Goal: Task Accomplishment & Management: Use online tool/utility

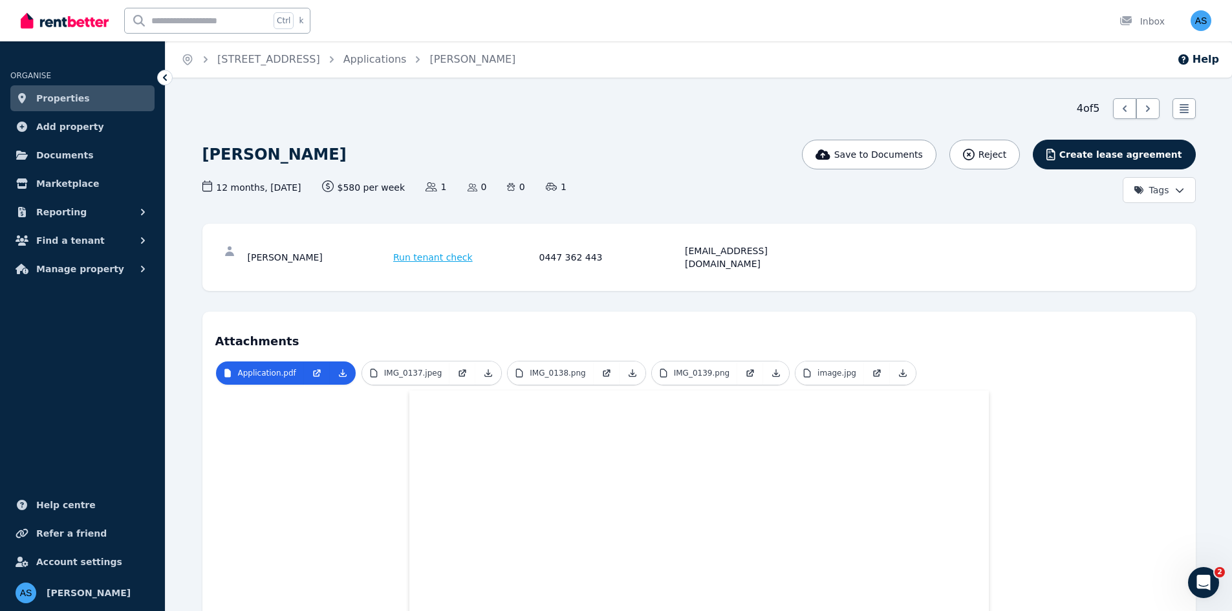
click at [63, 156] on span "Documents" at bounding box center [65, 155] width 58 height 16
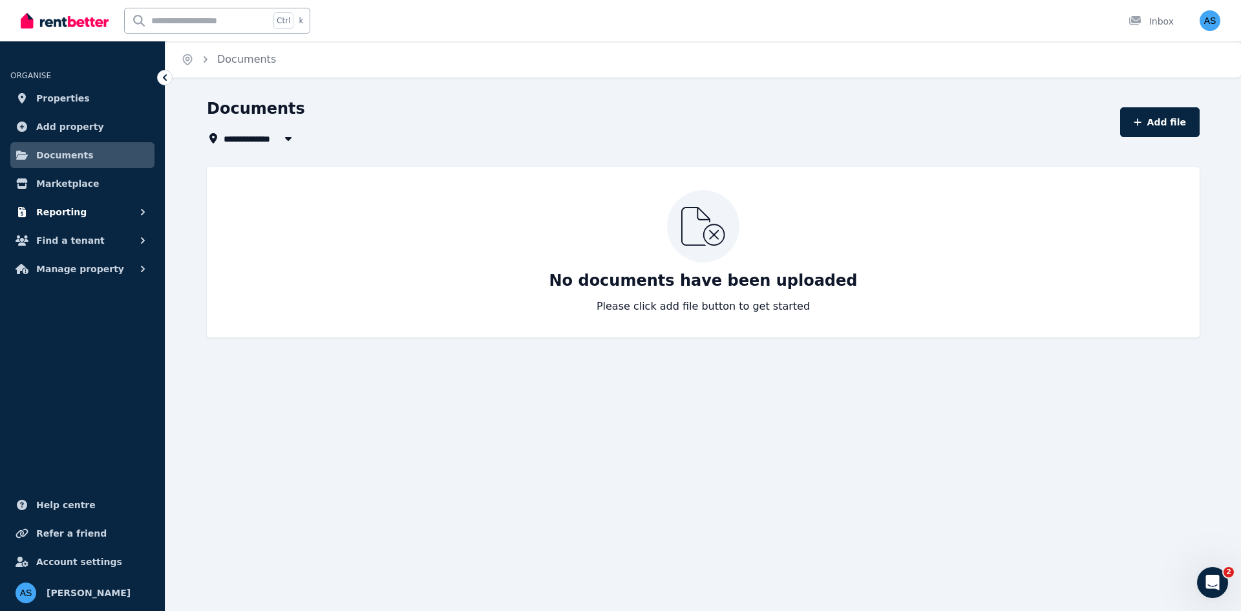
click at [73, 213] on span "Reporting" at bounding box center [61, 212] width 50 height 16
click at [111, 324] on button "Manage property" at bounding box center [82, 323] width 144 height 26
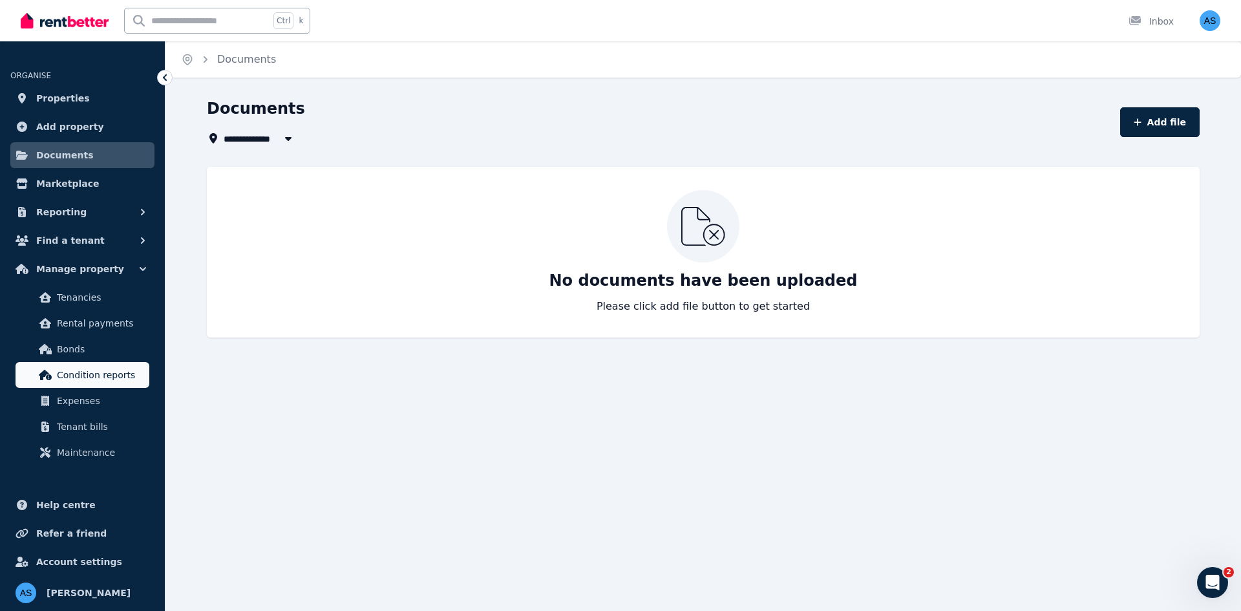
click at [100, 380] on span "Condition reports" at bounding box center [100, 375] width 87 height 16
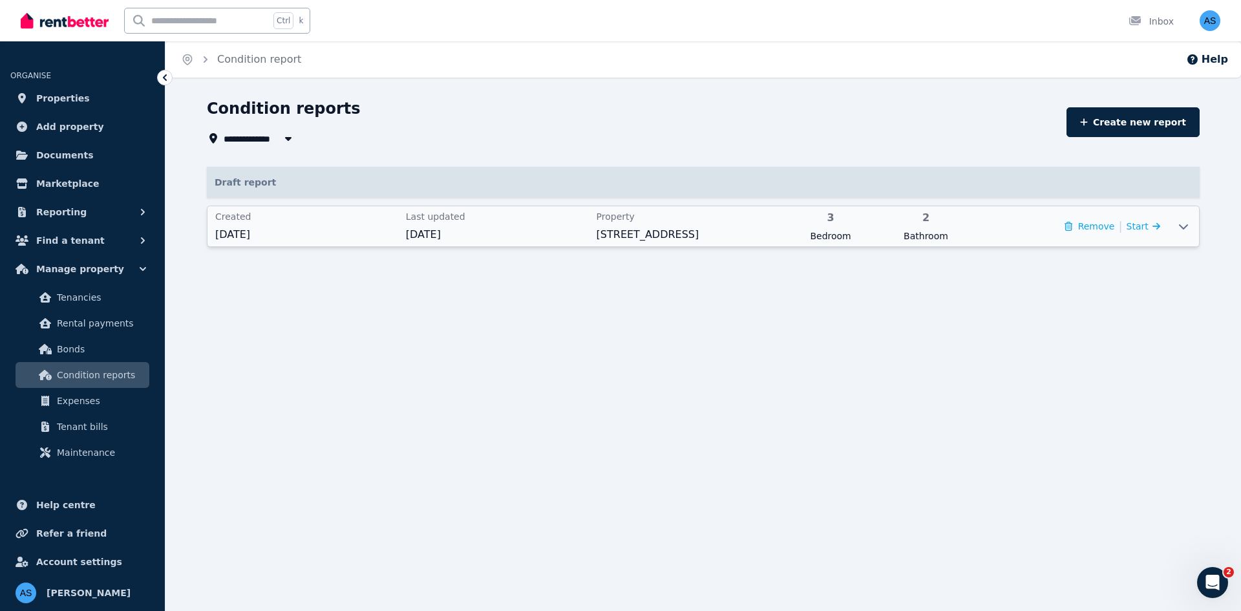
click at [963, 230] on span "Bathroom" at bounding box center [925, 236] width 87 height 13
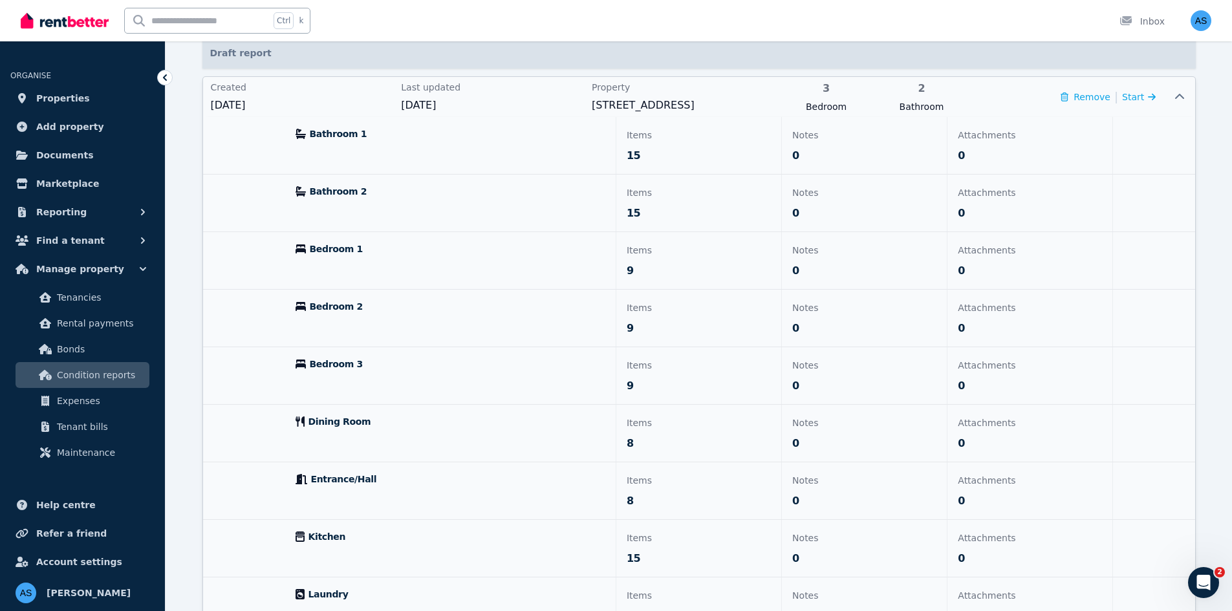
scroll to position [194, 0]
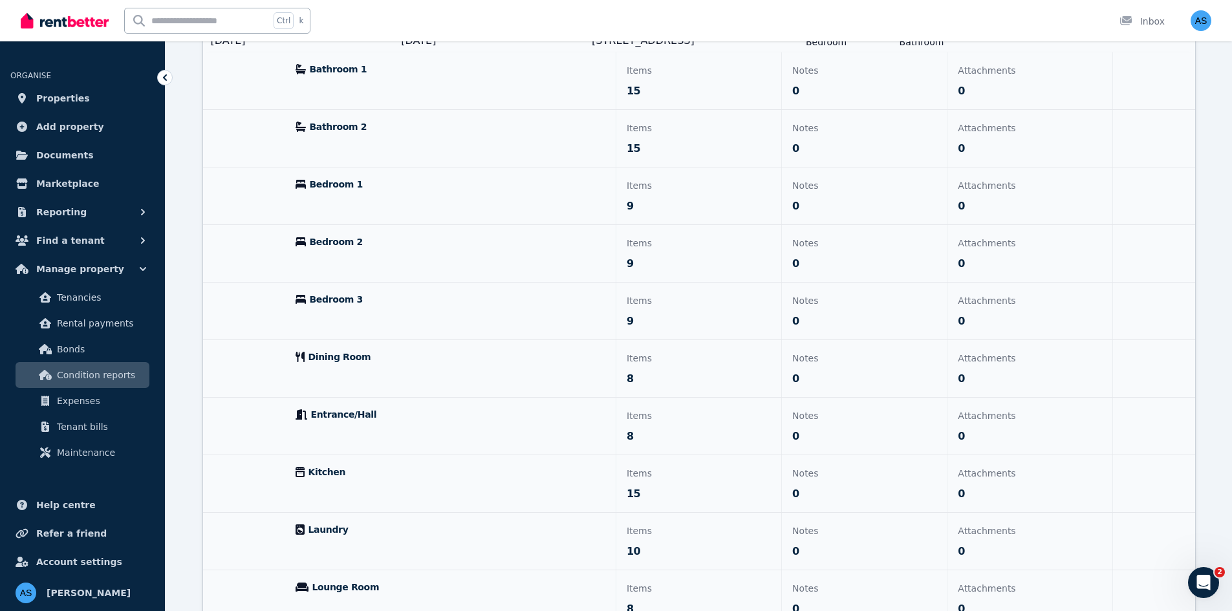
click at [492, 317] on div "Bedroom 3" at bounding box center [450, 311] width 330 height 57
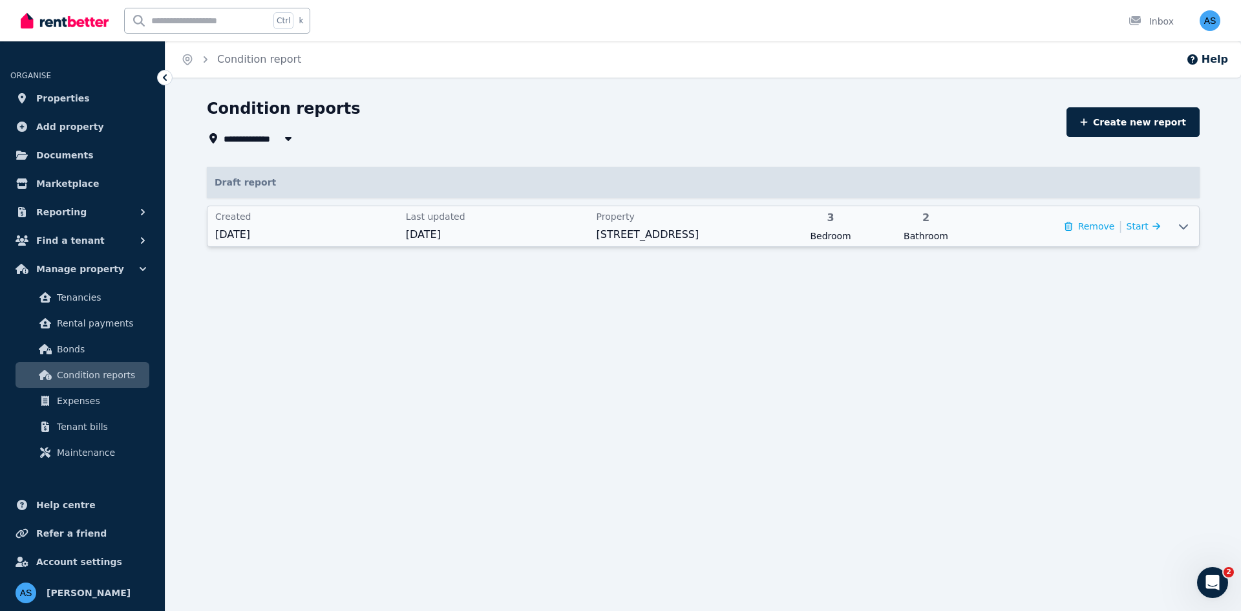
click at [609, 231] on span "[STREET_ADDRESS]" at bounding box center [688, 235] width 183 height 16
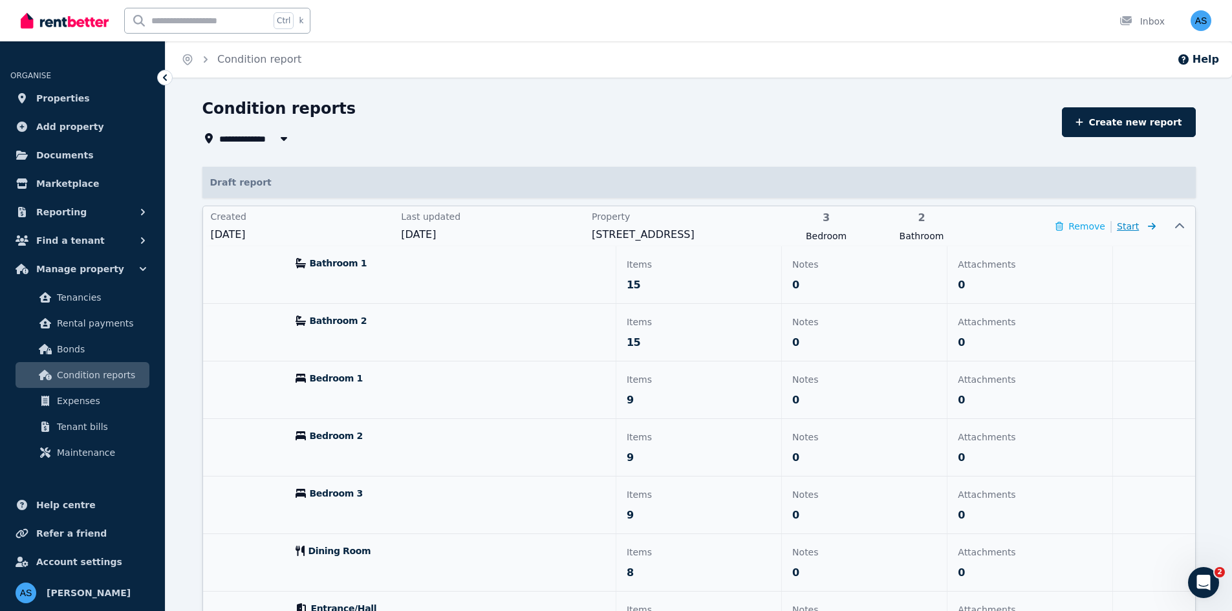
drag, startPoint x: 1043, startPoint y: 283, endPoint x: 1138, endPoint y: 226, distance: 110.4
click at [1138, 226] on span "Start" at bounding box center [1128, 226] width 22 height 10
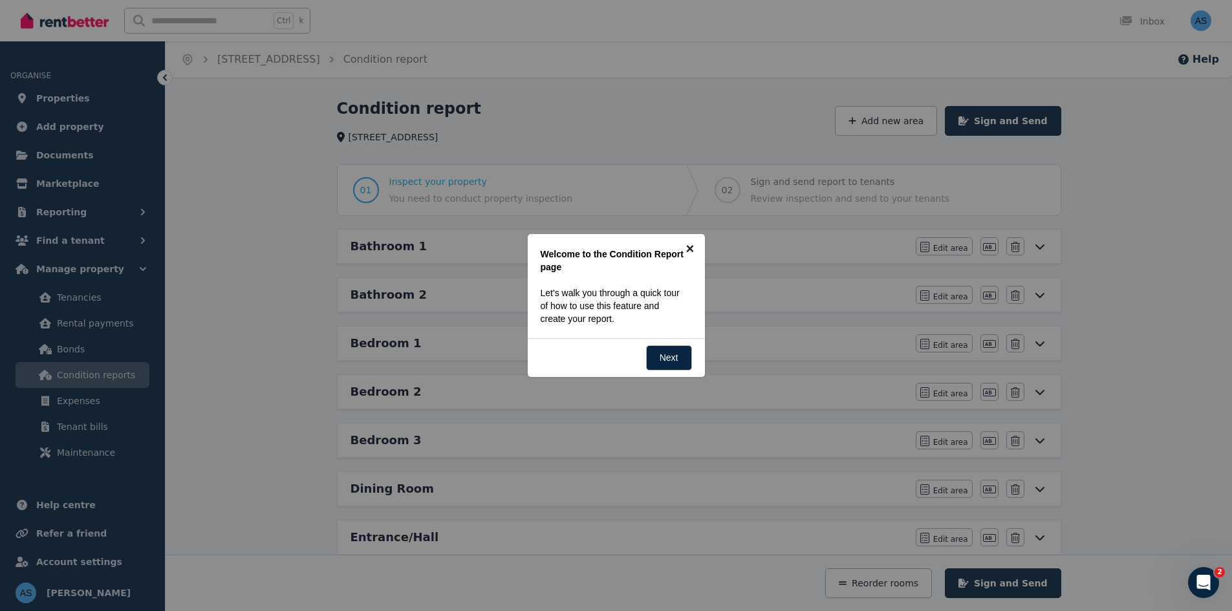
click at [691, 253] on link "×" at bounding box center [690, 248] width 29 height 29
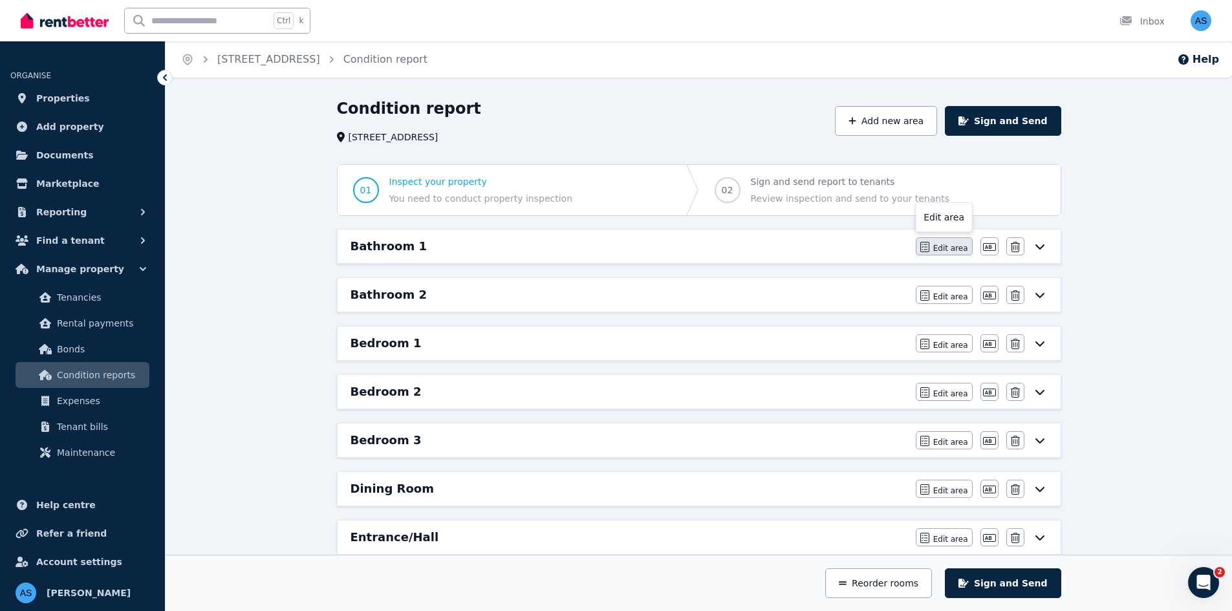
click at [953, 251] on span "Edit area" at bounding box center [950, 248] width 35 height 10
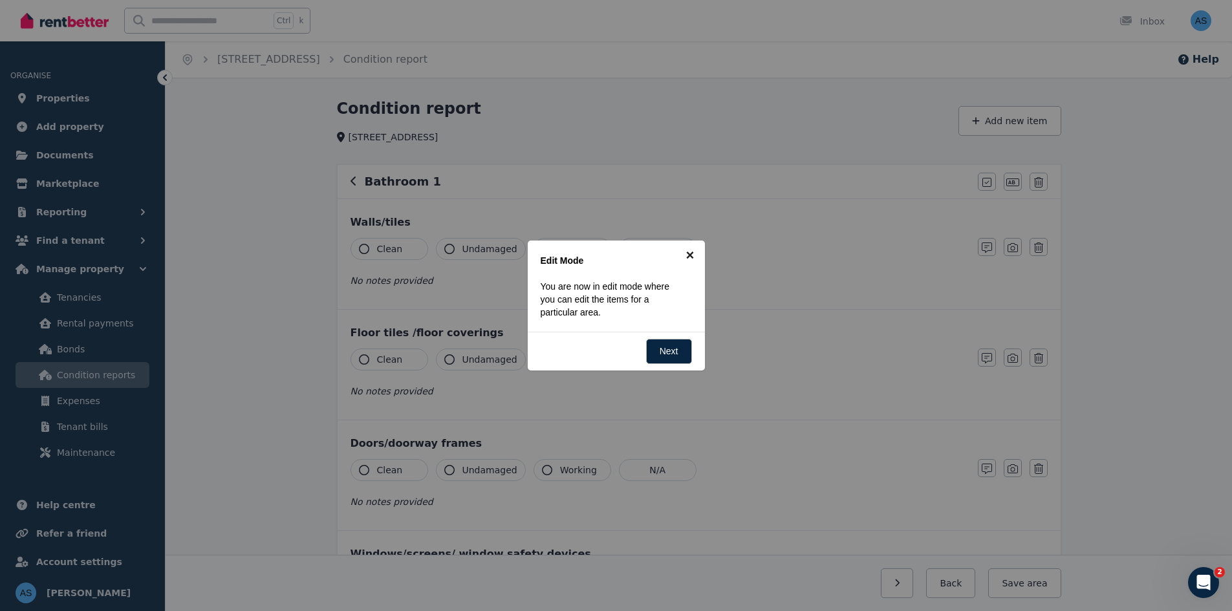
click at [690, 253] on link "×" at bounding box center [690, 255] width 29 height 29
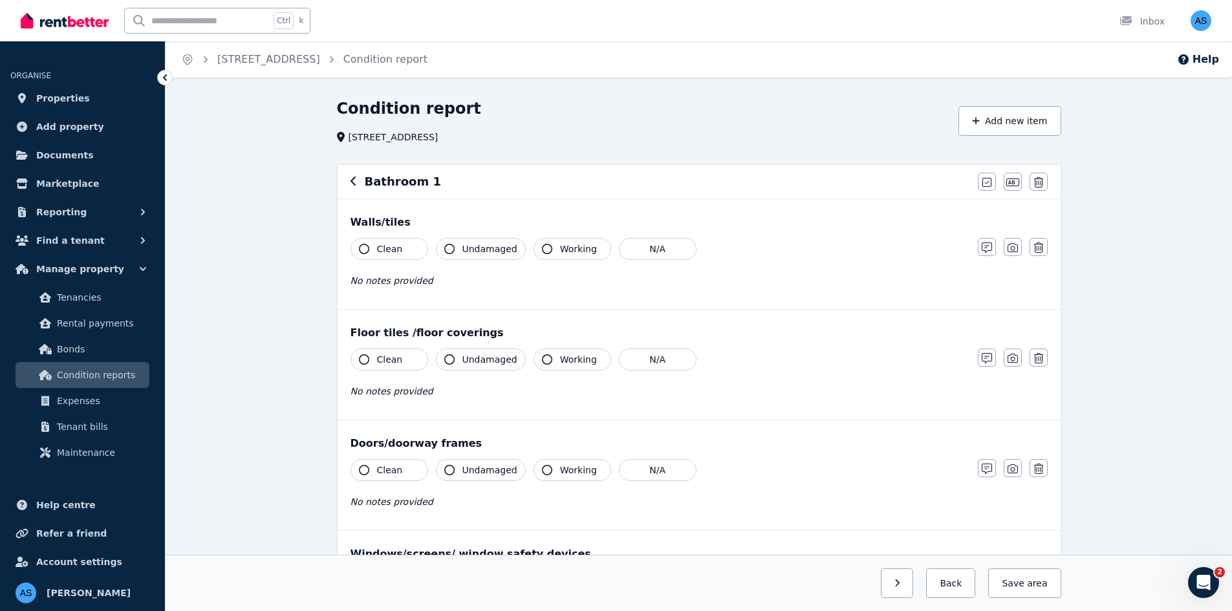
click at [389, 249] on span "Clean" at bounding box center [390, 248] width 26 height 13
click at [388, 360] on span "Clean" at bounding box center [390, 359] width 26 height 13
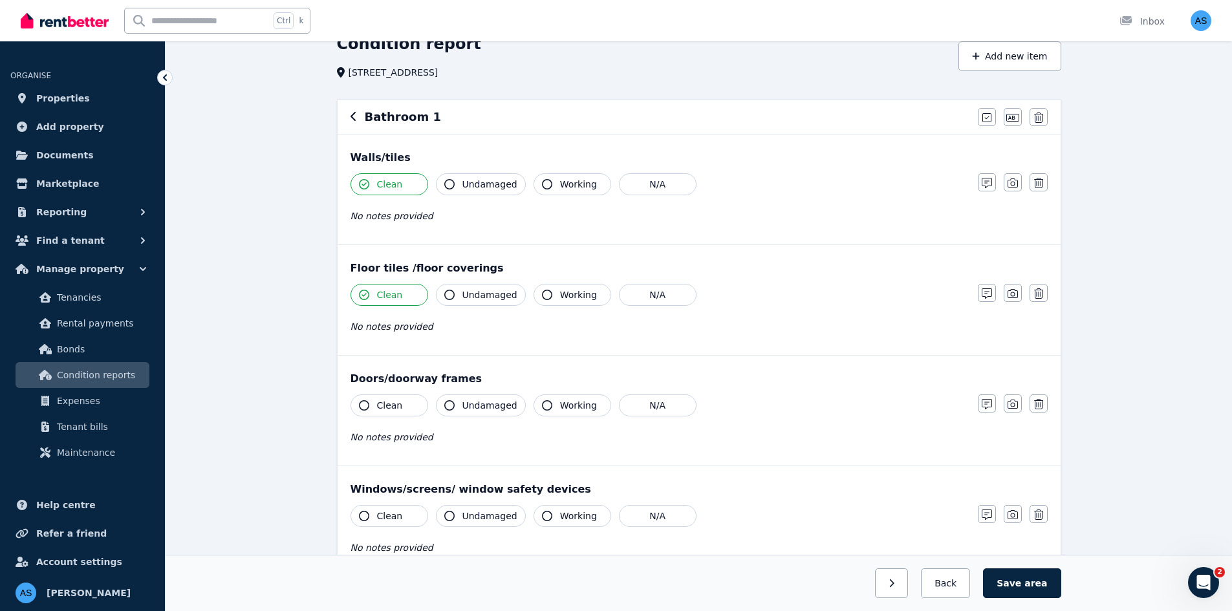
click at [405, 405] on button "Clean" at bounding box center [389, 405] width 78 height 22
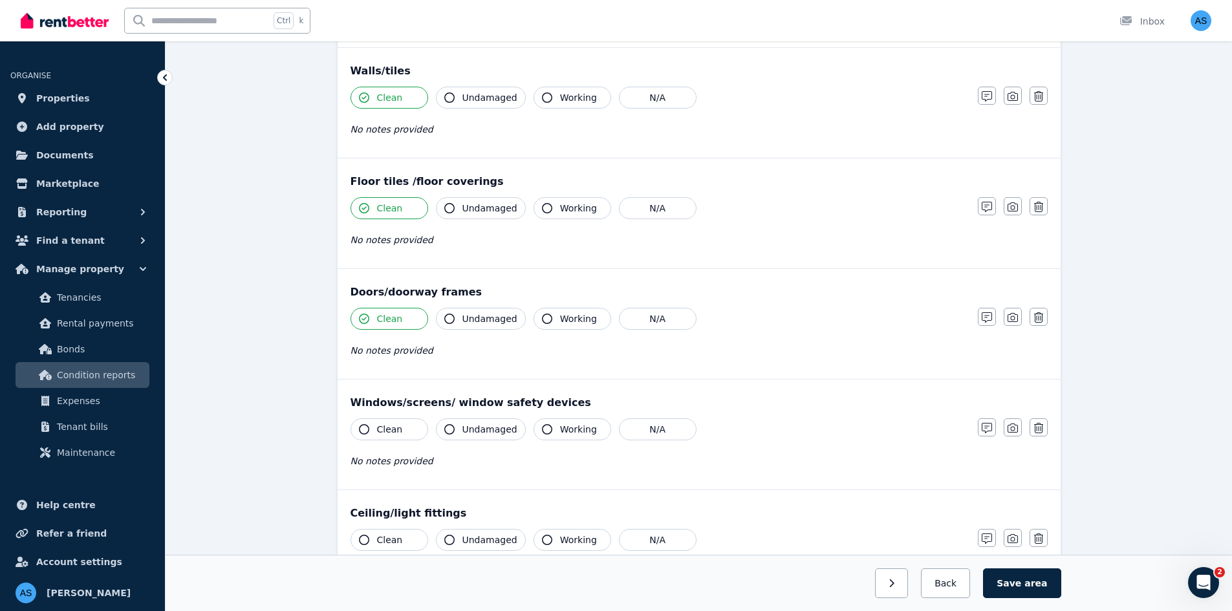
scroll to position [323, 0]
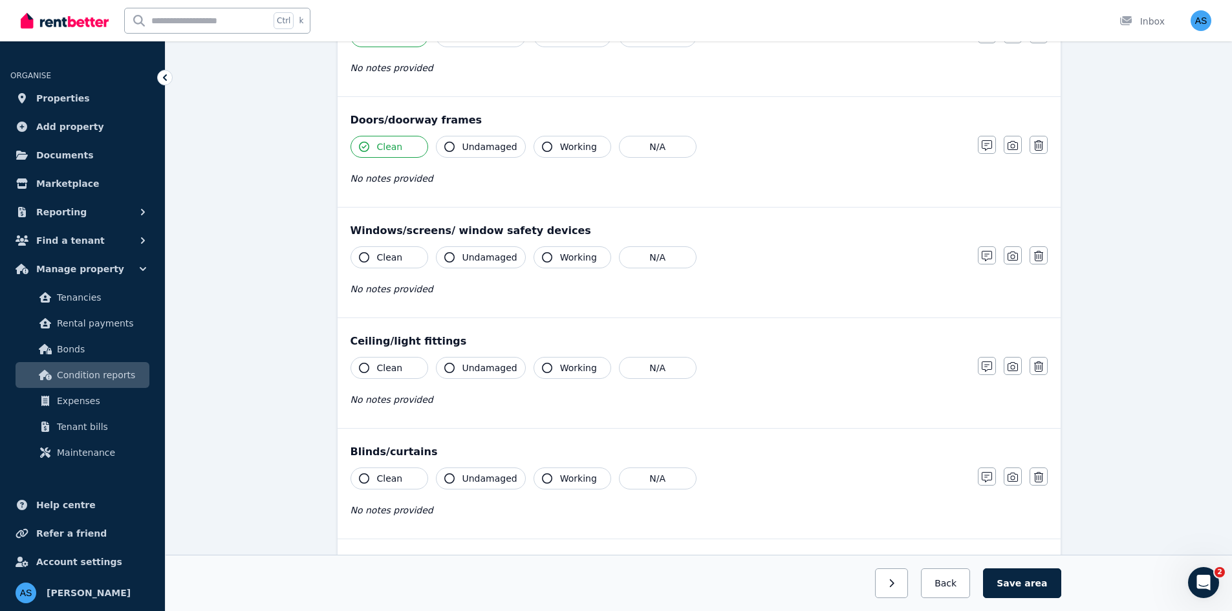
click at [401, 252] on button "Clean" at bounding box center [389, 257] width 78 height 22
click at [390, 361] on span "Clean" at bounding box center [390, 367] width 26 height 13
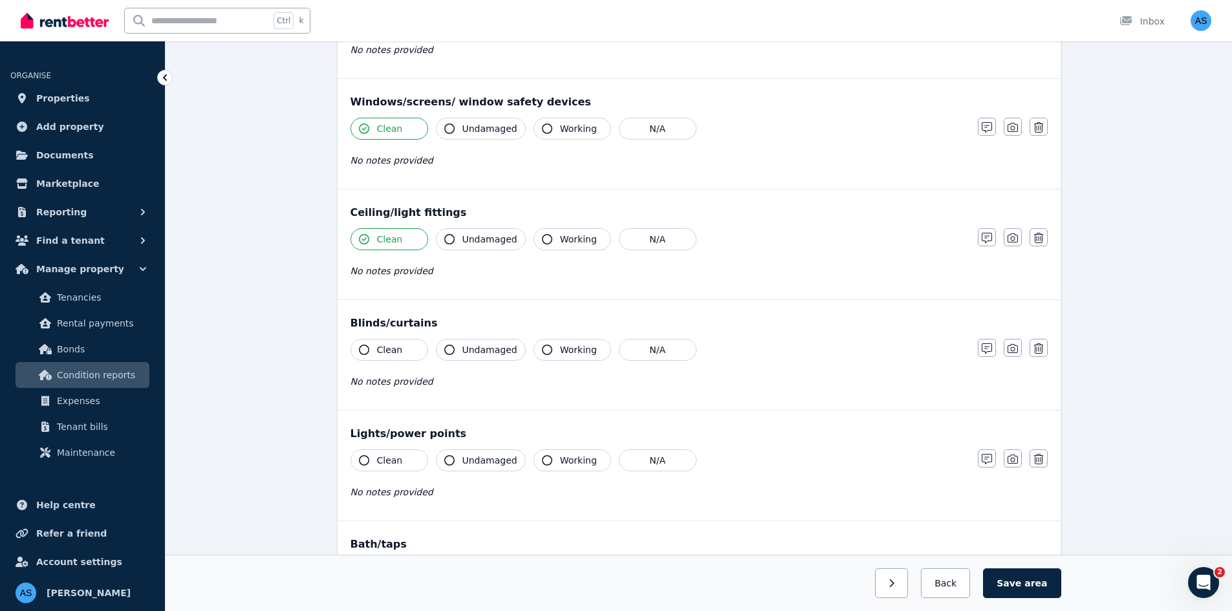
scroll to position [453, 0]
click at [391, 347] on span "Clean" at bounding box center [390, 349] width 26 height 13
click at [395, 461] on span "Clean" at bounding box center [390, 459] width 26 height 13
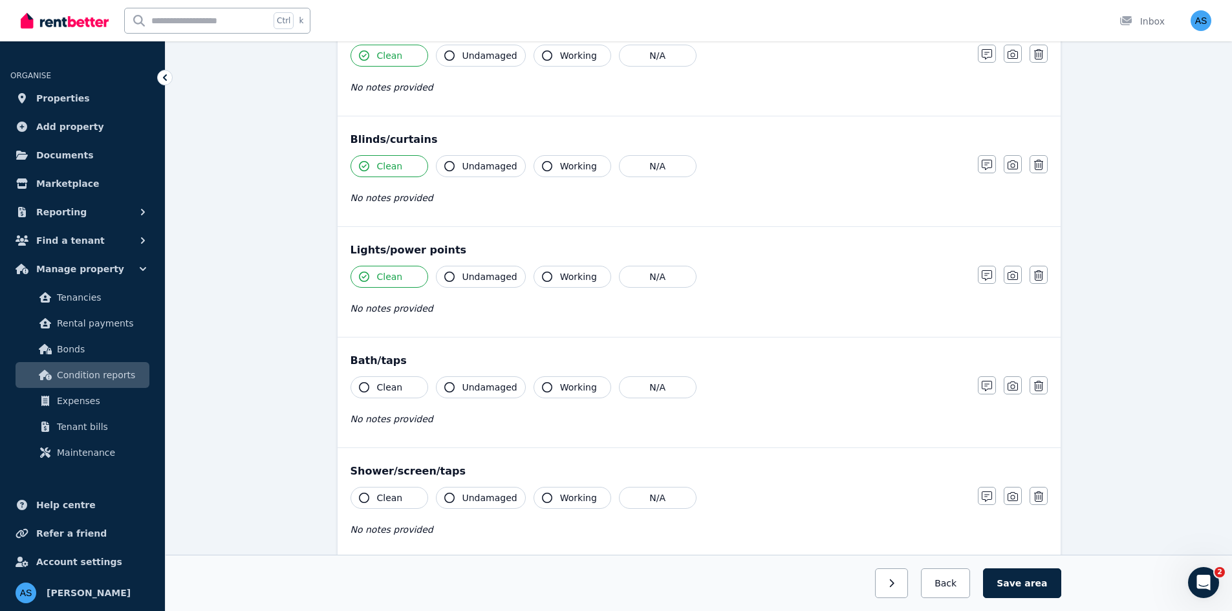
scroll to position [647, 0]
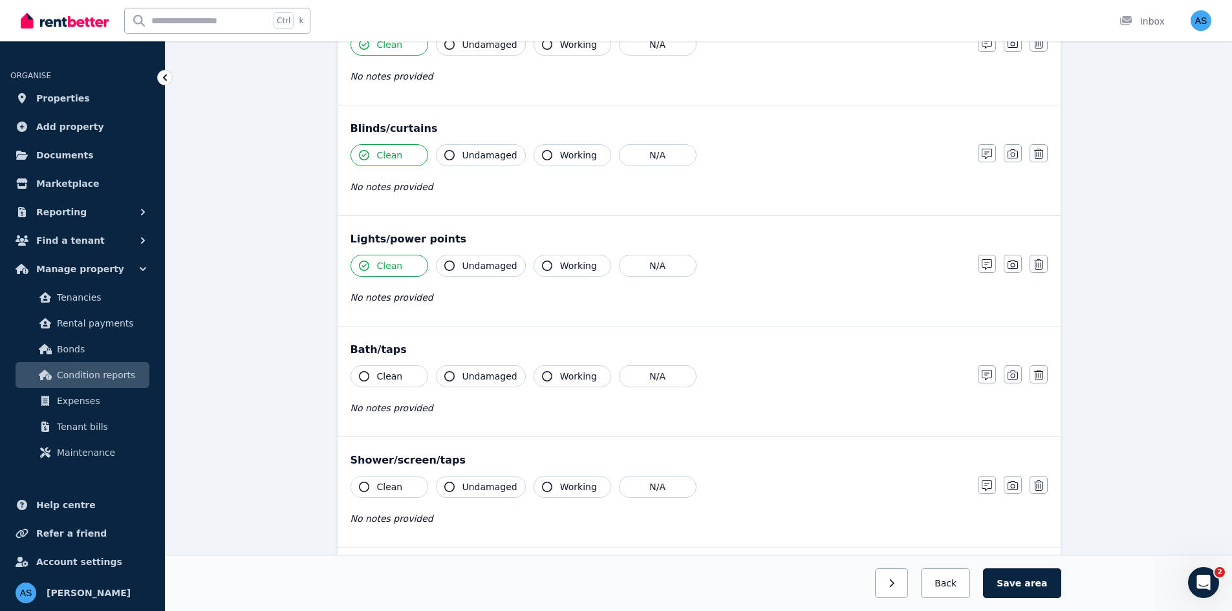
click at [390, 378] on span "Clean" at bounding box center [390, 376] width 26 height 13
click at [396, 484] on span "Clean" at bounding box center [390, 486] width 26 height 13
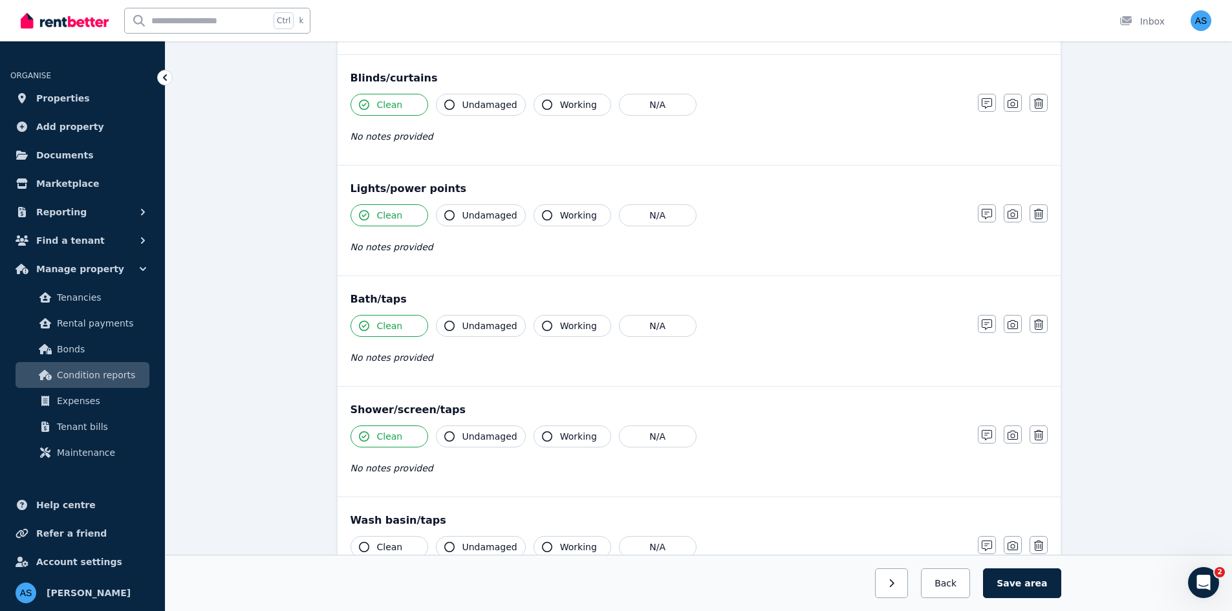
scroll to position [776, 0]
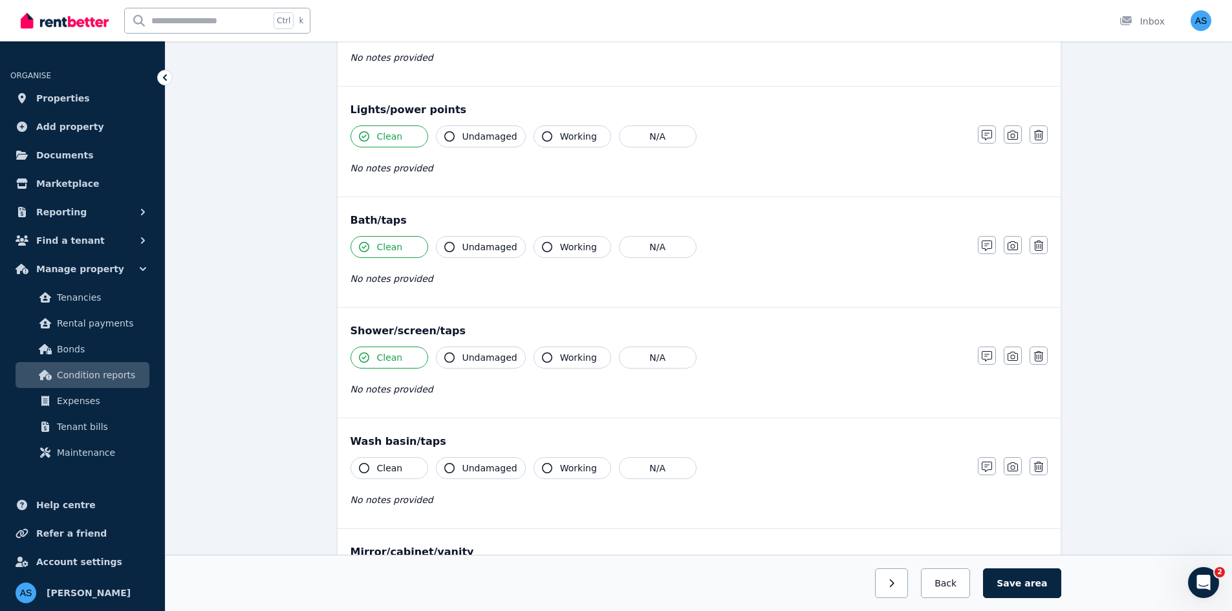
click at [398, 469] on span "Clean" at bounding box center [390, 468] width 26 height 13
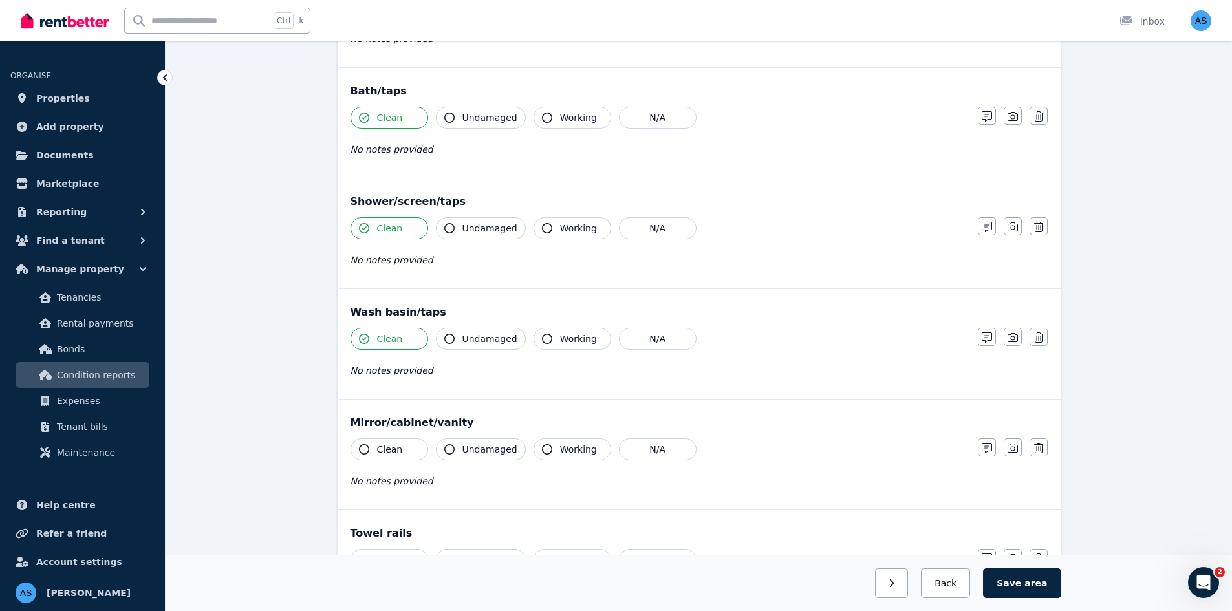
click at [409, 451] on button "Clean" at bounding box center [389, 449] width 78 height 22
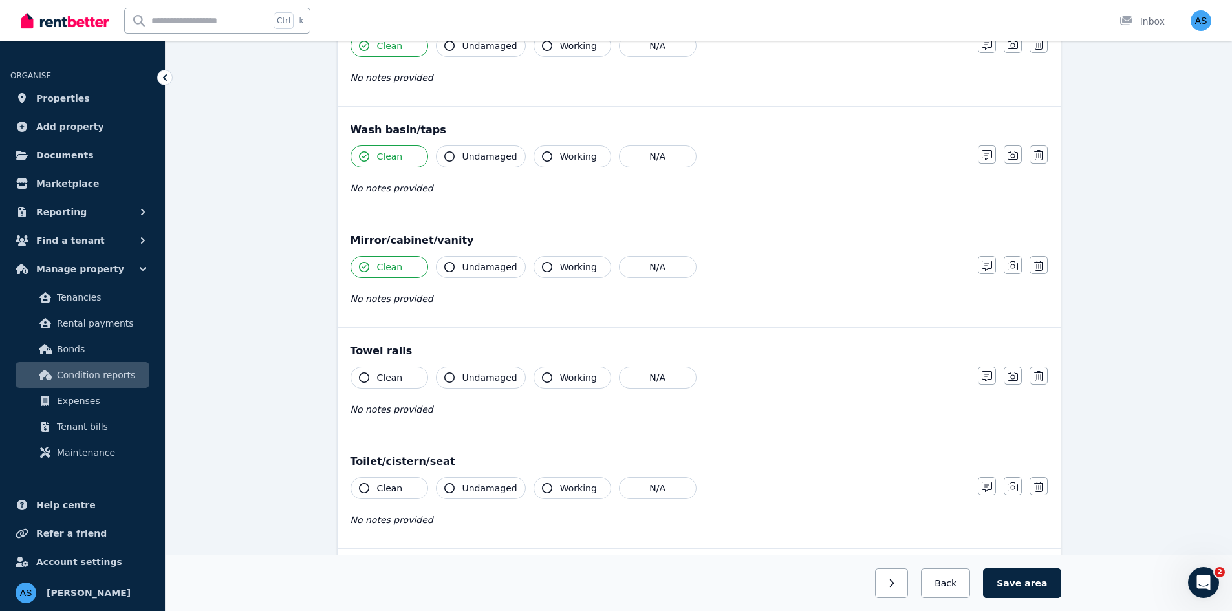
scroll to position [1099, 0]
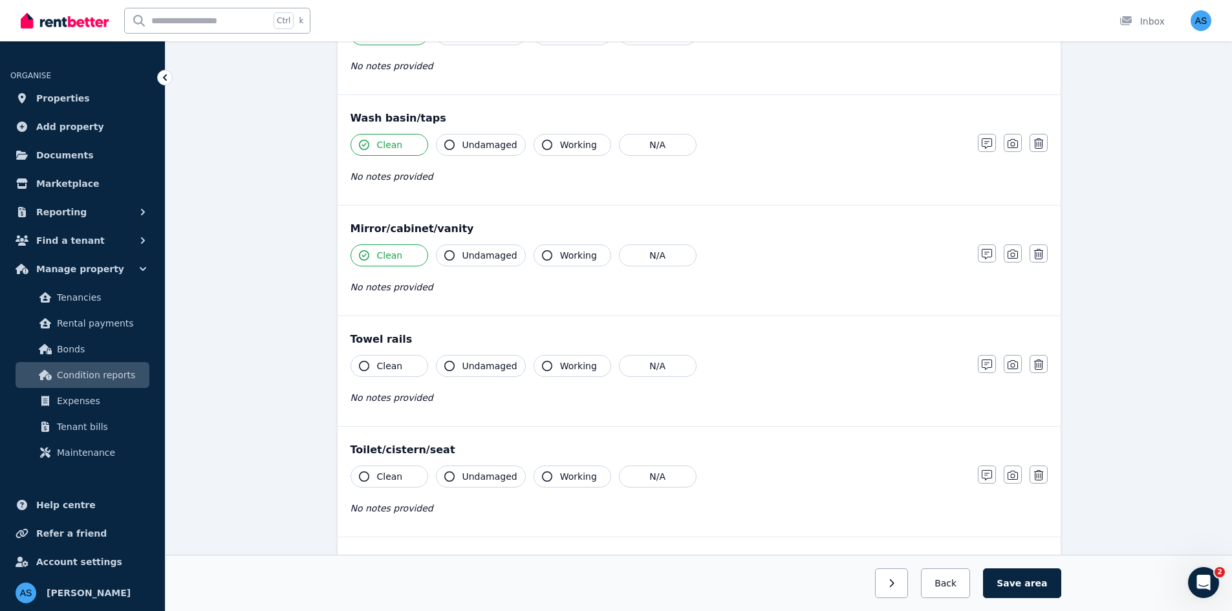
click at [401, 367] on button "Clean" at bounding box center [389, 366] width 78 height 22
click at [385, 476] on span "Clean" at bounding box center [390, 476] width 26 height 13
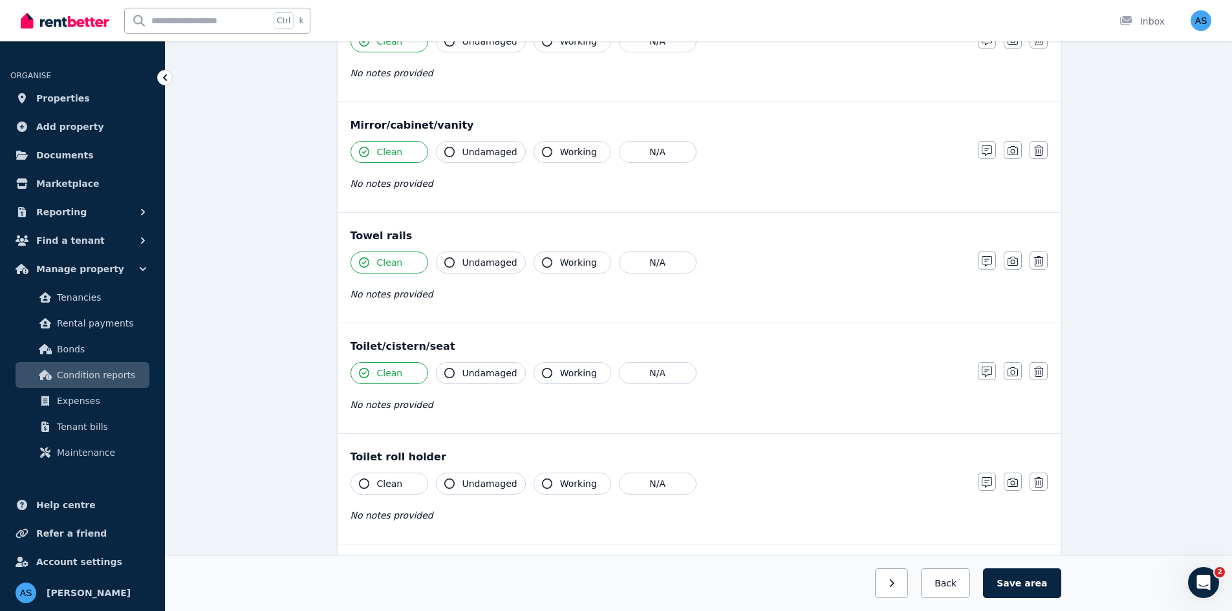
scroll to position [1358, 0]
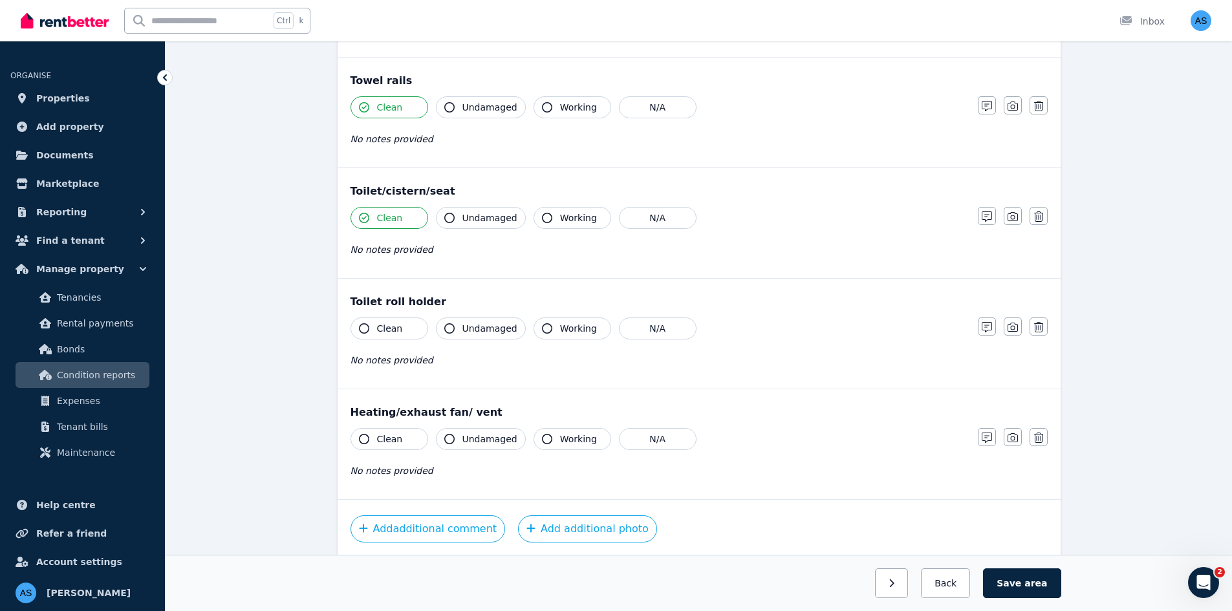
click at [388, 326] on span "Clean" at bounding box center [390, 328] width 26 height 13
click at [385, 436] on span "Clean" at bounding box center [390, 439] width 26 height 13
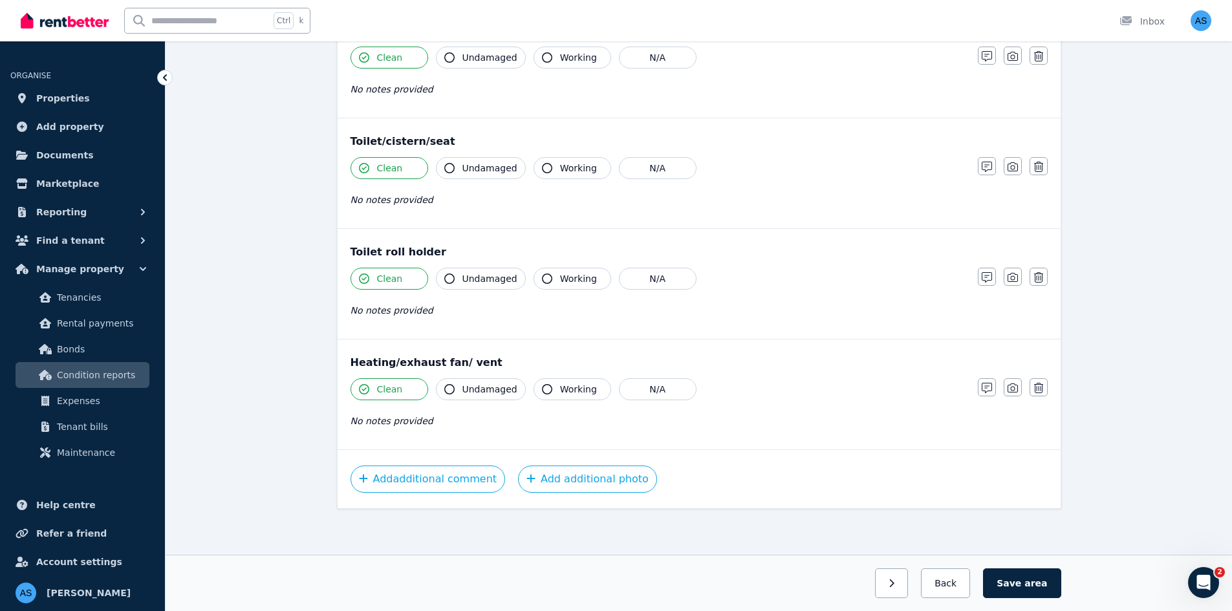
scroll to position [1408, 0]
click at [1029, 576] on button "Save area" at bounding box center [1022, 583] width 78 height 30
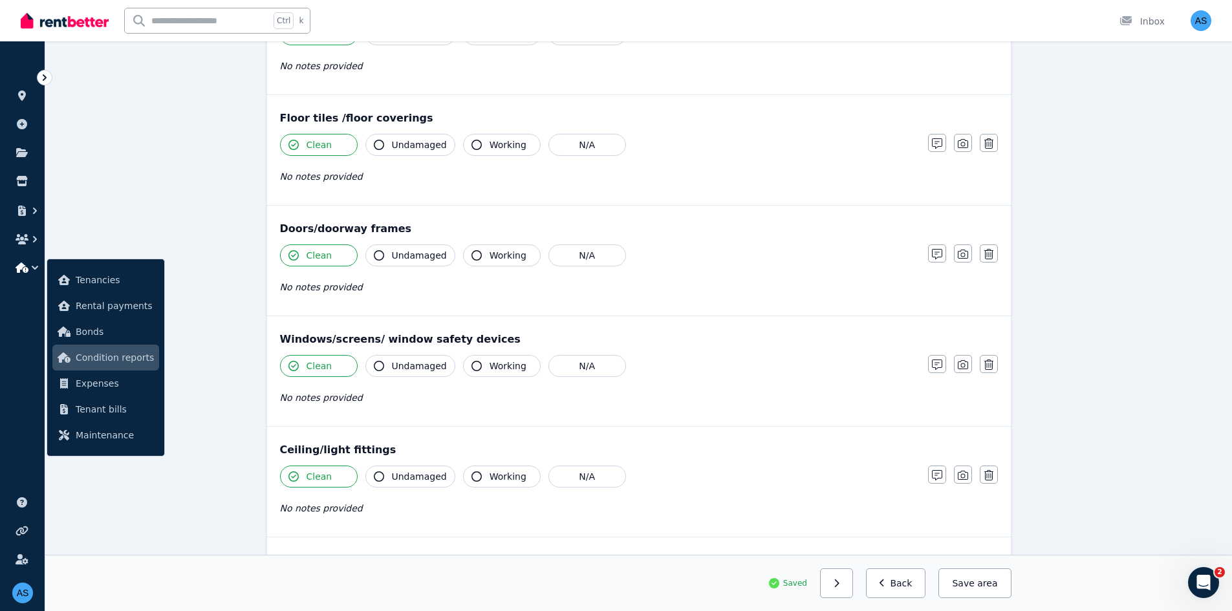
scroll to position [0, 0]
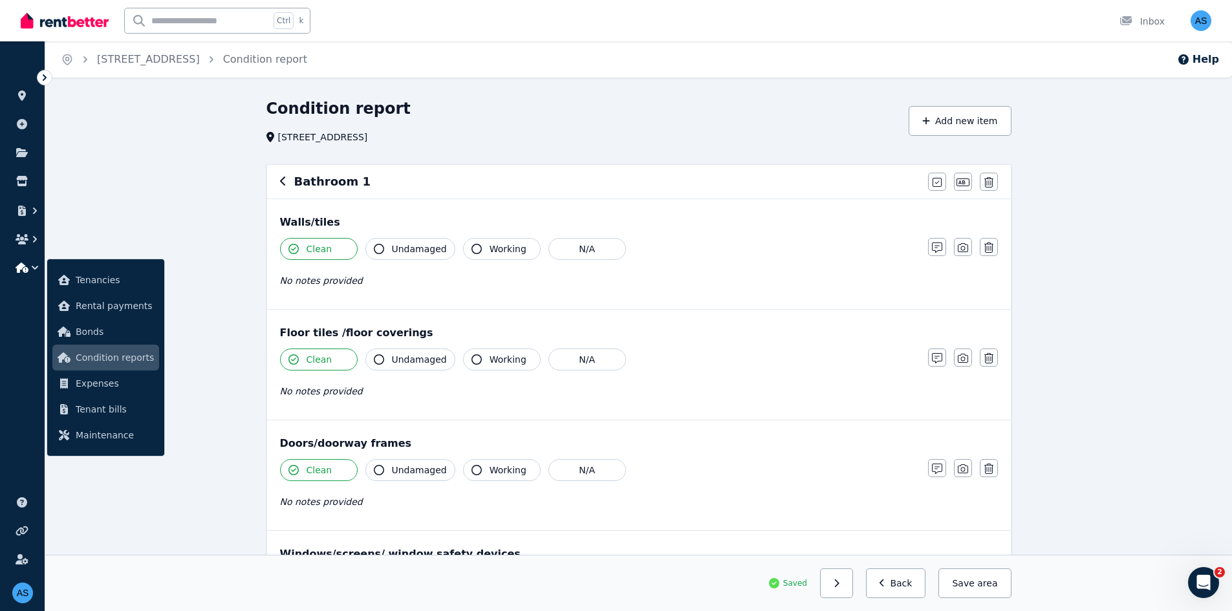
click at [286, 184] on div "Bathroom 1" at bounding box center [600, 182] width 640 height 18
click at [283, 182] on icon "button" at bounding box center [283, 181] width 6 height 10
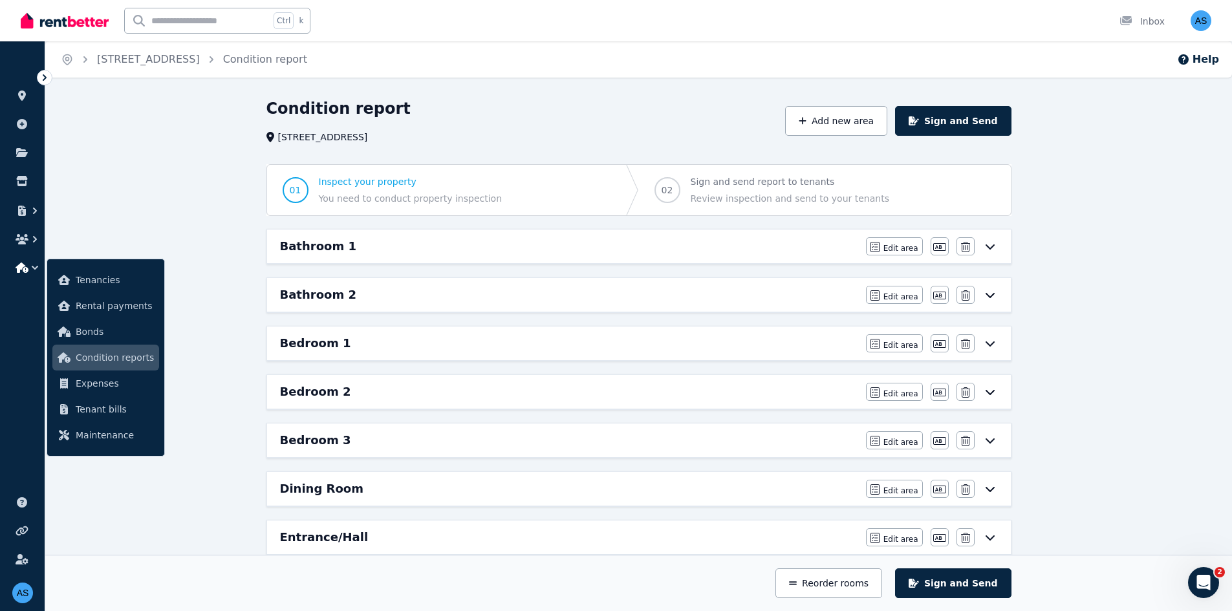
click at [837, 250] on div "Bathroom 1" at bounding box center [569, 246] width 578 height 18
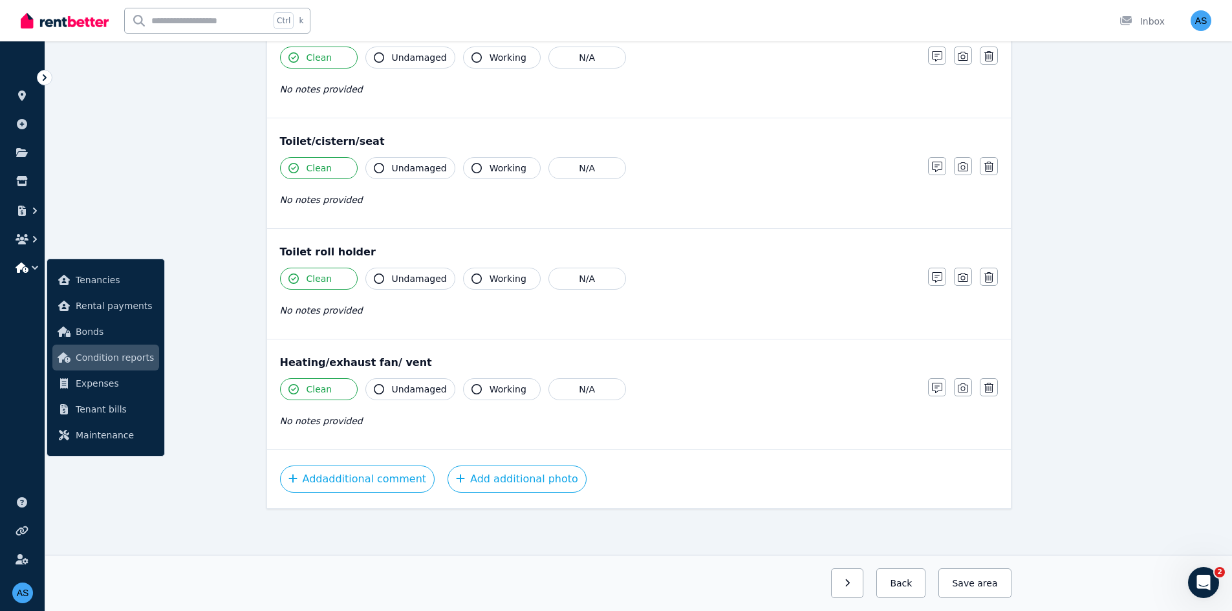
scroll to position [1408, 0]
click at [489, 481] on button "Add additional photo" at bounding box center [516, 478] width 139 height 27
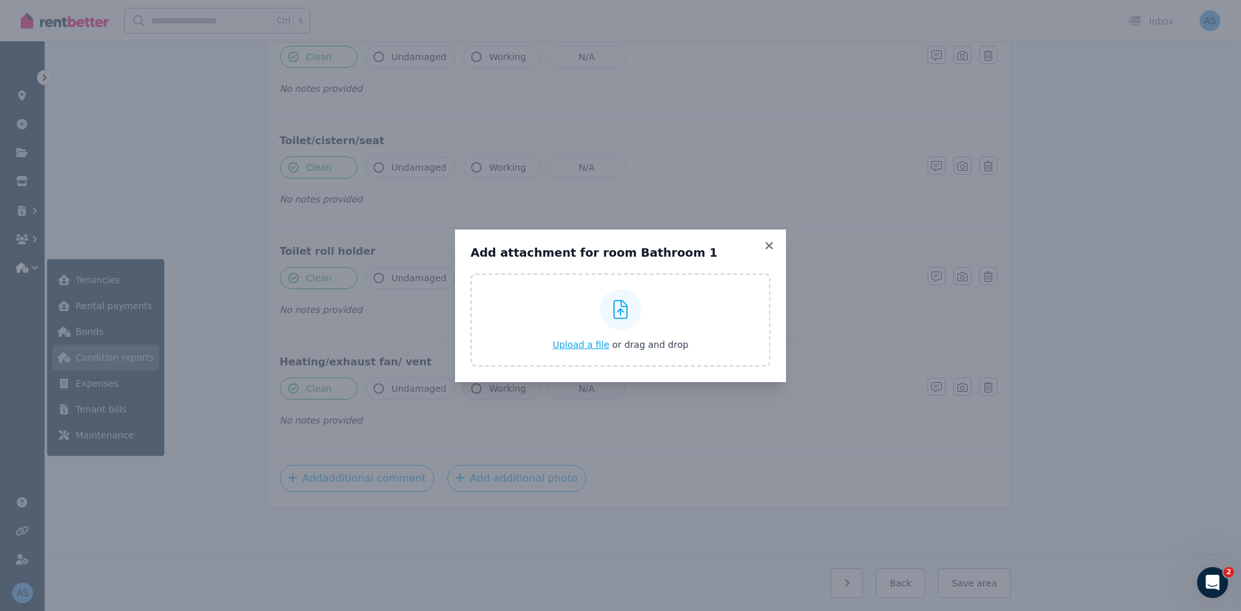
click at [590, 347] on span "Upload a file" at bounding box center [581, 344] width 57 height 10
click at [773, 245] on icon at bounding box center [769, 246] width 13 height 12
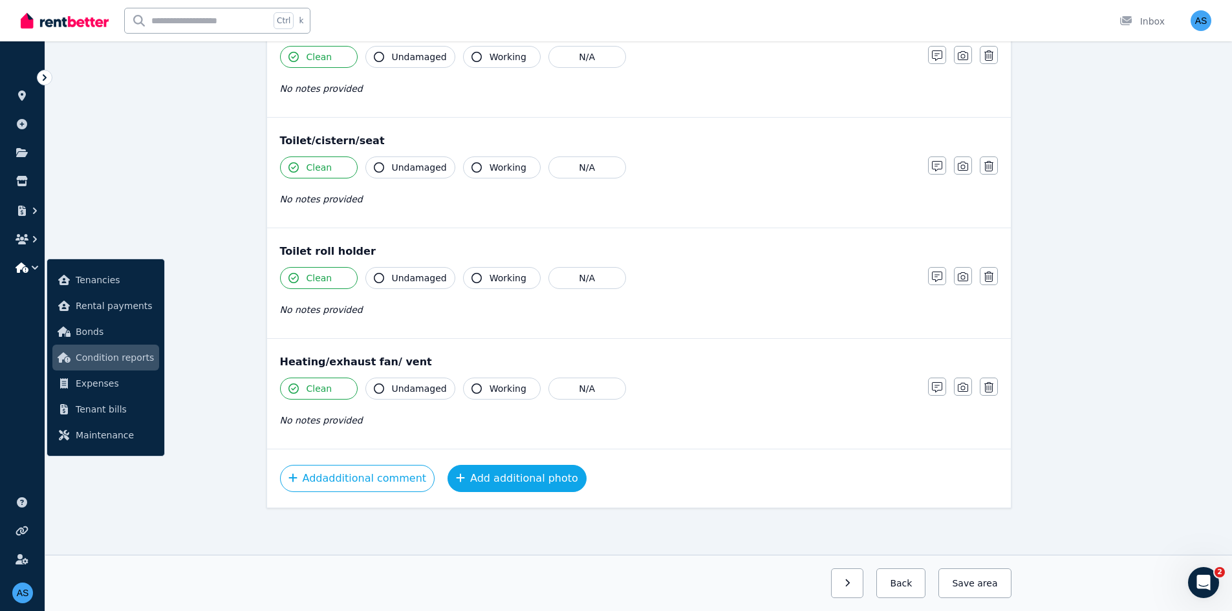
click at [493, 478] on button "Add additional photo" at bounding box center [516, 478] width 139 height 27
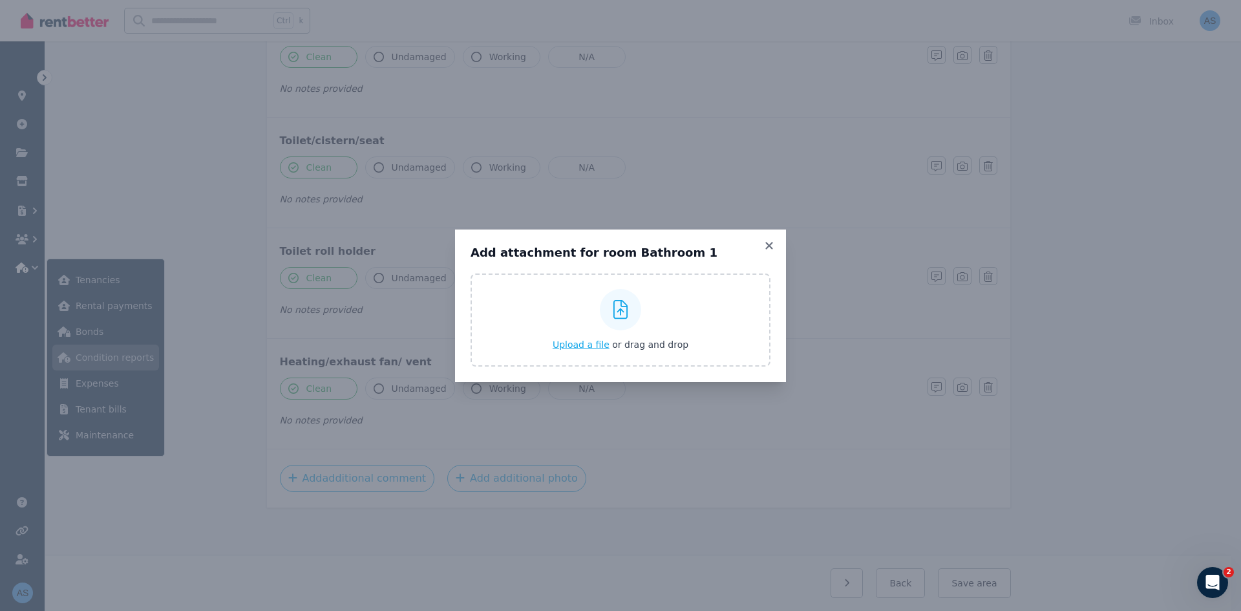
click at [587, 350] on span "Upload a file" at bounding box center [581, 344] width 57 height 10
click at [770, 247] on icon at bounding box center [768, 245] width 7 height 7
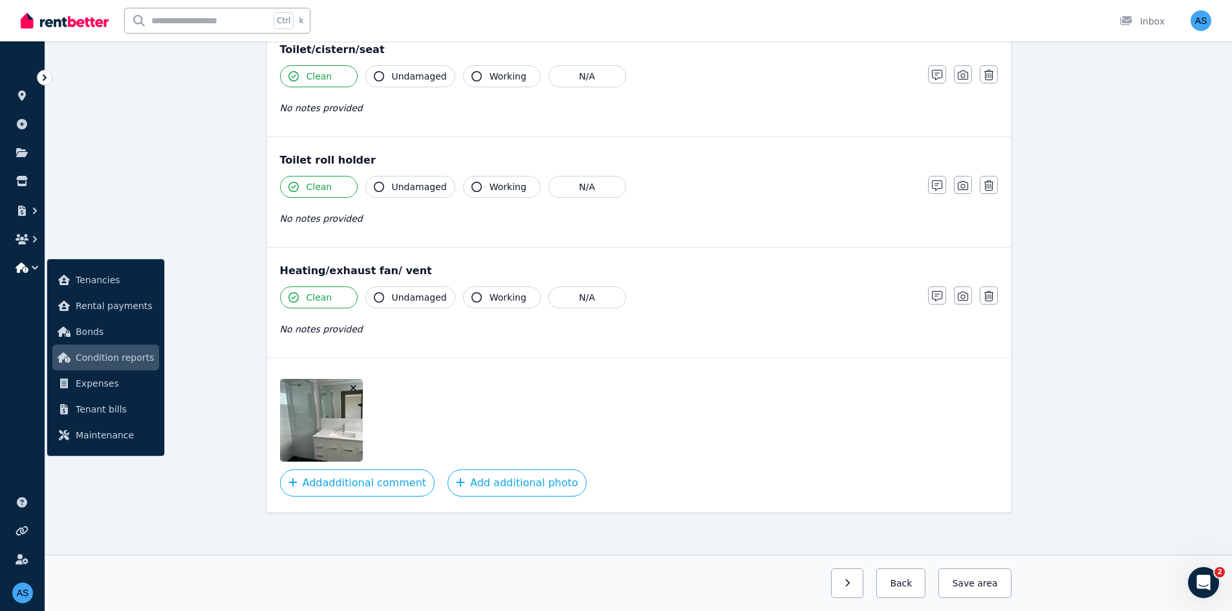
scroll to position [1504, 0]
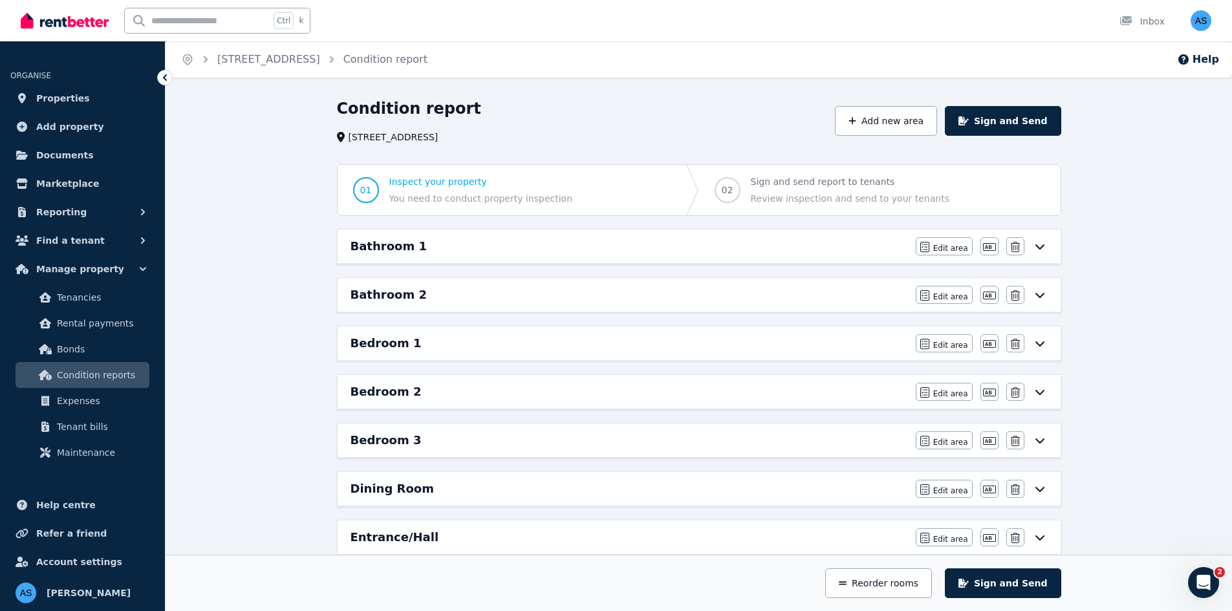
click at [493, 251] on div "Bathroom 1" at bounding box center [628, 246] width 557 height 18
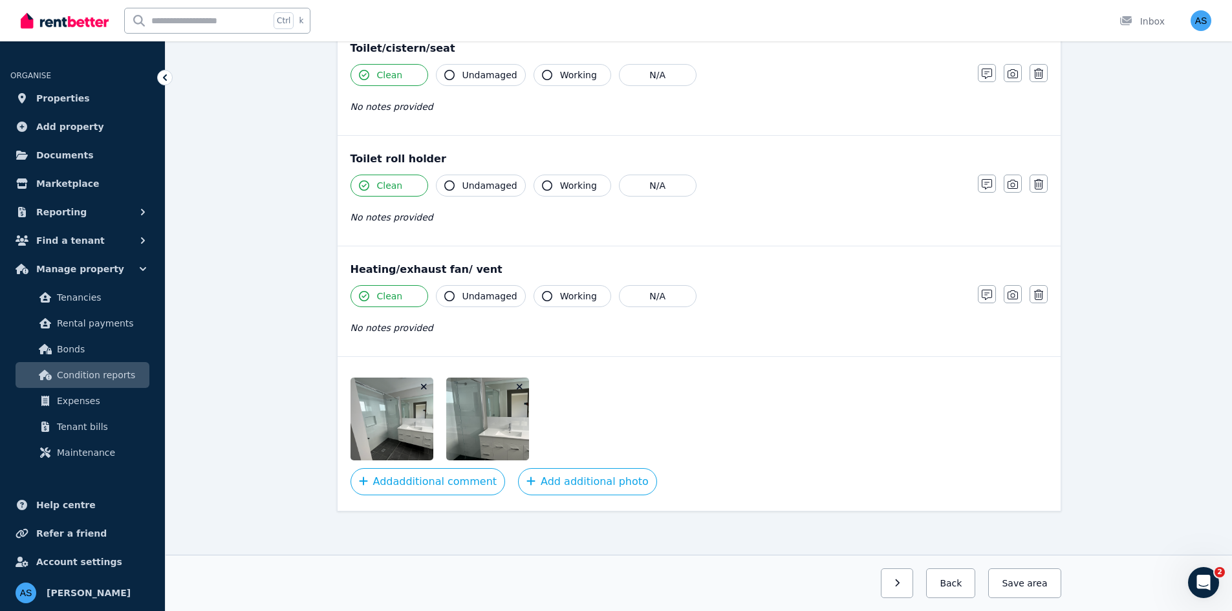
scroll to position [1504, 0]
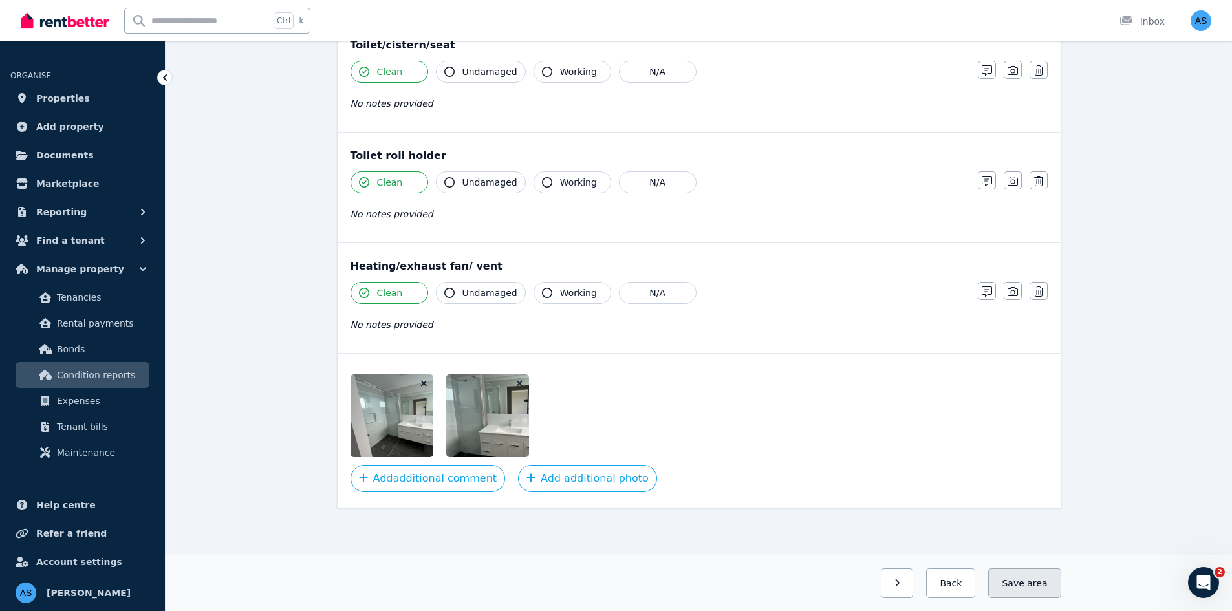
click at [1022, 586] on button "Save area" at bounding box center [1024, 583] width 72 height 30
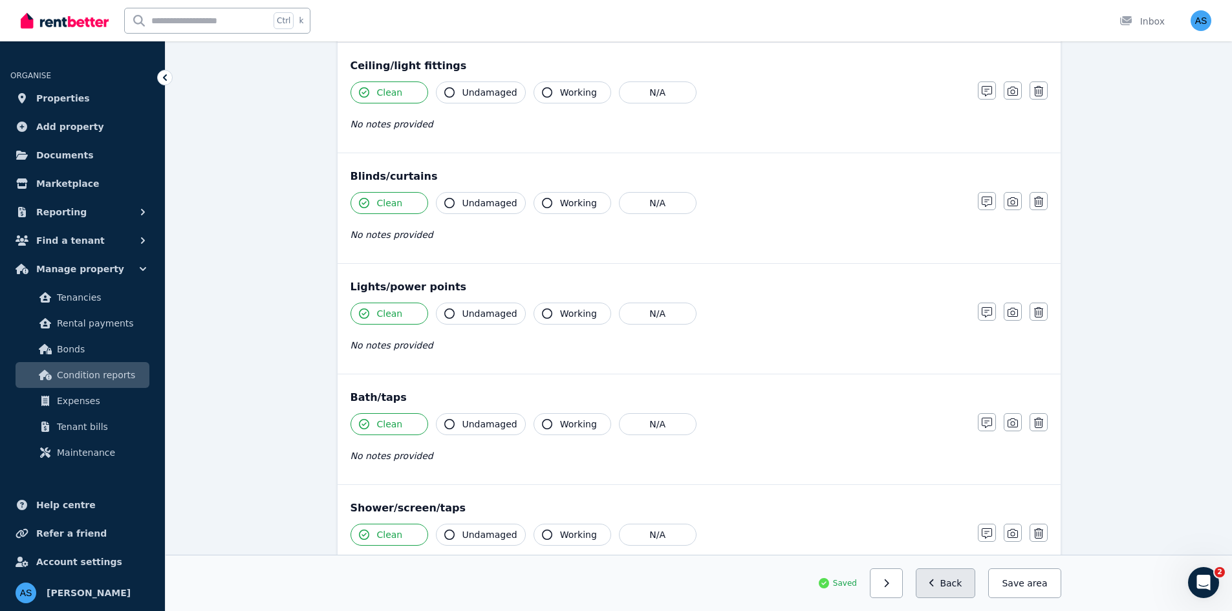
click at [934, 593] on button "Back" at bounding box center [945, 583] width 60 height 30
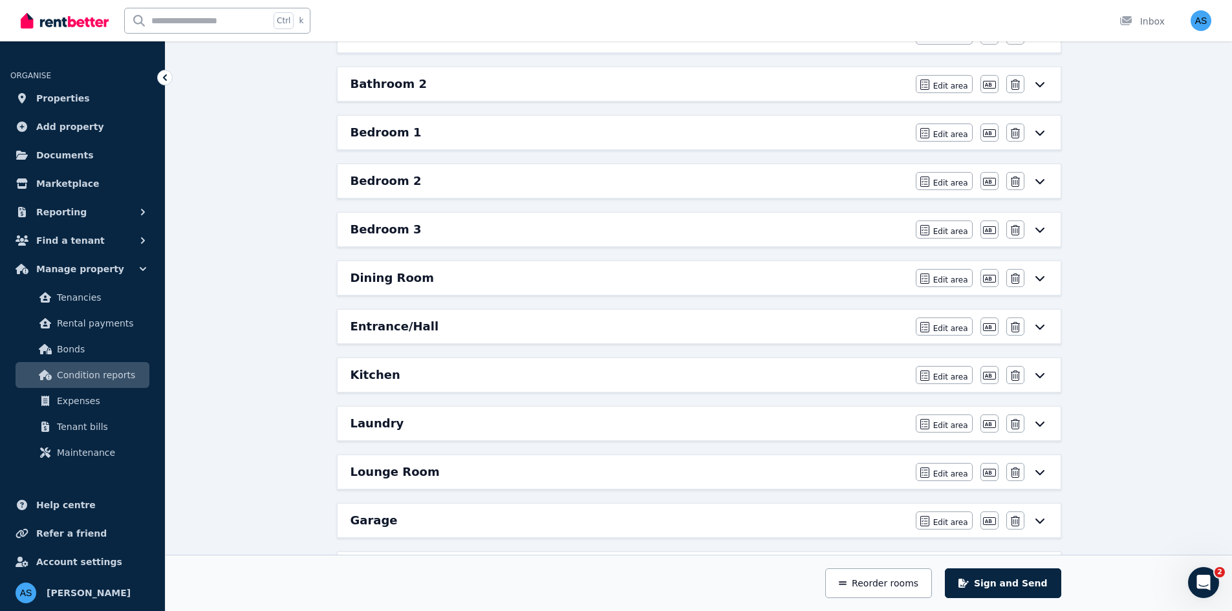
scroll to position [0, 0]
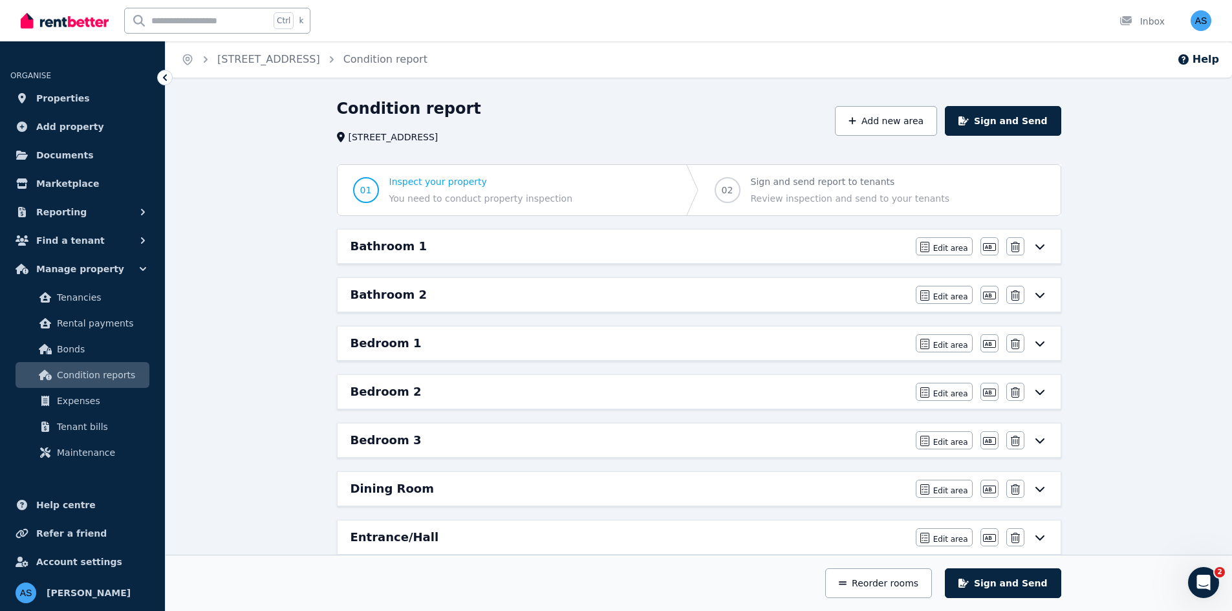
click at [855, 302] on div "Bathroom 2" at bounding box center [628, 295] width 557 height 18
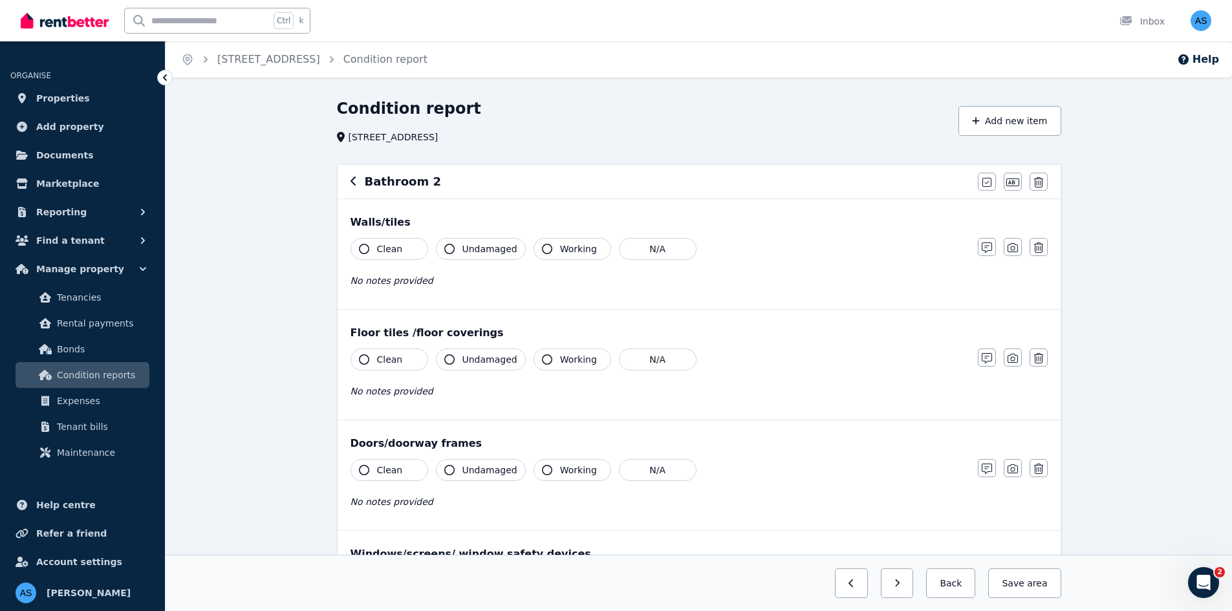
click at [392, 257] on button "Clean" at bounding box center [389, 249] width 78 height 22
click at [400, 359] on button "Clean" at bounding box center [389, 359] width 78 height 22
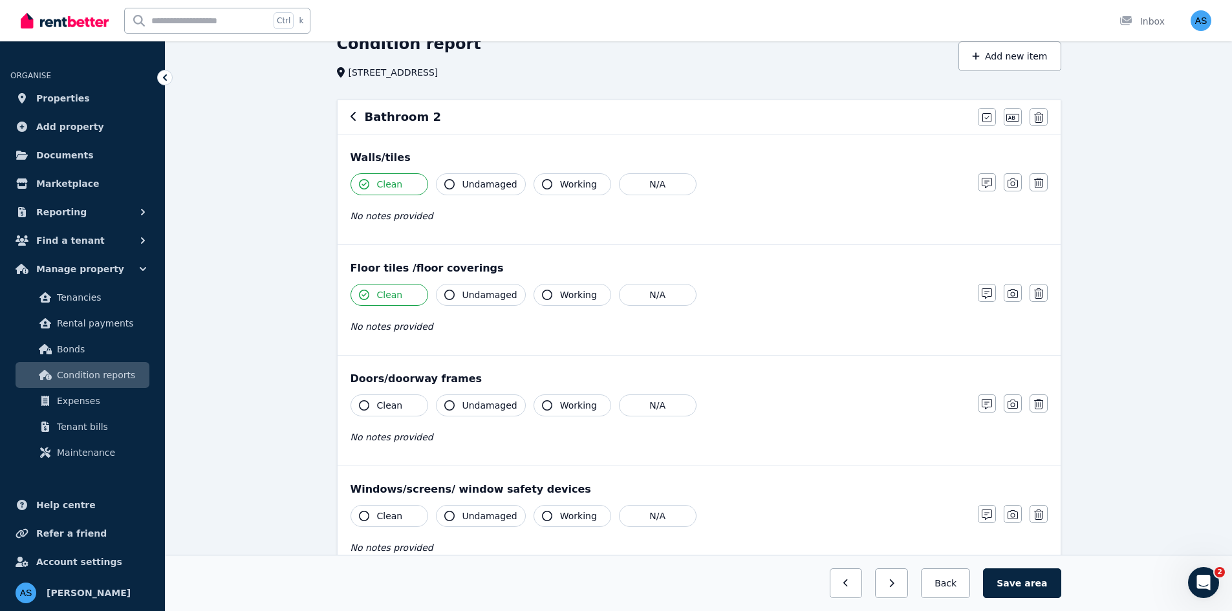
scroll to position [194, 0]
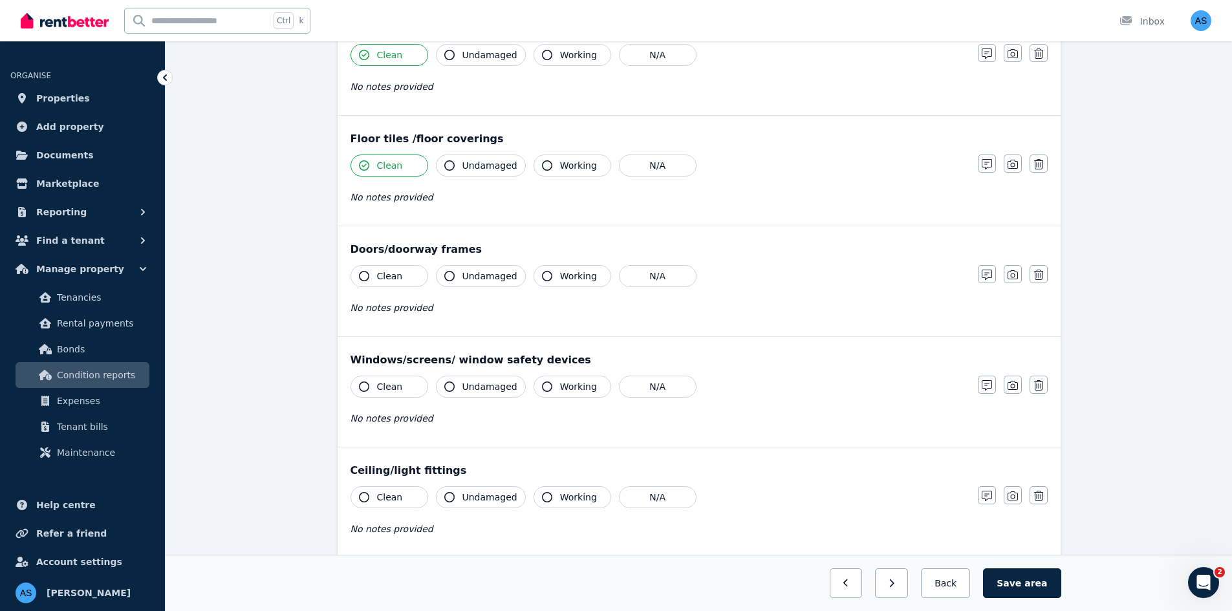
click at [403, 275] on button "Clean" at bounding box center [389, 276] width 78 height 22
click at [401, 386] on button "Clean" at bounding box center [389, 387] width 78 height 22
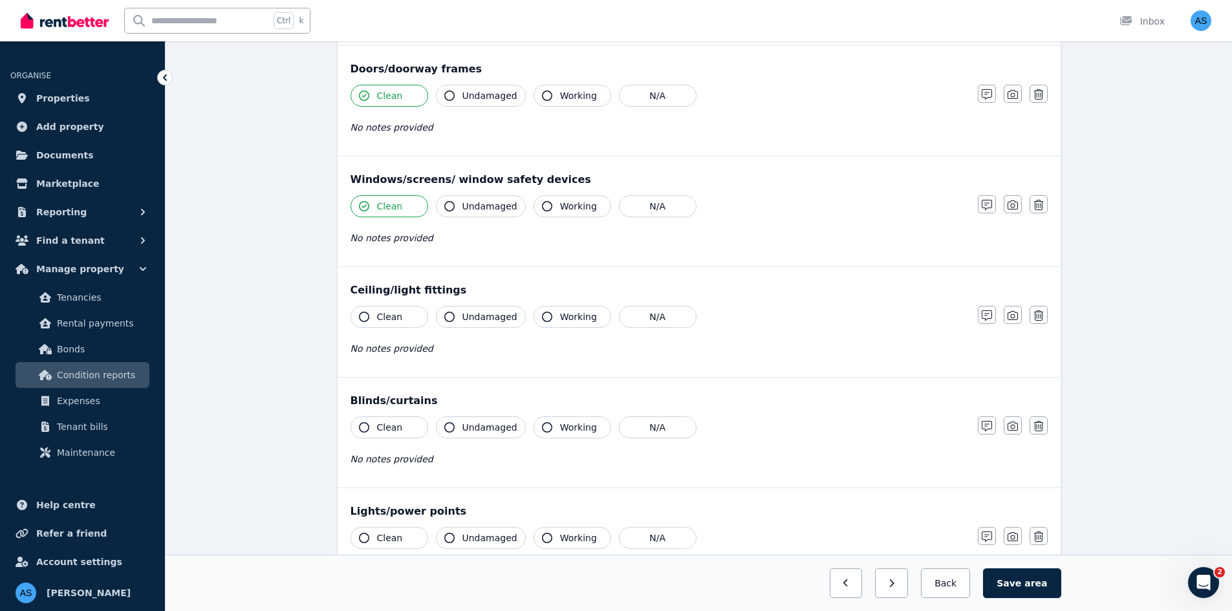
scroll to position [453, 0]
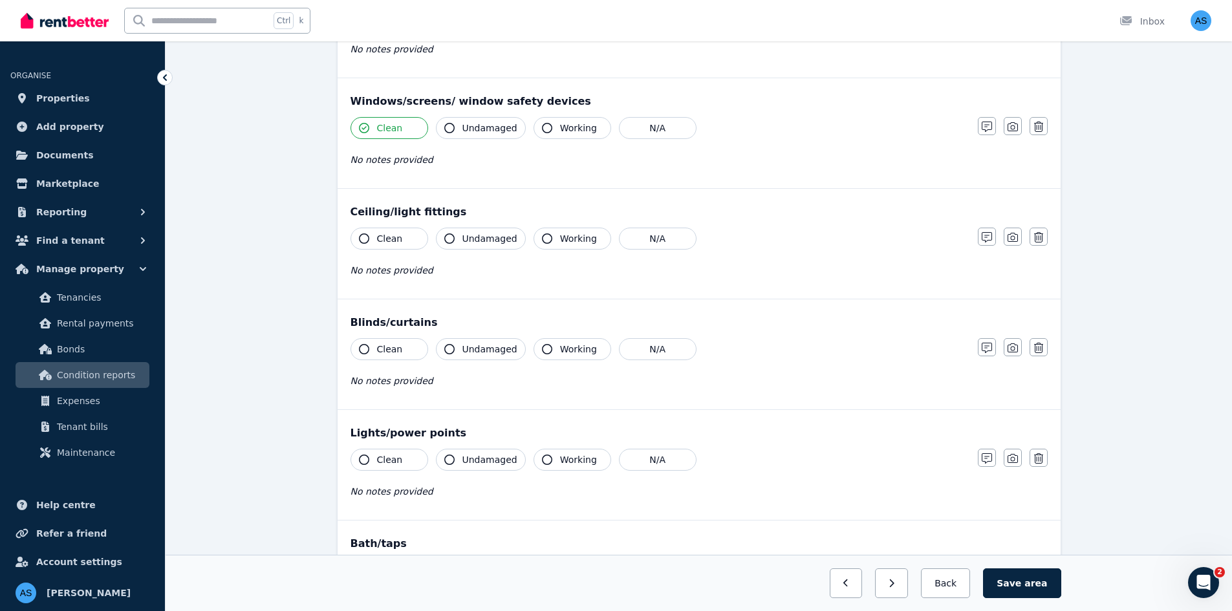
click at [392, 237] on span "Clean" at bounding box center [390, 238] width 26 height 13
click at [395, 369] on div "Clean Undamaged Working N/A No notes provided" at bounding box center [657, 369] width 614 height 63
click at [392, 350] on span "Clean" at bounding box center [390, 349] width 26 height 13
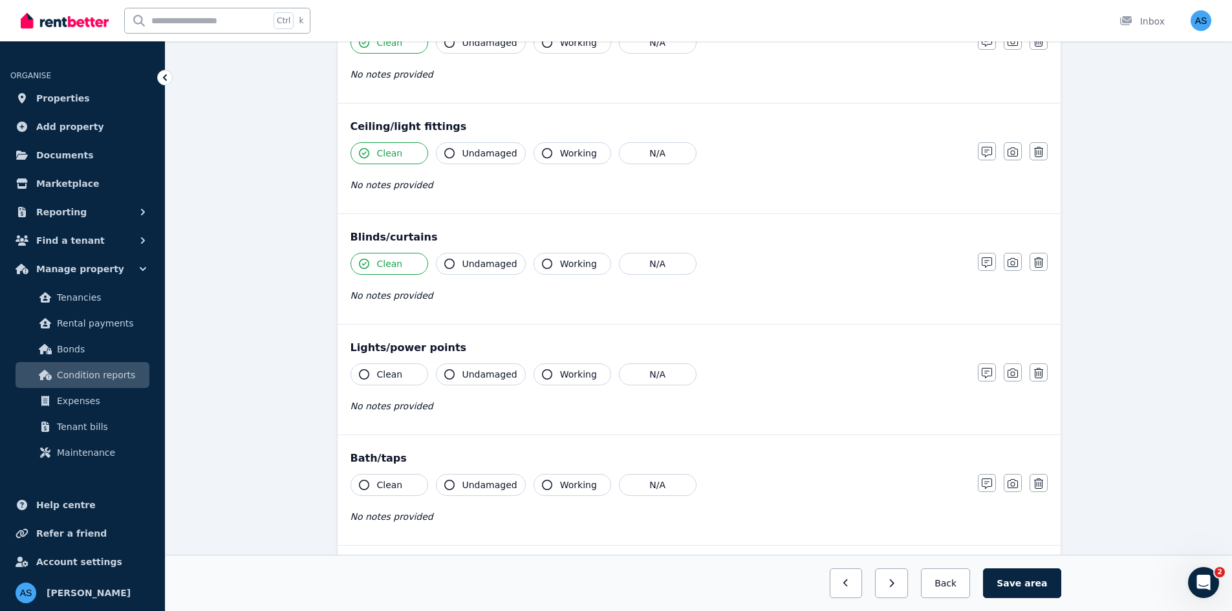
scroll to position [647, 0]
click at [402, 262] on button "Clean" at bounding box center [389, 266] width 78 height 22
click at [388, 367] on button "Clean" at bounding box center [389, 376] width 78 height 22
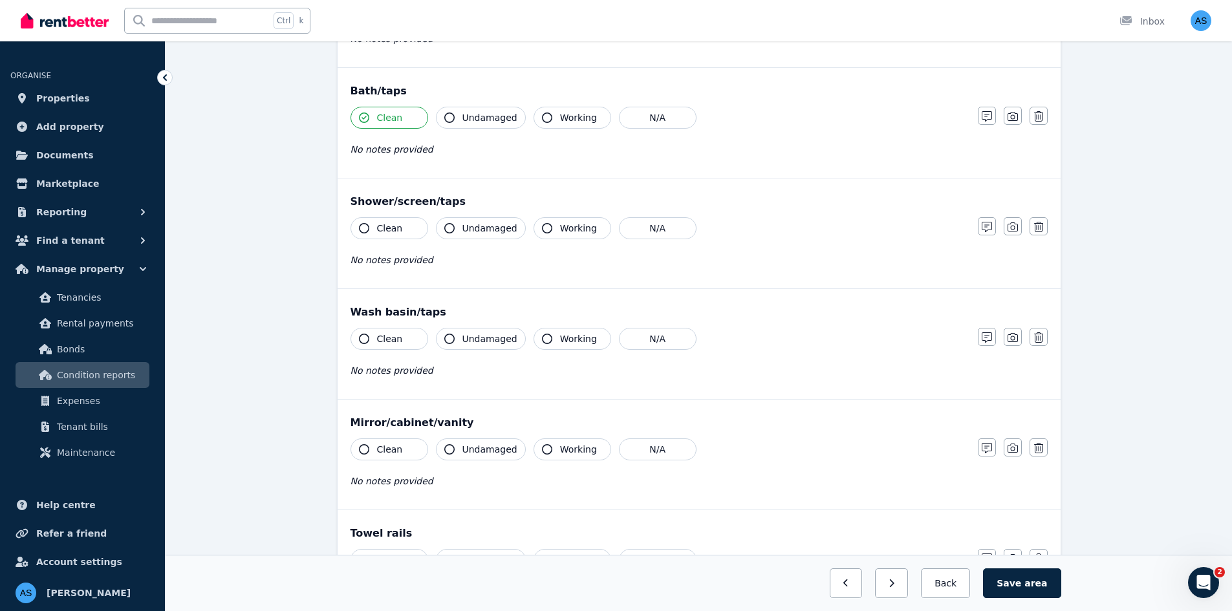
click at [403, 225] on button "Clean" at bounding box center [389, 228] width 78 height 22
click at [384, 332] on button "Clean" at bounding box center [389, 339] width 78 height 22
click at [392, 441] on button "Clean" at bounding box center [389, 449] width 78 height 22
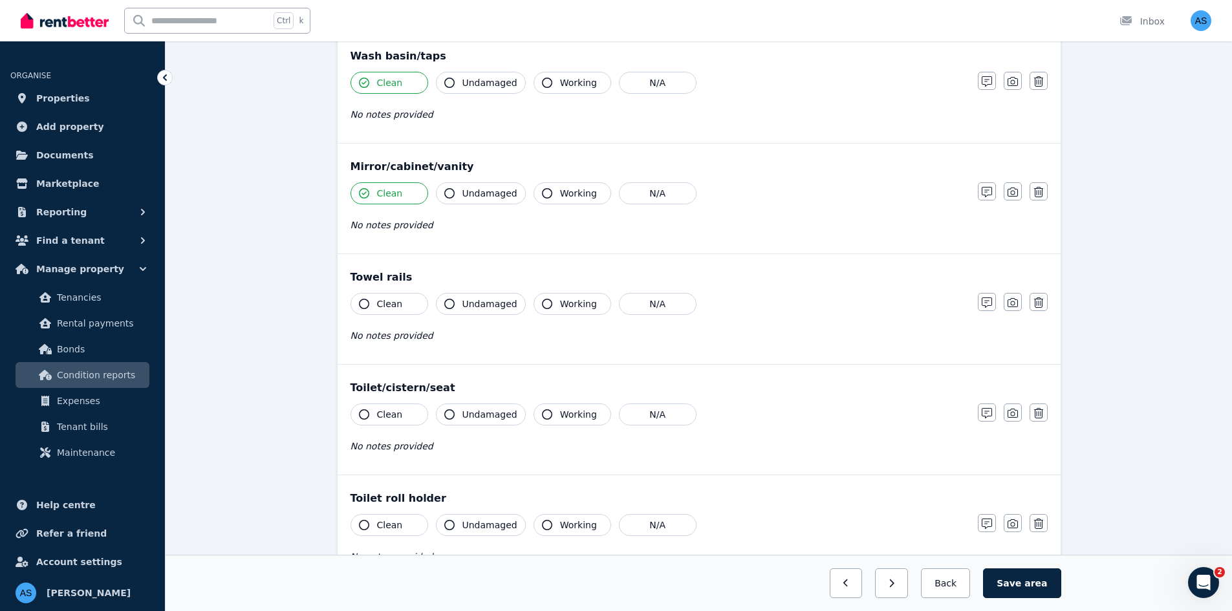
scroll to position [1164, 0]
click at [392, 303] on span "Clean" at bounding box center [390, 301] width 26 height 13
click at [379, 407] on span "Clean" at bounding box center [390, 411] width 26 height 13
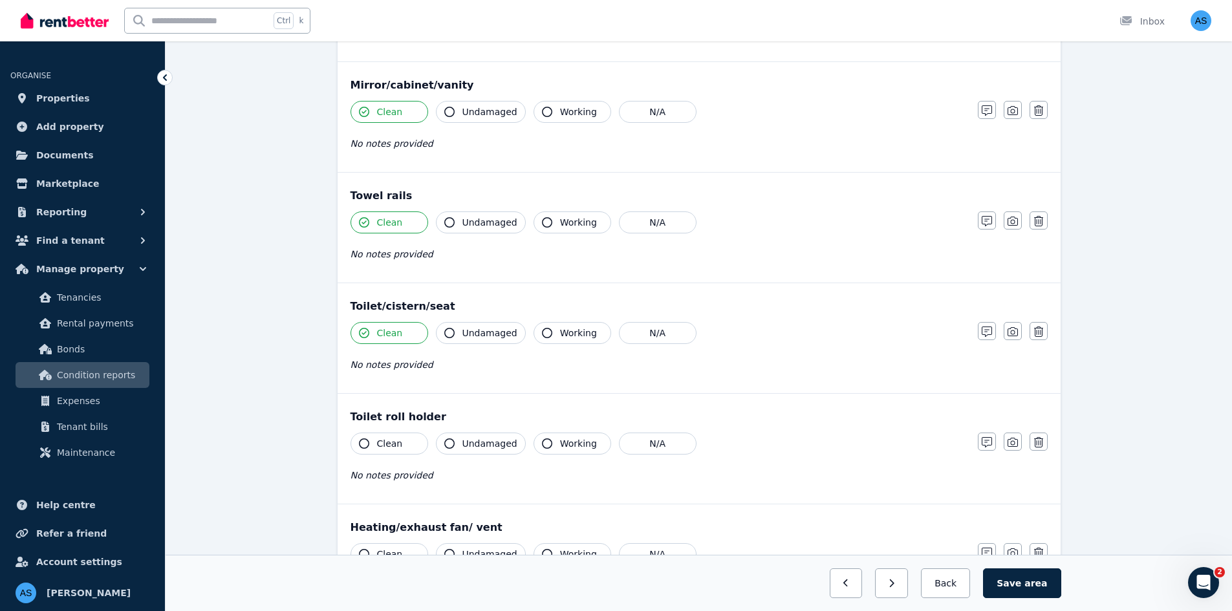
scroll to position [1358, 0]
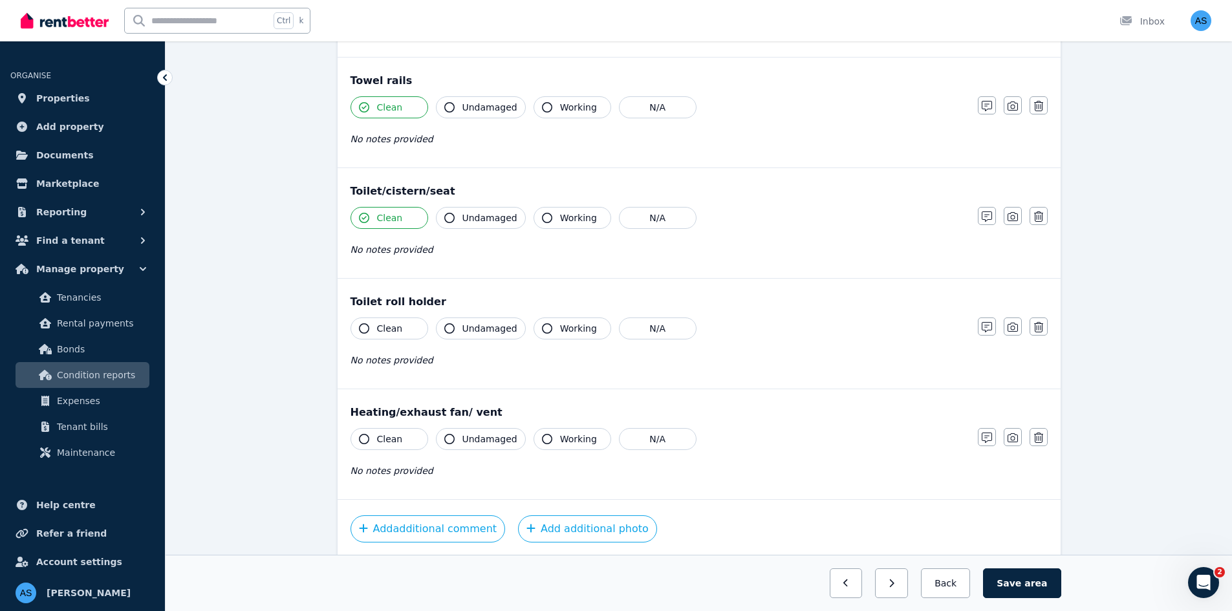
click at [383, 334] on span "Clean" at bounding box center [390, 328] width 26 height 13
click at [376, 433] on button "Clean" at bounding box center [389, 439] width 78 height 22
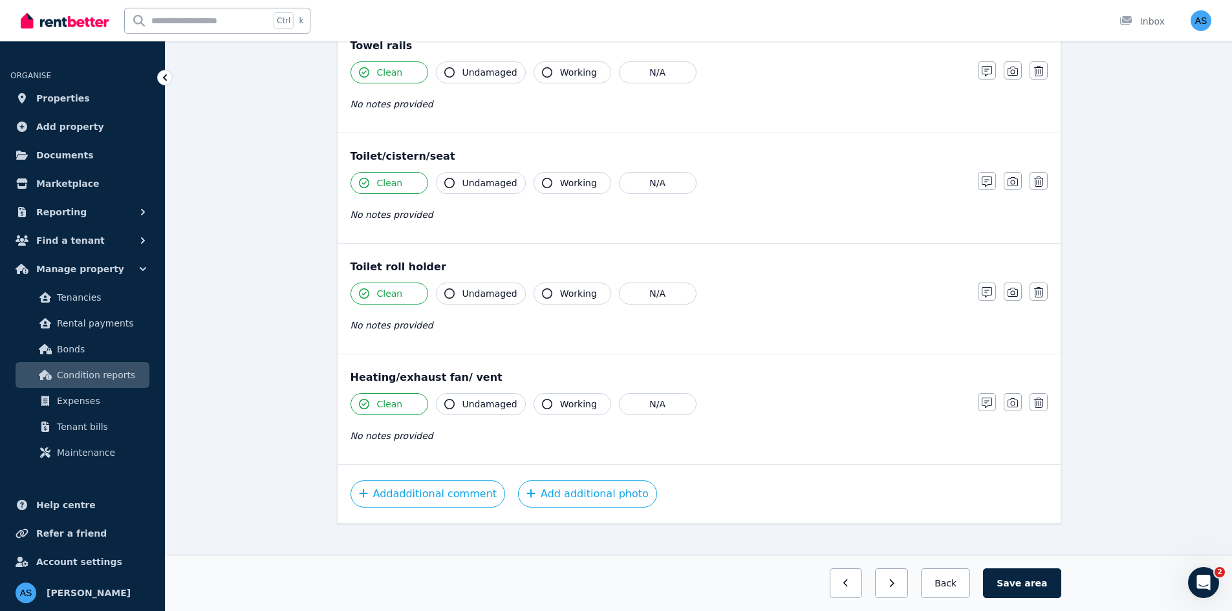
scroll to position [1408, 0]
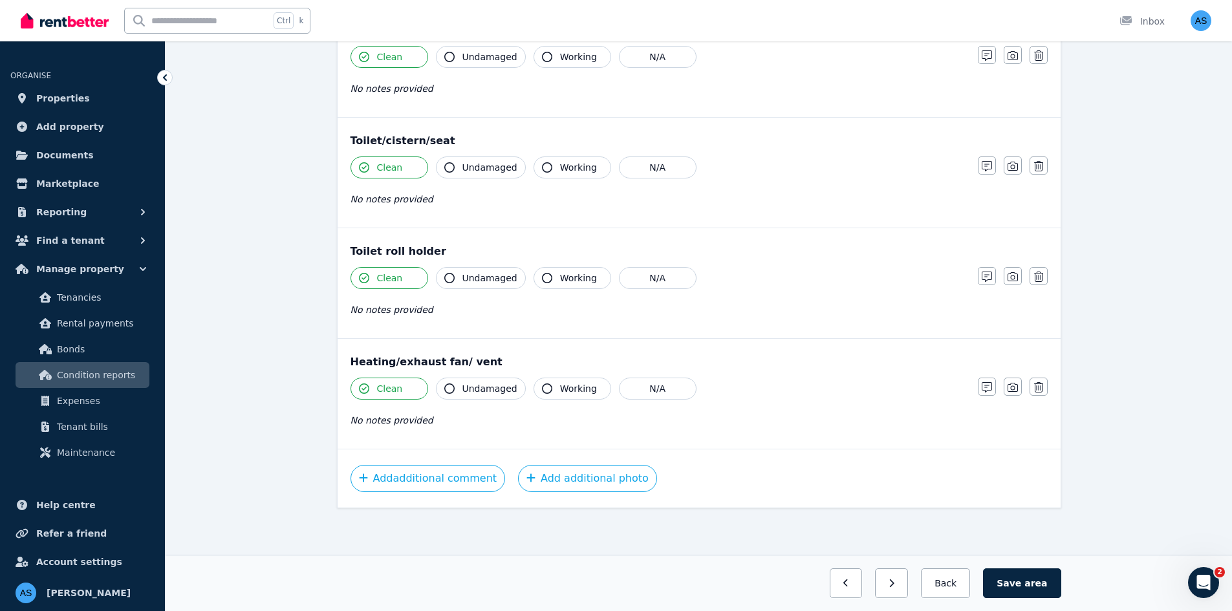
click at [457, 378] on button "Undamaged" at bounding box center [481, 389] width 90 height 22
click at [462, 390] on span "Undamaged" at bounding box center [489, 388] width 55 height 13
click at [481, 383] on span "Undamaged" at bounding box center [489, 388] width 55 height 13
click at [479, 389] on span "Undamaged" at bounding box center [489, 388] width 55 height 13
click at [560, 385] on span "Working" at bounding box center [578, 388] width 37 height 13
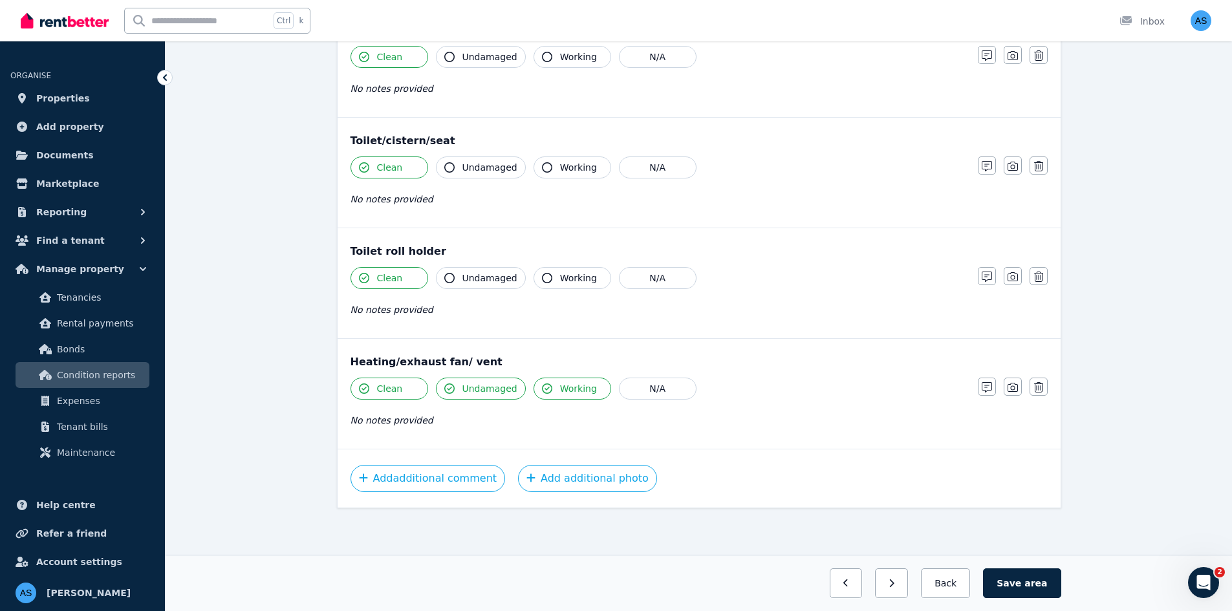
click at [569, 276] on span "Working" at bounding box center [578, 278] width 37 height 13
click at [471, 277] on span "Undamaged" at bounding box center [489, 278] width 55 height 13
click at [467, 167] on span "Undamaged" at bounding box center [489, 167] width 55 height 13
click at [551, 173] on button "Working" at bounding box center [572, 167] width 78 height 22
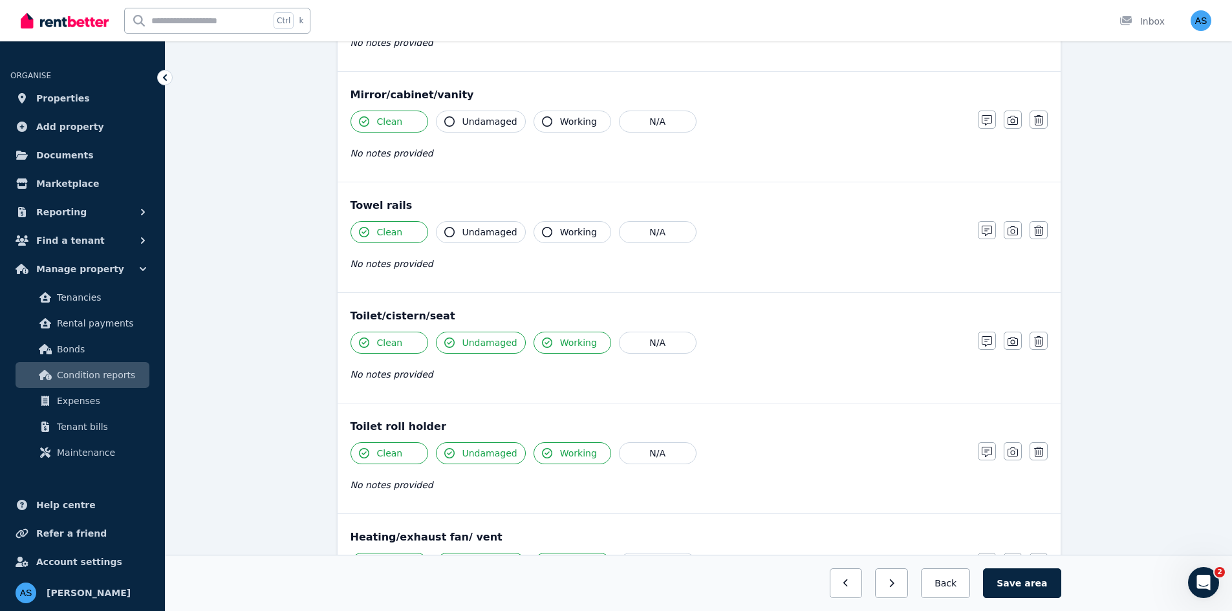
scroll to position [1214, 0]
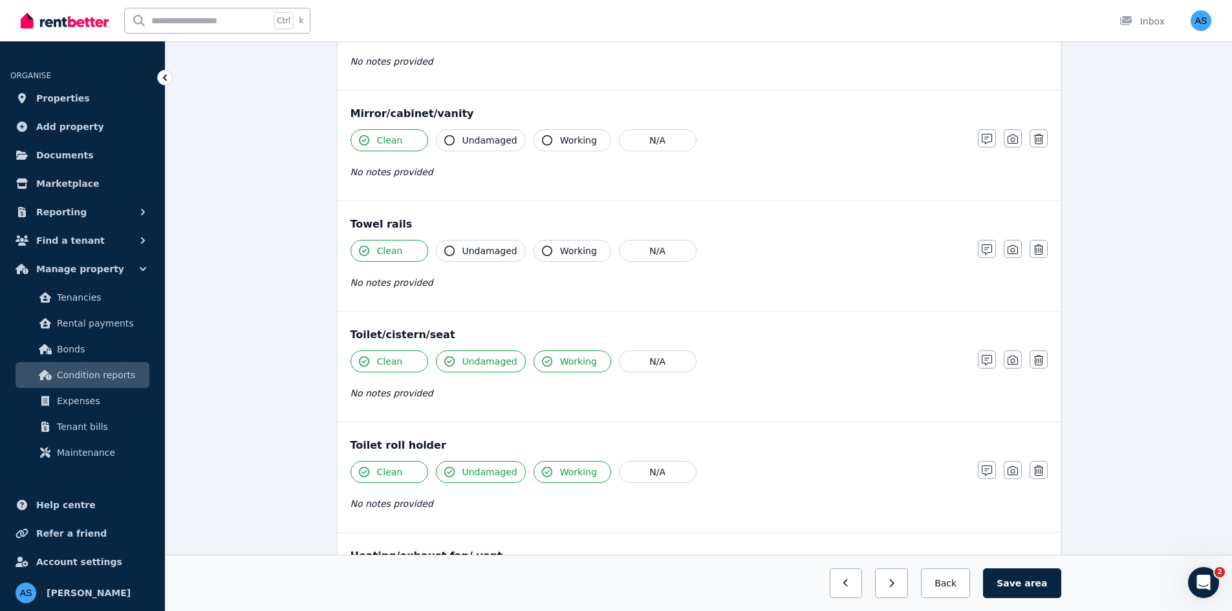
click at [568, 251] on span "Working" at bounding box center [578, 250] width 37 height 13
click at [489, 253] on span "Undamaged" at bounding box center [489, 250] width 55 height 13
click at [468, 134] on span "Undamaged" at bounding box center [489, 140] width 55 height 13
click at [545, 145] on button "Working" at bounding box center [572, 140] width 78 height 22
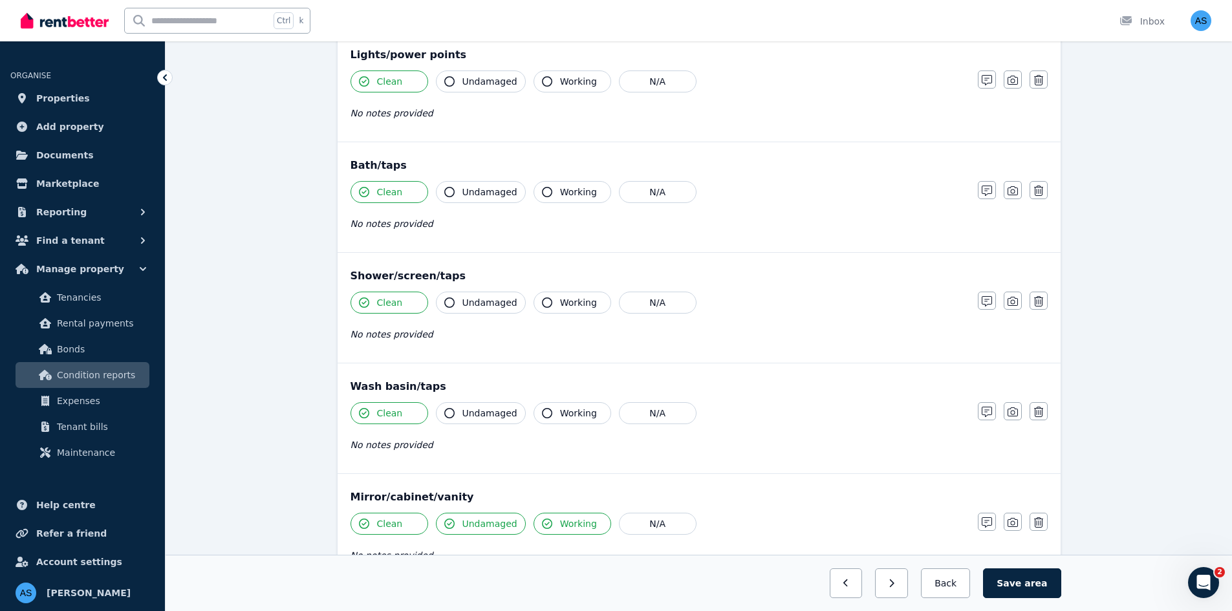
scroll to position [826, 0]
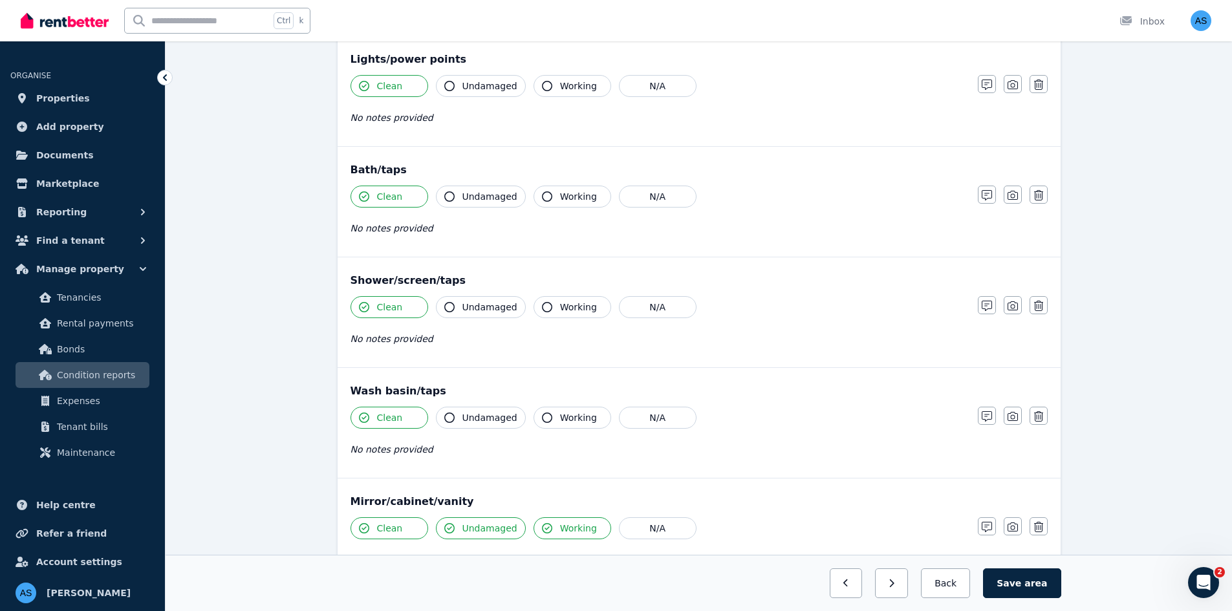
click at [464, 310] on span "Undamaged" at bounding box center [489, 307] width 55 height 13
click at [560, 310] on span "Working" at bounding box center [578, 307] width 37 height 13
click at [572, 204] on button "Working" at bounding box center [572, 197] width 78 height 22
click at [484, 203] on button "Undamaged" at bounding box center [481, 197] width 90 height 22
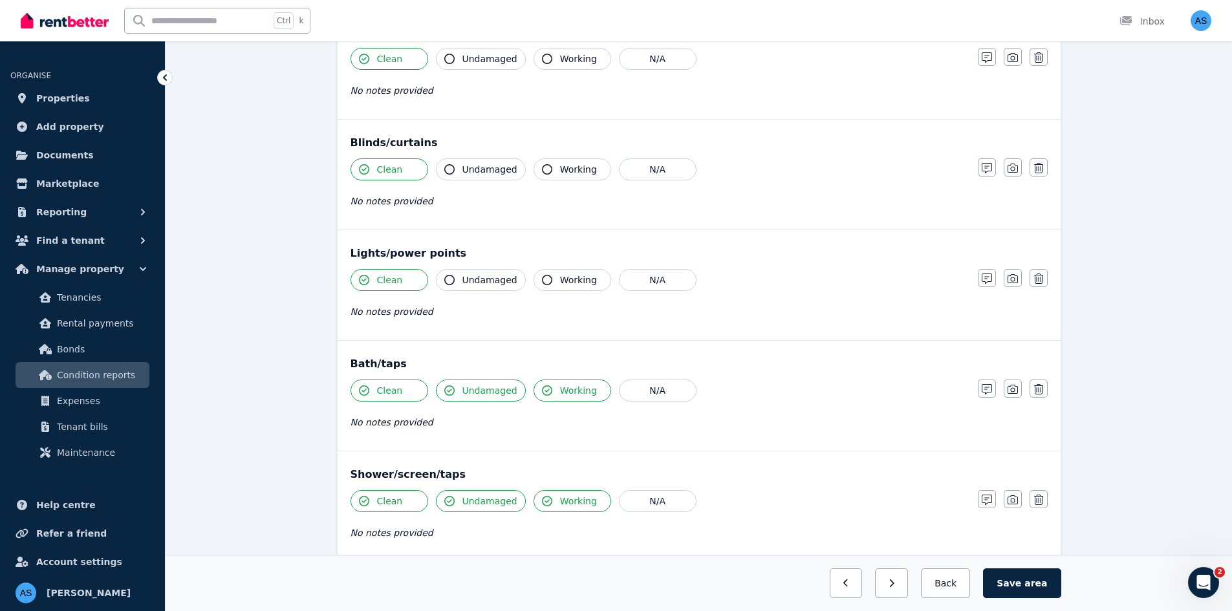
click at [473, 275] on span "Undamaged" at bounding box center [489, 279] width 55 height 13
click at [585, 282] on span "Working" at bounding box center [578, 279] width 37 height 13
click at [553, 160] on button "Working" at bounding box center [572, 169] width 78 height 22
click at [495, 169] on span "Undamaged" at bounding box center [489, 169] width 55 height 13
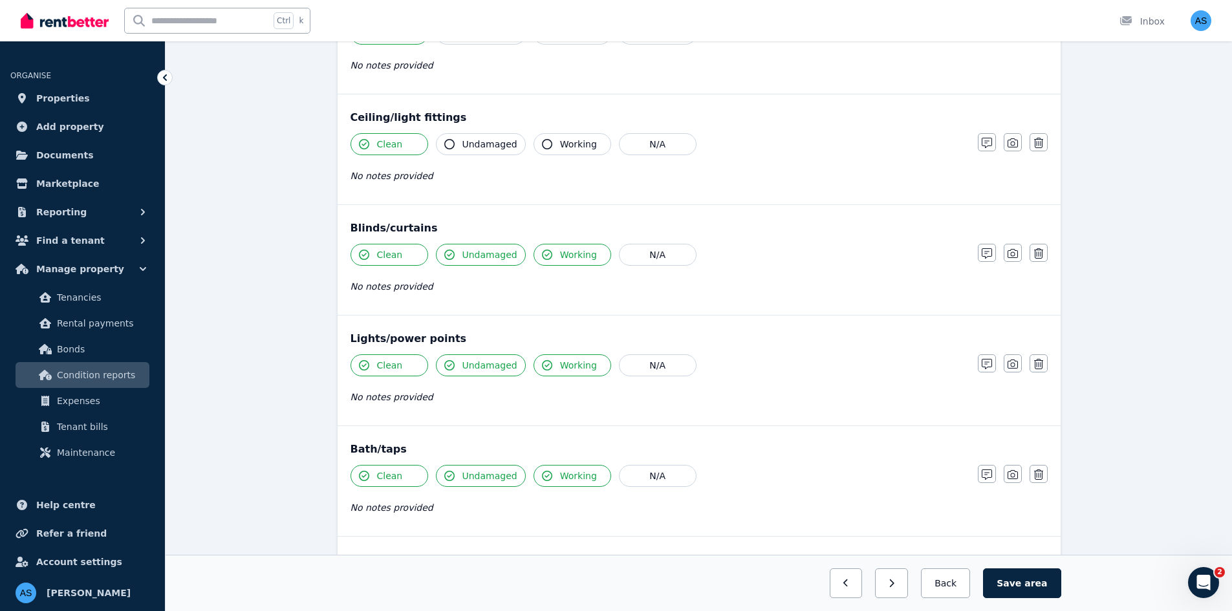
scroll to position [438, 0]
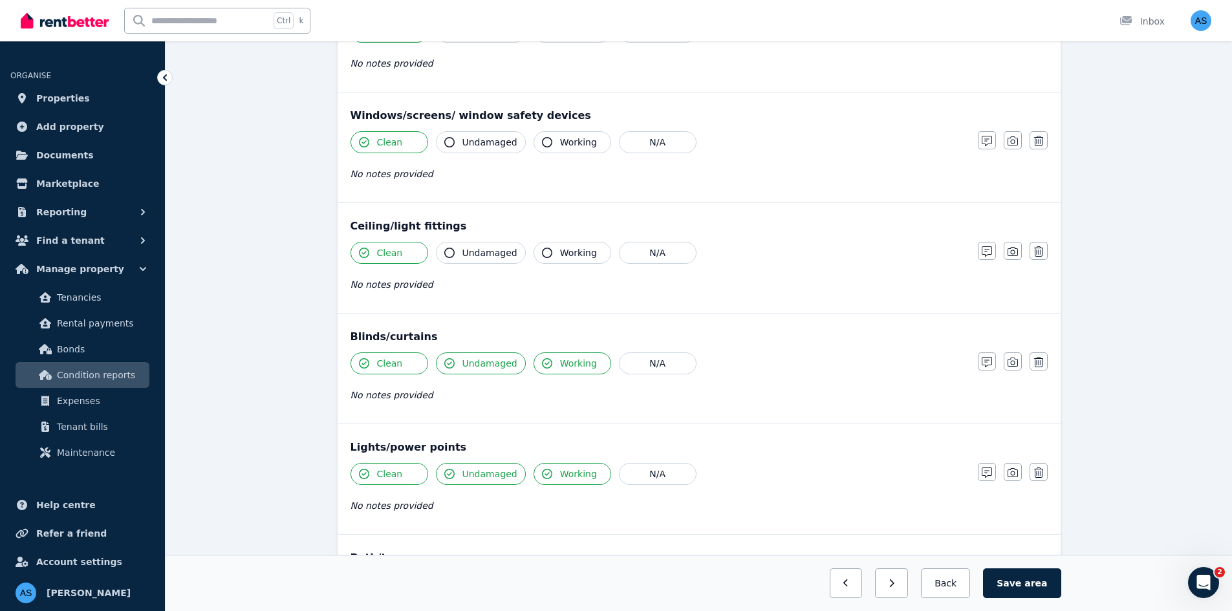
click at [489, 251] on span "Undamaged" at bounding box center [489, 252] width 55 height 13
click at [561, 258] on span "Working" at bounding box center [578, 252] width 37 height 13
click at [560, 145] on span "Working" at bounding box center [578, 142] width 37 height 13
click at [491, 145] on span "Undamaged" at bounding box center [489, 142] width 55 height 13
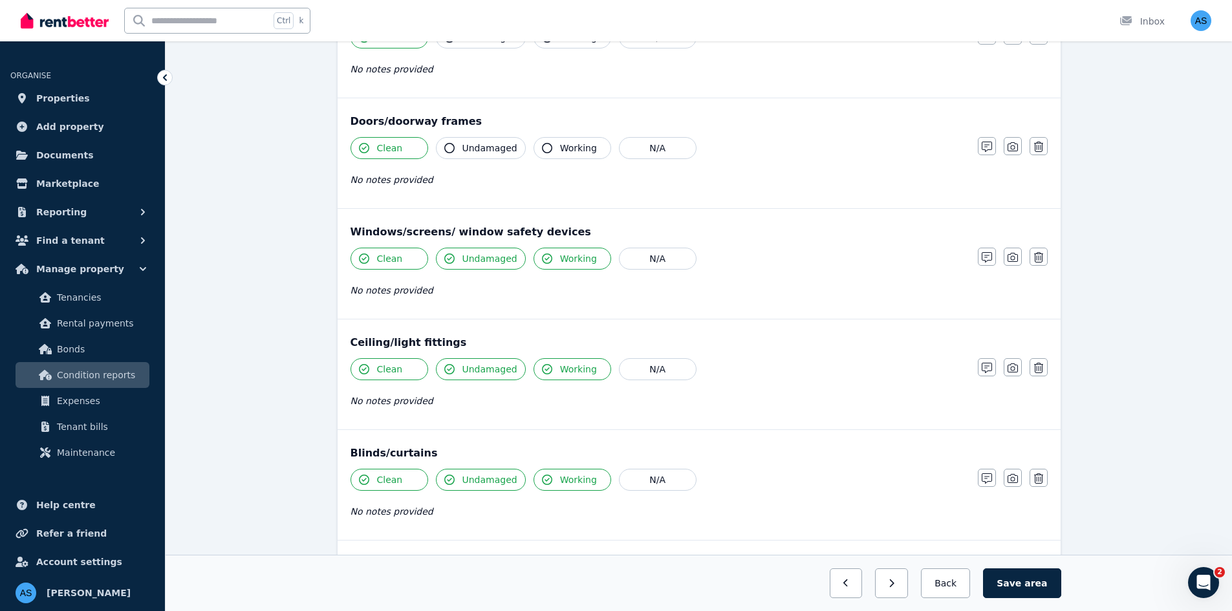
scroll to position [115, 0]
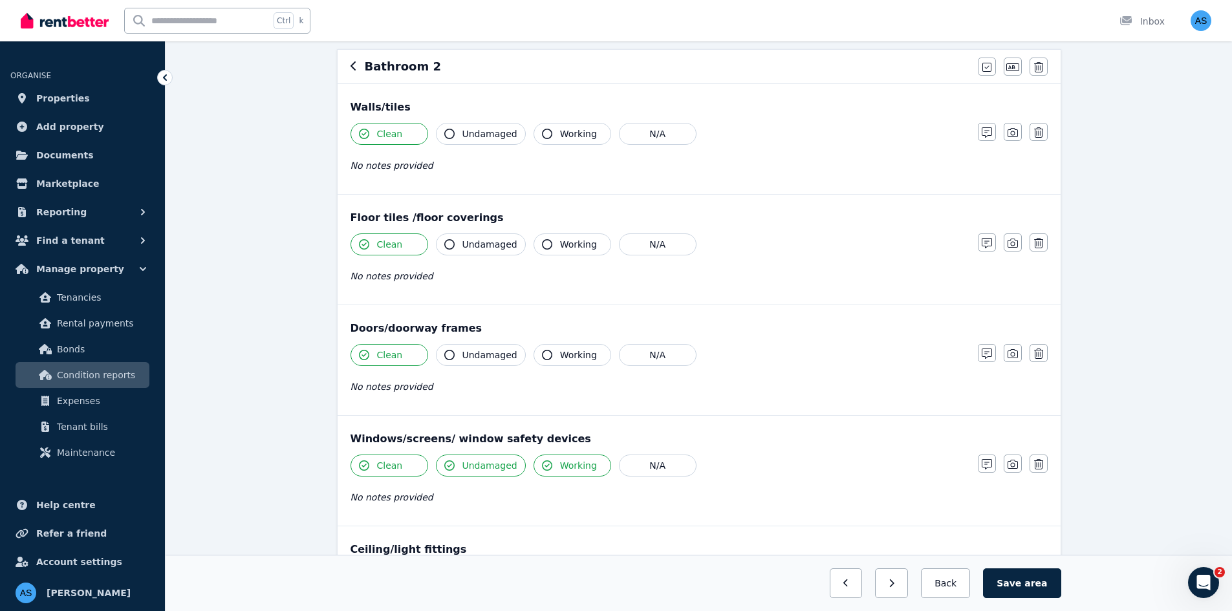
click at [474, 235] on button "Undamaged" at bounding box center [481, 244] width 90 height 22
click at [478, 350] on span "Undamaged" at bounding box center [489, 354] width 55 height 13
click at [584, 355] on span "Working" at bounding box center [578, 354] width 37 height 13
click at [560, 246] on span "Working" at bounding box center [578, 244] width 37 height 13
click at [467, 131] on span "Undamaged" at bounding box center [489, 133] width 55 height 13
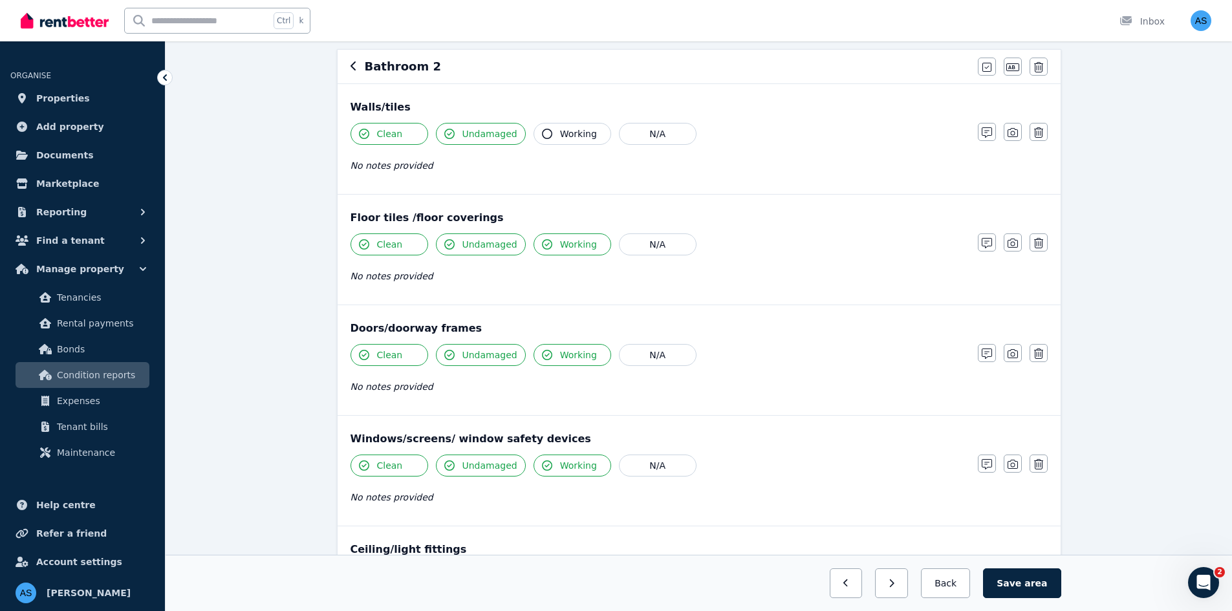
click at [546, 140] on button "Working" at bounding box center [572, 134] width 78 height 22
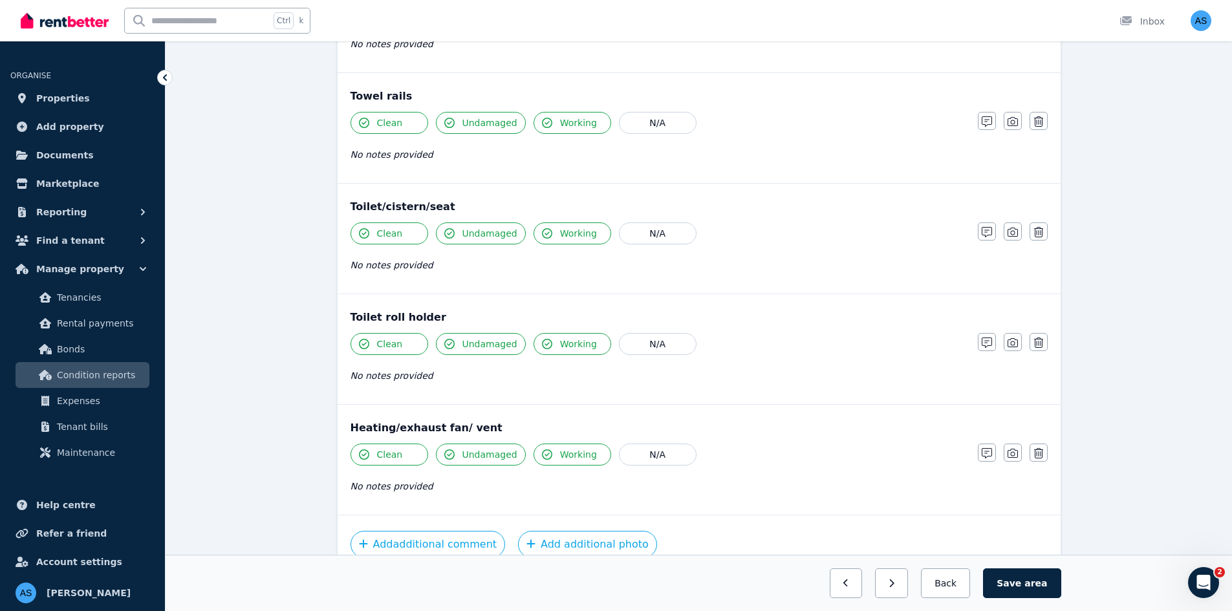
scroll to position [1408, 0]
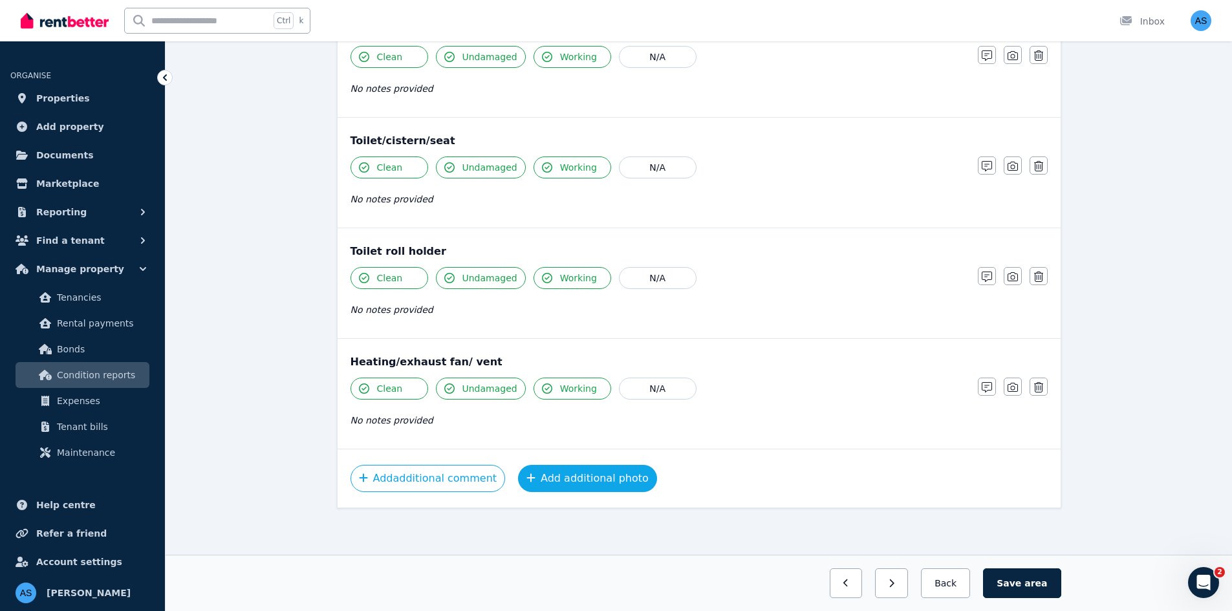
click at [538, 481] on button "Add additional photo" at bounding box center [587, 478] width 139 height 27
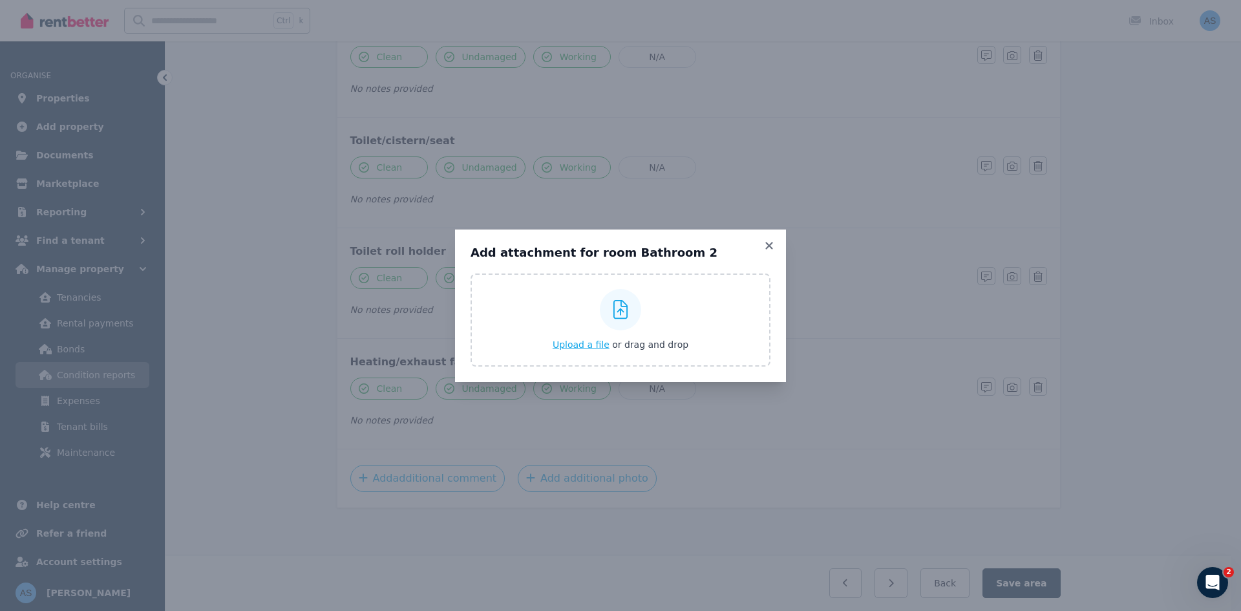
click at [563, 339] on span "Upload a file" at bounding box center [581, 344] width 57 height 10
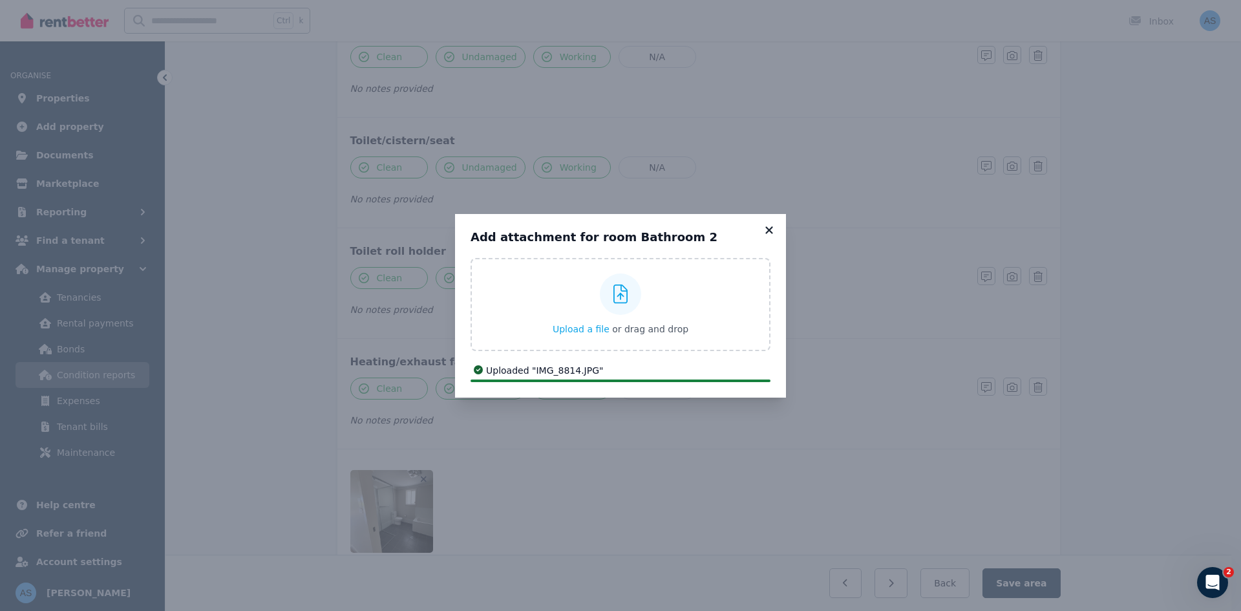
click at [769, 228] on icon at bounding box center [769, 230] width 13 height 12
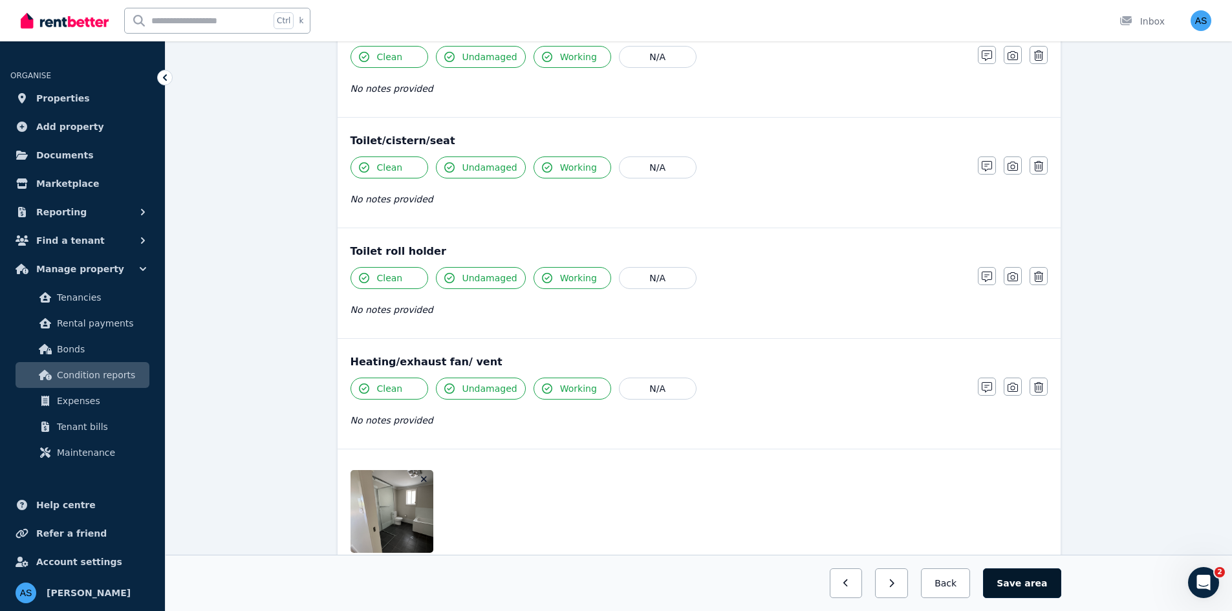
click at [1010, 585] on button "Save area" at bounding box center [1022, 583] width 78 height 30
click at [943, 598] on div "Saved Previous: Bathroom 1 Next: Bedroom 1 Back Save area" at bounding box center [699, 583] width 1066 height 56
click at [934, 585] on icon "button" at bounding box center [931, 583] width 5 height 8
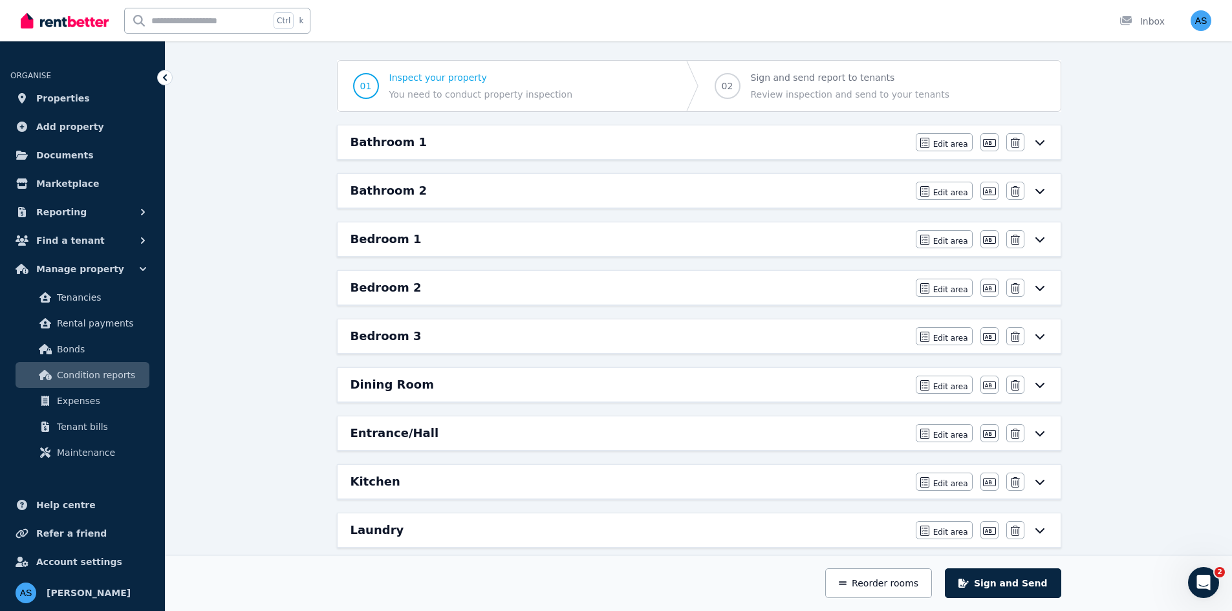
scroll to position [0, 0]
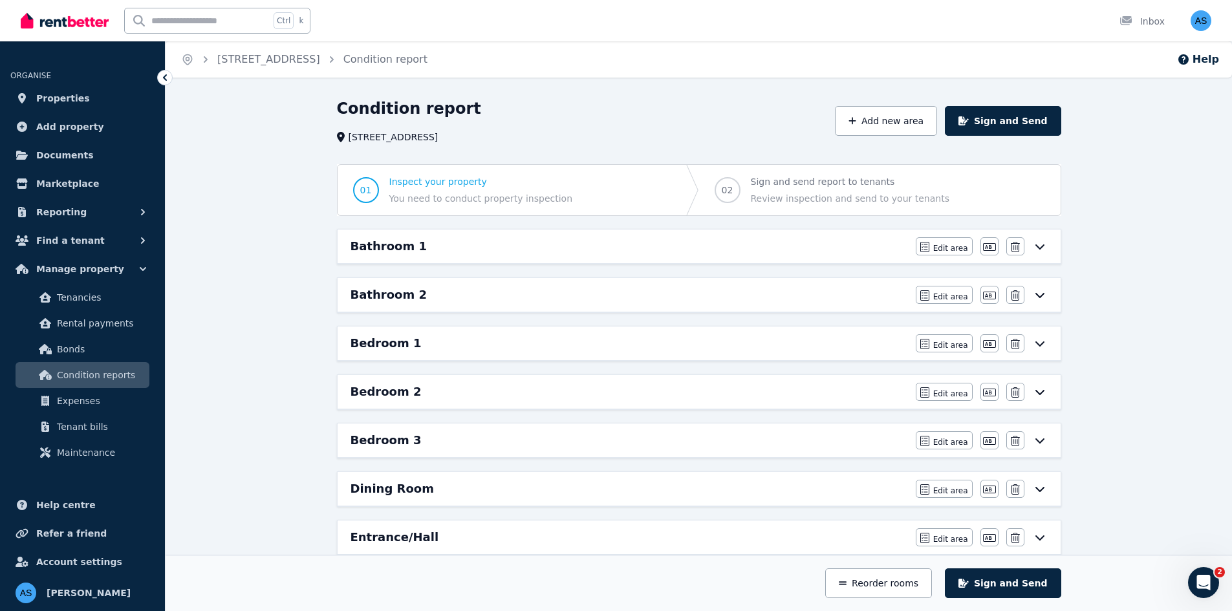
click at [505, 248] on div "Bathroom 1" at bounding box center [628, 246] width 557 height 18
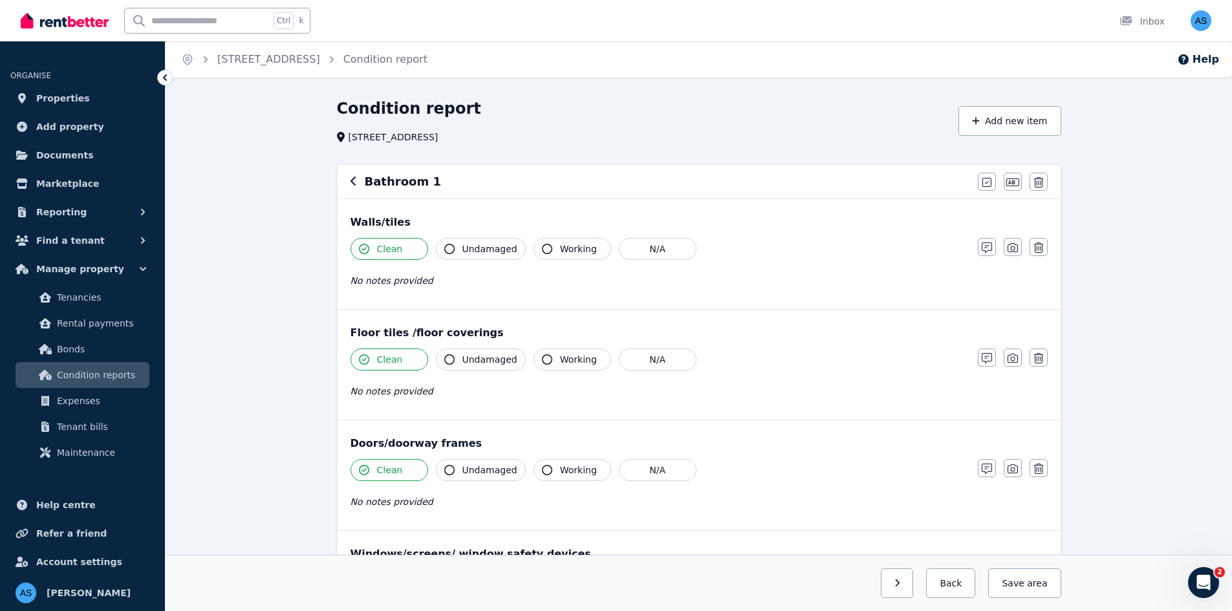
click at [495, 257] on button "Undamaged" at bounding box center [481, 249] width 90 height 22
click at [552, 253] on button "Working" at bounding box center [572, 249] width 78 height 22
click at [471, 356] on span "Undamaged" at bounding box center [489, 359] width 55 height 13
click at [575, 361] on span "Working" at bounding box center [578, 359] width 37 height 13
drag, startPoint x: 438, startPoint y: 458, endPoint x: 445, endPoint y: 463, distance: 8.4
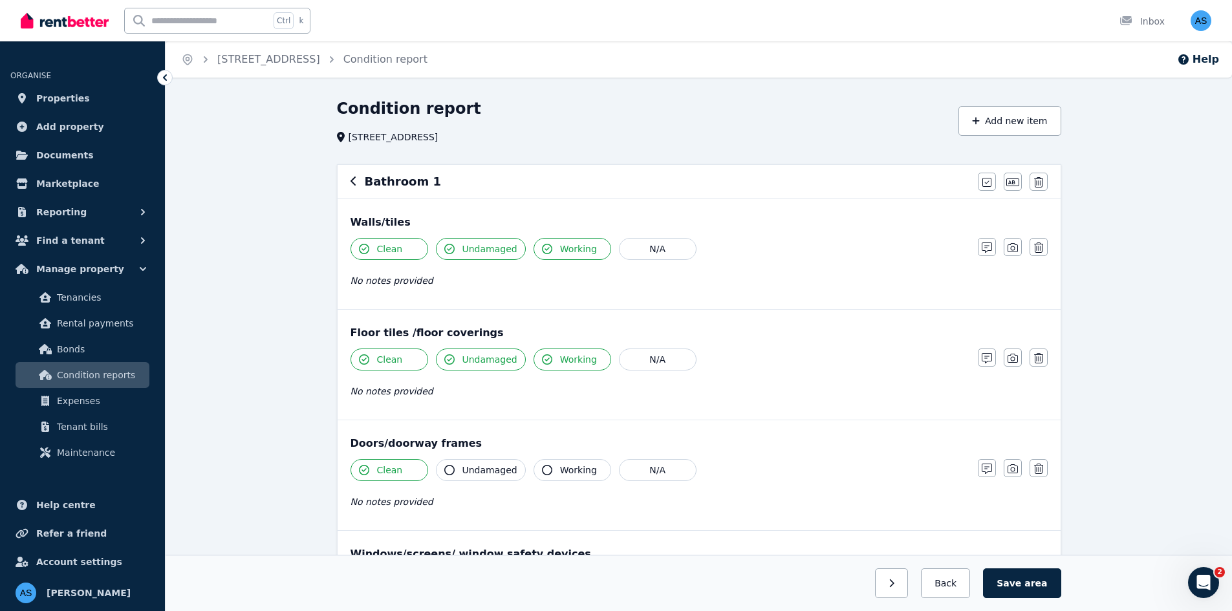
click at [440, 462] on div "Doors/doorway frames Clean Undamaged Working N/A No notes provided Notes Photo …" at bounding box center [698, 475] width 723 height 110
click at [475, 469] on span "Undamaged" at bounding box center [489, 470] width 55 height 13
click at [567, 467] on span "Working" at bounding box center [578, 470] width 37 height 13
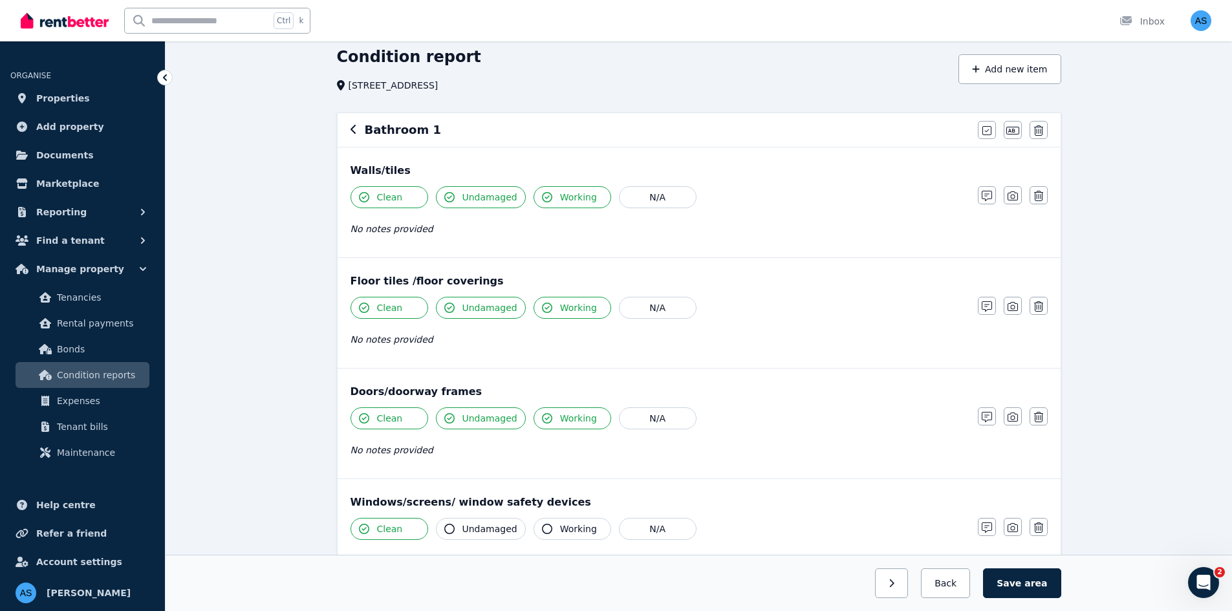
scroll to position [323, 0]
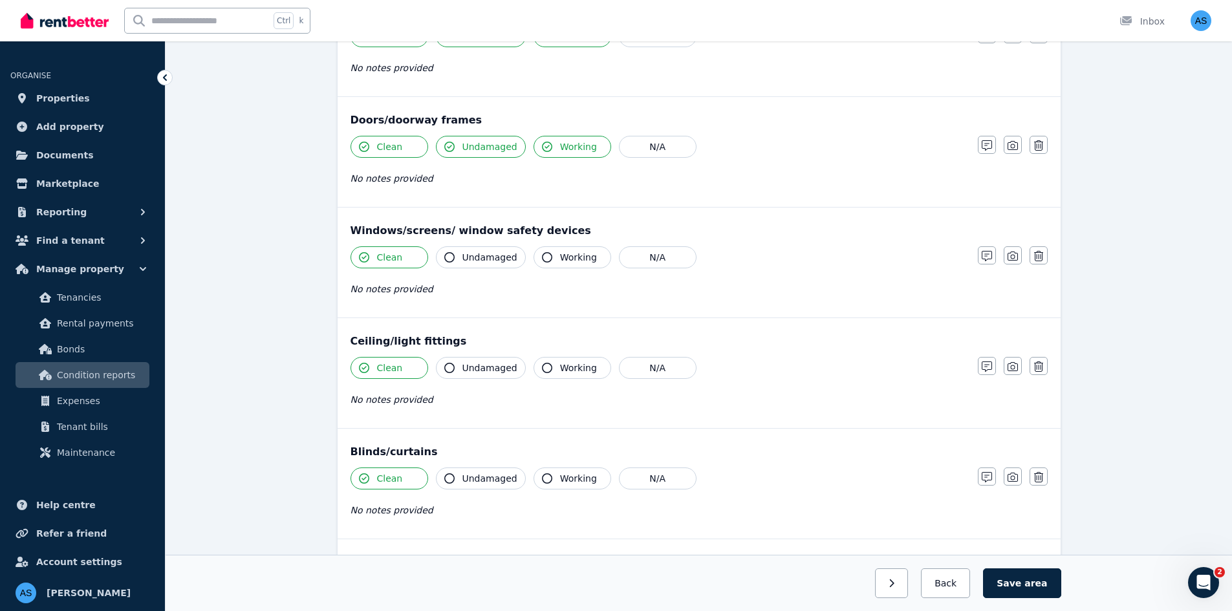
click at [489, 257] on span "Undamaged" at bounding box center [489, 257] width 55 height 13
click at [547, 267] on button "Working" at bounding box center [572, 257] width 78 height 22
click at [484, 379] on div "Clean Undamaged Working N/A No notes provided" at bounding box center [657, 388] width 614 height 63
click at [498, 368] on span "Undamaged" at bounding box center [489, 367] width 55 height 13
click at [542, 367] on icon "button" at bounding box center [547, 368] width 10 height 10
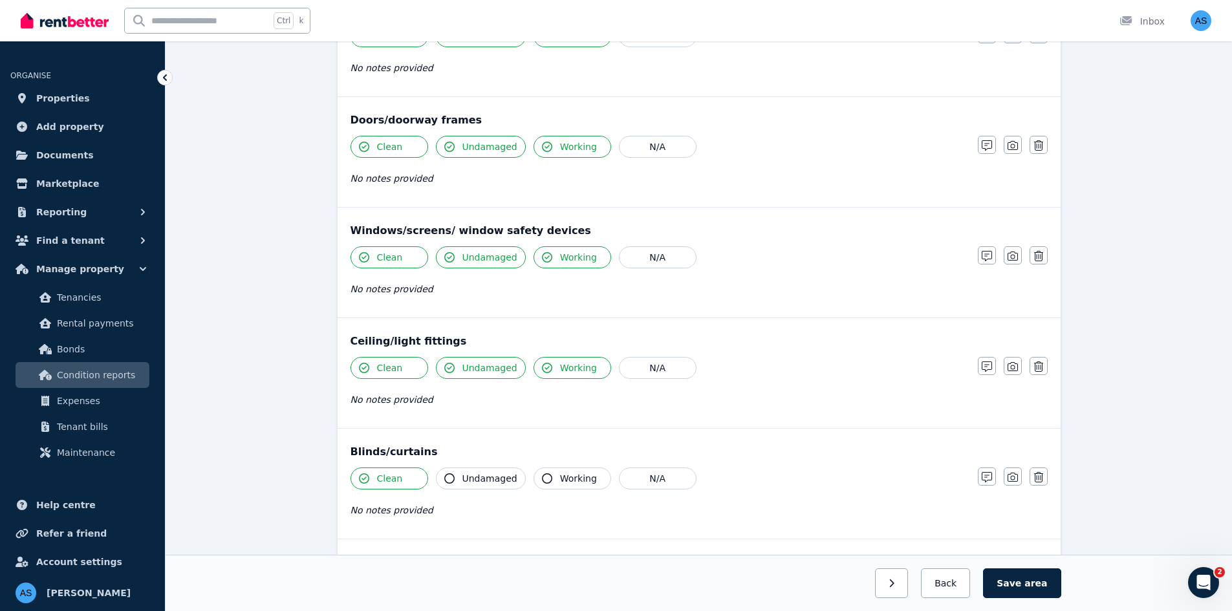
click at [471, 482] on span "Undamaged" at bounding box center [489, 478] width 55 height 13
click at [546, 479] on button "Working" at bounding box center [572, 478] width 78 height 22
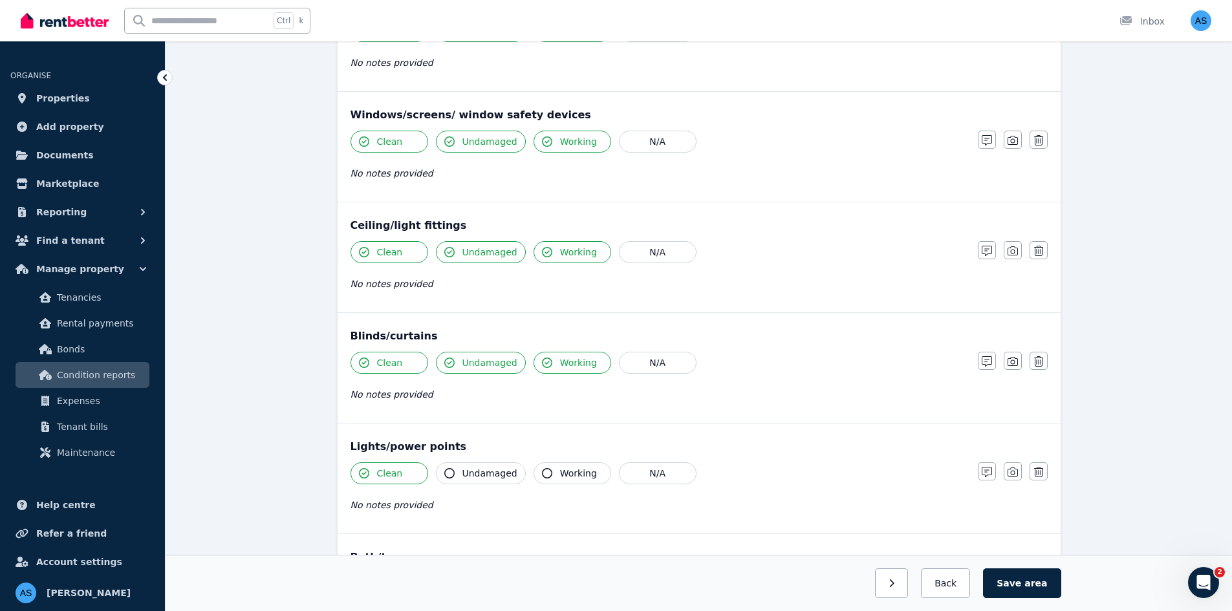
scroll to position [582, 0]
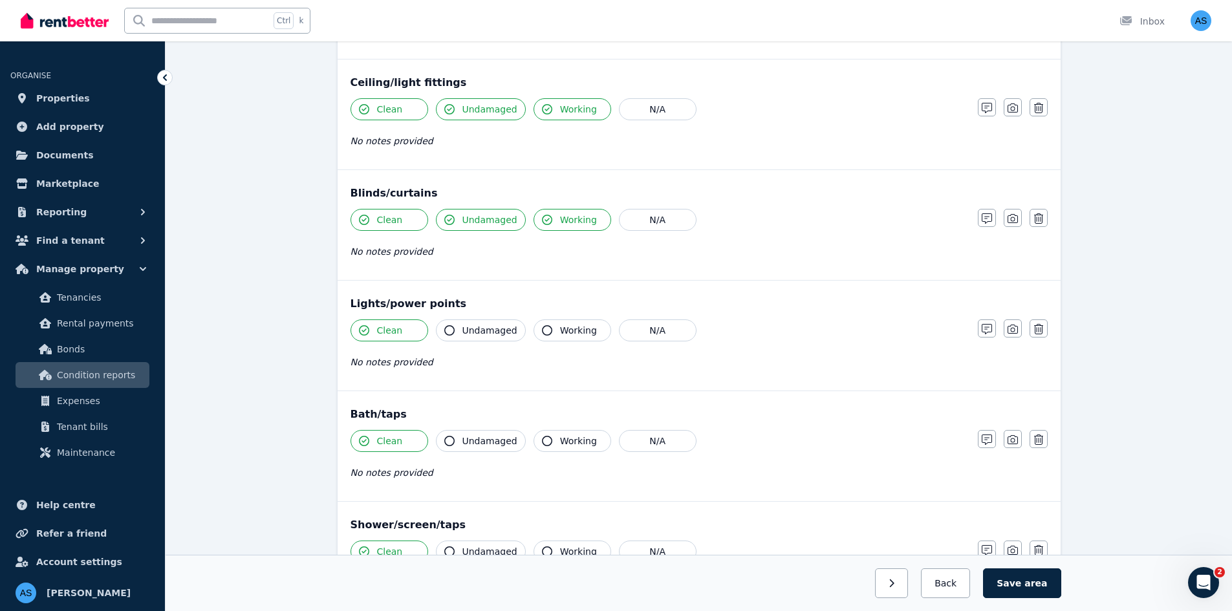
click at [480, 332] on span "Undamaged" at bounding box center [489, 330] width 55 height 13
click at [560, 330] on span "Working" at bounding box center [578, 330] width 37 height 13
click at [487, 447] on button "Undamaged" at bounding box center [481, 441] width 90 height 22
click at [586, 441] on span "Working" at bounding box center [578, 440] width 37 height 13
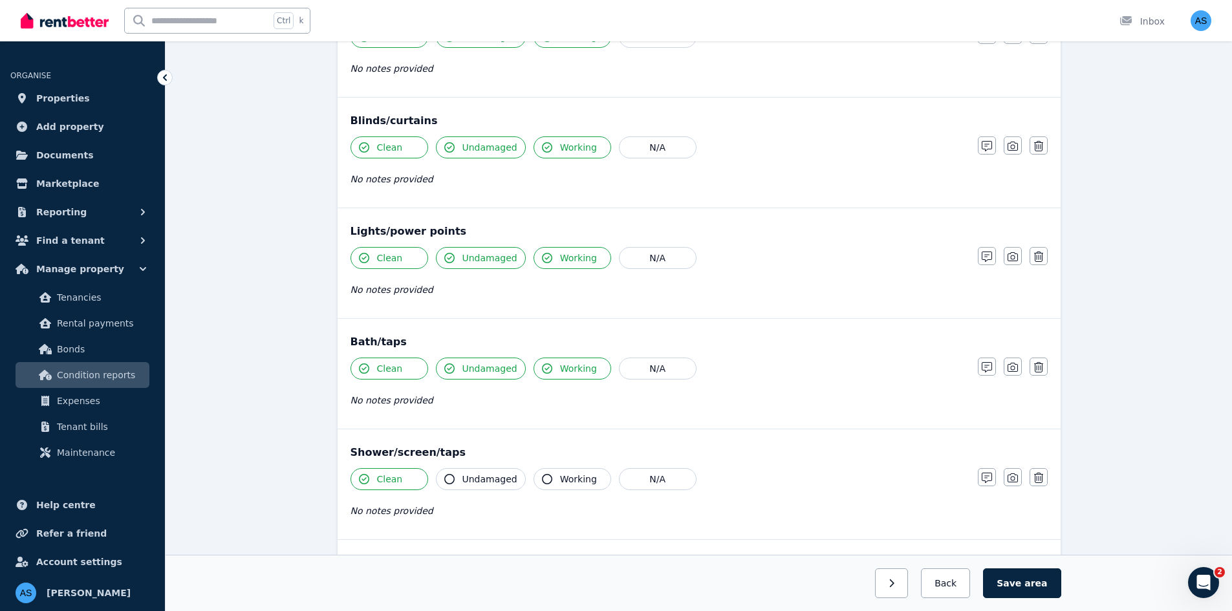
scroll to position [840, 0]
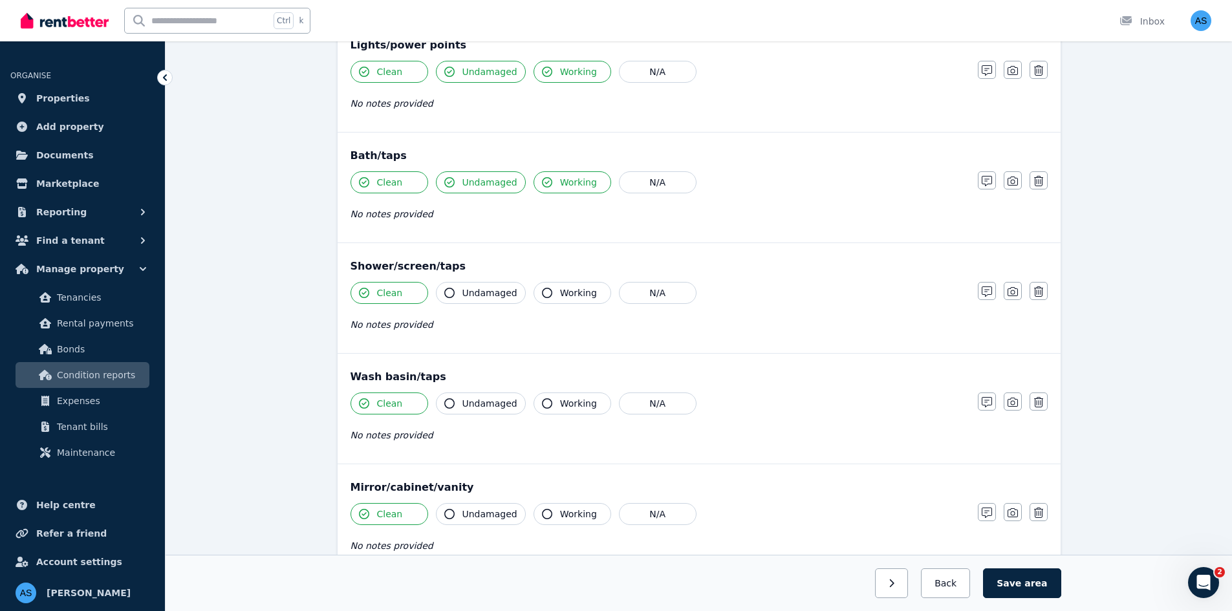
click at [482, 291] on span "Undamaged" at bounding box center [489, 292] width 55 height 13
click at [549, 296] on button "Working" at bounding box center [572, 293] width 78 height 22
click at [491, 401] on span "Undamaged" at bounding box center [489, 403] width 55 height 13
click at [560, 405] on span "Working" at bounding box center [578, 403] width 37 height 13
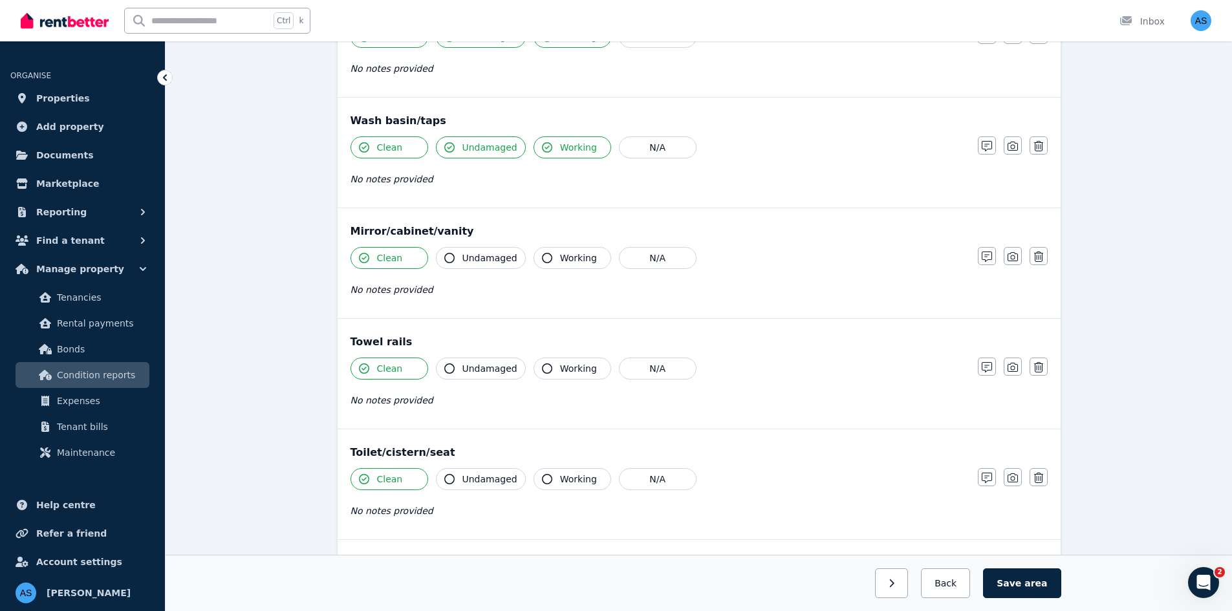
scroll to position [1099, 0]
click at [473, 254] on span "Undamaged" at bounding box center [489, 255] width 55 height 13
click at [542, 258] on icon "button" at bounding box center [547, 255] width 10 height 10
click at [475, 362] on span "Undamaged" at bounding box center [489, 365] width 55 height 13
click at [575, 365] on span "Working" at bounding box center [578, 365] width 37 height 13
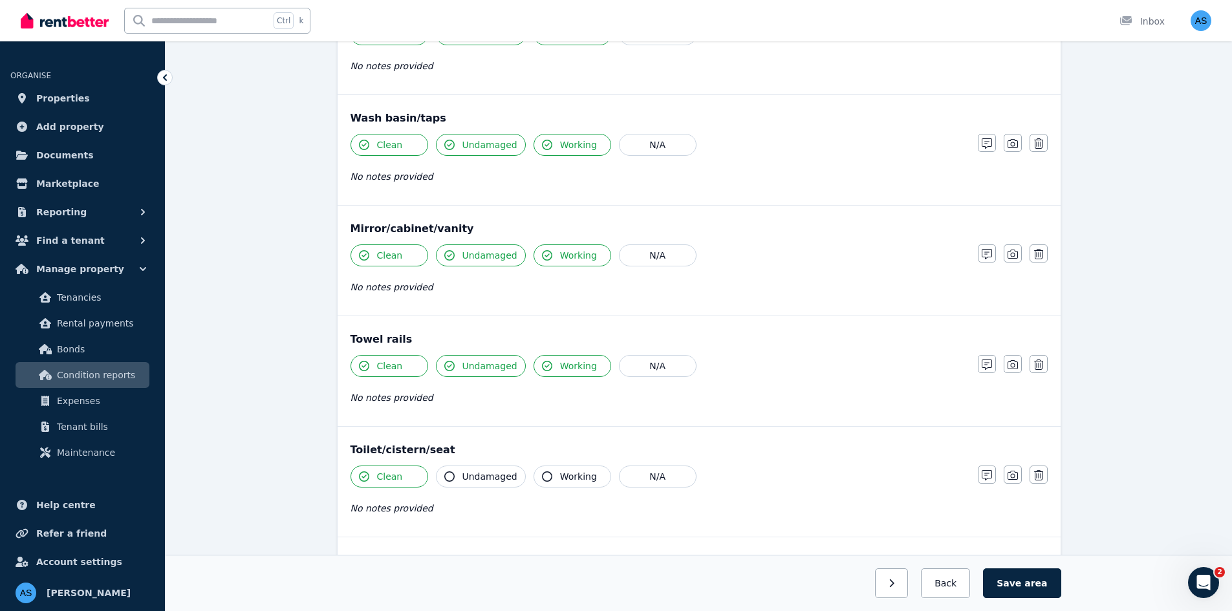
scroll to position [1358, 0]
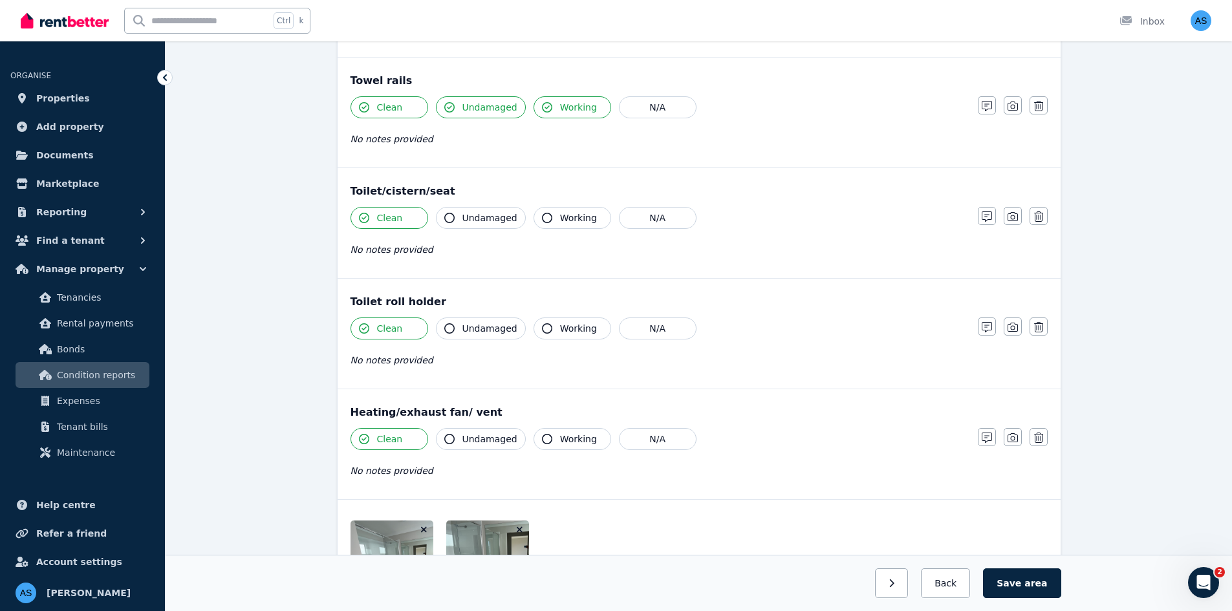
click at [465, 225] on button "Undamaged" at bounding box center [481, 218] width 90 height 22
click at [560, 218] on span "Working" at bounding box center [578, 217] width 37 height 13
click at [475, 329] on span "Undamaged" at bounding box center [489, 328] width 55 height 13
click at [546, 330] on button "Working" at bounding box center [572, 328] width 78 height 22
click at [493, 441] on span "Undamaged" at bounding box center [489, 439] width 55 height 13
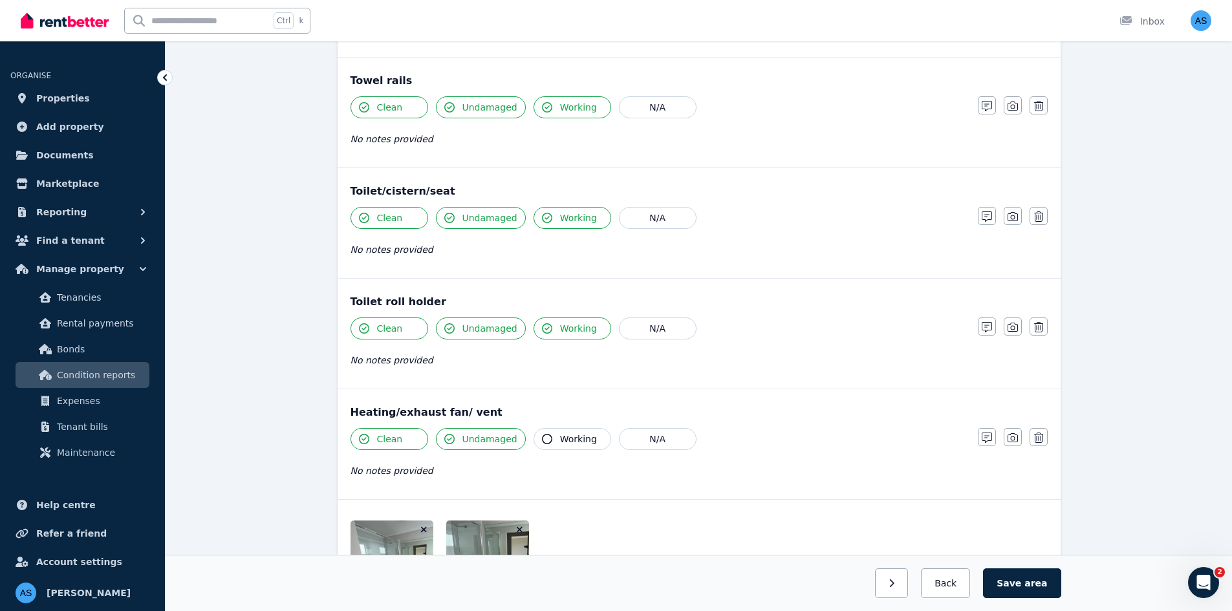
click at [560, 438] on span "Working" at bounding box center [578, 439] width 37 height 13
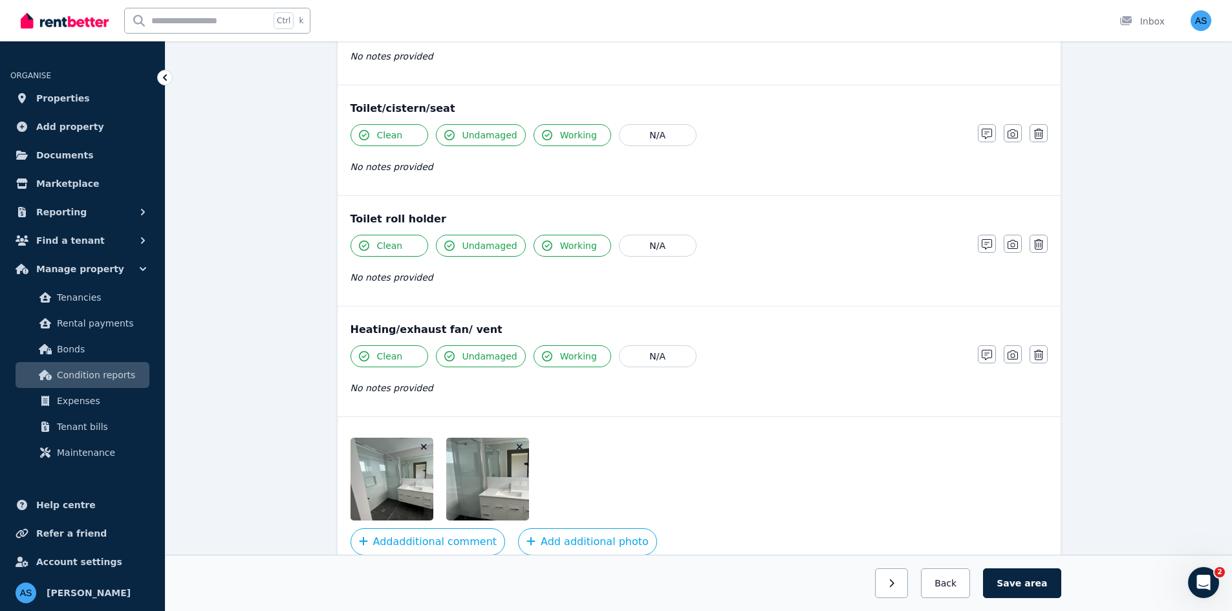
scroll to position [1504, 0]
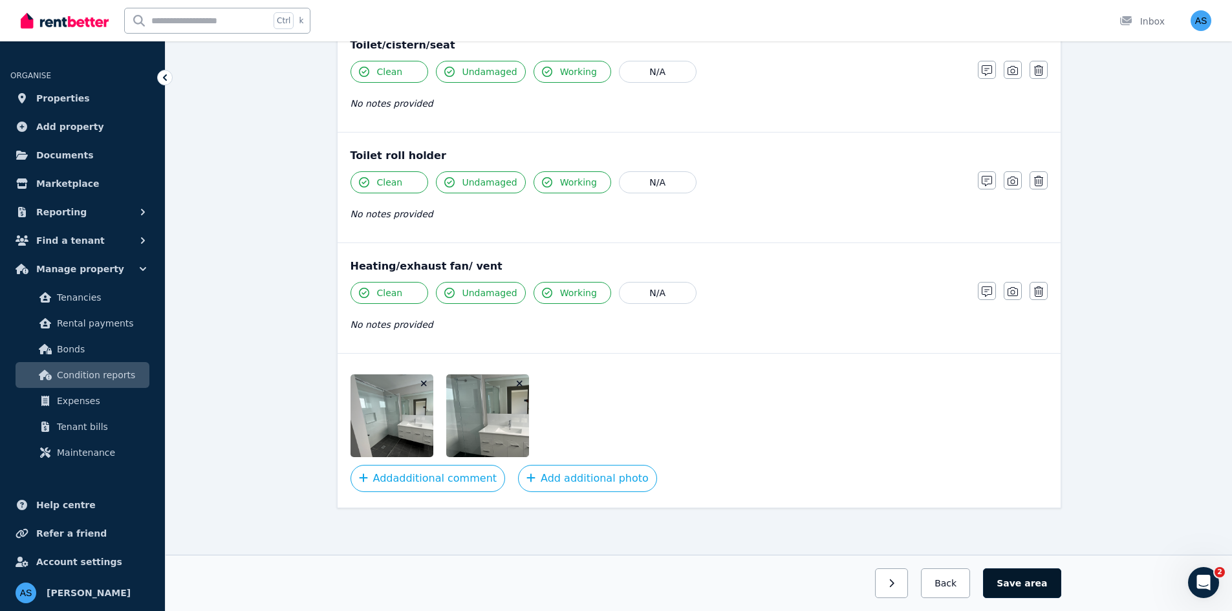
click at [1005, 583] on button "Save area" at bounding box center [1022, 583] width 78 height 30
click at [934, 584] on icon "button" at bounding box center [931, 583] width 5 height 8
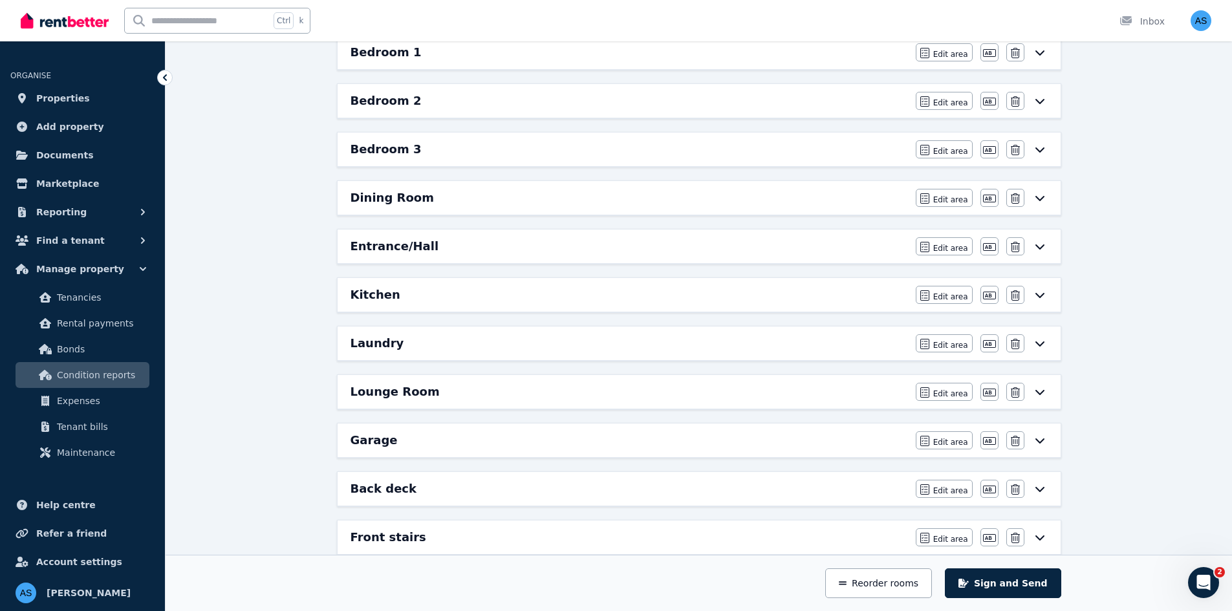
scroll to position [72, 0]
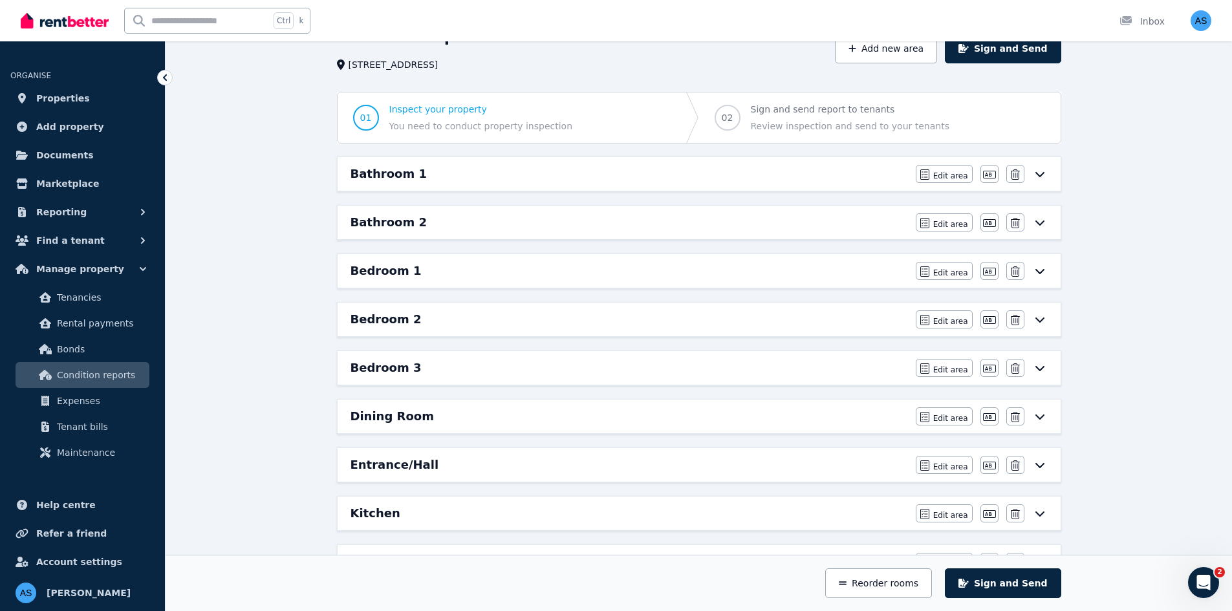
click at [628, 275] on div "Bedroom 1" at bounding box center [628, 271] width 557 height 18
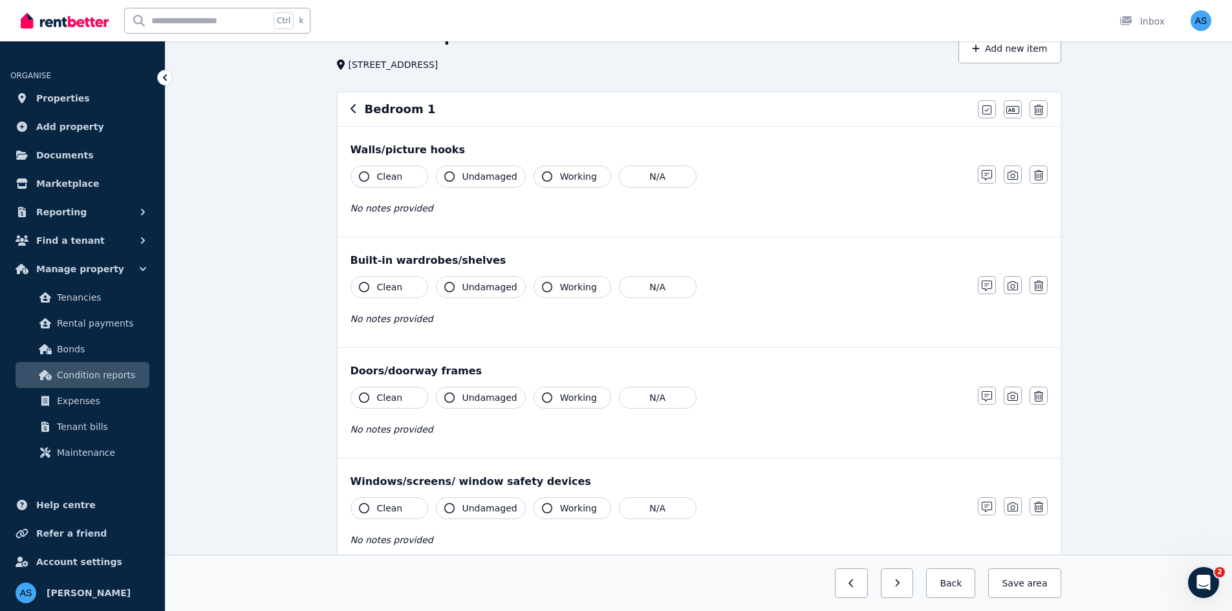
scroll to position [0, 0]
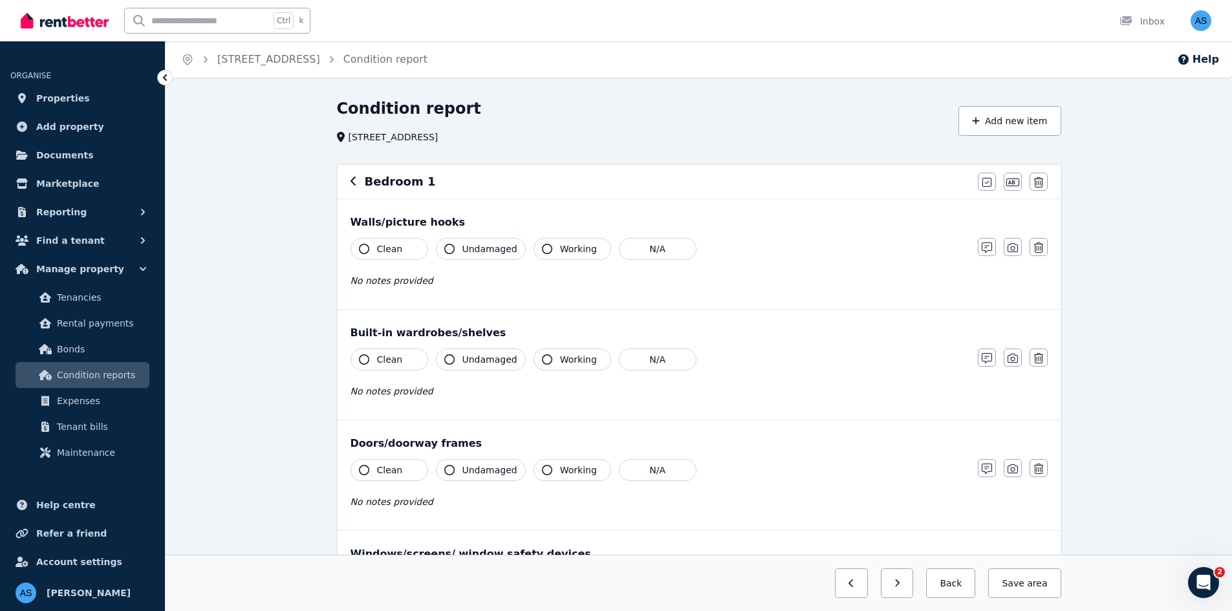
click at [394, 250] on span "Clean" at bounding box center [390, 248] width 26 height 13
click at [486, 249] on span "Undamaged" at bounding box center [489, 248] width 55 height 13
click at [560, 247] on span "Working" at bounding box center [578, 248] width 37 height 13
click at [407, 363] on button "Clean" at bounding box center [389, 359] width 78 height 22
click at [508, 365] on span "Undamaged" at bounding box center [489, 359] width 55 height 13
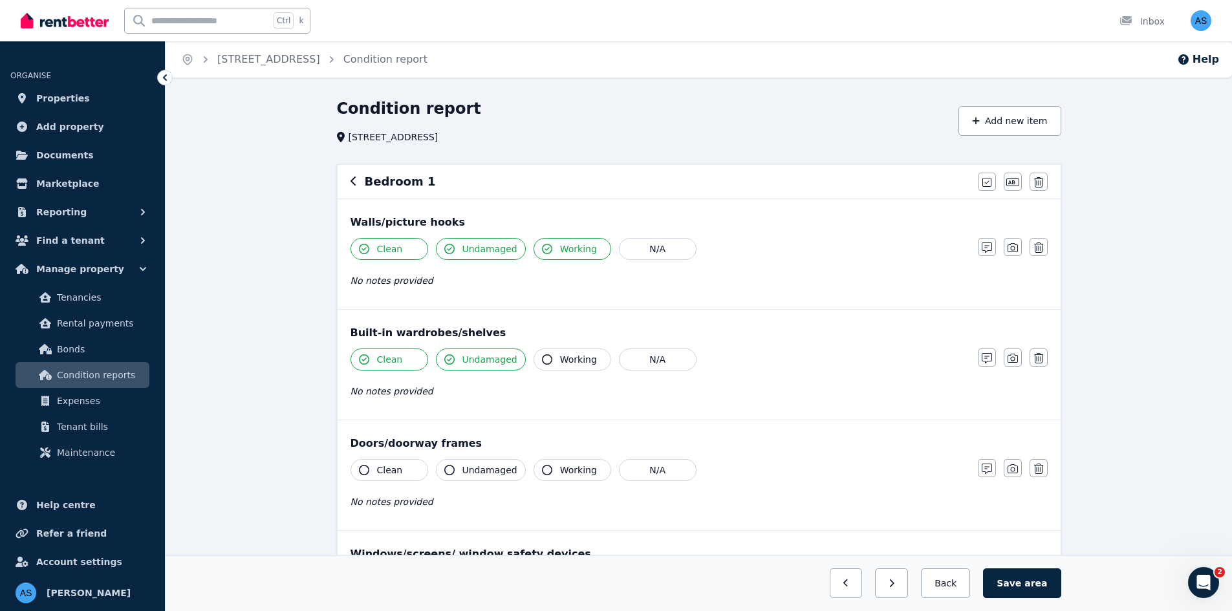
click at [542, 356] on icon "button" at bounding box center [547, 359] width 10 height 10
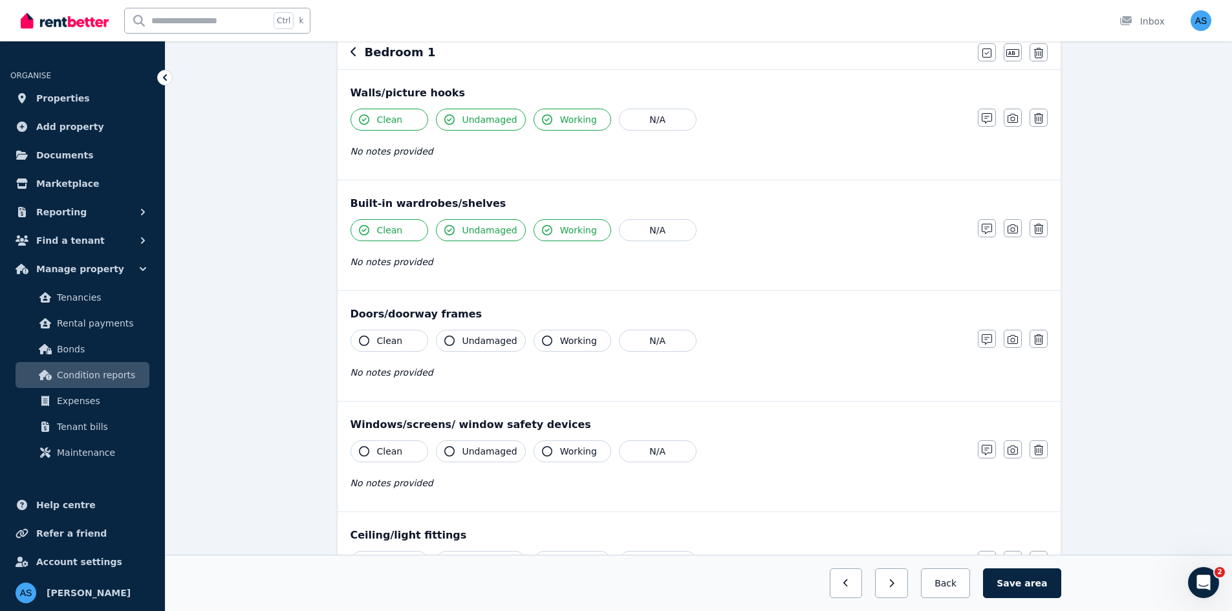
click at [405, 338] on button "Clean" at bounding box center [389, 341] width 78 height 22
click at [483, 346] on span "Undamaged" at bounding box center [489, 340] width 55 height 13
click at [564, 347] on button "Working" at bounding box center [572, 341] width 78 height 22
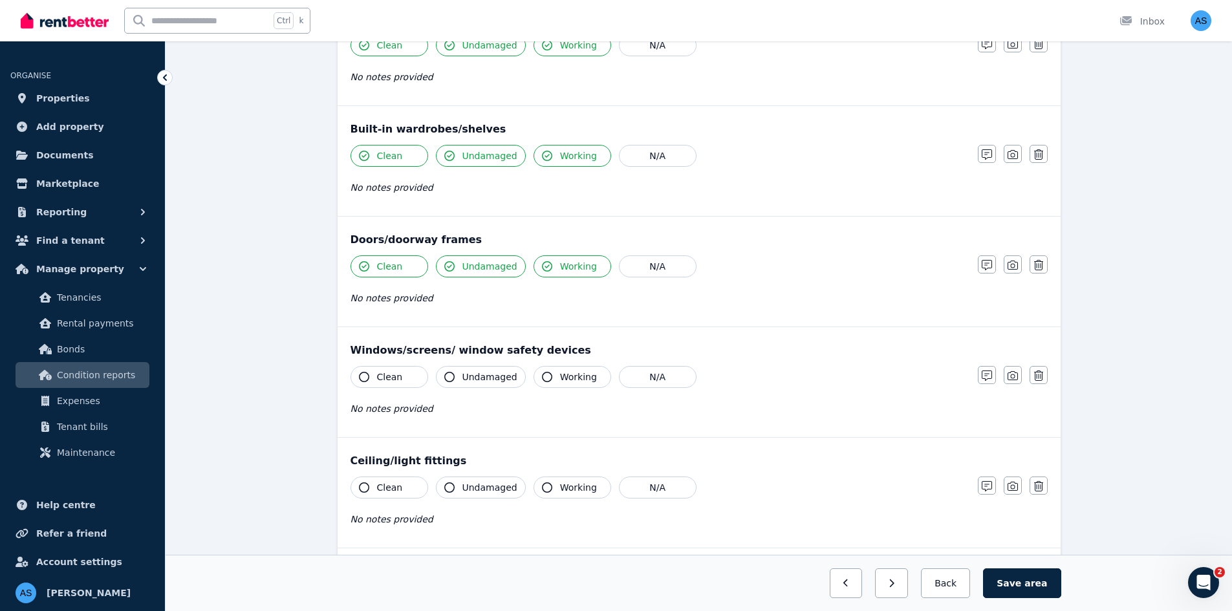
scroll to position [388, 0]
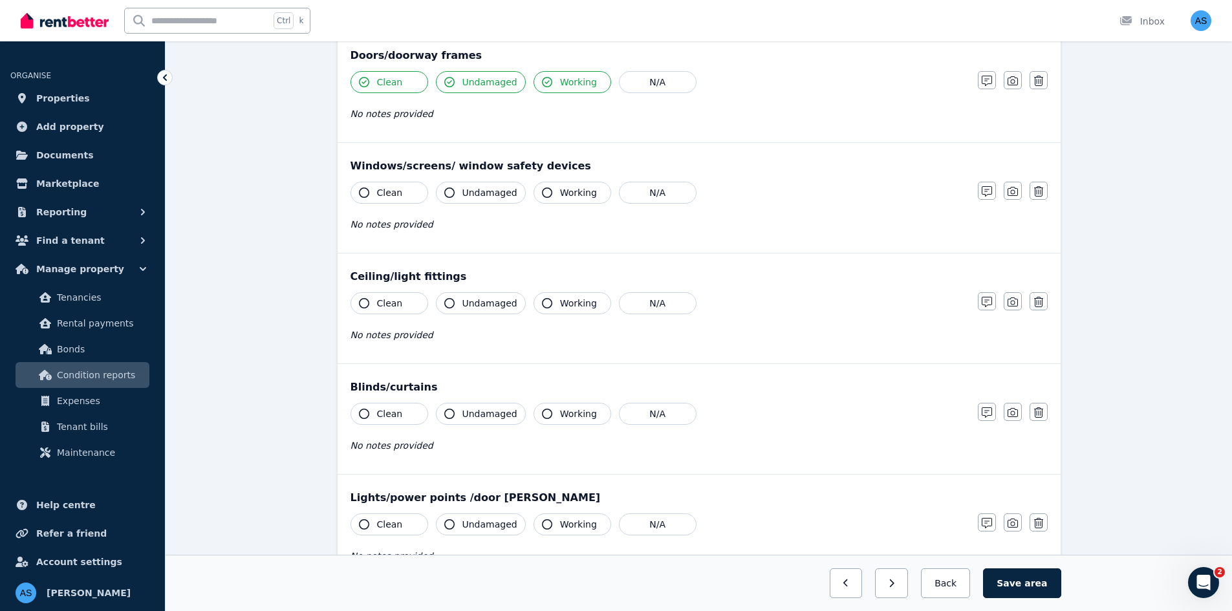
click at [399, 194] on button "Clean" at bounding box center [389, 193] width 78 height 22
click at [476, 195] on span "Undamaged" at bounding box center [489, 192] width 55 height 13
click at [560, 198] on span "Working" at bounding box center [578, 192] width 37 height 13
click at [413, 294] on button "Clean" at bounding box center [389, 303] width 78 height 22
click at [515, 303] on button "Undamaged" at bounding box center [481, 303] width 90 height 22
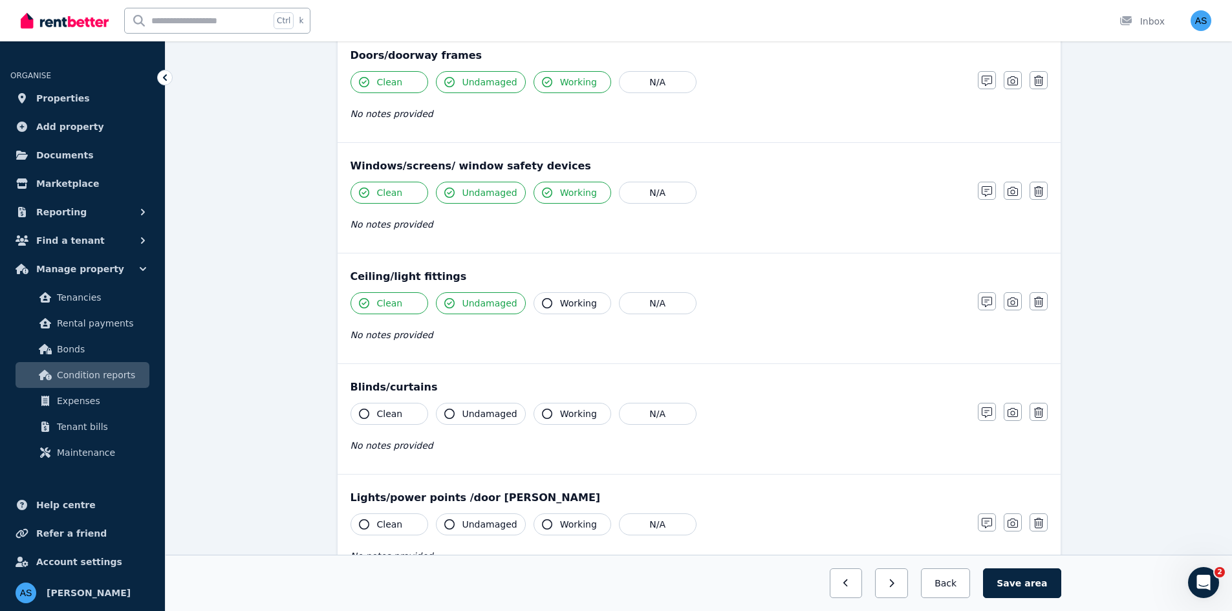
click at [560, 301] on span "Working" at bounding box center [578, 303] width 37 height 13
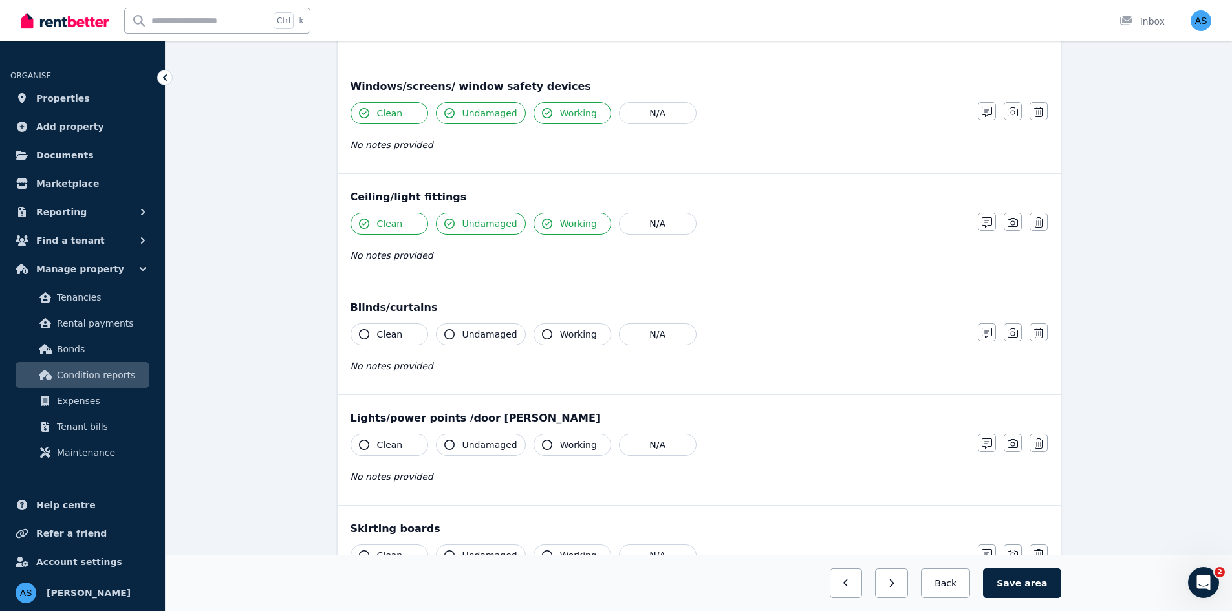
scroll to position [582, 0]
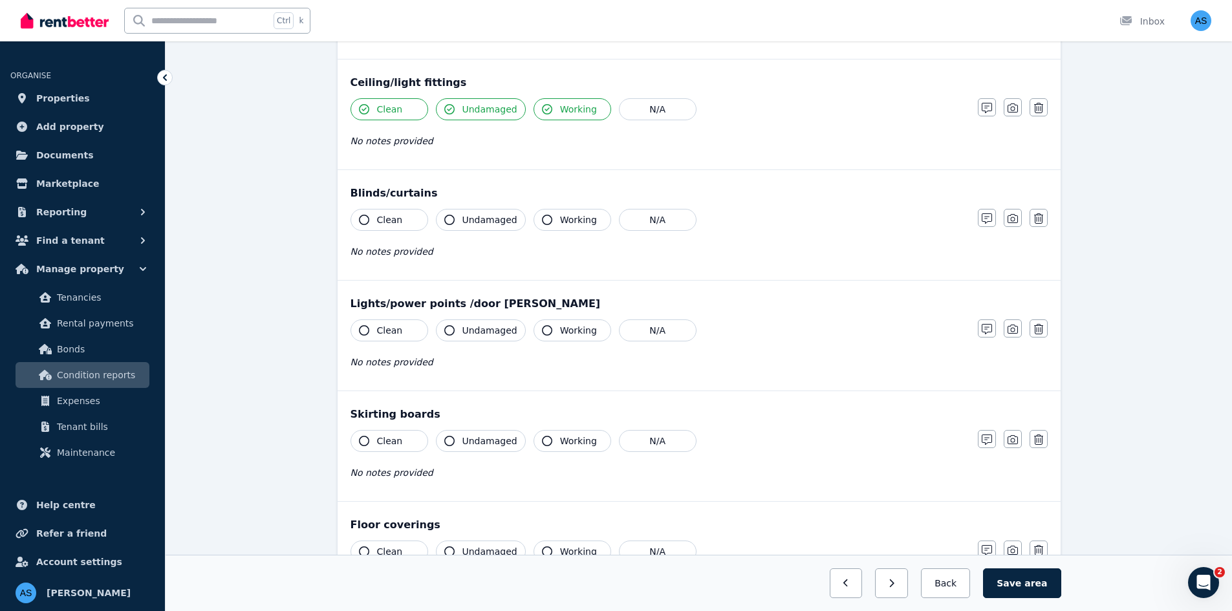
click at [386, 225] on span "Clean" at bounding box center [390, 219] width 26 height 13
click at [503, 233] on div "Clean Undamaged Working N/A No notes provided" at bounding box center [657, 240] width 614 height 63
click at [497, 222] on span "Undamaged" at bounding box center [489, 219] width 55 height 13
click at [560, 222] on span "Working" at bounding box center [578, 219] width 37 height 13
click at [404, 329] on button "Clean" at bounding box center [389, 330] width 78 height 22
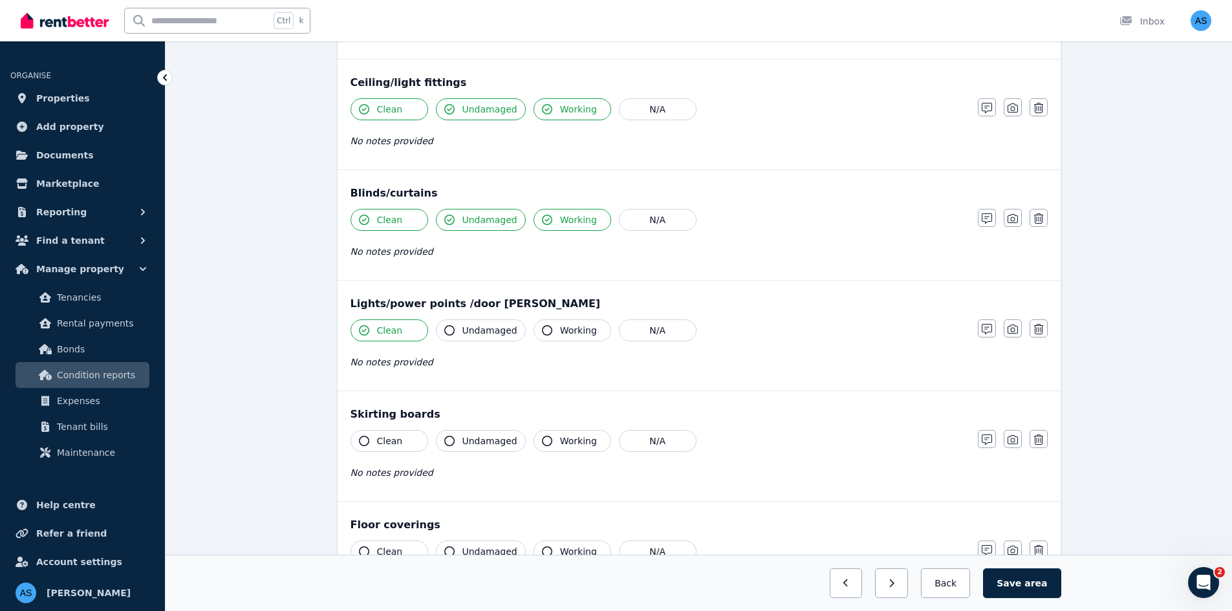
click at [462, 329] on span "Undamaged" at bounding box center [489, 330] width 55 height 13
click at [560, 329] on span "Working" at bounding box center [578, 330] width 37 height 13
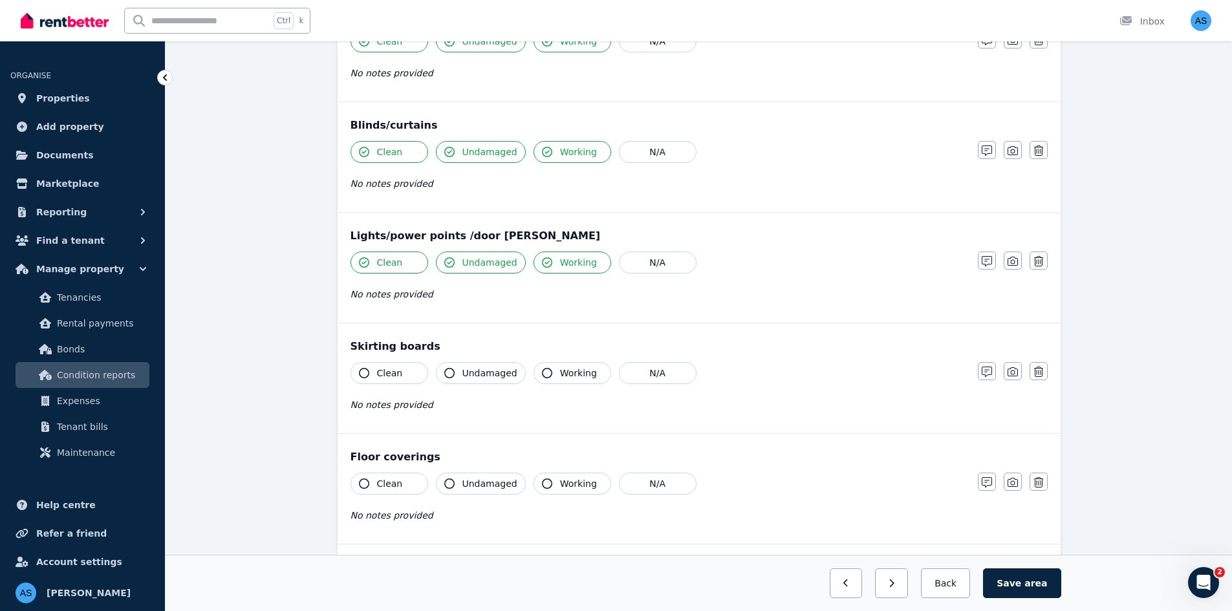
scroll to position [745, 0]
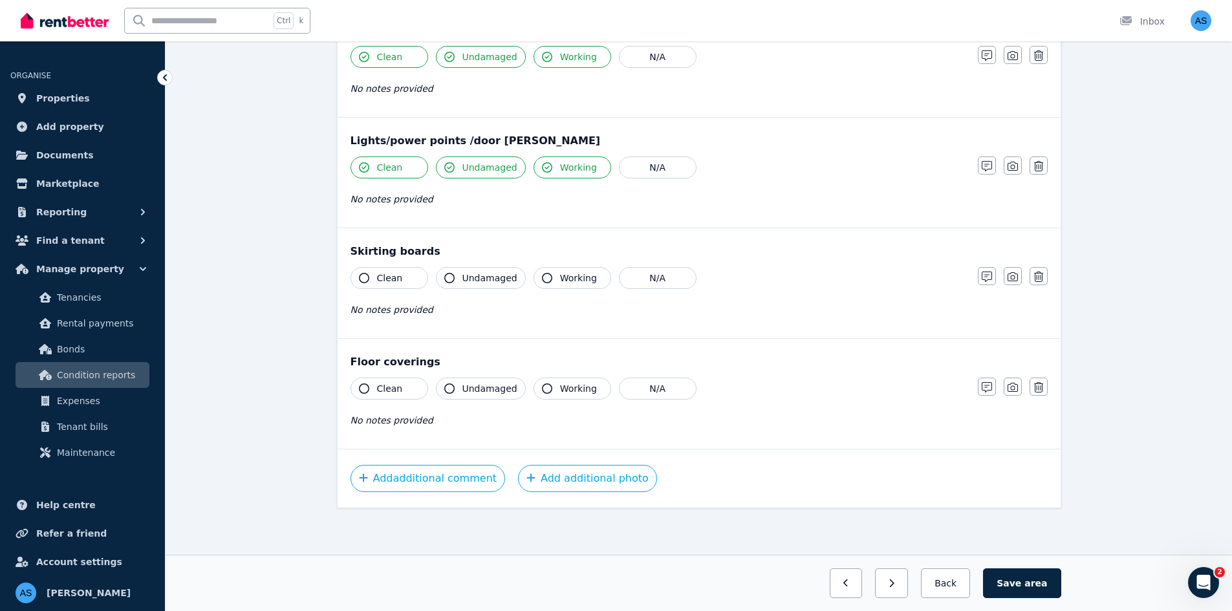
click at [403, 275] on button "Clean" at bounding box center [389, 278] width 78 height 22
click at [466, 279] on span "Undamaged" at bounding box center [489, 278] width 55 height 13
click at [542, 274] on icon "button" at bounding box center [547, 278] width 10 height 10
click at [409, 389] on button "Clean" at bounding box center [389, 389] width 78 height 22
click at [481, 390] on span "Undamaged" at bounding box center [489, 388] width 55 height 13
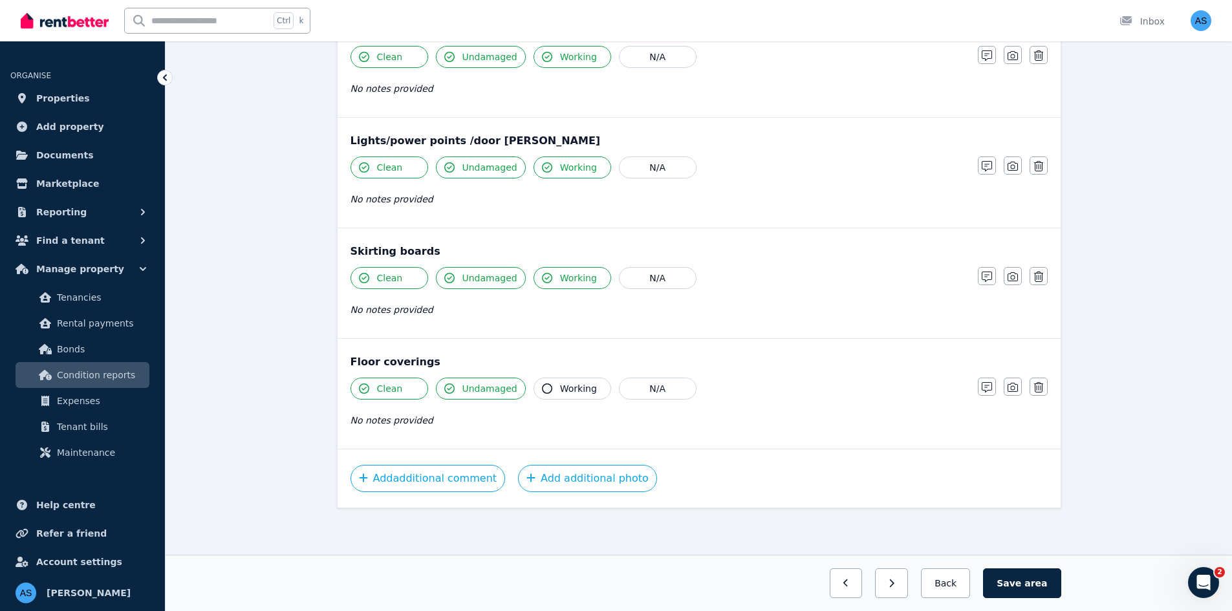
click at [481, 390] on span "Undamaged" at bounding box center [489, 388] width 55 height 13
click at [562, 386] on span "Working" at bounding box center [578, 388] width 37 height 13
click at [983, 389] on icon "button" at bounding box center [986, 387] width 10 height 10
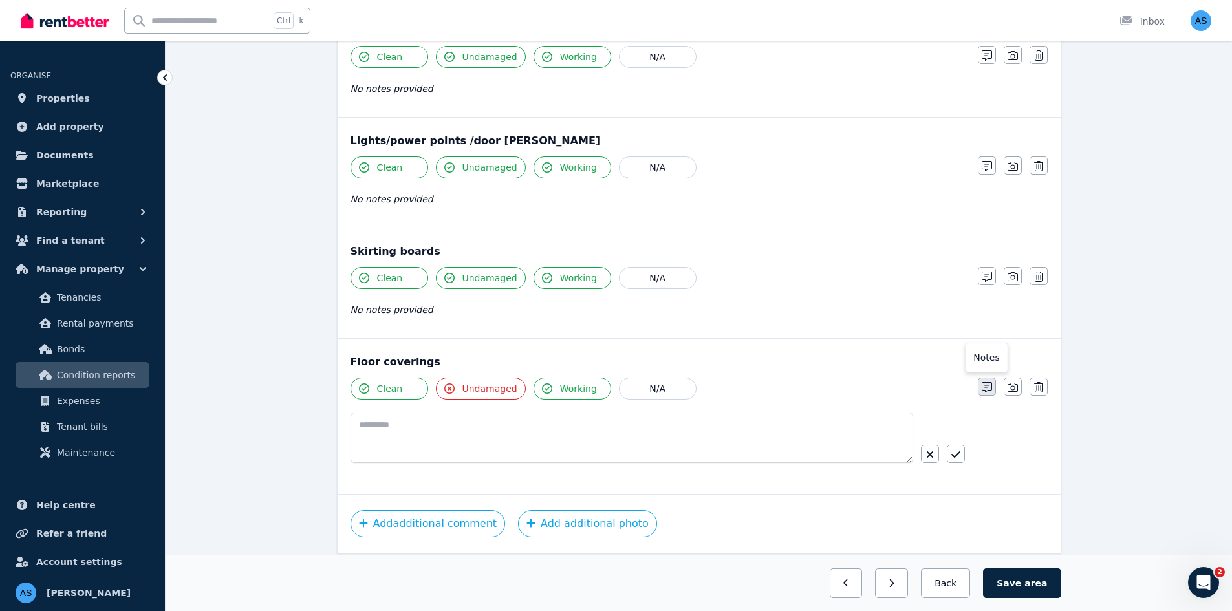
scroll to position [790, 0]
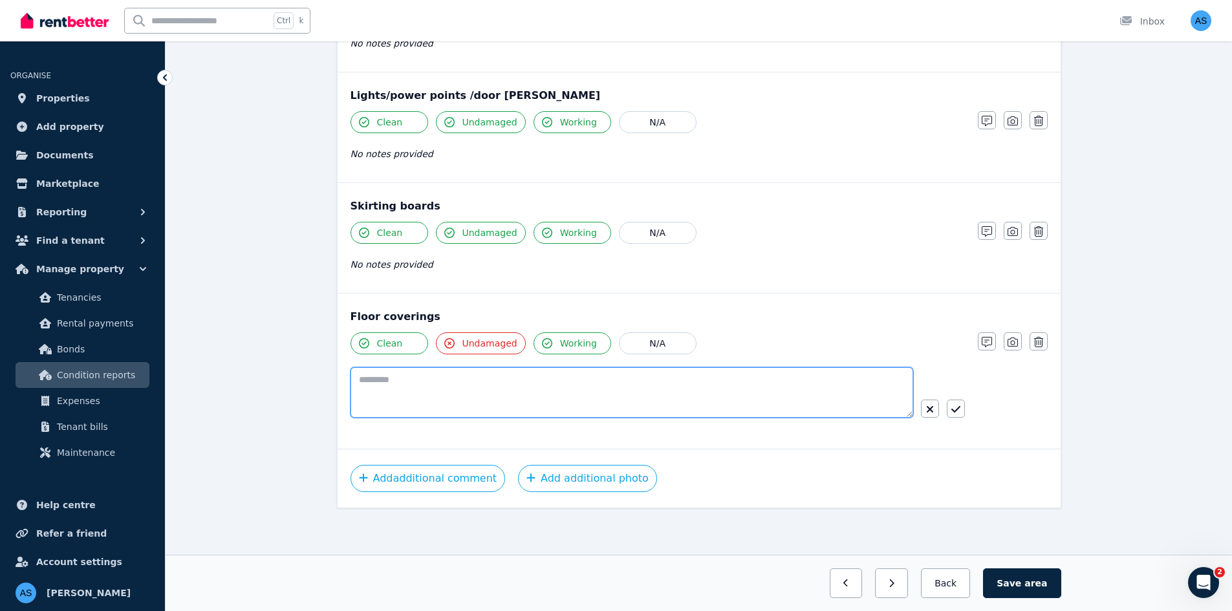
click at [881, 393] on textarea at bounding box center [631, 392] width 562 height 50
type textarea "*"
type textarea "**********"
click at [952, 409] on icon "button" at bounding box center [955, 409] width 9 height 10
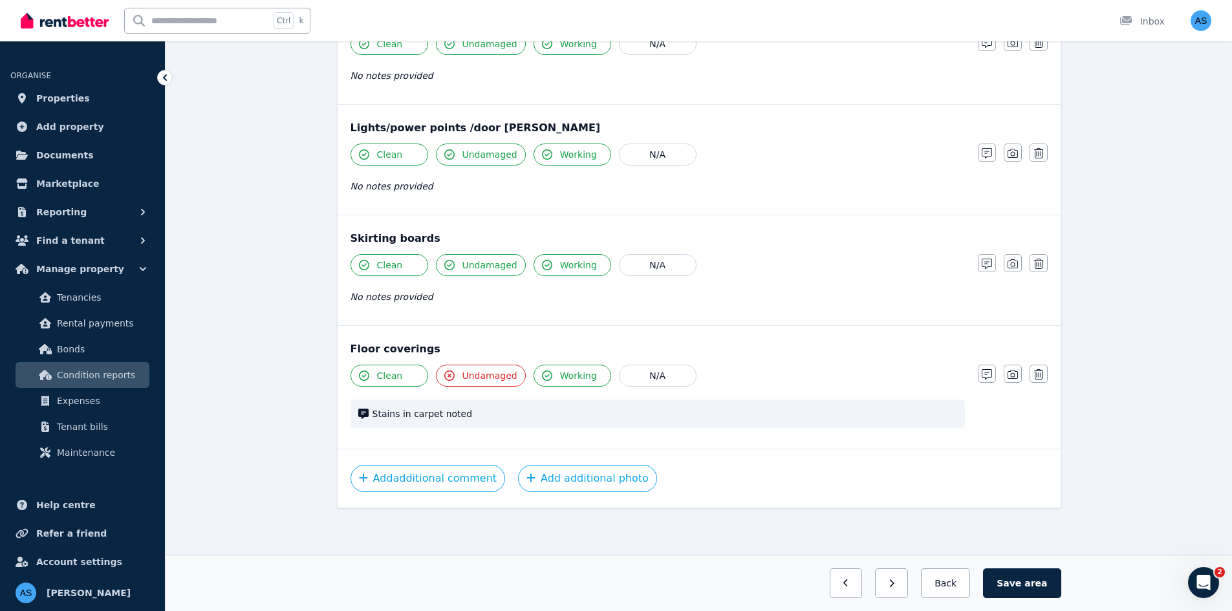
scroll to position [758, 0]
click at [537, 472] on button "Add additional photo" at bounding box center [587, 478] width 139 height 27
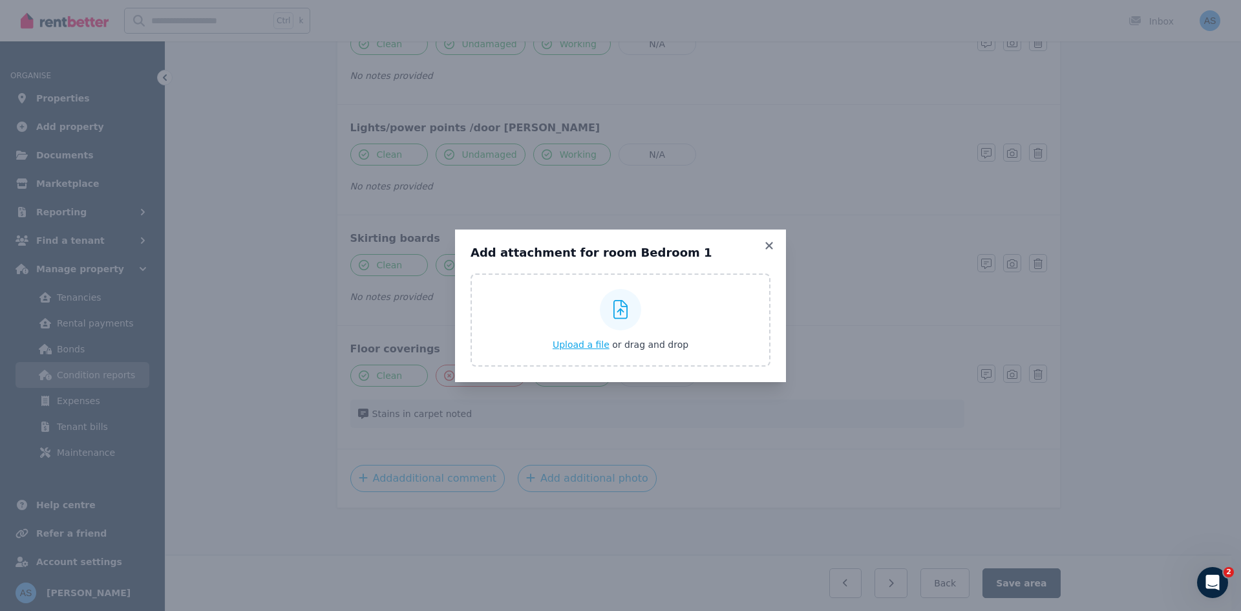
click at [597, 346] on span "Upload a file" at bounding box center [581, 344] width 57 height 10
click at [769, 247] on icon at bounding box center [769, 246] width 13 height 12
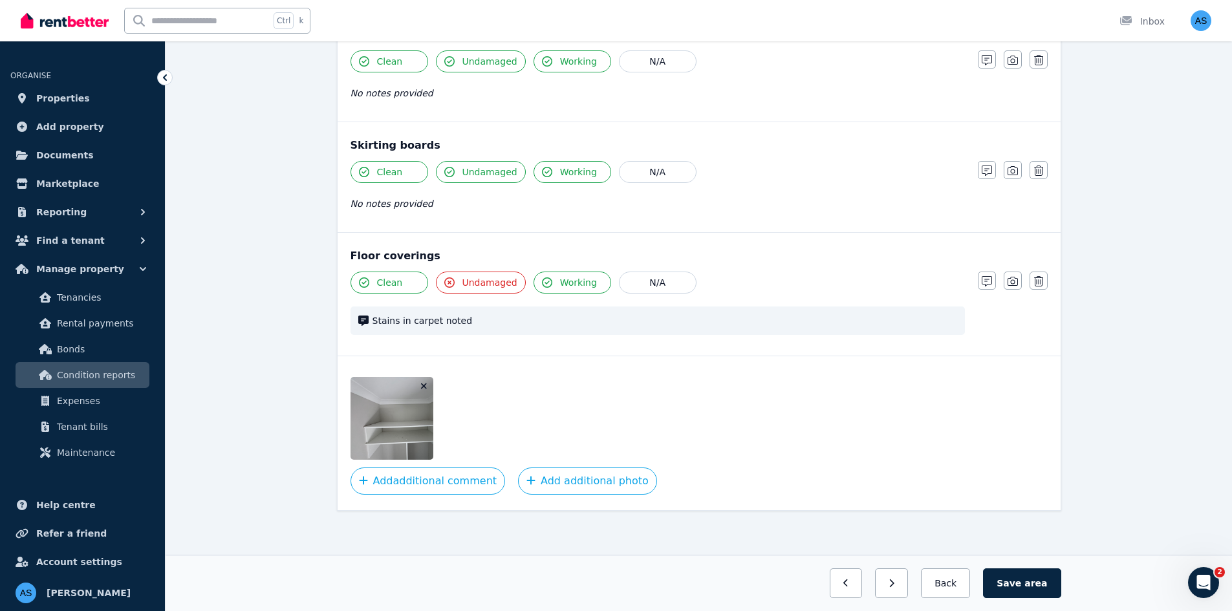
scroll to position [853, 0]
click at [1027, 579] on button "Save area" at bounding box center [1022, 583] width 78 height 30
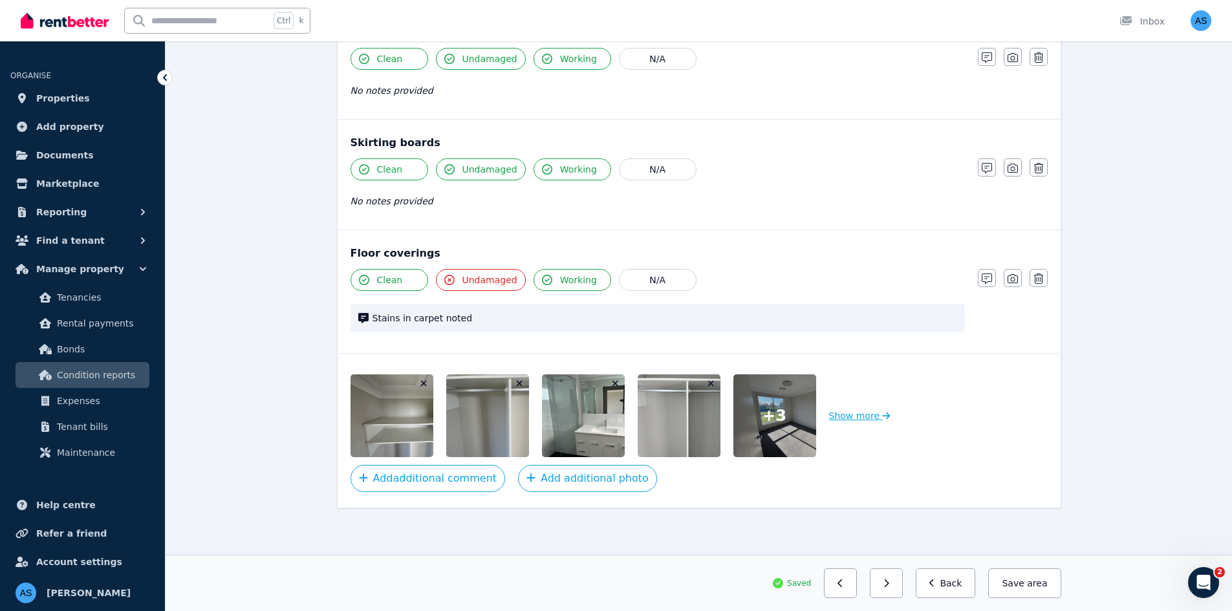
click at [853, 417] on button "Show more" at bounding box center [859, 415] width 61 height 83
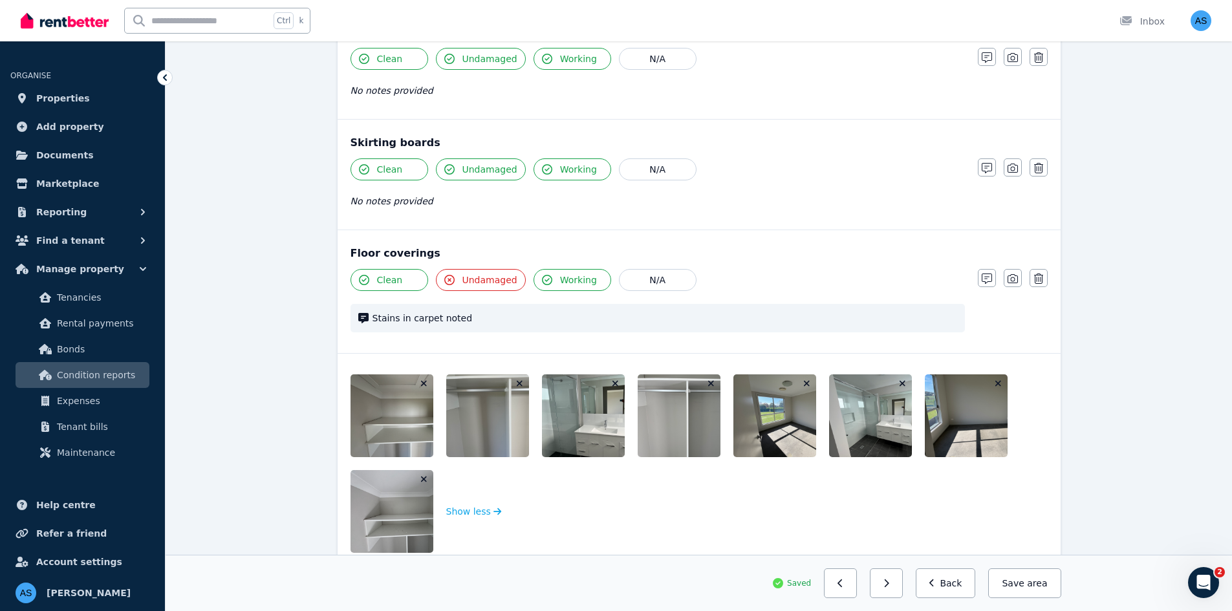
click at [802, 419] on img at bounding box center [788, 415] width 111 height 83
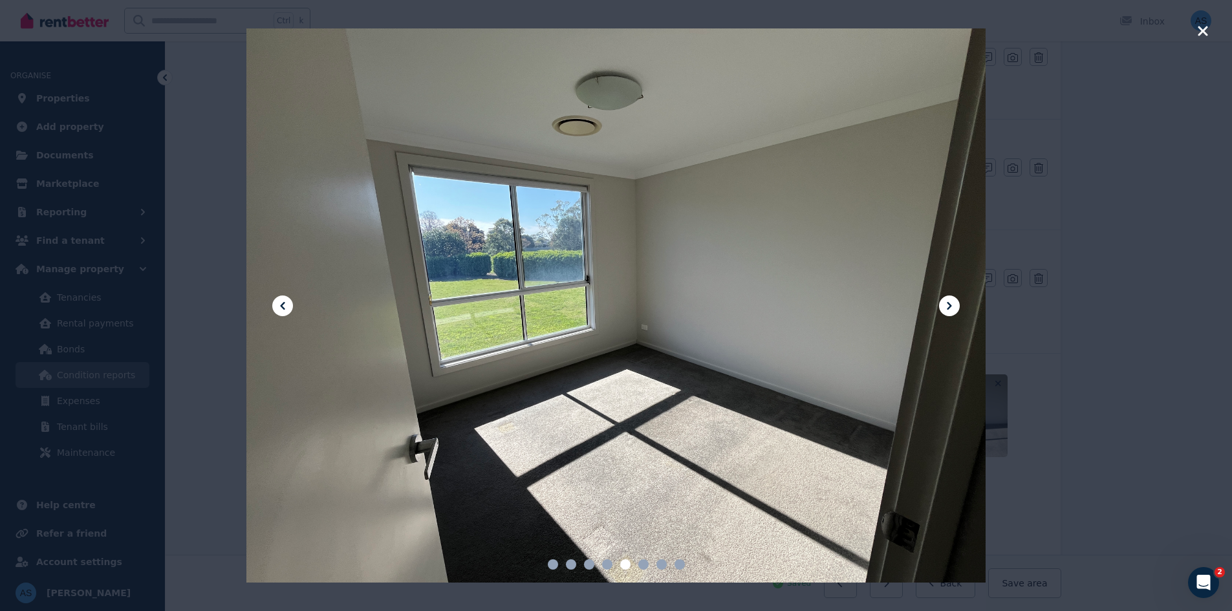
click at [1198, 32] on icon "button" at bounding box center [1203, 31] width 12 height 16
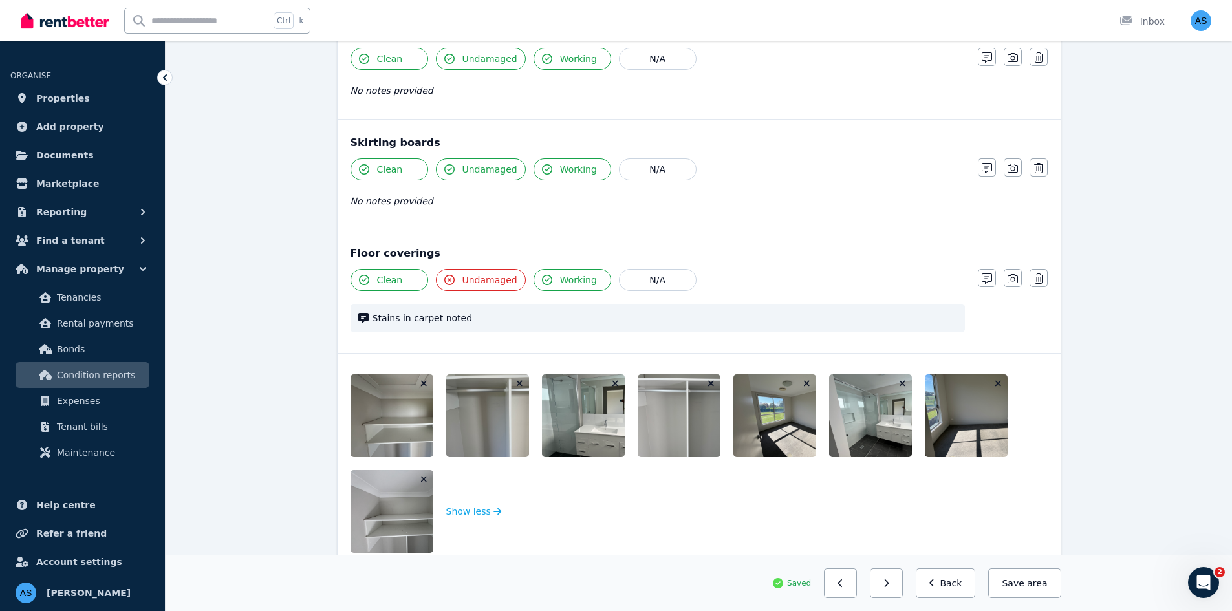
scroll to position [949, 0]
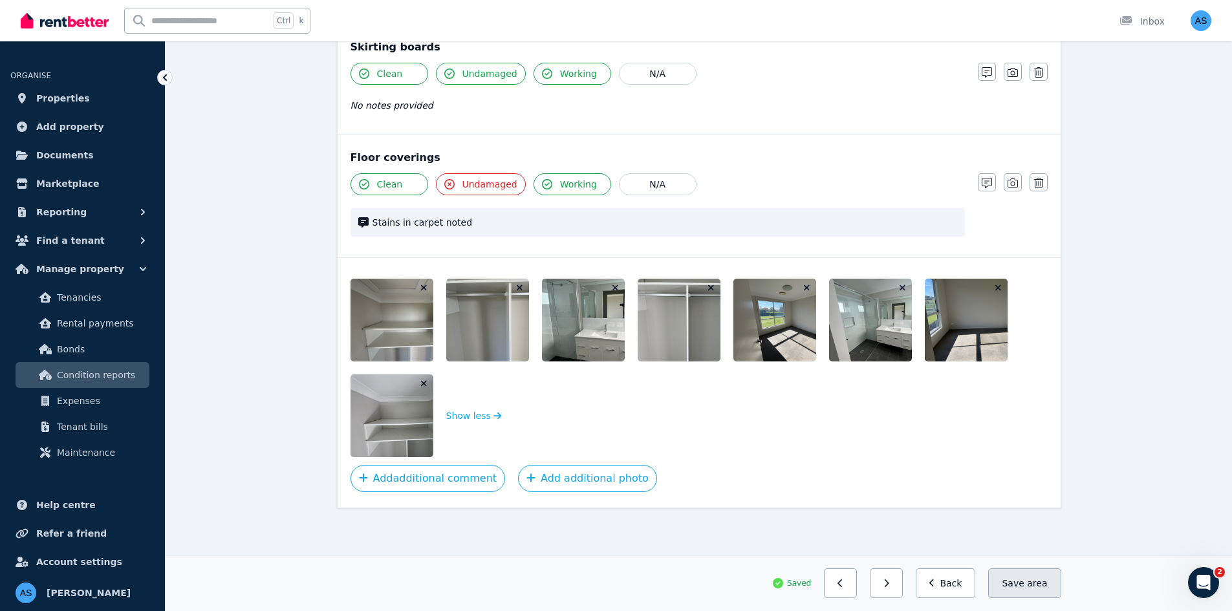
click at [1018, 588] on button "Save area" at bounding box center [1024, 583] width 72 height 30
click at [967, 593] on button "Back" at bounding box center [945, 583] width 60 height 30
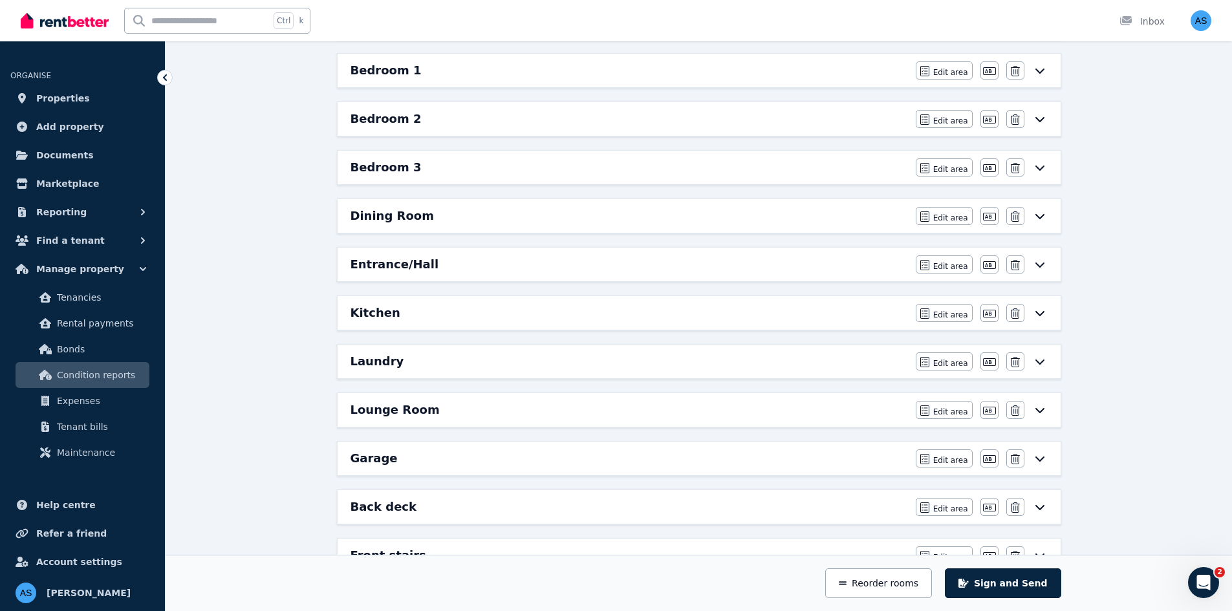
scroll to position [202, 0]
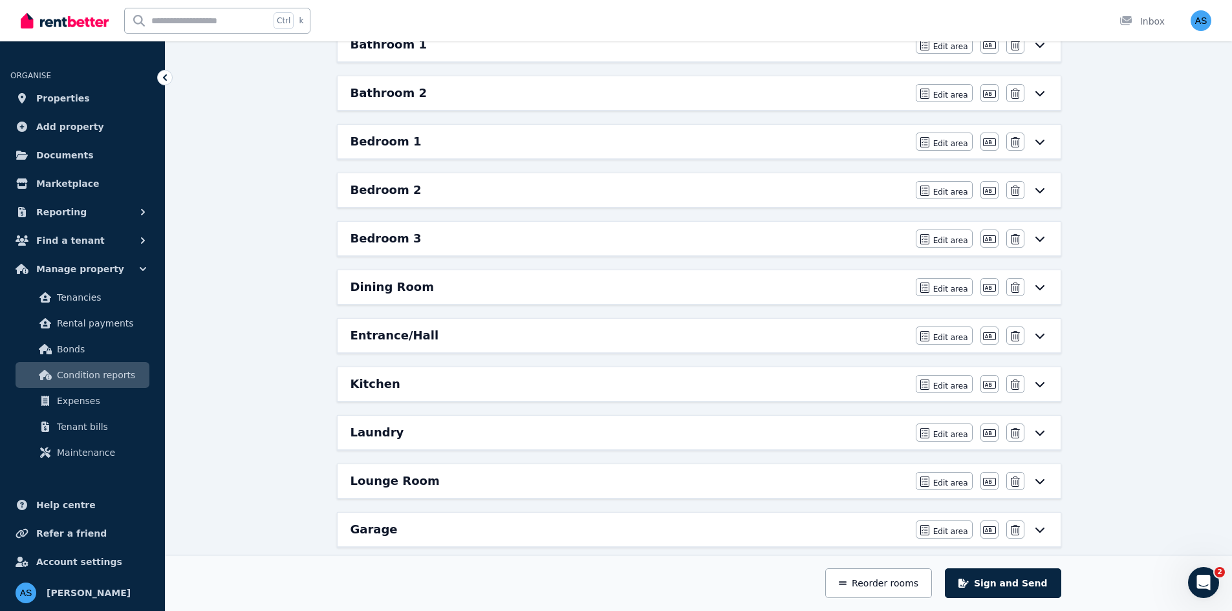
click at [514, 195] on div "Bedroom 2" at bounding box center [628, 190] width 557 height 18
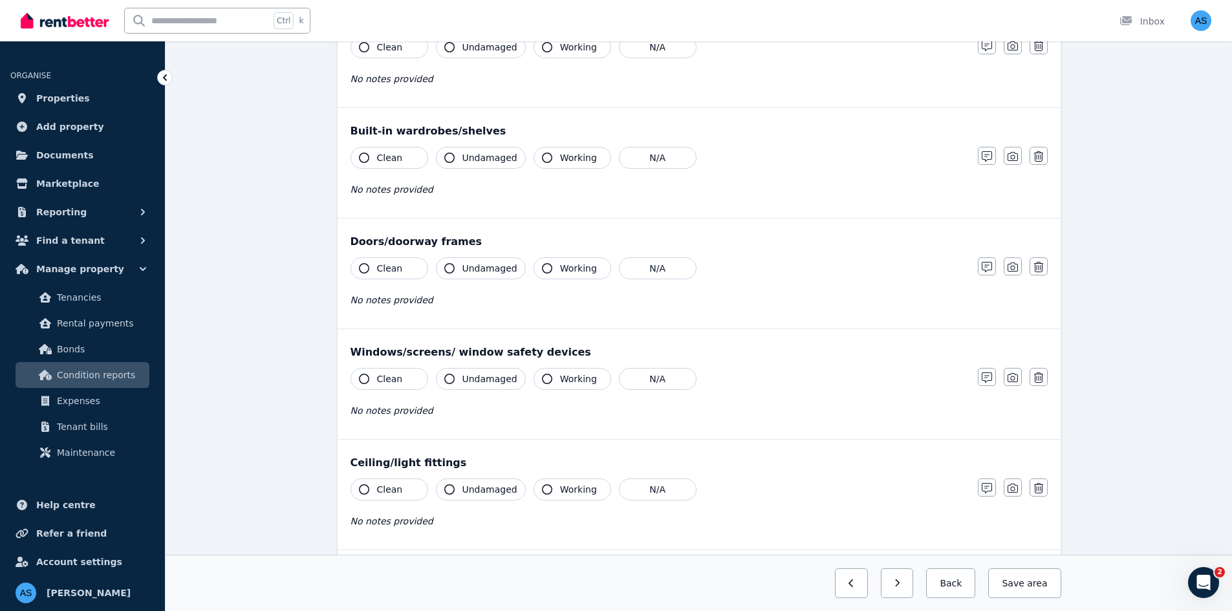
scroll to position [0, 0]
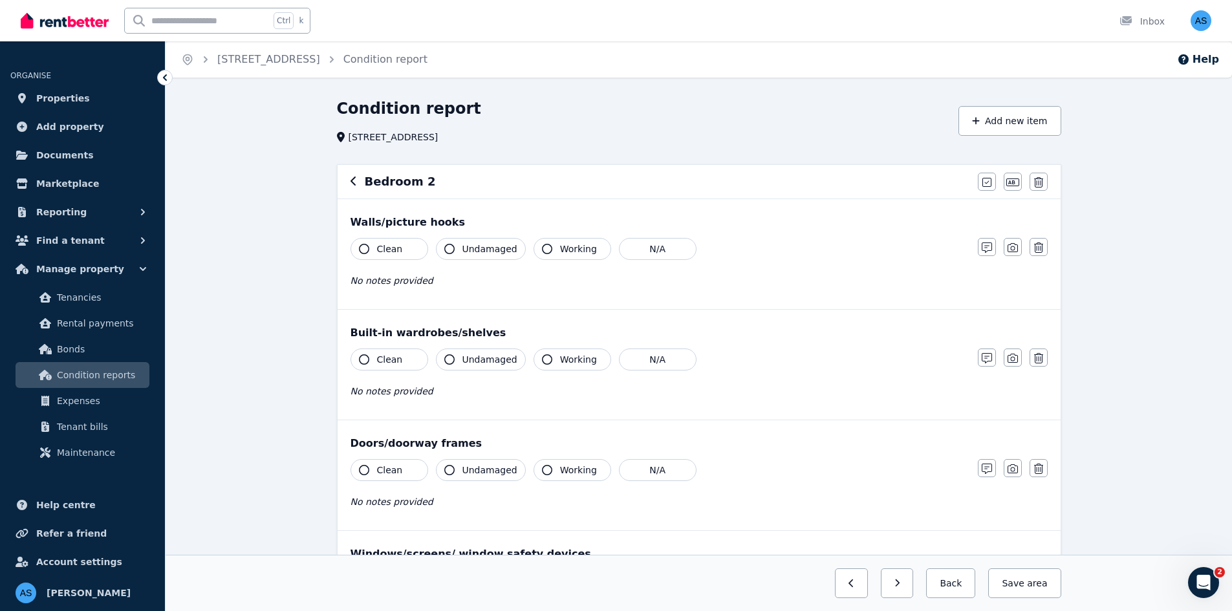
click at [411, 246] on button "Clean" at bounding box center [389, 249] width 78 height 22
click at [471, 251] on span "Undamaged" at bounding box center [489, 248] width 55 height 13
click at [542, 249] on icon "button" at bounding box center [547, 249] width 10 height 10
click at [401, 362] on button "Clean" at bounding box center [389, 359] width 78 height 22
click at [476, 351] on button "Undamaged" at bounding box center [481, 359] width 90 height 22
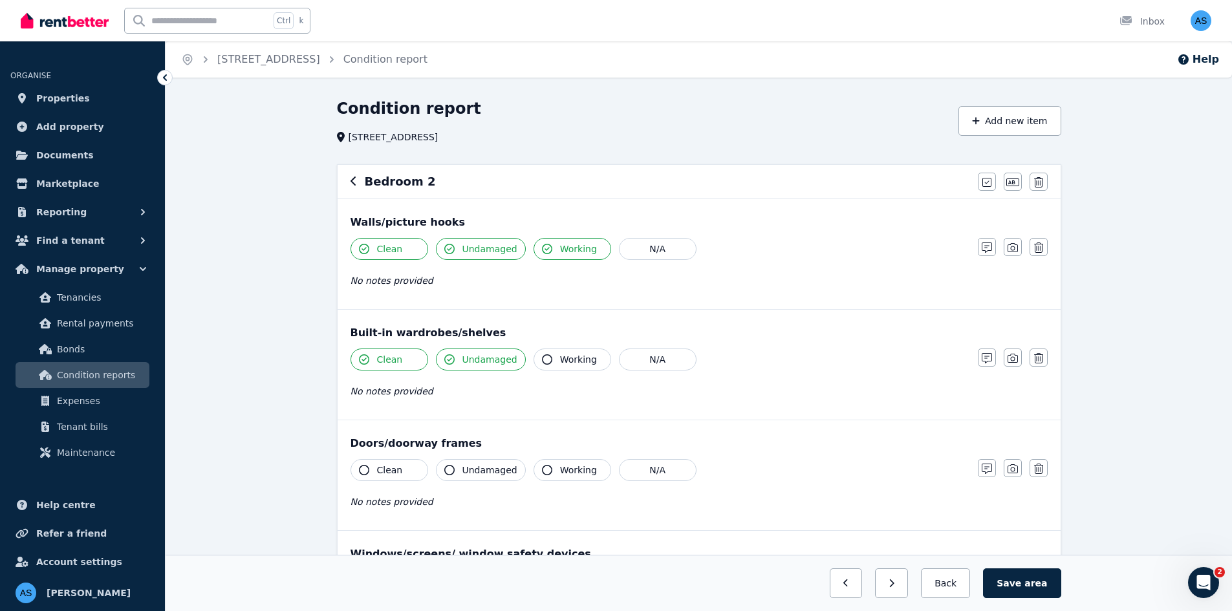
click at [564, 358] on span "Working" at bounding box center [578, 359] width 37 height 13
click at [401, 465] on button "Clean" at bounding box center [389, 470] width 78 height 22
click at [451, 465] on icon "button" at bounding box center [449, 470] width 10 height 10
click at [526, 462] on div "Clean Undamaged Working N/A" at bounding box center [657, 470] width 614 height 22
click at [564, 474] on span "Working" at bounding box center [578, 470] width 37 height 13
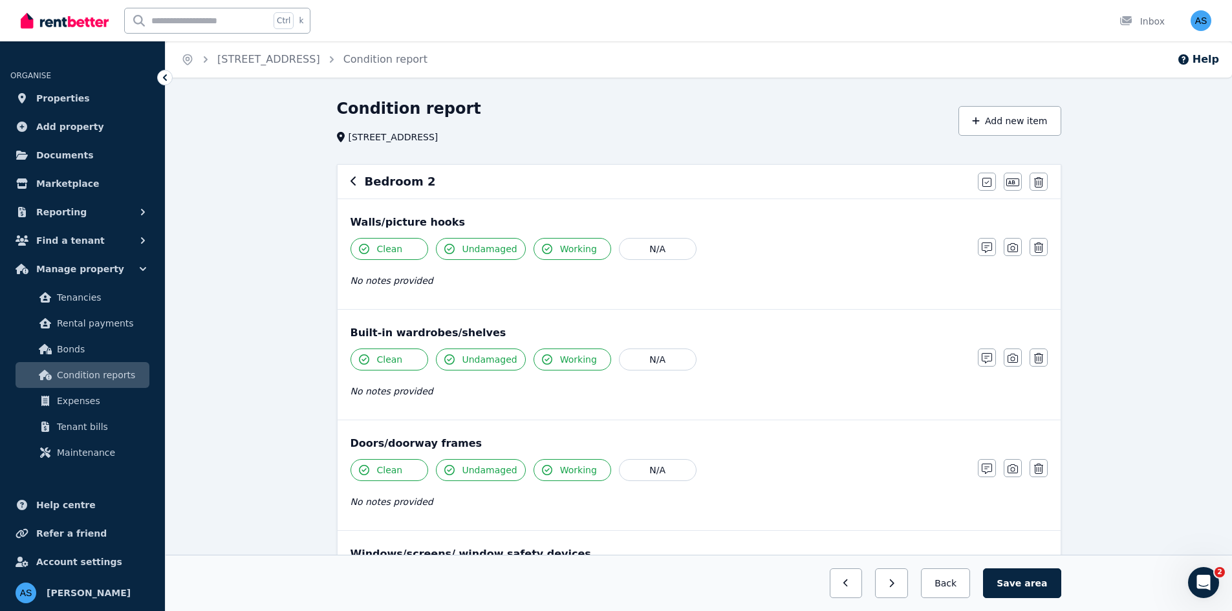
scroll to position [259, 0]
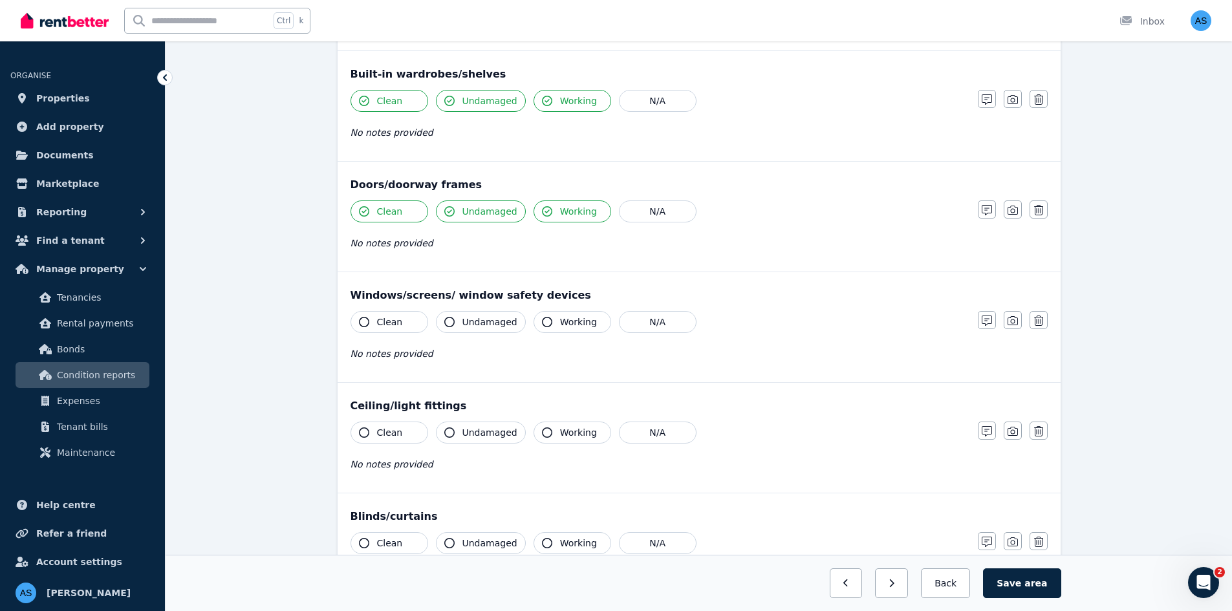
click at [385, 317] on span "Clean" at bounding box center [390, 321] width 26 height 13
click at [473, 328] on span "Undamaged" at bounding box center [489, 321] width 55 height 13
click at [588, 325] on button "Working" at bounding box center [572, 322] width 78 height 22
click at [370, 445] on div "Clean Undamaged Working N/A No notes provided" at bounding box center [657, 453] width 614 height 63
click at [392, 433] on span "Clean" at bounding box center [390, 432] width 26 height 13
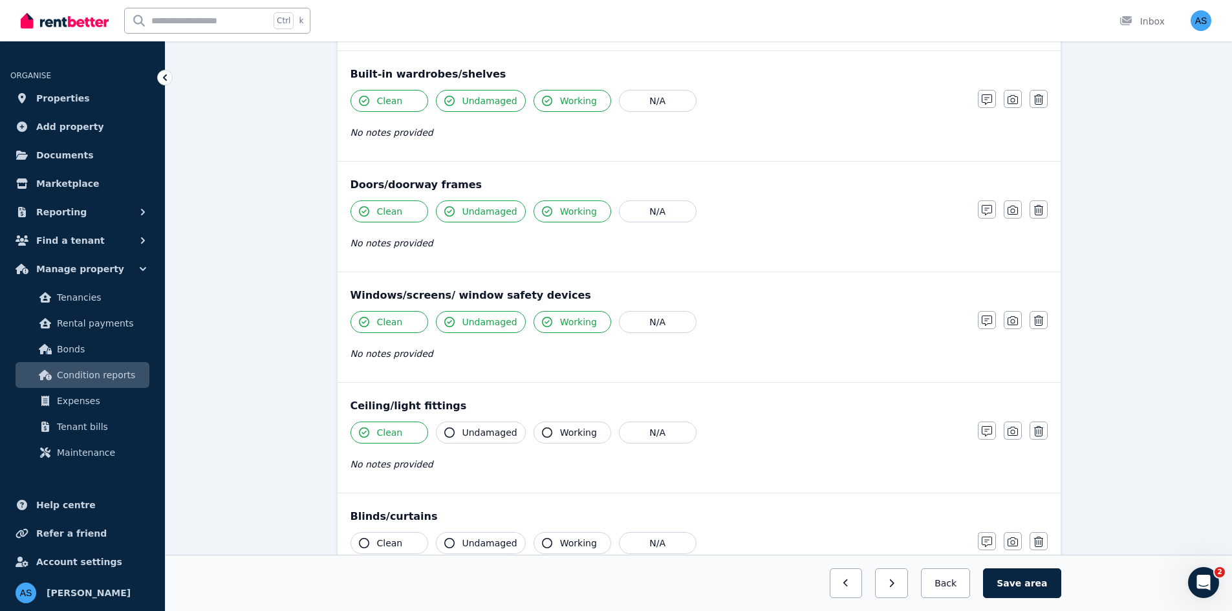
click at [478, 431] on span "Undamaged" at bounding box center [489, 432] width 55 height 13
click at [550, 432] on button "Working" at bounding box center [572, 433] width 78 height 22
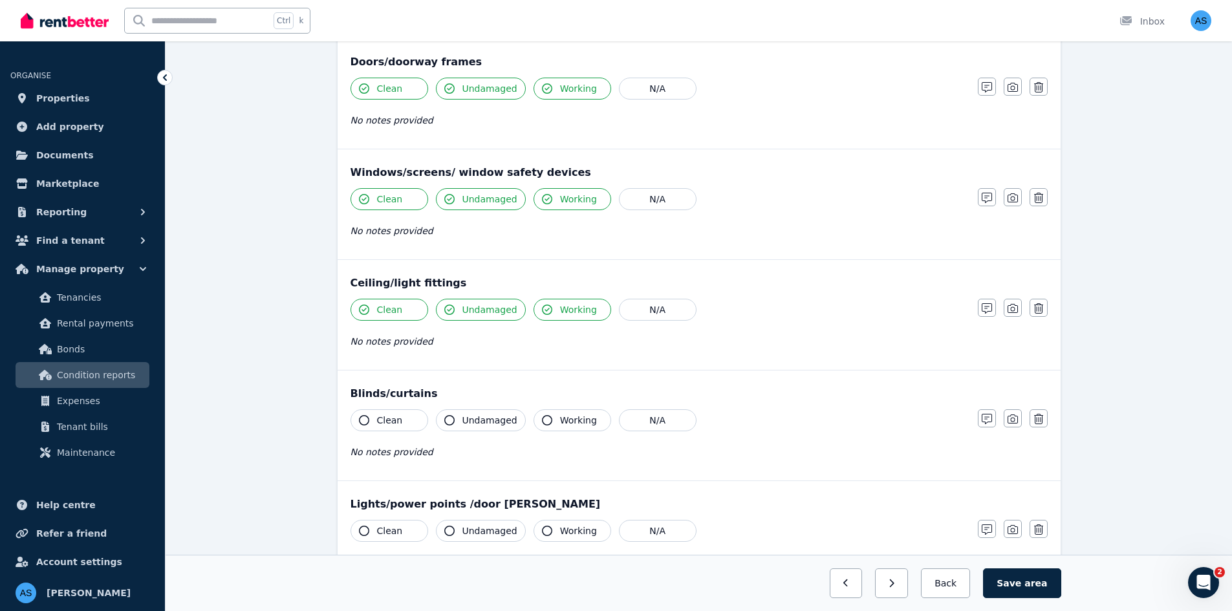
scroll to position [517, 0]
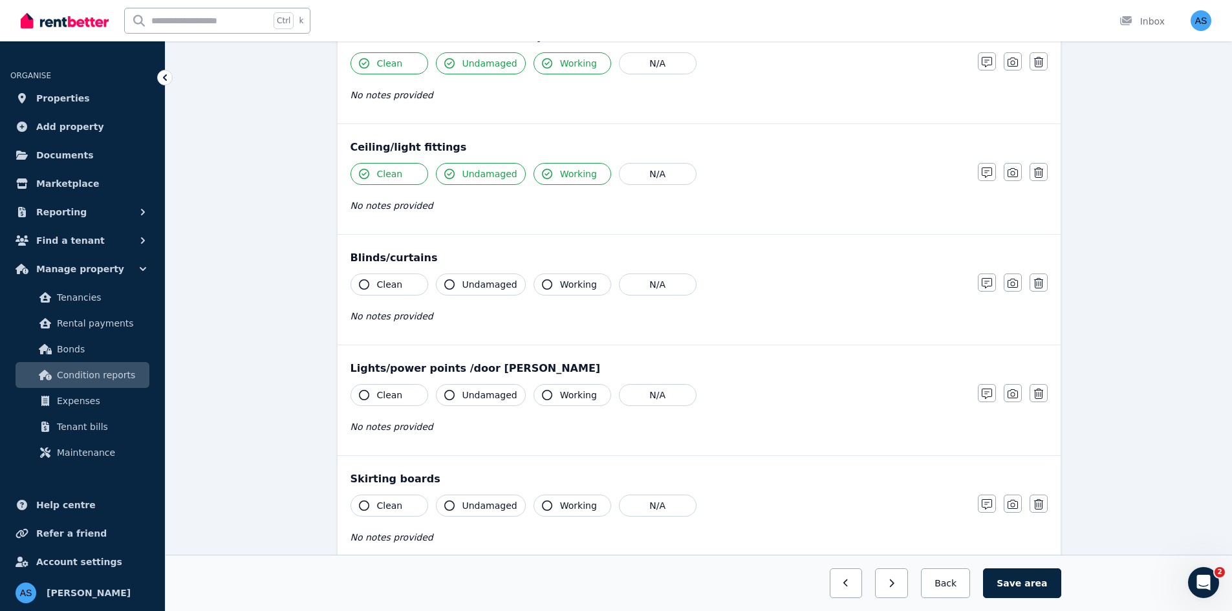
click at [385, 281] on span "Clean" at bounding box center [390, 284] width 26 height 13
click at [462, 289] on span "Undamaged" at bounding box center [489, 284] width 55 height 13
click at [562, 283] on span "Working" at bounding box center [578, 284] width 37 height 13
click at [404, 396] on button "Clean" at bounding box center [389, 395] width 78 height 22
click at [470, 396] on span "Undamaged" at bounding box center [489, 395] width 55 height 13
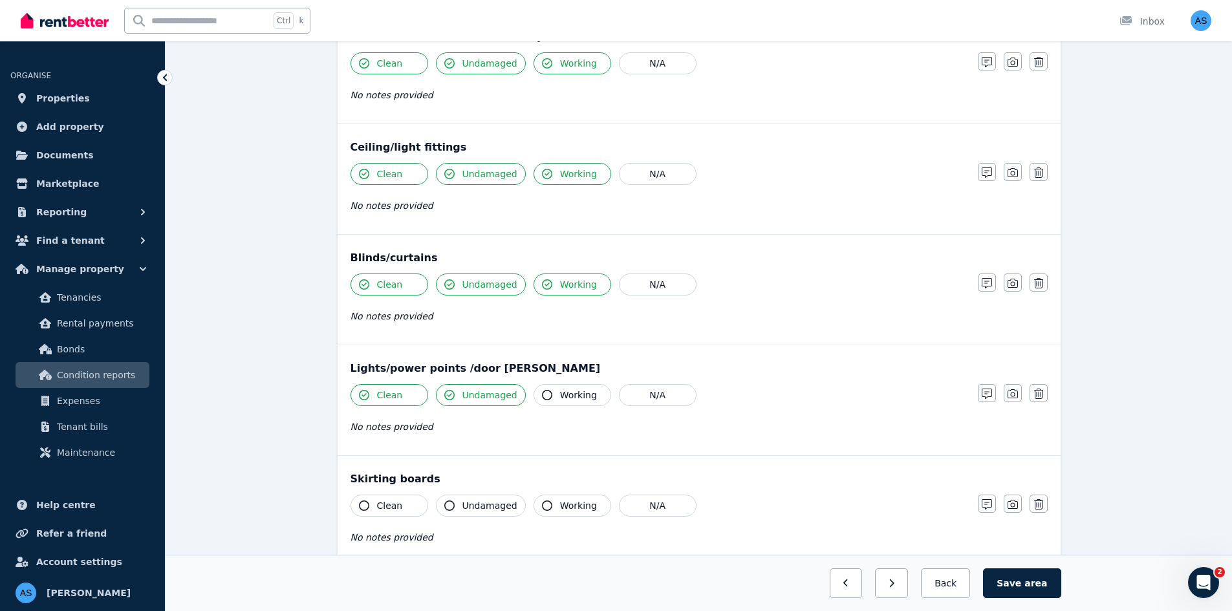
click at [542, 394] on icon "button" at bounding box center [547, 395] width 10 height 10
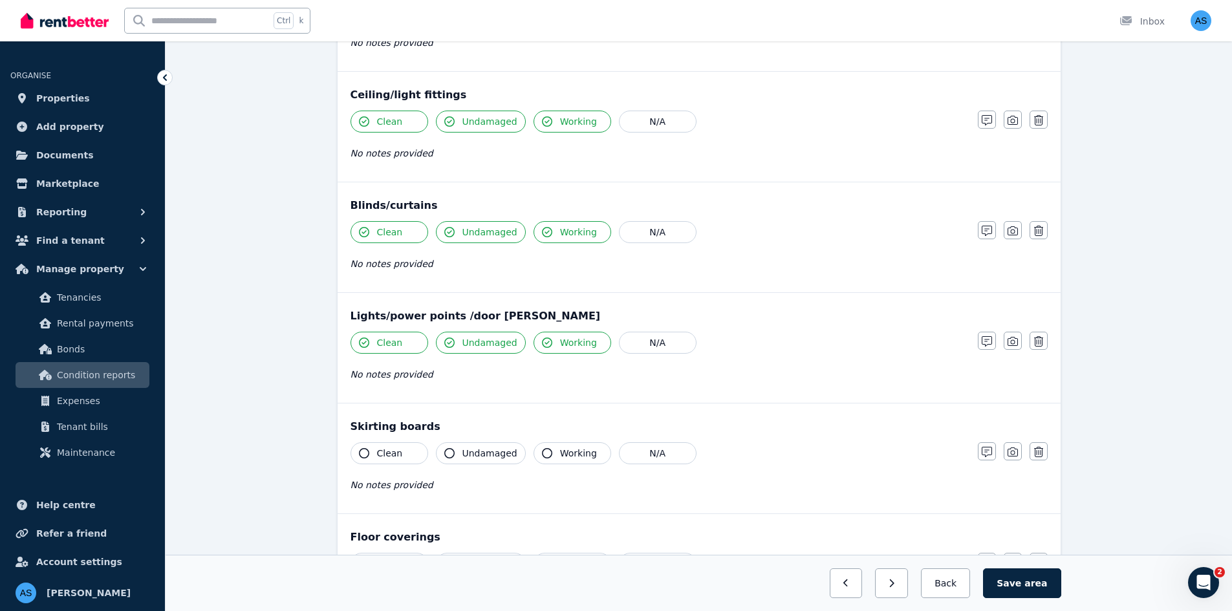
scroll to position [647, 0]
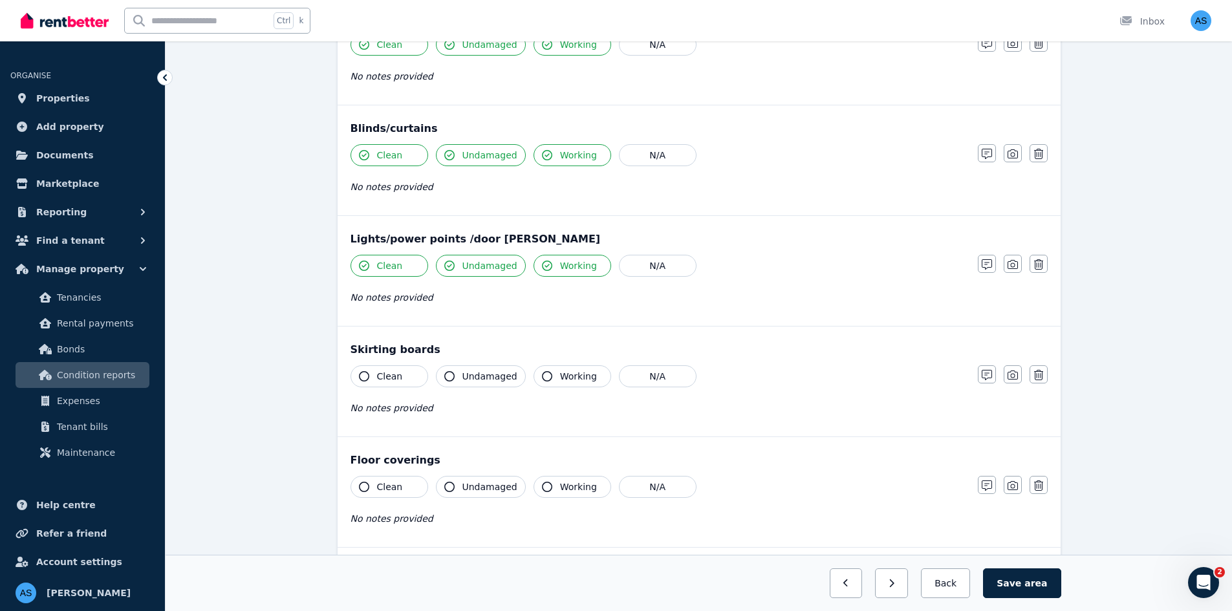
click at [393, 370] on span "Clean" at bounding box center [390, 376] width 26 height 13
click at [465, 378] on span "Undamaged" at bounding box center [489, 376] width 55 height 13
click at [546, 376] on button "Working" at bounding box center [572, 376] width 78 height 22
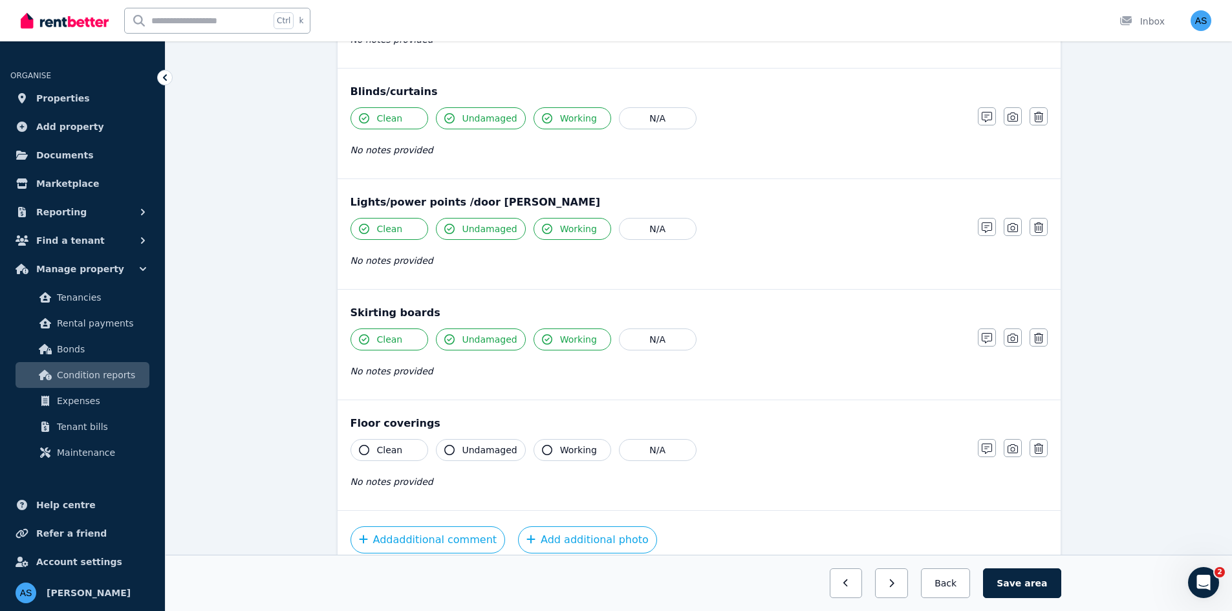
scroll to position [745, 0]
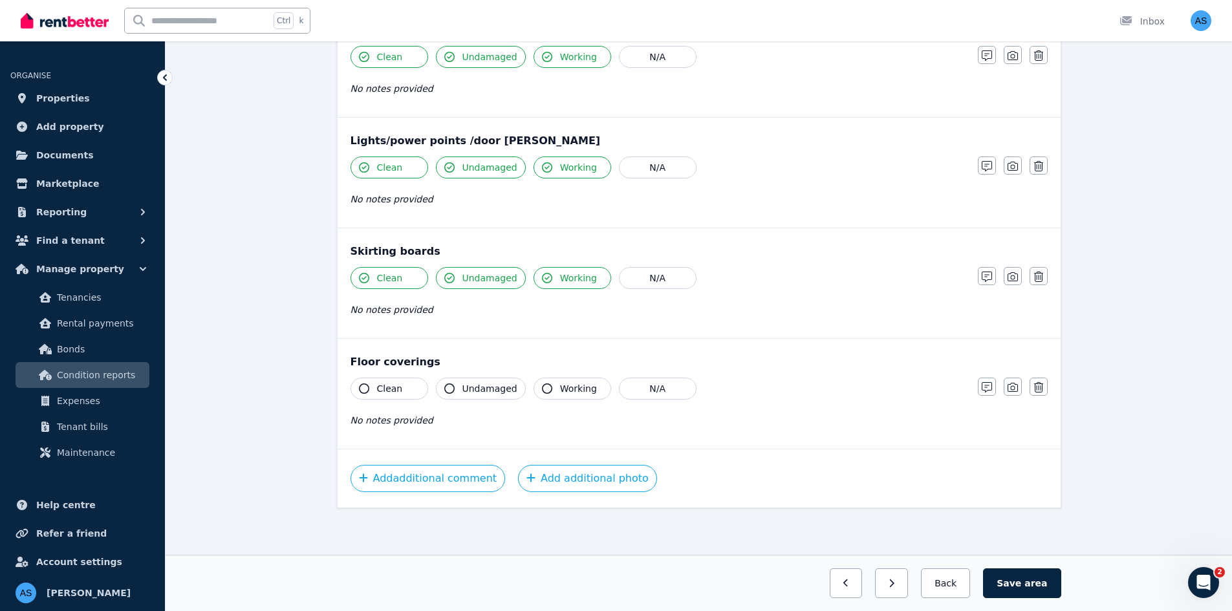
click at [395, 388] on span "Clean" at bounding box center [390, 388] width 26 height 13
click at [487, 387] on span "Undamaged" at bounding box center [489, 388] width 55 height 13
click at [560, 385] on span "Working" at bounding box center [578, 388] width 37 height 13
click at [565, 476] on button "Add additional photo" at bounding box center [587, 478] width 139 height 27
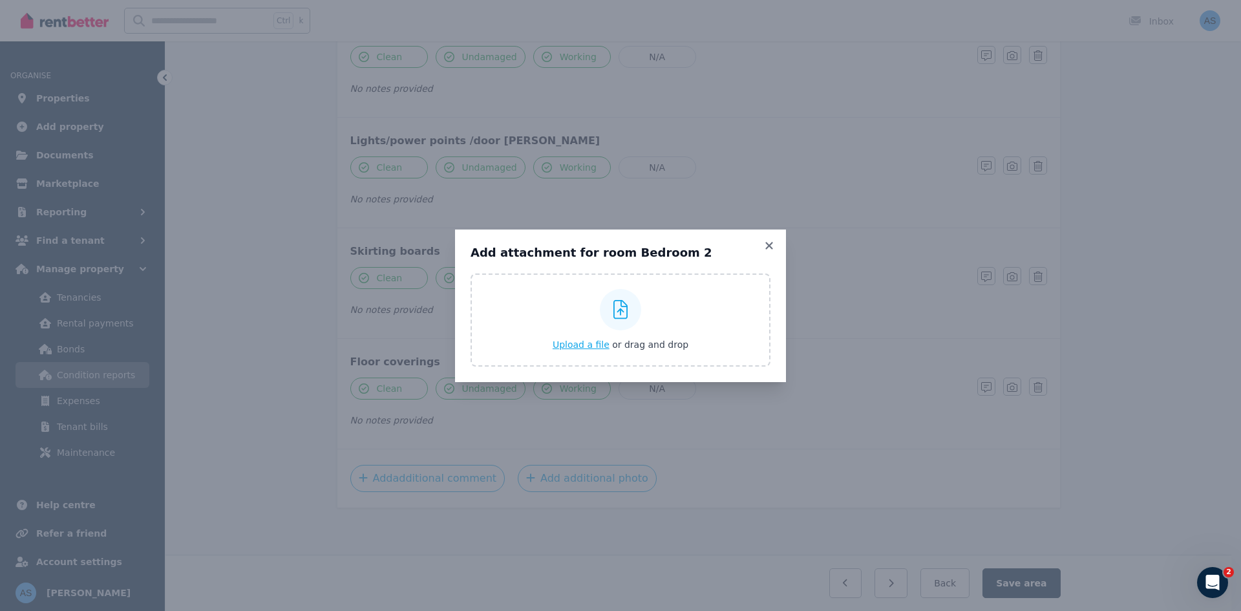
click at [592, 345] on span "Upload a file" at bounding box center [581, 344] width 57 height 10
click at [766, 242] on icon at bounding box center [768, 245] width 7 height 7
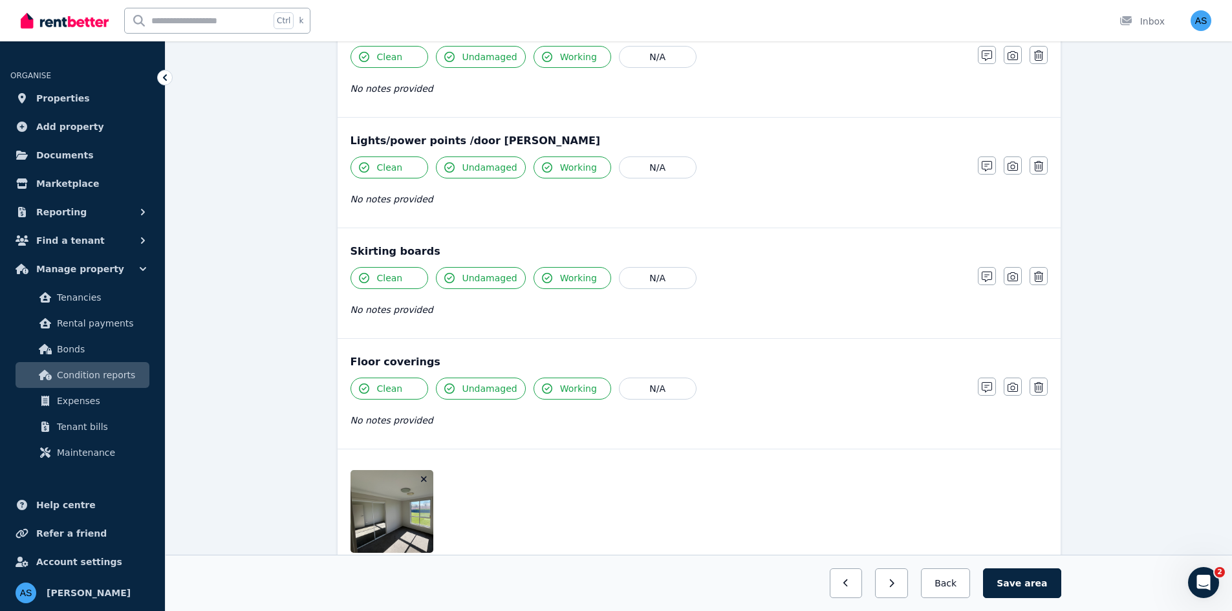
scroll to position [840, 0]
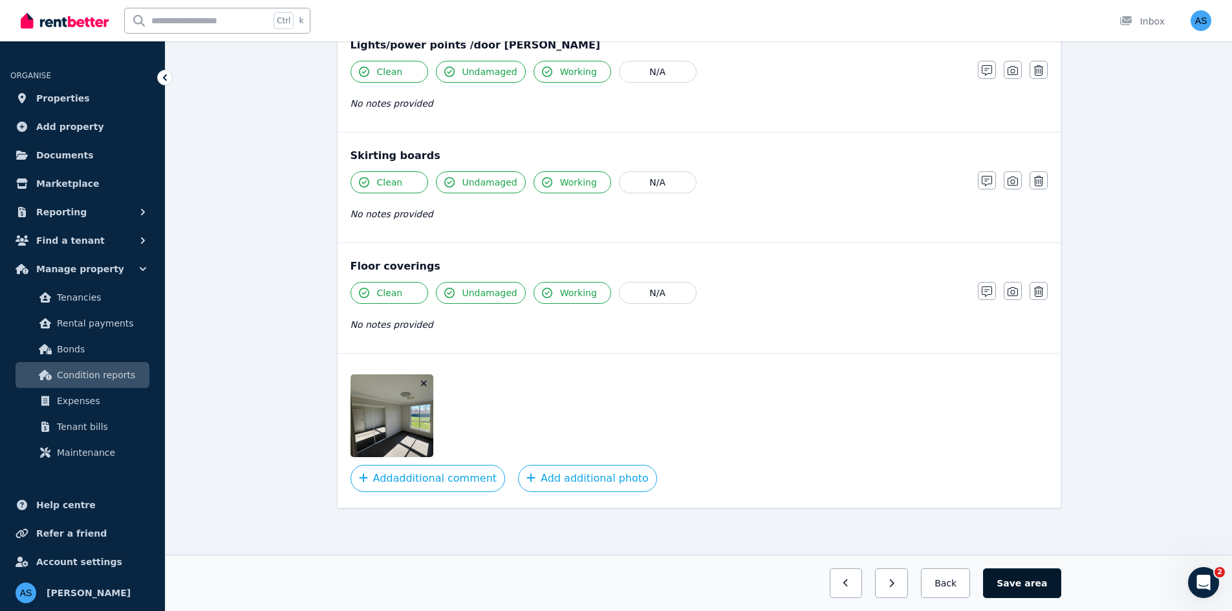
click at [1029, 584] on button "Save area" at bounding box center [1022, 583] width 78 height 30
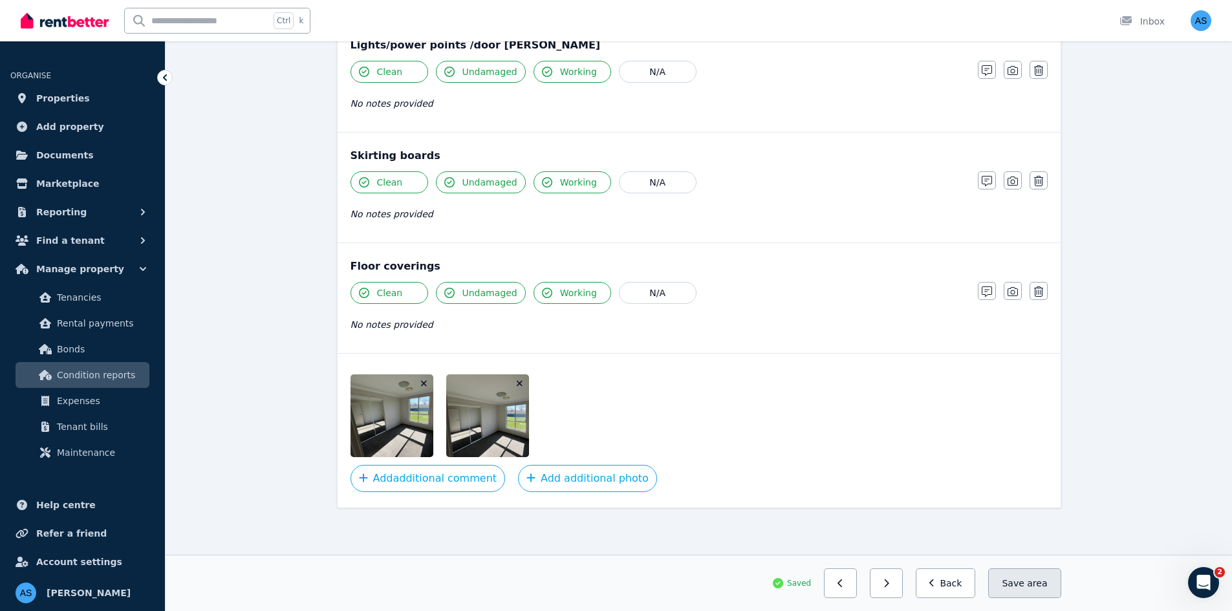
click at [1042, 579] on span "area" at bounding box center [1037, 583] width 20 height 13
click at [964, 583] on button "Back" at bounding box center [945, 583] width 60 height 30
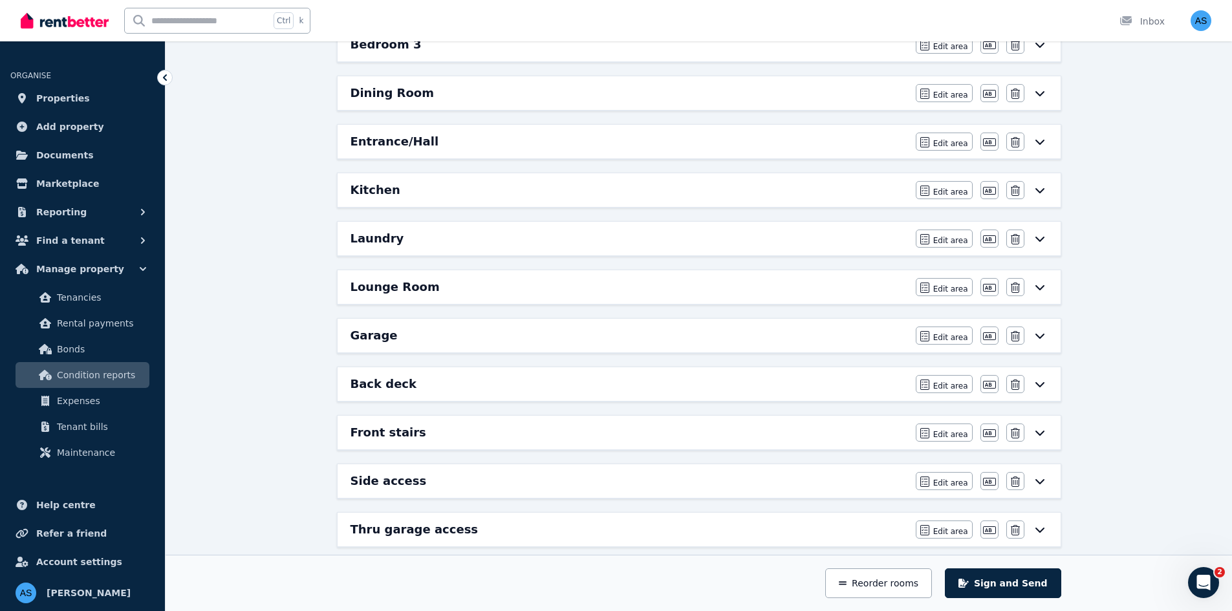
scroll to position [266, 0]
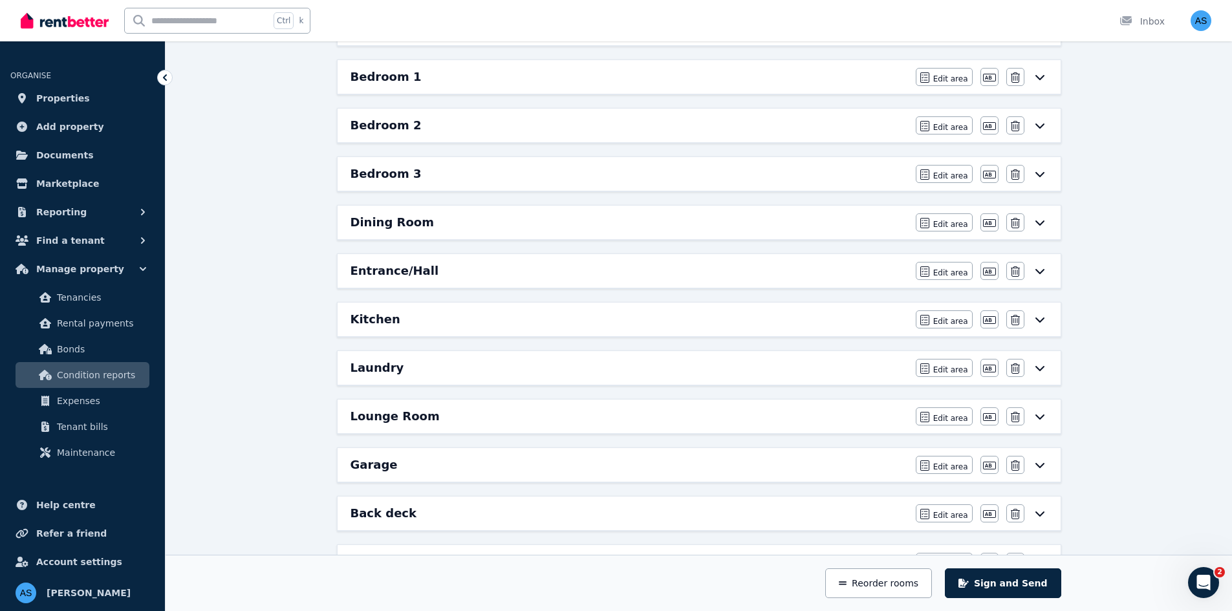
click at [817, 178] on div "Bedroom 3" at bounding box center [628, 174] width 557 height 18
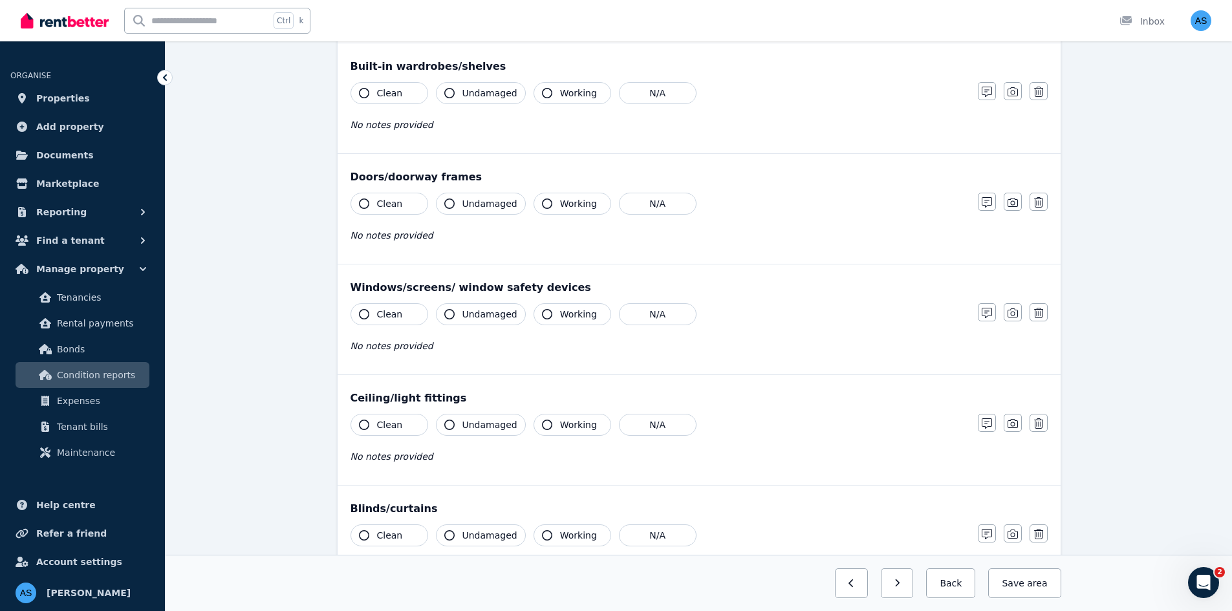
scroll to position [0, 0]
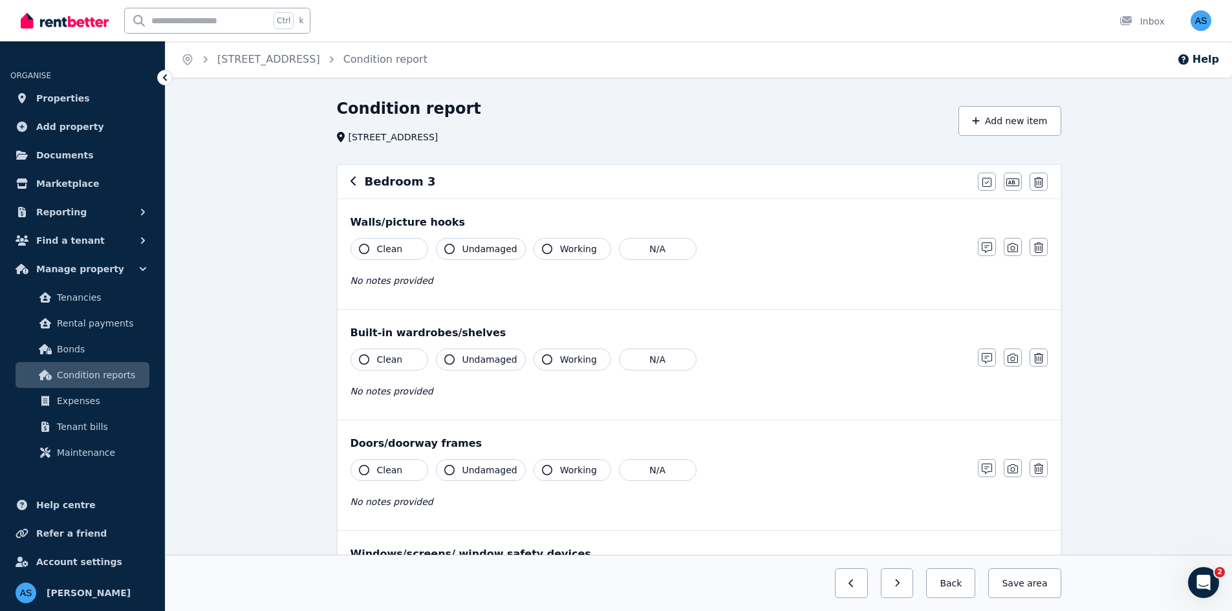
click at [392, 253] on span "Clean" at bounding box center [390, 248] width 26 height 13
click at [508, 248] on span "Undamaged" at bounding box center [489, 248] width 55 height 13
click at [562, 251] on span "Working" at bounding box center [578, 248] width 37 height 13
click at [419, 354] on button "Clean" at bounding box center [389, 359] width 78 height 22
click at [481, 358] on span "Undamaged" at bounding box center [489, 359] width 55 height 13
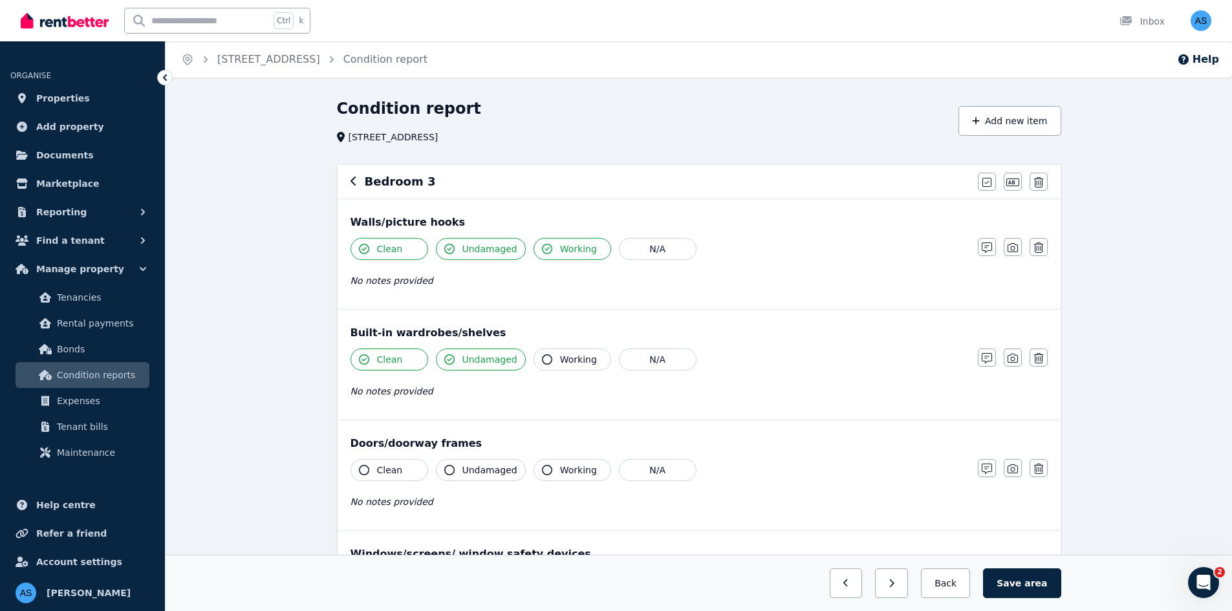
click at [549, 359] on button "Working" at bounding box center [572, 359] width 78 height 22
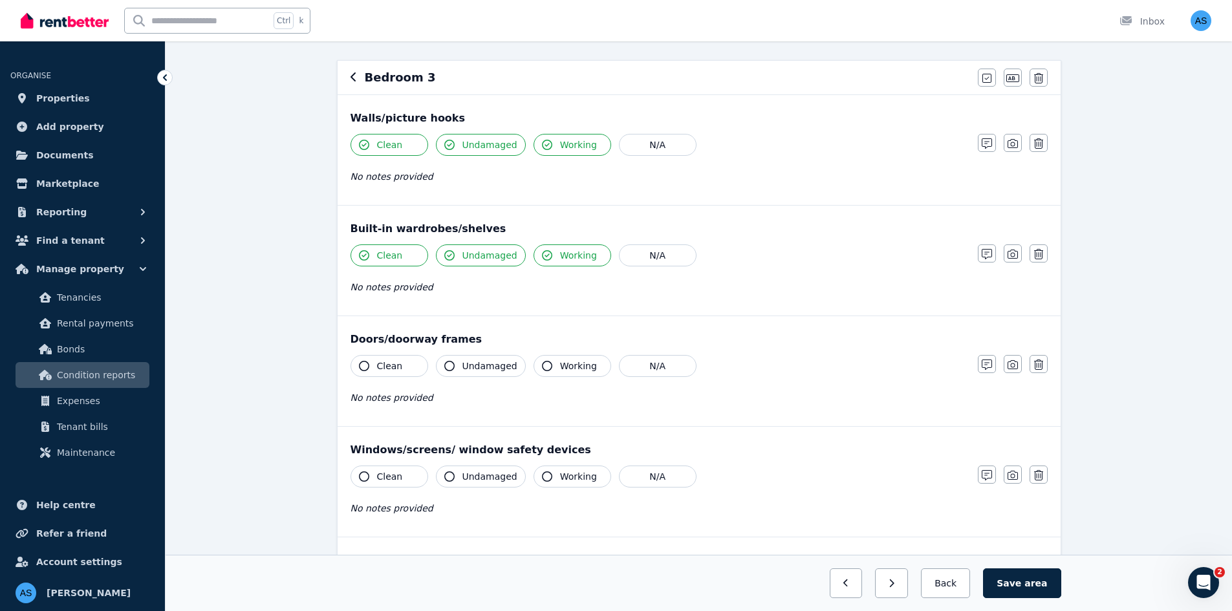
scroll to position [259, 0]
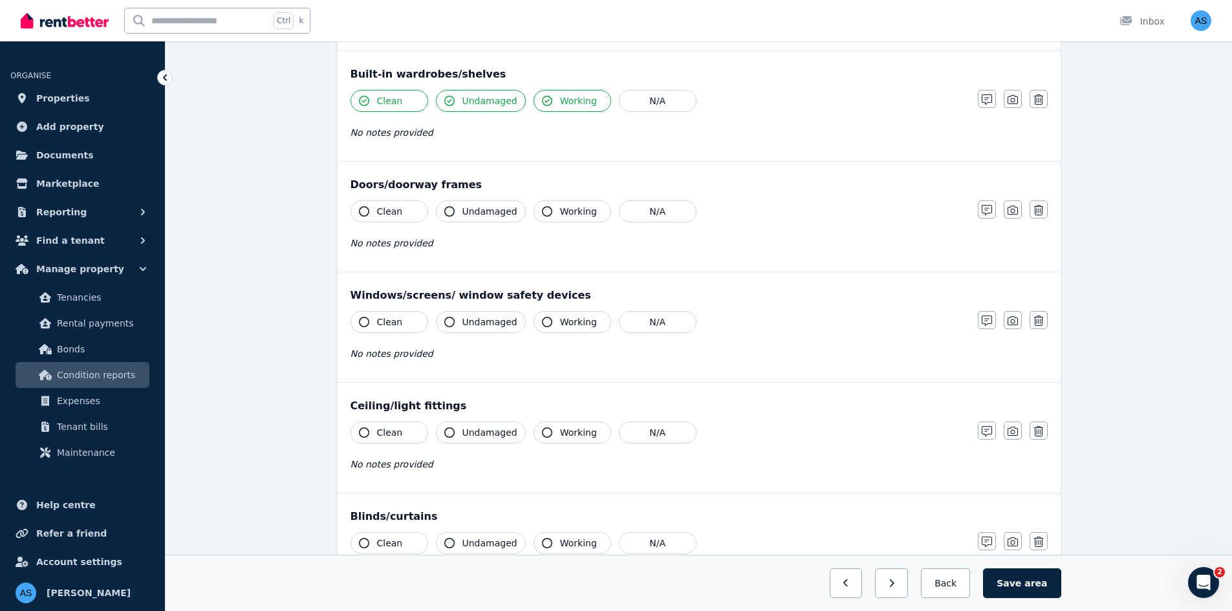
click at [402, 215] on button "Clean" at bounding box center [389, 211] width 78 height 22
click at [480, 211] on span "Undamaged" at bounding box center [489, 211] width 55 height 13
click at [560, 213] on span "Working" at bounding box center [578, 211] width 37 height 13
click at [417, 322] on button "Clean" at bounding box center [389, 322] width 78 height 22
click at [496, 325] on span "Undamaged" at bounding box center [489, 321] width 55 height 13
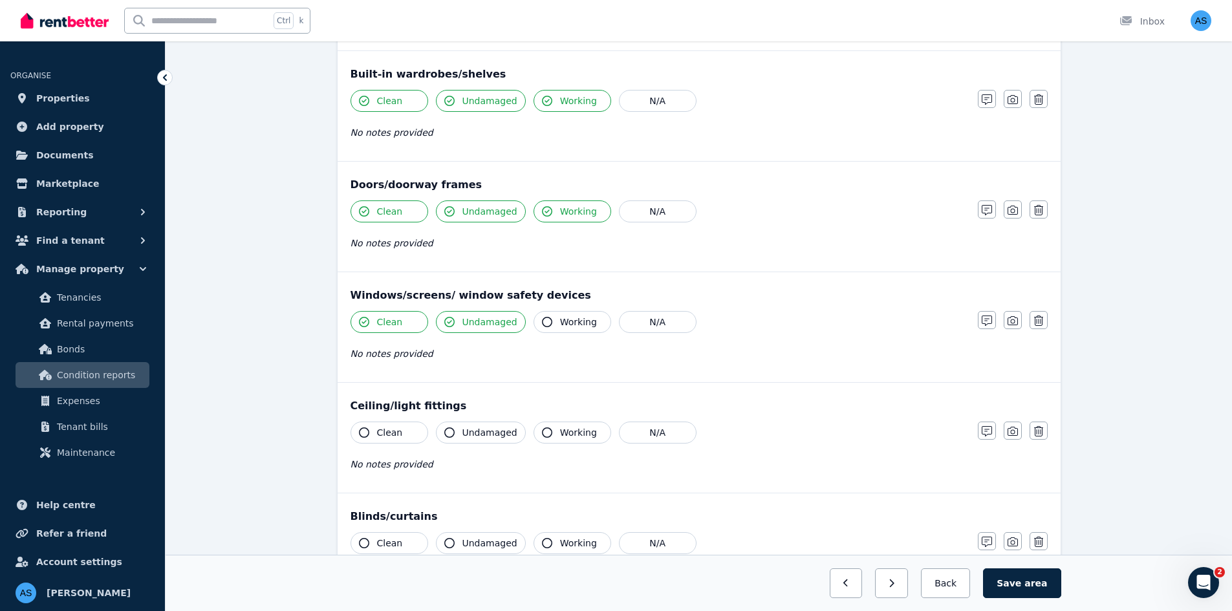
click at [546, 325] on button "Working" at bounding box center [572, 322] width 78 height 22
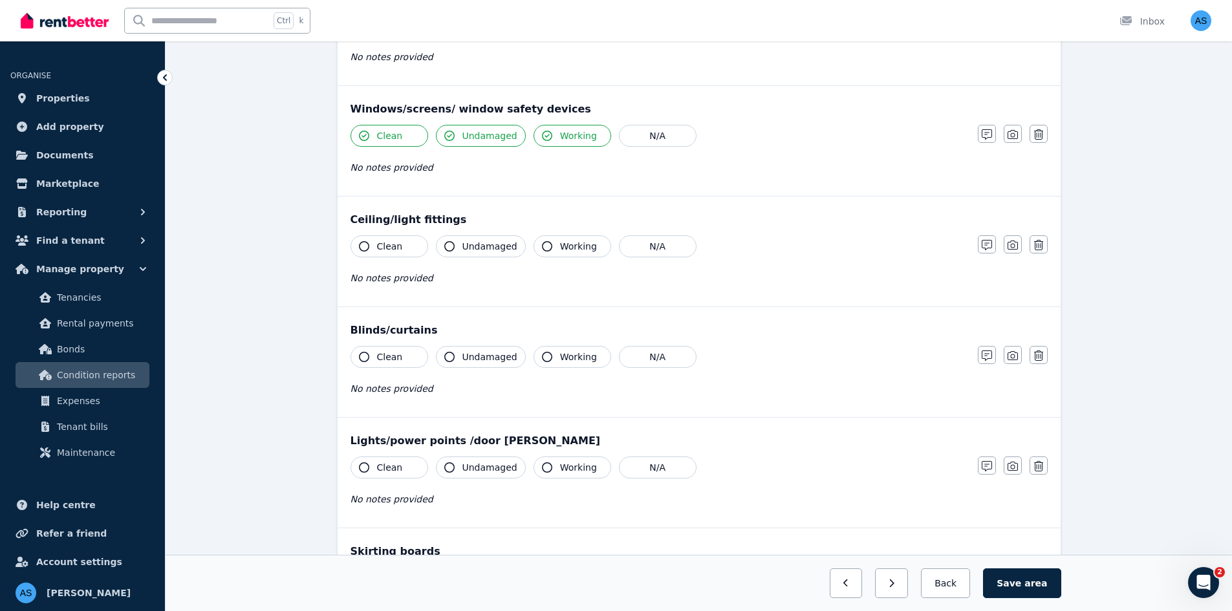
scroll to position [453, 0]
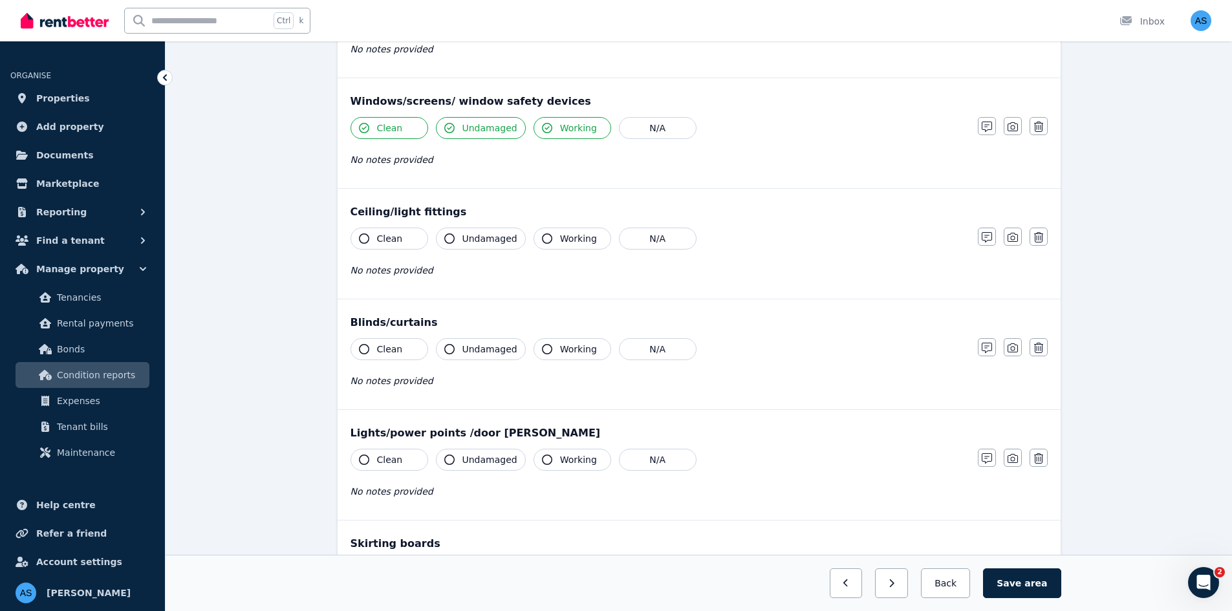
click at [383, 238] on span "Clean" at bounding box center [390, 238] width 26 height 13
click at [466, 238] on span "Undamaged" at bounding box center [489, 238] width 55 height 13
click at [603, 238] on button "Working" at bounding box center [572, 239] width 78 height 22
click at [411, 352] on button "Clean" at bounding box center [389, 349] width 78 height 22
click at [478, 353] on span "Undamaged" at bounding box center [489, 349] width 55 height 13
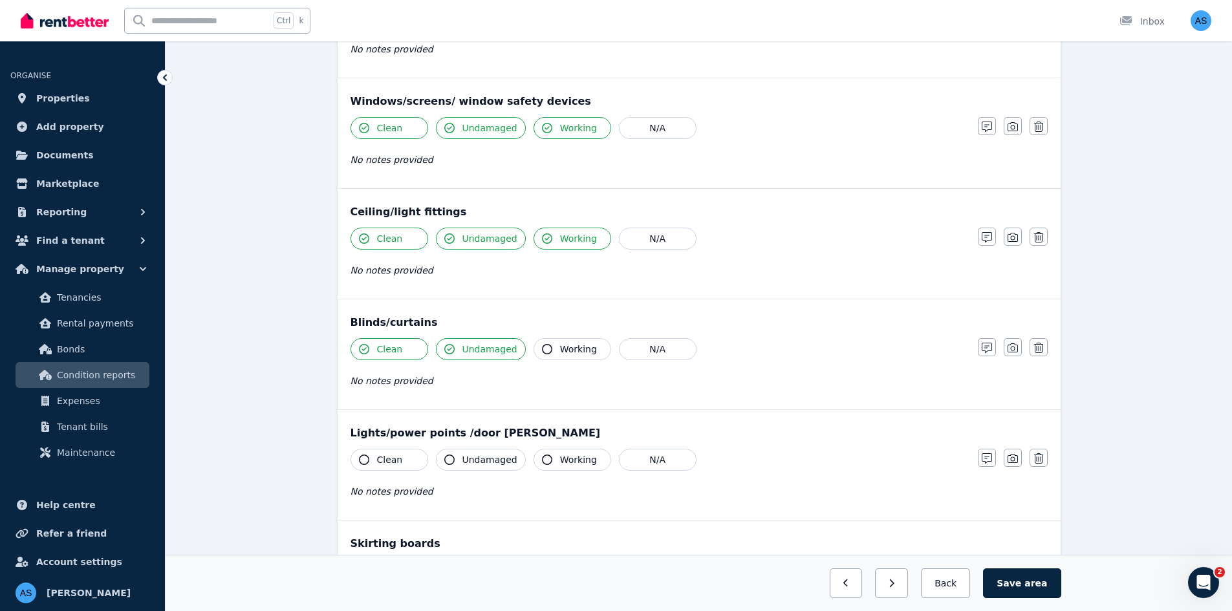
click at [551, 348] on button "Working" at bounding box center [572, 349] width 78 height 22
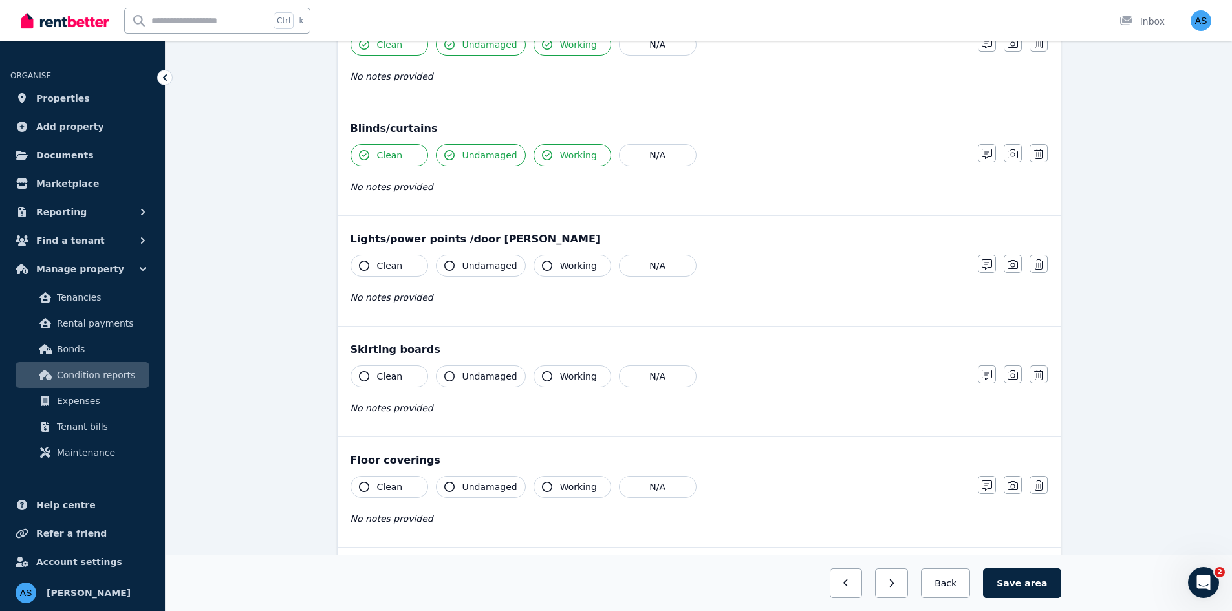
click at [393, 268] on span "Clean" at bounding box center [390, 265] width 26 height 13
click at [452, 266] on icon "button" at bounding box center [449, 266] width 10 height 10
click at [544, 266] on icon "button" at bounding box center [547, 266] width 10 height 10
click at [407, 377] on button "Clean" at bounding box center [389, 376] width 78 height 22
click at [495, 383] on button "Undamaged" at bounding box center [481, 376] width 90 height 22
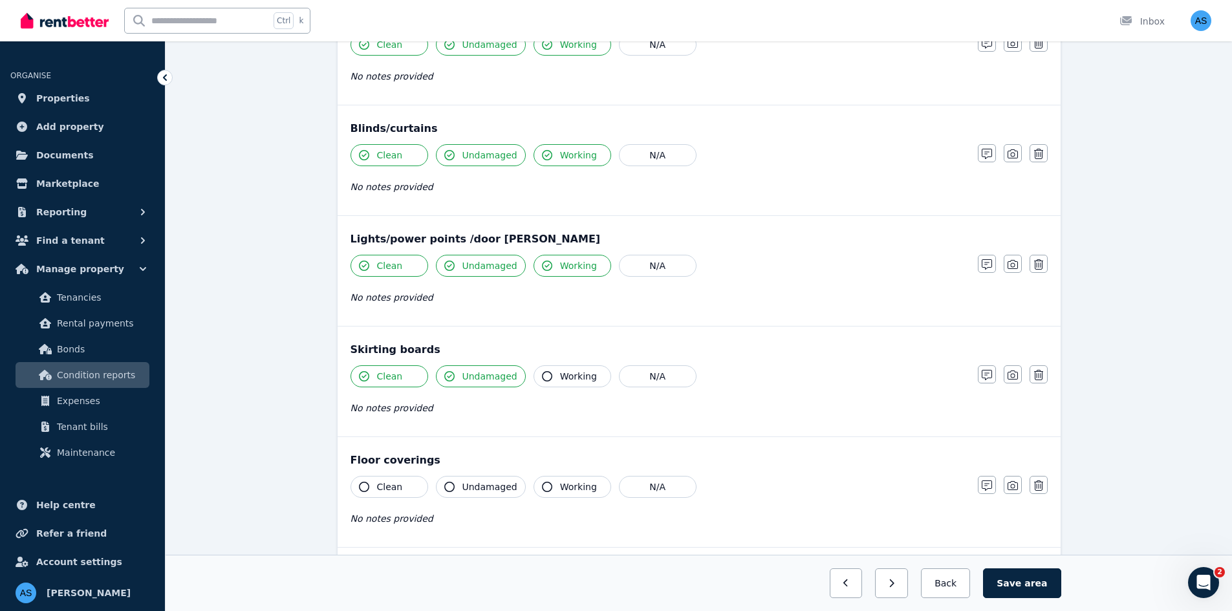
click at [568, 382] on span "Working" at bounding box center [578, 376] width 37 height 13
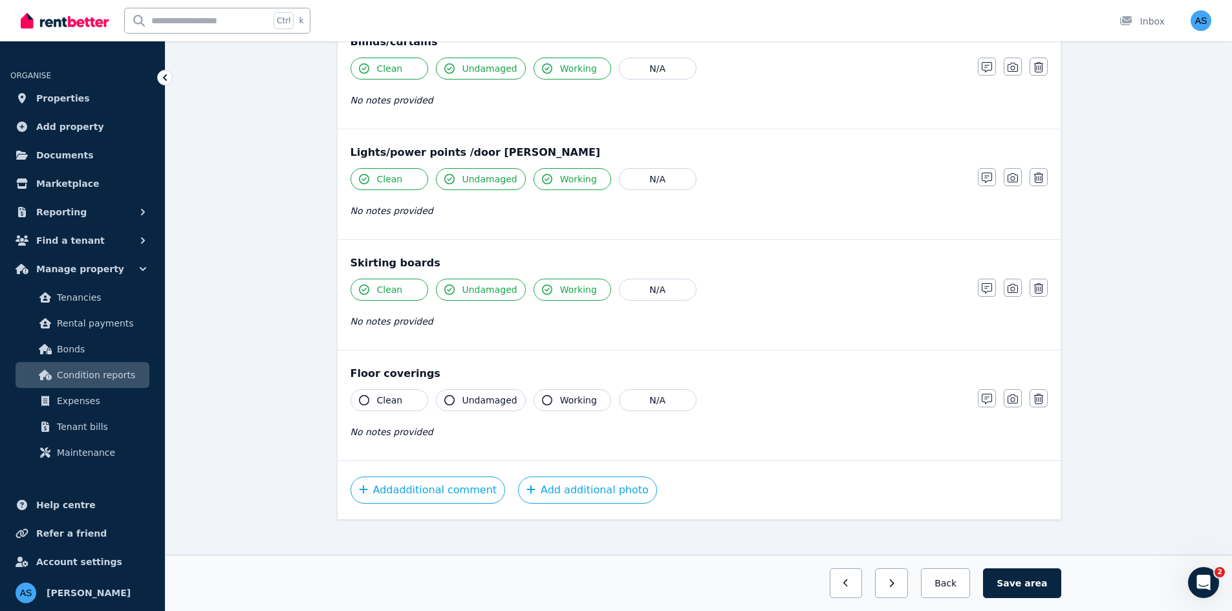
scroll to position [745, 0]
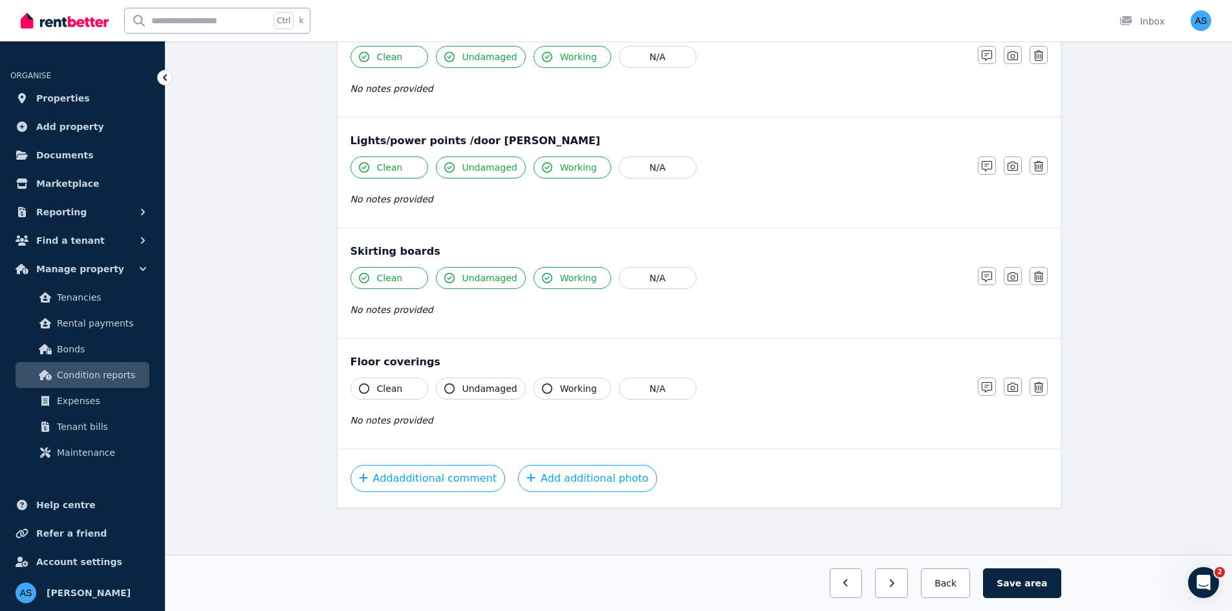
click at [411, 383] on button "Clean" at bounding box center [389, 389] width 78 height 22
click at [470, 384] on span "Undamaged" at bounding box center [489, 388] width 55 height 13
click at [542, 383] on icon "button" at bounding box center [547, 388] width 10 height 10
click at [552, 465] on button "Add additional photo" at bounding box center [587, 478] width 139 height 27
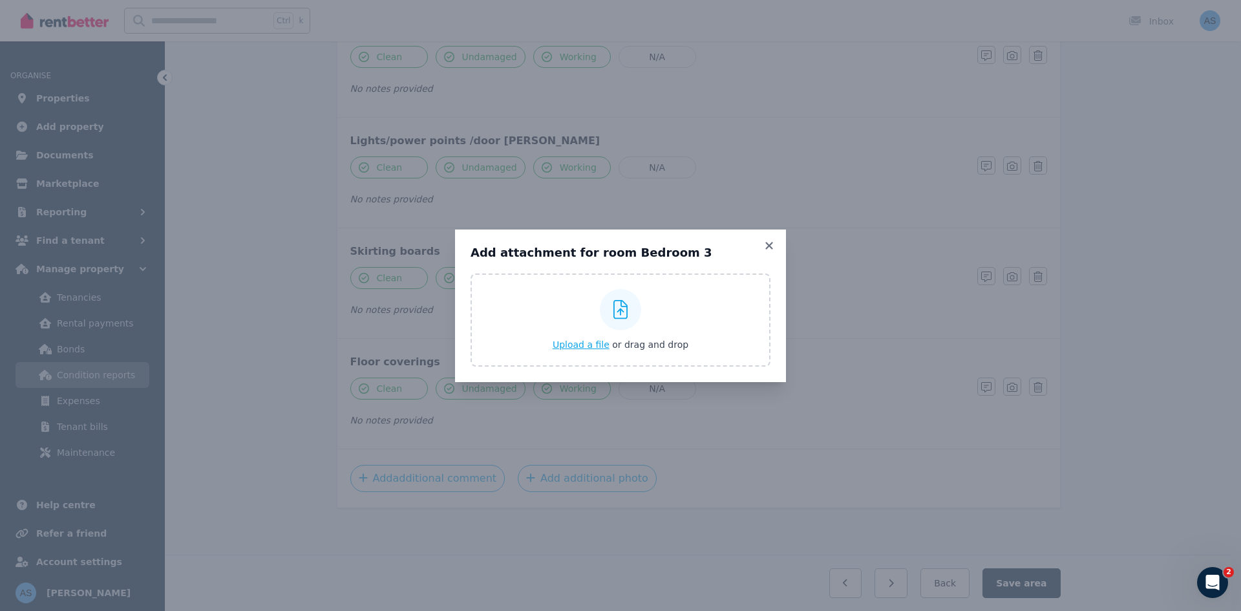
click at [597, 352] on div "Upload a file or drag and drop" at bounding box center [621, 320] width 136 height 78
click at [0, 0] on input "Upload a file or drag and drop" at bounding box center [0, 0] width 0 height 0
click at [768, 247] on icon at bounding box center [768, 245] width 7 height 7
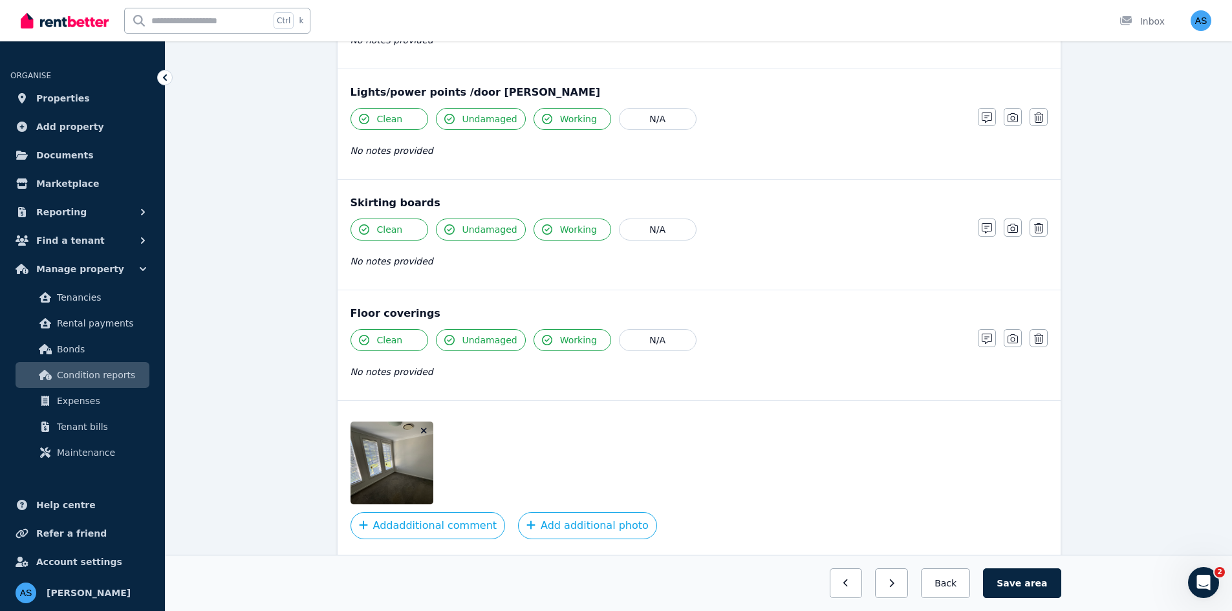
scroll to position [840, 0]
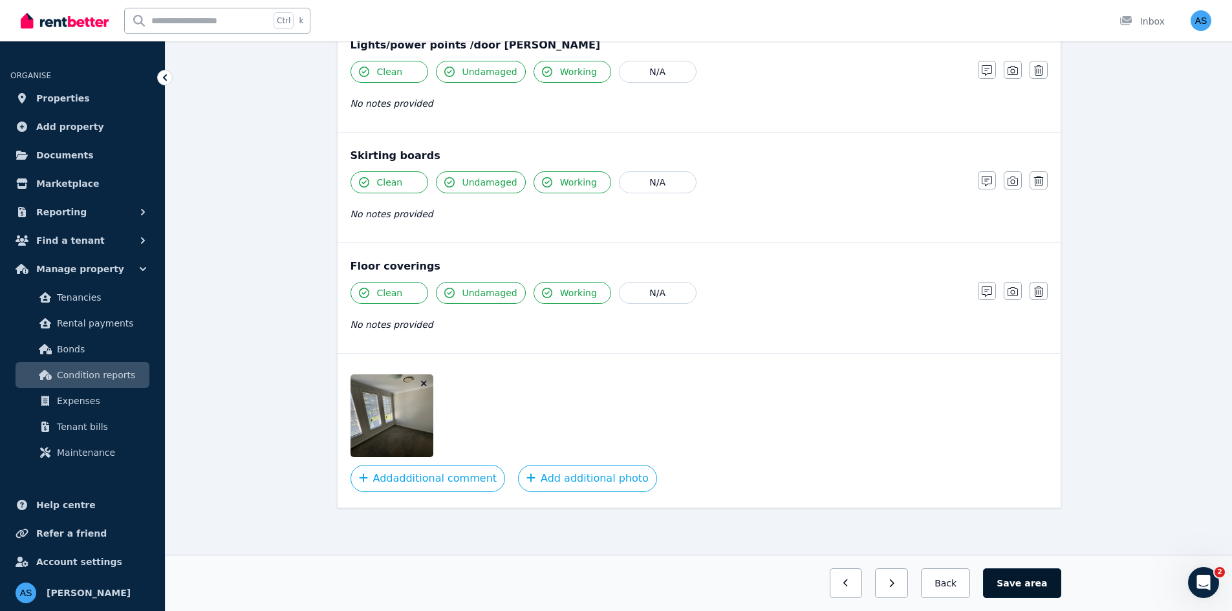
click at [1020, 584] on button "Save area" at bounding box center [1022, 583] width 78 height 30
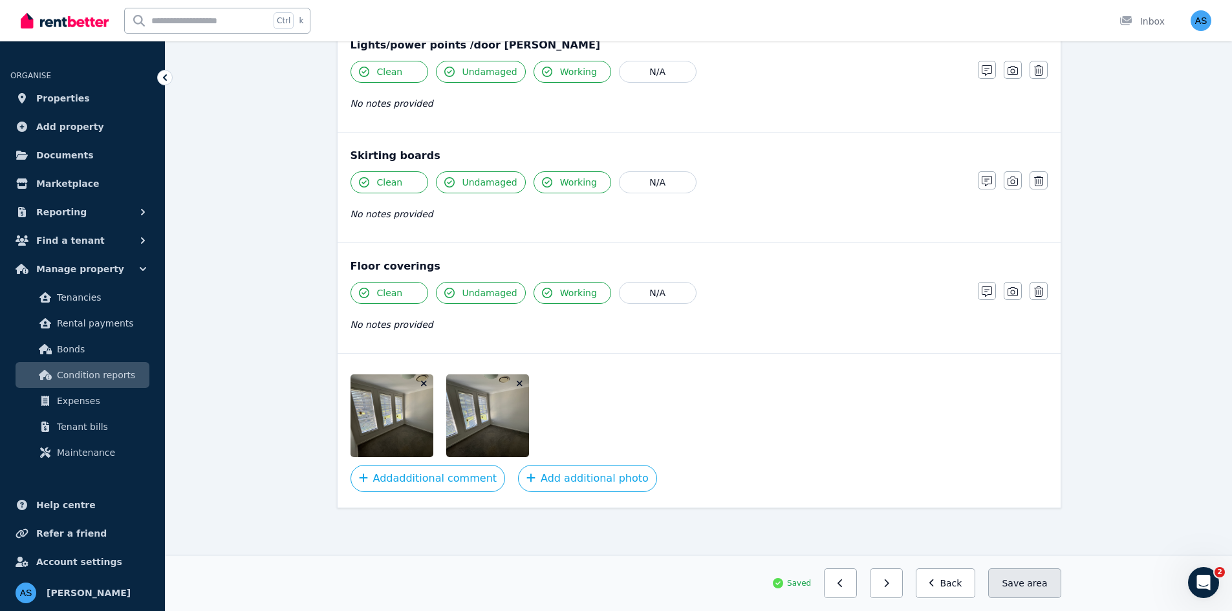
click at [1027, 583] on button "Save area" at bounding box center [1024, 583] width 72 height 30
click at [935, 581] on icon "button" at bounding box center [932, 583] width 6 height 9
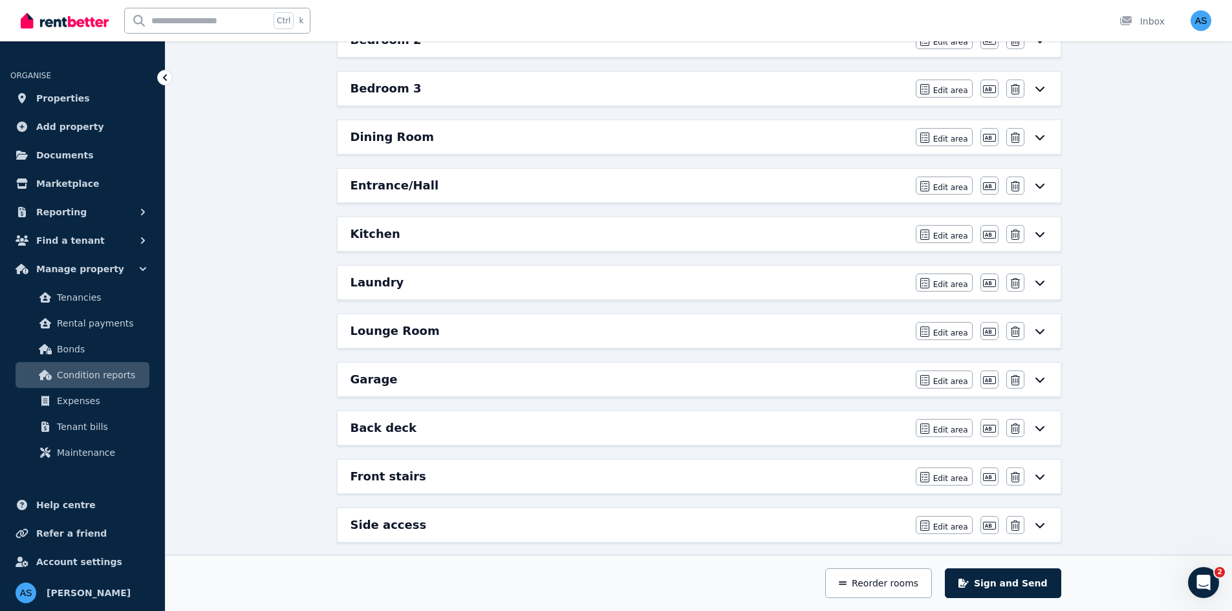
scroll to position [266, 0]
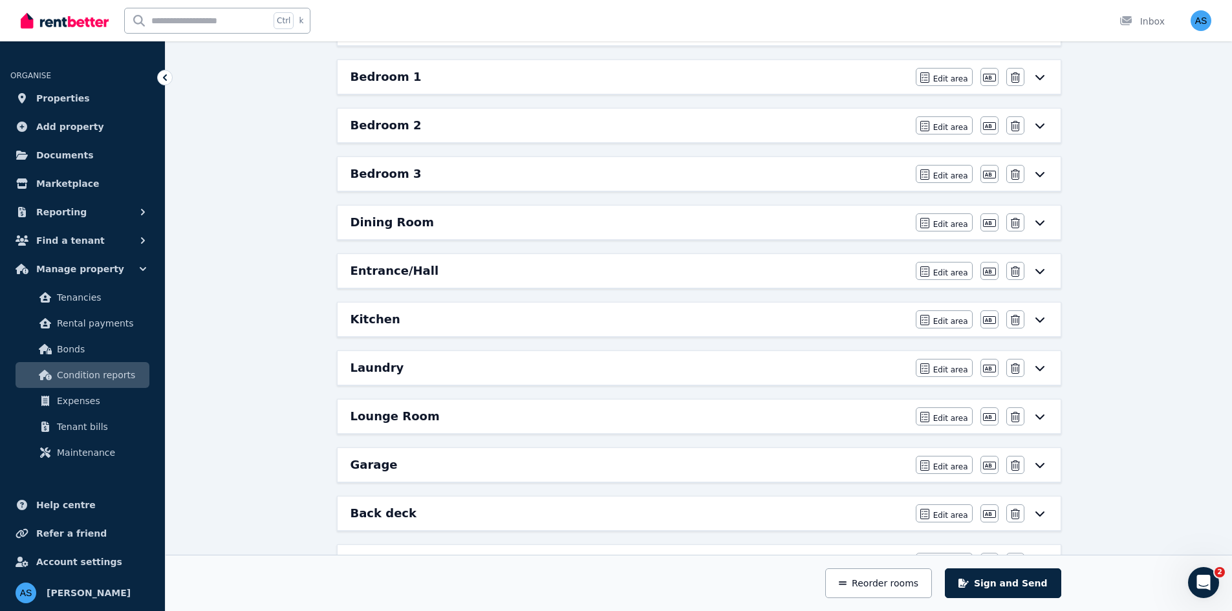
click at [496, 226] on div "Dining Room" at bounding box center [628, 222] width 557 height 18
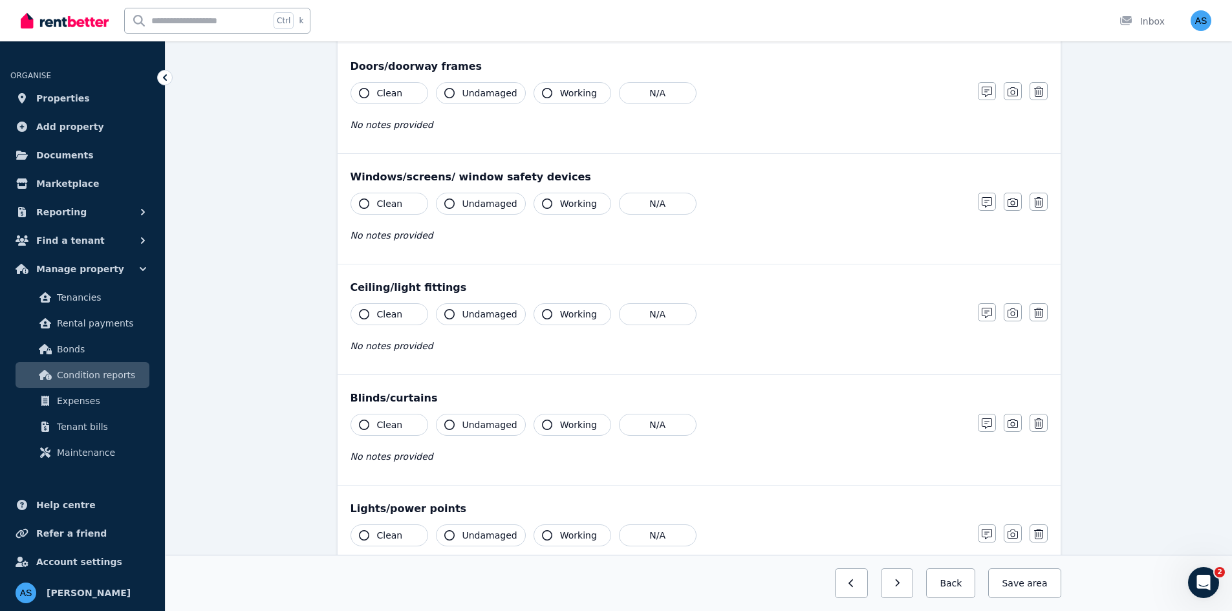
scroll to position [0, 0]
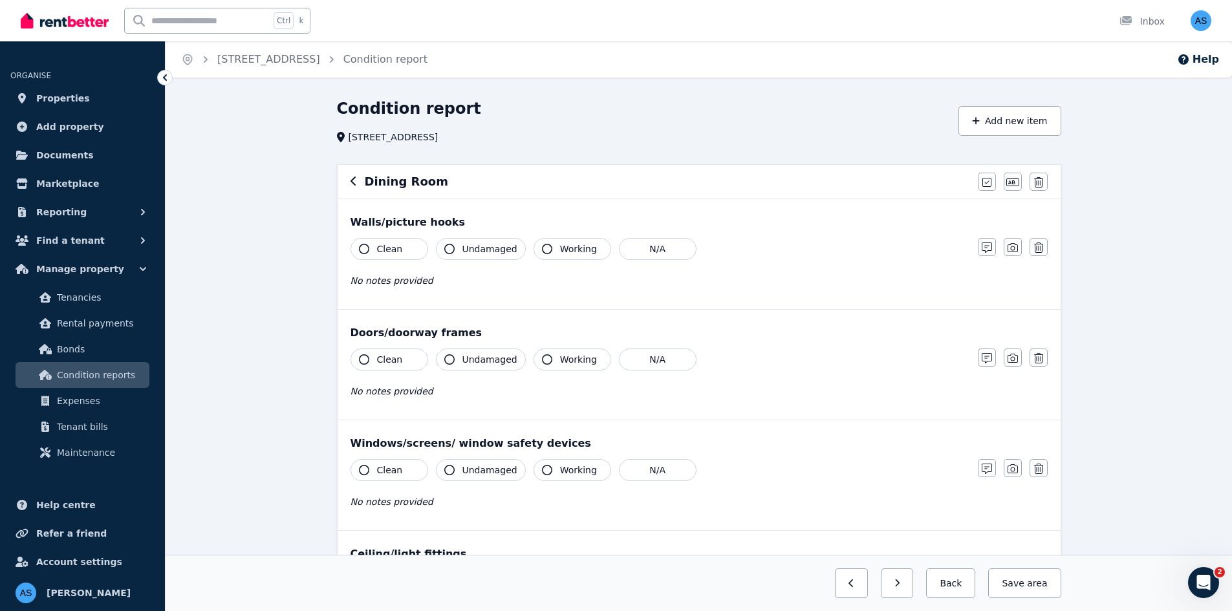
click at [398, 251] on span "Clean" at bounding box center [390, 248] width 26 height 13
click at [489, 257] on button "Undamaged" at bounding box center [481, 249] width 90 height 22
click at [534, 248] on button "Working" at bounding box center [572, 249] width 78 height 22
click at [397, 355] on span "Clean" at bounding box center [390, 359] width 26 height 13
click at [487, 361] on span "Undamaged" at bounding box center [489, 359] width 55 height 13
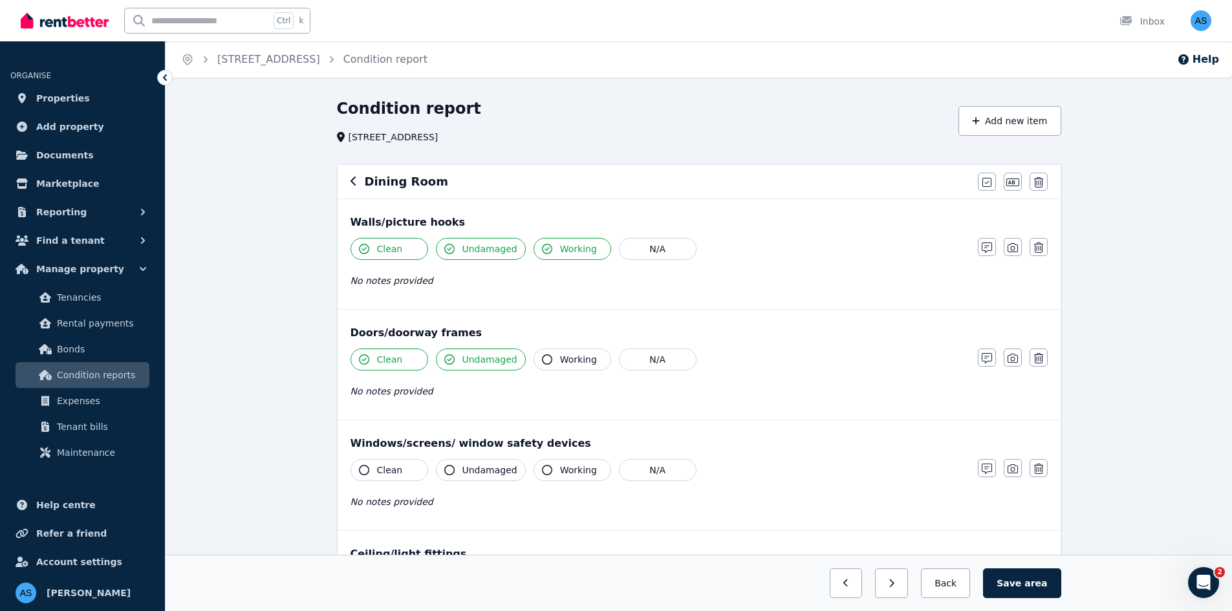
click at [566, 363] on span "Working" at bounding box center [578, 359] width 37 height 13
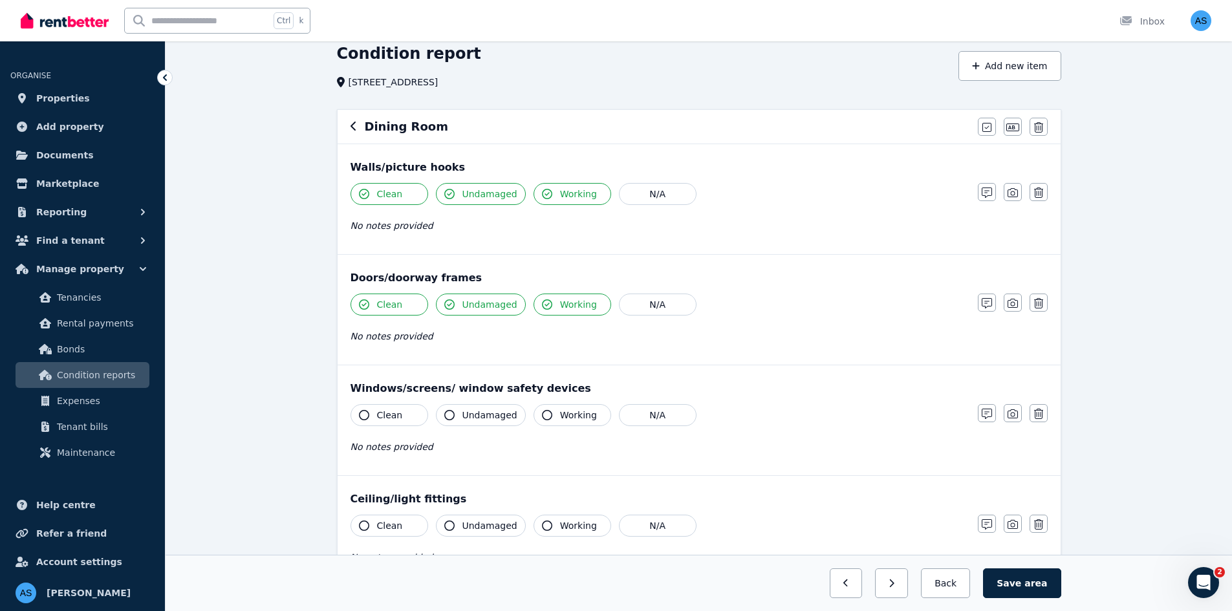
scroll to position [129, 0]
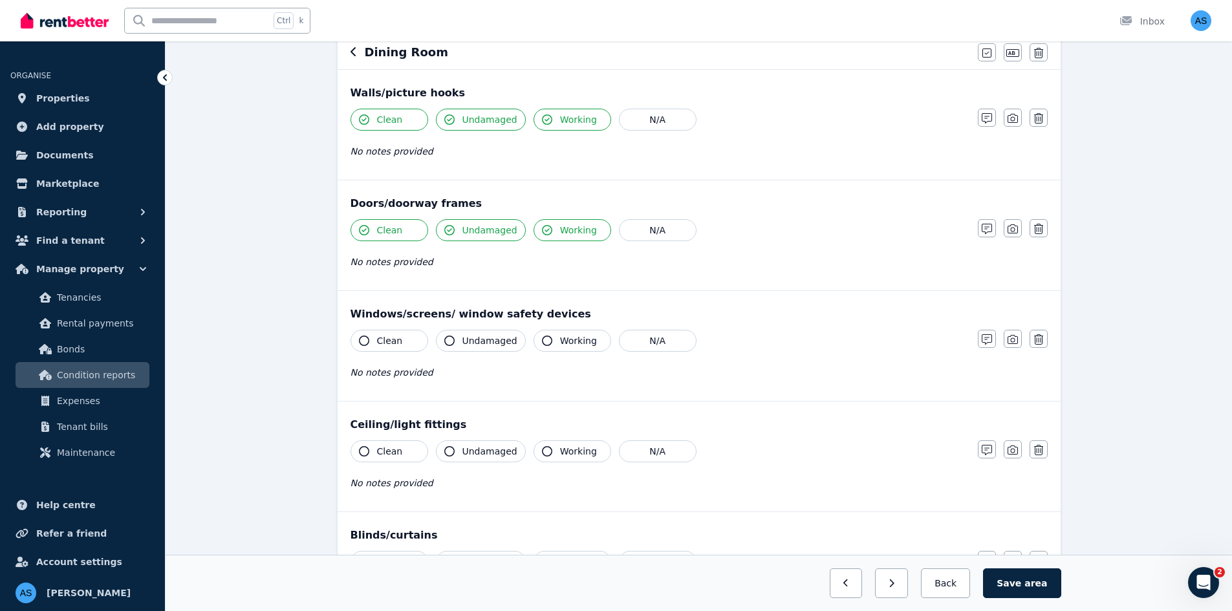
click at [388, 347] on button "Clean" at bounding box center [389, 341] width 78 height 22
click at [500, 353] on div "Clean Undamaged Working N/A No notes provided" at bounding box center [657, 361] width 614 height 63
click at [546, 345] on button "Working" at bounding box center [572, 341] width 78 height 22
click at [470, 346] on span "Undamaged" at bounding box center [489, 340] width 55 height 13
click at [399, 450] on button "Clean" at bounding box center [389, 451] width 78 height 22
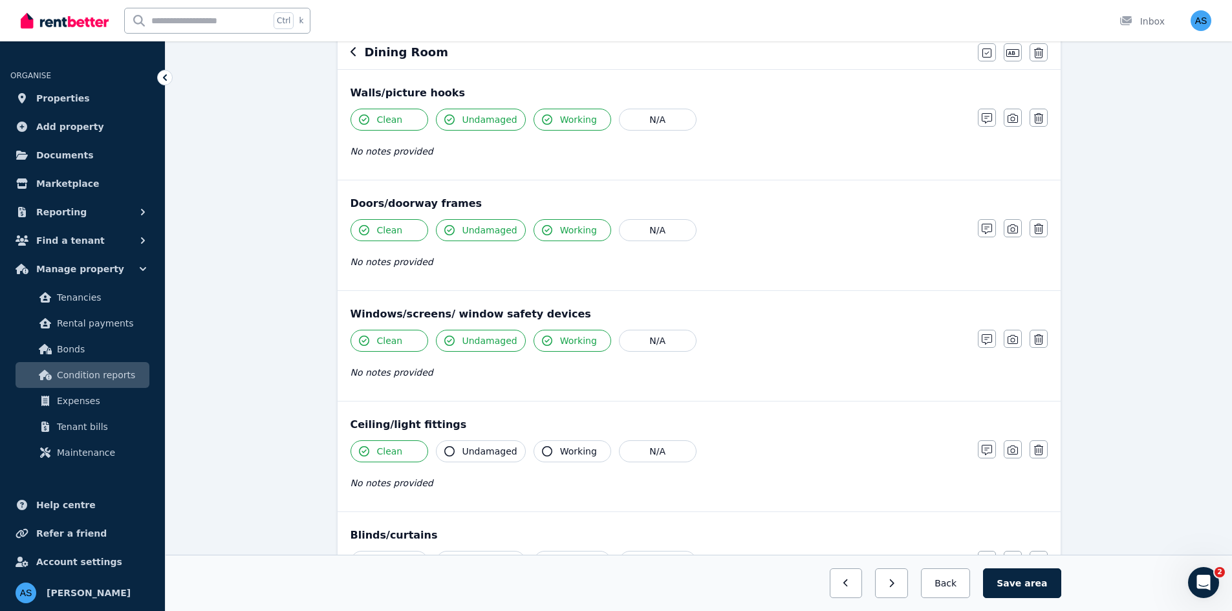
click at [478, 443] on button "Undamaged" at bounding box center [481, 451] width 90 height 22
click at [560, 447] on span "Working" at bounding box center [578, 451] width 37 height 13
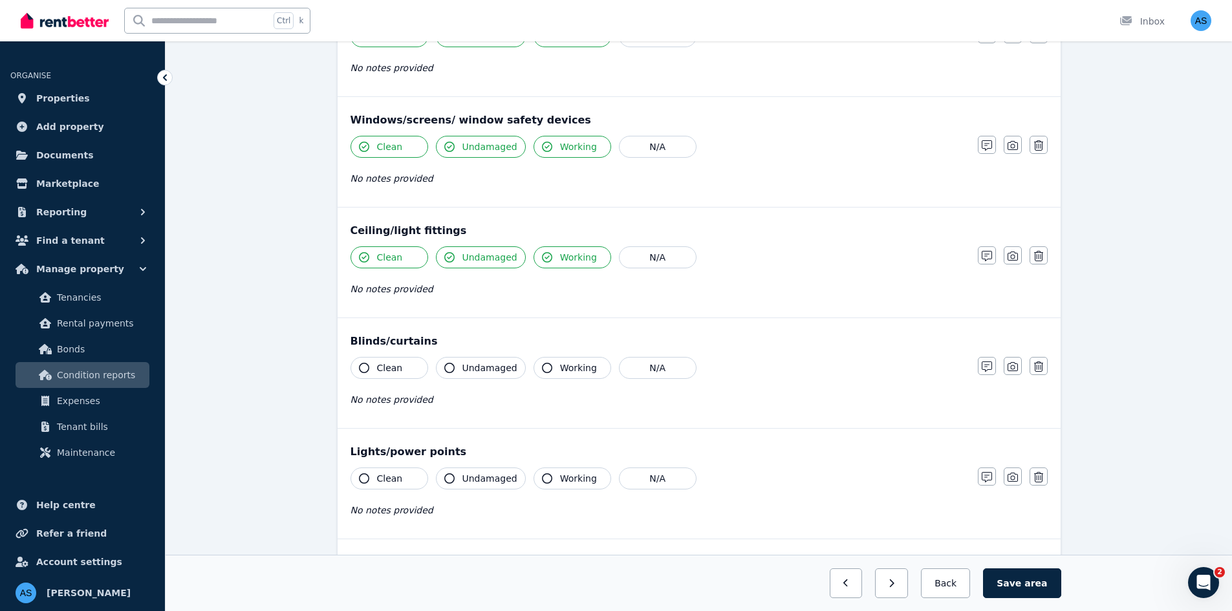
click at [409, 362] on button "Clean" at bounding box center [389, 368] width 78 height 22
click at [478, 374] on span "Undamaged" at bounding box center [489, 367] width 55 height 13
click at [553, 374] on button "Working" at bounding box center [572, 368] width 78 height 22
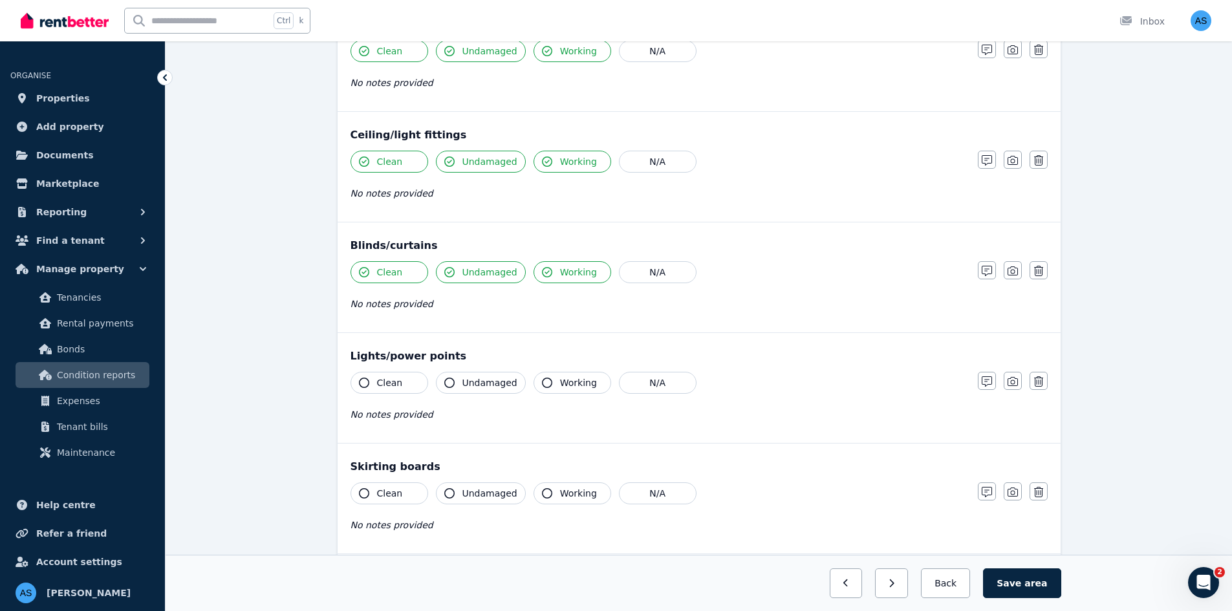
scroll to position [517, 0]
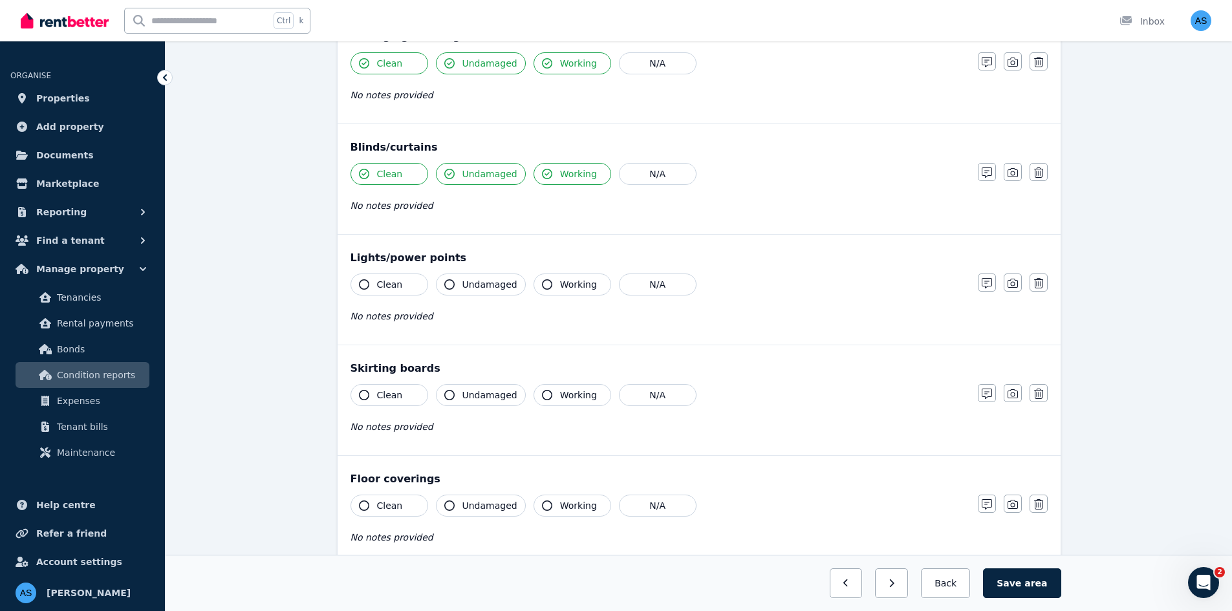
click at [398, 295] on button "Clean" at bounding box center [389, 284] width 78 height 22
click at [457, 289] on button "Undamaged" at bounding box center [481, 284] width 90 height 22
click at [552, 287] on button "Working" at bounding box center [572, 284] width 78 height 22
click at [388, 393] on span "Clean" at bounding box center [390, 395] width 26 height 13
click at [480, 397] on span "Undamaged" at bounding box center [489, 395] width 55 height 13
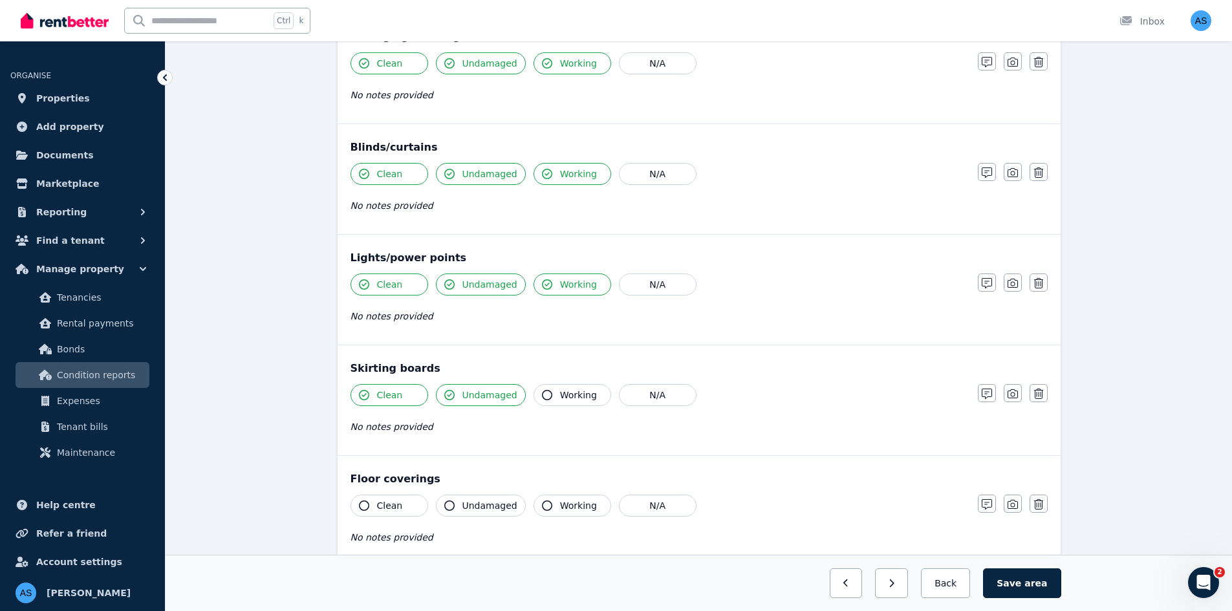
click at [560, 397] on span "Working" at bounding box center [578, 395] width 37 height 13
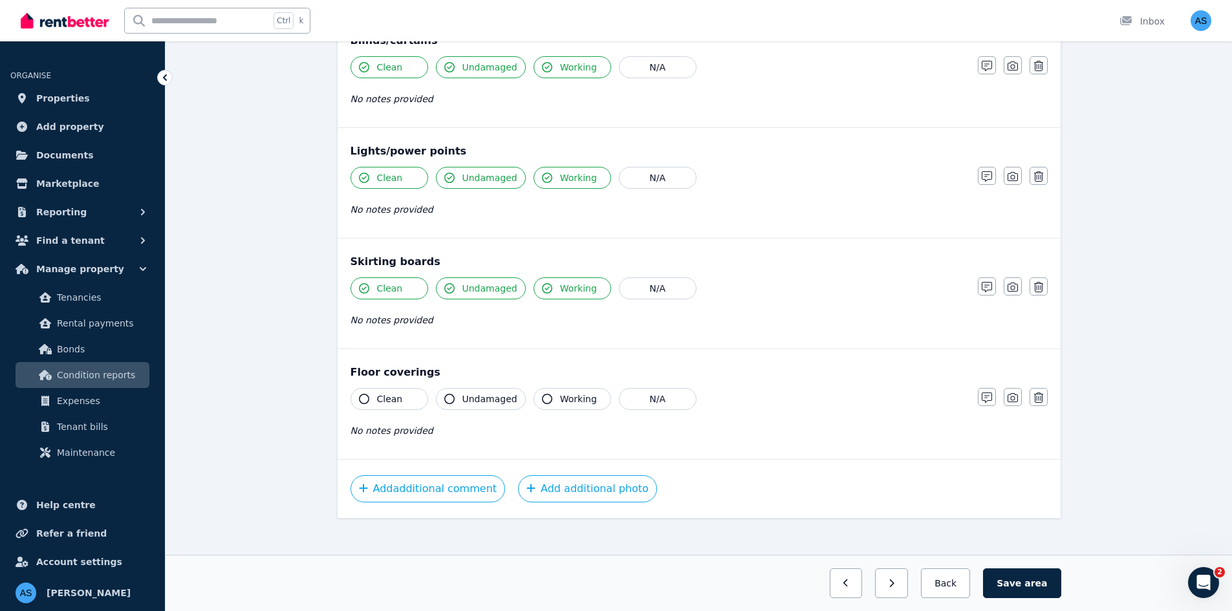
scroll to position [634, 0]
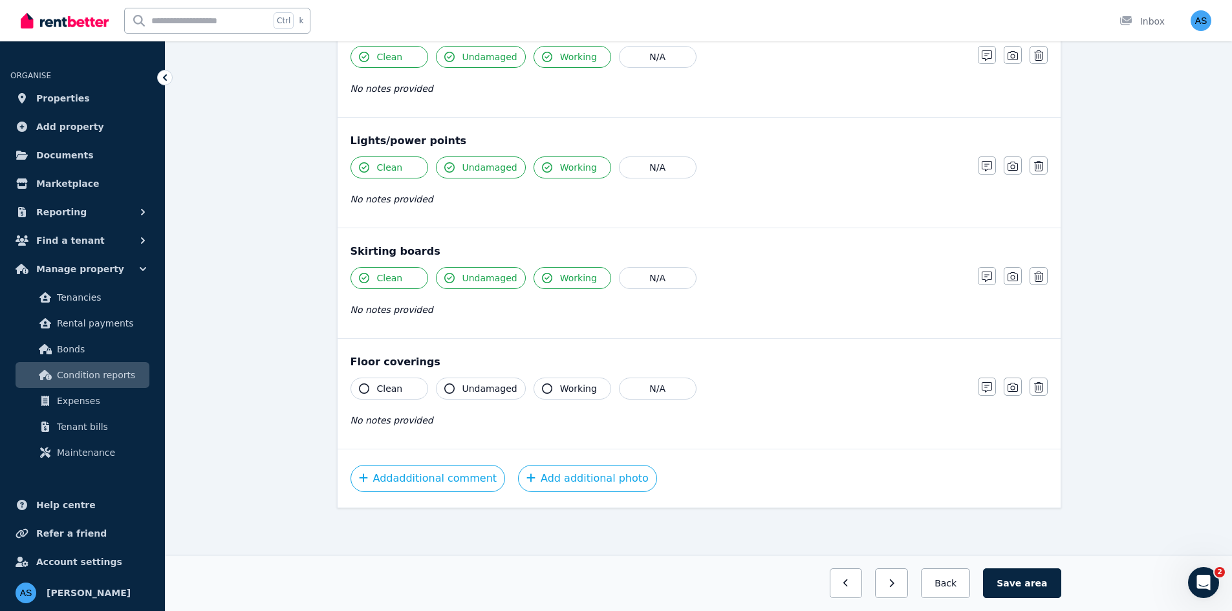
click at [398, 390] on span "Clean" at bounding box center [390, 388] width 26 height 13
click at [460, 386] on button "Undamaged" at bounding box center [481, 389] width 90 height 22
click at [560, 390] on span "Working" at bounding box center [578, 388] width 37 height 13
click at [576, 477] on button "Add additional photo" at bounding box center [587, 478] width 139 height 27
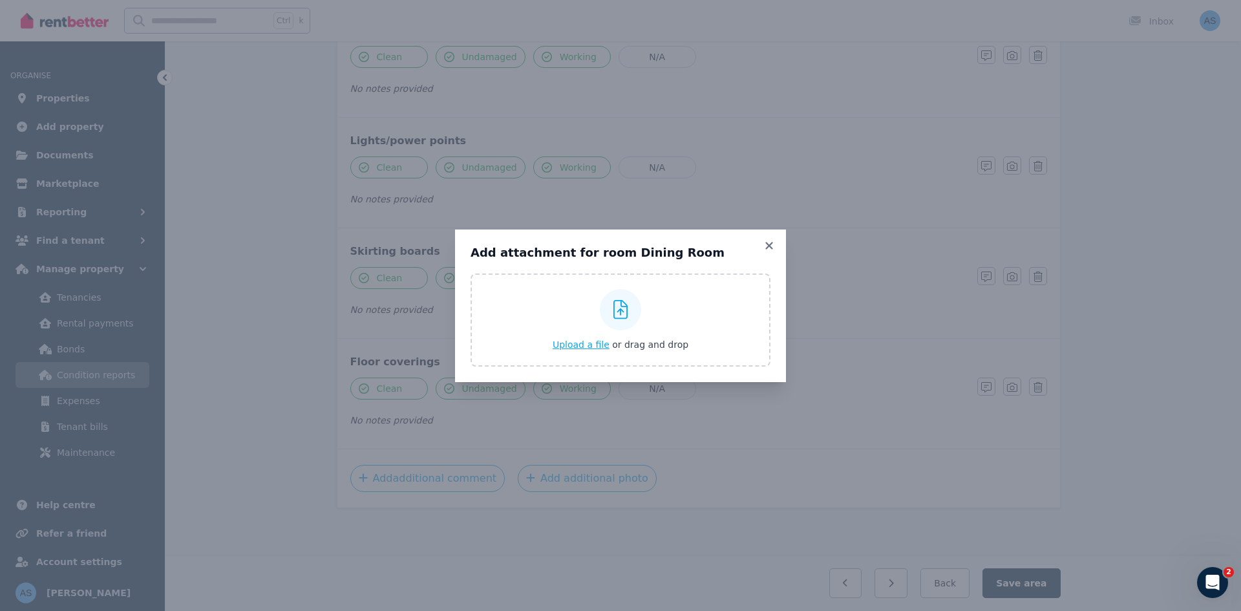
click at [593, 346] on span "Upload a file" at bounding box center [581, 344] width 57 height 10
click at [767, 246] on icon at bounding box center [769, 246] width 13 height 12
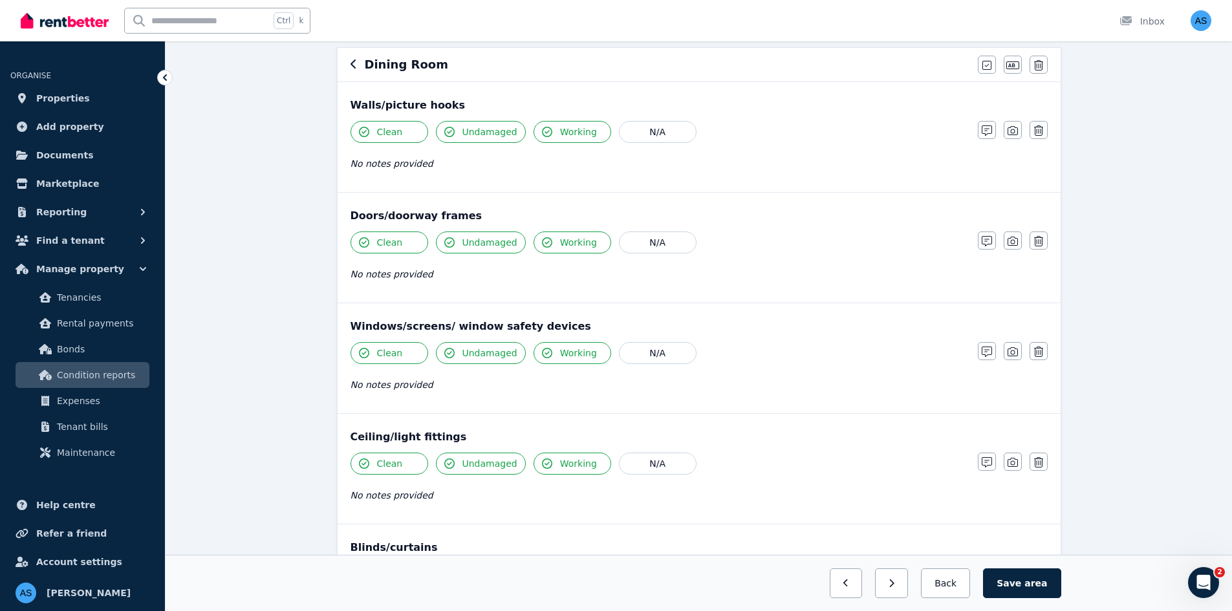
scroll to position [0, 0]
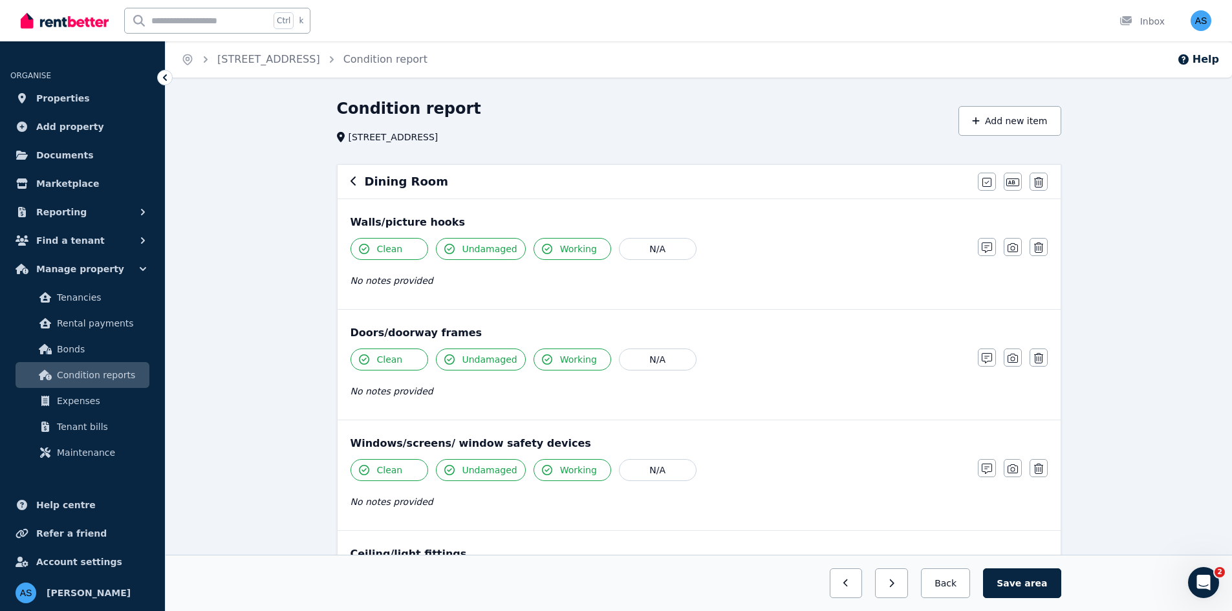
click at [352, 178] on icon "button" at bounding box center [353, 181] width 6 height 10
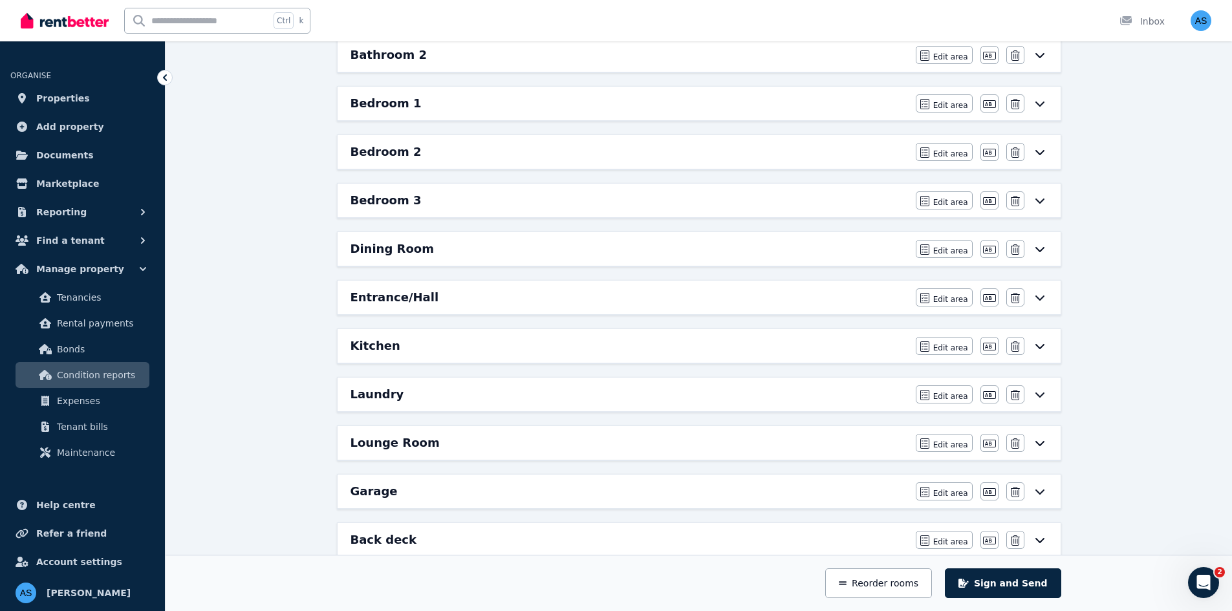
scroll to position [323, 0]
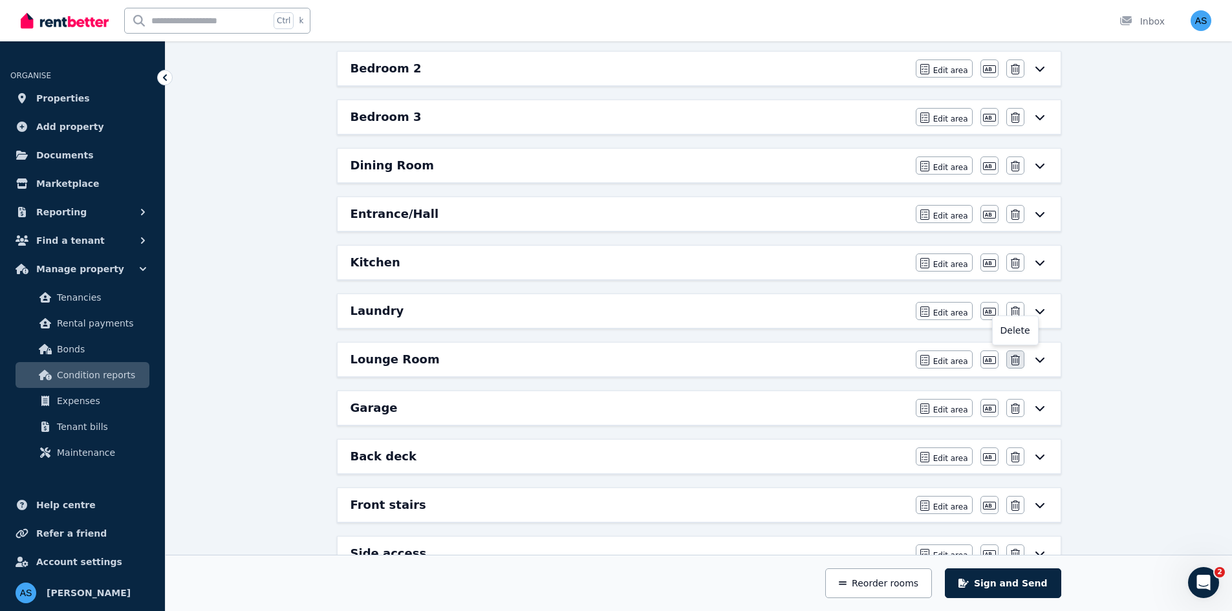
click at [1018, 362] on icon "button" at bounding box center [1014, 360] width 9 height 10
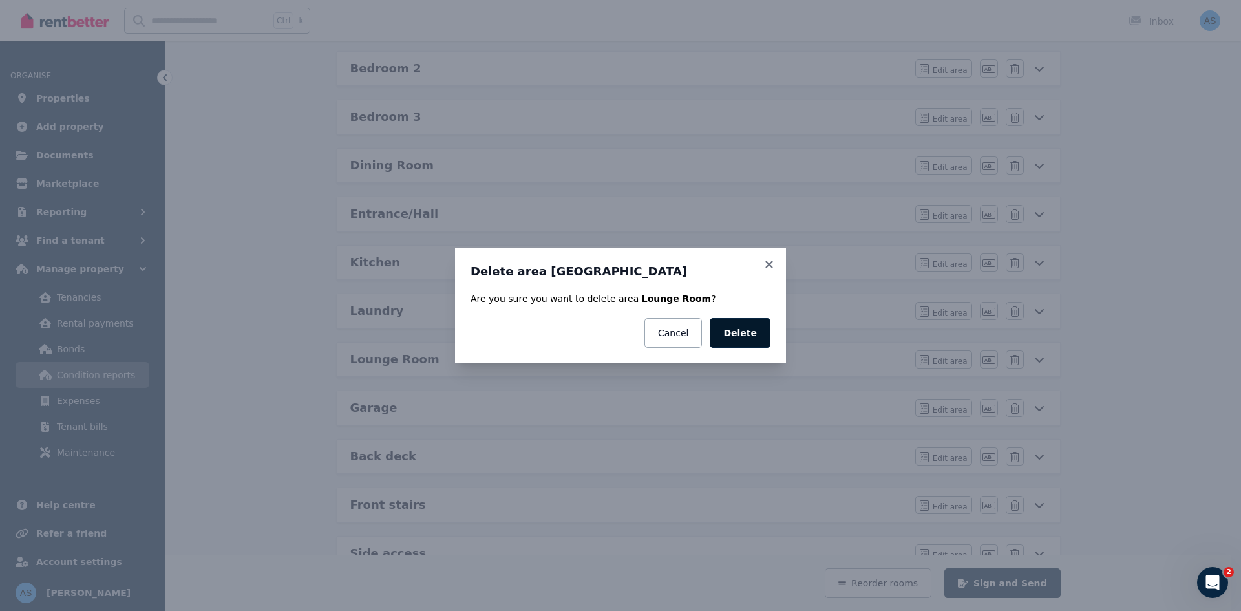
click at [738, 331] on button "Delete" at bounding box center [740, 333] width 61 height 30
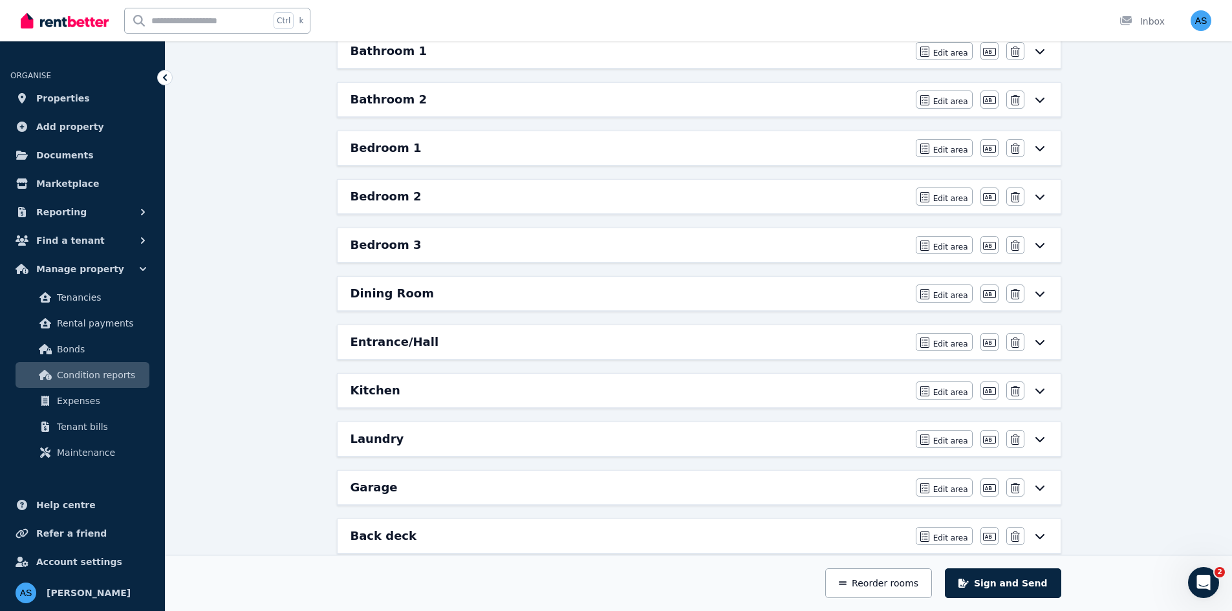
scroll to position [218, 0]
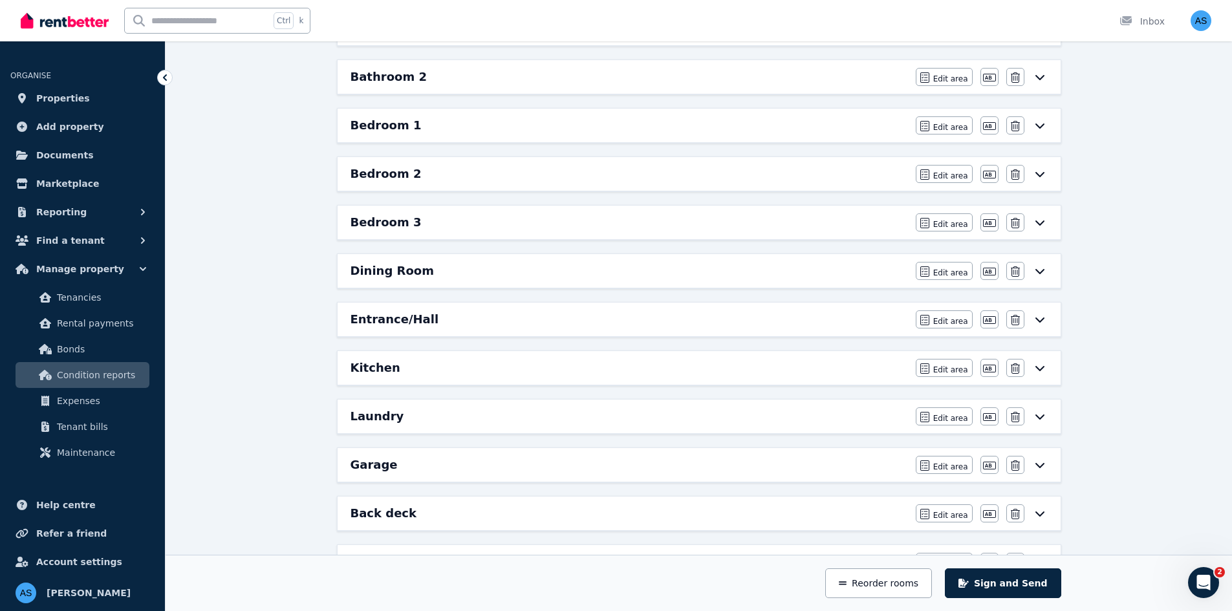
click at [874, 272] on div "Dining Room" at bounding box center [628, 271] width 557 height 18
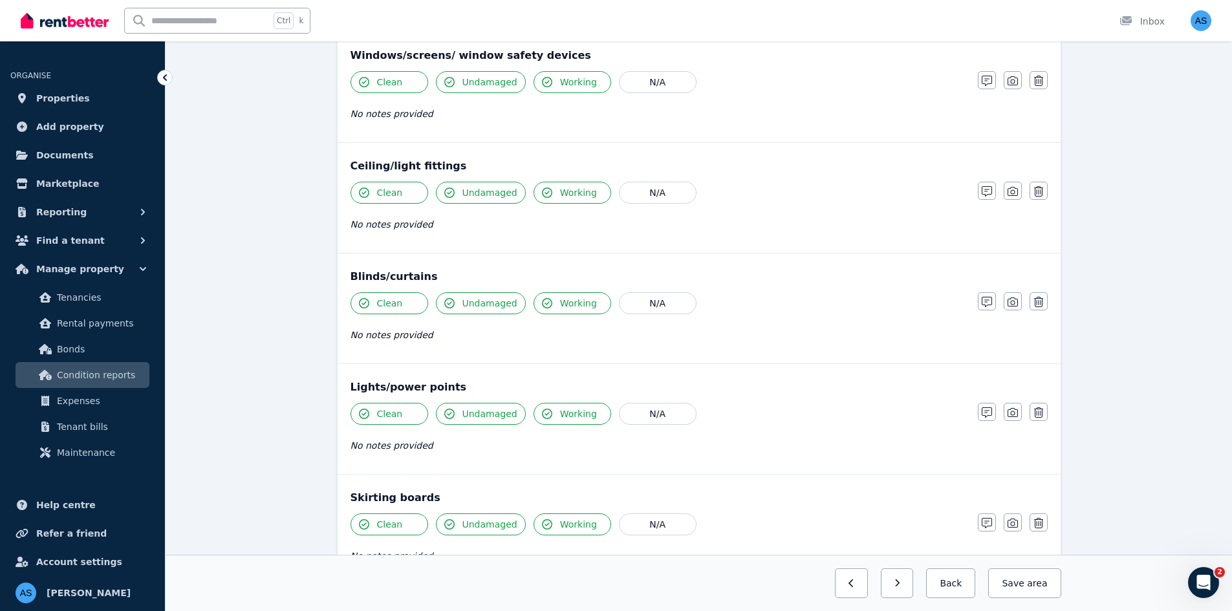
scroll to position [634, 0]
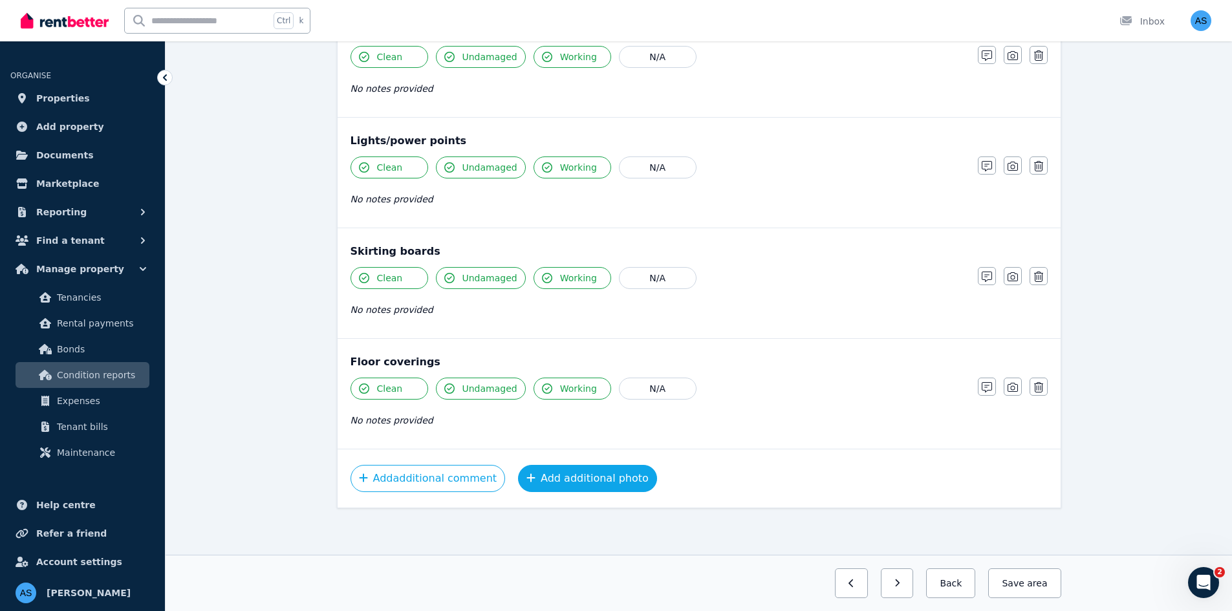
click at [576, 477] on button "Add additional photo" at bounding box center [587, 478] width 139 height 27
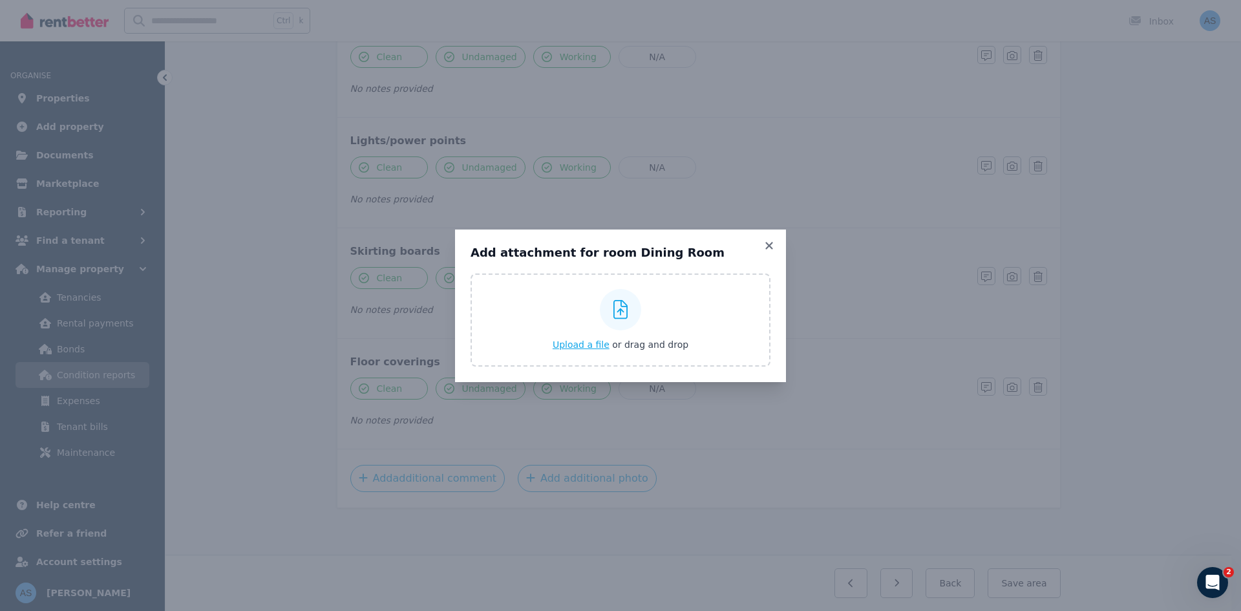
click at [586, 348] on span "Upload a file" at bounding box center [581, 344] width 57 height 10
click at [773, 245] on icon at bounding box center [769, 246] width 13 height 12
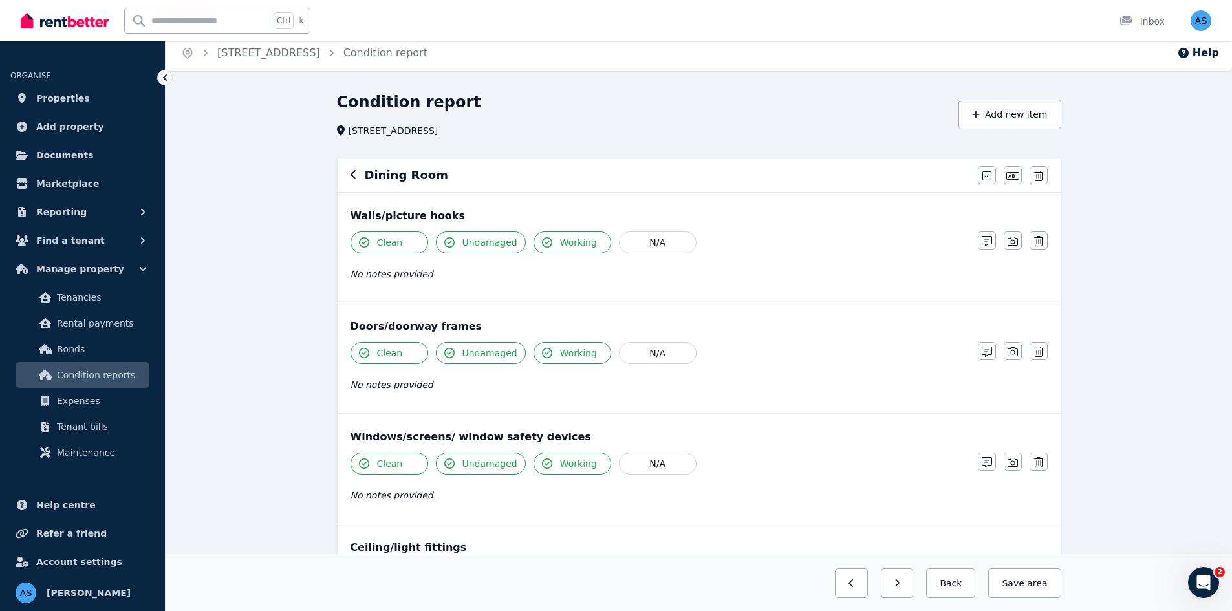
scroll to position [0, 0]
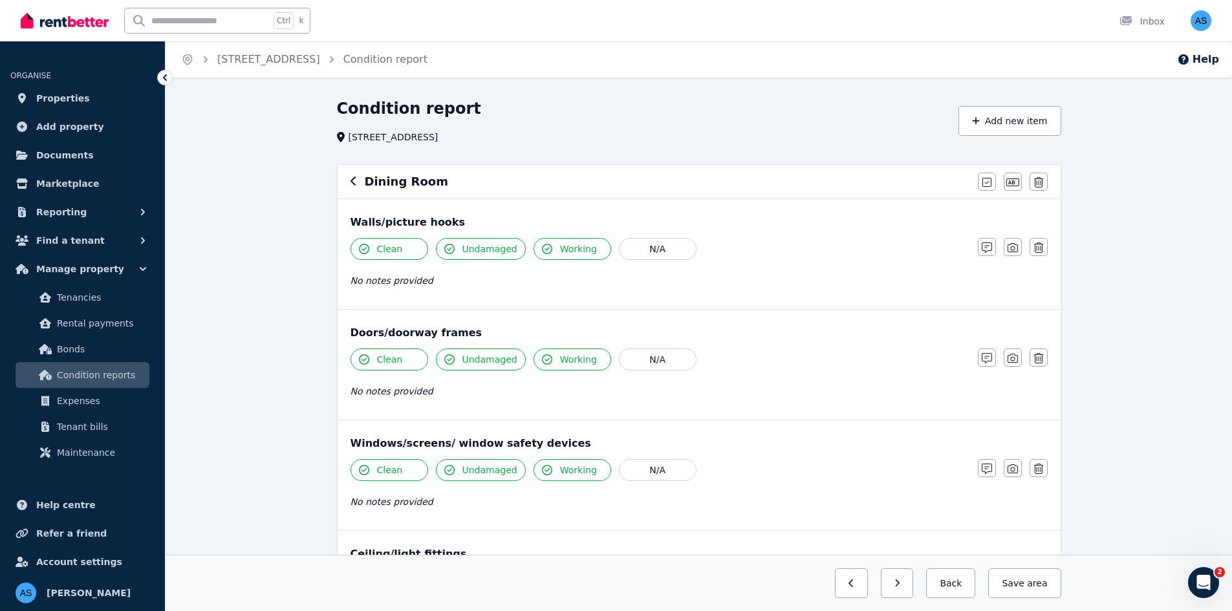
click at [351, 180] on icon "button" at bounding box center [353, 181] width 6 height 10
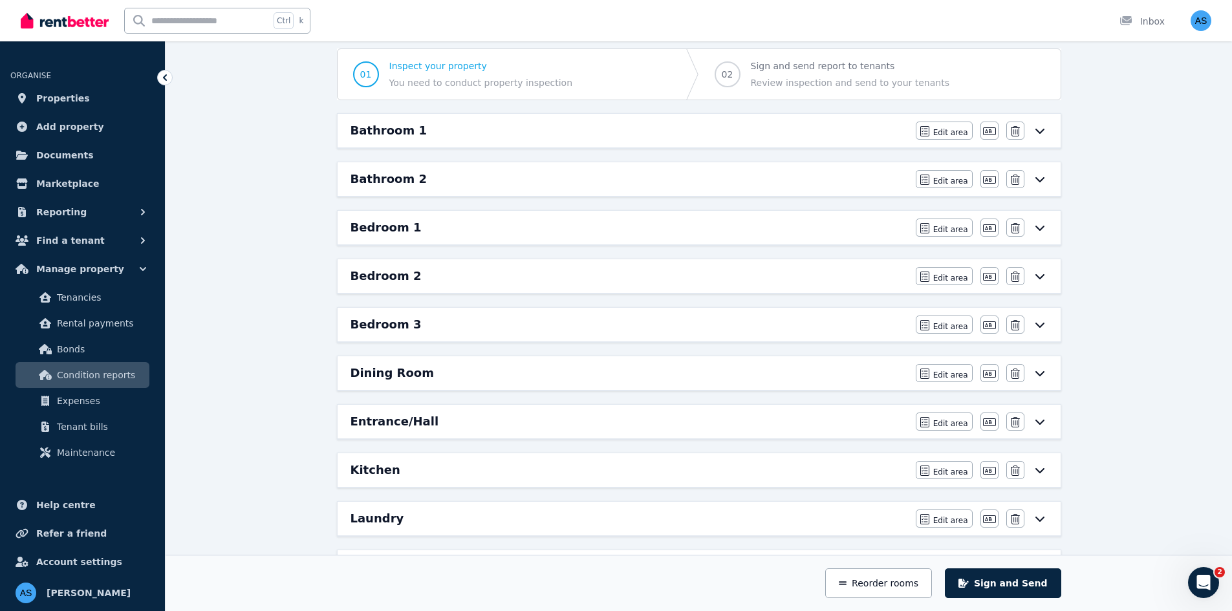
scroll to position [194, 0]
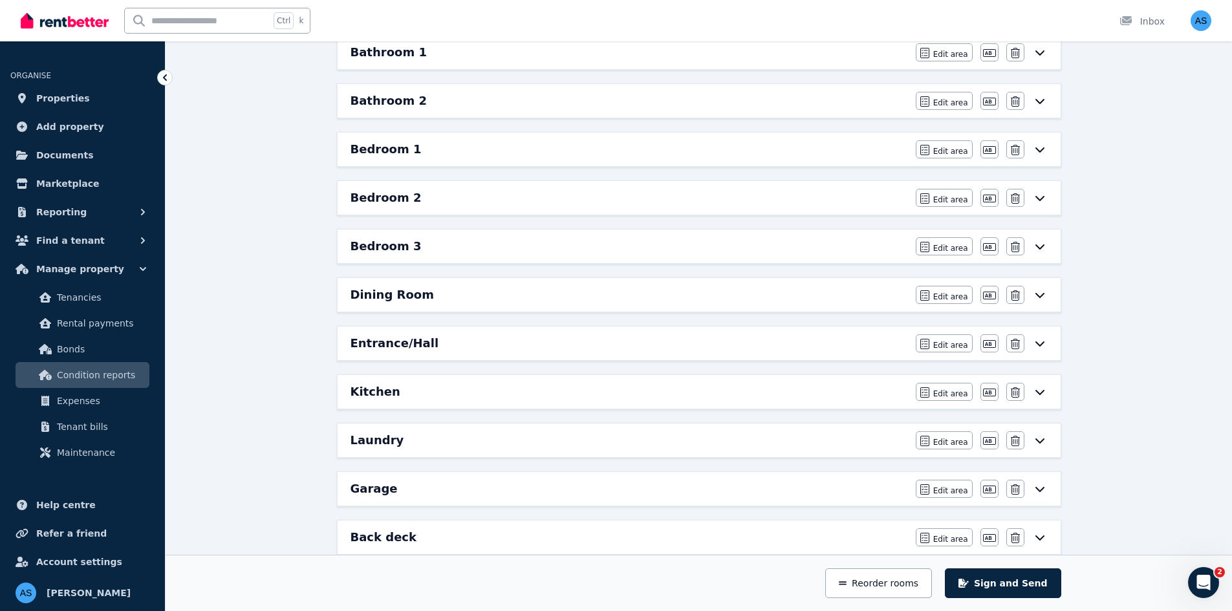
click at [808, 297] on div "Dining Room" at bounding box center [628, 295] width 557 height 18
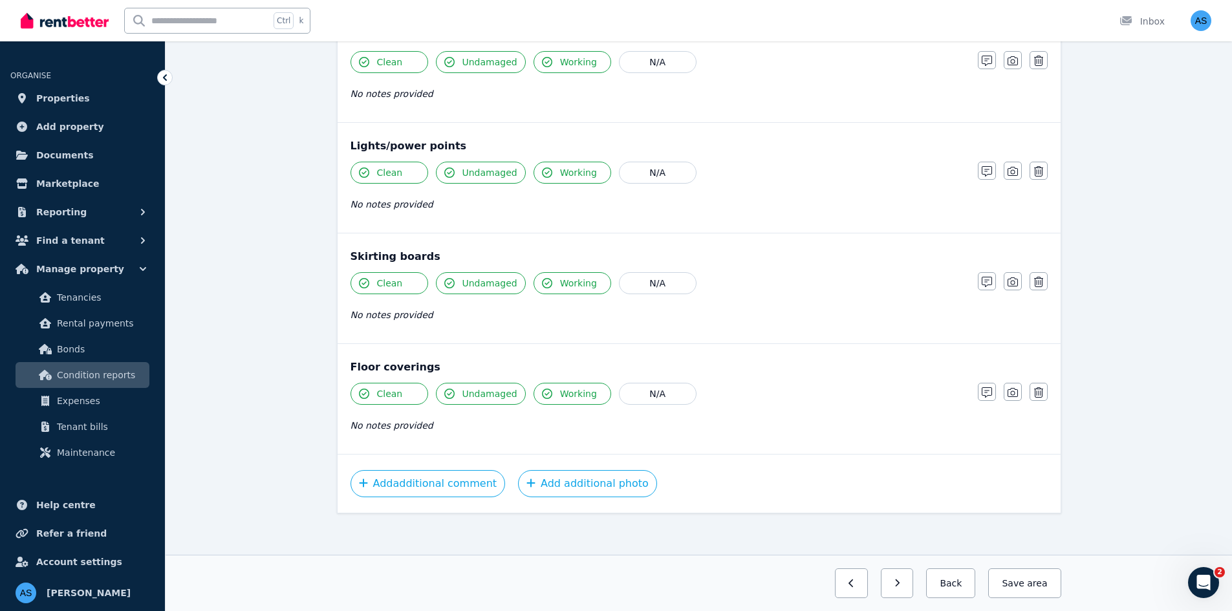
scroll to position [634, 0]
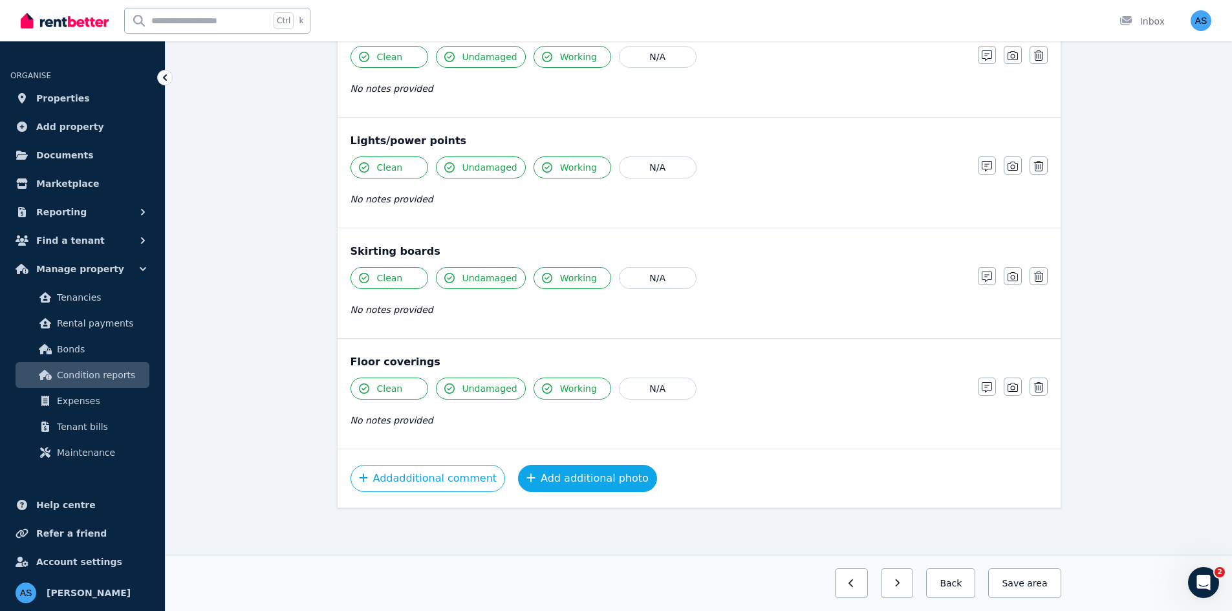
click at [562, 473] on button "Add additional photo" at bounding box center [587, 478] width 139 height 27
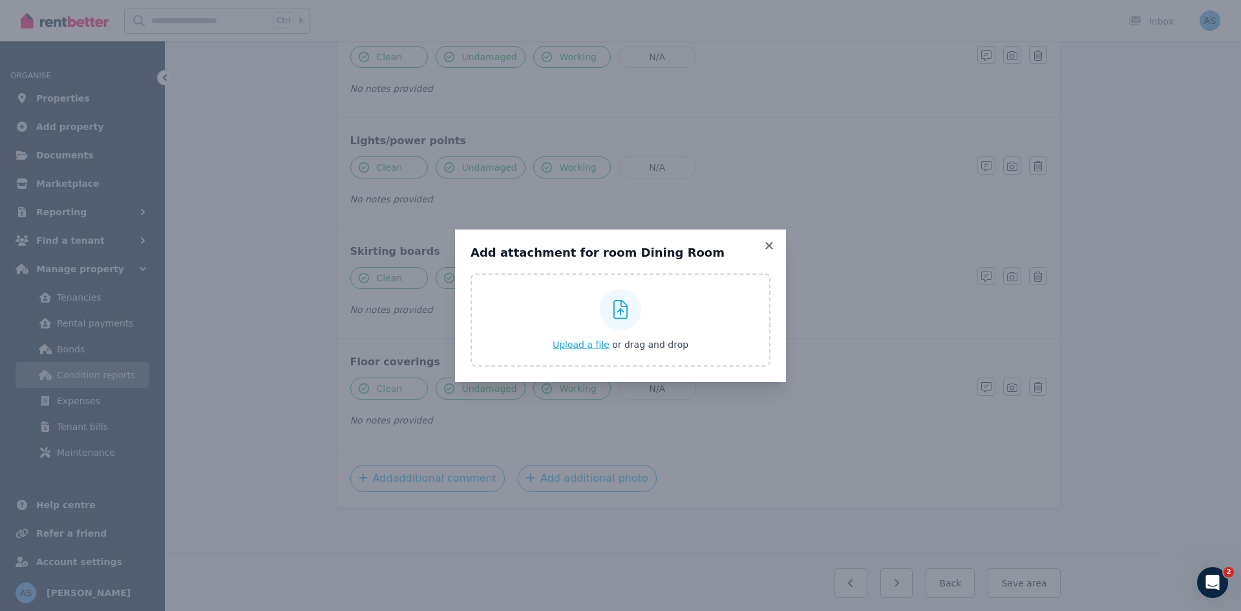
click at [577, 348] on span "Upload a file" at bounding box center [581, 344] width 57 height 10
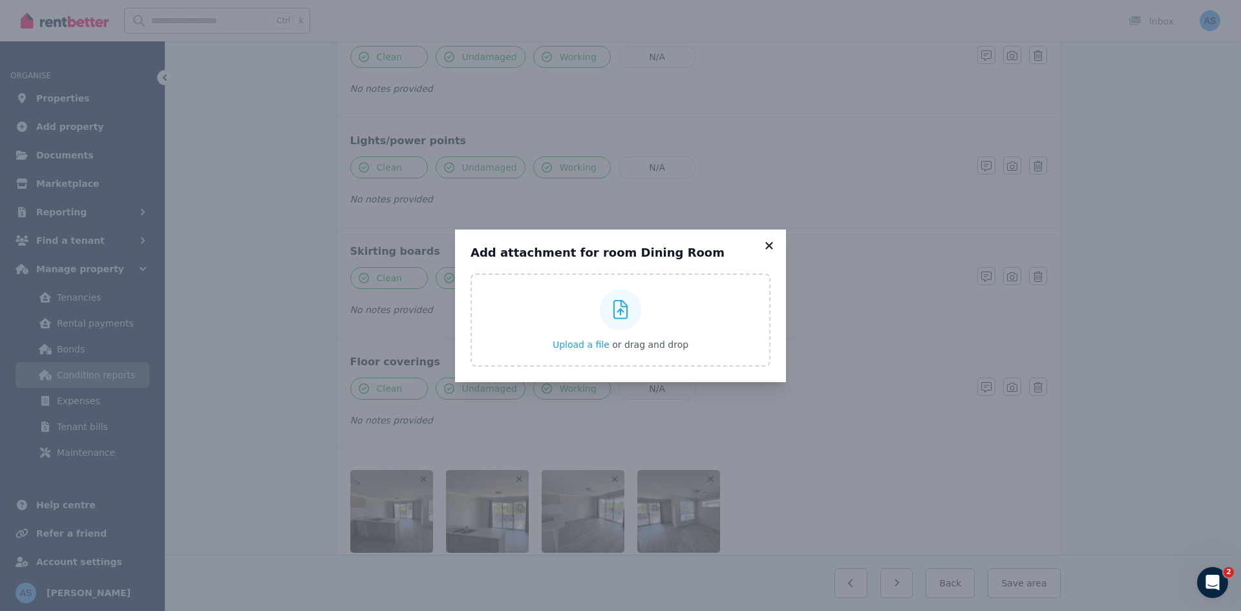
click at [773, 245] on icon at bounding box center [769, 246] width 13 height 12
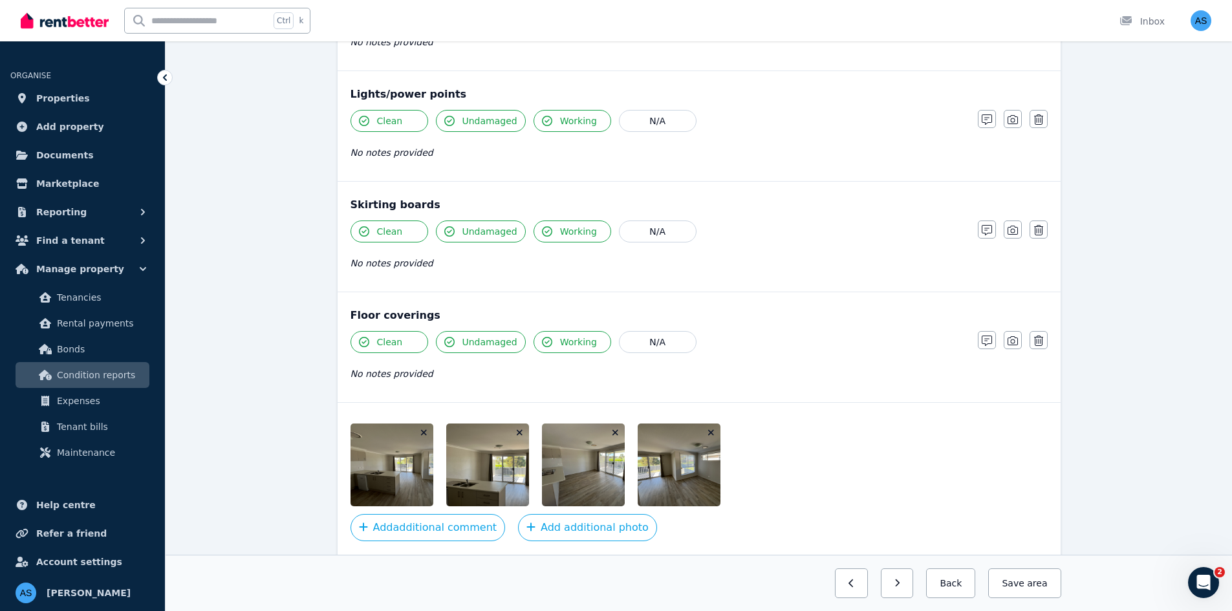
scroll to position [730, 0]
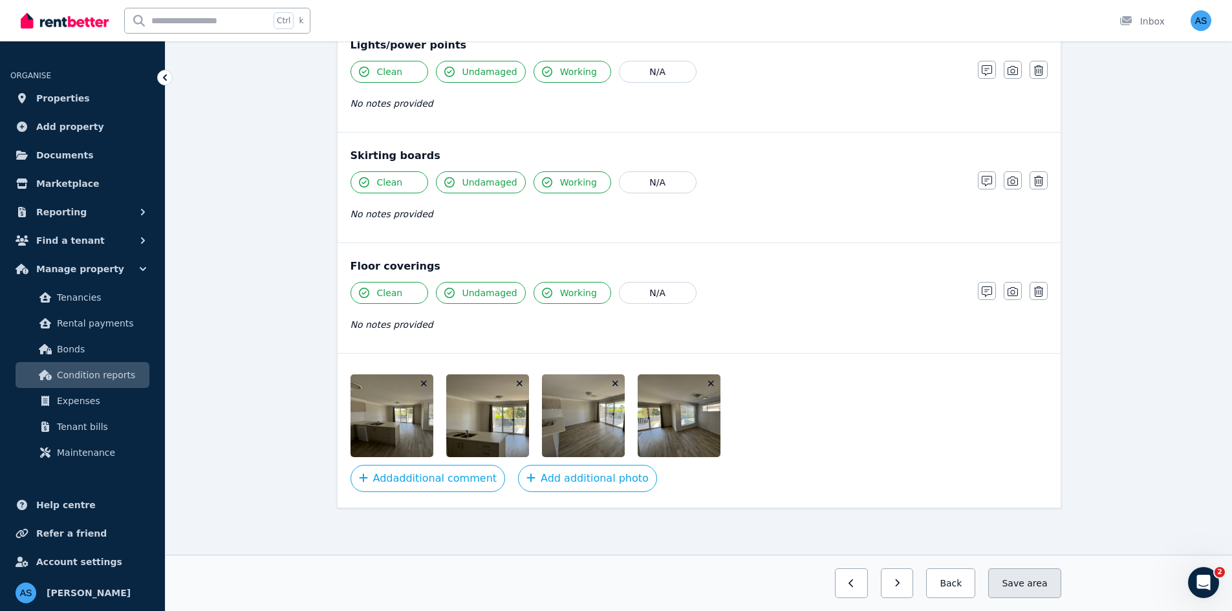
click at [1030, 588] on span "area" at bounding box center [1037, 583] width 20 height 13
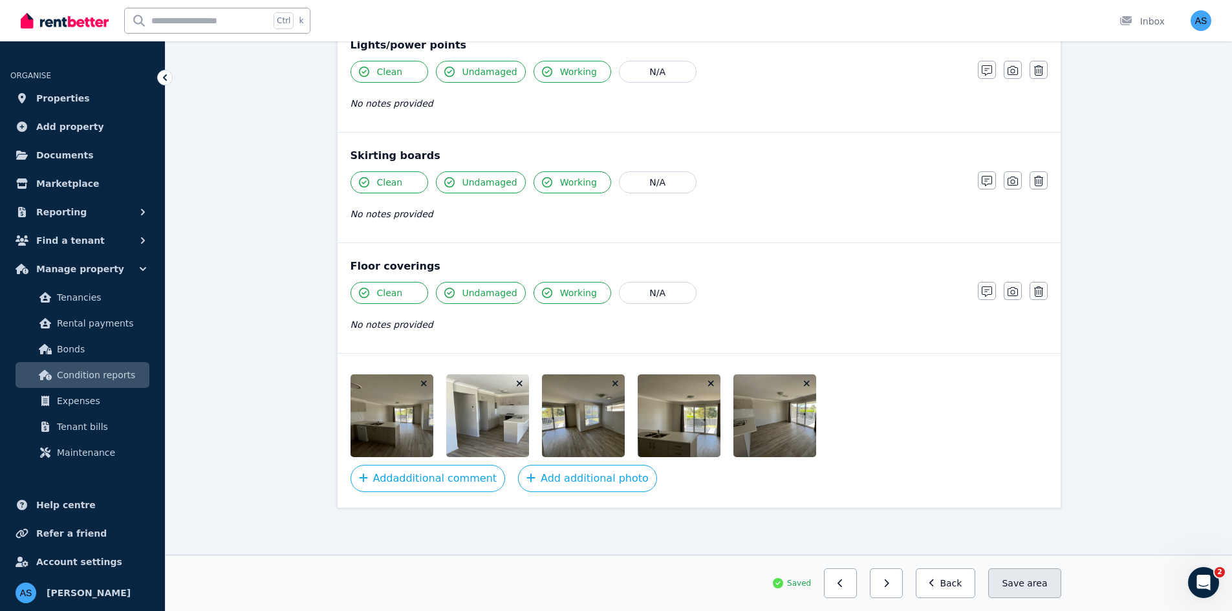
click at [1030, 579] on span "area" at bounding box center [1037, 583] width 20 height 13
click at [935, 584] on icon "button" at bounding box center [932, 583] width 6 height 9
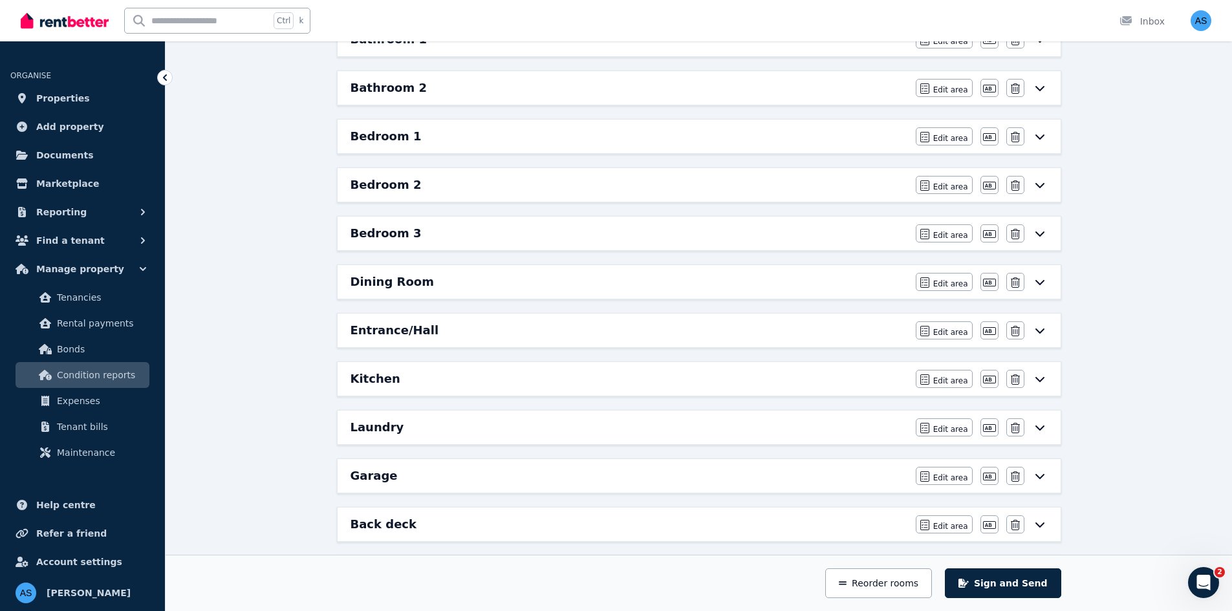
scroll to position [342, 0]
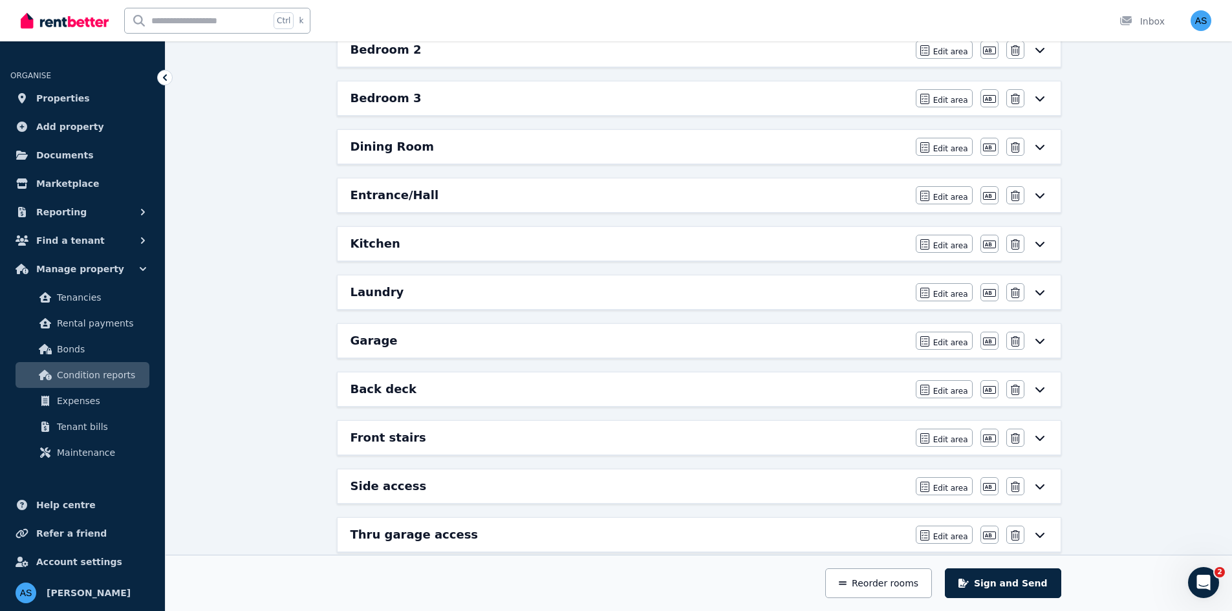
click at [541, 200] on div "Entrance/Hall" at bounding box center [628, 195] width 557 height 18
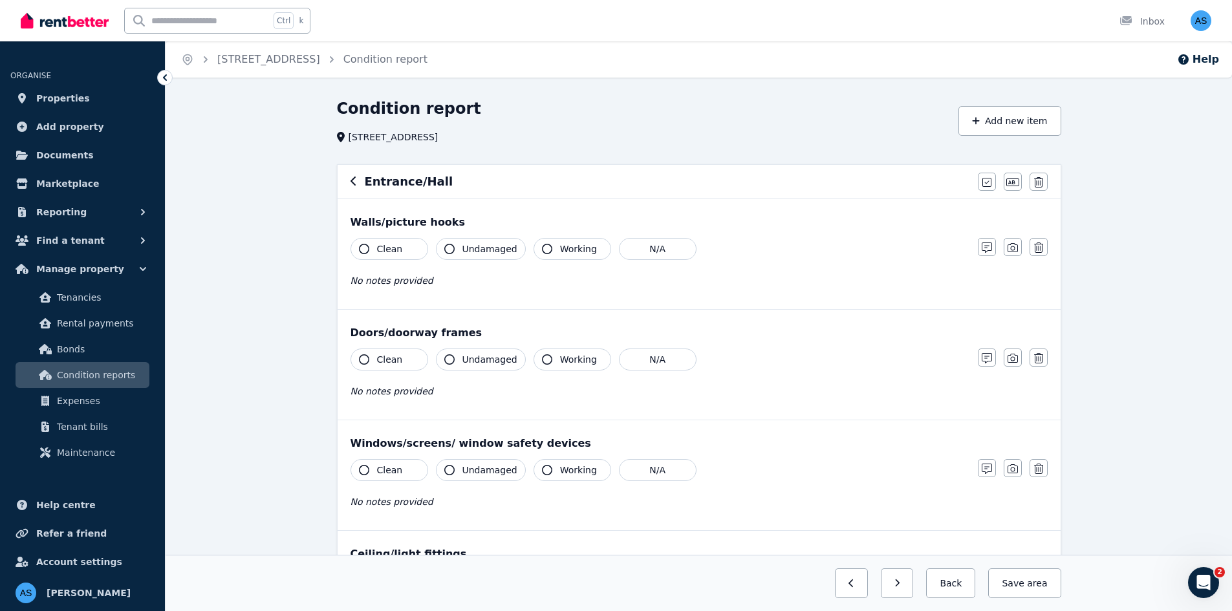
click at [405, 249] on button "Clean" at bounding box center [389, 249] width 78 height 22
click at [460, 244] on button "Undamaged" at bounding box center [481, 249] width 90 height 22
click at [542, 244] on icon "button" at bounding box center [547, 249] width 10 height 10
click at [385, 356] on span "Clean" at bounding box center [390, 359] width 26 height 13
click at [462, 358] on span "Undamaged" at bounding box center [489, 359] width 55 height 13
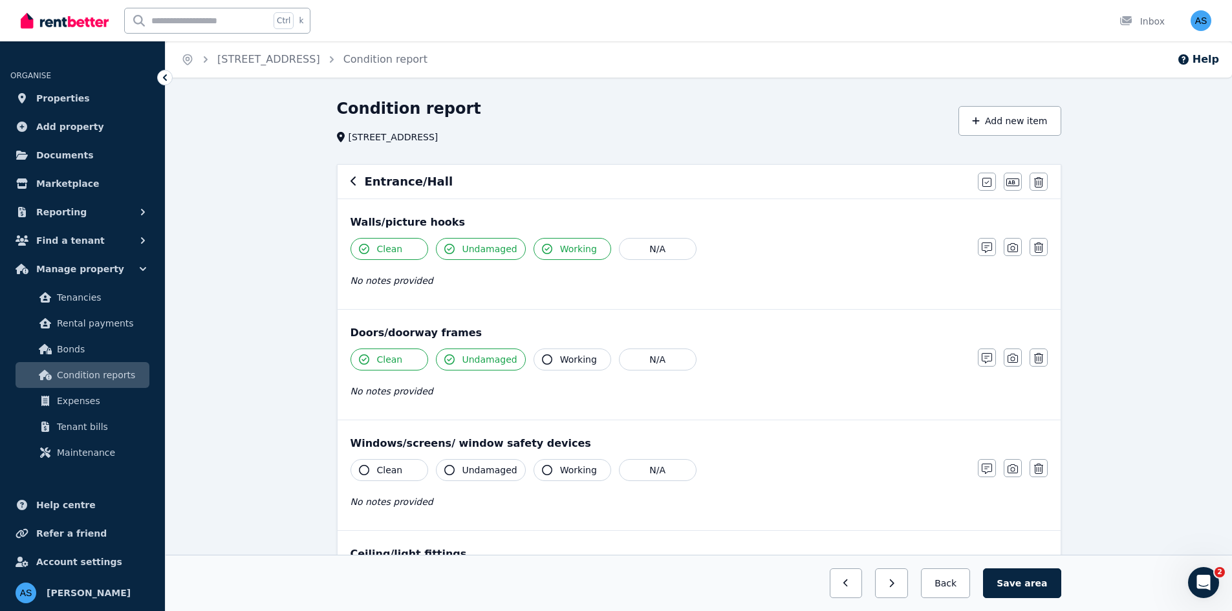
click at [569, 358] on span "Working" at bounding box center [578, 359] width 37 height 13
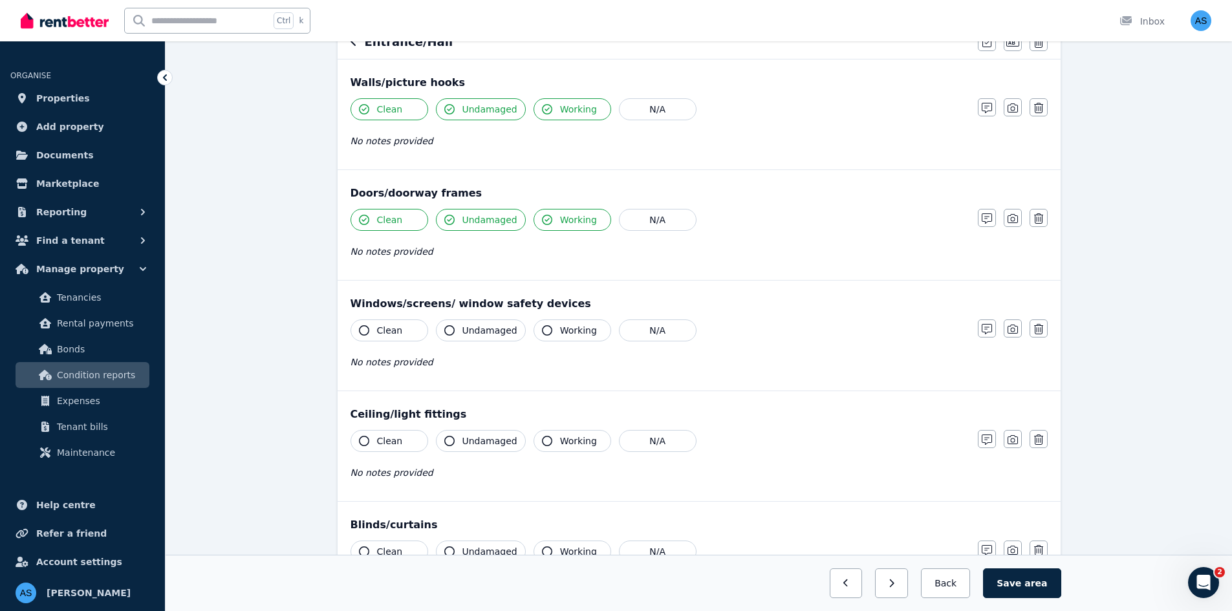
scroll to position [259, 0]
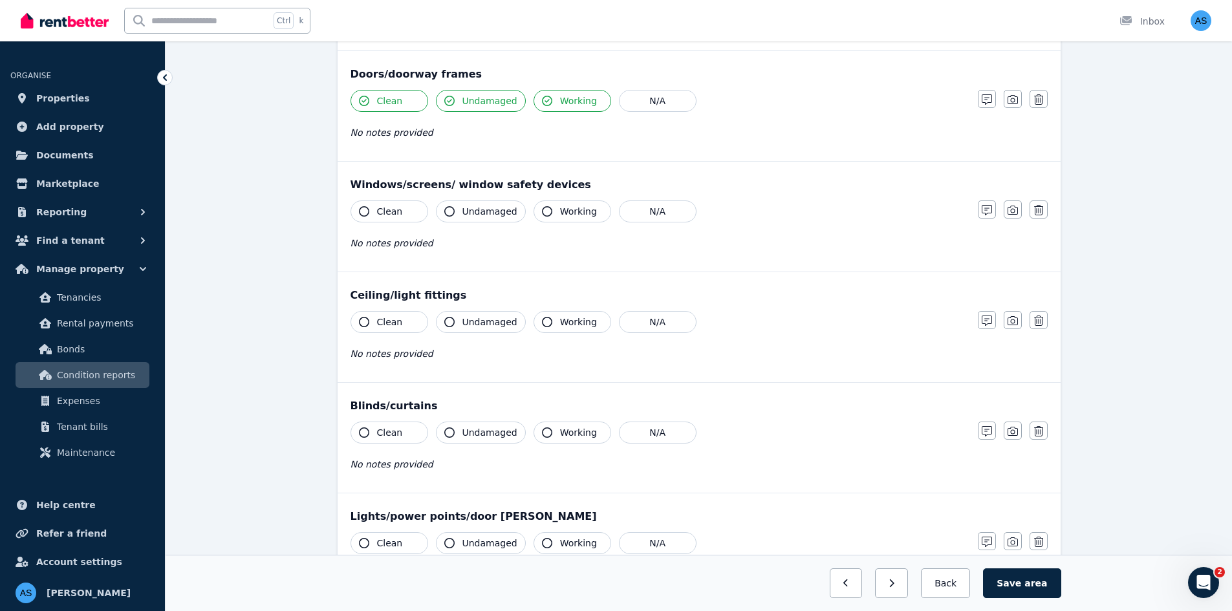
click at [390, 202] on button "Clean" at bounding box center [389, 211] width 78 height 22
click at [476, 211] on span "Undamaged" at bounding box center [489, 211] width 55 height 13
click at [564, 213] on span "Working" at bounding box center [578, 211] width 37 height 13
click at [400, 320] on button "Clean" at bounding box center [389, 322] width 78 height 22
click at [486, 323] on span "Undamaged" at bounding box center [489, 321] width 55 height 13
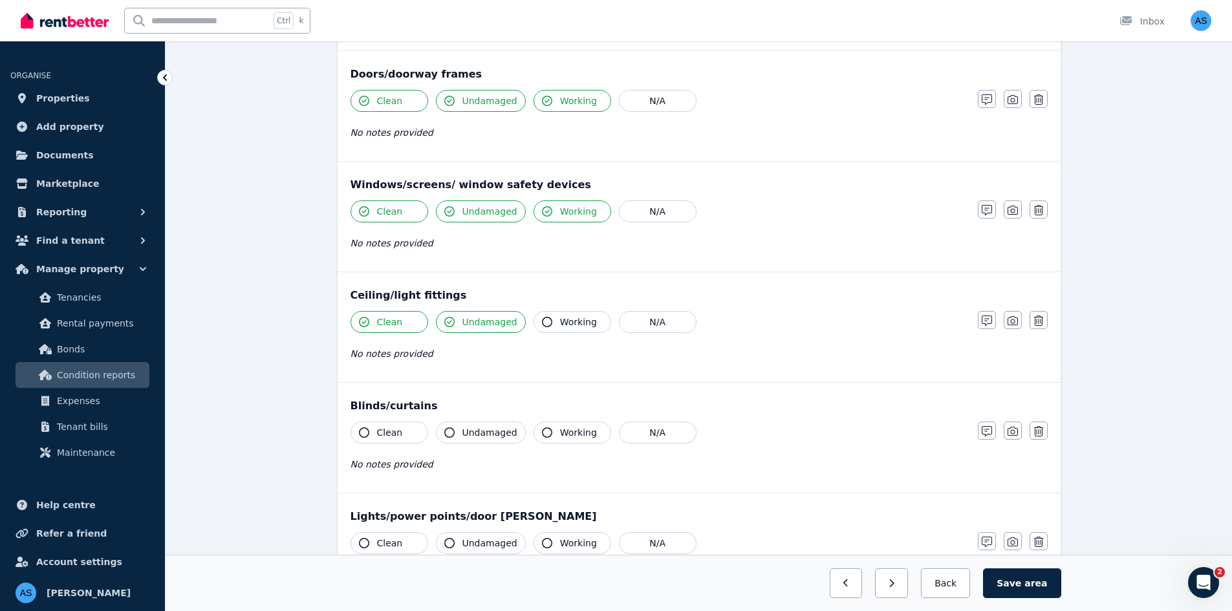
click at [560, 321] on span "Working" at bounding box center [578, 321] width 37 height 13
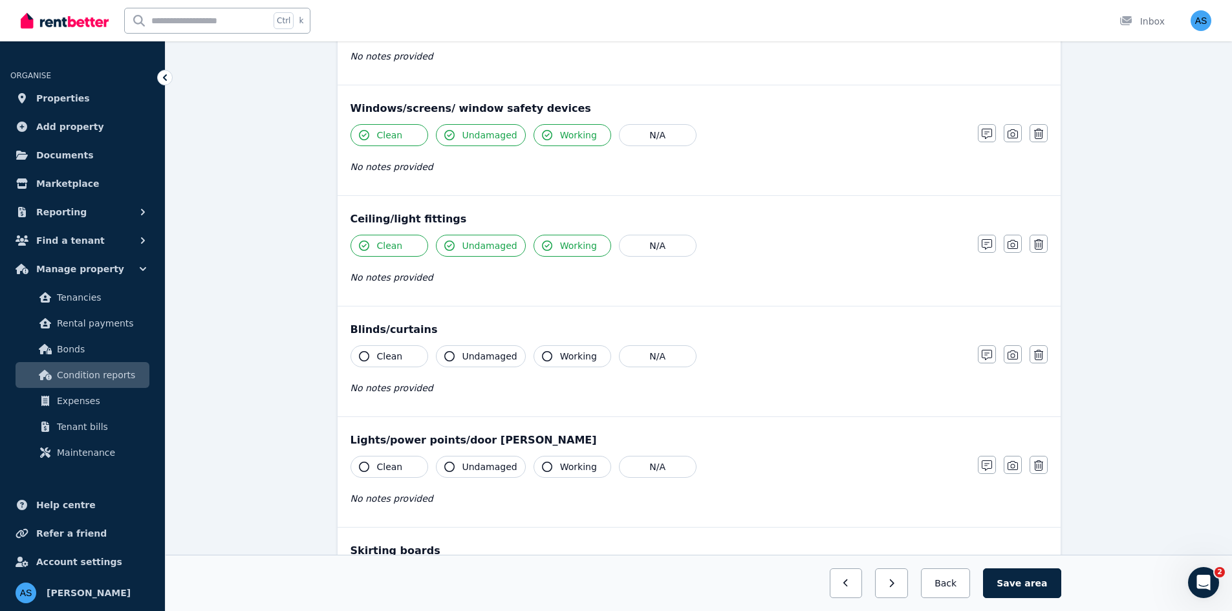
scroll to position [453, 0]
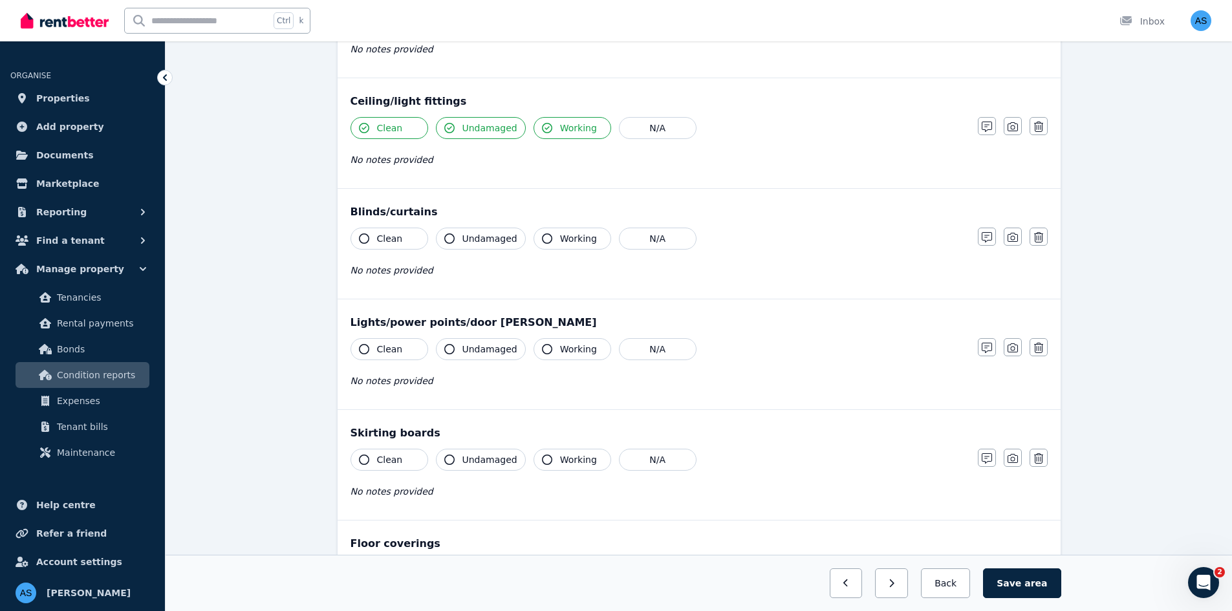
click at [381, 244] on span "Clean" at bounding box center [390, 238] width 26 height 13
click at [453, 248] on button "Undamaged" at bounding box center [481, 239] width 90 height 22
click at [574, 241] on span "Working" at bounding box center [578, 238] width 37 height 13
click at [398, 356] on button "Clean" at bounding box center [389, 349] width 78 height 22
drag, startPoint x: 480, startPoint y: 355, endPoint x: 498, endPoint y: 353, distance: 18.2
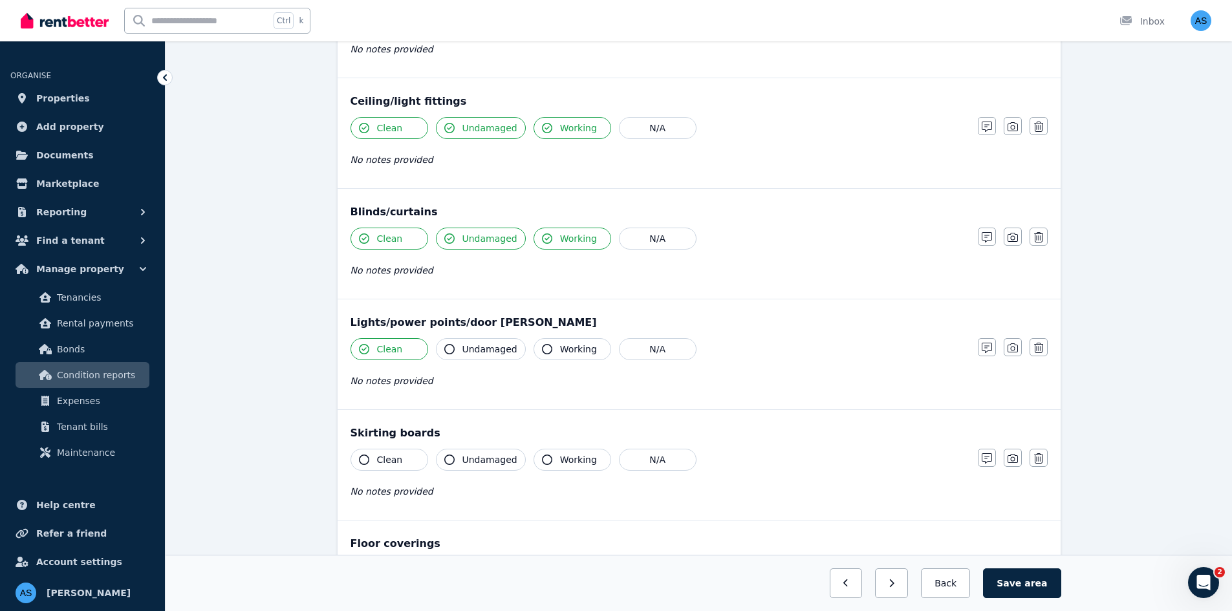
click at [480, 354] on span "Undamaged" at bounding box center [489, 349] width 55 height 13
click at [581, 348] on span "Working" at bounding box center [578, 349] width 37 height 13
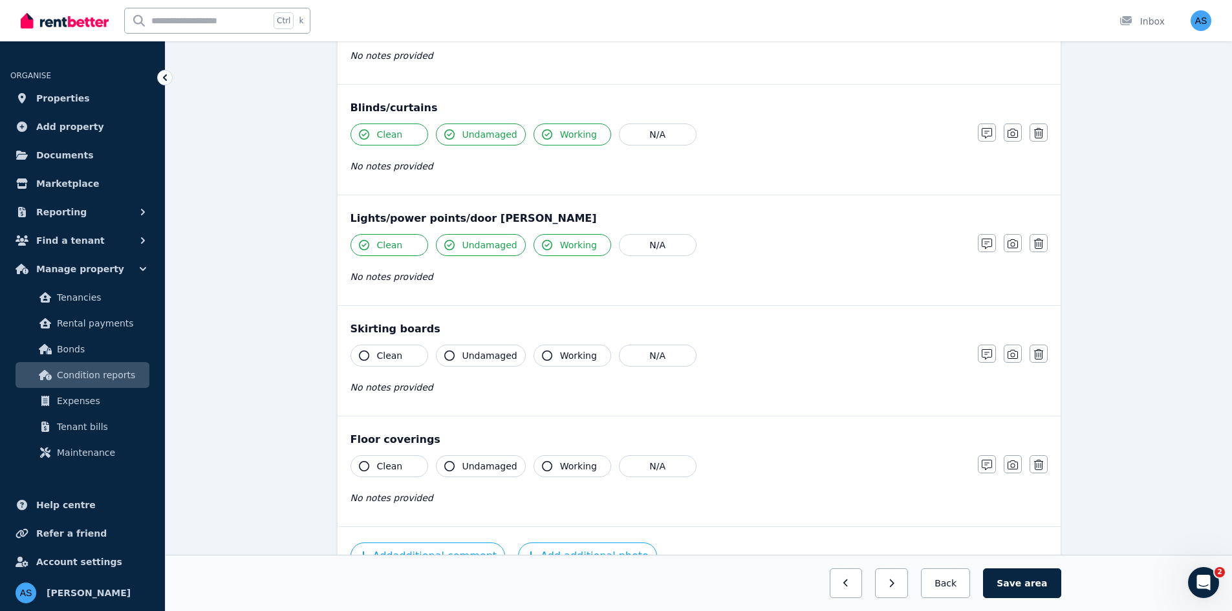
scroll to position [634, 0]
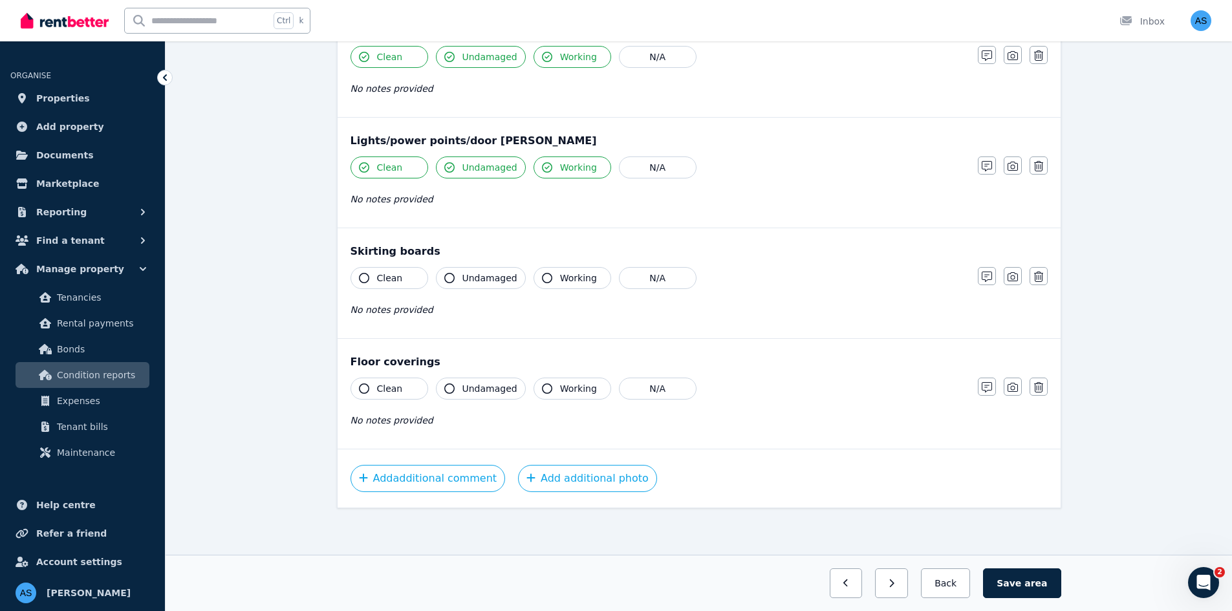
click at [390, 288] on button "Clean" at bounding box center [389, 278] width 78 height 22
click at [486, 282] on span "Undamaged" at bounding box center [489, 278] width 55 height 13
click at [563, 281] on span "Working" at bounding box center [578, 278] width 37 height 13
click at [387, 398] on button "Clean" at bounding box center [389, 389] width 78 height 22
click at [479, 389] on span "Undamaged" at bounding box center [489, 388] width 55 height 13
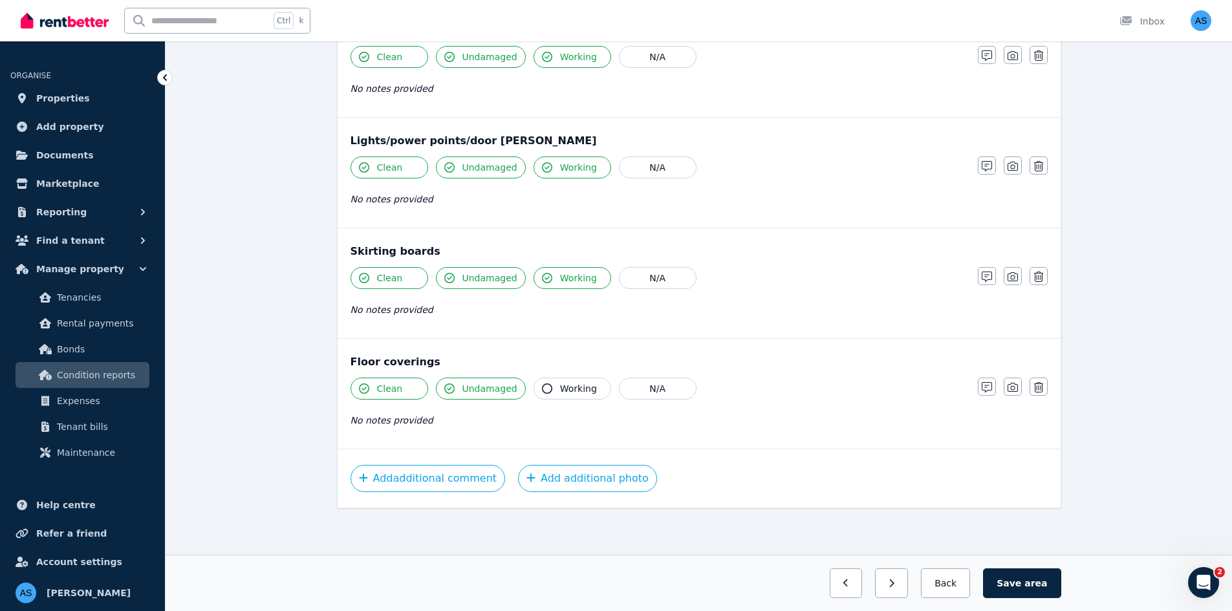
click at [572, 386] on span "Working" at bounding box center [578, 388] width 37 height 13
click at [591, 483] on button "Add additional photo" at bounding box center [587, 478] width 139 height 27
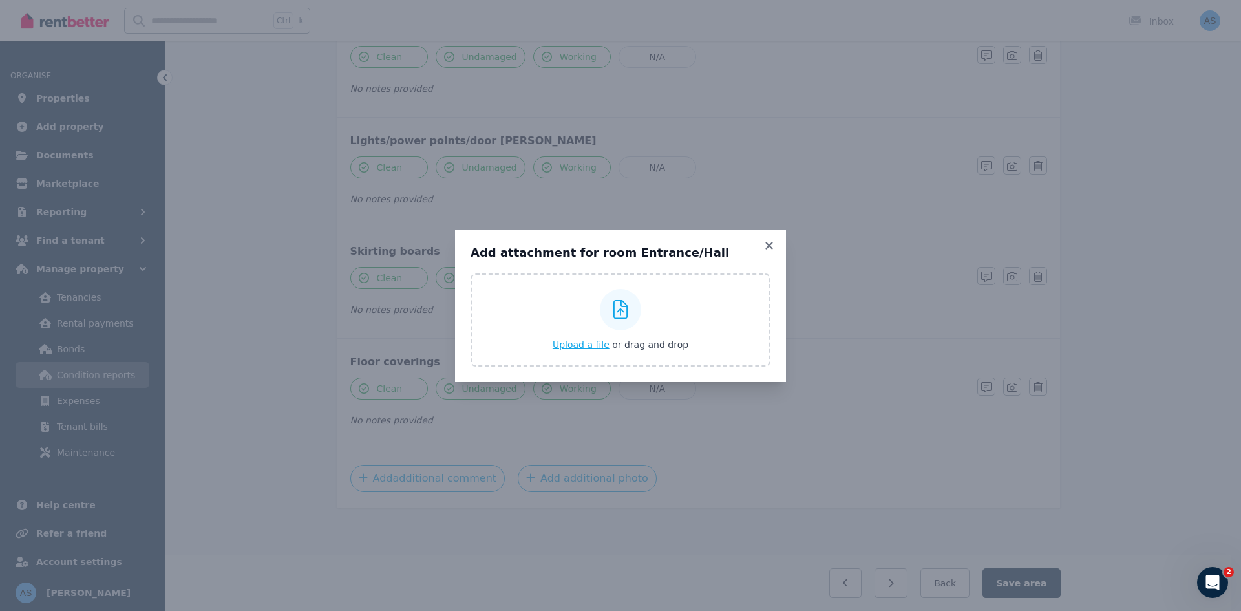
click at [606, 346] on span "Upload a file" at bounding box center [581, 344] width 57 height 10
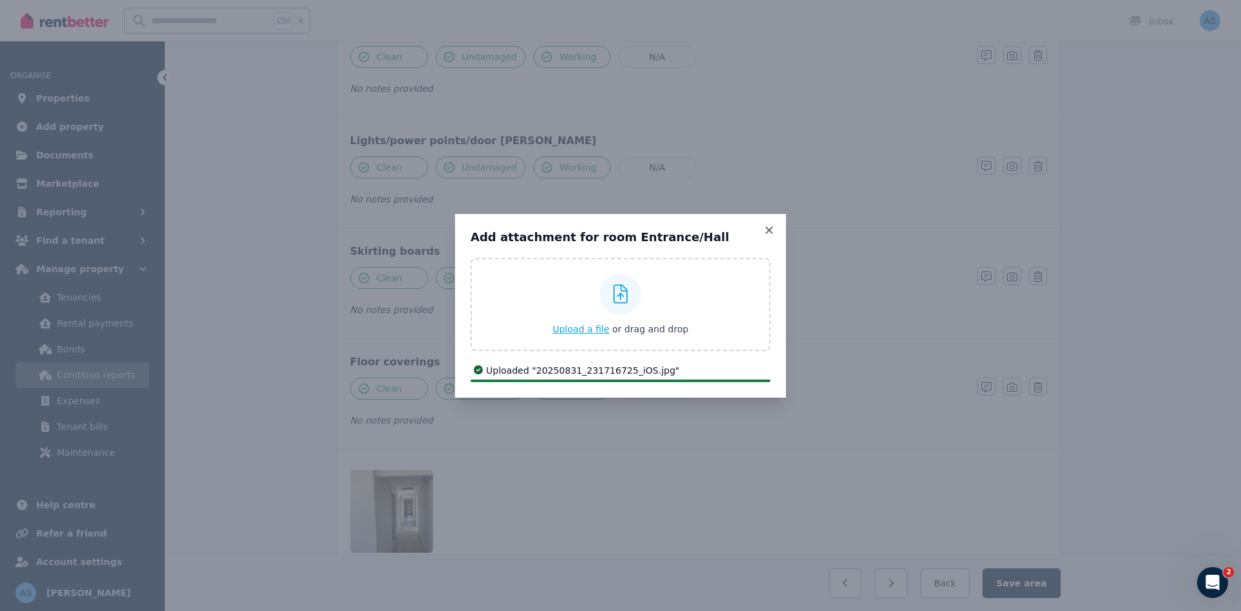
click at [583, 326] on span "Upload a file" at bounding box center [581, 329] width 57 height 10
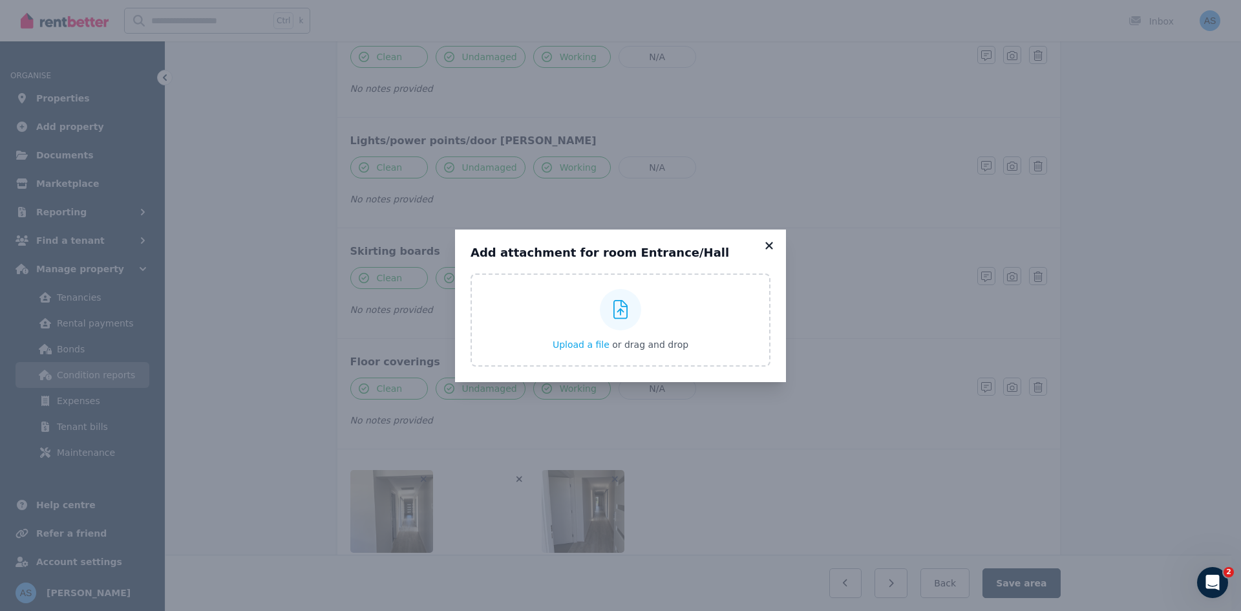
click at [769, 247] on icon at bounding box center [769, 246] width 13 height 12
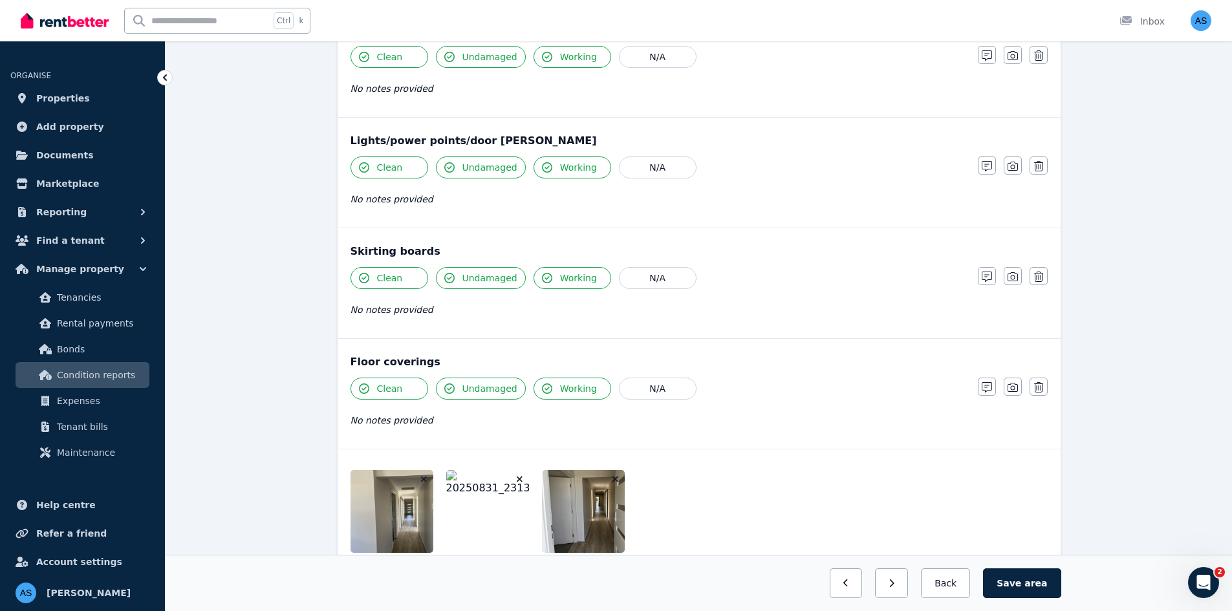
scroll to position [730, 0]
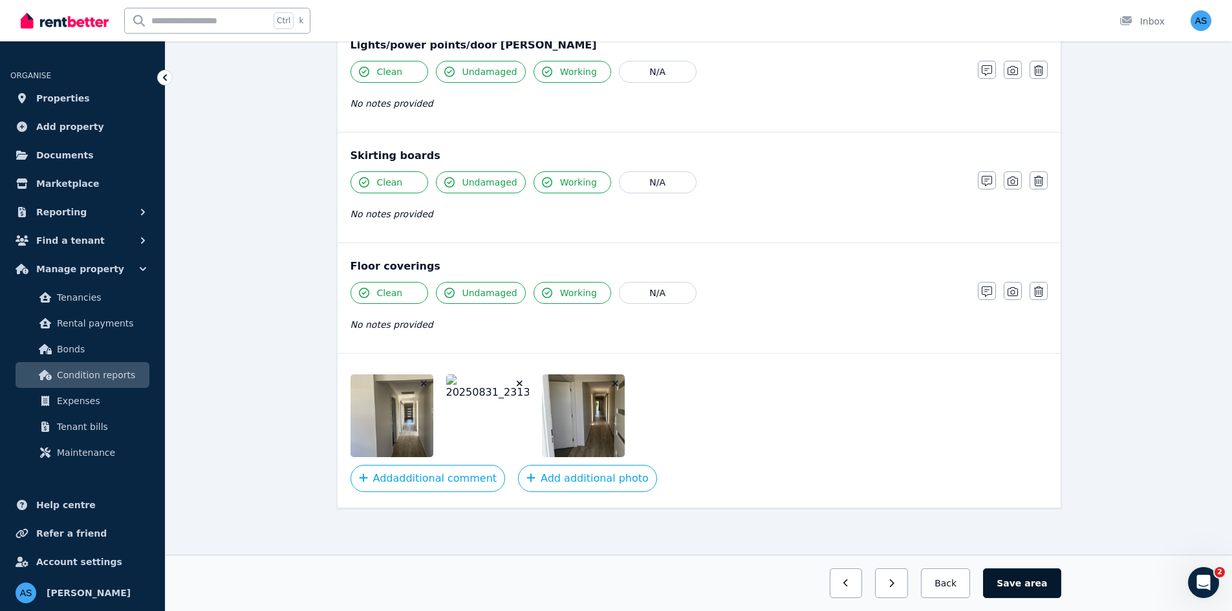
click at [1042, 584] on span "area" at bounding box center [1035, 583] width 23 height 13
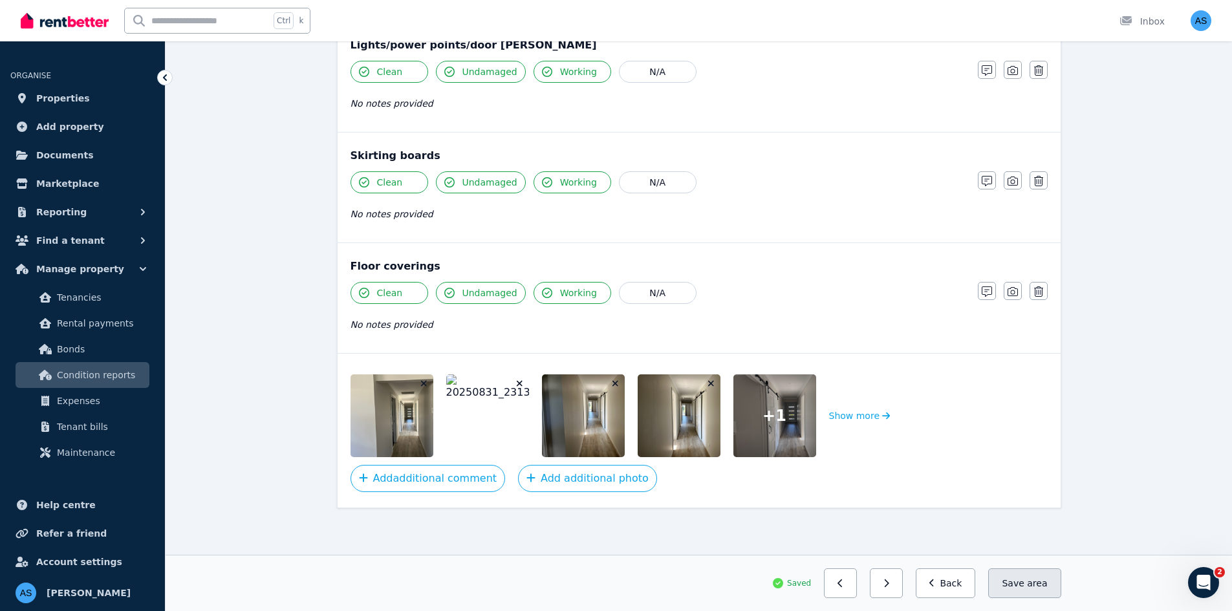
click at [1033, 583] on span "area" at bounding box center [1037, 583] width 20 height 13
click at [960, 584] on button "Back" at bounding box center [945, 583] width 60 height 30
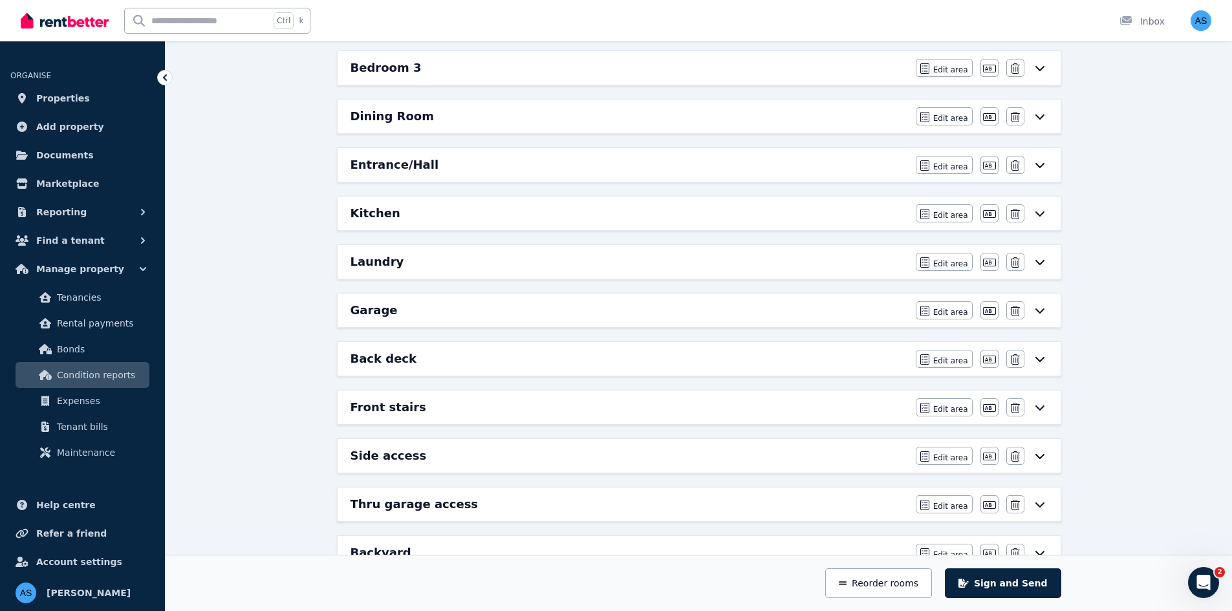
scroll to position [342, 0]
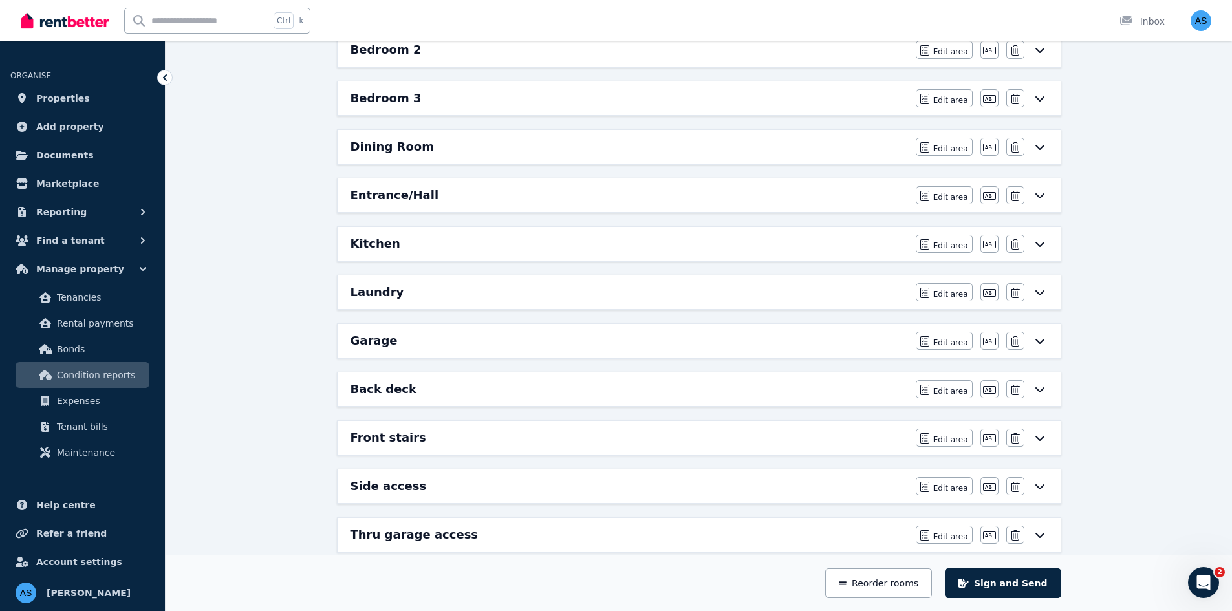
click at [584, 242] on div "Kitchen" at bounding box center [628, 244] width 557 height 18
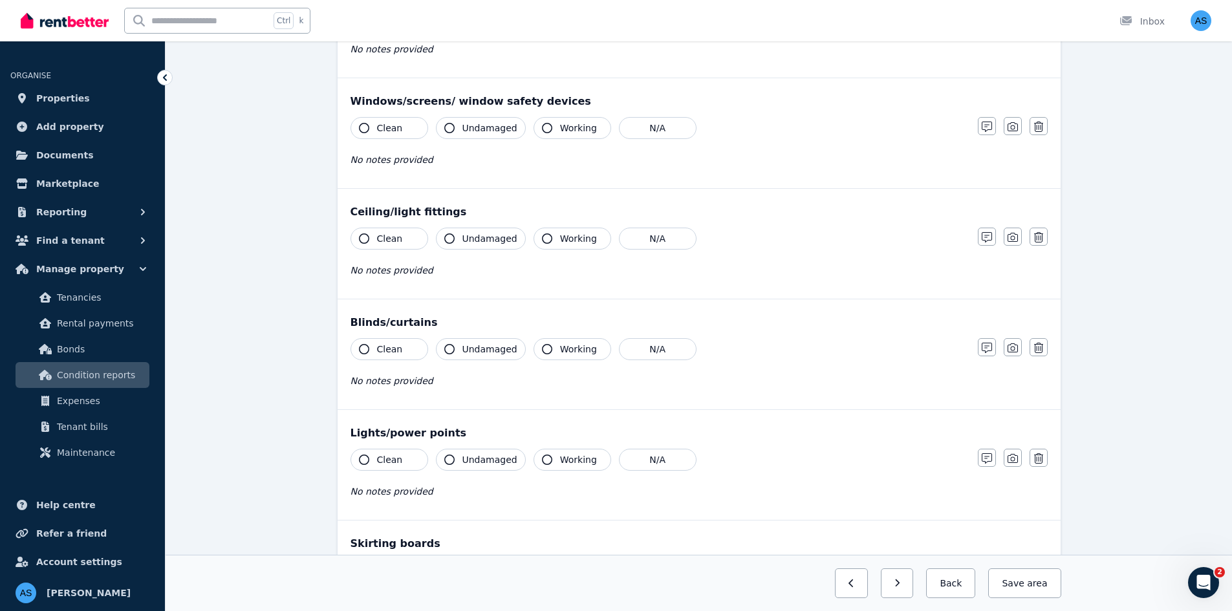
scroll to position [0, 0]
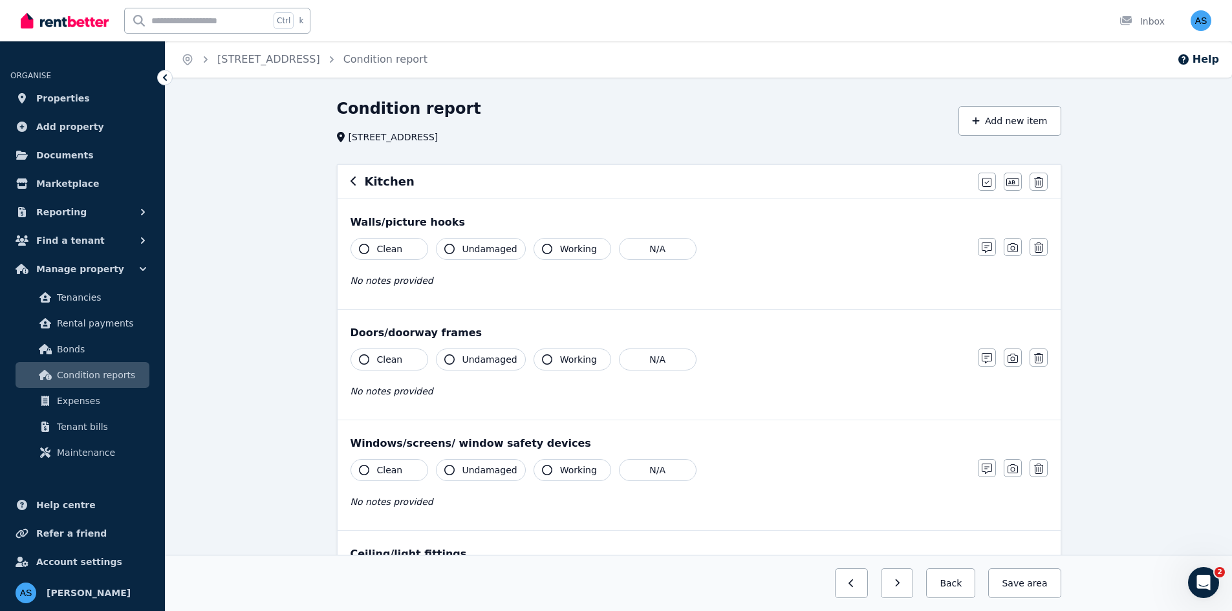
click at [390, 255] on span "Clean" at bounding box center [390, 248] width 26 height 13
click at [471, 257] on button "Undamaged" at bounding box center [481, 249] width 90 height 22
click at [542, 246] on icon "button" at bounding box center [547, 249] width 10 height 10
click at [405, 358] on button "Clean" at bounding box center [389, 359] width 78 height 22
click at [467, 358] on span "Undamaged" at bounding box center [489, 359] width 55 height 13
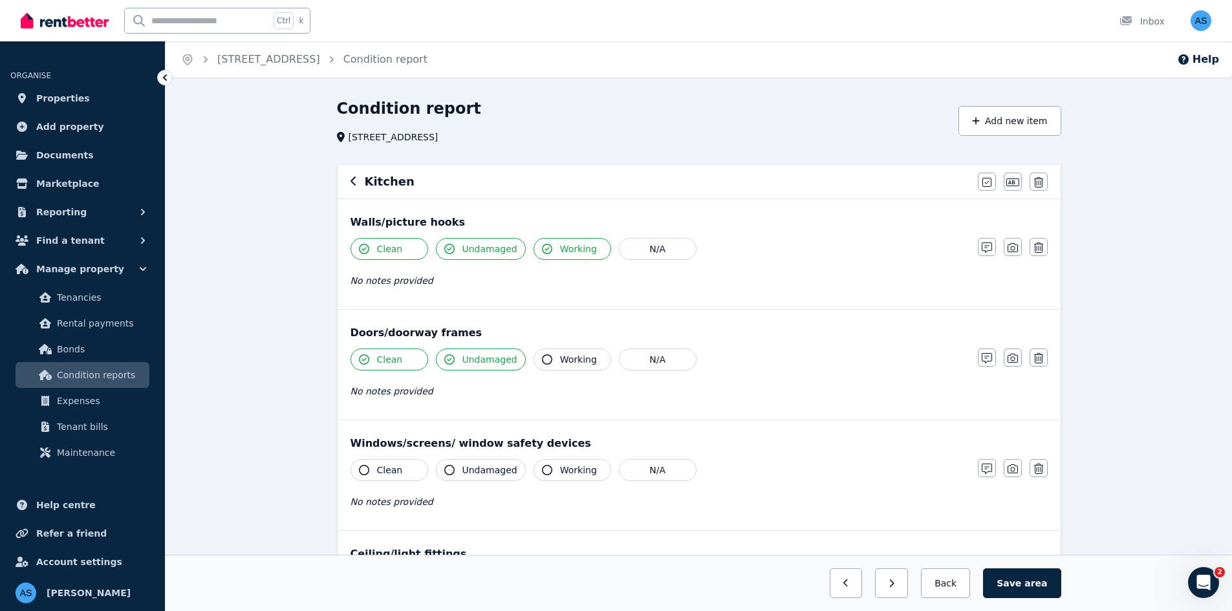
click at [573, 354] on span "Working" at bounding box center [578, 359] width 37 height 13
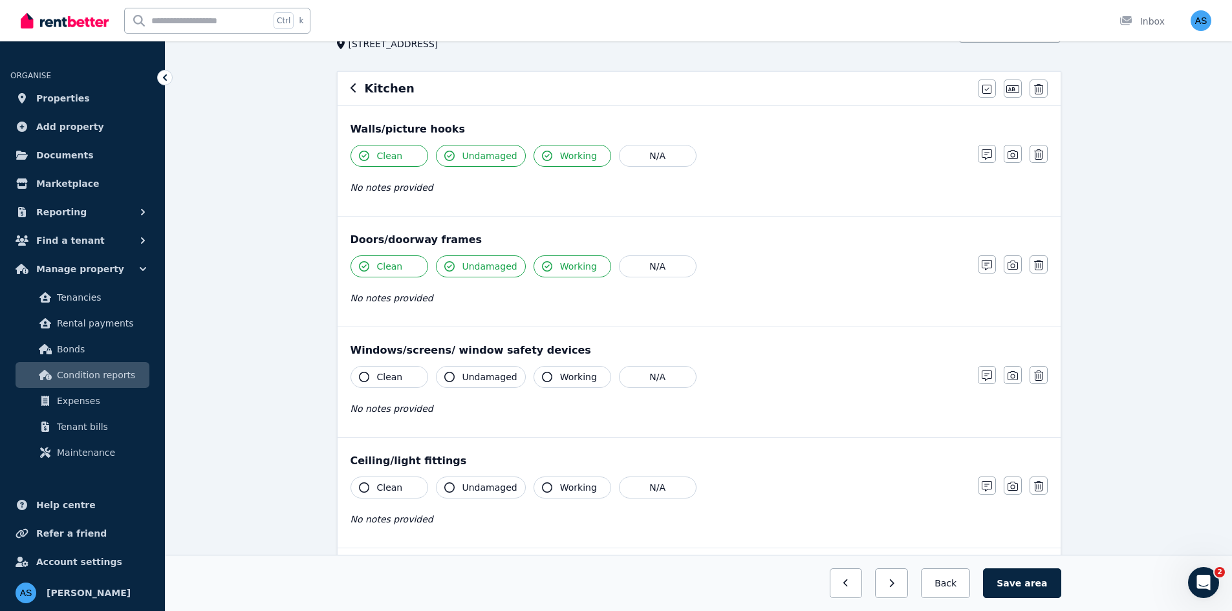
scroll to position [259, 0]
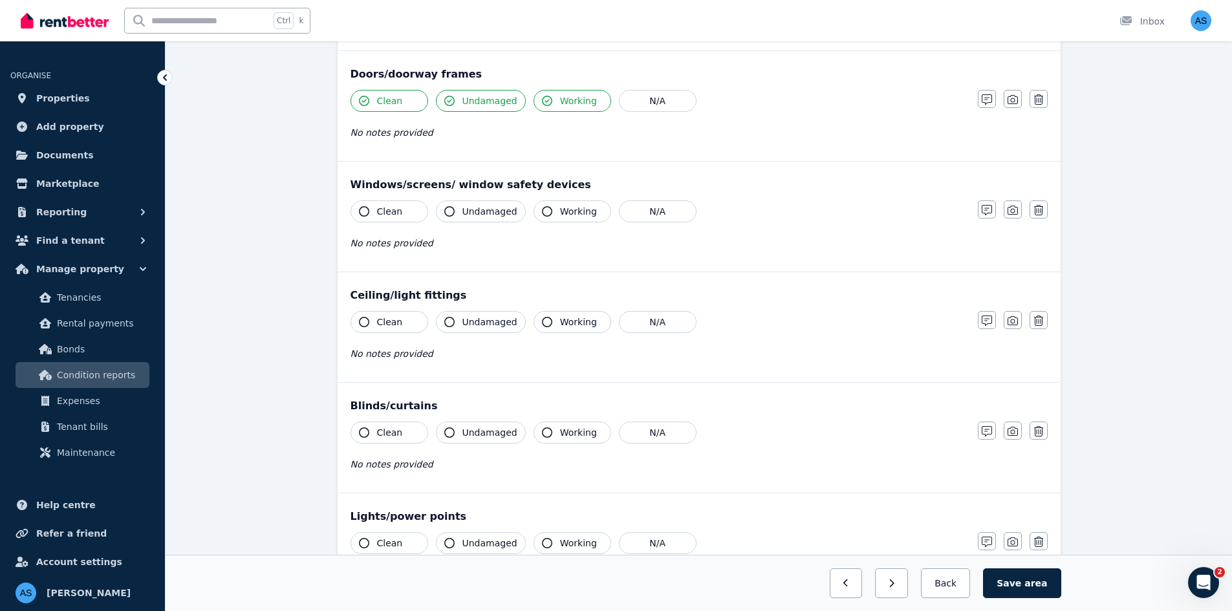
click at [390, 213] on span "Clean" at bounding box center [390, 211] width 26 height 13
click at [461, 217] on button "Undamaged" at bounding box center [481, 211] width 90 height 22
click at [570, 215] on span "Working" at bounding box center [578, 211] width 37 height 13
click at [392, 328] on span "Clean" at bounding box center [390, 321] width 26 height 13
click at [487, 322] on span "Undamaged" at bounding box center [489, 321] width 55 height 13
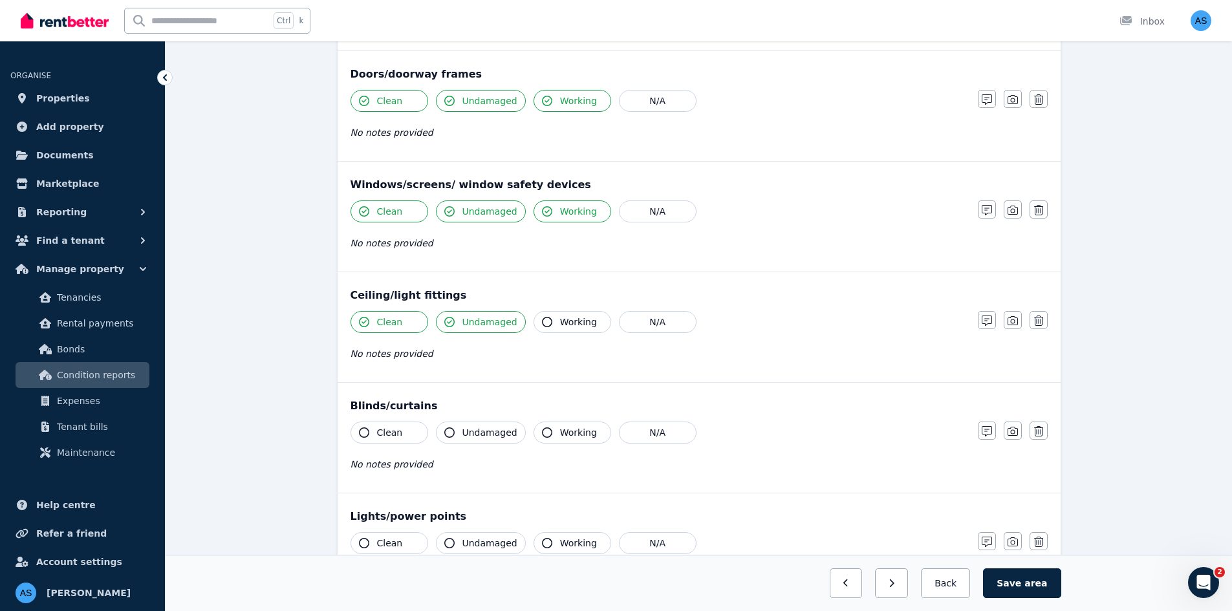
click at [566, 319] on span "Working" at bounding box center [578, 321] width 37 height 13
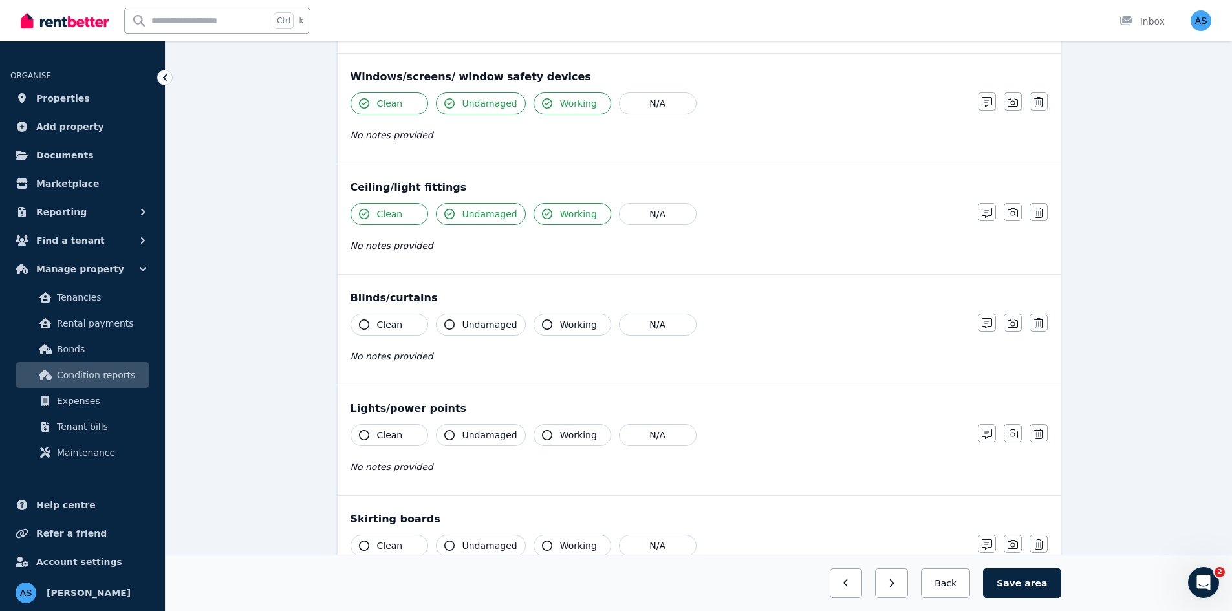
scroll to position [517, 0]
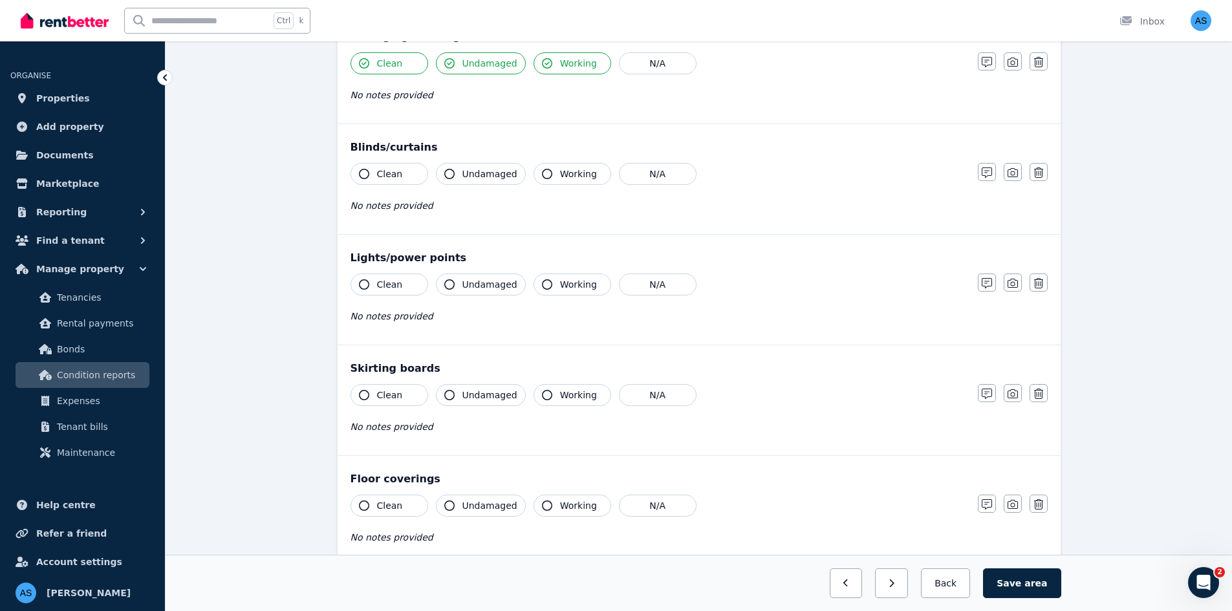
click at [385, 173] on span "Clean" at bounding box center [390, 173] width 26 height 13
click at [481, 178] on span "Undamaged" at bounding box center [489, 173] width 55 height 13
click at [577, 178] on span "Working" at bounding box center [578, 173] width 37 height 13
click at [389, 284] on span "Clean" at bounding box center [390, 284] width 26 height 13
click at [458, 284] on button "Undamaged" at bounding box center [481, 284] width 90 height 22
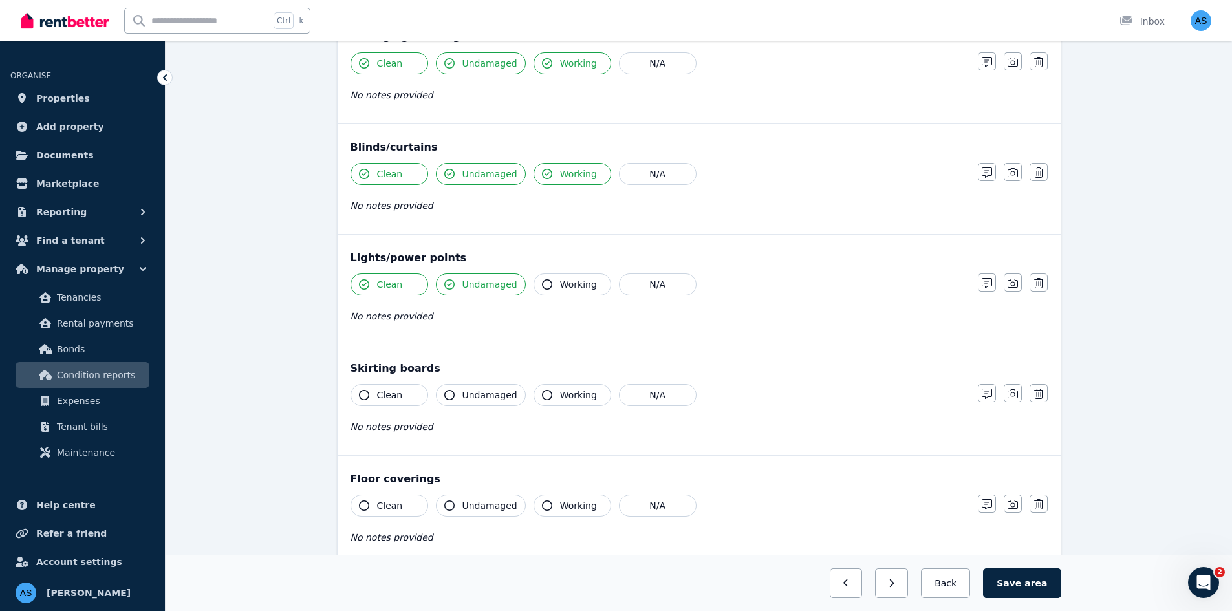
click at [542, 281] on icon "button" at bounding box center [547, 284] width 10 height 10
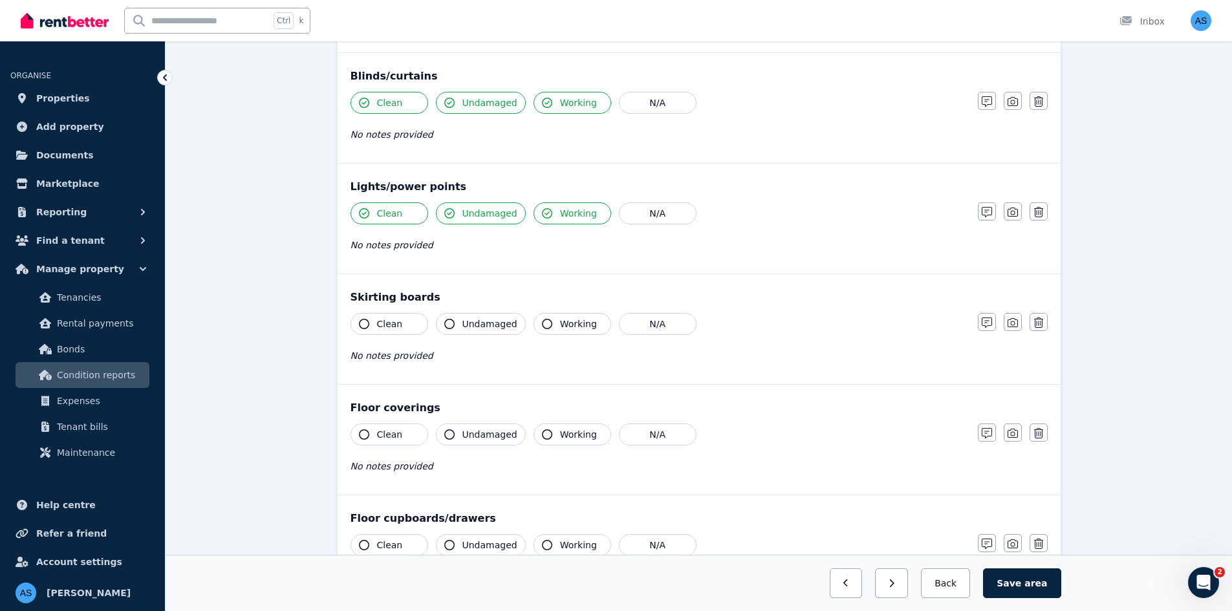
scroll to position [647, 0]
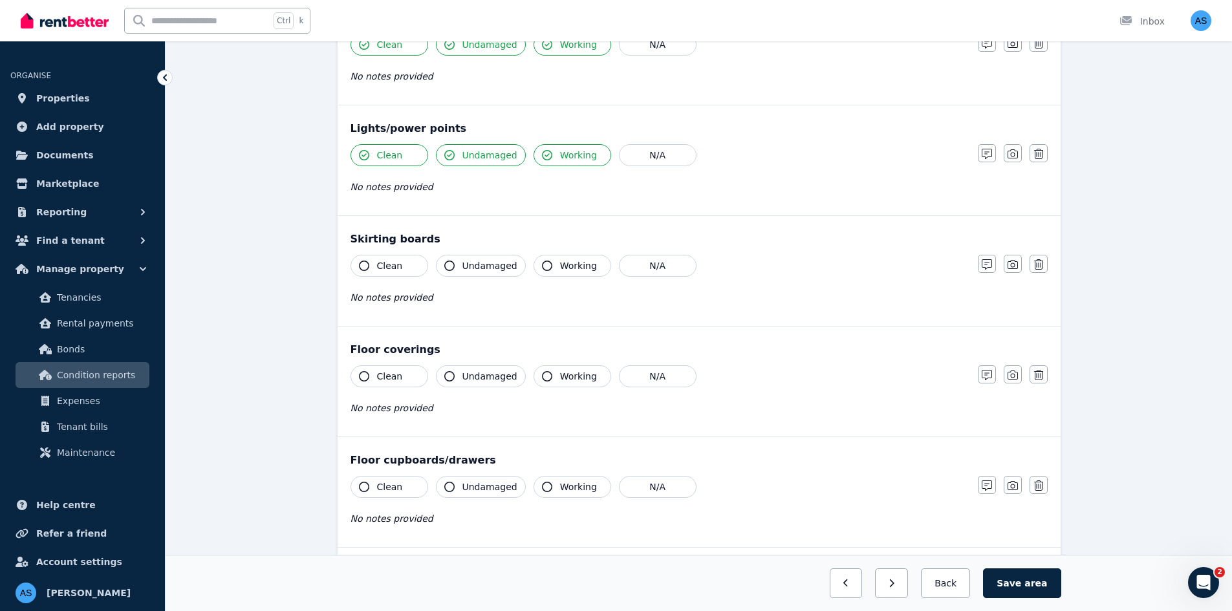
click at [381, 263] on span "Clean" at bounding box center [390, 265] width 26 height 13
click at [445, 264] on icon "button" at bounding box center [449, 266] width 10 height 10
click at [551, 263] on button "Working" at bounding box center [572, 266] width 78 height 22
click at [410, 368] on button "Clean" at bounding box center [389, 376] width 78 height 22
click at [475, 370] on span "Undamaged" at bounding box center [489, 376] width 55 height 13
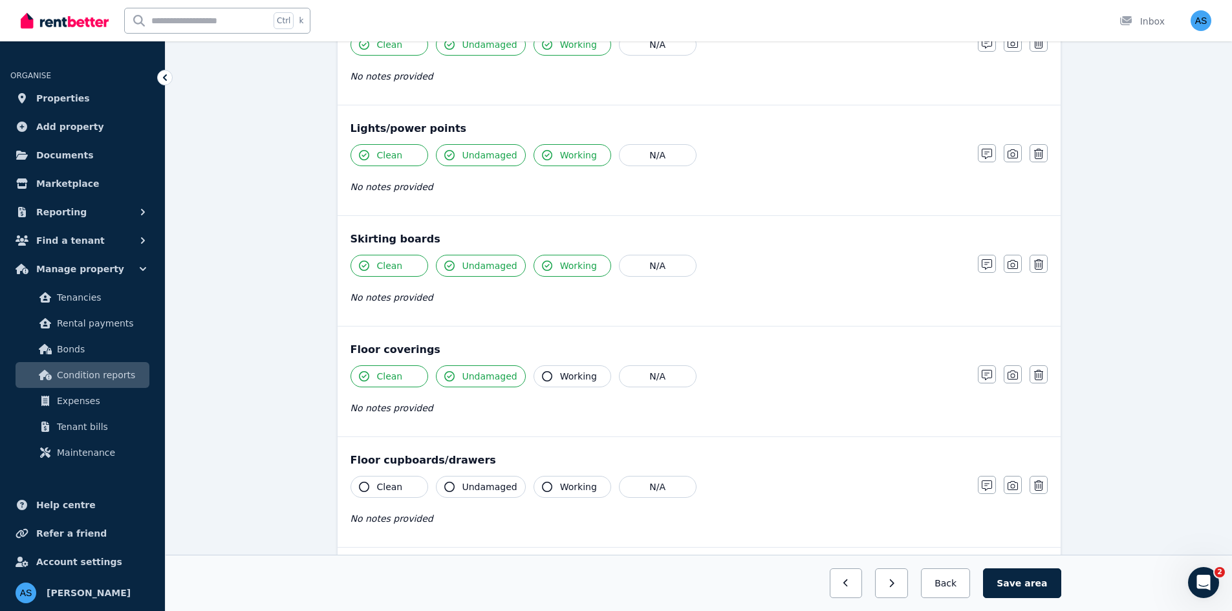
click at [549, 371] on button "Working" at bounding box center [572, 376] width 78 height 22
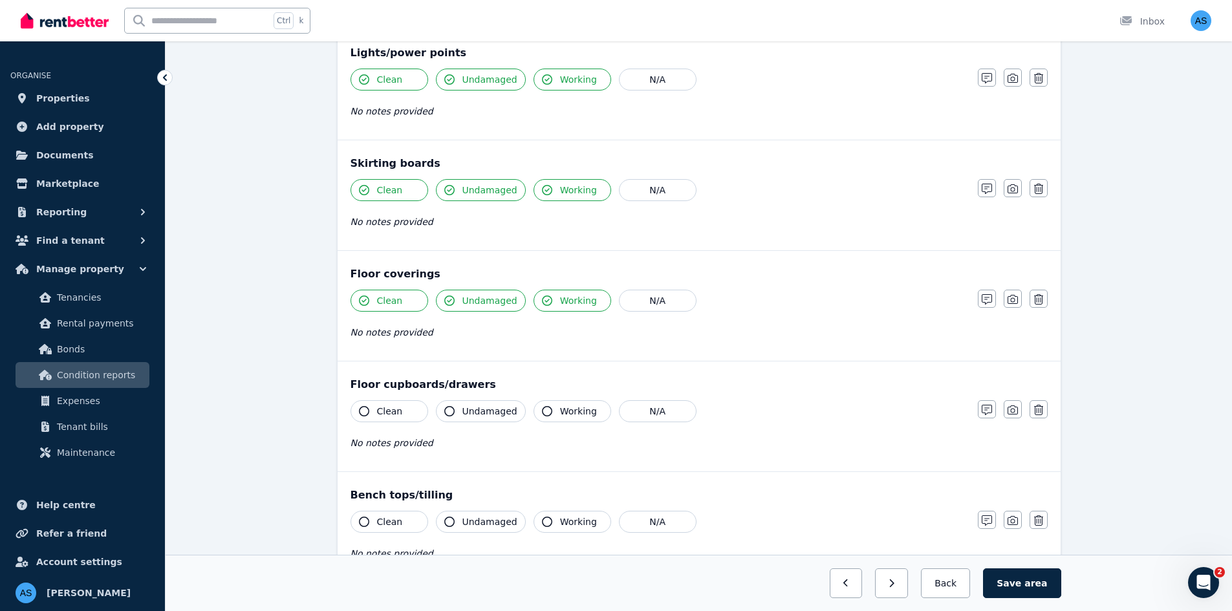
scroll to position [840, 0]
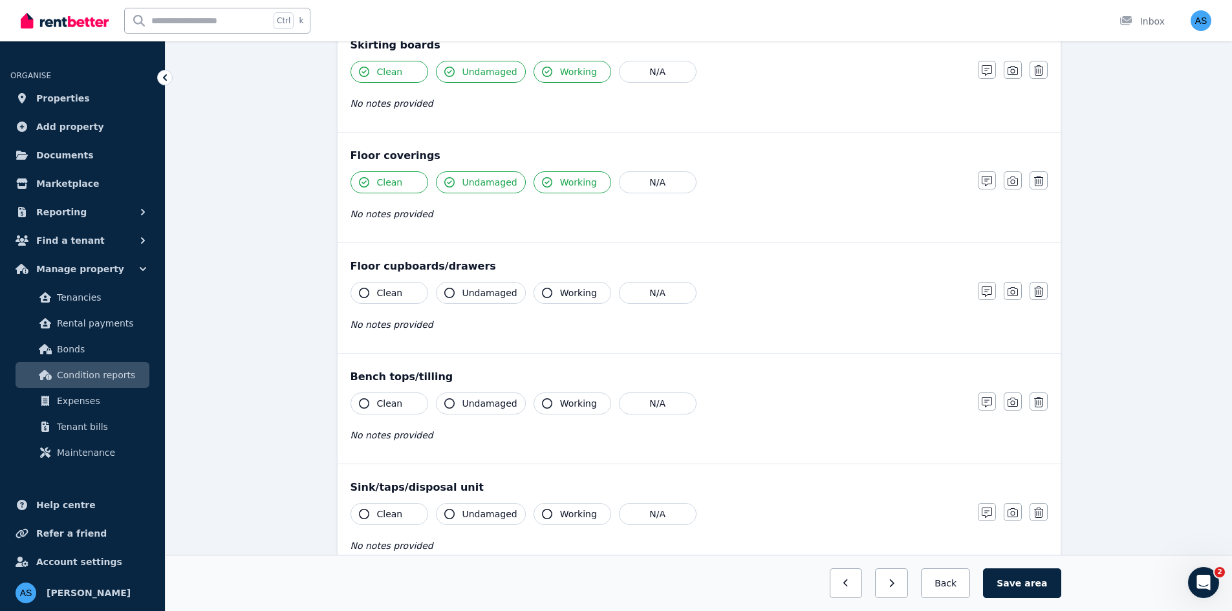
drag, startPoint x: 403, startPoint y: 293, endPoint x: 445, endPoint y: 296, distance: 42.1
click at [403, 293] on button "Clean" at bounding box center [389, 293] width 78 height 22
click at [484, 296] on span "Undamaged" at bounding box center [489, 292] width 55 height 13
click at [552, 294] on button "Working" at bounding box center [572, 293] width 78 height 22
click at [407, 401] on button "Clean" at bounding box center [389, 403] width 78 height 22
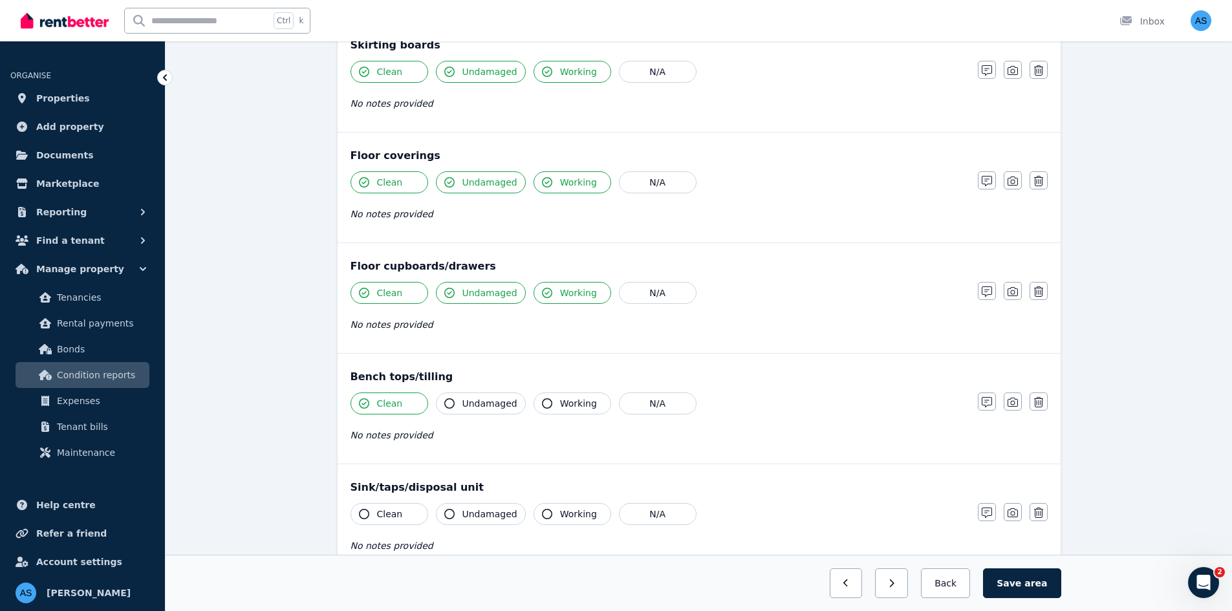
click at [477, 403] on span "Undamaged" at bounding box center [489, 403] width 55 height 13
click at [560, 400] on span "Working" at bounding box center [578, 403] width 37 height 13
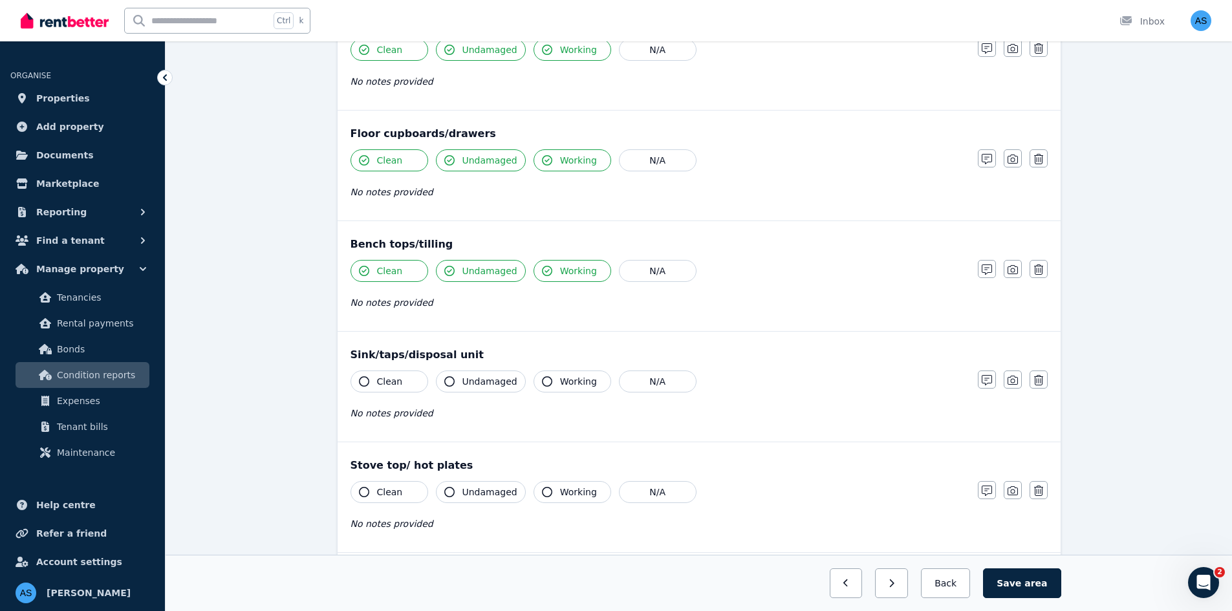
scroll to position [1099, 0]
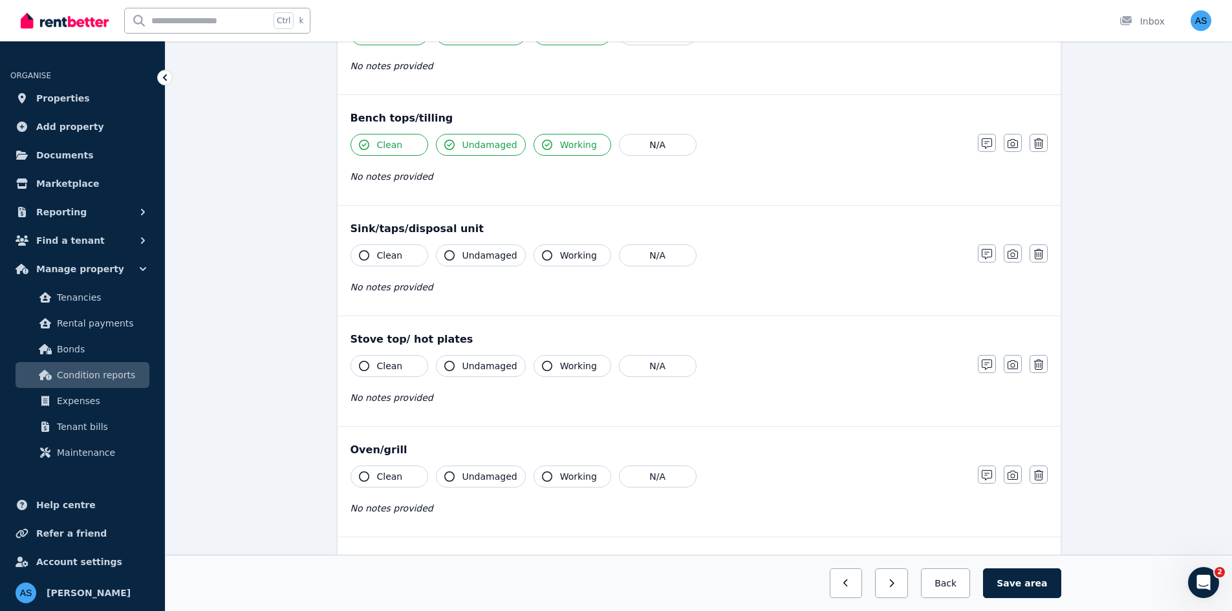
click at [400, 259] on button "Clean" at bounding box center [389, 255] width 78 height 22
click at [455, 259] on button "Undamaged" at bounding box center [481, 255] width 90 height 22
click at [572, 259] on span "Working" at bounding box center [578, 255] width 37 height 13
click at [394, 372] on span "Clean" at bounding box center [390, 365] width 26 height 13
click at [466, 367] on span "Undamaged" at bounding box center [489, 365] width 55 height 13
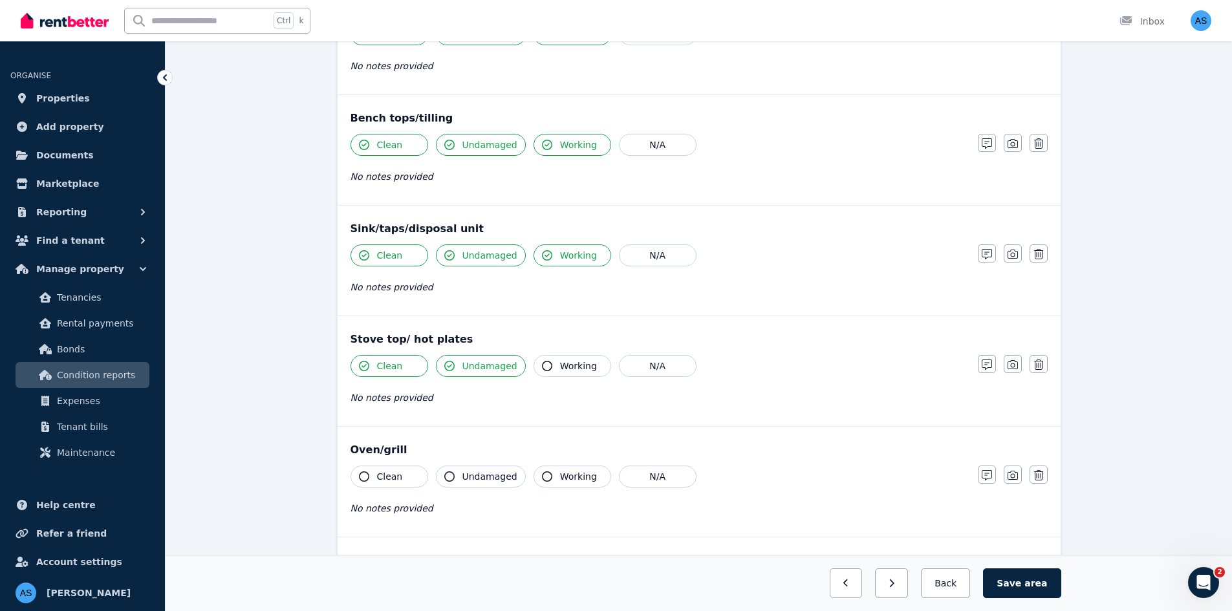
click at [574, 365] on span "Working" at bounding box center [578, 365] width 37 height 13
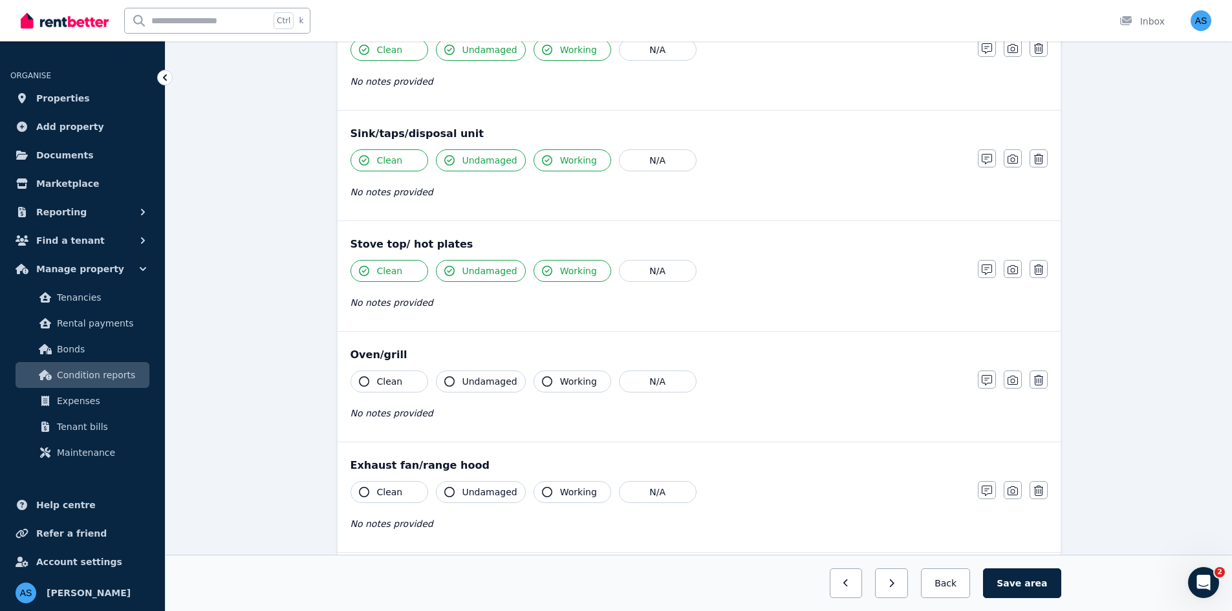
scroll to position [1293, 0]
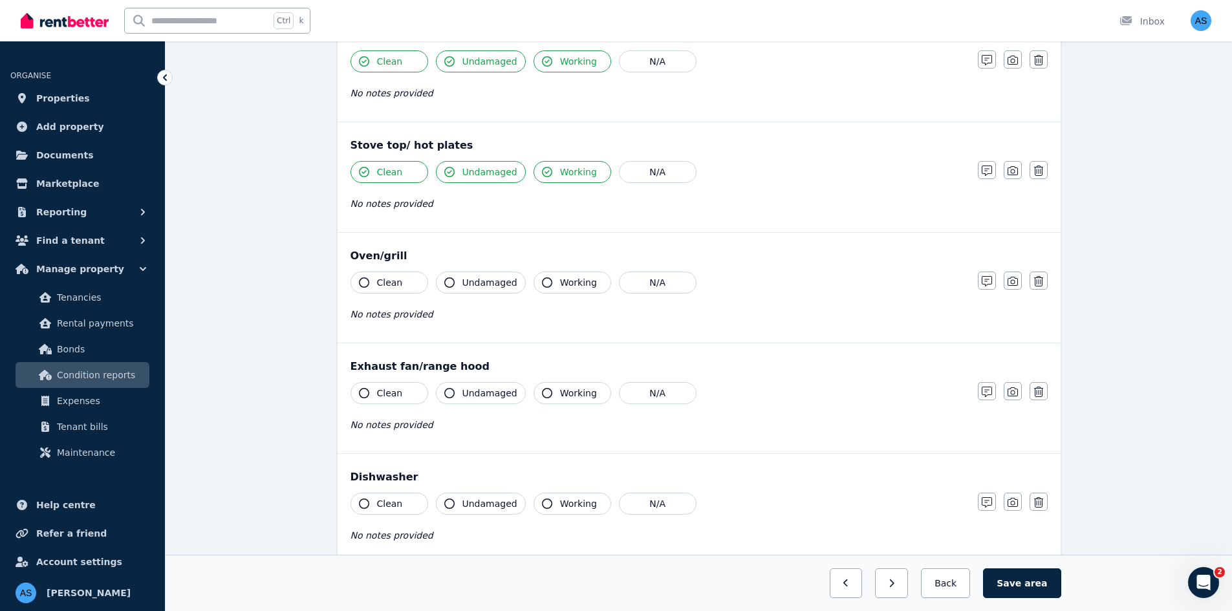
click at [377, 277] on span "Clean" at bounding box center [390, 282] width 26 height 13
click at [487, 284] on span "Undamaged" at bounding box center [489, 282] width 55 height 13
click at [574, 287] on span "Working" at bounding box center [578, 282] width 37 height 13
click at [407, 387] on button "Clean" at bounding box center [389, 393] width 78 height 22
click at [464, 393] on span "Undamaged" at bounding box center [489, 393] width 55 height 13
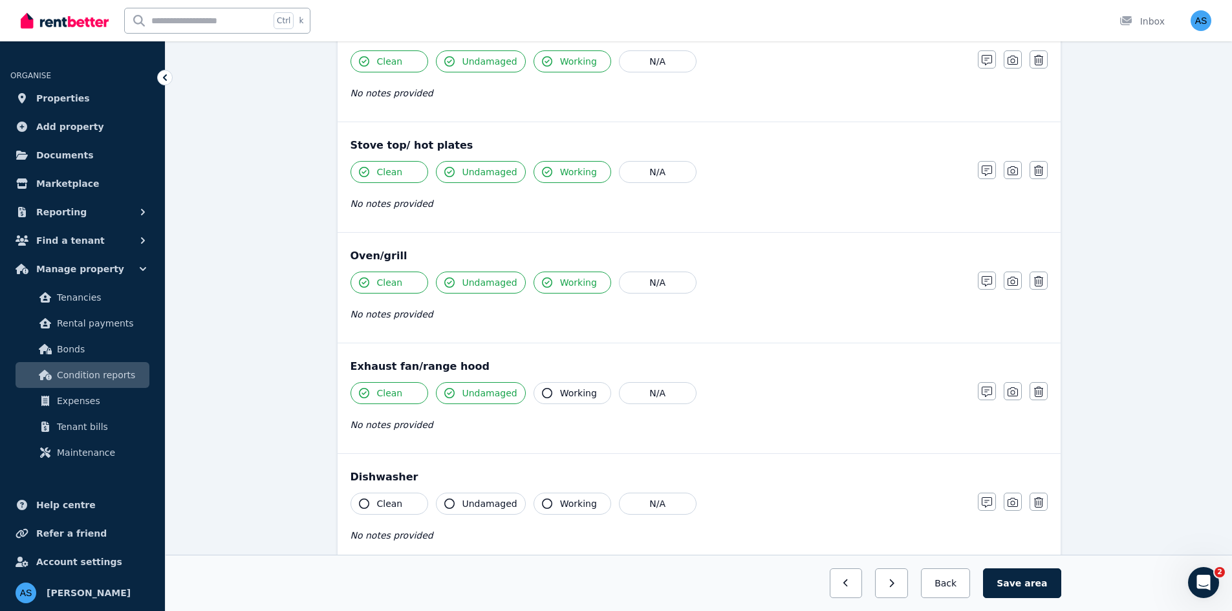
click at [546, 390] on button "Working" at bounding box center [572, 393] width 78 height 22
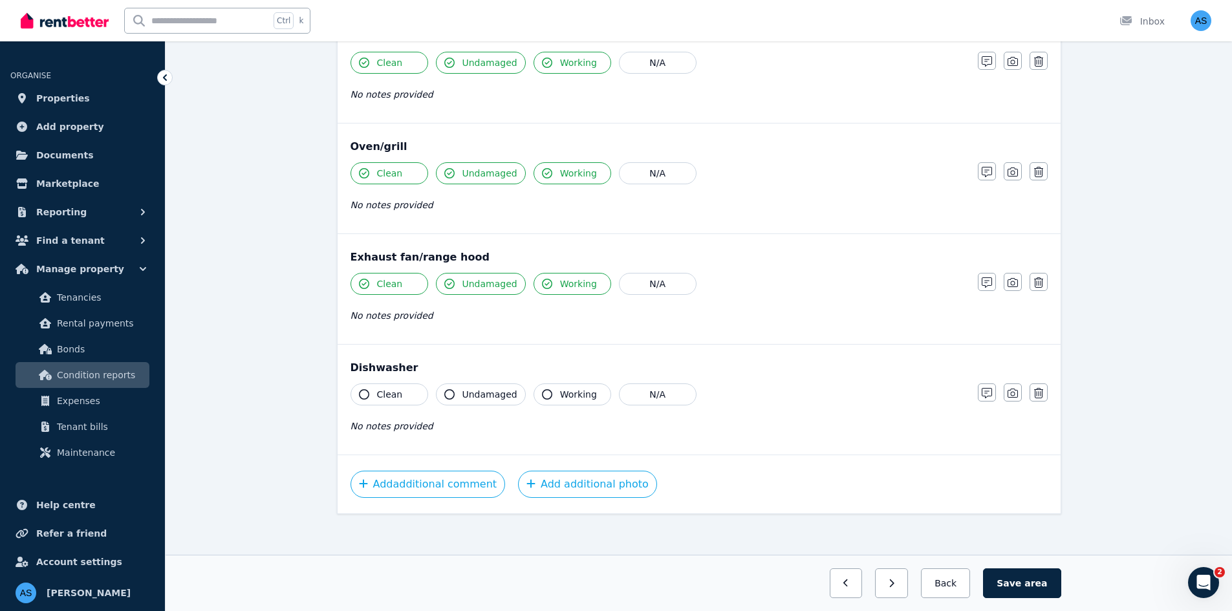
scroll to position [1408, 0]
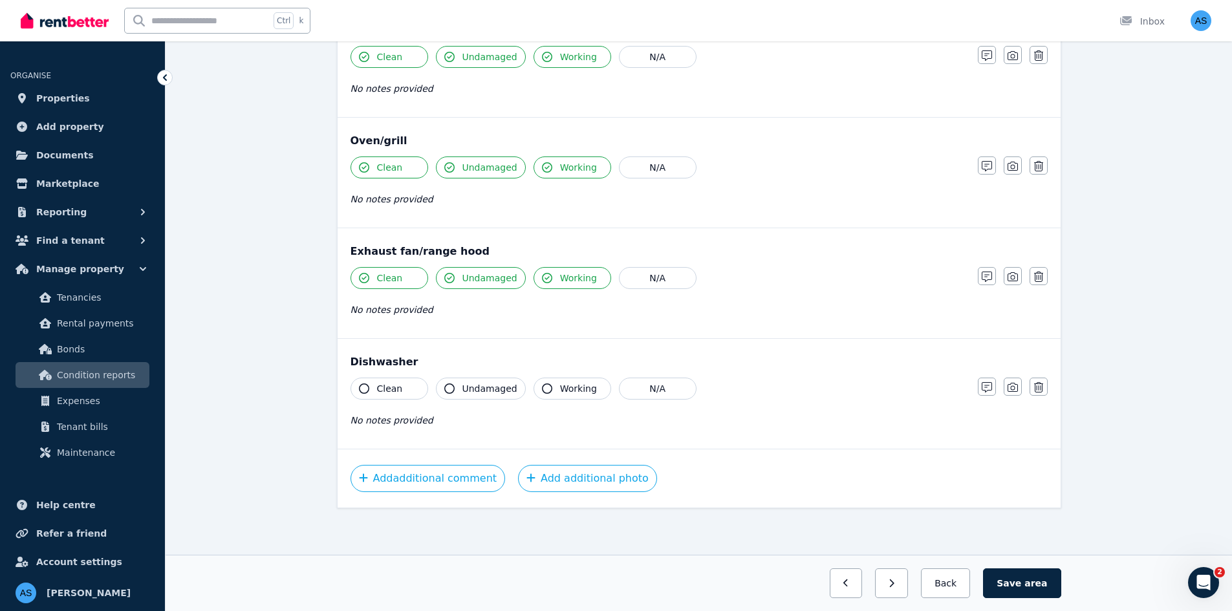
click at [393, 388] on span "Clean" at bounding box center [390, 388] width 26 height 13
click at [475, 386] on span "Undamaged" at bounding box center [489, 388] width 55 height 13
click at [560, 386] on span "Working" at bounding box center [578, 388] width 37 height 13
click at [616, 481] on button "Add additional photo" at bounding box center [587, 478] width 139 height 27
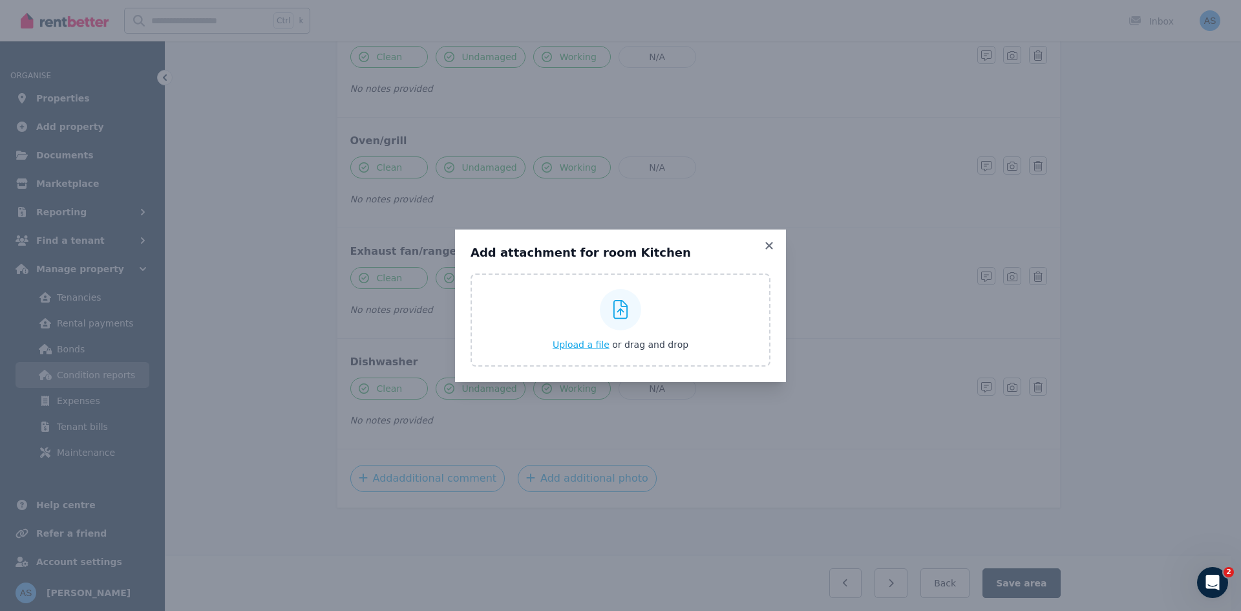
click at [591, 345] on span "Upload a file" at bounding box center [581, 344] width 57 height 10
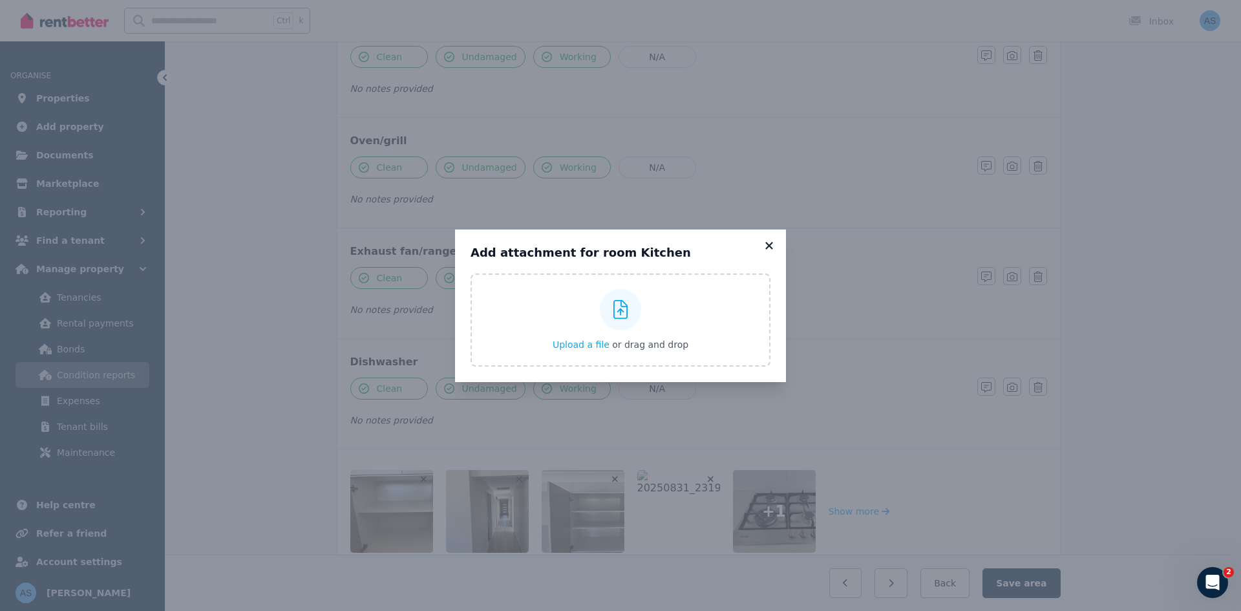
click at [771, 246] on icon at bounding box center [768, 245] width 7 height 7
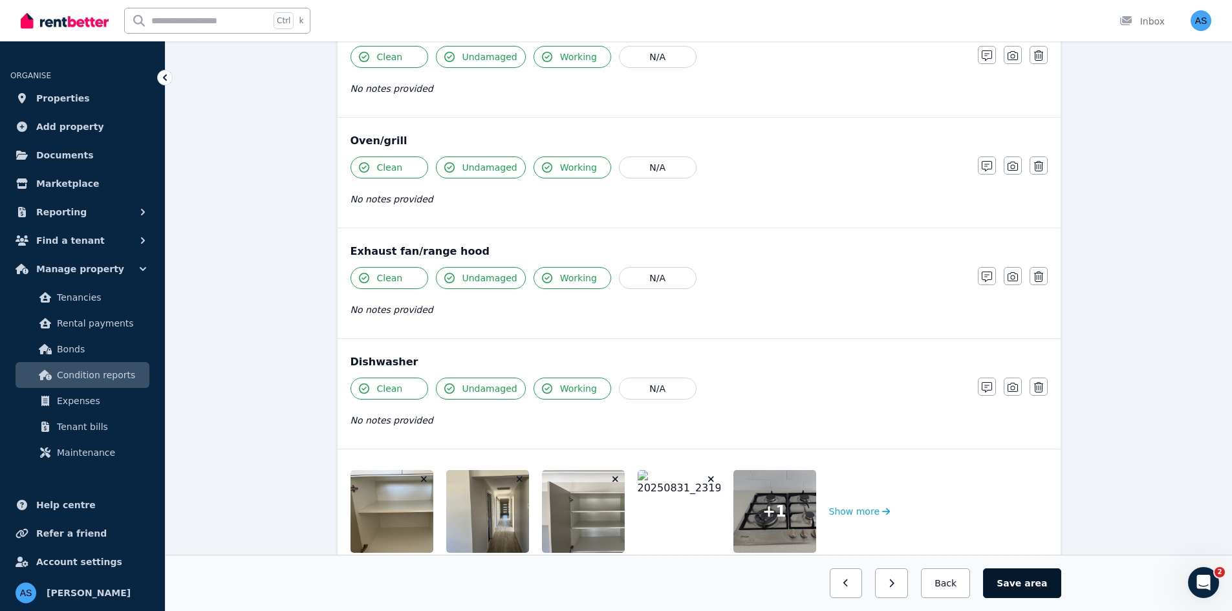
click at [1032, 585] on span "area" at bounding box center [1035, 583] width 23 height 13
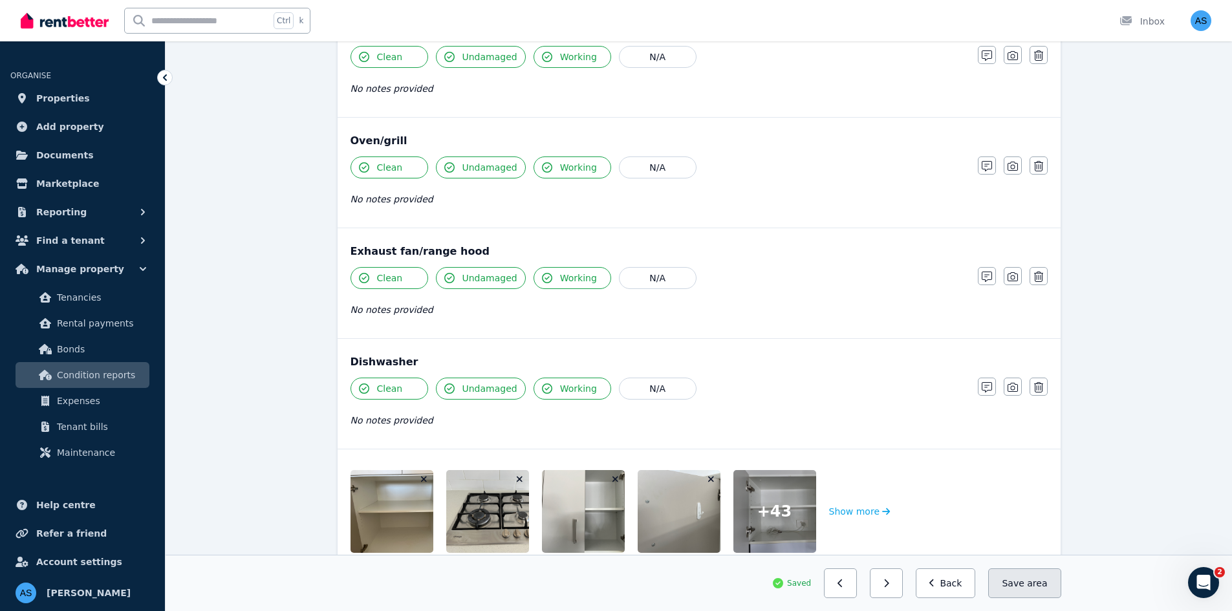
click at [1038, 591] on button "Save area" at bounding box center [1024, 583] width 72 height 30
click at [967, 583] on button "Back" at bounding box center [945, 583] width 60 height 30
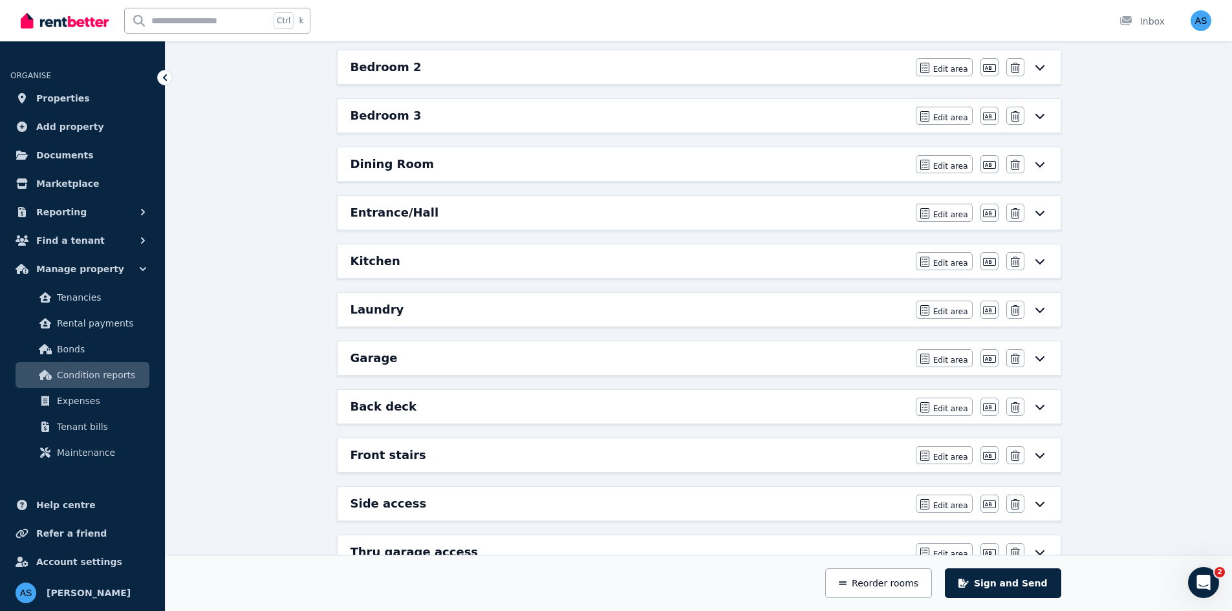
scroll to position [347, 0]
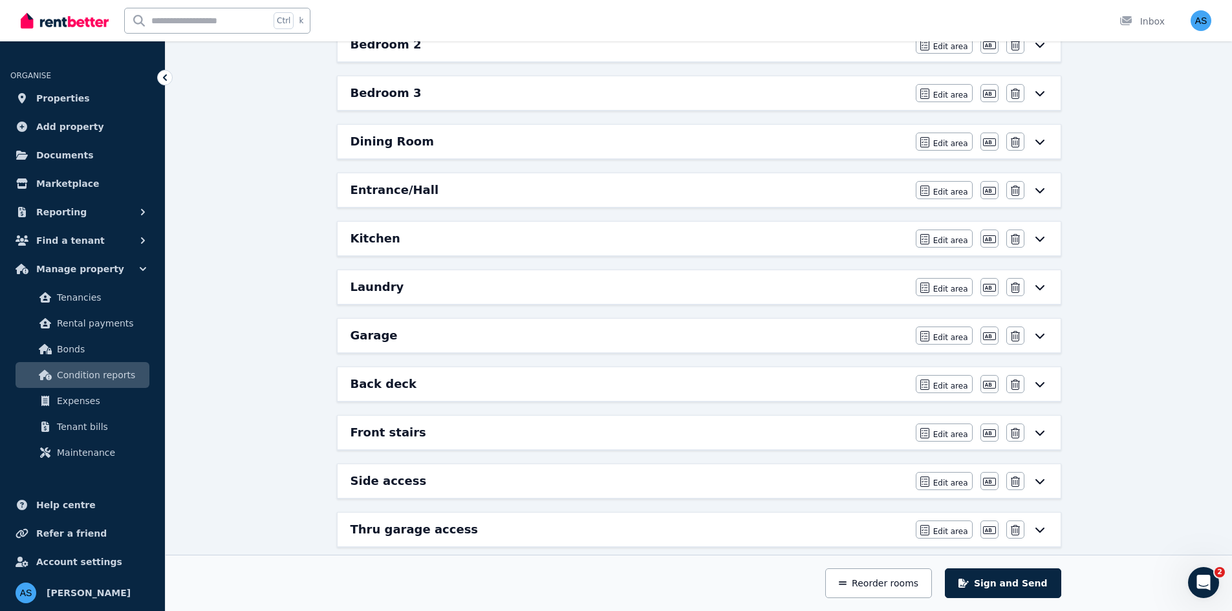
click at [544, 288] on div "Laundry" at bounding box center [628, 287] width 557 height 18
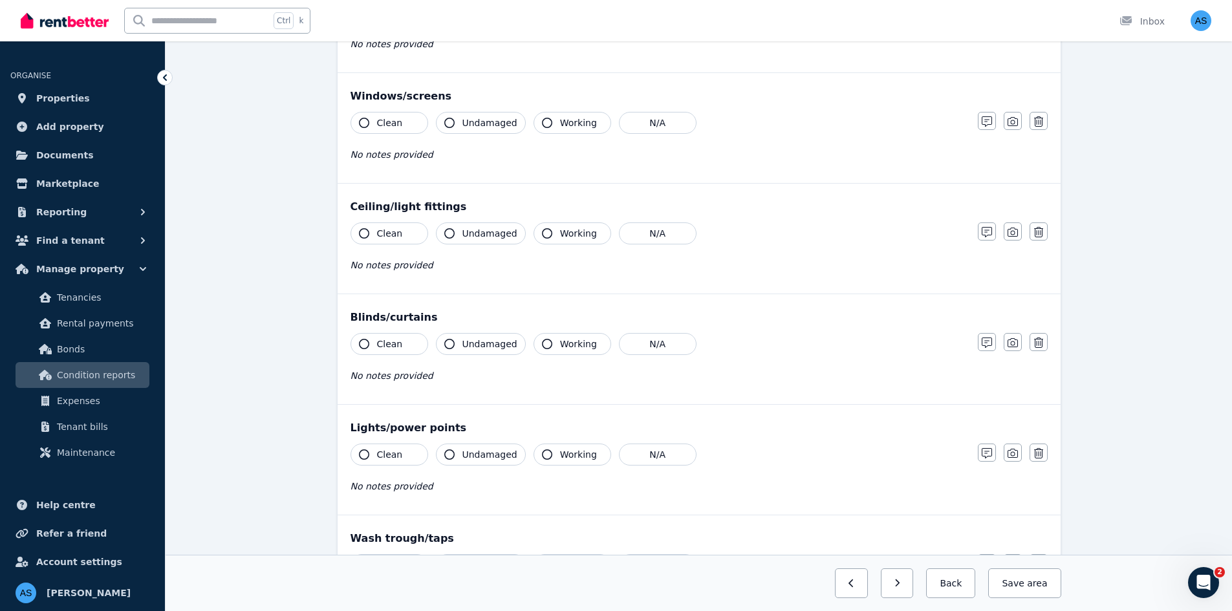
scroll to position [0, 0]
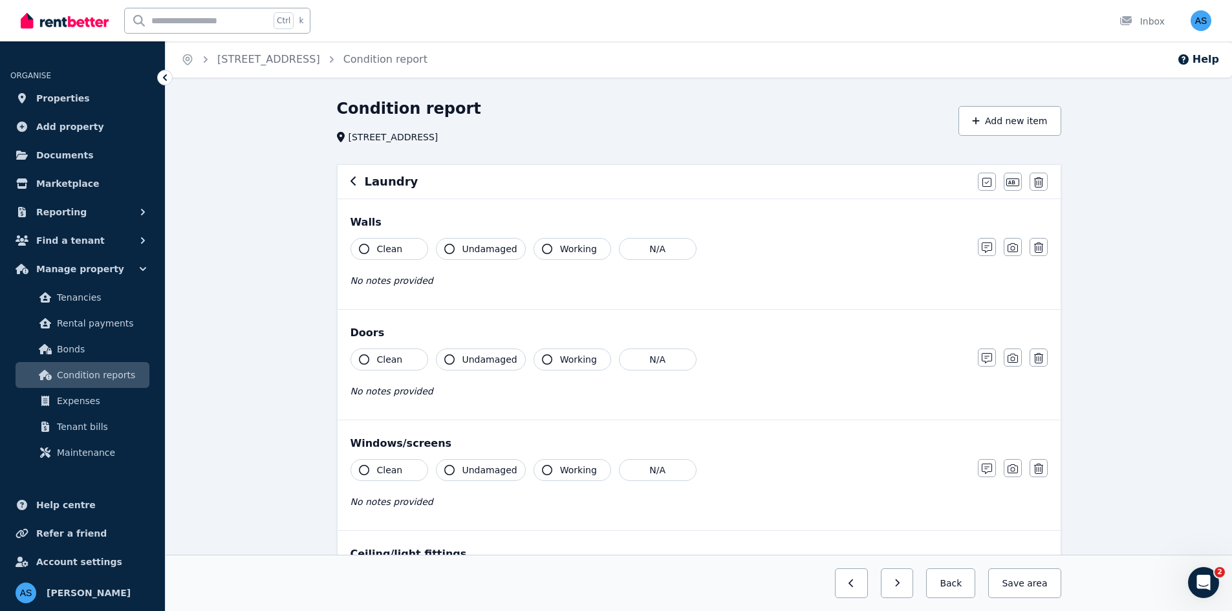
click at [400, 255] on button "Clean" at bounding box center [389, 249] width 78 height 22
click at [471, 253] on span "Undamaged" at bounding box center [489, 248] width 55 height 13
click at [591, 251] on button "Working" at bounding box center [572, 249] width 78 height 22
click at [445, 359] on icon "button" at bounding box center [449, 359] width 10 height 10
click at [385, 355] on span "Clean" at bounding box center [390, 359] width 26 height 13
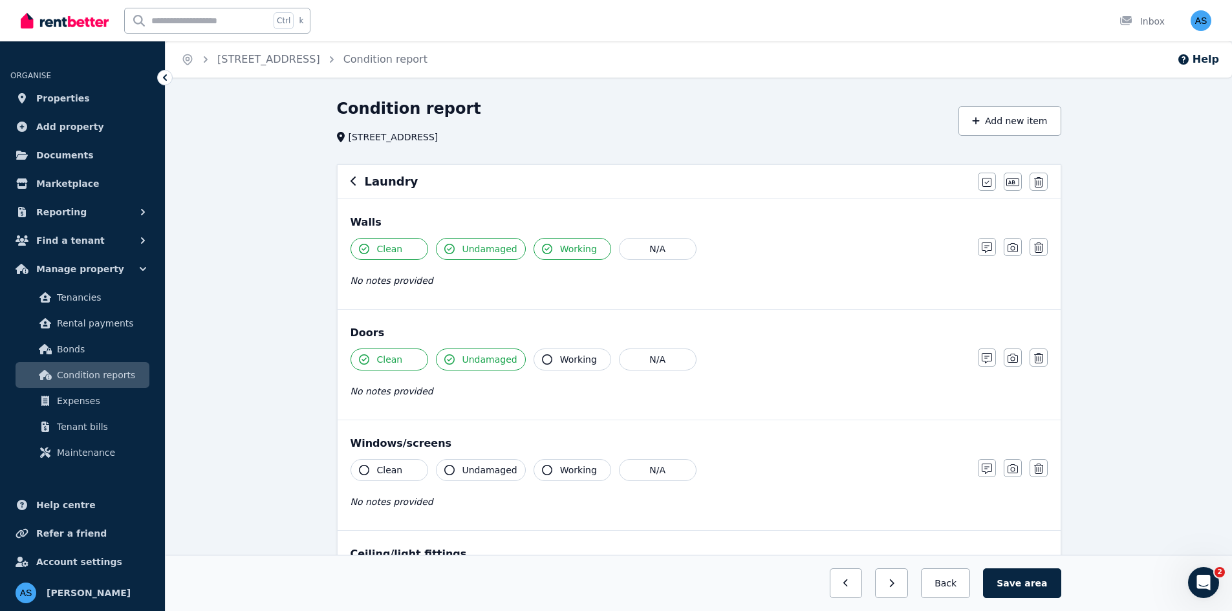
click at [526, 356] on div "Clean Undamaged Working N/A" at bounding box center [657, 359] width 614 height 22
click at [542, 358] on icon "button" at bounding box center [547, 359] width 10 height 10
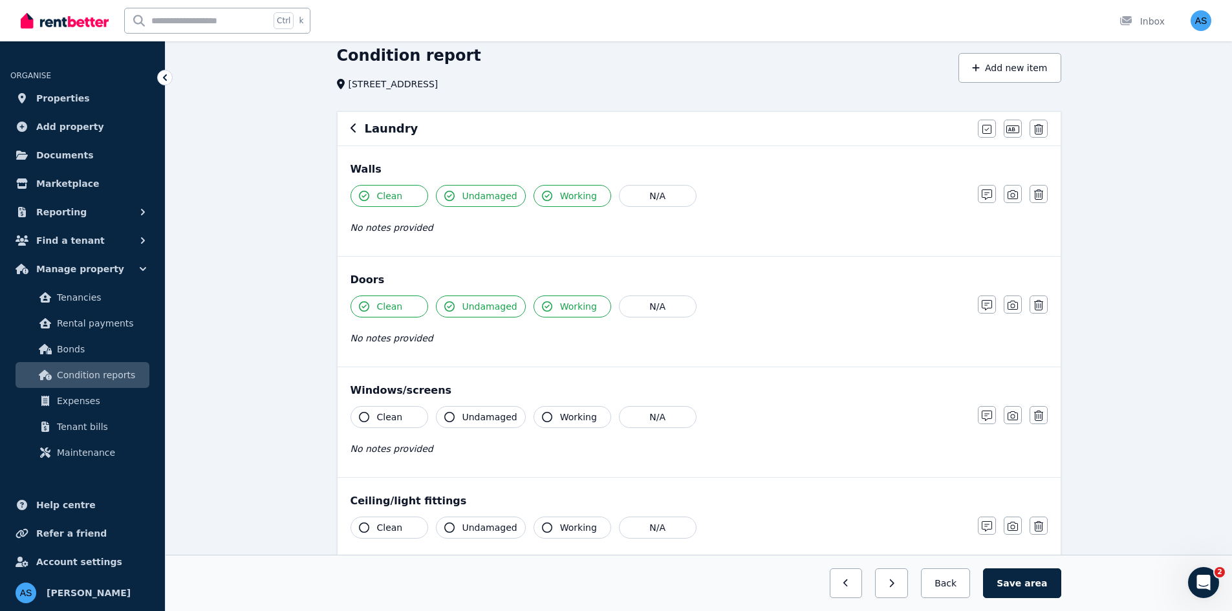
scroll to position [129, 0]
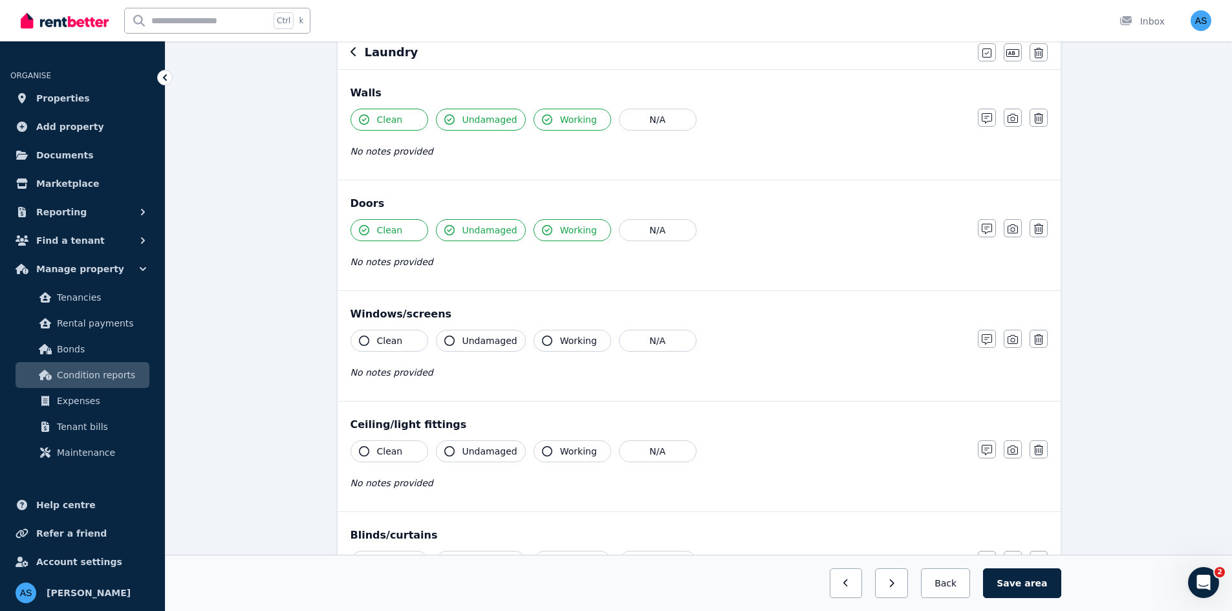
click at [414, 341] on button "Clean" at bounding box center [389, 341] width 78 height 22
click at [463, 342] on span "Undamaged" at bounding box center [489, 340] width 55 height 13
click at [560, 342] on span "Working" at bounding box center [578, 340] width 37 height 13
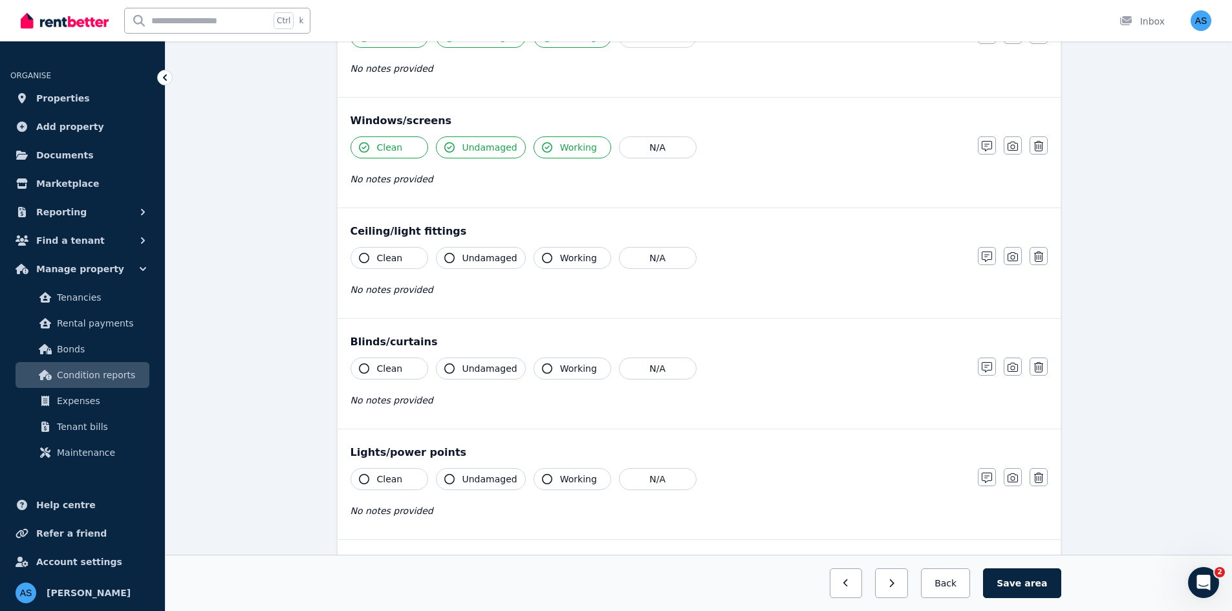
scroll to position [323, 0]
click at [404, 264] on button "Clean" at bounding box center [389, 257] width 78 height 22
click at [456, 265] on button "Undamaged" at bounding box center [481, 257] width 90 height 22
click at [587, 260] on span "Working" at bounding box center [578, 257] width 37 height 13
click at [408, 376] on button "Clean" at bounding box center [389, 368] width 78 height 22
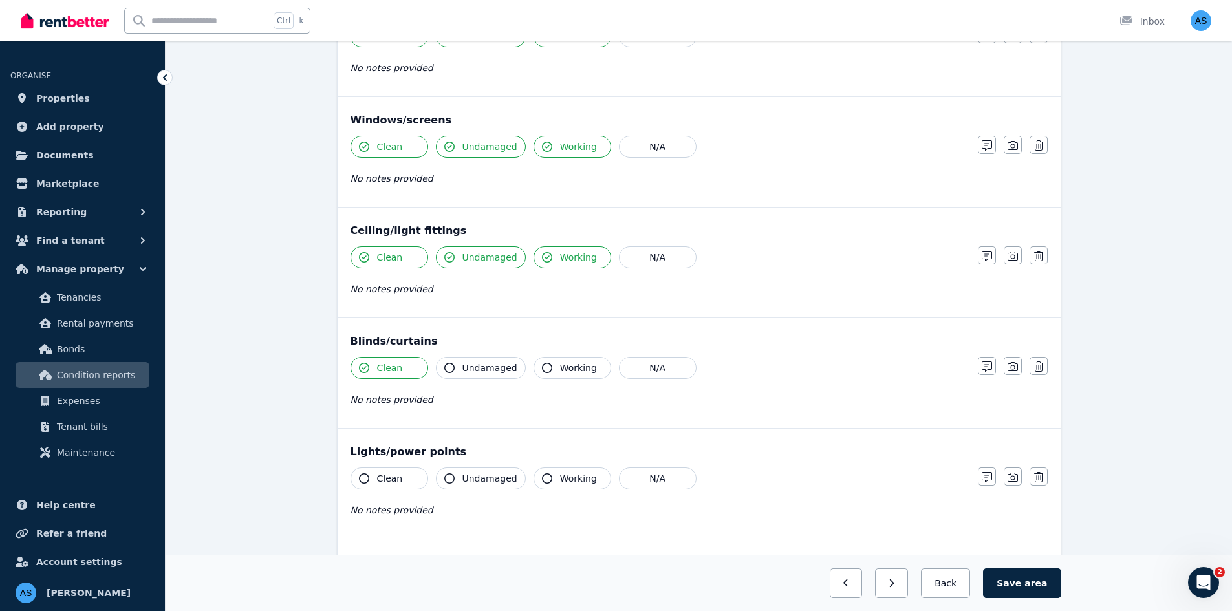
click at [473, 370] on span "Undamaged" at bounding box center [489, 367] width 55 height 13
click at [533, 361] on button "Working" at bounding box center [572, 368] width 78 height 22
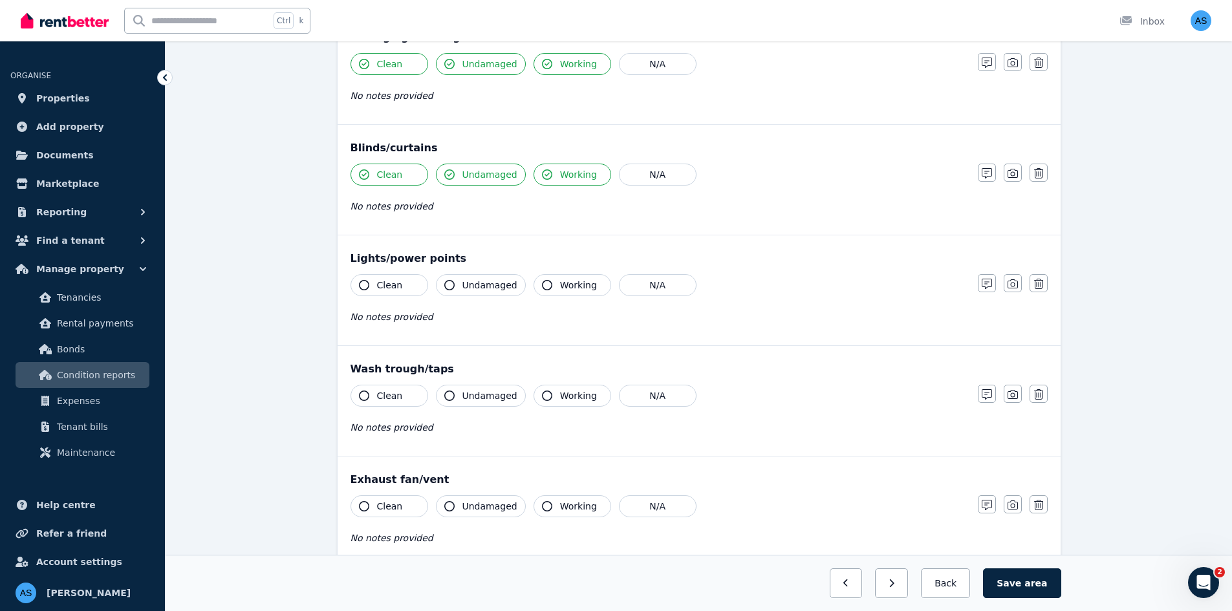
scroll to position [517, 0]
click at [399, 279] on button "Clean" at bounding box center [389, 284] width 78 height 22
click at [459, 288] on button "Undamaged" at bounding box center [481, 284] width 90 height 22
click at [560, 286] on span "Working" at bounding box center [578, 284] width 37 height 13
click at [391, 396] on span "Clean" at bounding box center [390, 395] width 26 height 13
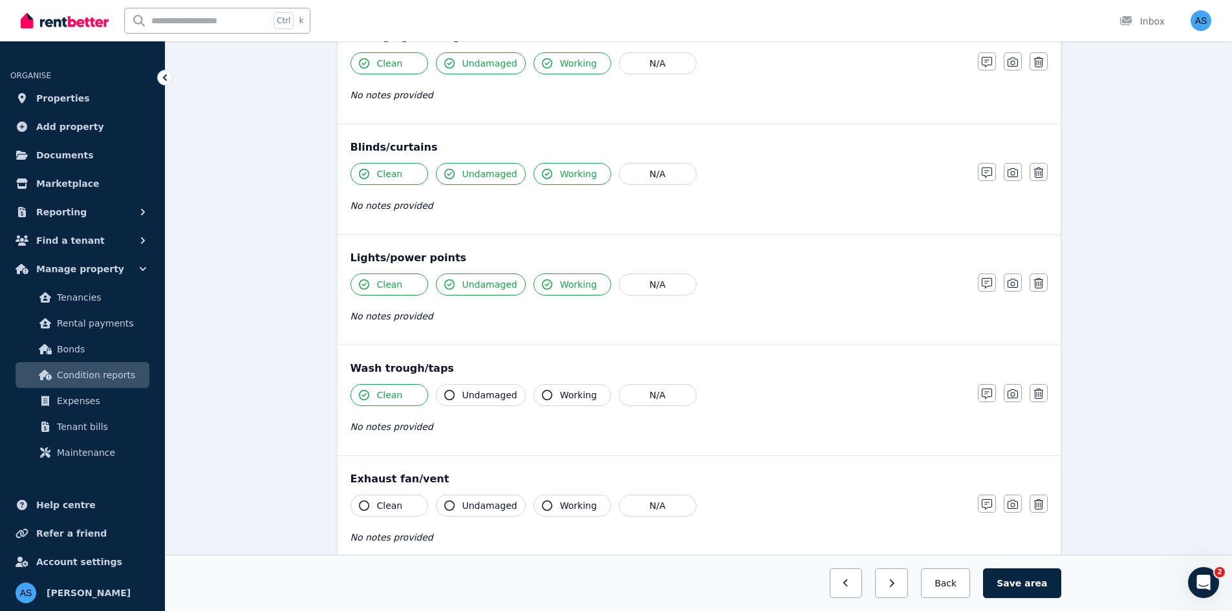
click at [482, 398] on span "Undamaged" at bounding box center [489, 395] width 55 height 13
click at [560, 390] on span "Working" at bounding box center [578, 395] width 37 height 13
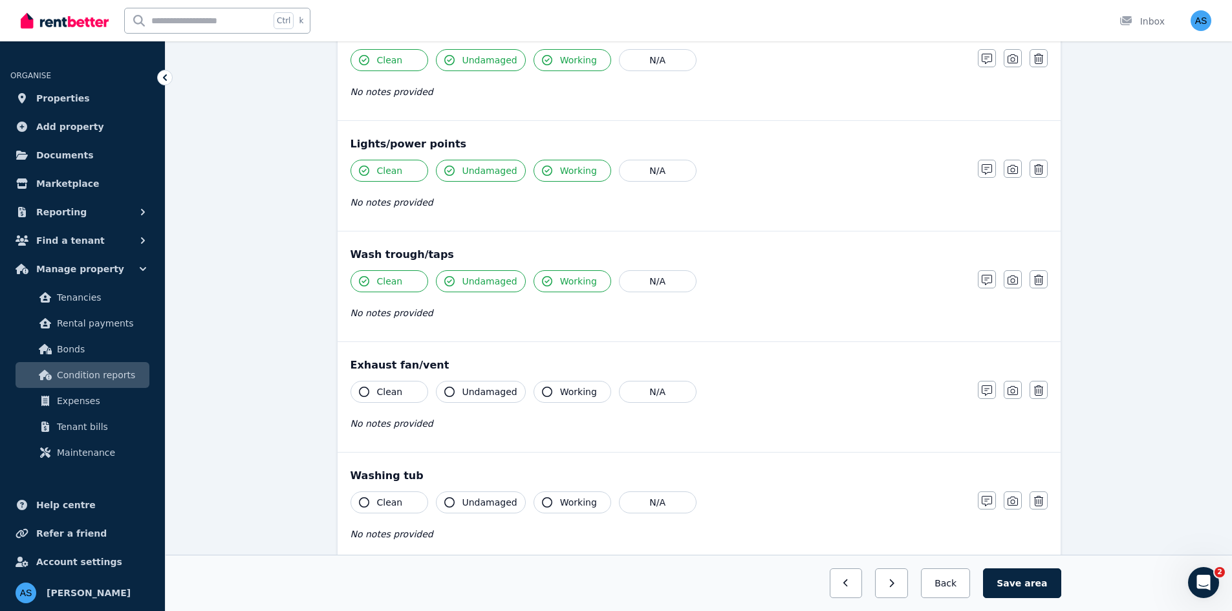
scroll to position [711, 0]
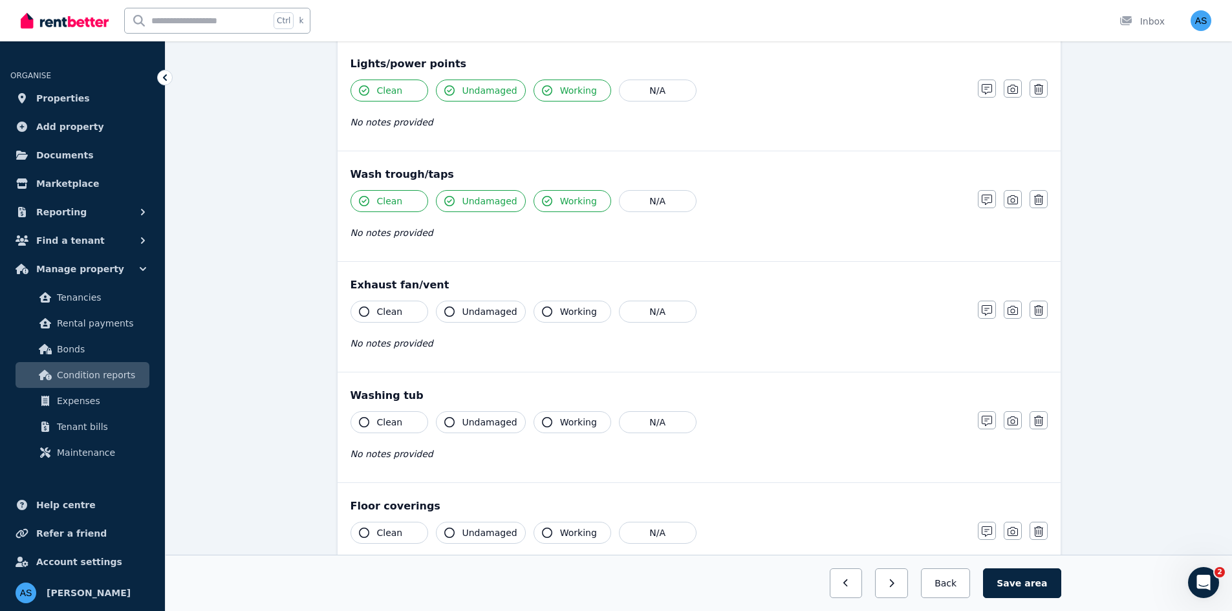
click at [409, 308] on button "Clean" at bounding box center [389, 312] width 78 height 22
click at [473, 312] on span "Undamaged" at bounding box center [489, 311] width 55 height 13
click at [562, 312] on span "Working" at bounding box center [578, 311] width 37 height 13
click at [398, 418] on span "Clean" at bounding box center [390, 422] width 26 height 13
click at [469, 423] on span "Undamaged" at bounding box center [489, 422] width 55 height 13
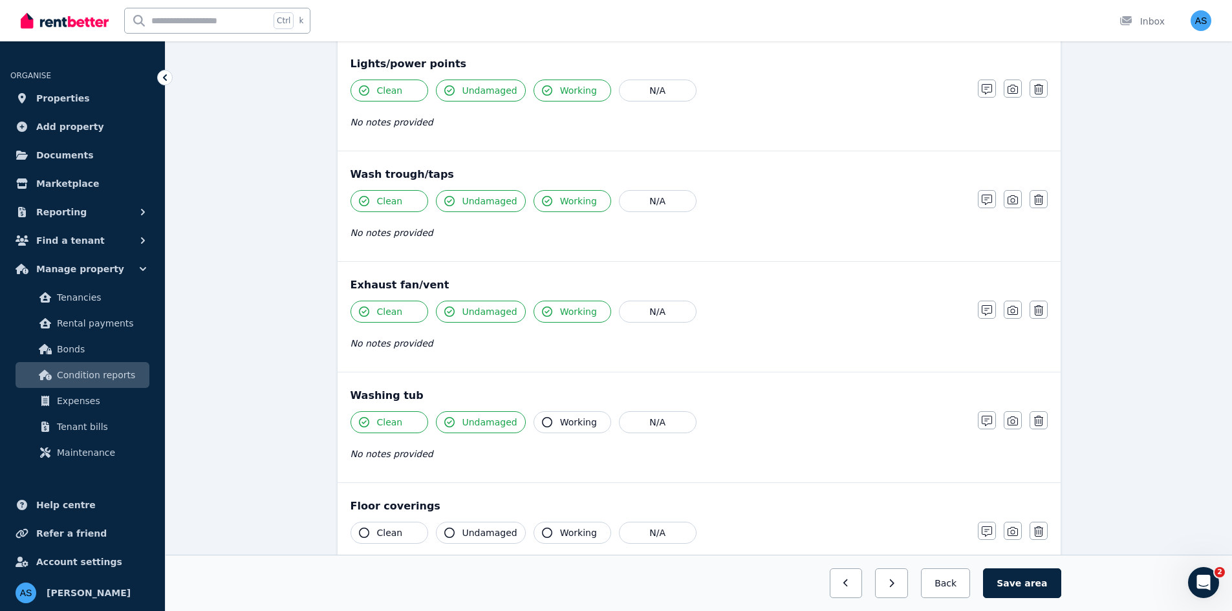
click at [560, 416] on span "Working" at bounding box center [578, 422] width 37 height 13
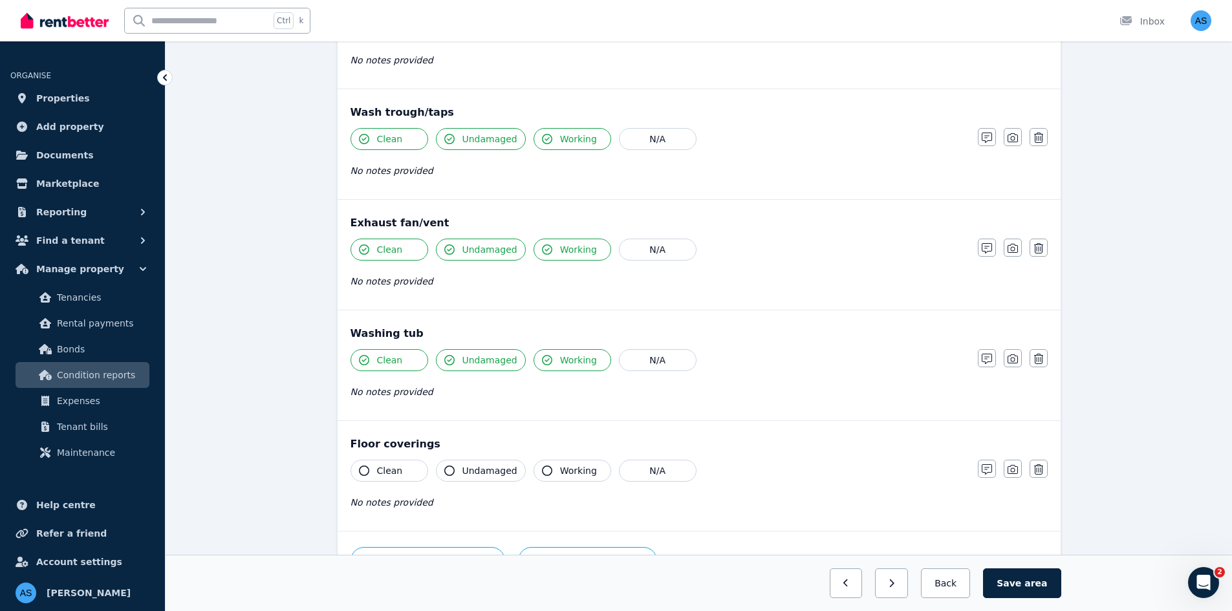
scroll to position [855, 0]
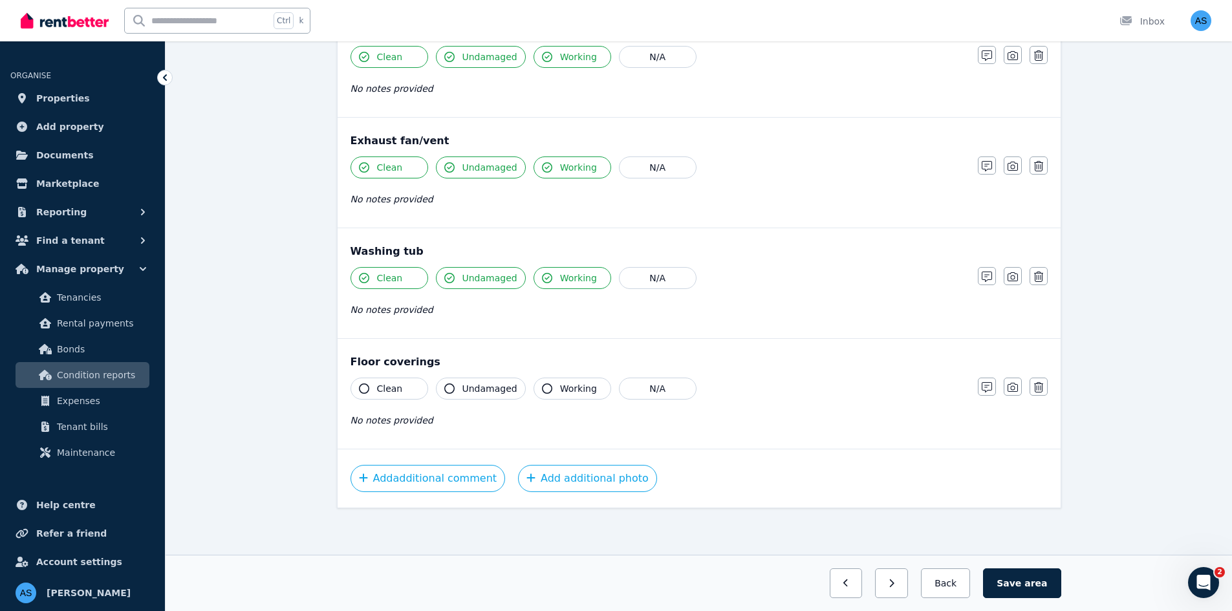
click at [405, 392] on button "Clean" at bounding box center [389, 389] width 78 height 22
click at [485, 387] on span "Undamaged" at bounding box center [489, 388] width 55 height 13
click at [560, 387] on span "Working" at bounding box center [578, 388] width 37 height 13
click at [561, 478] on button "Add additional photo" at bounding box center [587, 478] width 139 height 27
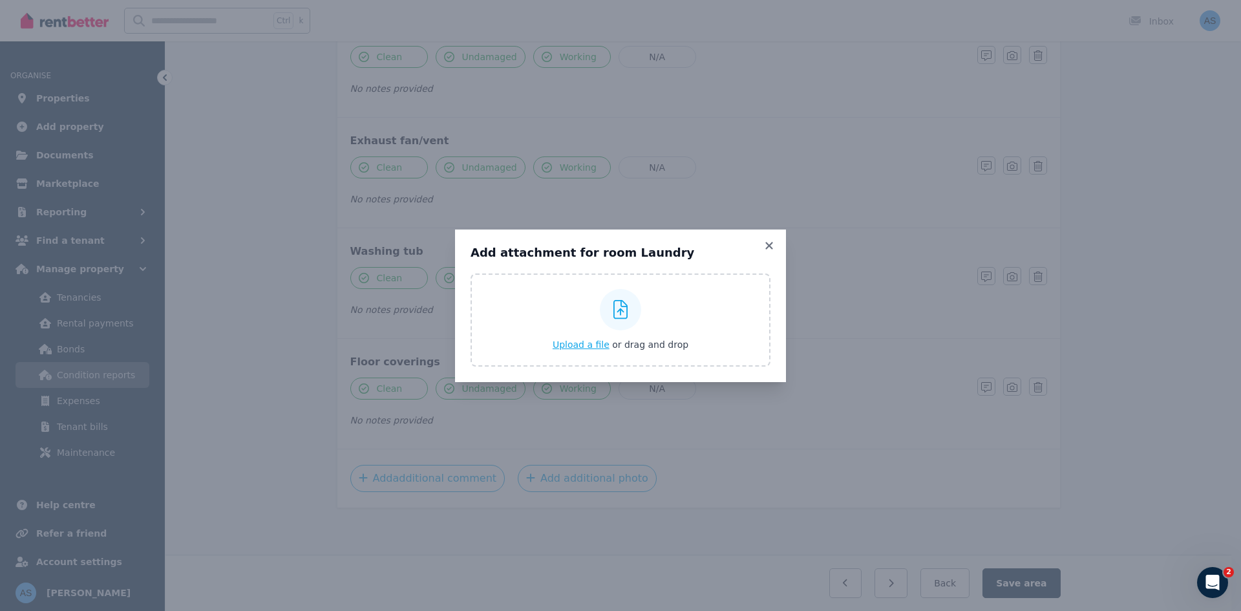
click at [595, 341] on span "Upload a file" at bounding box center [581, 344] width 57 height 10
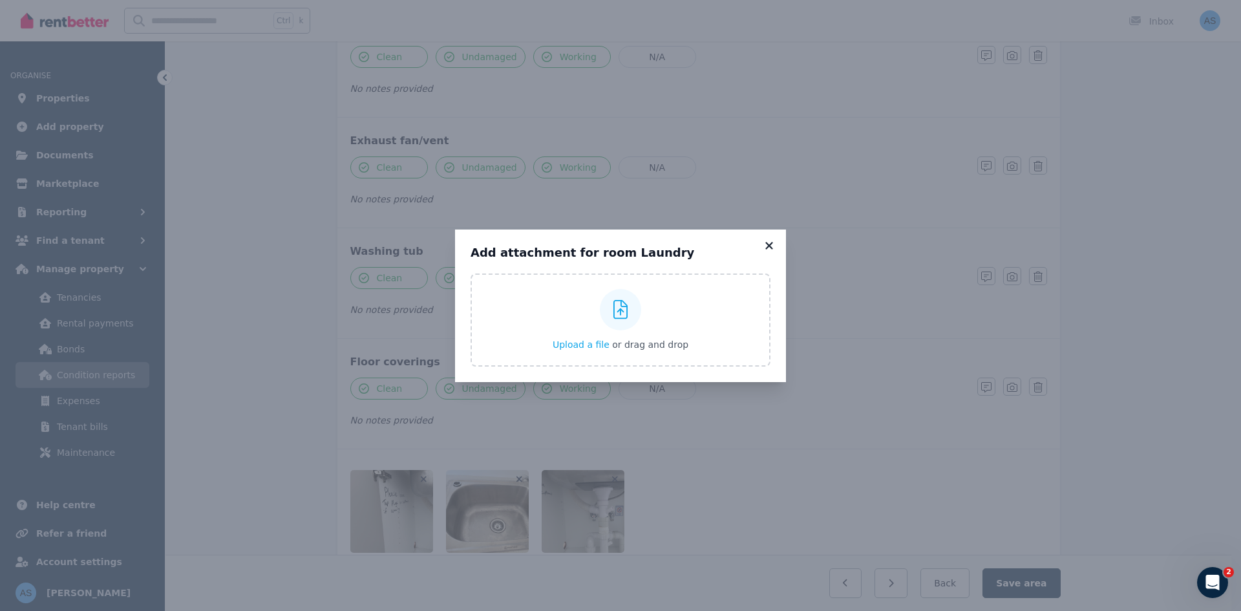
click at [771, 248] on icon at bounding box center [768, 245] width 7 height 7
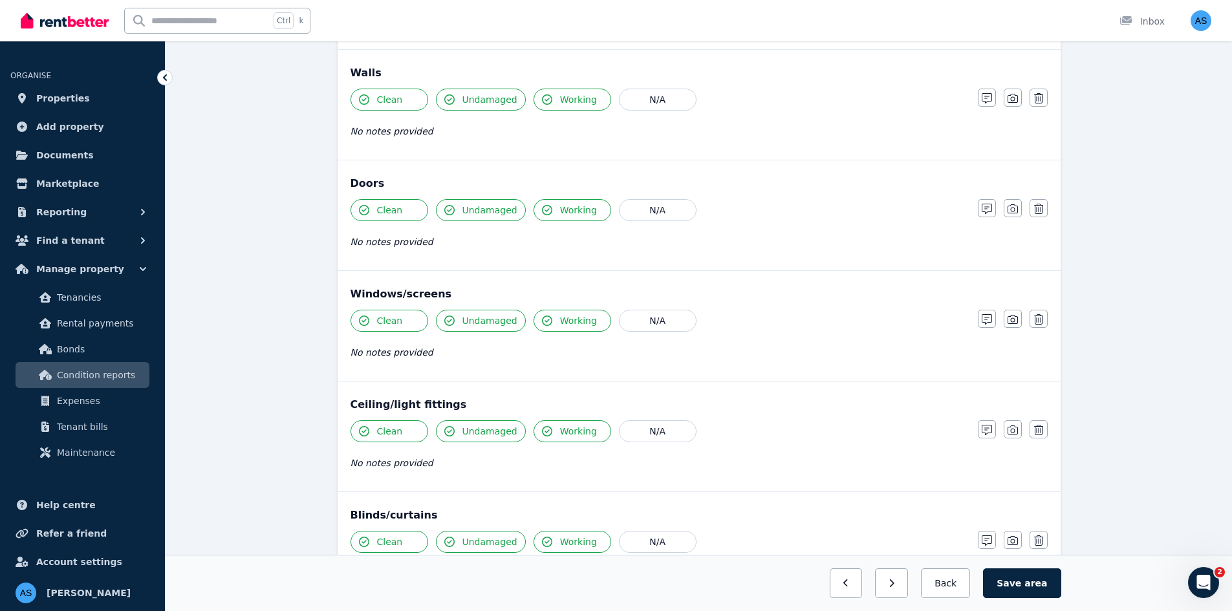
scroll to position [209, 0]
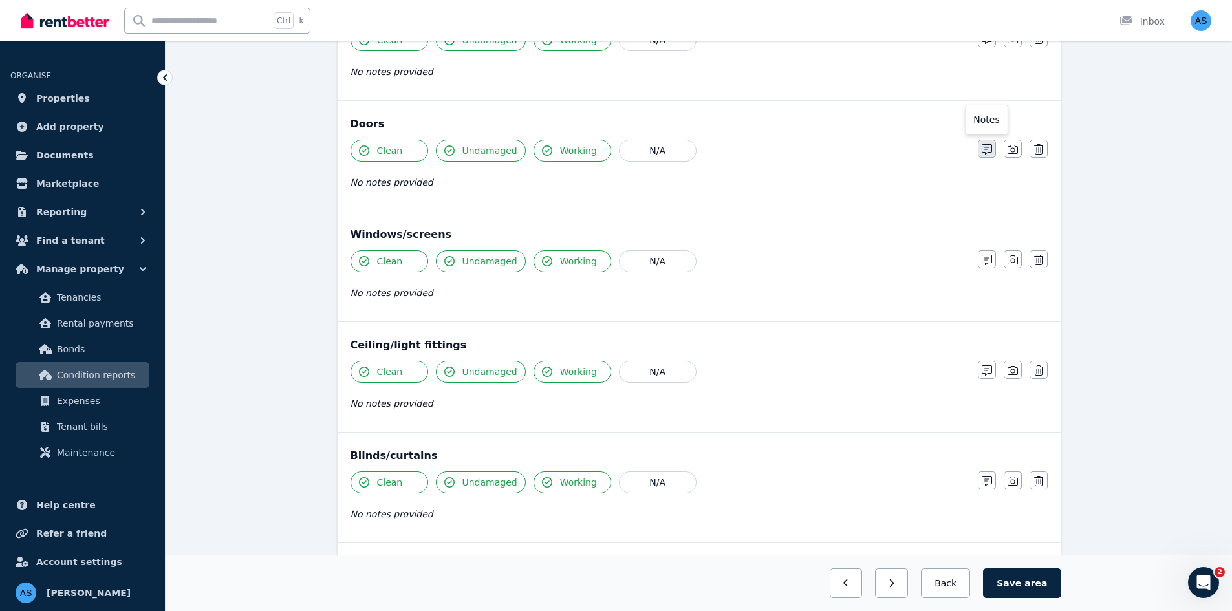
click at [983, 151] on icon "button" at bounding box center [986, 149] width 10 height 10
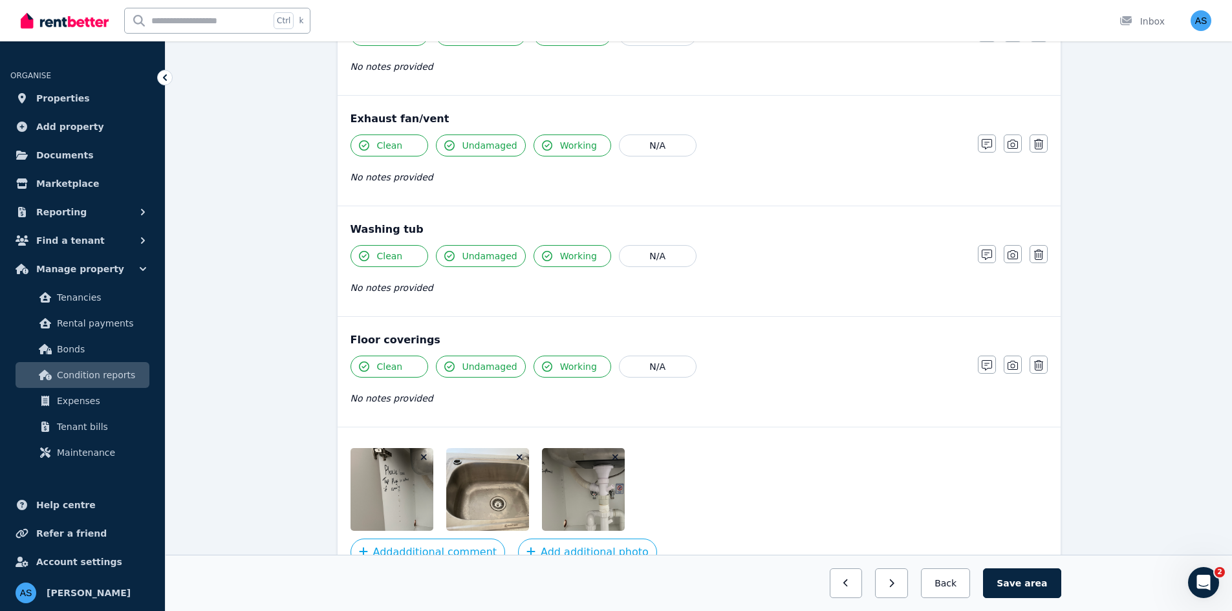
scroll to position [996, 0]
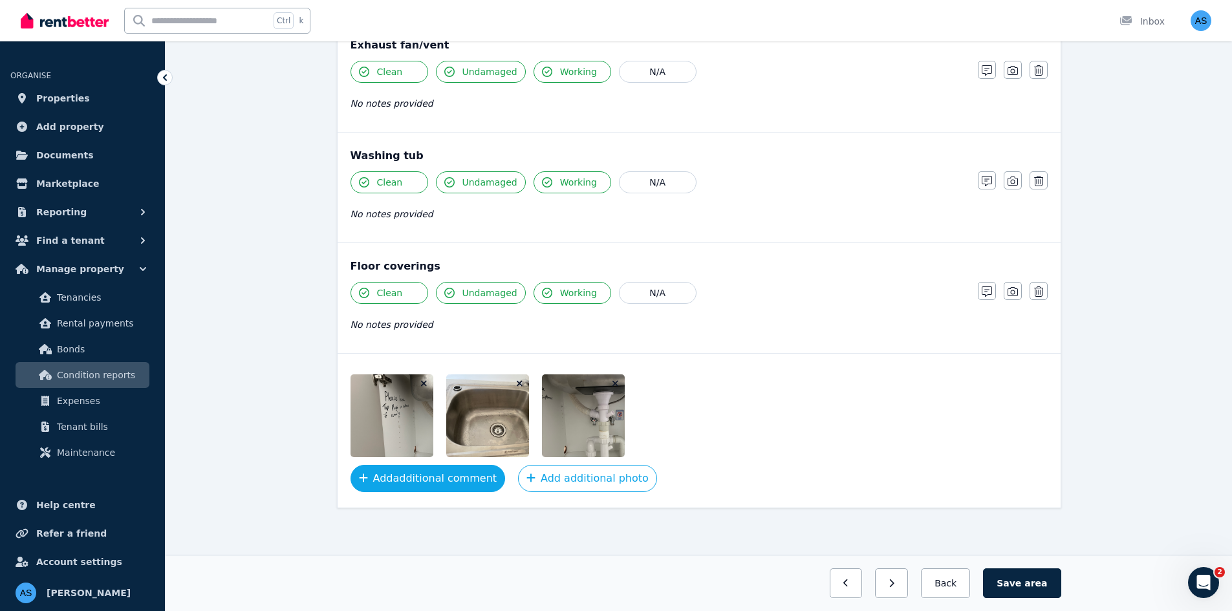
click at [475, 474] on button "Add additional comment" at bounding box center [427, 478] width 155 height 27
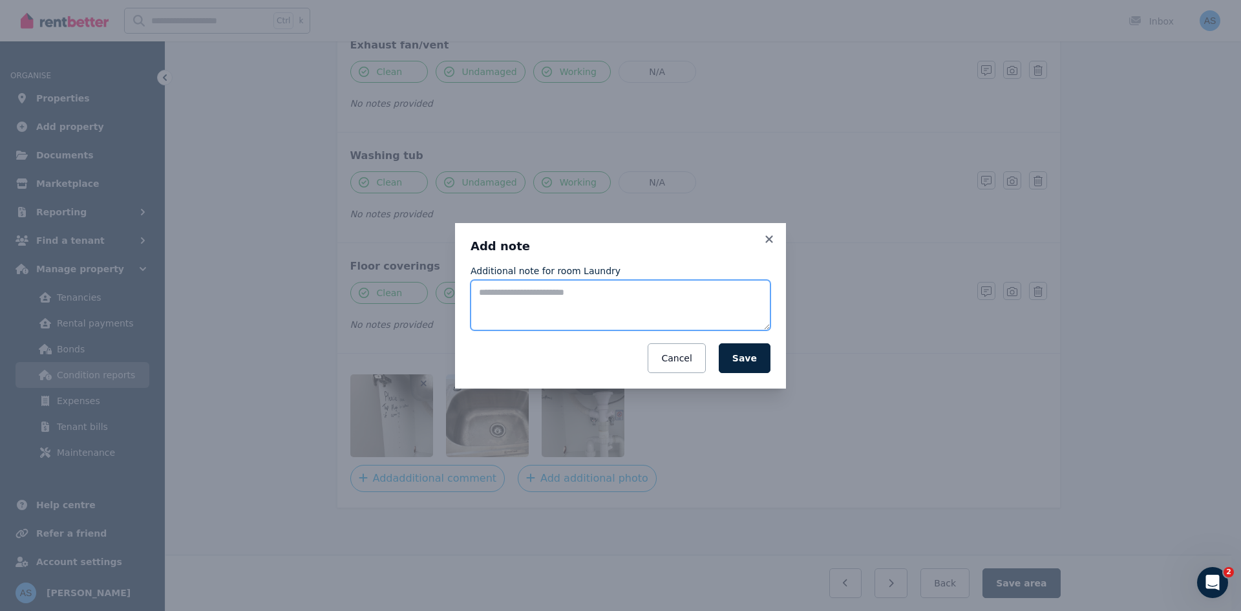
click at [588, 308] on textarea "Additional note for room Laundry" at bounding box center [621, 305] width 300 height 50
click at [687, 290] on textarea "**********" at bounding box center [621, 305] width 300 height 50
type textarea "**********"
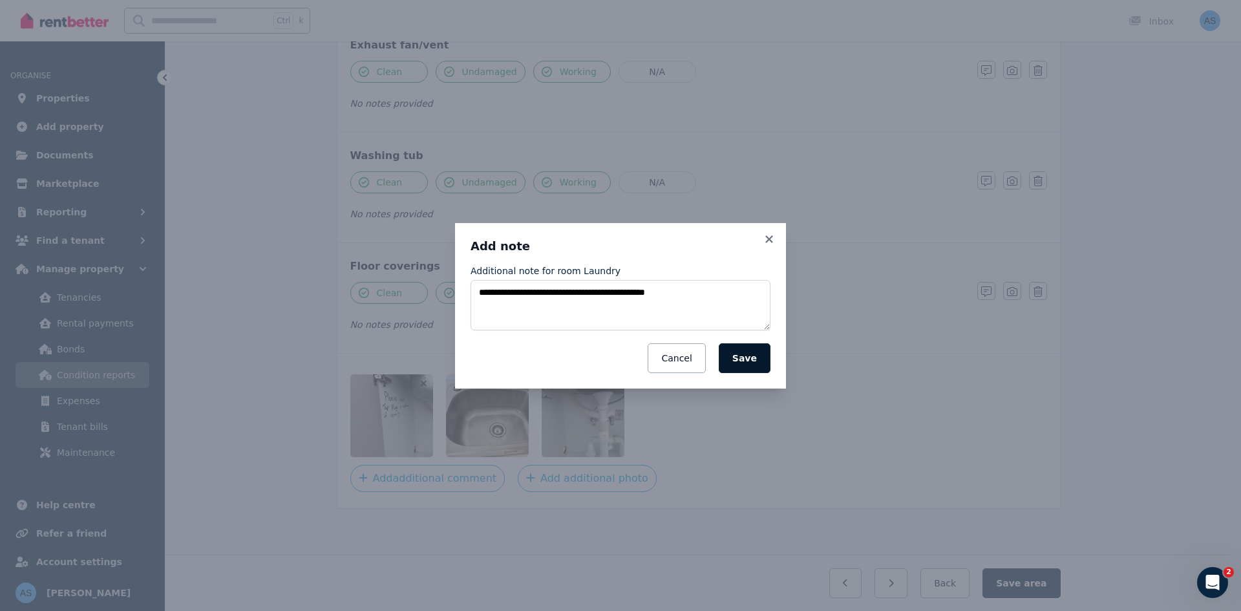
click at [732, 358] on button "Save" at bounding box center [745, 358] width 52 height 30
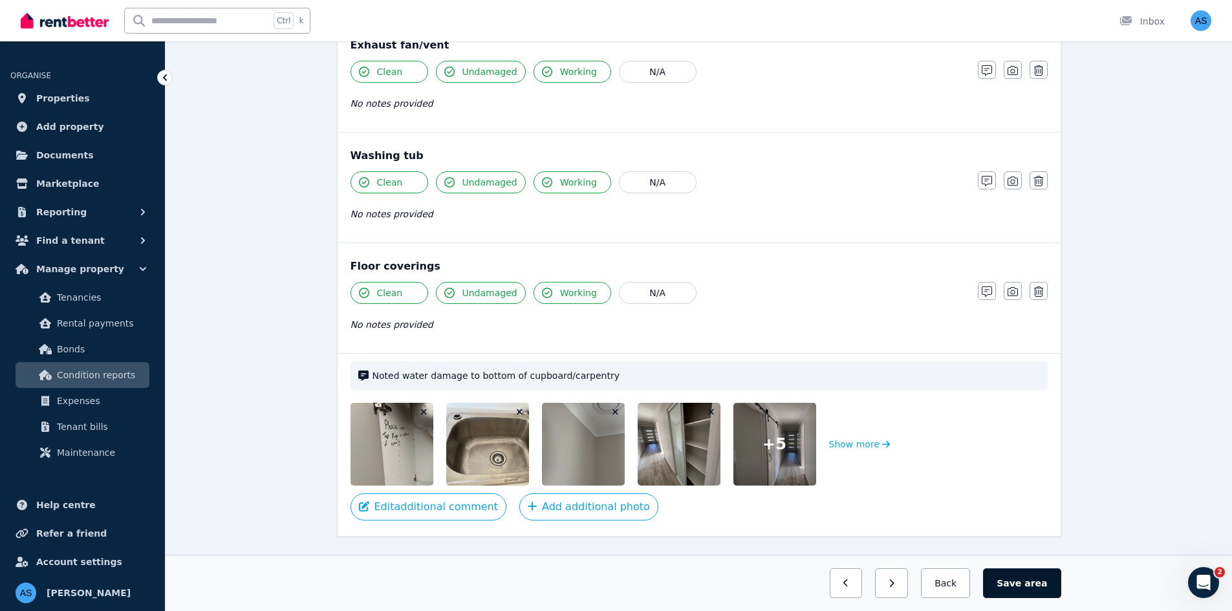
click at [1011, 579] on button "Save area" at bounding box center [1022, 583] width 78 height 30
click at [935, 584] on icon "button" at bounding box center [932, 583] width 6 height 9
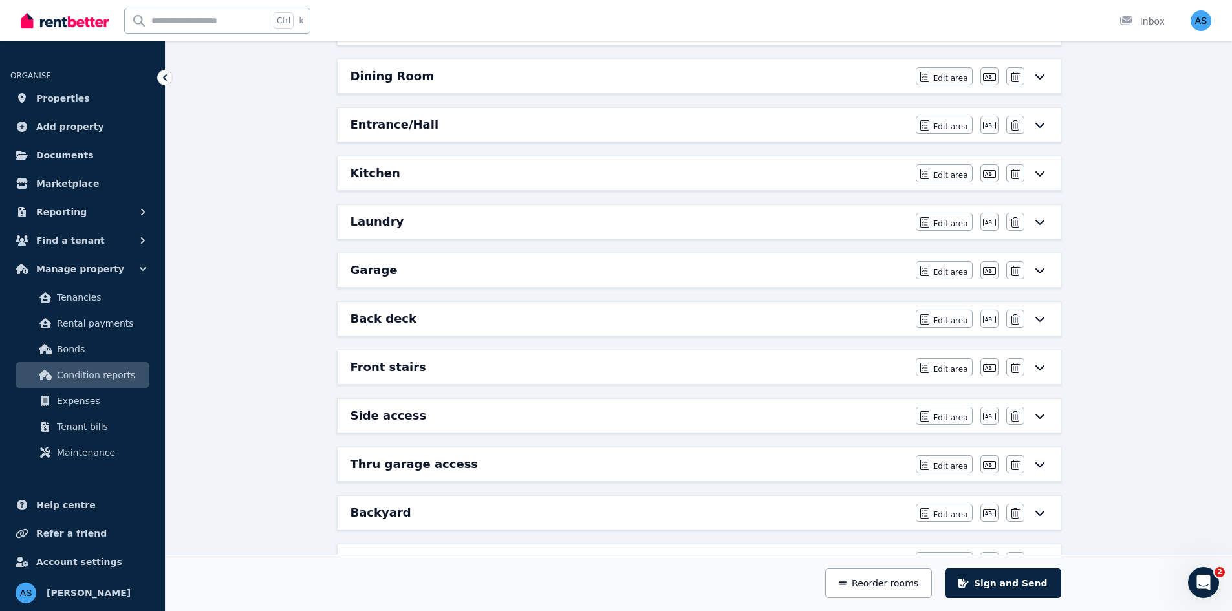
scroll to position [412, 0]
click at [522, 180] on div "Kitchen" at bounding box center [628, 174] width 557 height 18
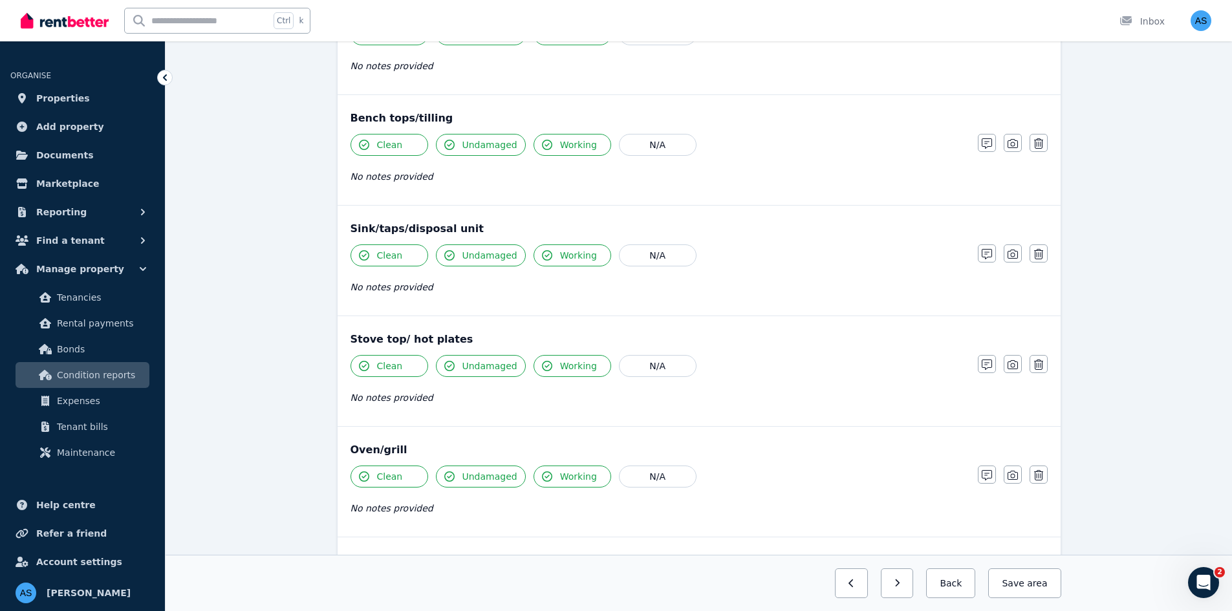
scroll to position [1504, 0]
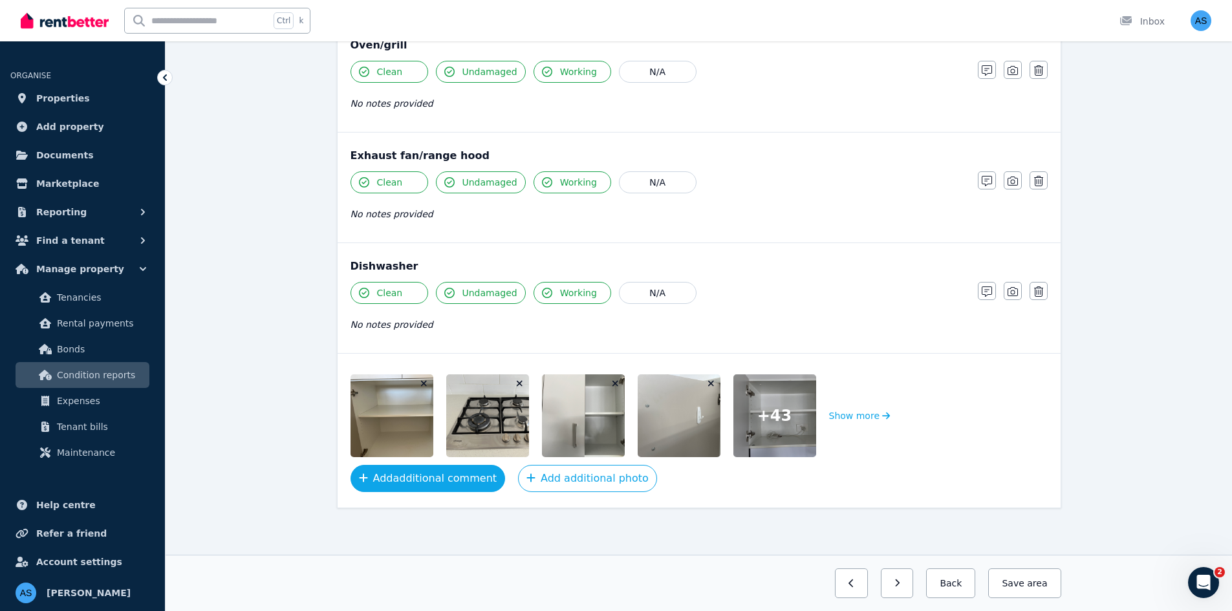
click at [423, 481] on button "Add additional comment" at bounding box center [427, 478] width 155 height 27
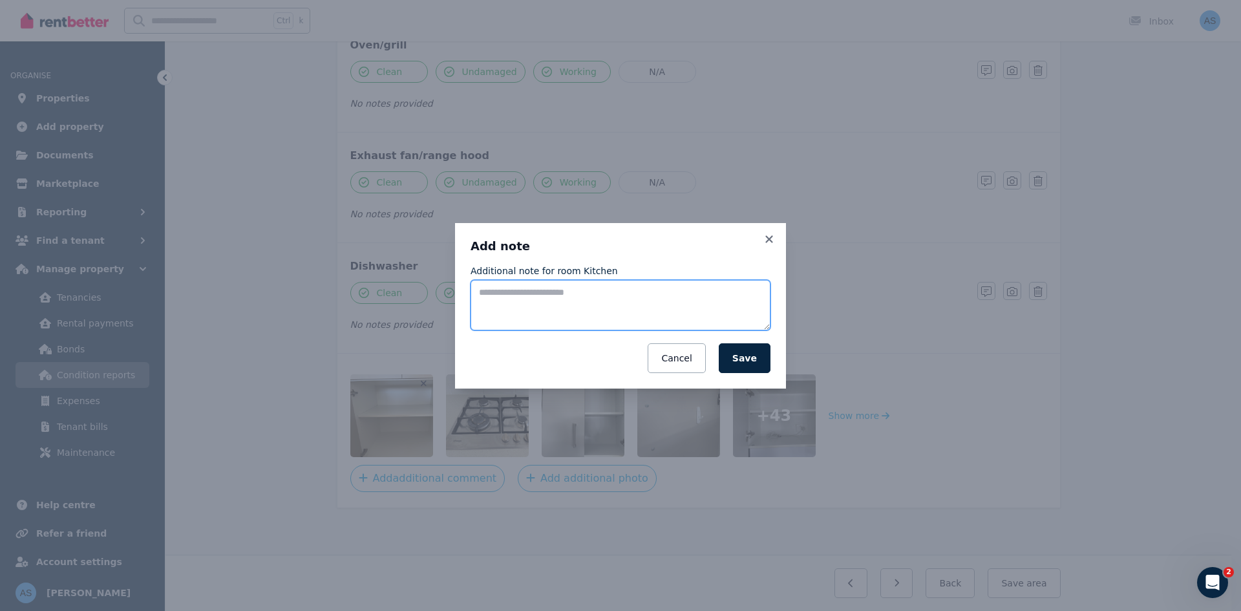
click at [561, 312] on textarea "Additional note for room Kitchen" at bounding box center [621, 305] width 300 height 50
click at [618, 284] on textarea "**********" at bounding box center [621, 305] width 300 height 50
click at [645, 294] on textarea "**********" at bounding box center [621, 305] width 300 height 50
type textarea "**********"
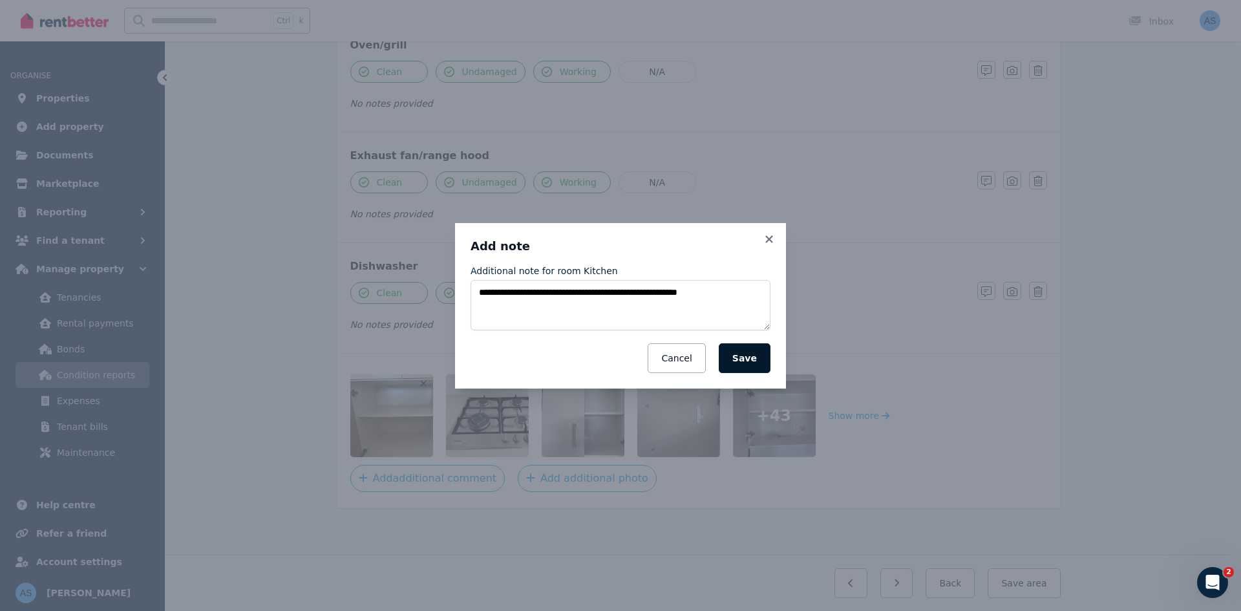
click at [738, 346] on button "Save" at bounding box center [745, 358] width 52 height 30
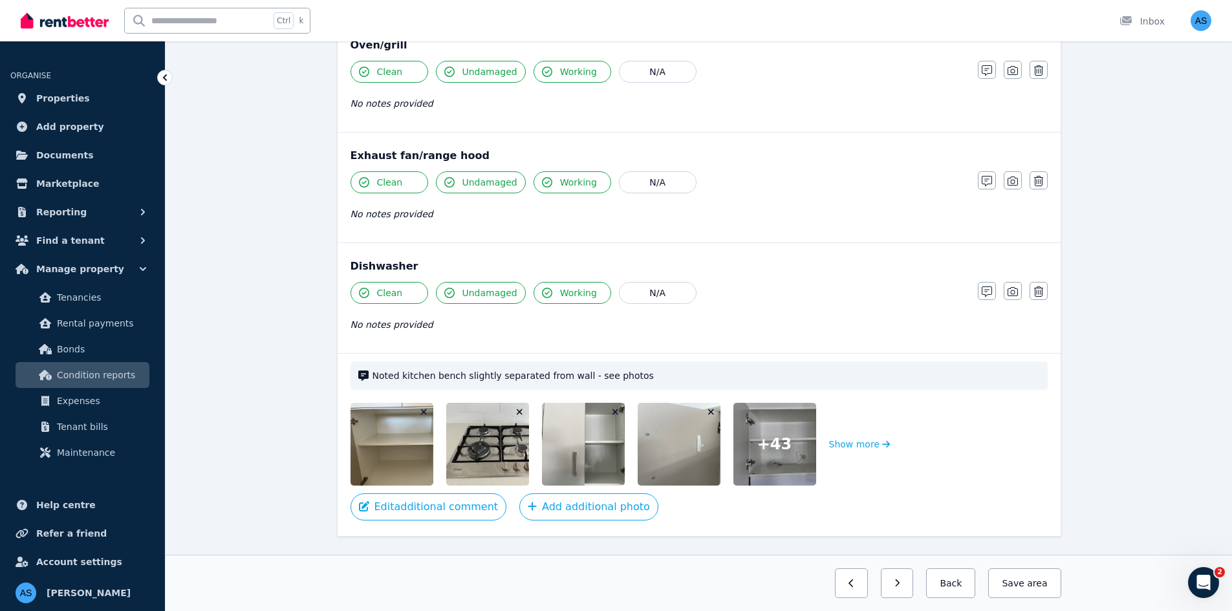
click at [768, 442] on span "+ 43" at bounding box center [774, 444] width 35 height 21
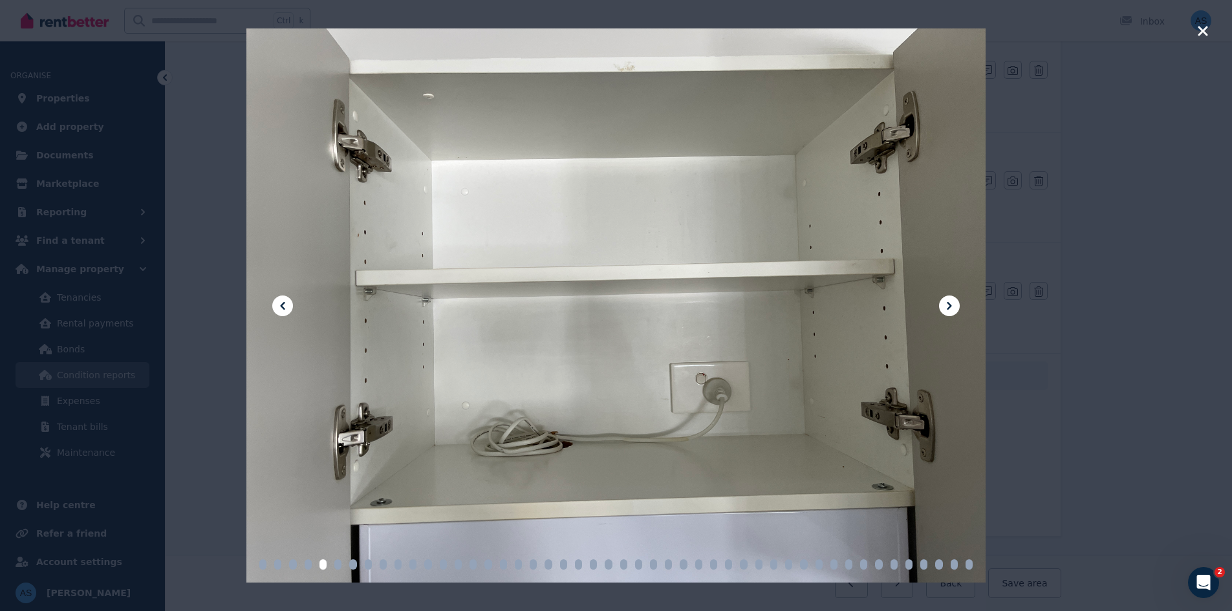
click at [947, 312] on icon at bounding box center [949, 306] width 16 height 16
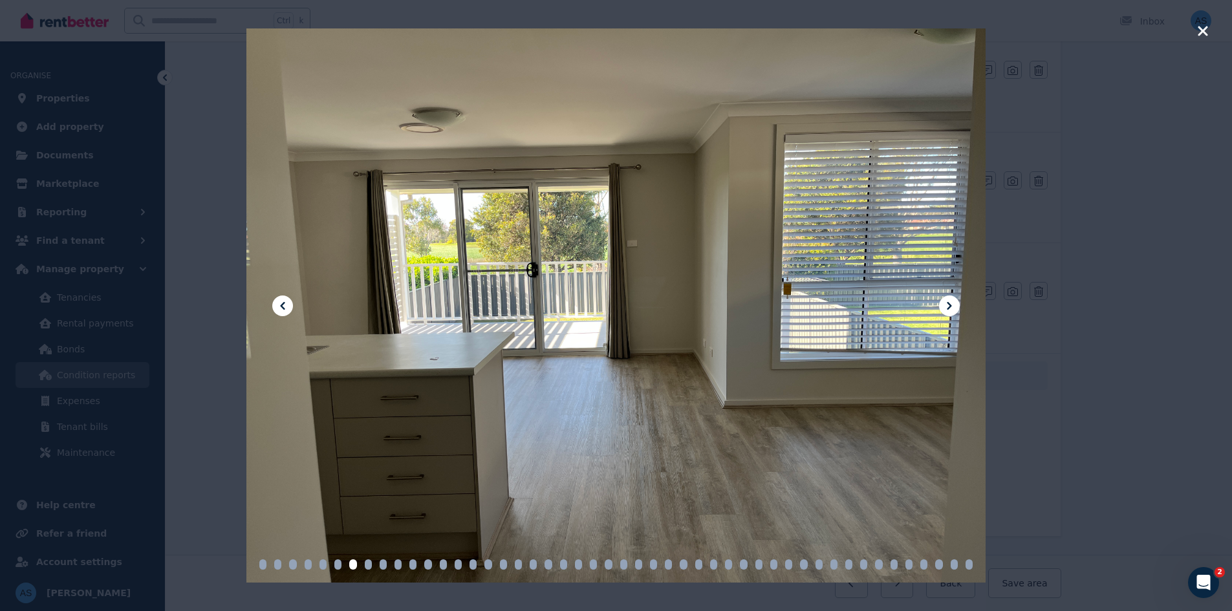
click at [947, 312] on icon at bounding box center [949, 306] width 16 height 16
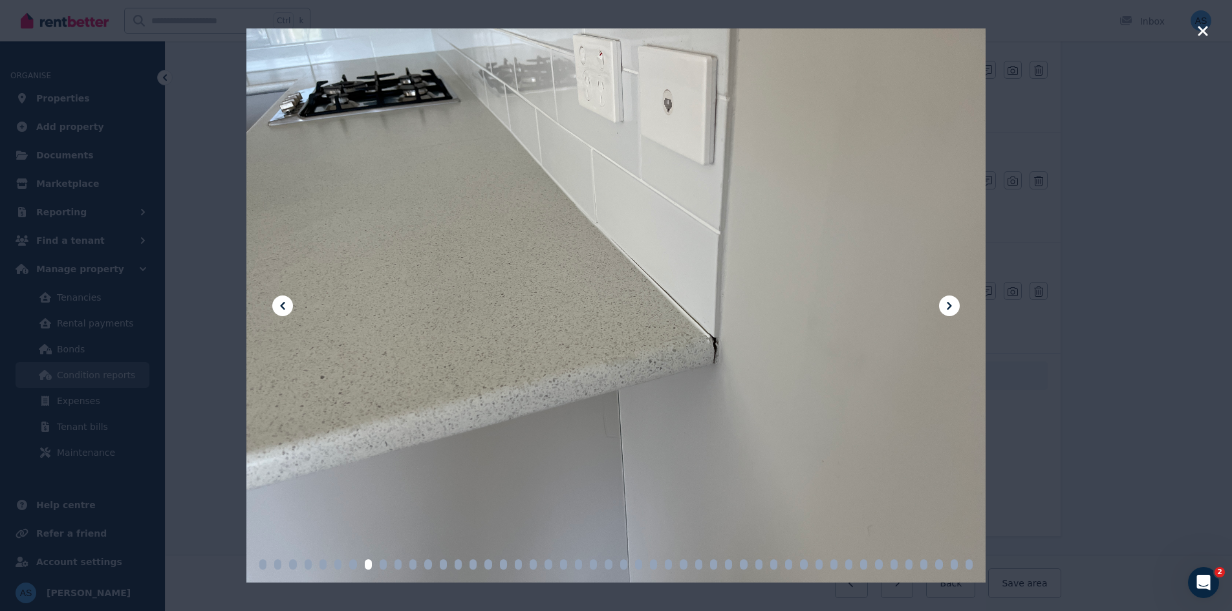
click at [947, 312] on icon at bounding box center [949, 306] width 16 height 16
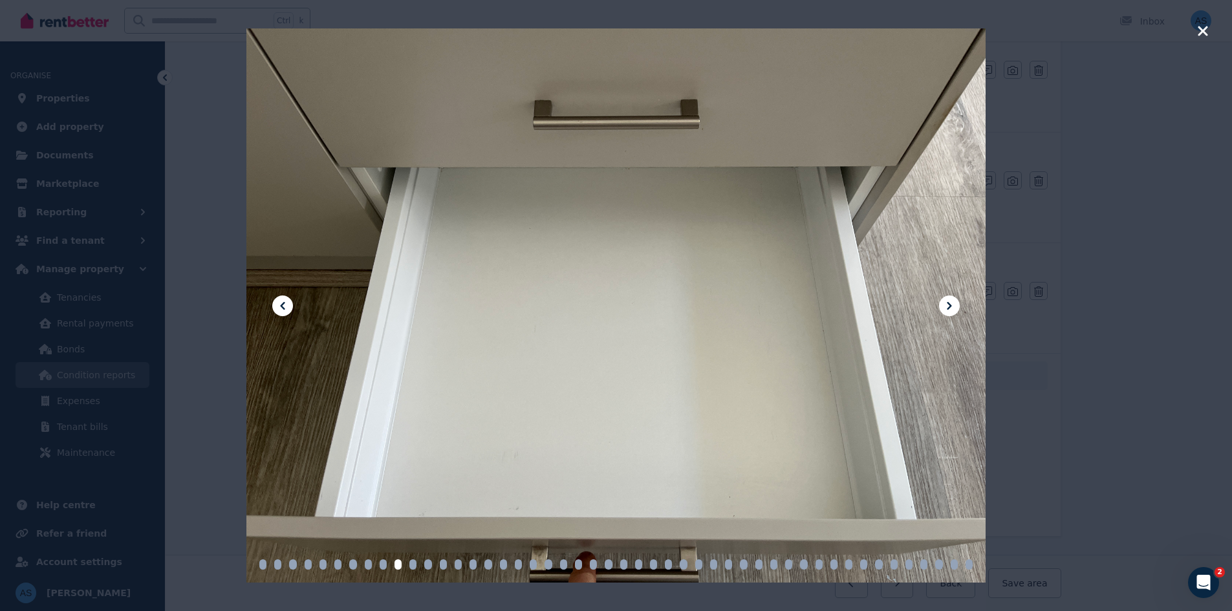
click at [1201, 30] on icon "button" at bounding box center [1202, 31] width 10 height 10
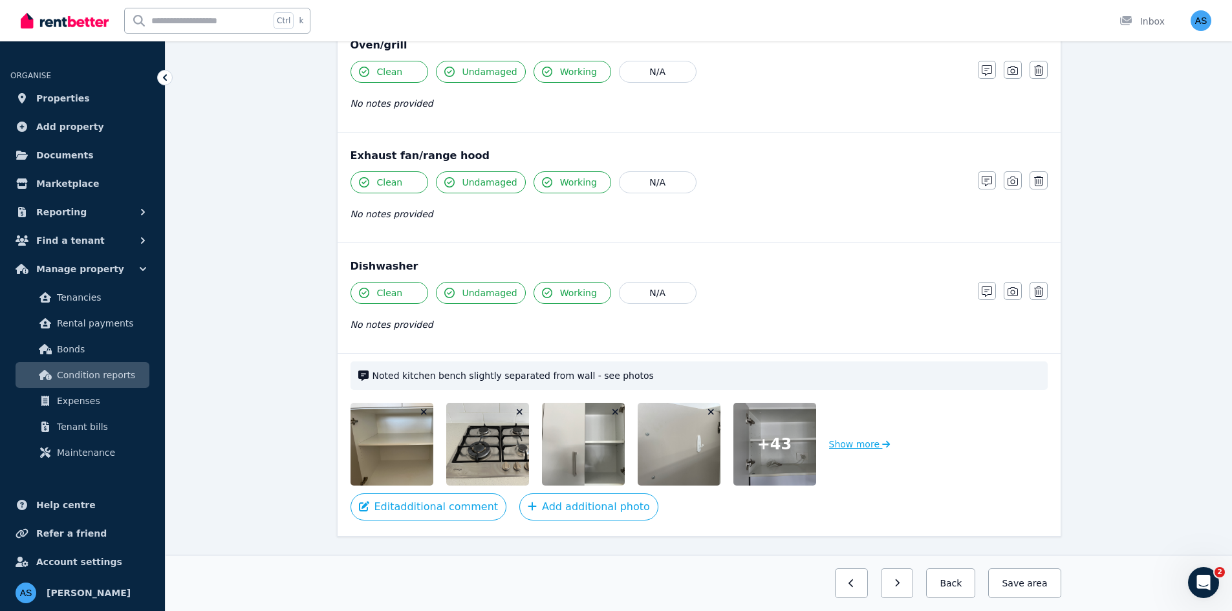
click at [853, 446] on button "Show more" at bounding box center [859, 444] width 61 height 83
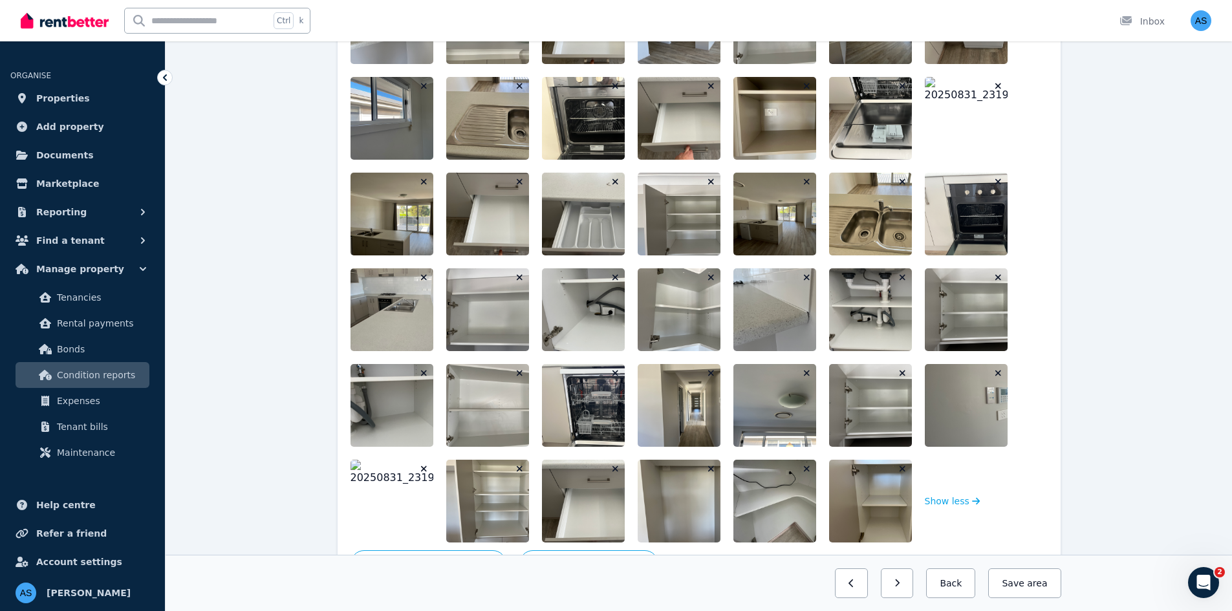
scroll to position [2106, 0]
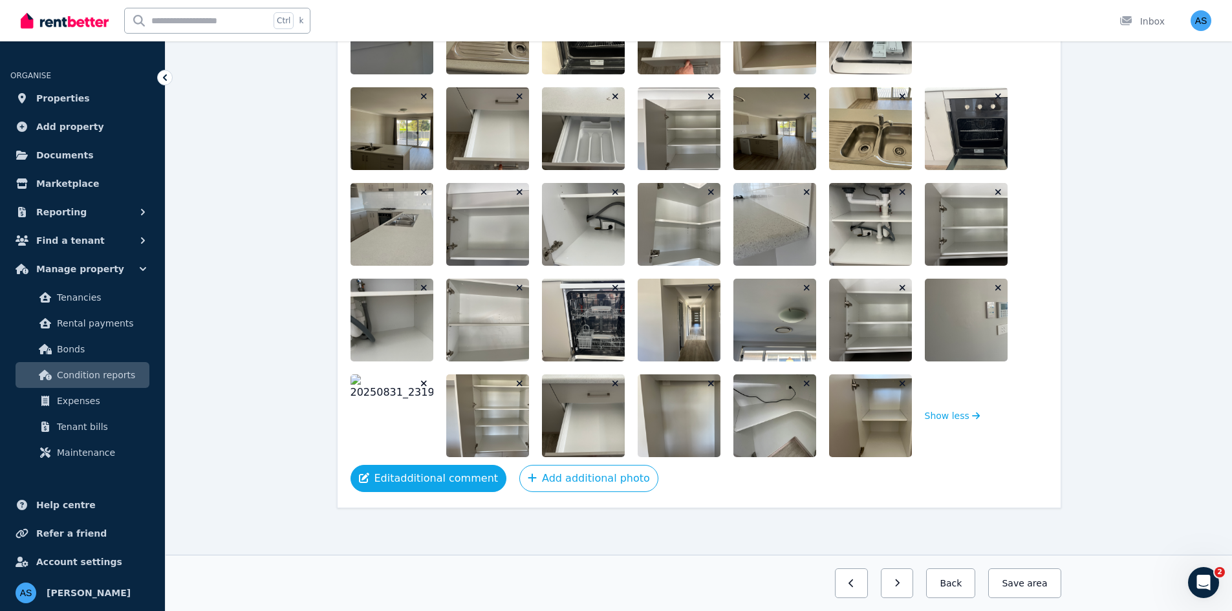
click at [472, 478] on button "Edit additional comment" at bounding box center [428, 478] width 156 height 27
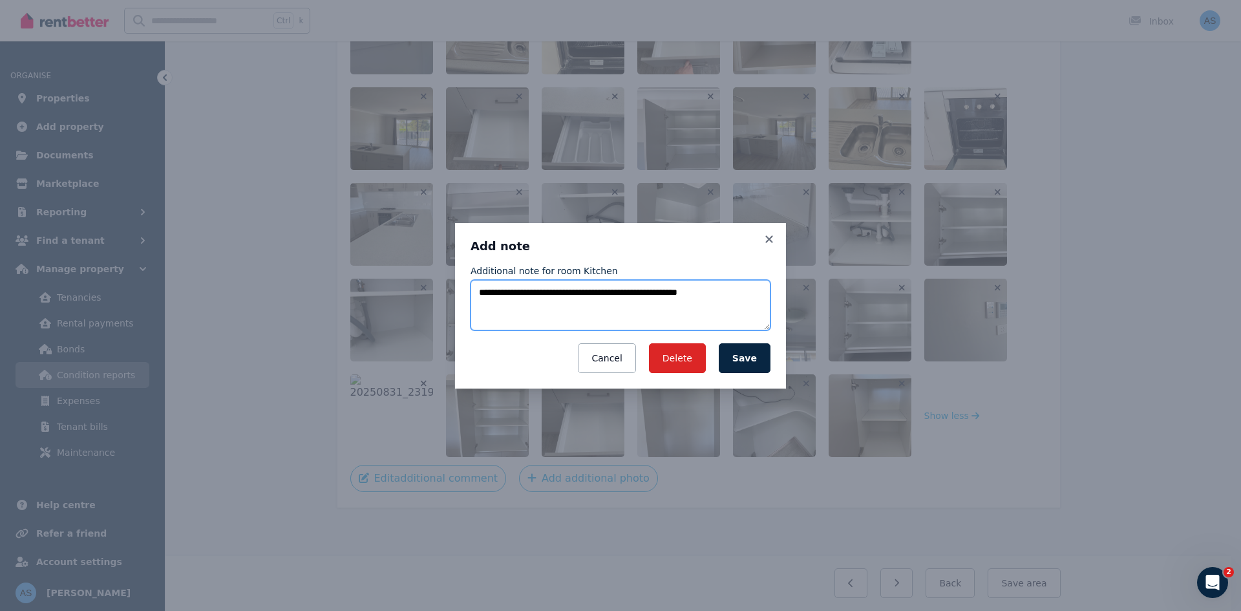
click at [674, 292] on textarea "**********" at bounding box center [621, 305] width 300 height 50
type textarea "**********"
click at [743, 352] on button "Save" at bounding box center [745, 358] width 52 height 30
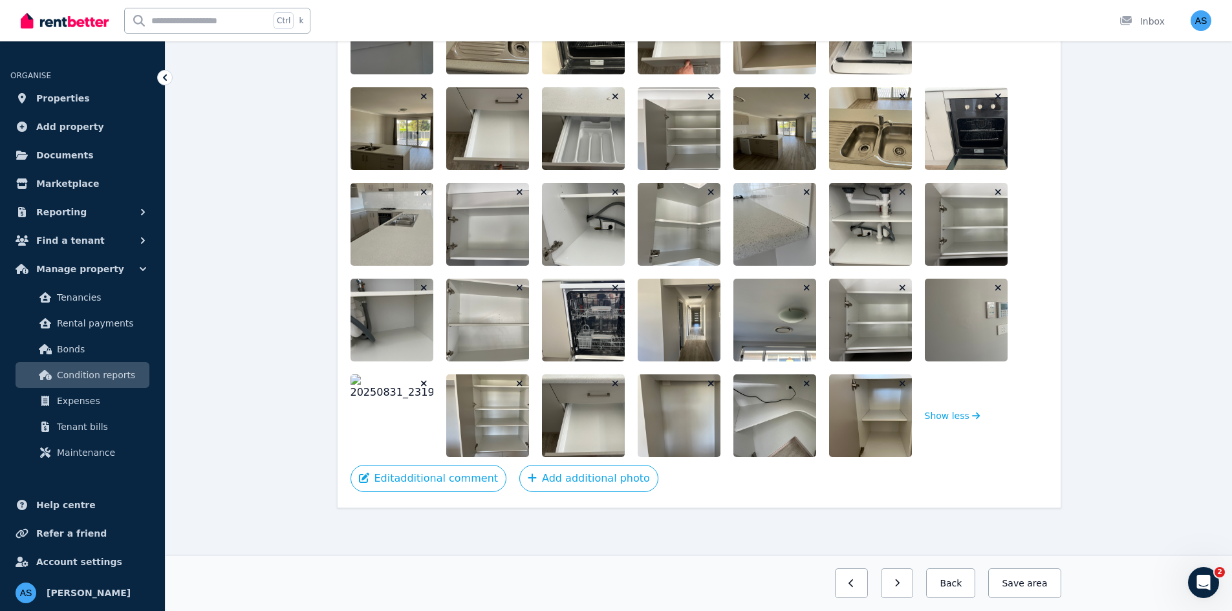
click at [742, 356] on img at bounding box center [788, 320] width 111 height 83
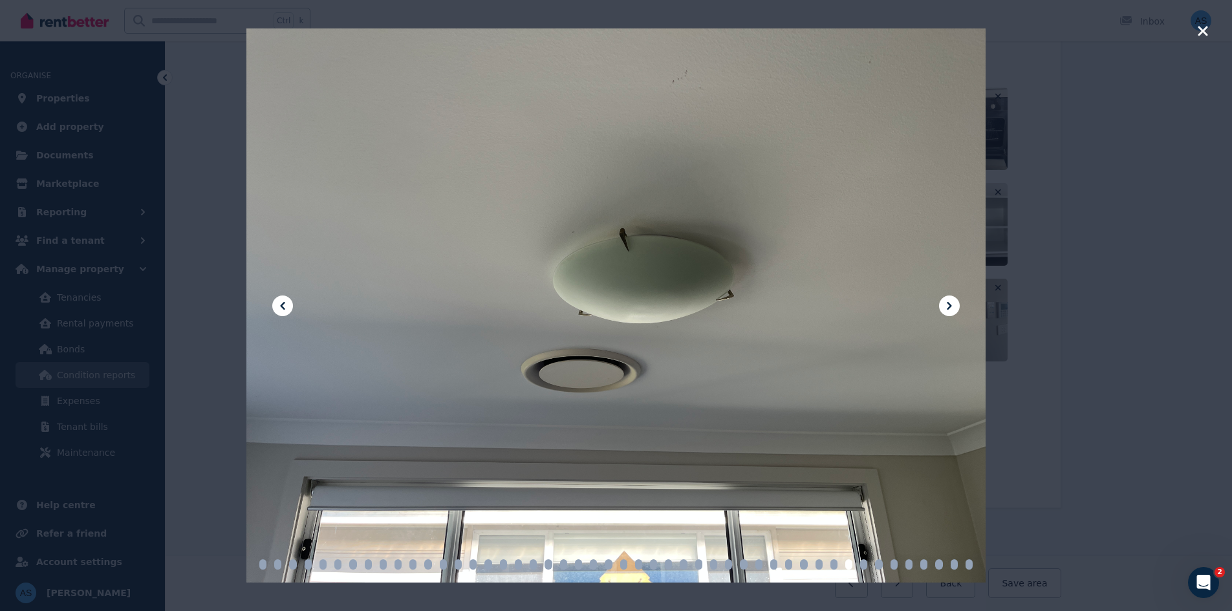
click at [1201, 33] on icon "button" at bounding box center [1202, 31] width 10 height 10
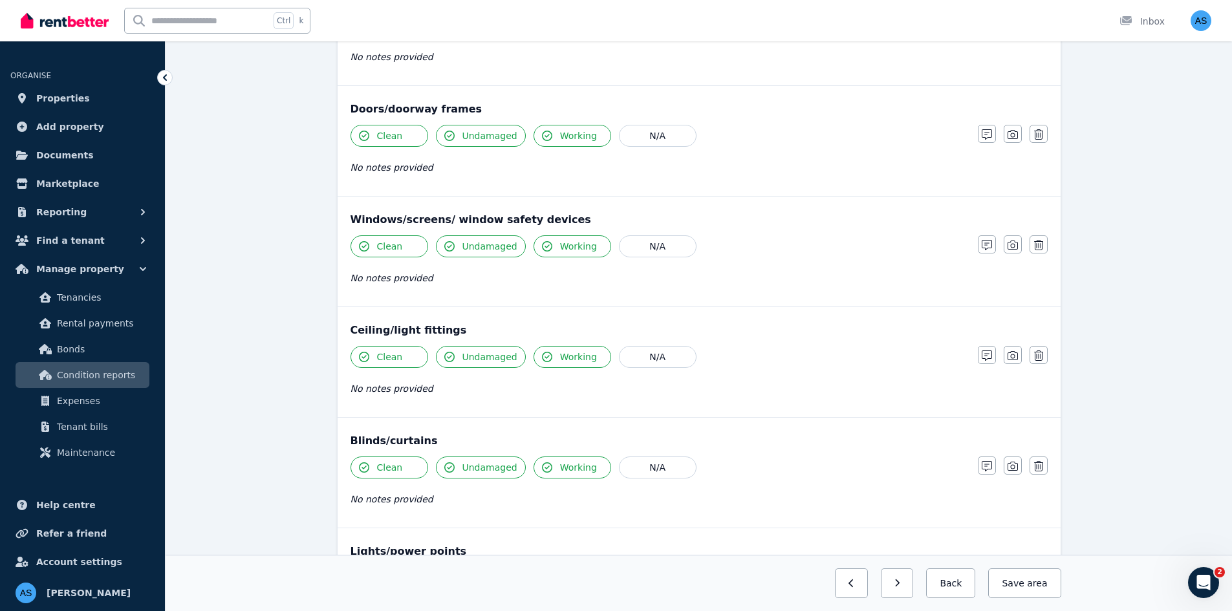
scroll to position [231, 0]
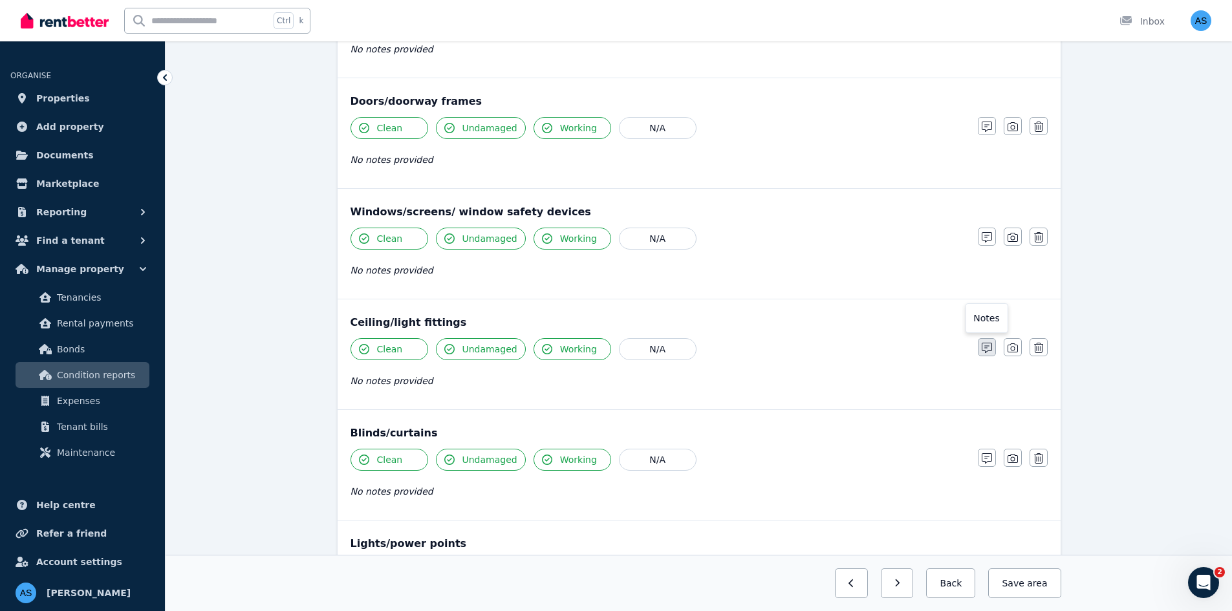
click at [983, 349] on icon "button" at bounding box center [986, 348] width 10 height 10
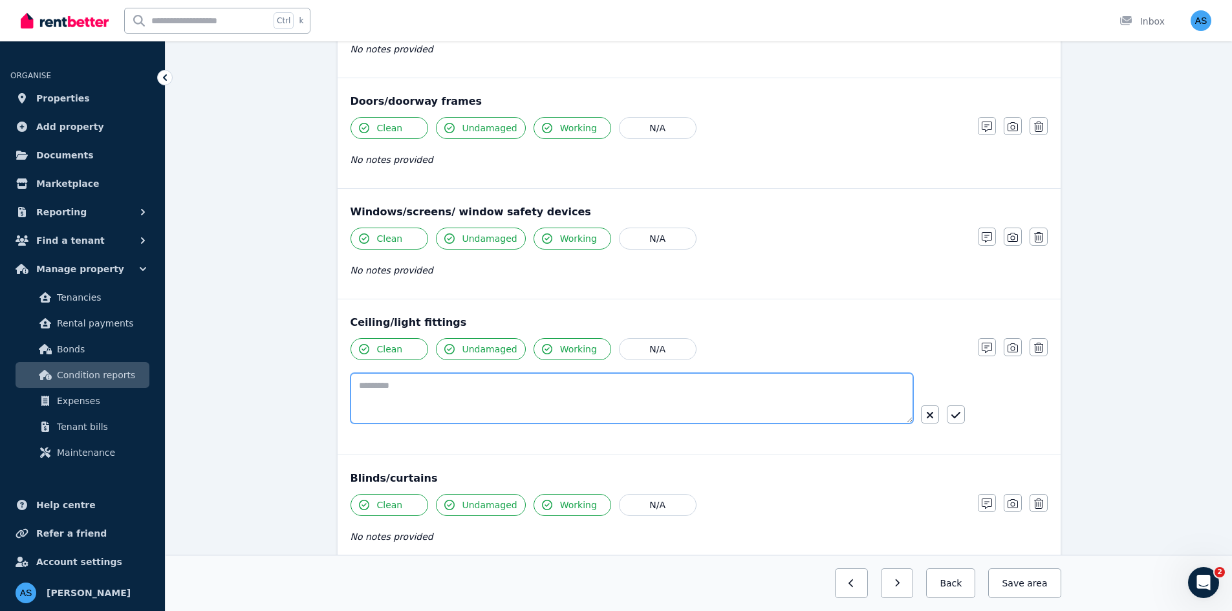
click at [760, 400] on textarea at bounding box center [631, 398] width 562 height 50
type textarea "**********"
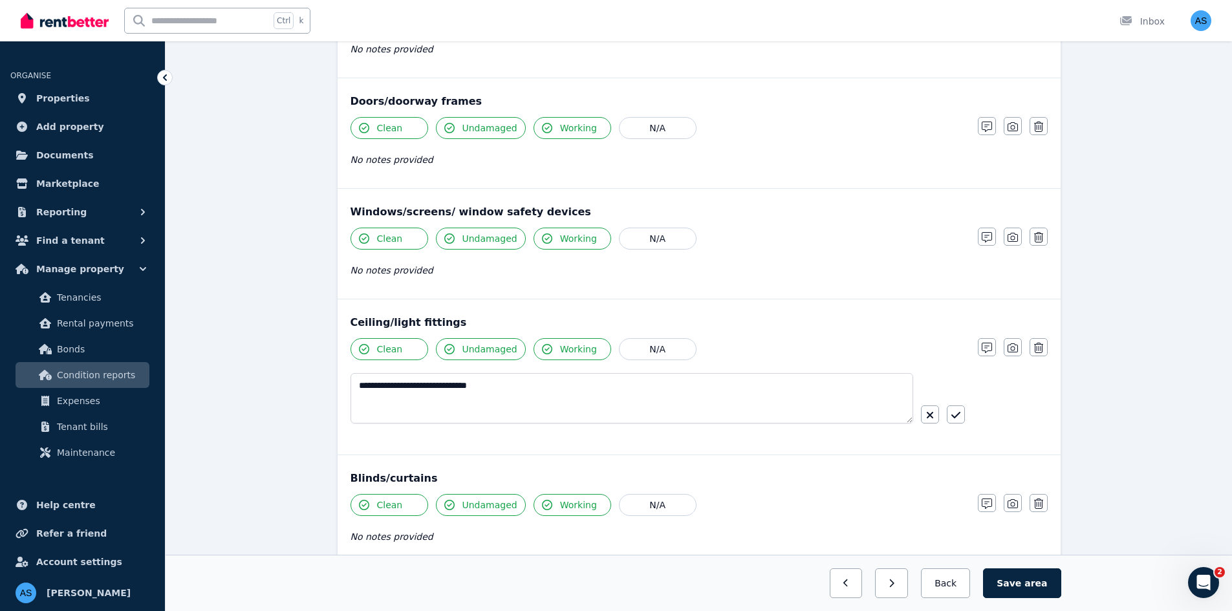
click at [965, 417] on div "**********" at bounding box center [698, 392] width 697 height 109
click at [959, 418] on icon "button" at bounding box center [955, 415] width 9 height 10
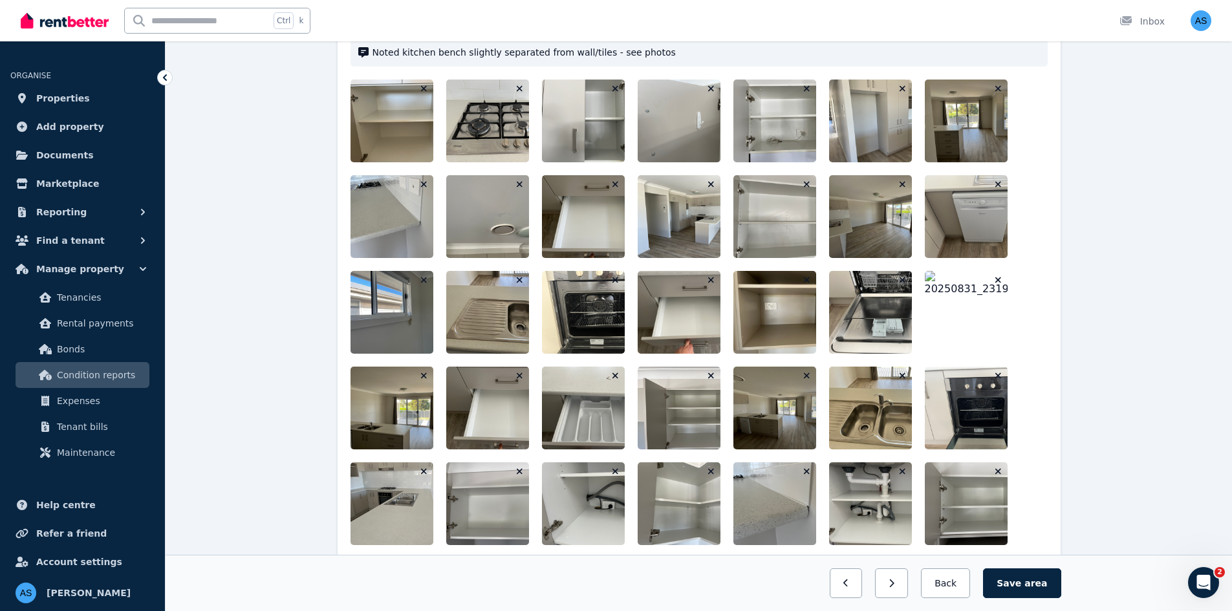
scroll to position [2042, 0]
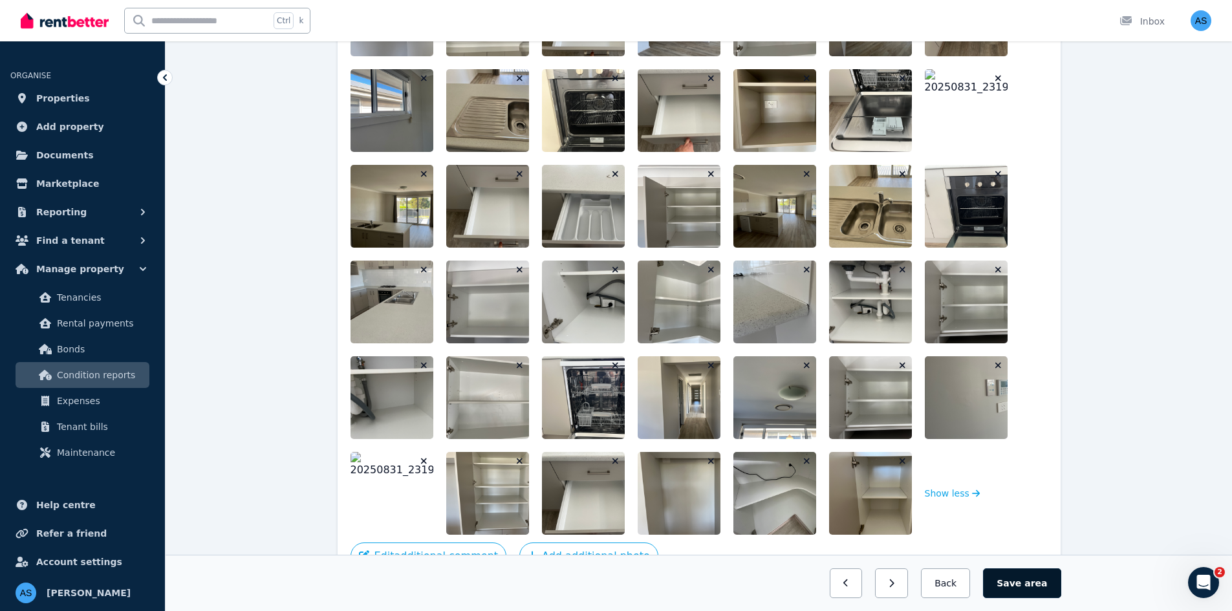
click at [1020, 572] on button "Save area" at bounding box center [1022, 583] width 78 height 30
click at [970, 587] on button "Back" at bounding box center [945, 583] width 60 height 30
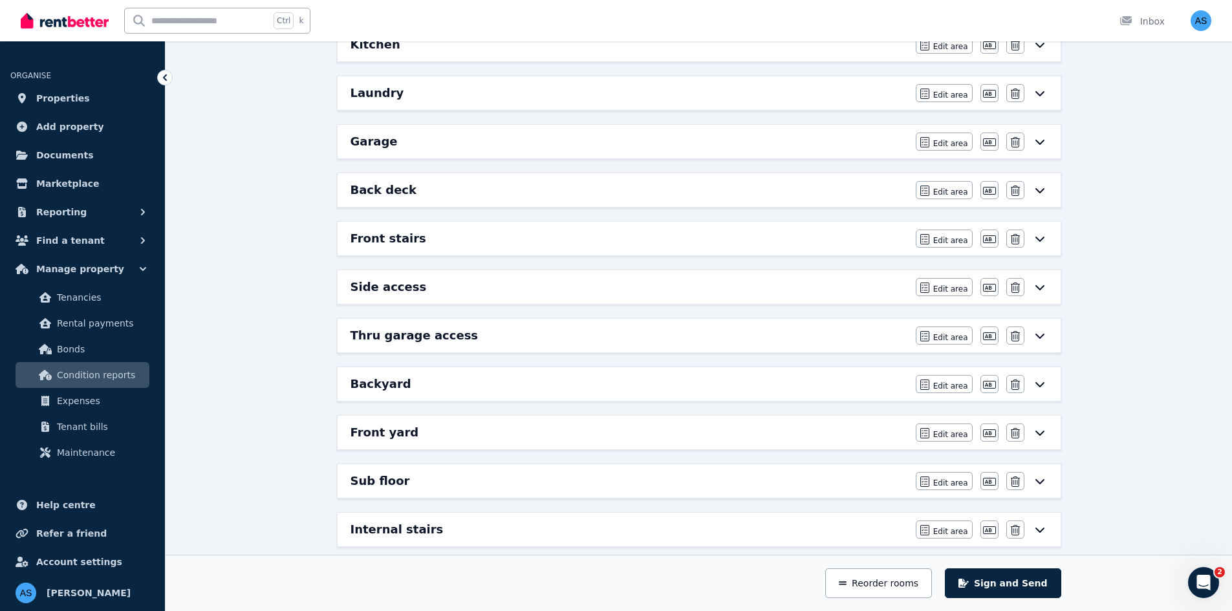
scroll to position [476, 0]
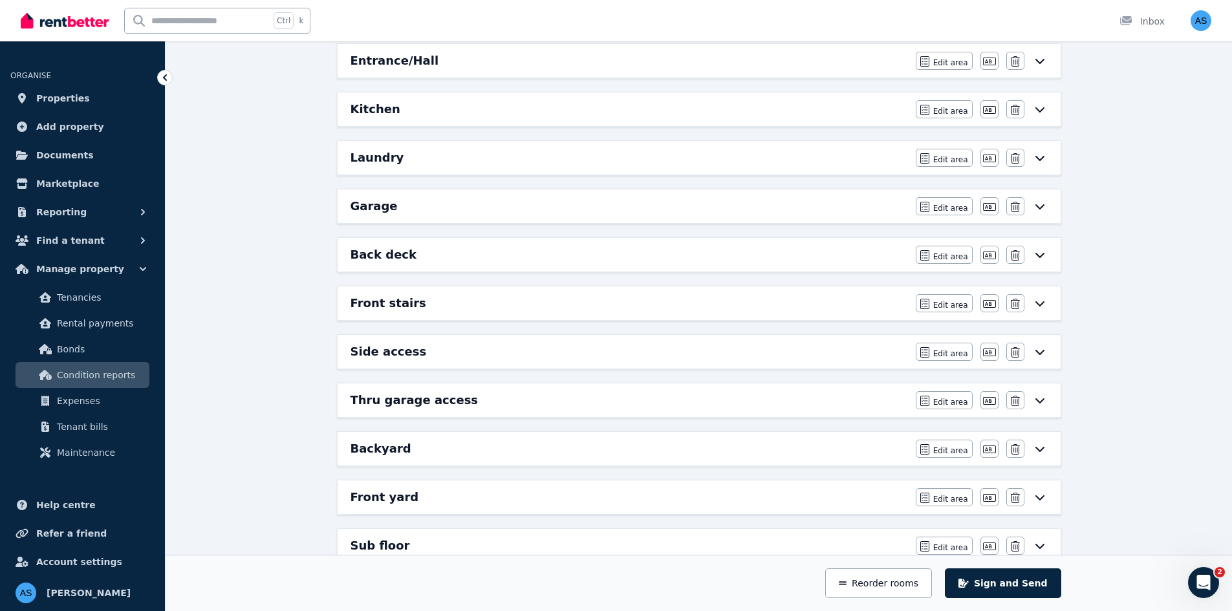
click at [478, 206] on div "Garage" at bounding box center [628, 206] width 557 height 18
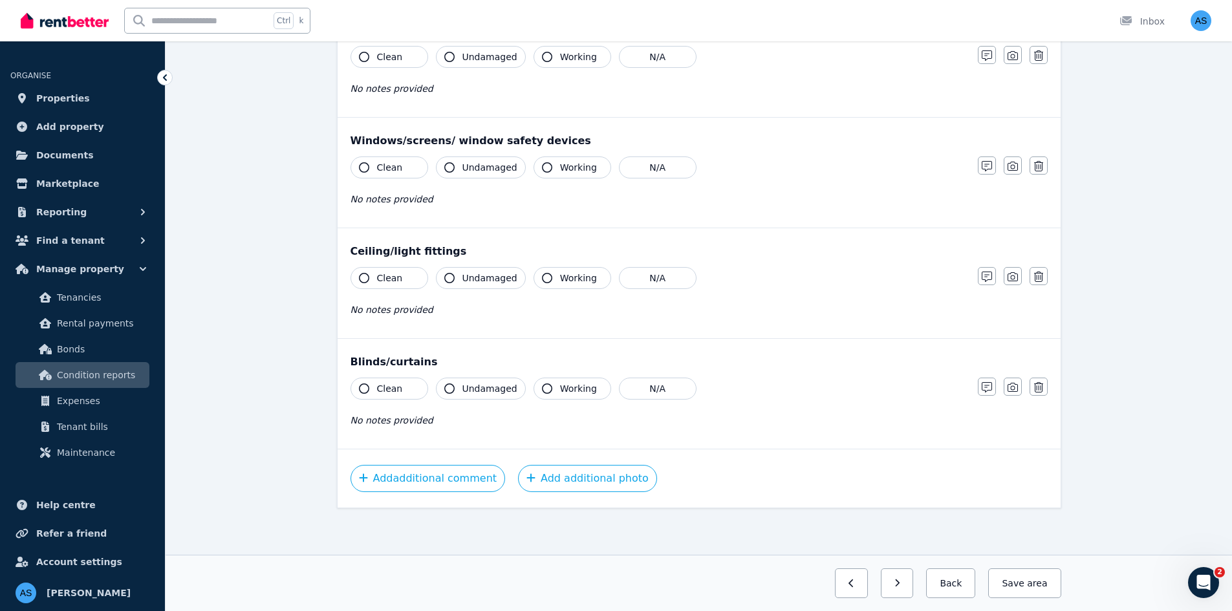
scroll to position [0, 0]
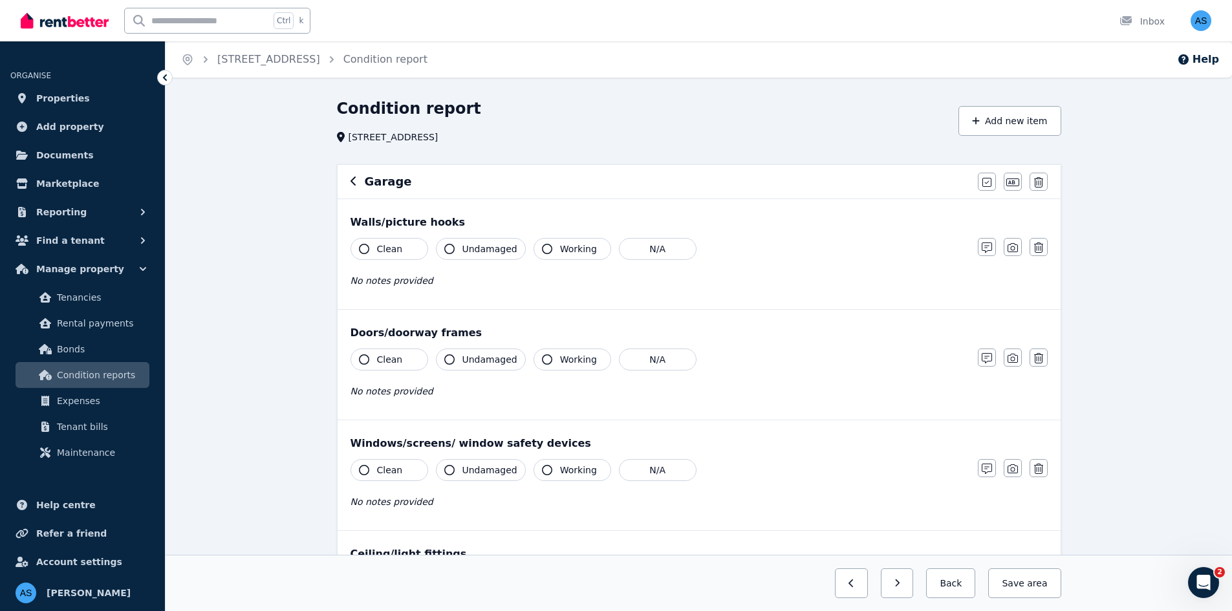
click at [385, 243] on span "Clean" at bounding box center [390, 248] width 26 height 13
click at [451, 246] on icon "button" at bounding box center [449, 249] width 10 height 10
click at [561, 248] on span "Working" at bounding box center [578, 248] width 37 height 13
click at [398, 361] on span "Clean" at bounding box center [390, 359] width 26 height 13
click at [478, 352] on button "Undamaged" at bounding box center [481, 359] width 90 height 22
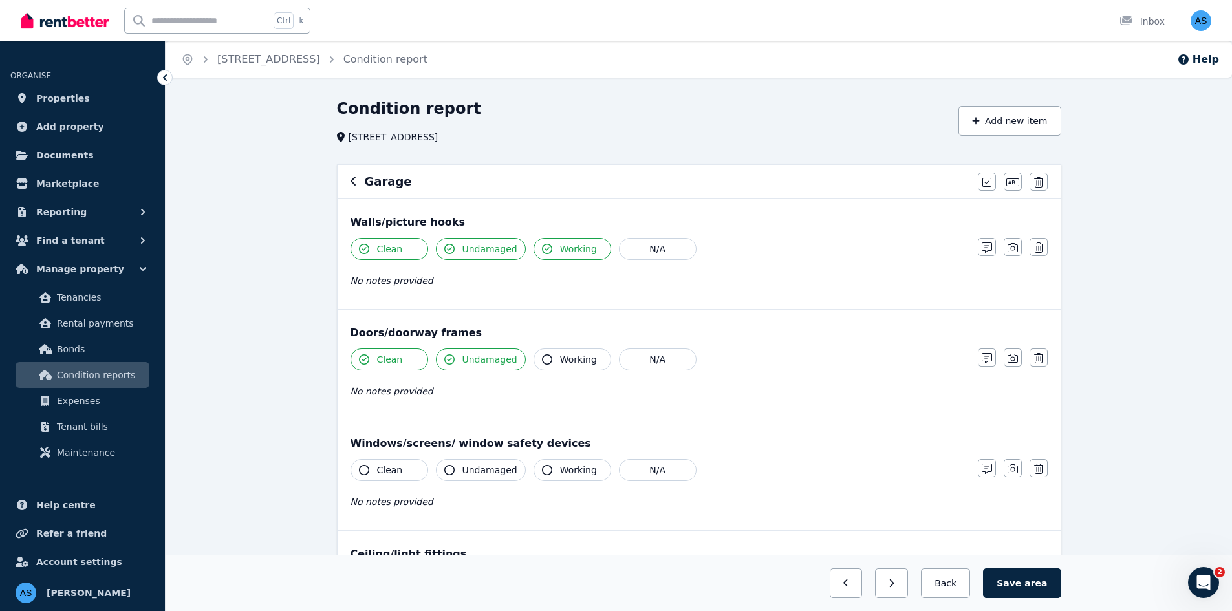
click at [571, 359] on span "Working" at bounding box center [578, 359] width 37 height 13
click at [990, 248] on icon "button" at bounding box center [986, 247] width 10 height 10
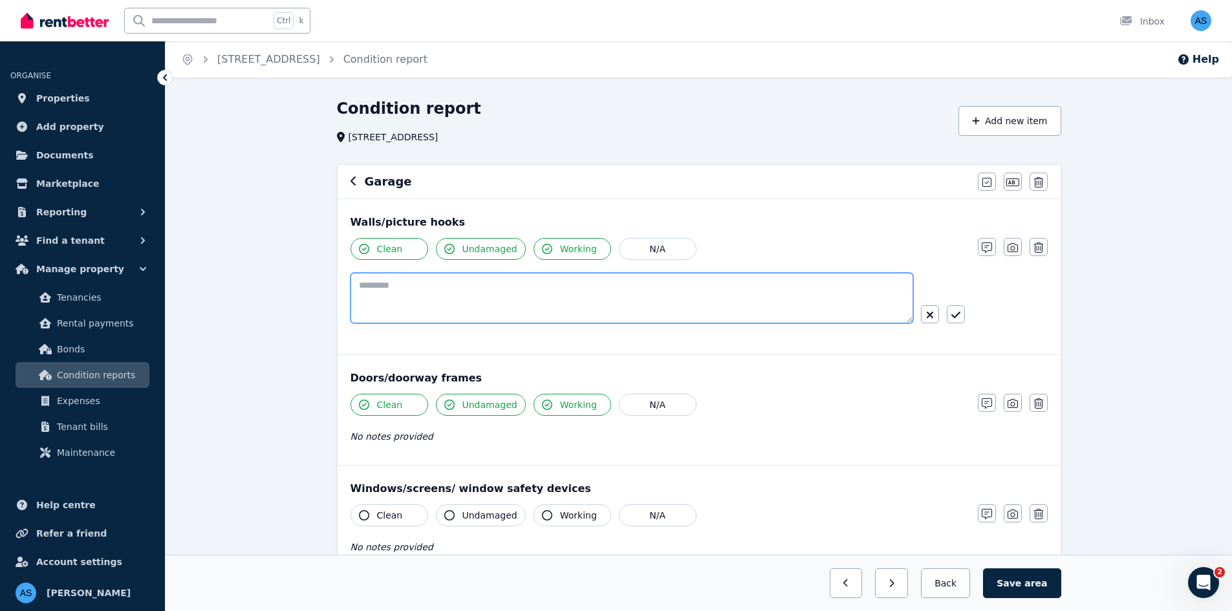
click at [787, 297] on textarea at bounding box center [631, 298] width 562 height 50
type textarea "**********"
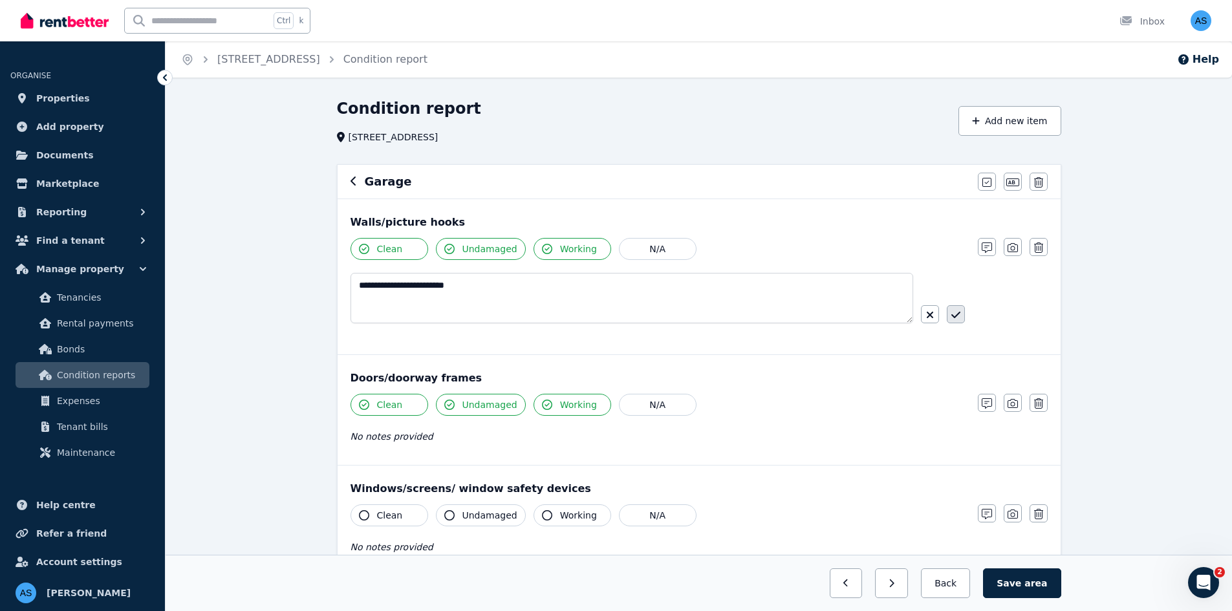
click at [947, 314] on button "button" at bounding box center [955, 314] width 18 height 18
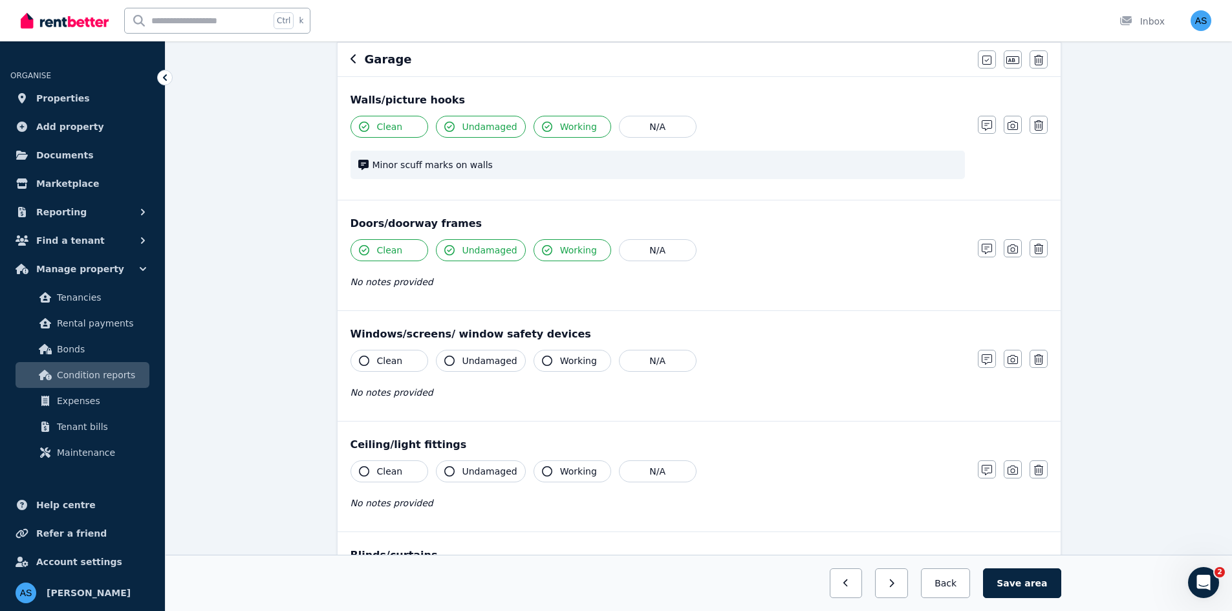
scroll to position [129, 0]
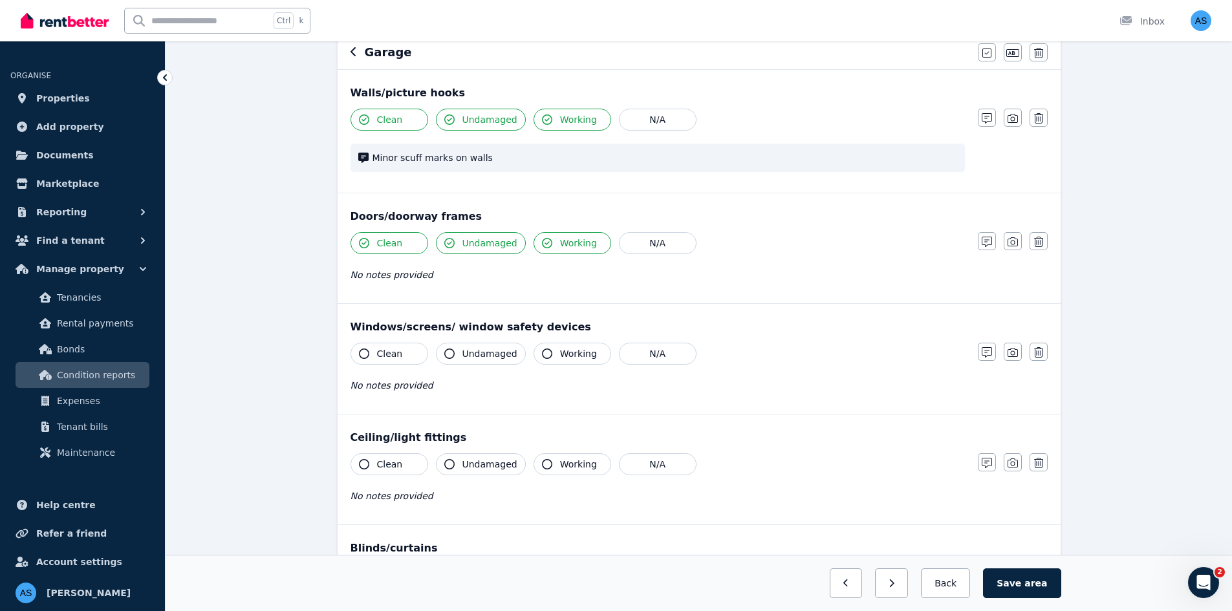
click at [398, 343] on button "Clean" at bounding box center [389, 354] width 78 height 22
click at [493, 352] on span "Undamaged" at bounding box center [489, 353] width 55 height 13
click at [560, 350] on span "Working" at bounding box center [578, 353] width 37 height 13
click at [383, 458] on span "Clean" at bounding box center [390, 464] width 26 height 13
click at [486, 468] on span "Undamaged" at bounding box center [489, 464] width 55 height 13
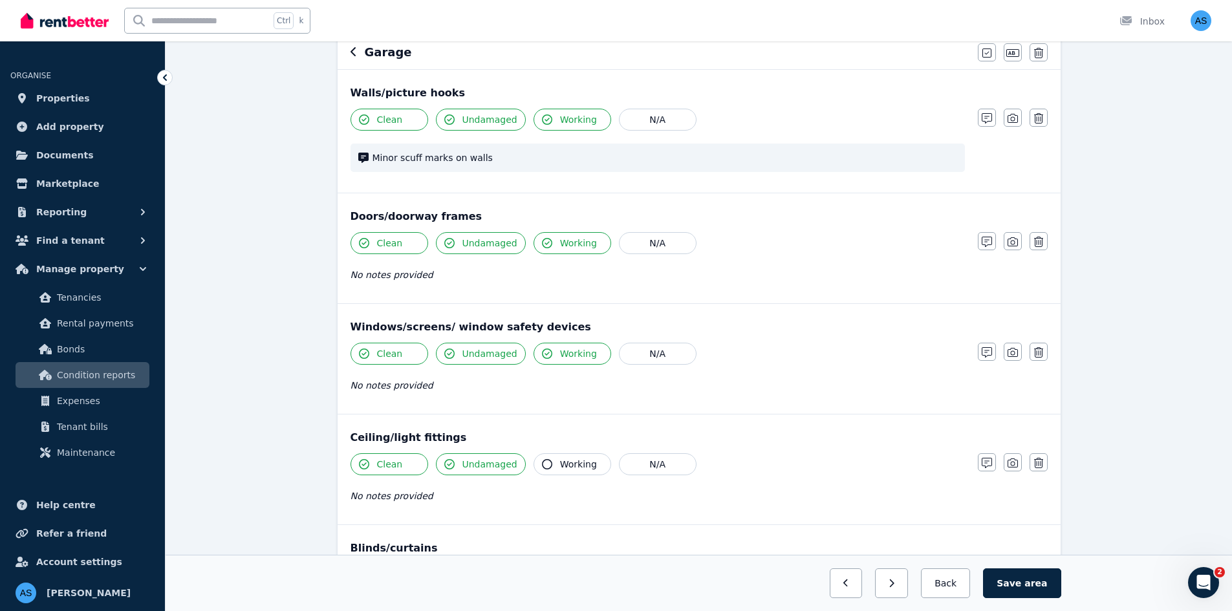
click at [568, 467] on span "Working" at bounding box center [578, 464] width 37 height 13
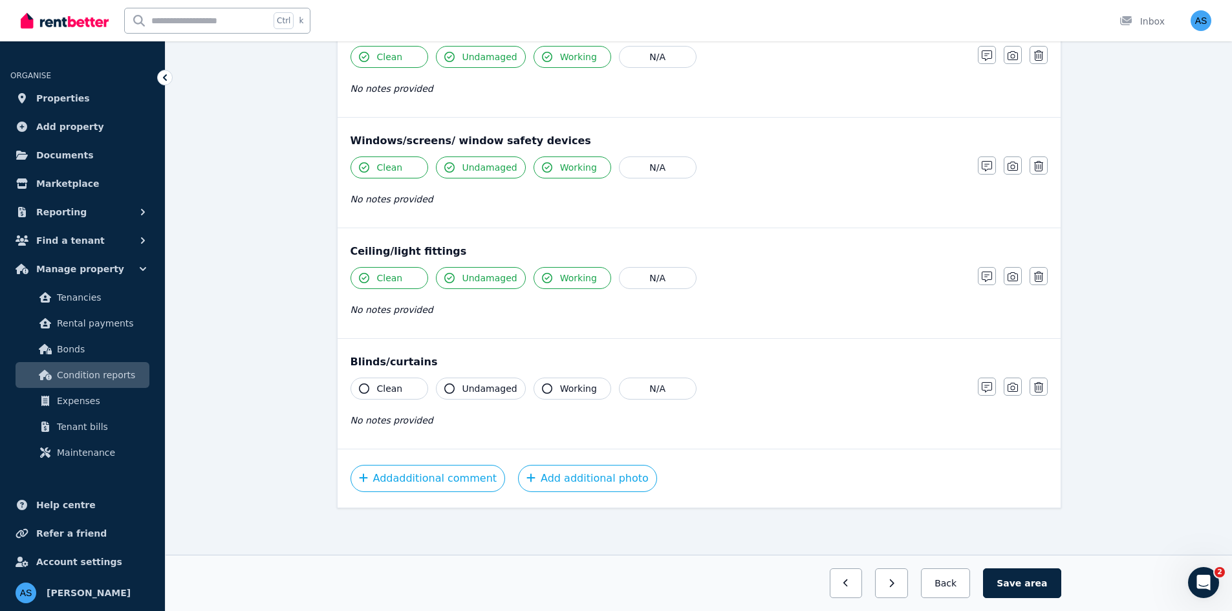
click at [379, 386] on span "Clean" at bounding box center [390, 388] width 26 height 13
click at [518, 389] on button "Undamaged" at bounding box center [481, 389] width 90 height 22
click at [560, 388] on span "Working" at bounding box center [578, 388] width 37 height 13
click at [541, 478] on button "Add additional photo" at bounding box center [587, 478] width 139 height 27
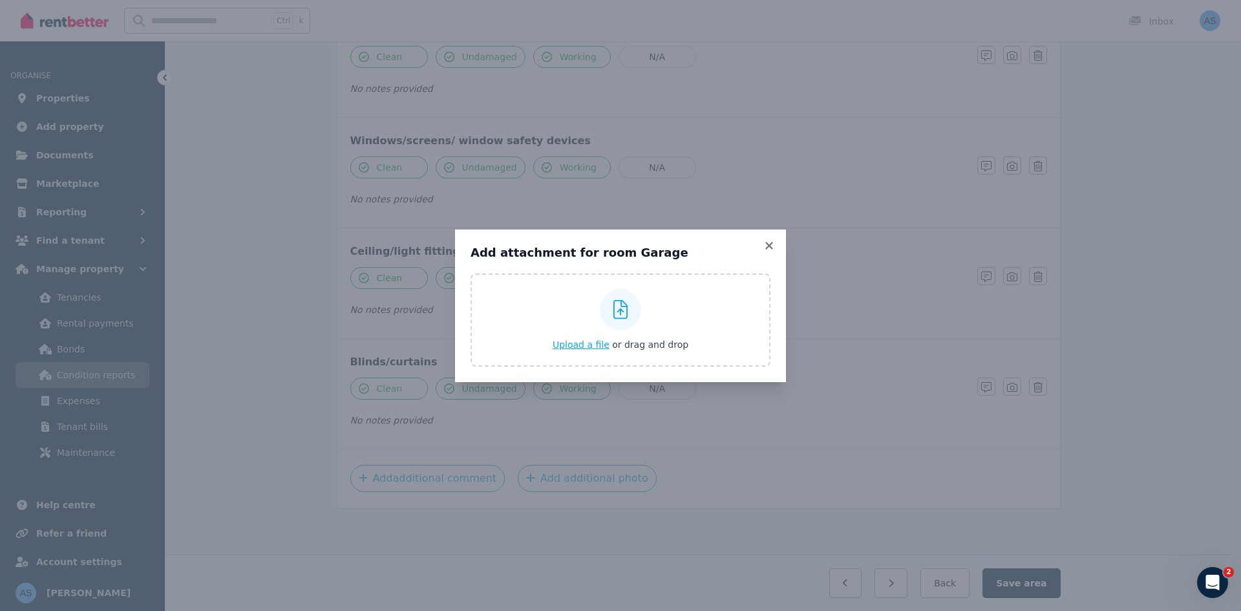
click at [599, 343] on span "Upload a file" at bounding box center [581, 344] width 57 height 10
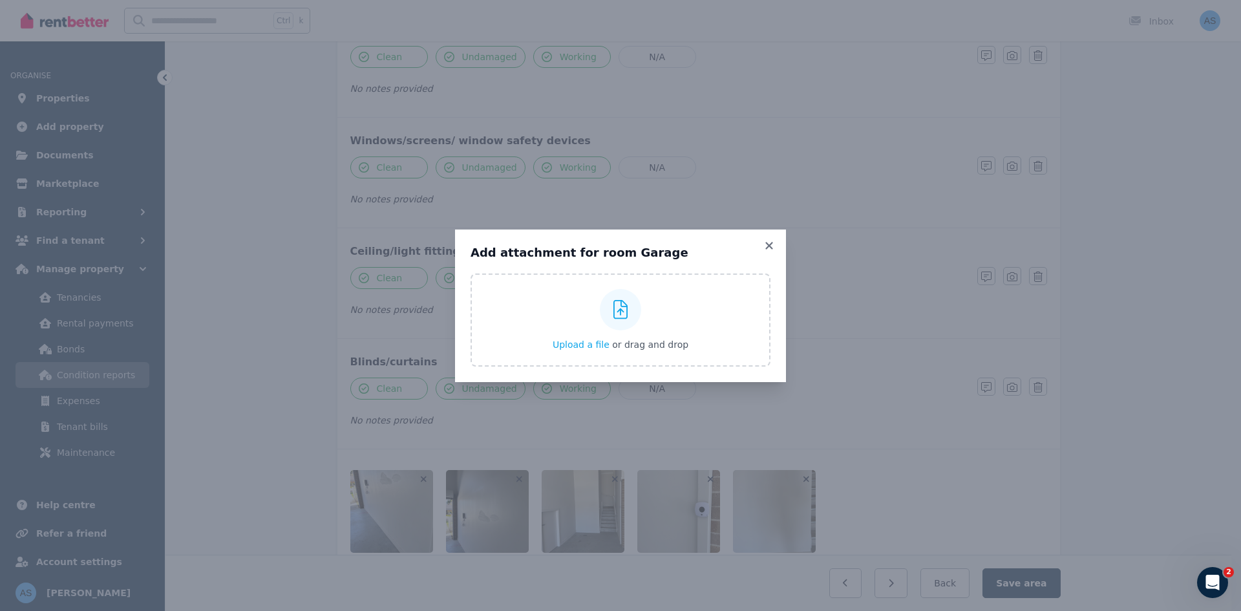
click at [771, 247] on icon at bounding box center [768, 245] width 7 height 7
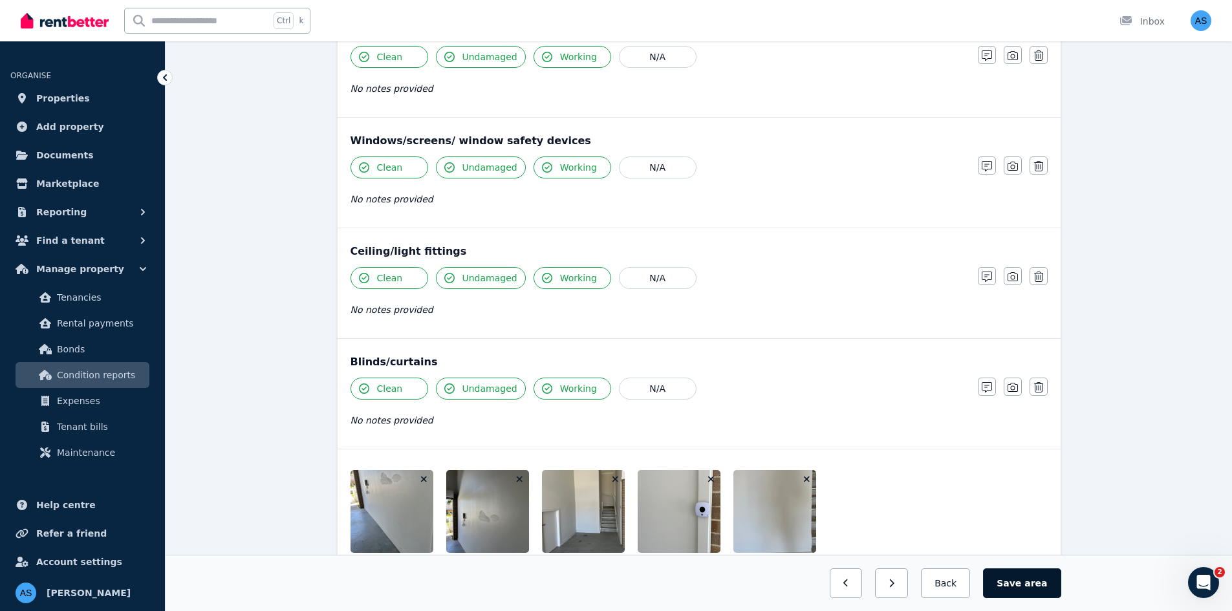
click at [1012, 583] on button "Save area" at bounding box center [1022, 583] width 78 height 30
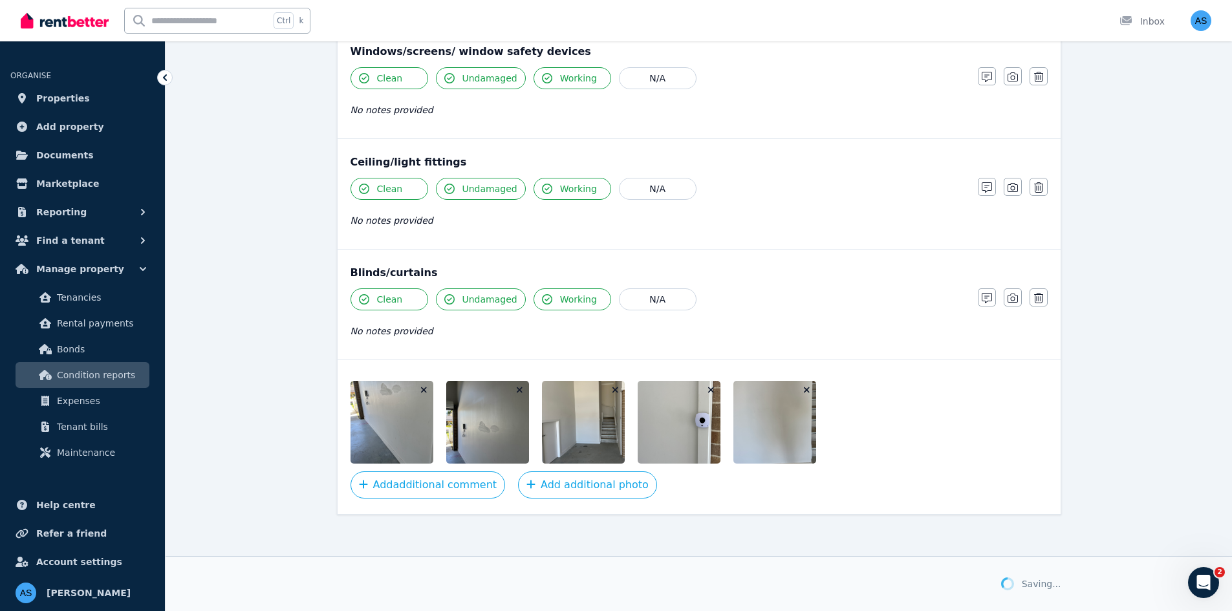
scroll to position [410, 0]
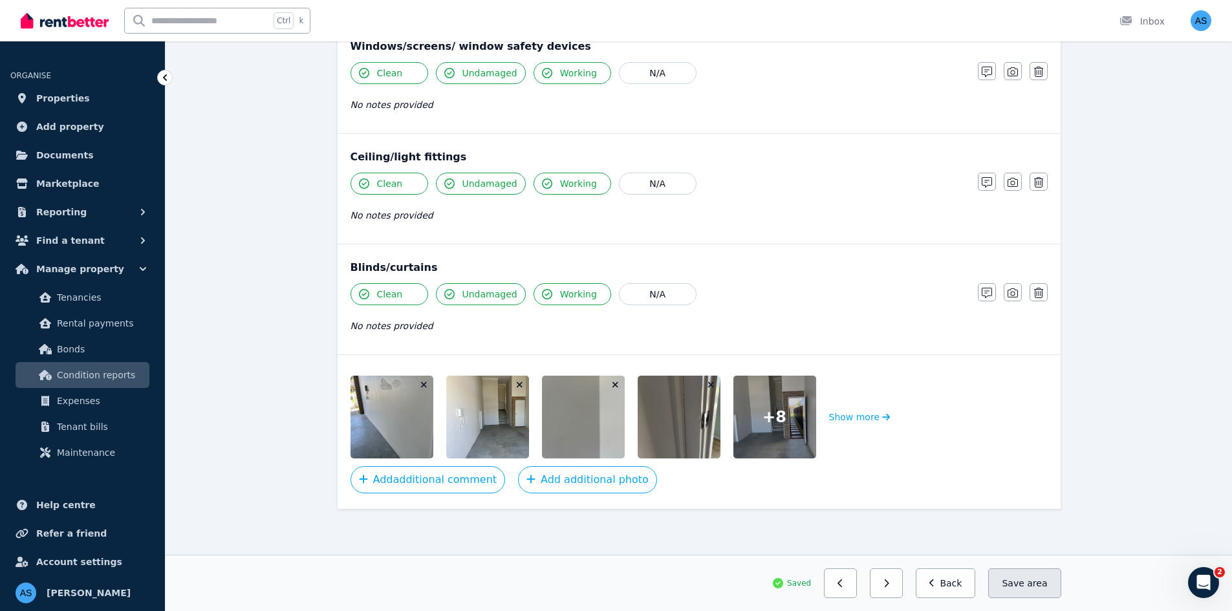
click at [1018, 577] on button "Save area" at bounding box center [1024, 583] width 72 height 30
click at [965, 585] on button "Back" at bounding box center [945, 583] width 60 height 30
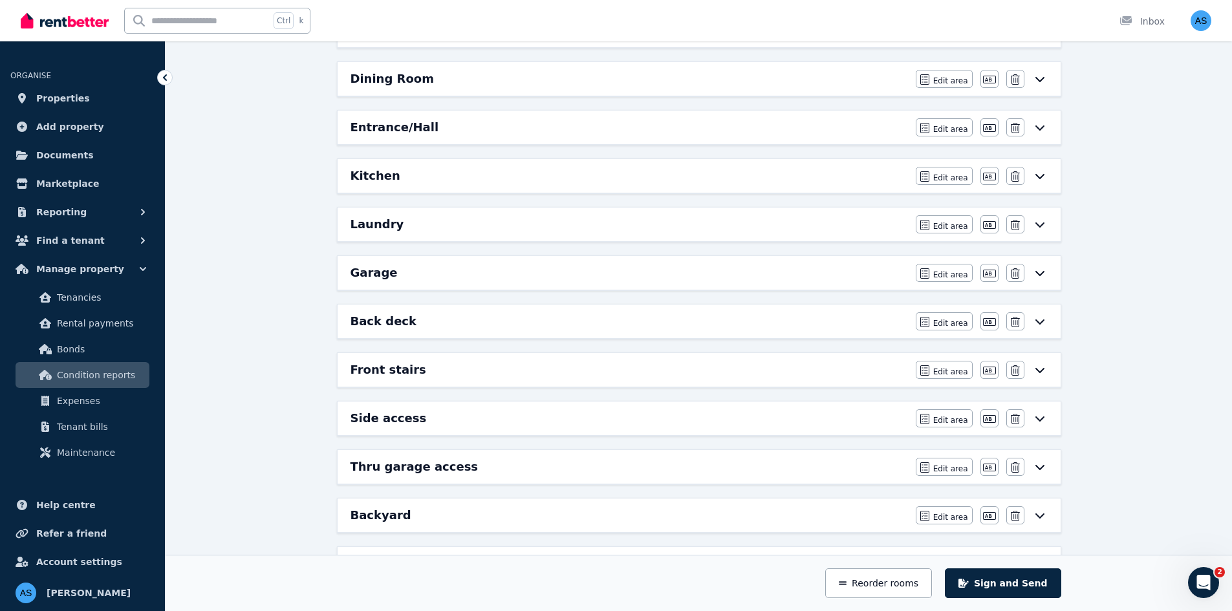
scroll to position [475, 0]
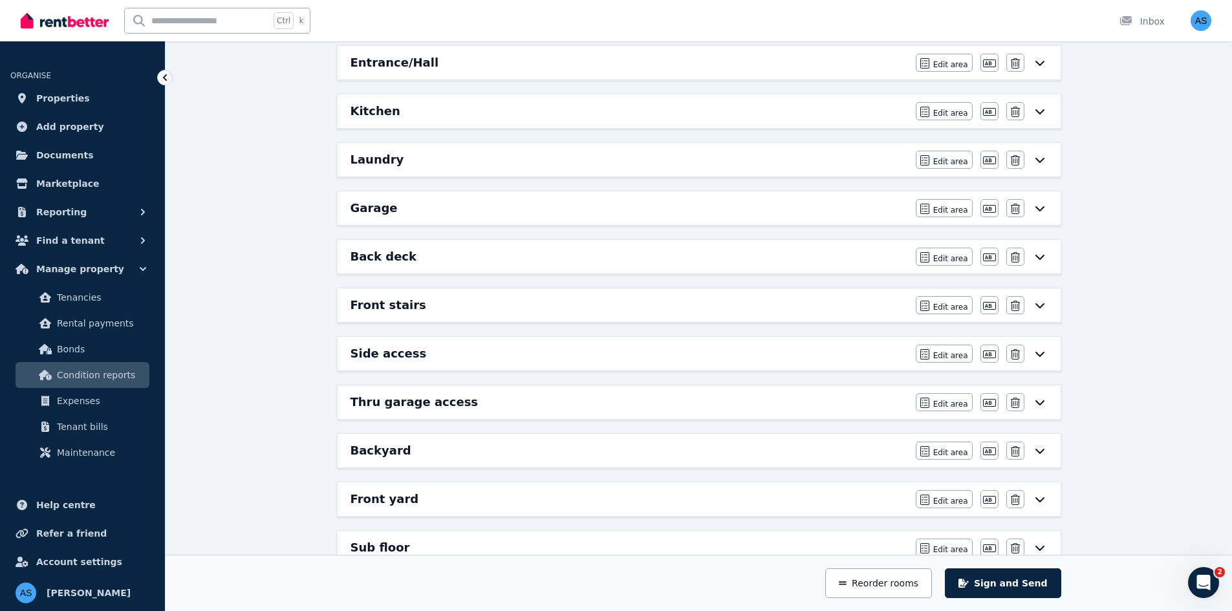
click at [475, 256] on div "Back deck" at bounding box center [628, 257] width 557 height 18
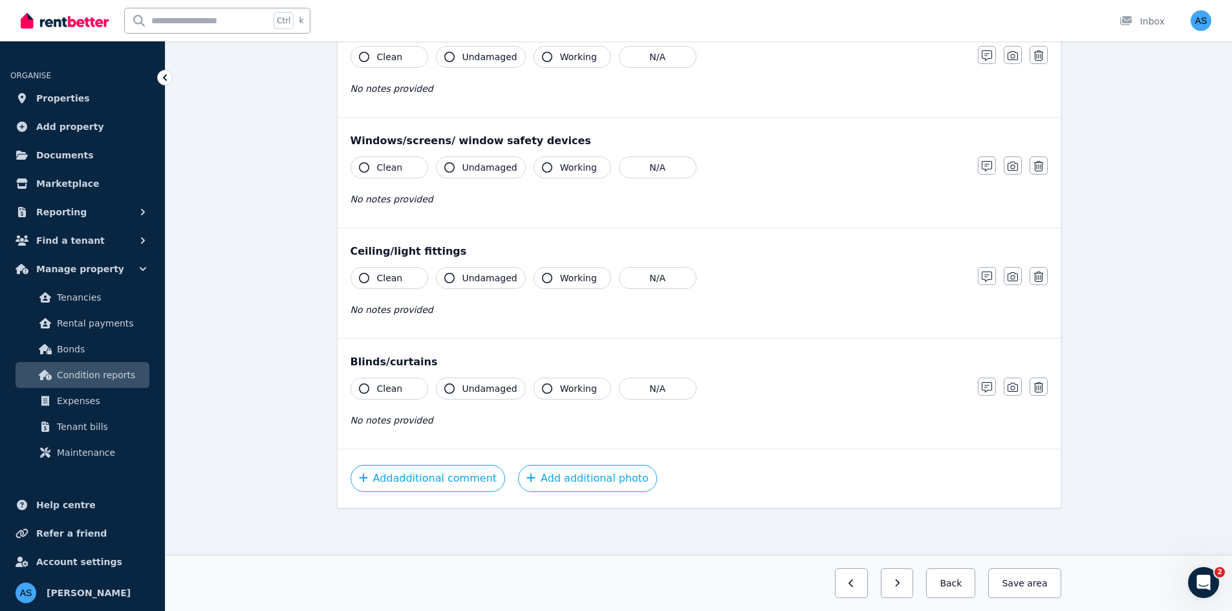
scroll to position [0, 0]
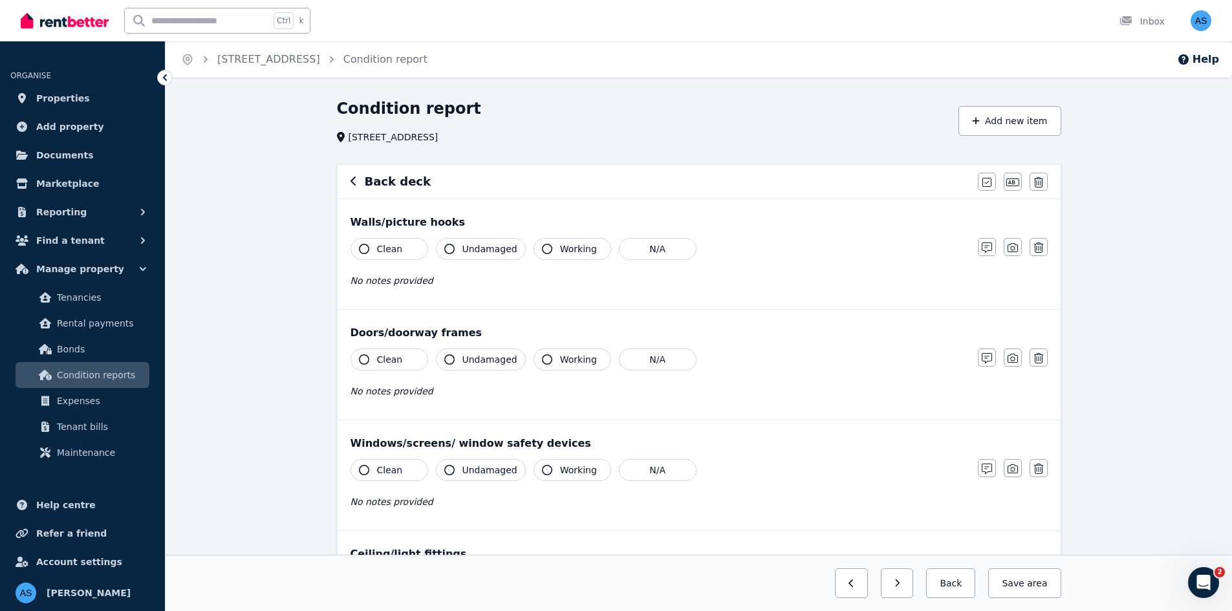
click at [409, 249] on button "Clean" at bounding box center [389, 249] width 78 height 22
click at [464, 246] on span "Undamaged" at bounding box center [489, 248] width 55 height 13
click at [547, 253] on button "Working" at bounding box center [572, 249] width 78 height 22
click at [398, 367] on button "Clean" at bounding box center [389, 359] width 78 height 22
click at [482, 363] on span "Undamaged" at bounding box center [489, 359] width 55 height 13
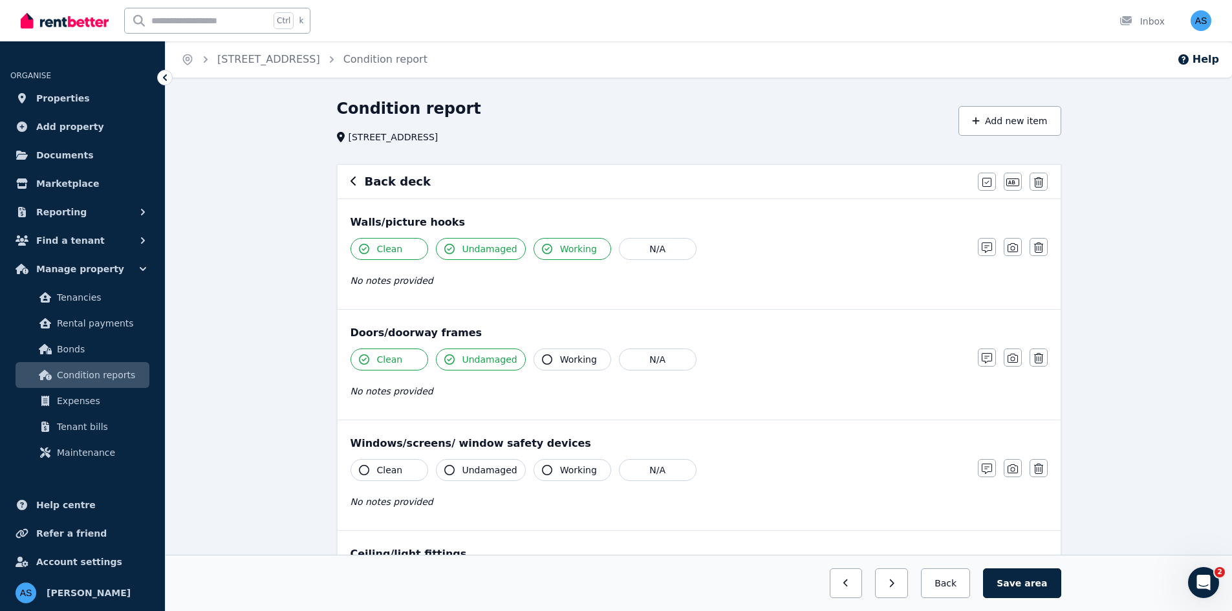
click at [563, 361] on span "Working" at bounding box center [578, 359] width 37 height 13
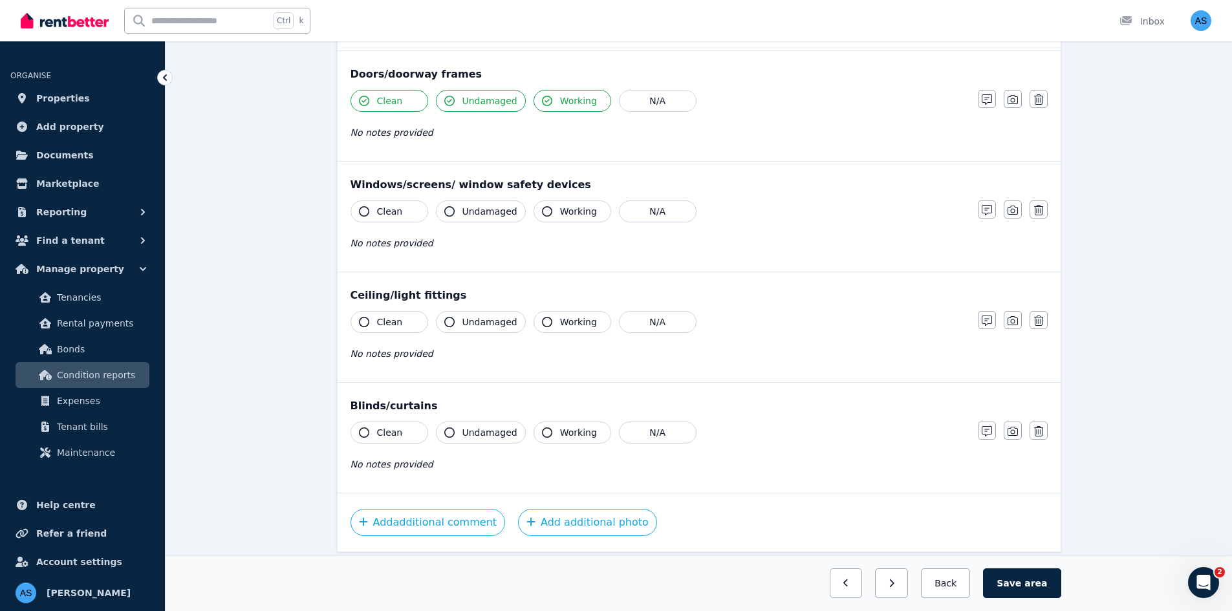
click at [401, 219] on button "Clean" at bounding box center [389, 211] width 78 height 22
click at [465, 220] on button "Undamaged" at bounding box center [481, 211] width 90 height 22
click at [586, 215] on span "Working" at bounding box center [578, 211] width 37 height 13
click at [398, 322] on span "Clean" at bounding box center [390, 321] width 26 height 13
click at [504, 323] on span "Undamaged" at bounding box center [489, 321] width 55 height 13
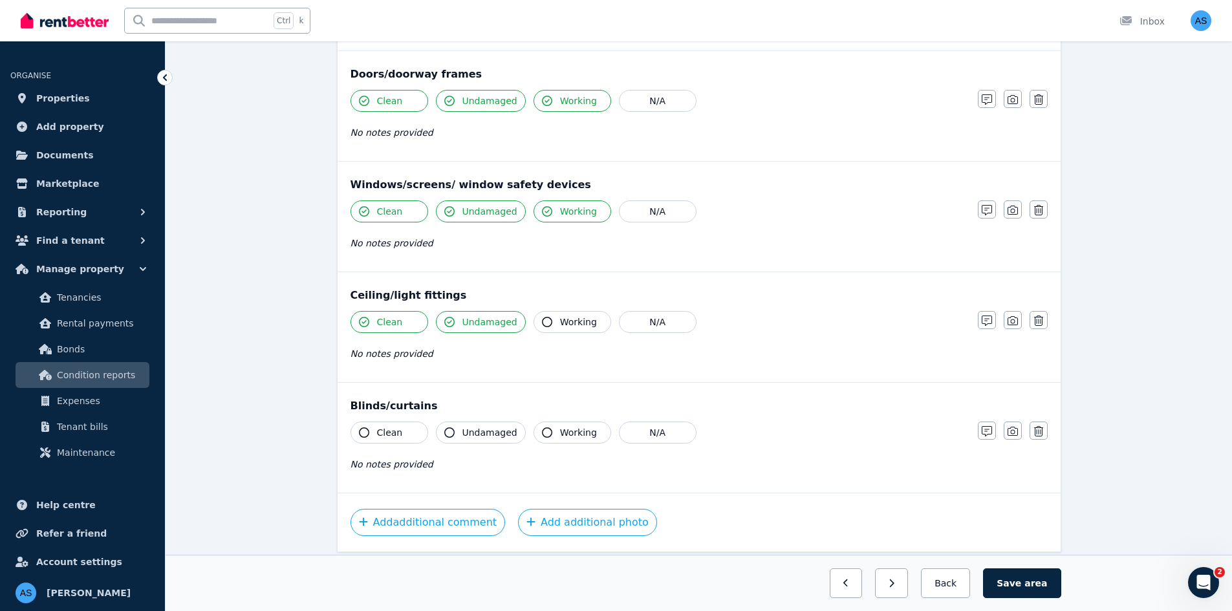
click at [572, 318] on span "Working" at bounding box center [578, 321] width 37 height 13
click at [379, 423] on button "Clean" at bounding box center [389, 433] width 78 height 22
click at [475, 427] on span "Undamaged" at bounding box center [489, 432] width 55 height 13
click at [569, 426] on span "Working" at bounding box center [578, 432] width 37 height 13
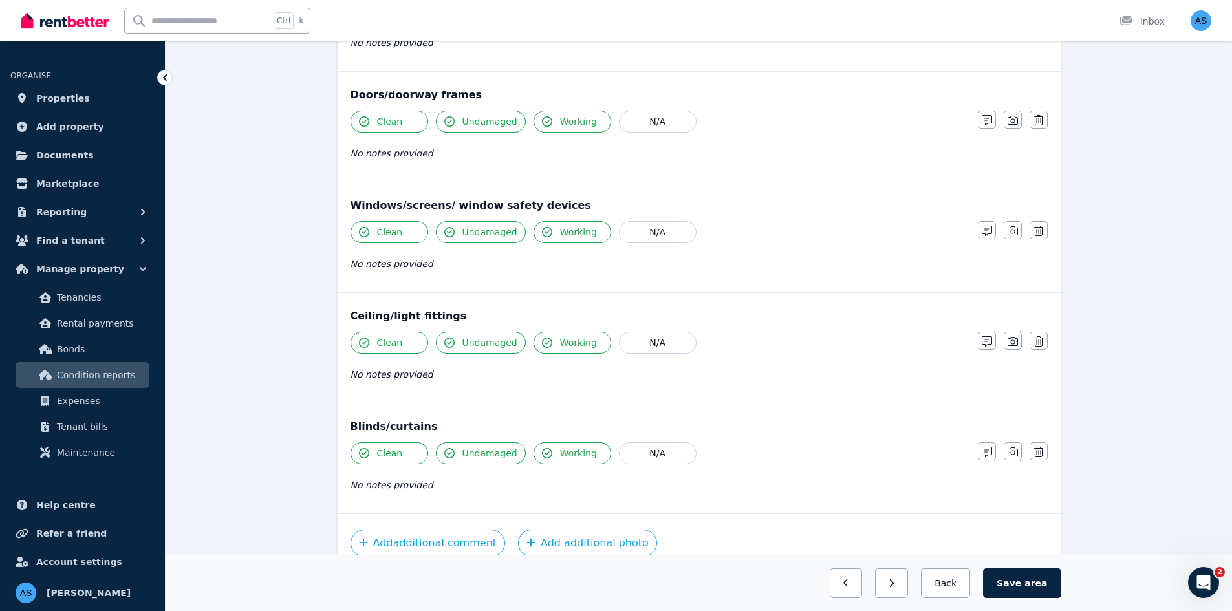
scroll to position [303, 0]
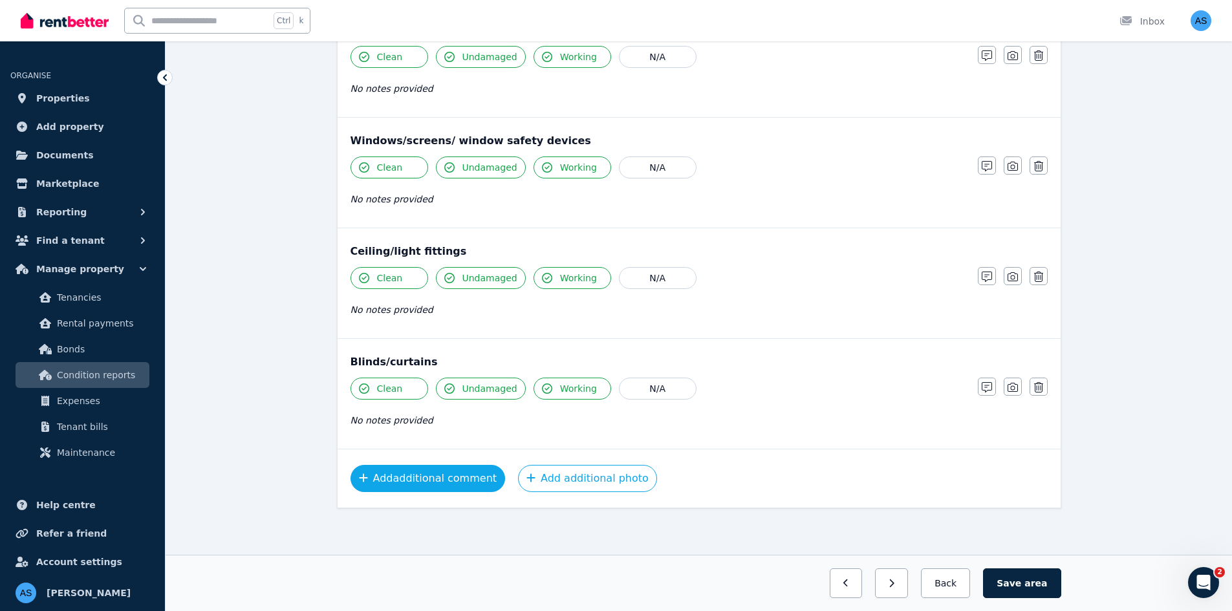
click at [446, 475] on button "Add additional comment" at bounding box center [427, 478] width 155 height 27
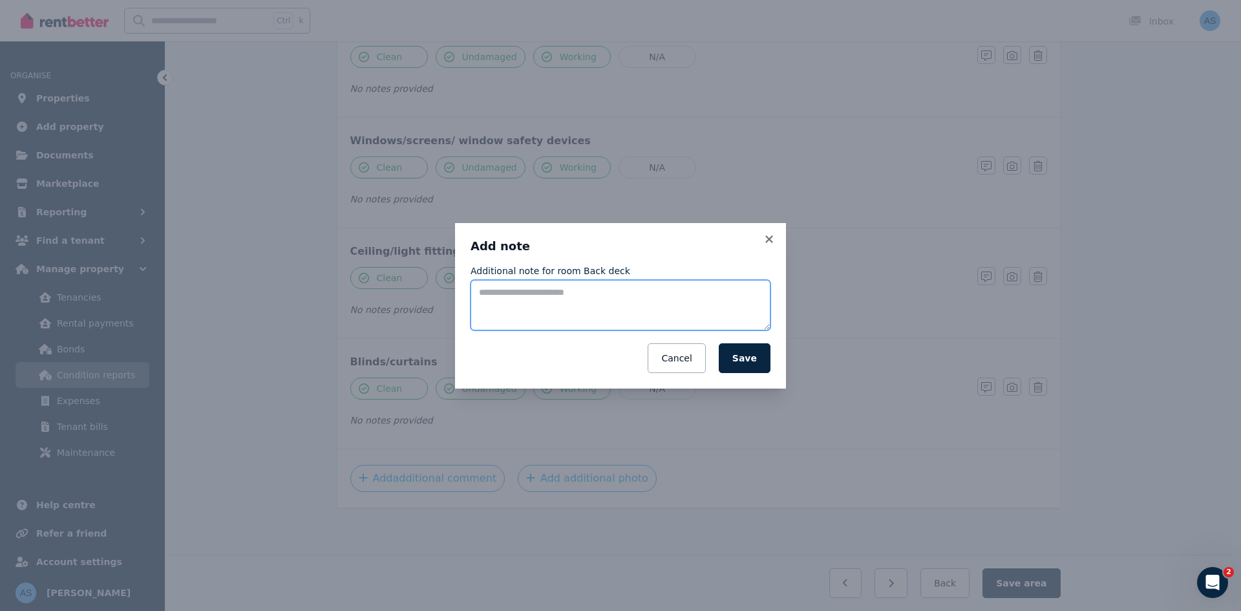
click at [596, 326] on textarea "Additional note for room Back deck" at bounding box center [621, 305] width 300 height 50
type textarea "*"
type textarea "**********"
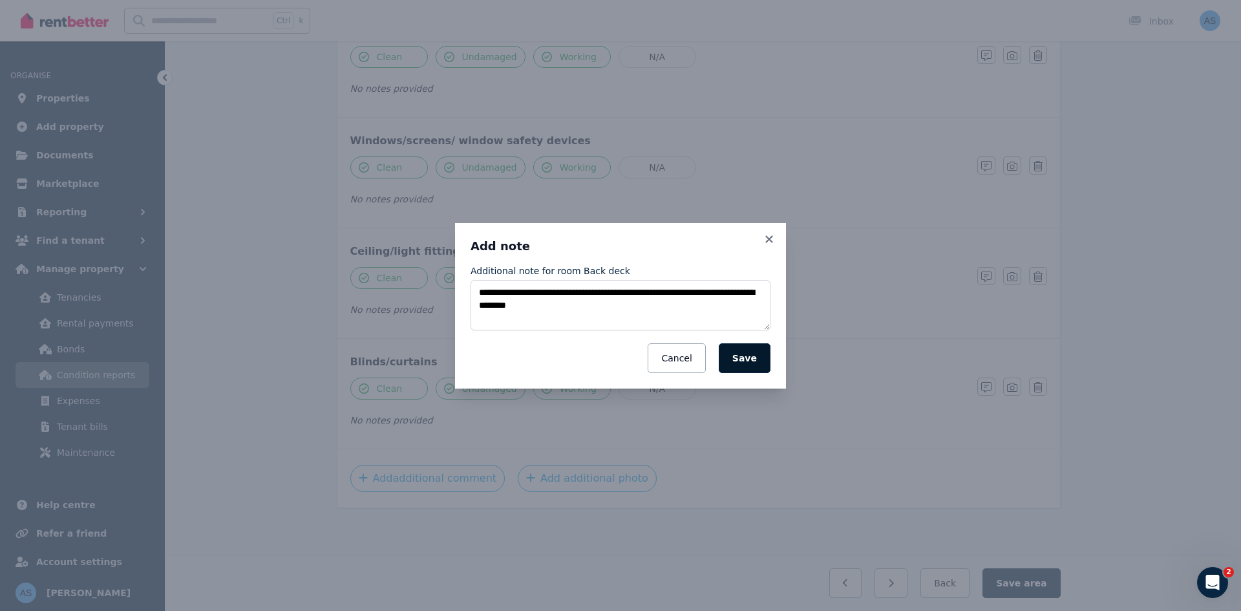
click at [765, 359] on button "Save" at bounding box center [745, 358] width 52 height 30
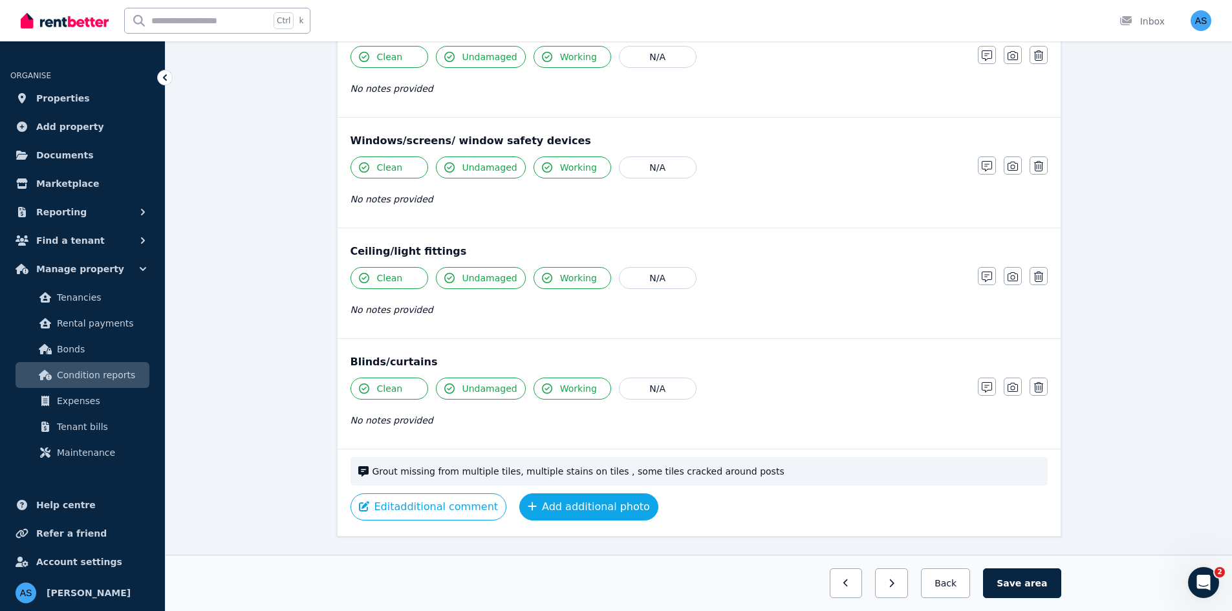
click at [558, 512] on button "Add additional photo" at bounding box center [588, 506] width 139 height 27
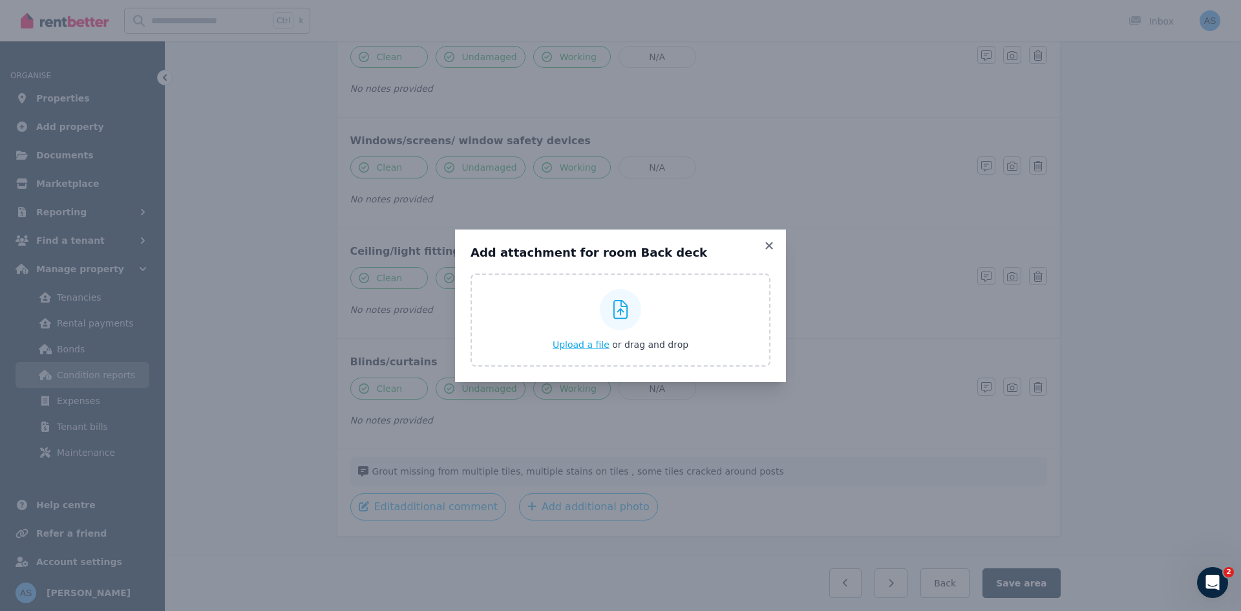
click at [590, 353] on div "Upload a file or drag and drop" at bounding box center [621, 320] width 136 height 78
click at [0, 0] on input "Upload a file or drag and drop" at bounding box center [0, 0] width 0 height 0
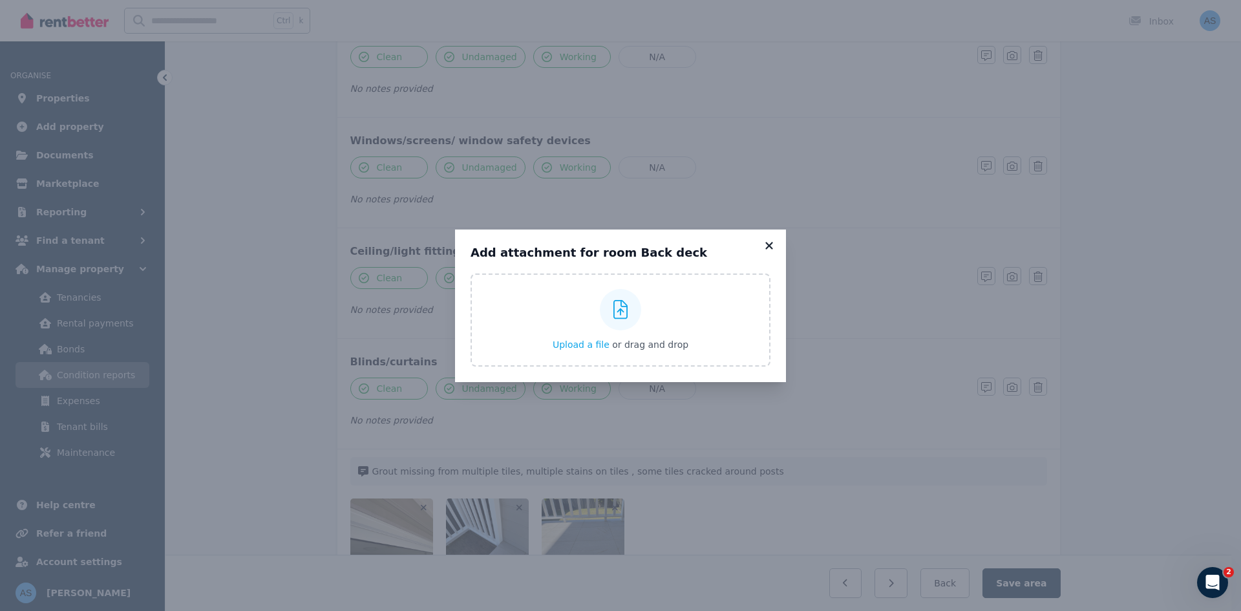
click at [766, 244] on icon at bounding box center [769, 246] width 13 height 12
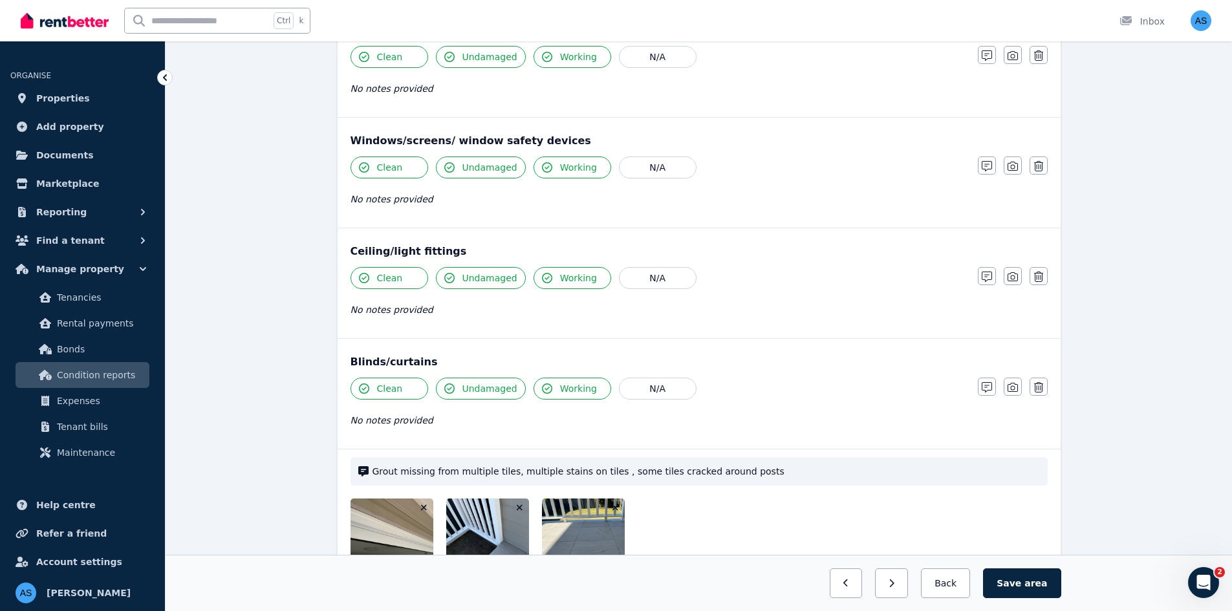
scroll to position [427, 0]
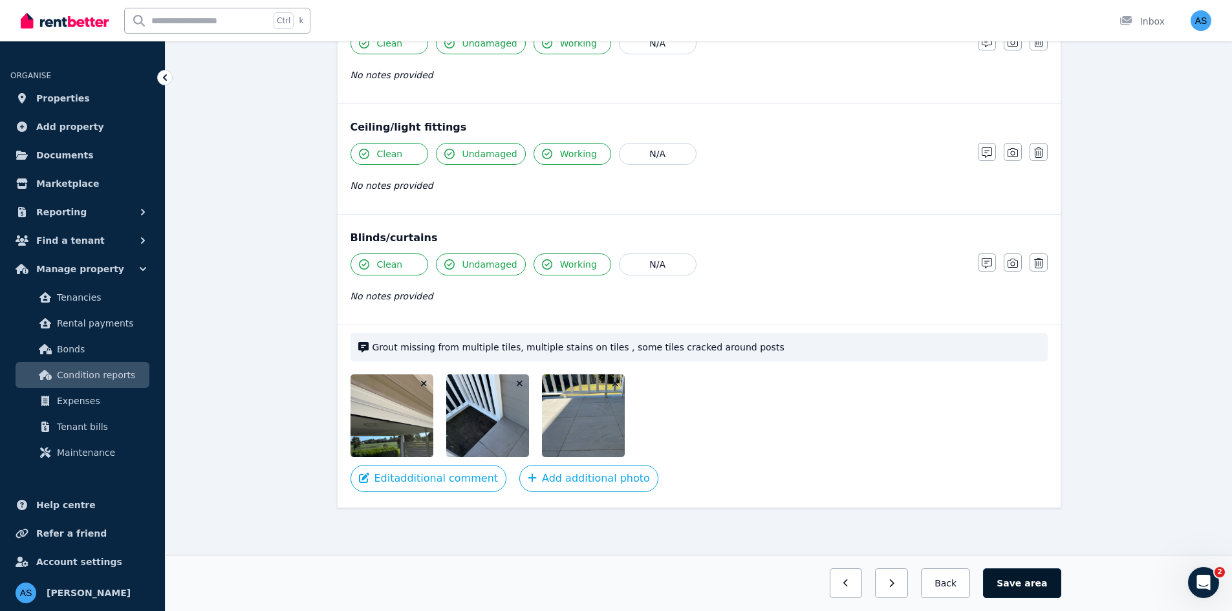
click at [1036, 581] on span "area" at bounding box center [1035, 583] width 23 height 13
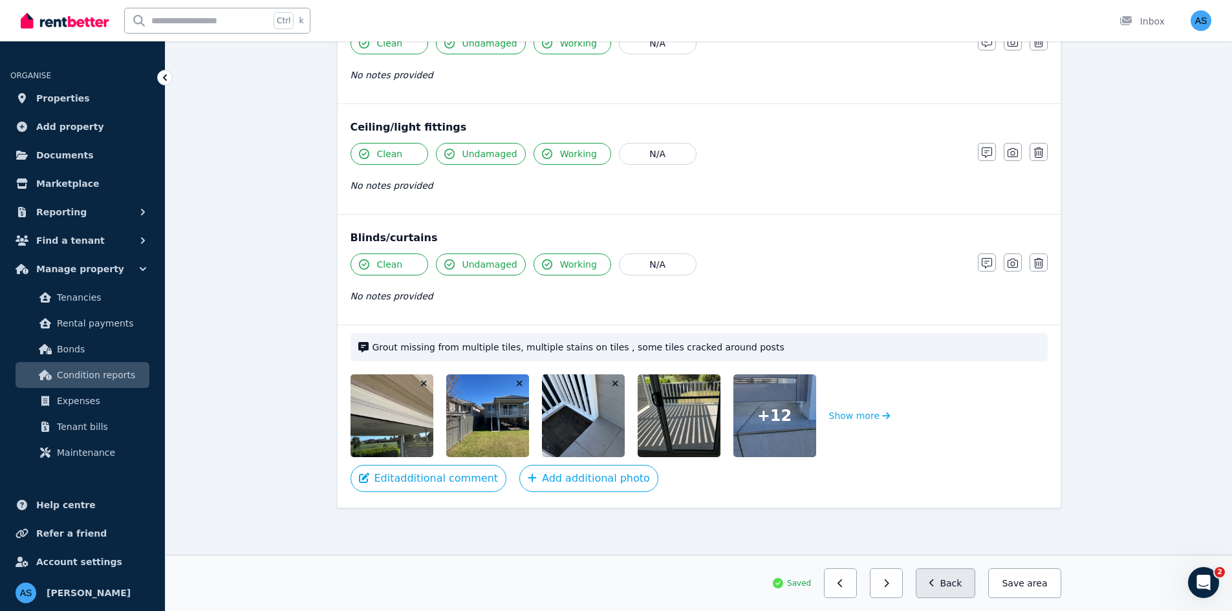
click at [954, 587] on button "Back" at bounding box center [945, 583] width 60 height 30
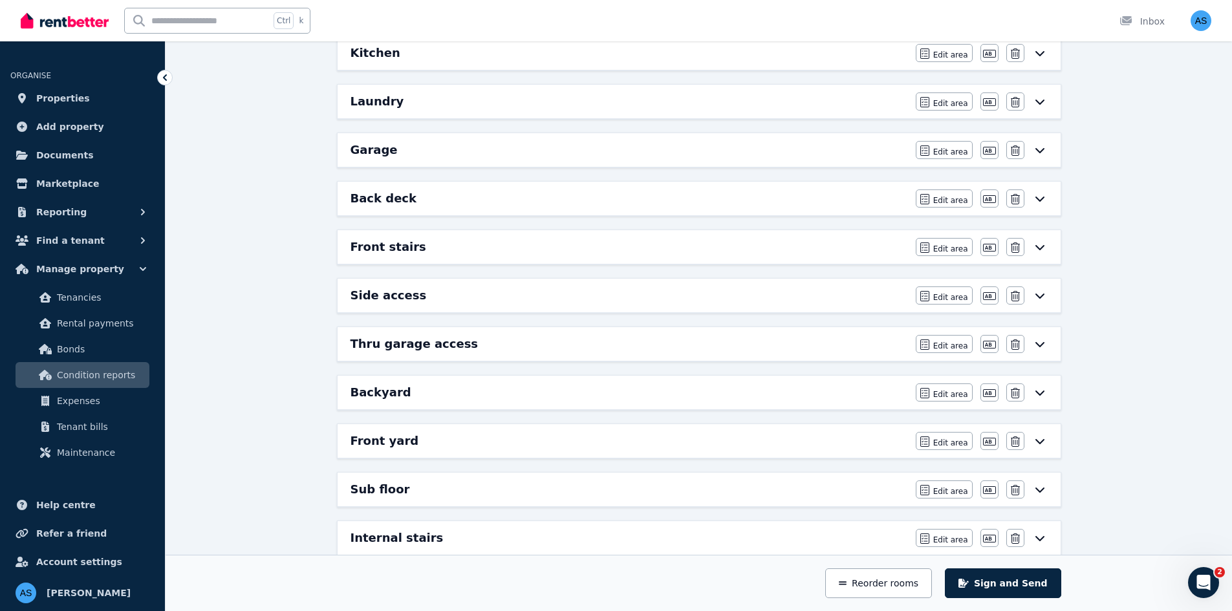
scroll to position [556, 0]
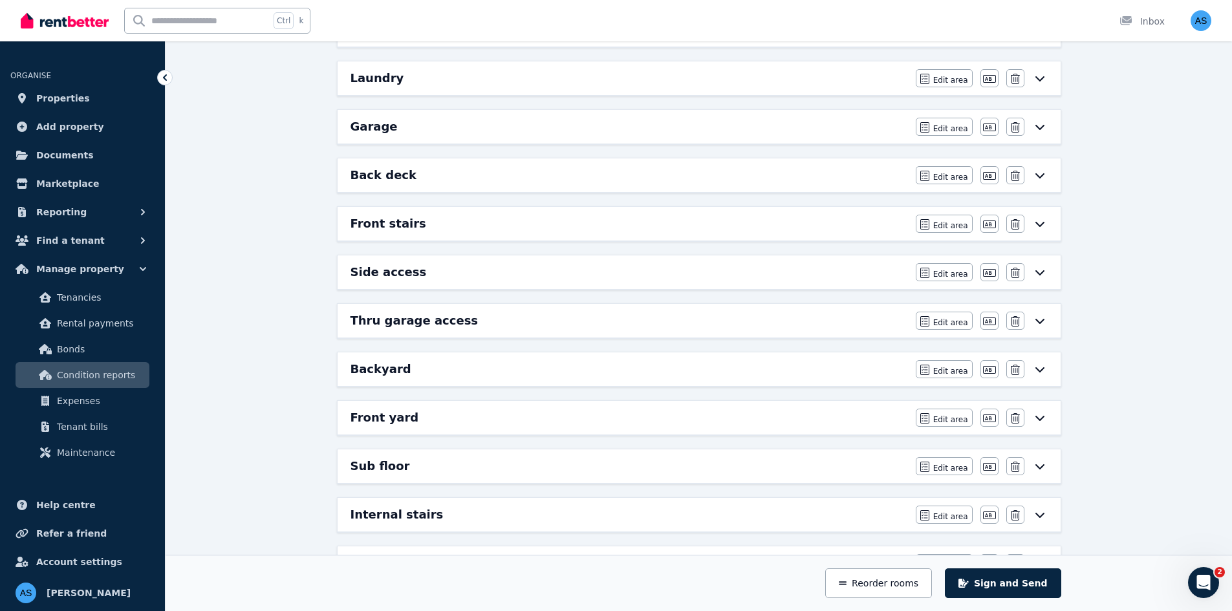
click at [473, 222] on div "Front stairs" at bounding box center [628, 224] width 557 height 18
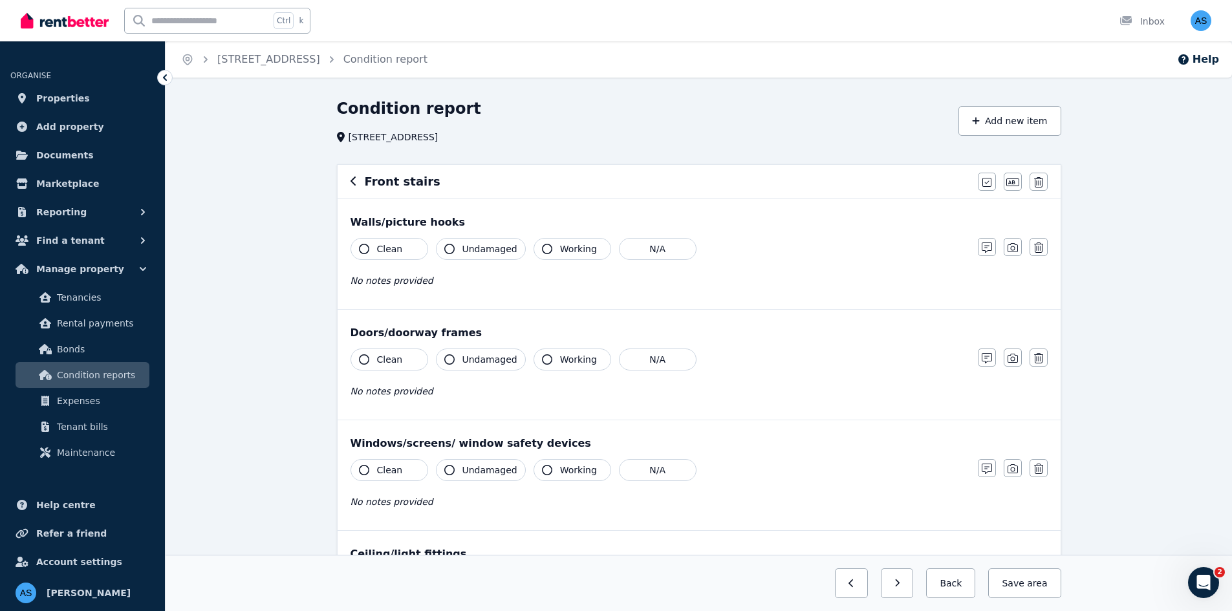
click at [387, 251] on span "Clean" at bounding box center [390, 248] width 26 height 13
click at [462, 251] on span "Undamaged" at bounding box center [489, 248] width 55 height 13
click at [560, 250] on span "Working" at bounding box center [578, 248] width 37 height 13
click at [414, 359] on button "Clean" at bounding box center [389, 359] width 78 height 22
click at [474, 358] on span "Undamaged" at bounding box center [489, 359] width 55 height 13
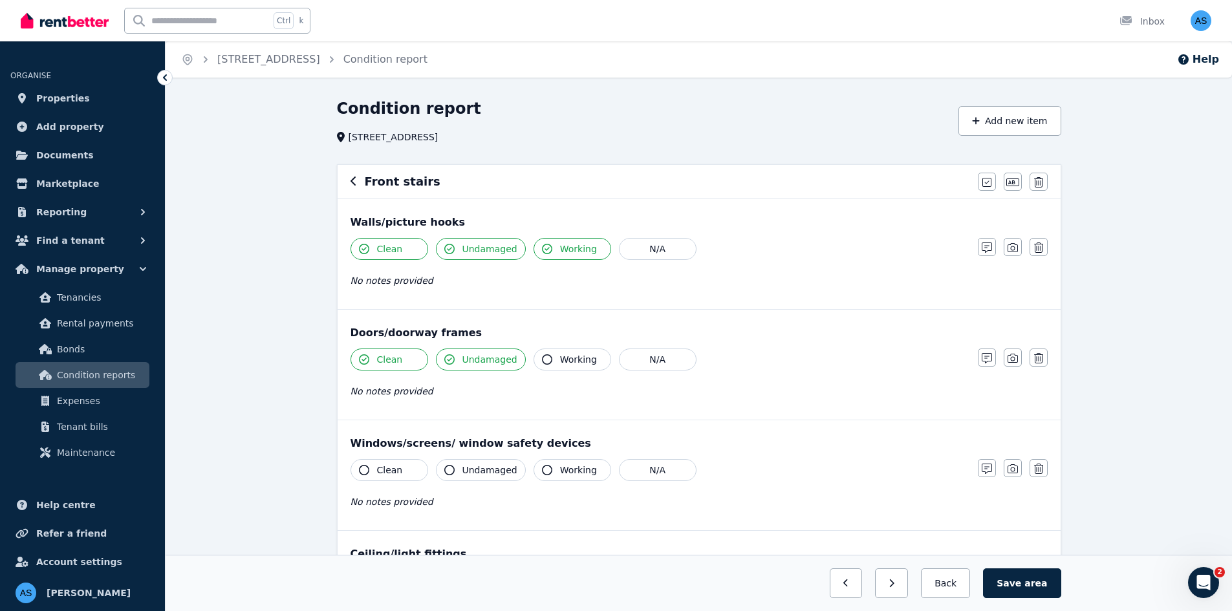
click at [543, 361] on icon "button" at bounding box center [547, 359] width 10 height 10
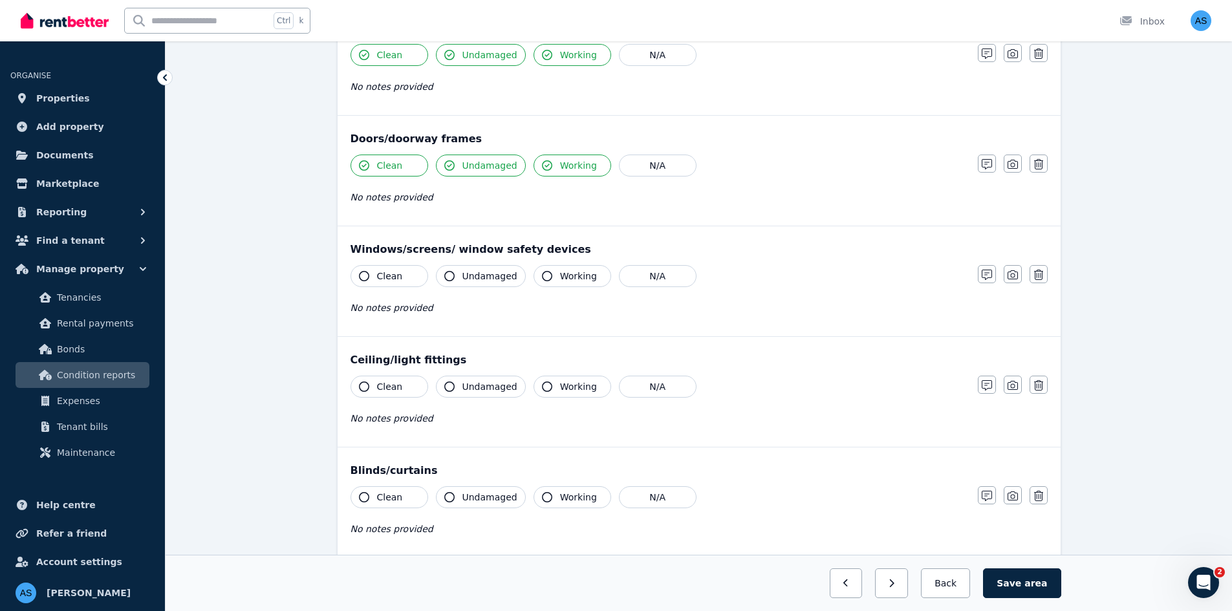
click at [394, 278] on span "Clean" at bounding box center [390, 276] width 26 height 13
click at [477, 280] on span "Undamaged" at bounding box center [489, 276] width 55 height 13
click at [551, 274] on button "Working" at bounding box center [572, 276] width 78 height 22
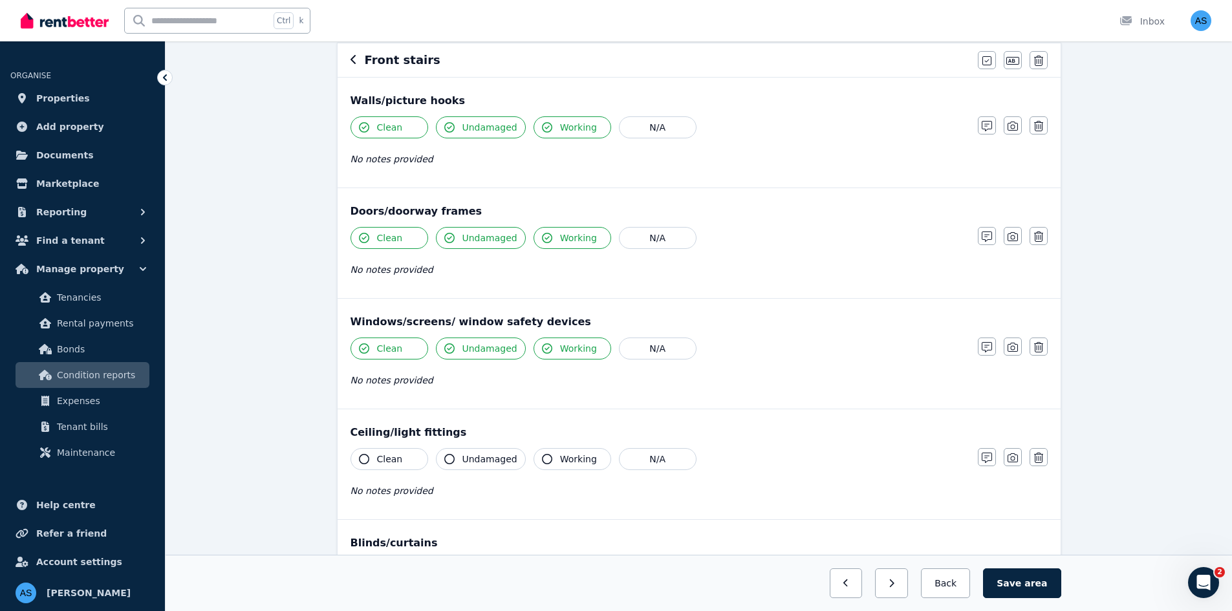
scroll to position [303, 0]
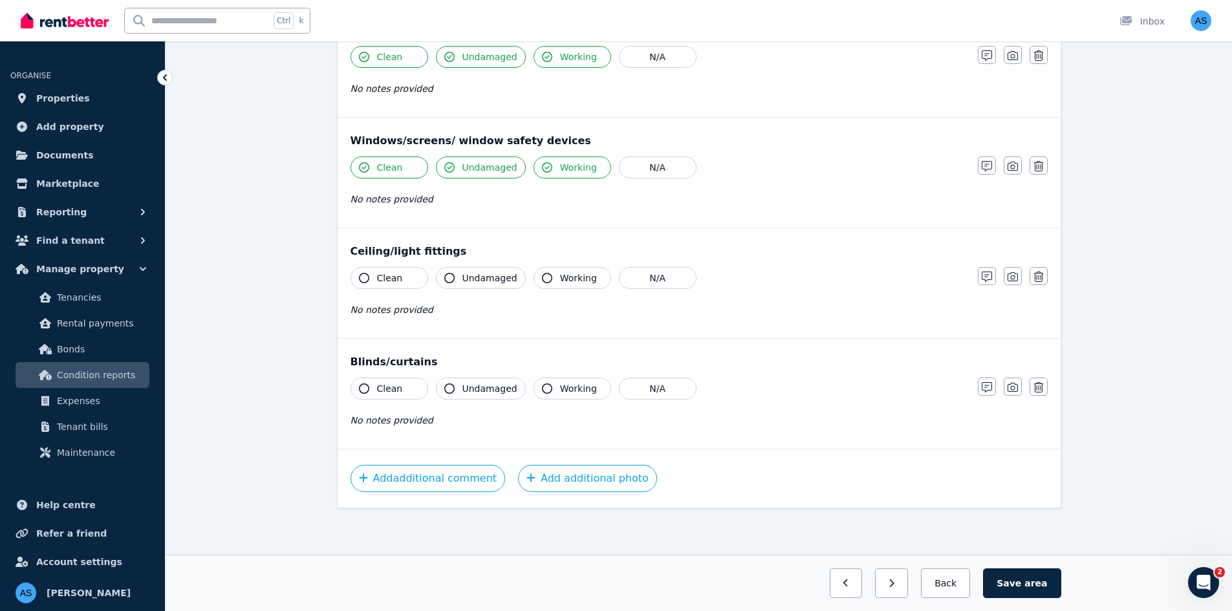
click at [399, 275] on button "Clean" at bounding box center [389, 278] width 78 height 22
click at [465, 277] on span "Undamaged" at bounding box center [489, 278] width 55 height 13
click at [542, 275] on icon "button" at bounding box center [547, 278] width 10 height 10
click at [408, 379] on button "Clean" at bounding box center [389, 389] width 78 height 22
click at [497, 386] on span "Undamaged" at bounding box center [489, 388] width 55 height 13
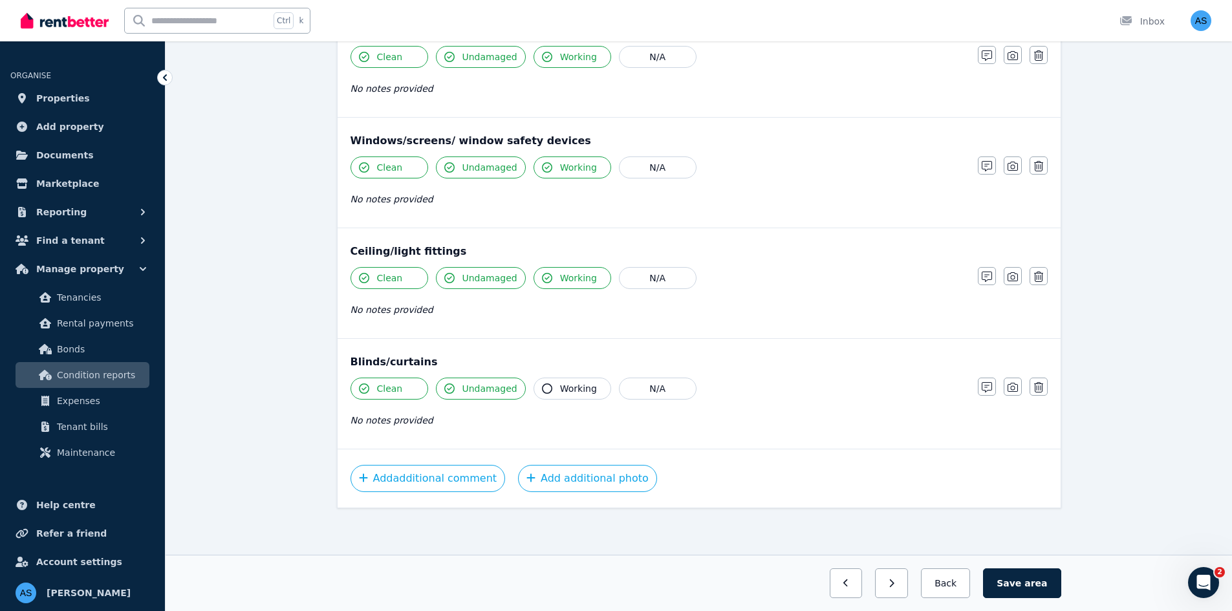
click at [560, 385] on span "Working" at bounding box center [578, 388] width 37 height 13
click at [422, 480] on button "Add additional comment" at bounding box center [427, 478] width 155 height 27
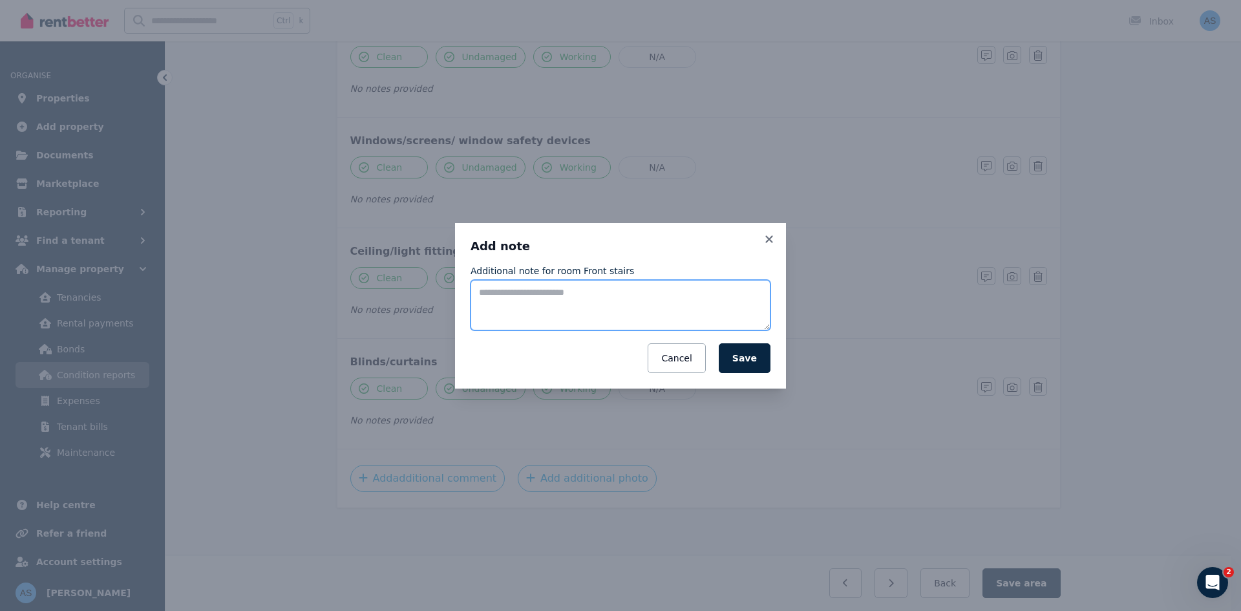
click at [541, 306] on textarea "Additional note for room Front stairs" at bounding box center [621, 305] width 300 height 50
type textarea "*"
type textarea "**********"
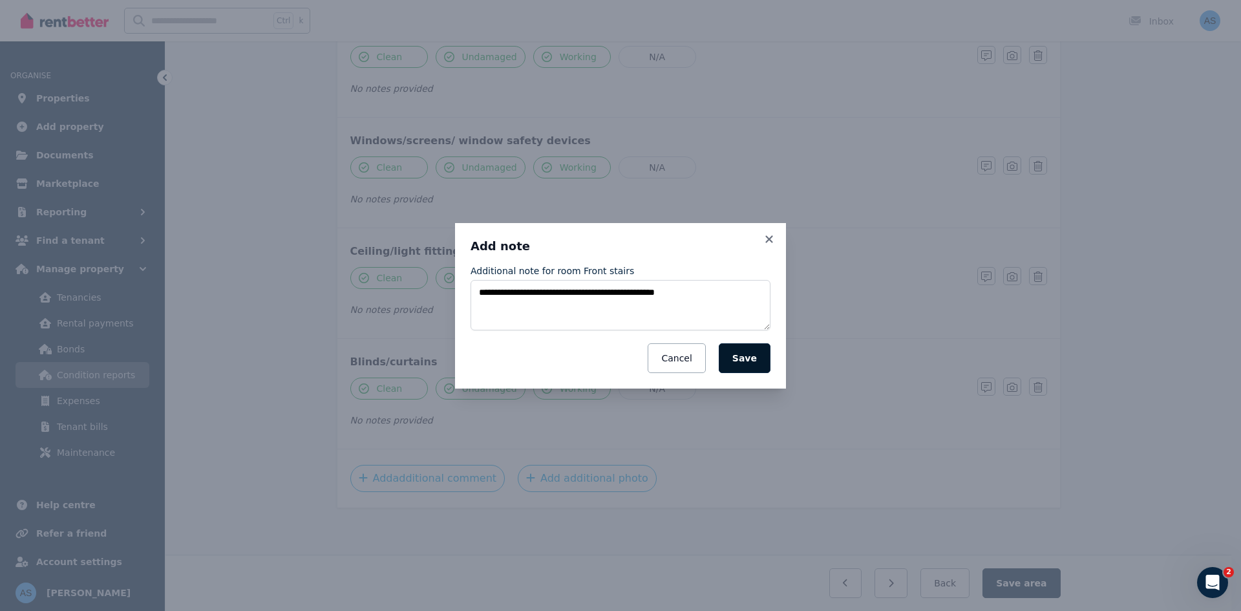
click at [736, 358] on button "Save" at bounding box center [745, 358] width 52 height 30
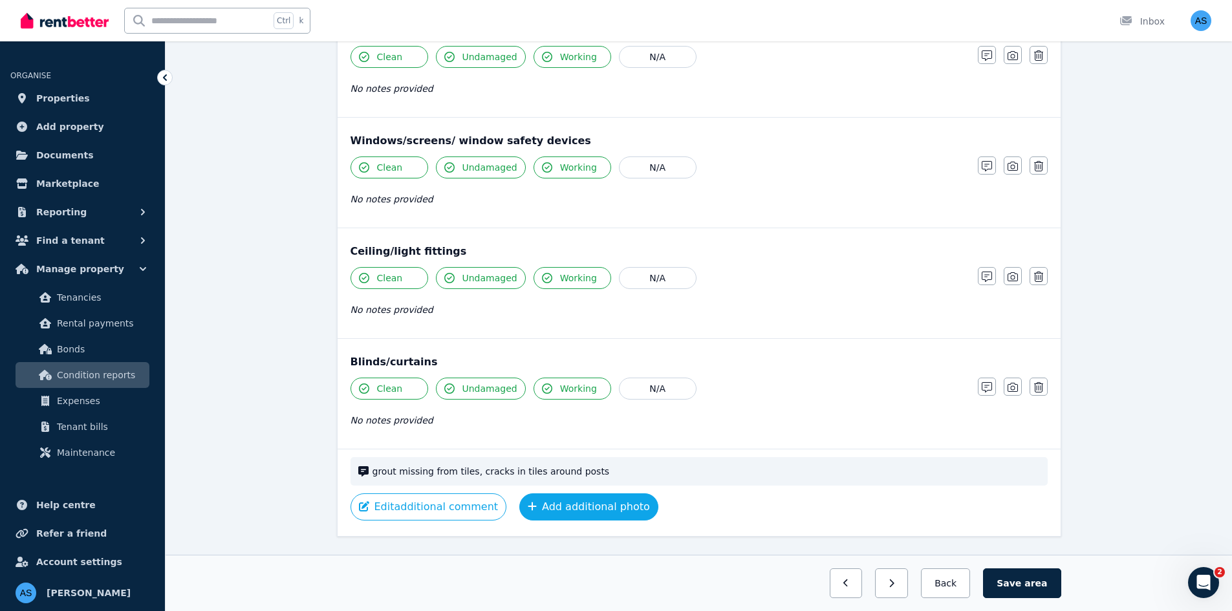
click at [550, 507] on button "Add additional photo" at bounding box center [588, 506] width 139 height 27
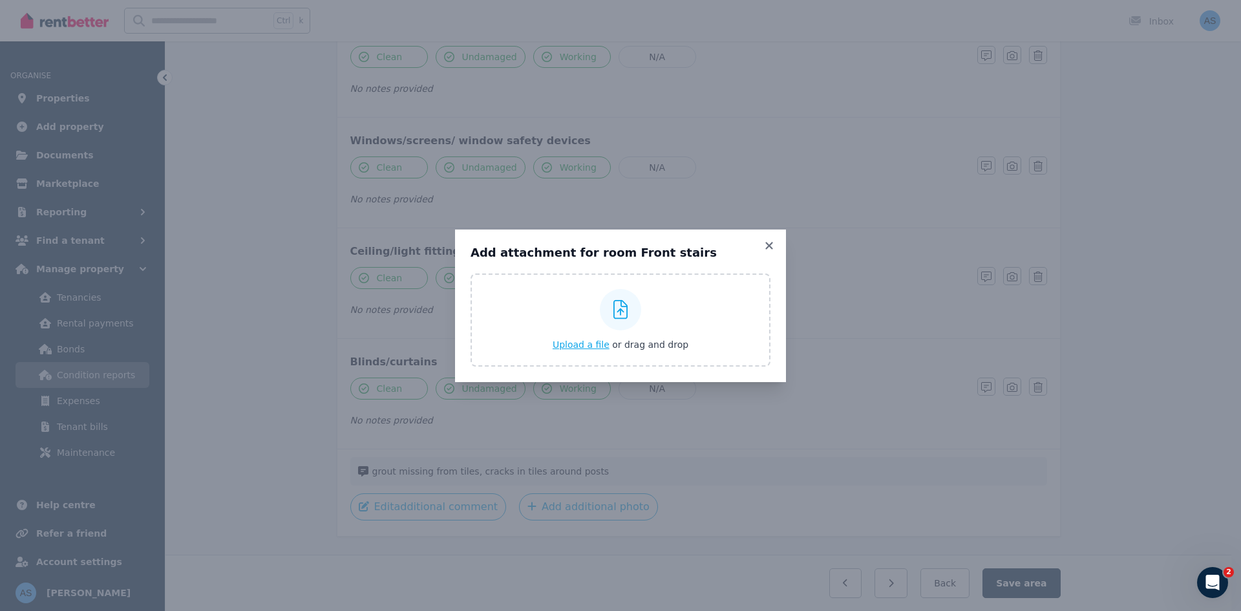
click at [600, 343] on span "Upload a file" at bounding box center [581, 344] width 57 height 10
click at [769, 248] on icon at bounding box center [769, 246] width 13 height 12
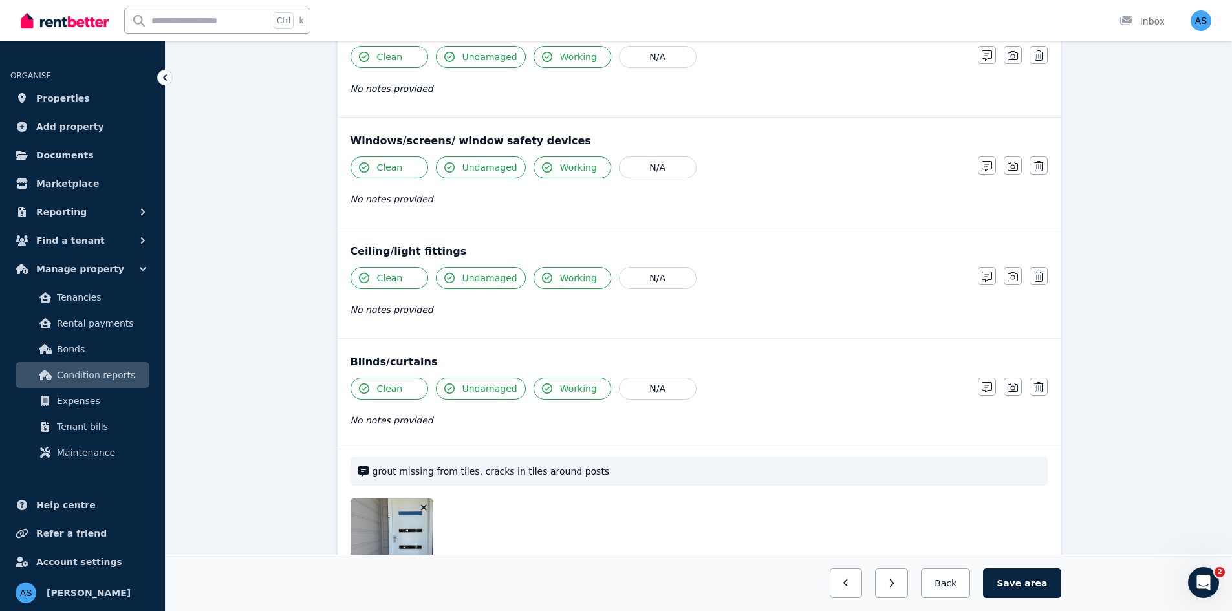
scroll to position [427, 0]
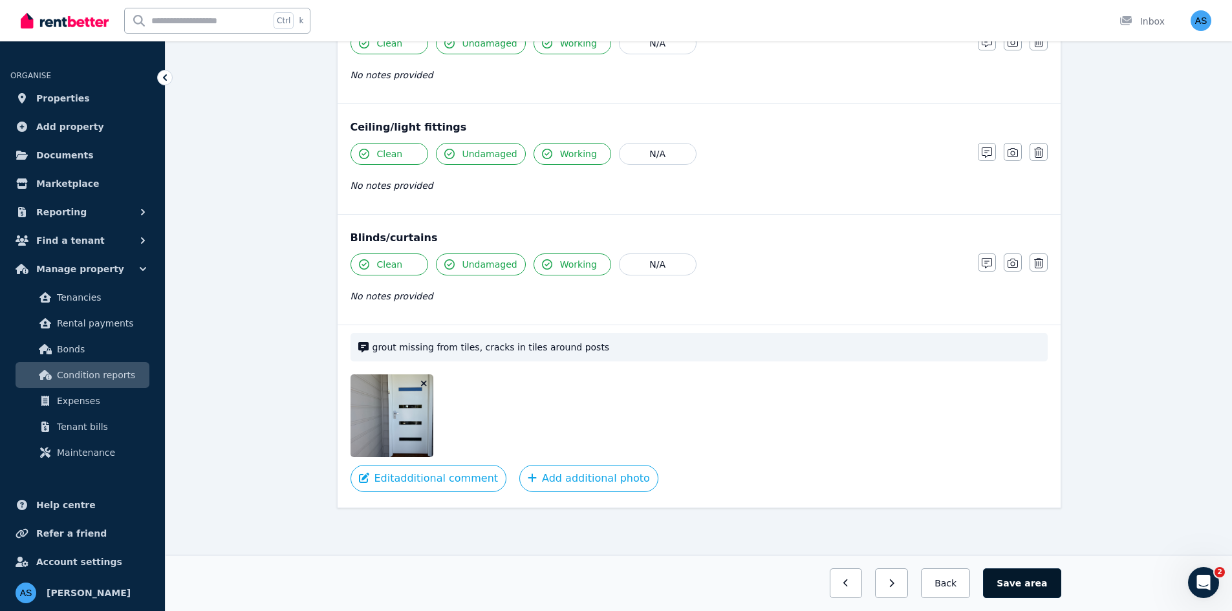
click at [1032, 585] on span "area" at bounding box center [1035, 583] width 23 height 13
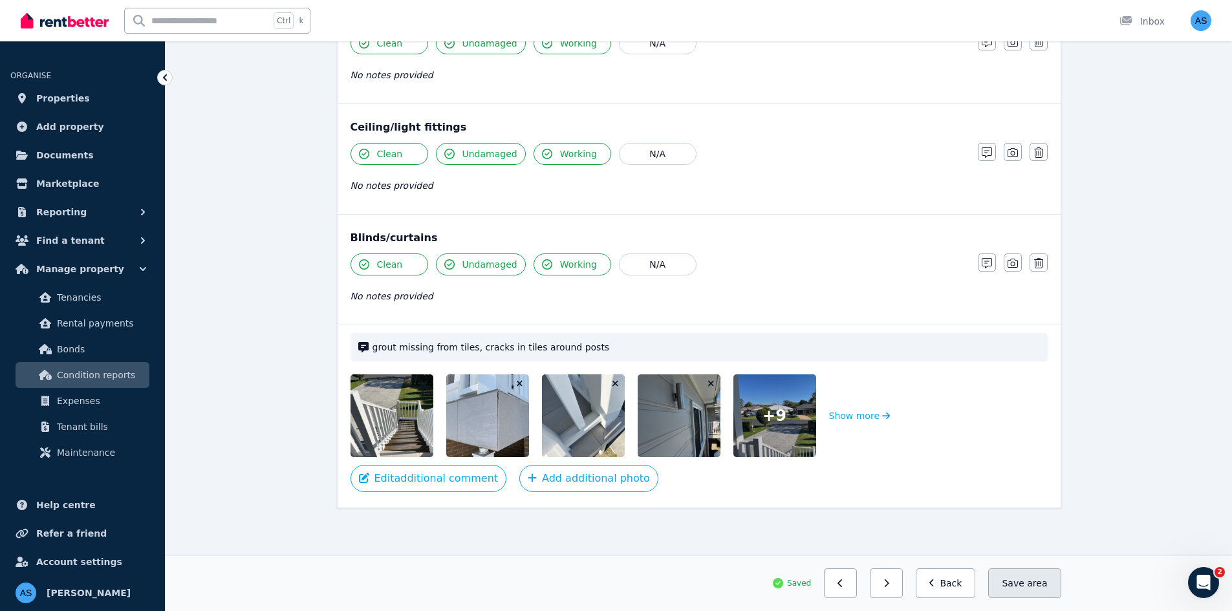
click at [1029, 585] on button "Save area" at bounding box center [1024, 583] width 72 height 30
click at [962, 586] on button "Back" at bounding box center [945, 583] width 60 height 30
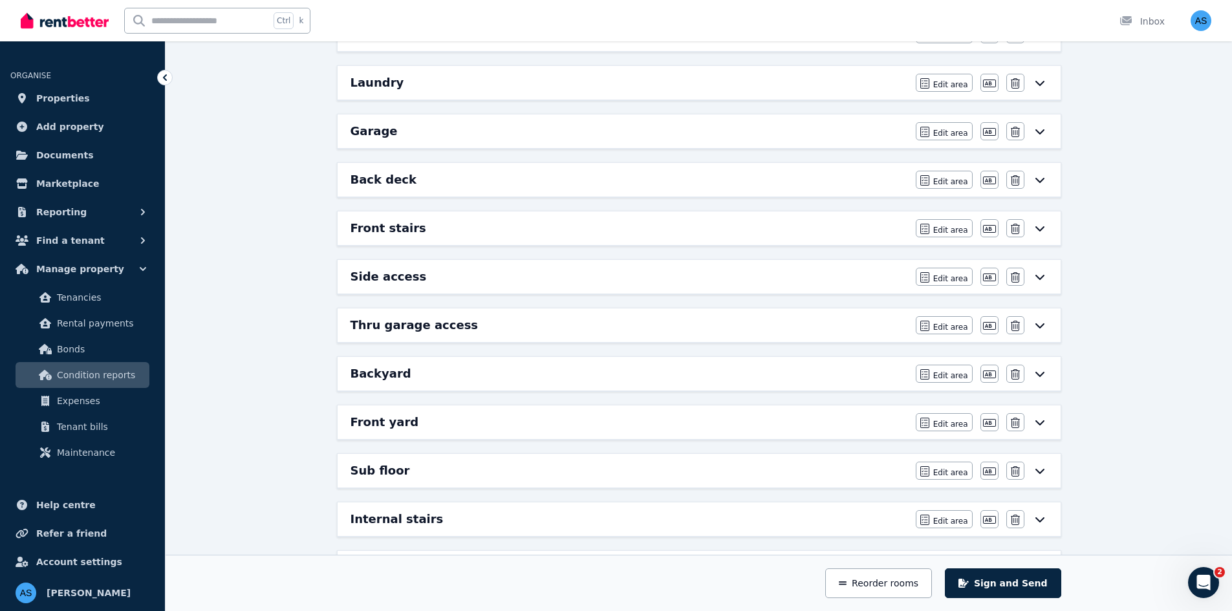
scroll to position [491, 0]
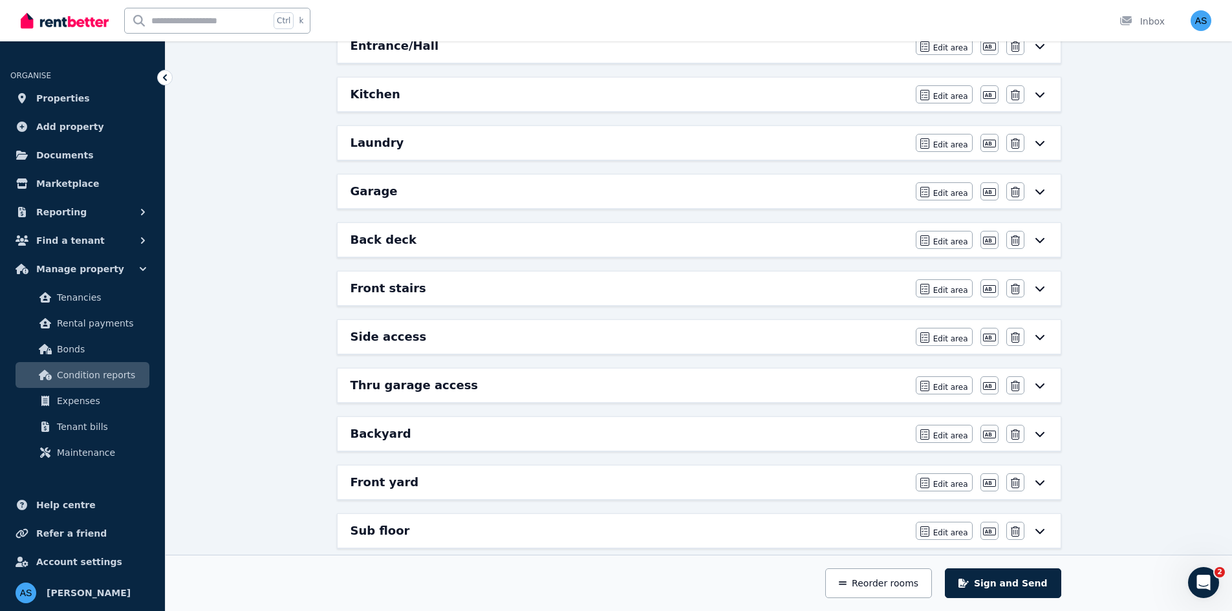
click at [500, 337] on div "Side access" at bounding box center [628, 337] width 557 height 18
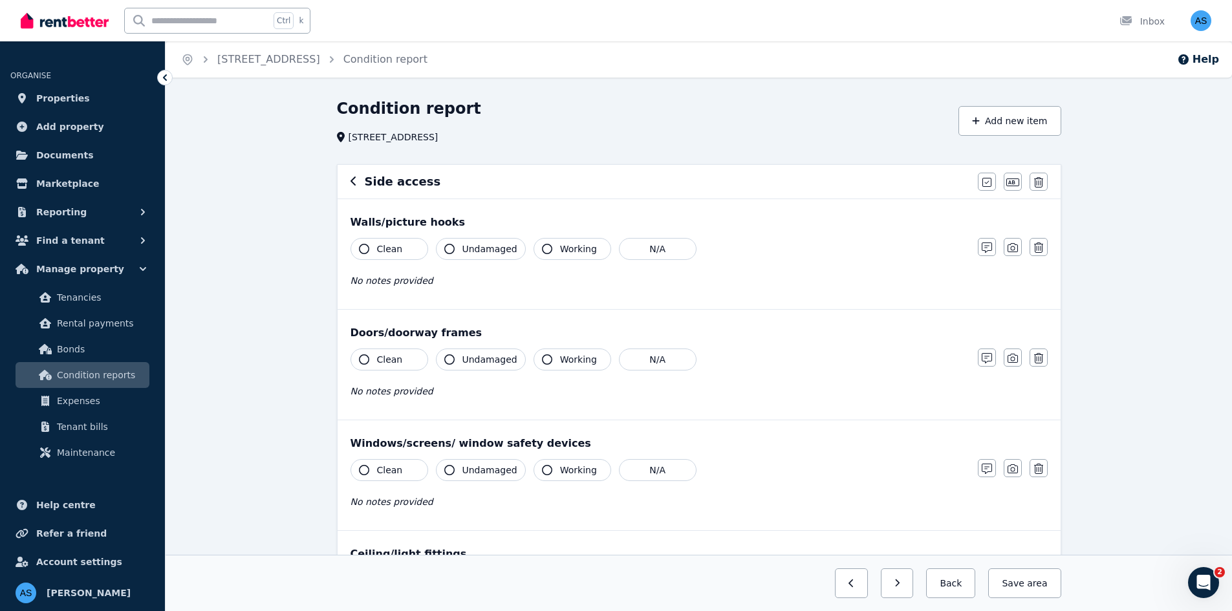
click at [394, 249] on span "Clean" at bounding box center [390, 248] width 26 height 13
click at [495, 257] on button "Undamaged" at bounding box center [481, 249] width 90 height 22
click at [560, 253] on span "Working" at bounding box center [578, 248] width 37 height 13
click at [407, 361] on button "Clean" at bounding box center [389, 359] width 78 height 22
click at [484, 361] on span "Undamaged" at bounding box center [489, 359] width 55 height 13
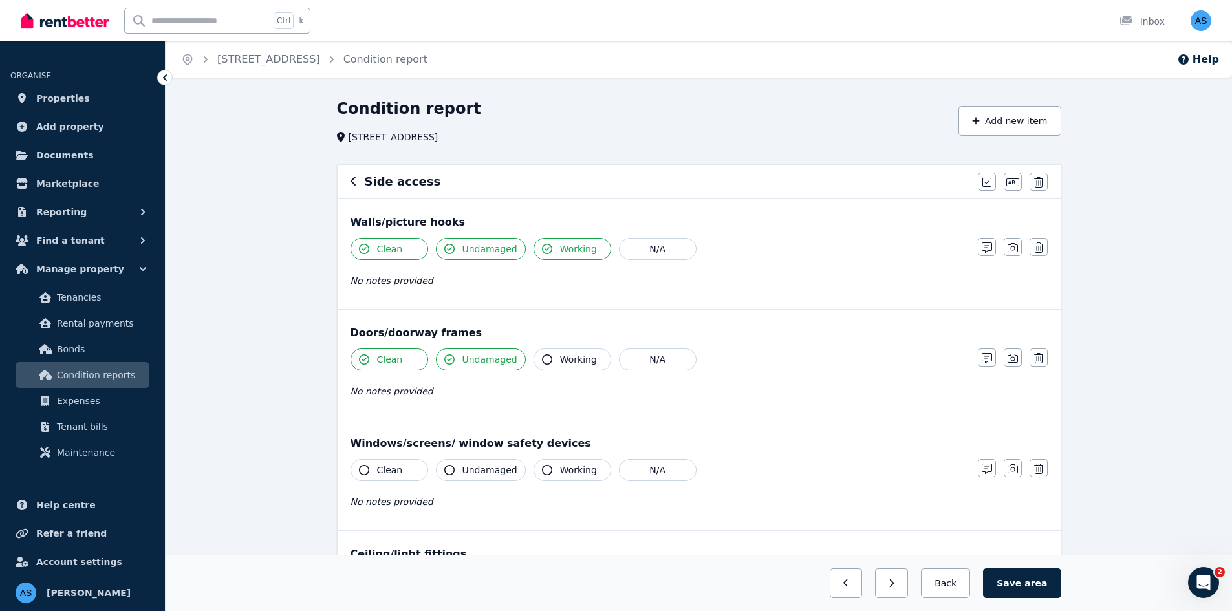
click at [542, 356] on icon "button" at bounding box center [547, 359] width 10 height 10
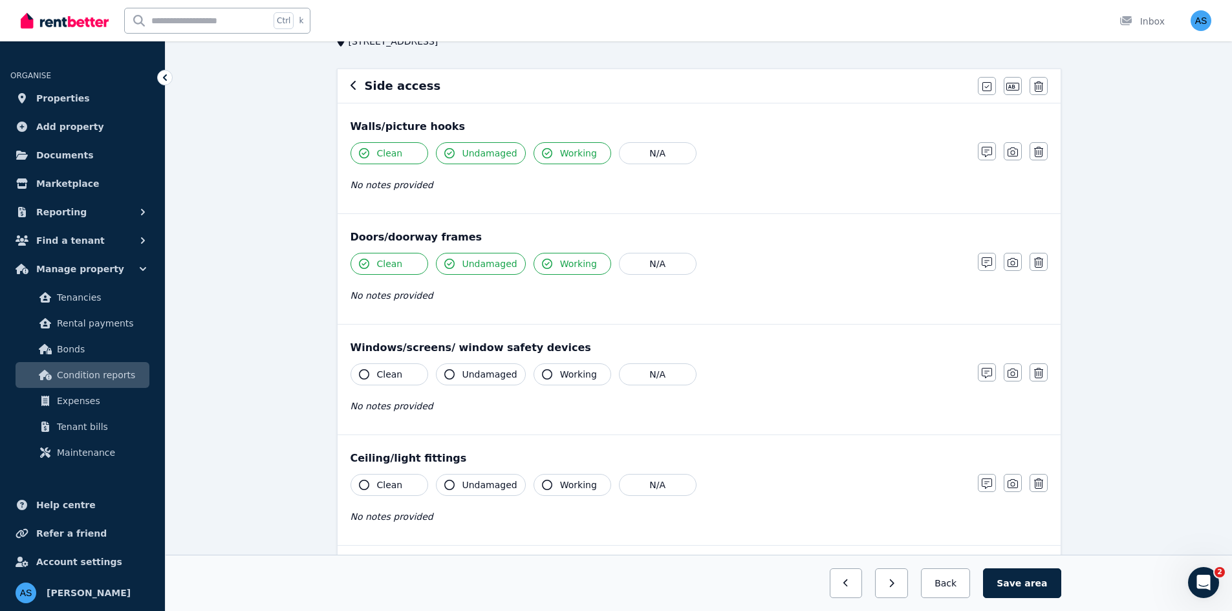
scroll to position [194, 0]
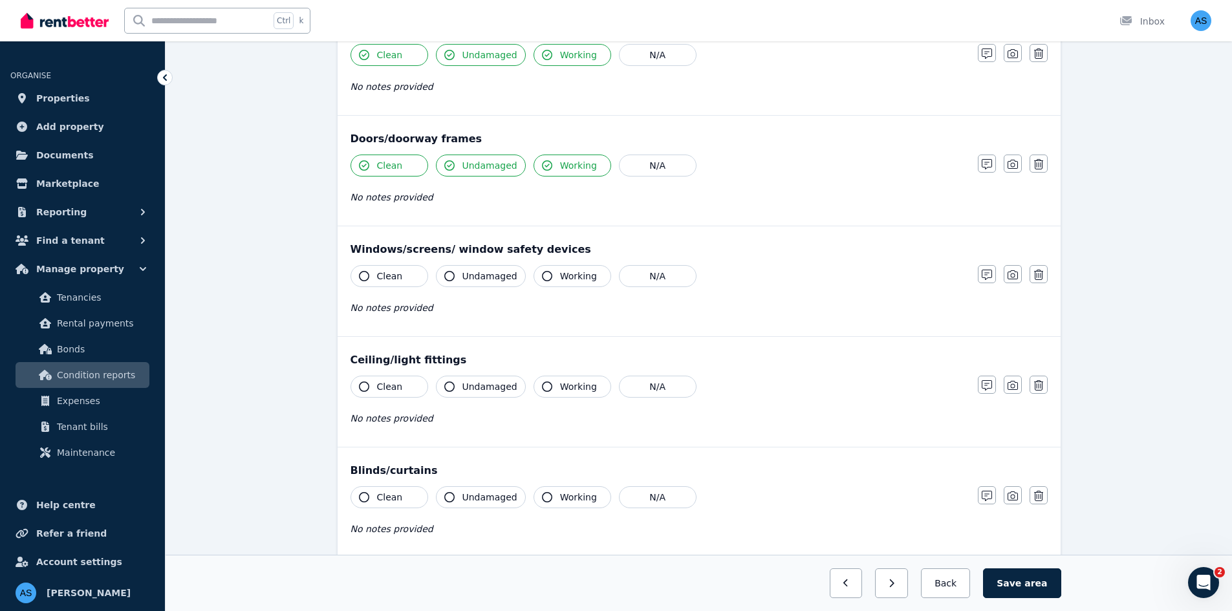
click at [400, 278] on button "Clean" at bounding box center [389, 276] width 78 height 22
click at [476, 281] on span "Undamaged" at bounding box center [489, 276] width 55 height 13
click at [551, 281] on button "Working" at bounding box center [572, 276] width 78 height 22
click at [399, 376] on button "Clean" at bounding box center [389, 387] width 78 height 22
click at [467, 382] on span "Undamaged" at bounding box center [489, 386] width 55 height 13
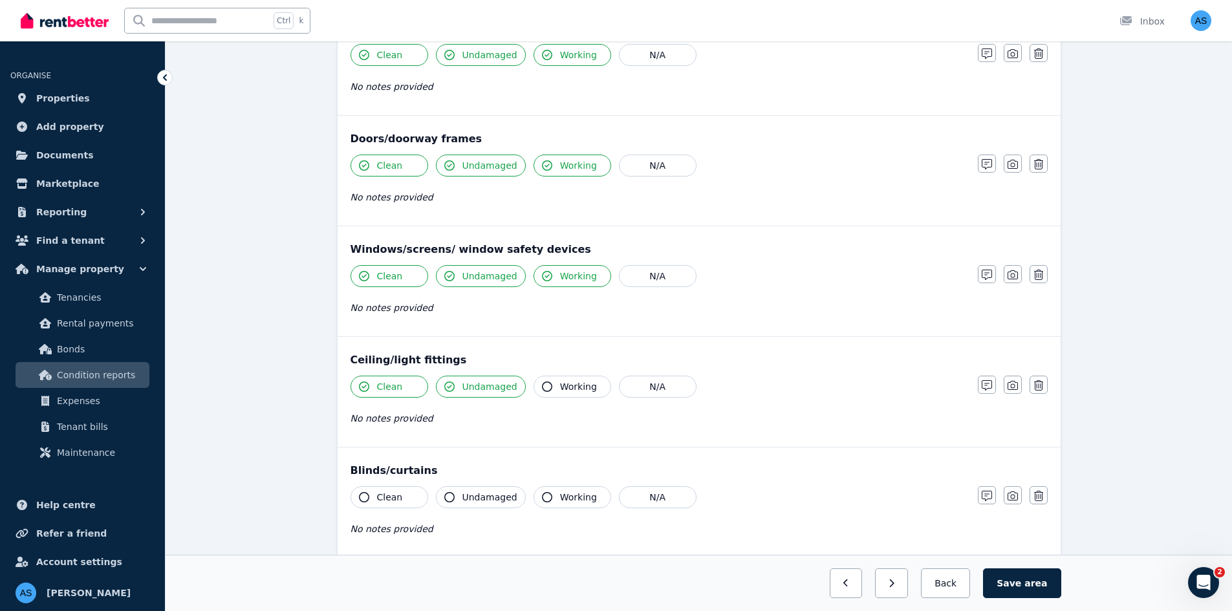
click at [577, 389] on span "Working" at bounding box center [578, 386] width 37 height 13
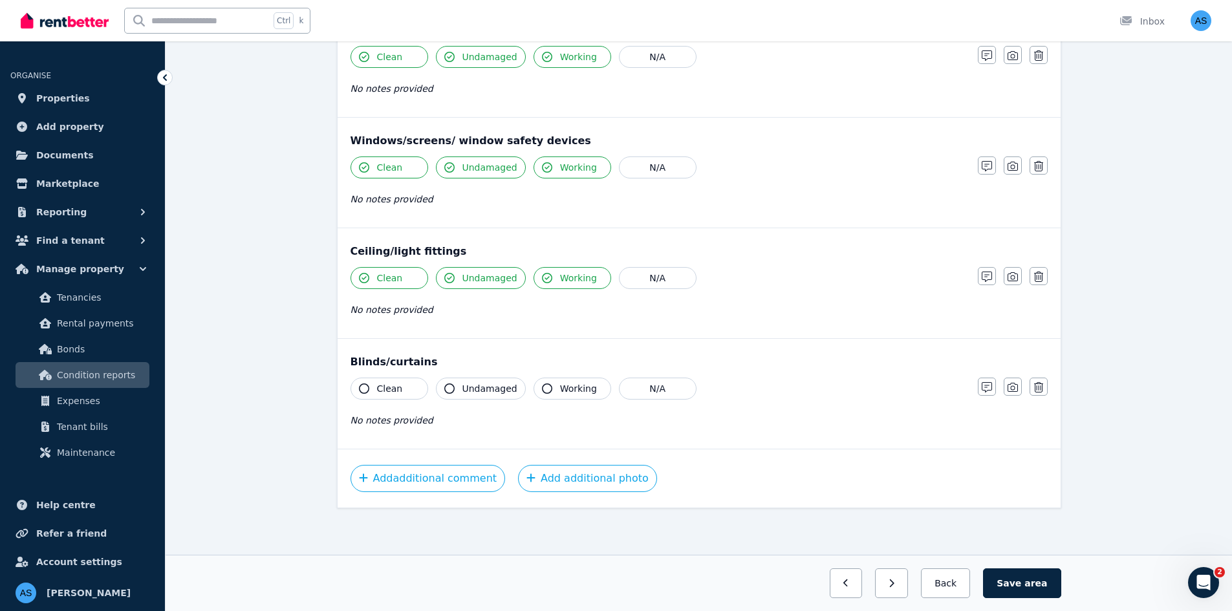
click at [390, 389] on span "Clean" at bounding box center [390, 388] width 26 height 13
click at [491, 396] on button "Undamaged" at bounding box center [481, 389] width 90 height 22
click at [566, 386] on span "Working" at bounding box center [578, 388] width 37 height 13
click at [569, 470] on button "Add additional photo" at bounding box center [587, 478] width 139 height 27
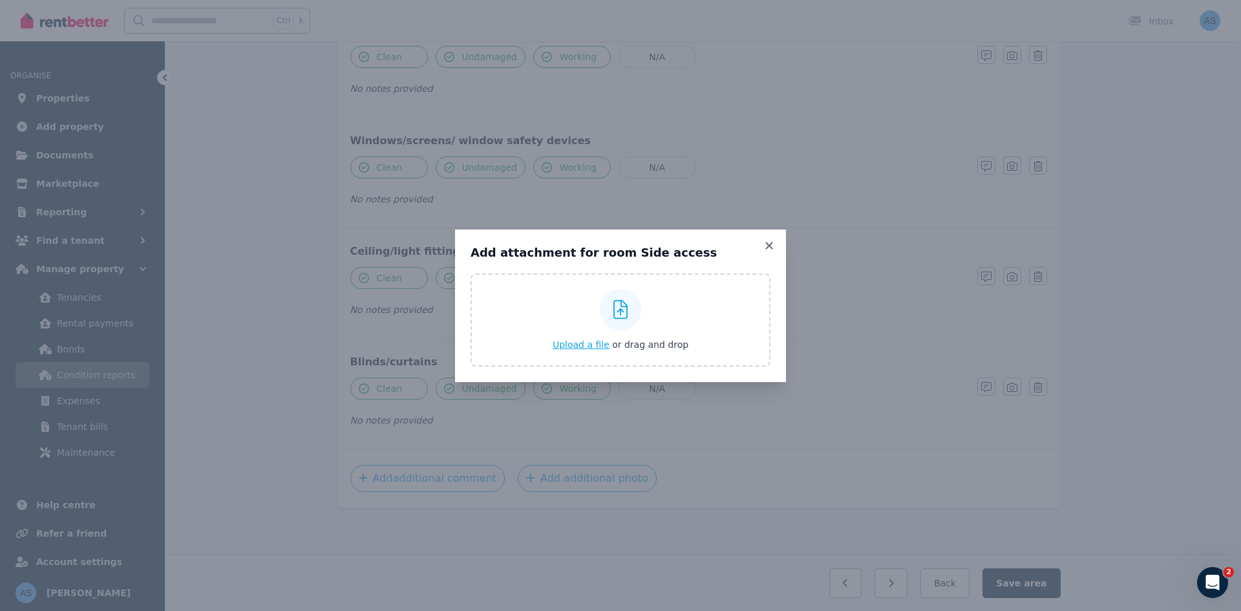
click at [598, 345] on span "Upload a file" at bounding box center [581, 344] width 57 height 10
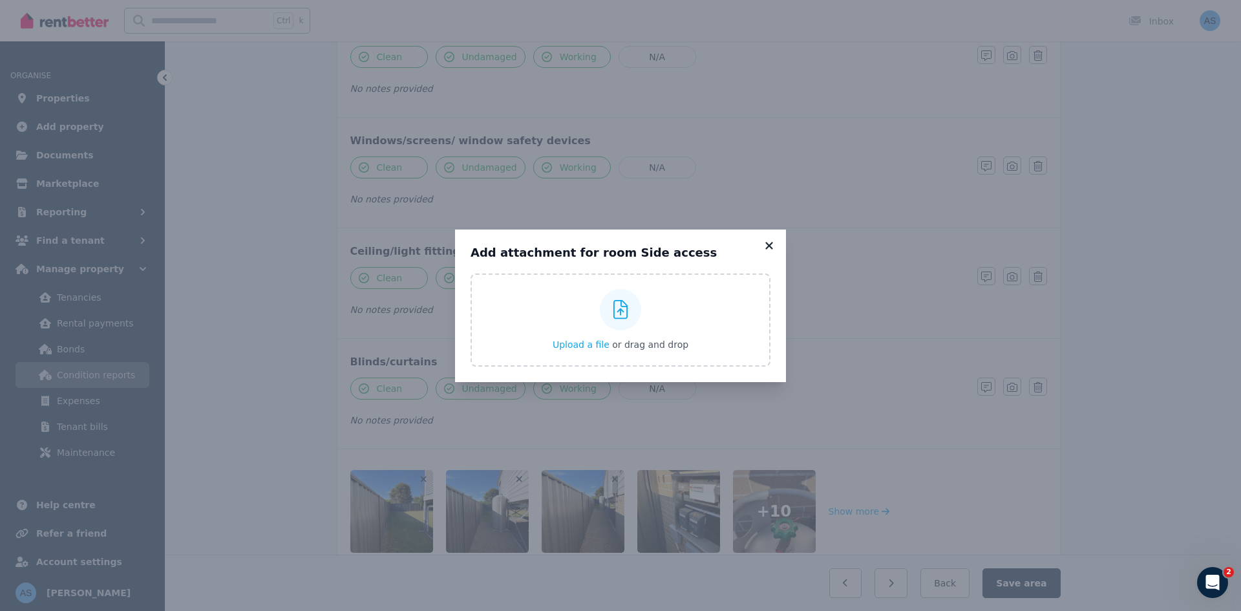
click at [769, 247] on icon at bounding box center [769, 246] width 13 height 12
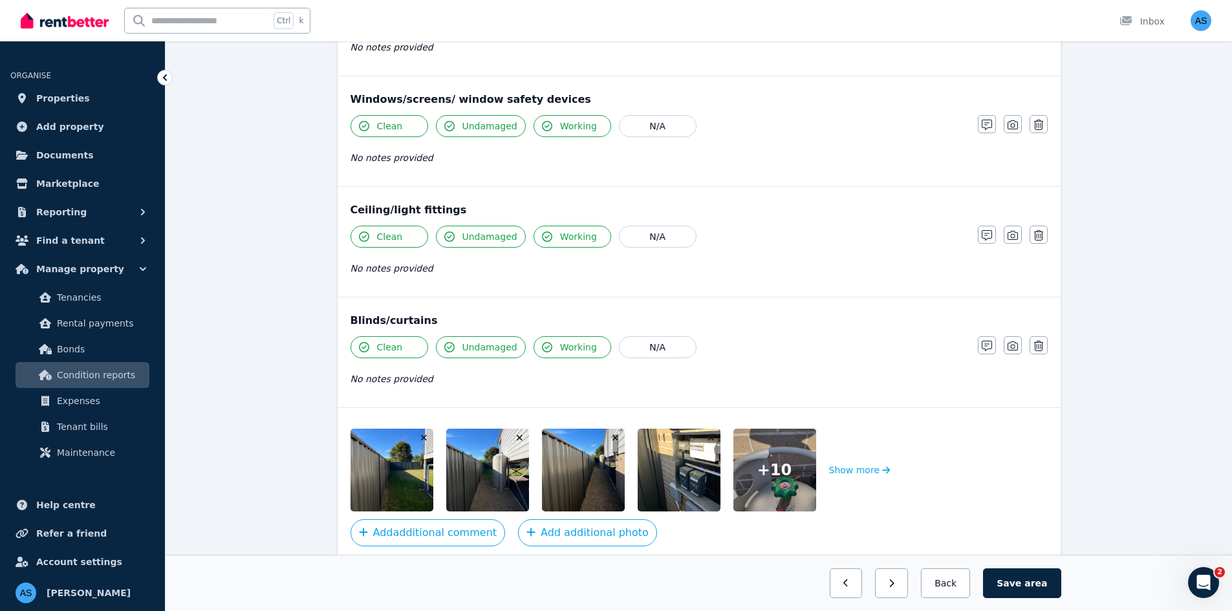
scroll to position [398, 0]
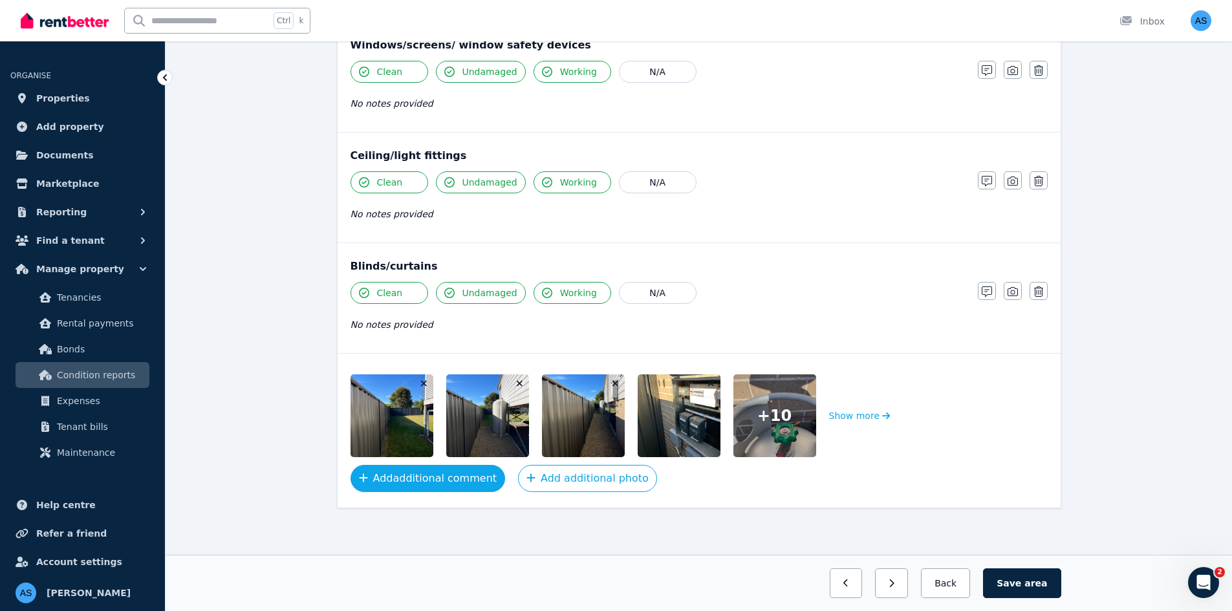
click at [471, 480] on button "Add additional comment" at bounding box center [427, 478] width 155 height 27
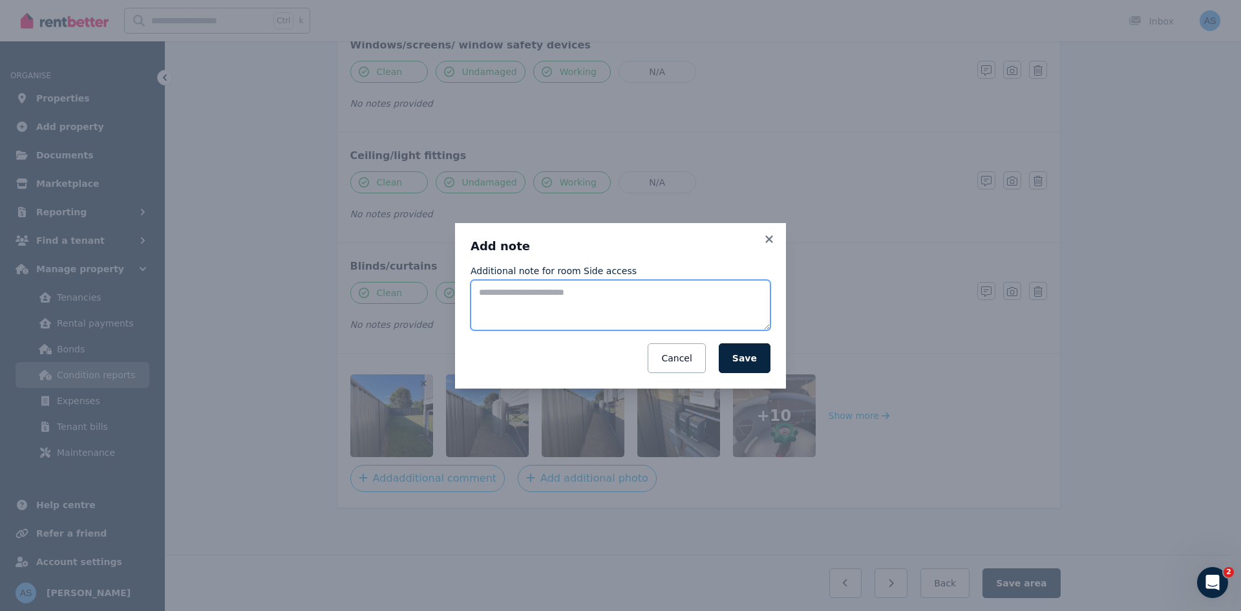
click at [564, 303] on textarea "Additional note for room Side access" at bounding box center [621, 305] width 300 height 50
type textarea "**********"
click at [749, 360] on button "Save" at bounding box center [745, 358] width 52 height 30
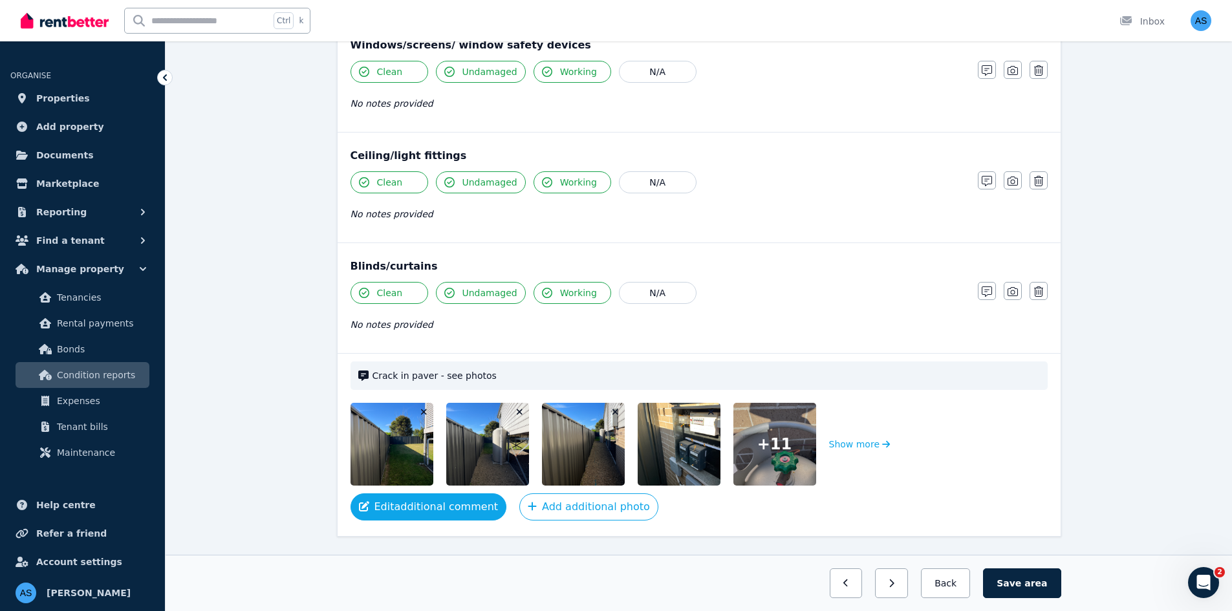
click at [440, 502] on button "Edit additional comment" at bounding box center [428, 506] width 156 height 27
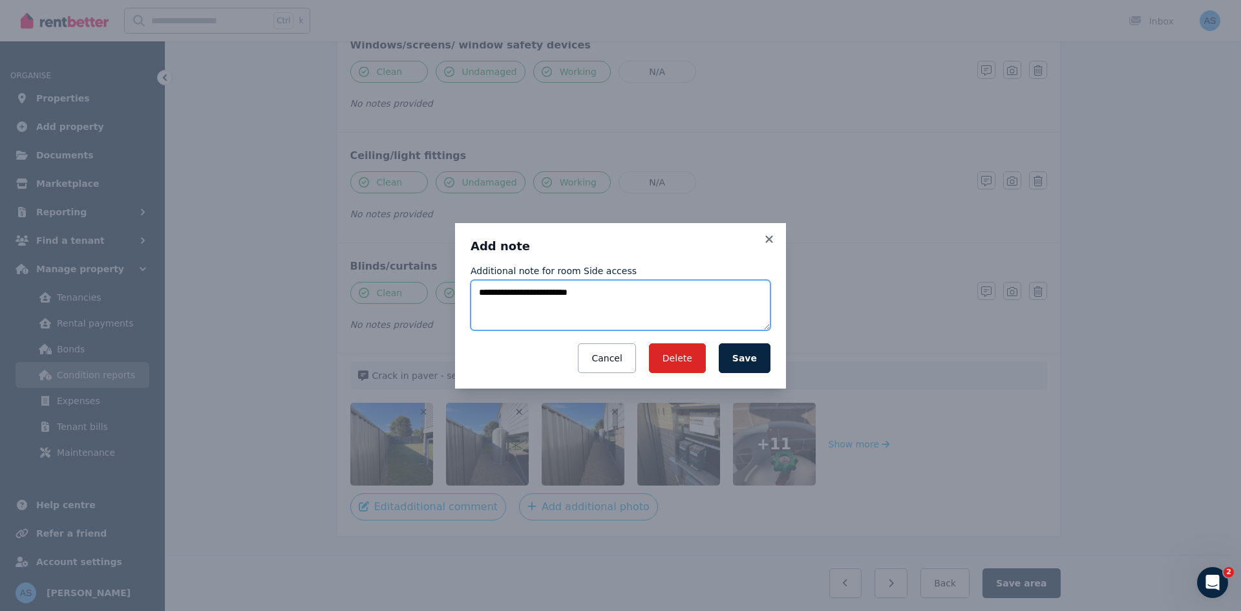
click at [634, 297] on textarea "**********" at bounding box center [621, 305] width 300 height 50
type textarea "**********"
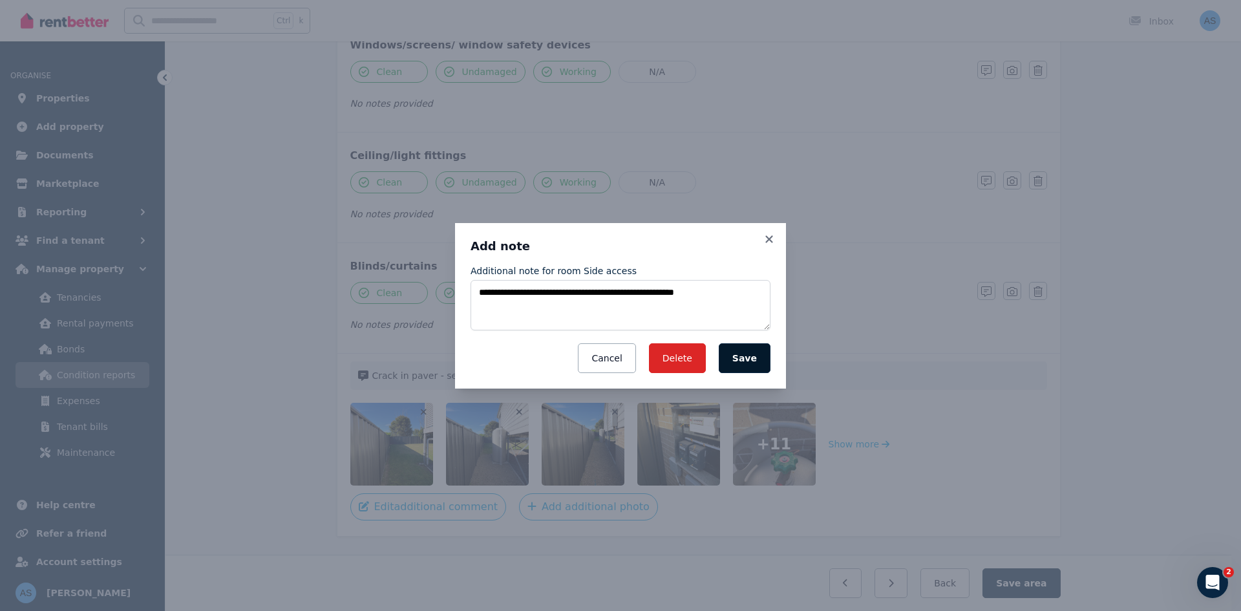
click at [751, 363] on button "Save" at bounding box center [745, 358] width 52 height 30
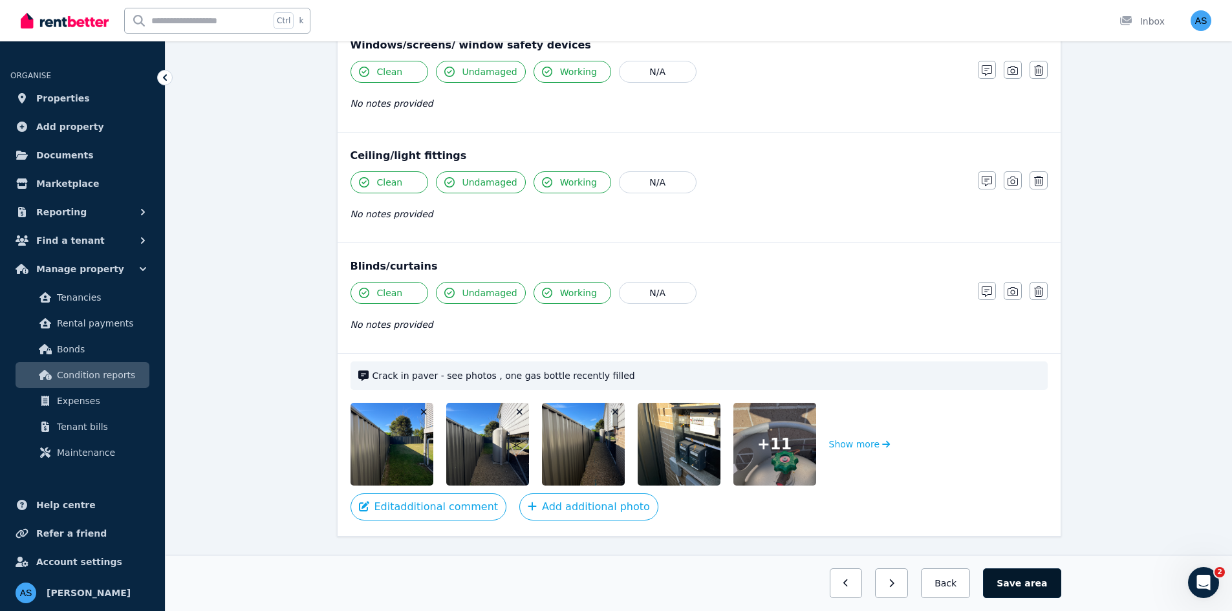
click at [1012, 581] on button "Save area" at bounding box center [1022, 583] width 78 height 30
click at [935, 581] on icon "button" at bounding box center [932, 583] width 6 height 9
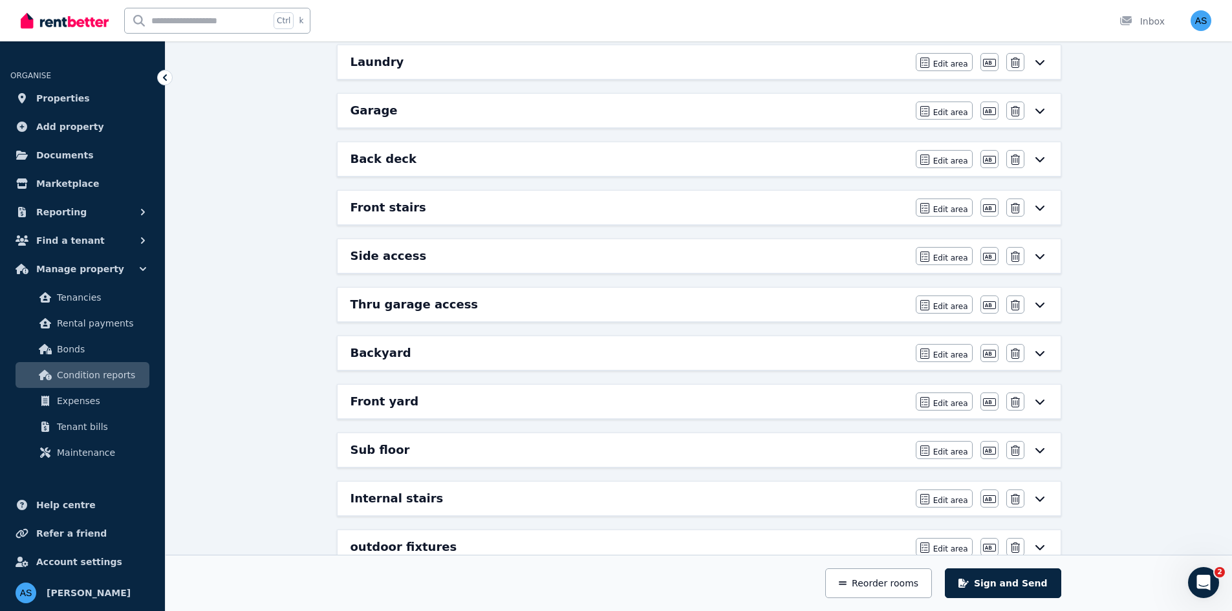
scroll to position [592, 0]
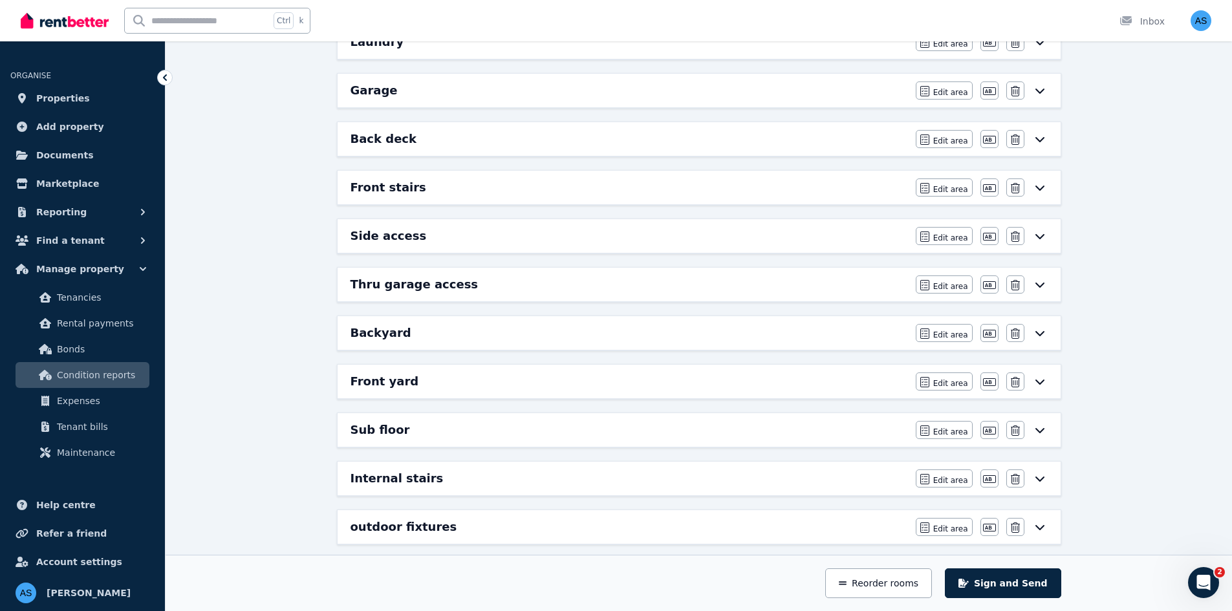
click at [824, 283] on div "Thru garage access" at bounding box center [628, 284] width 557 height 18
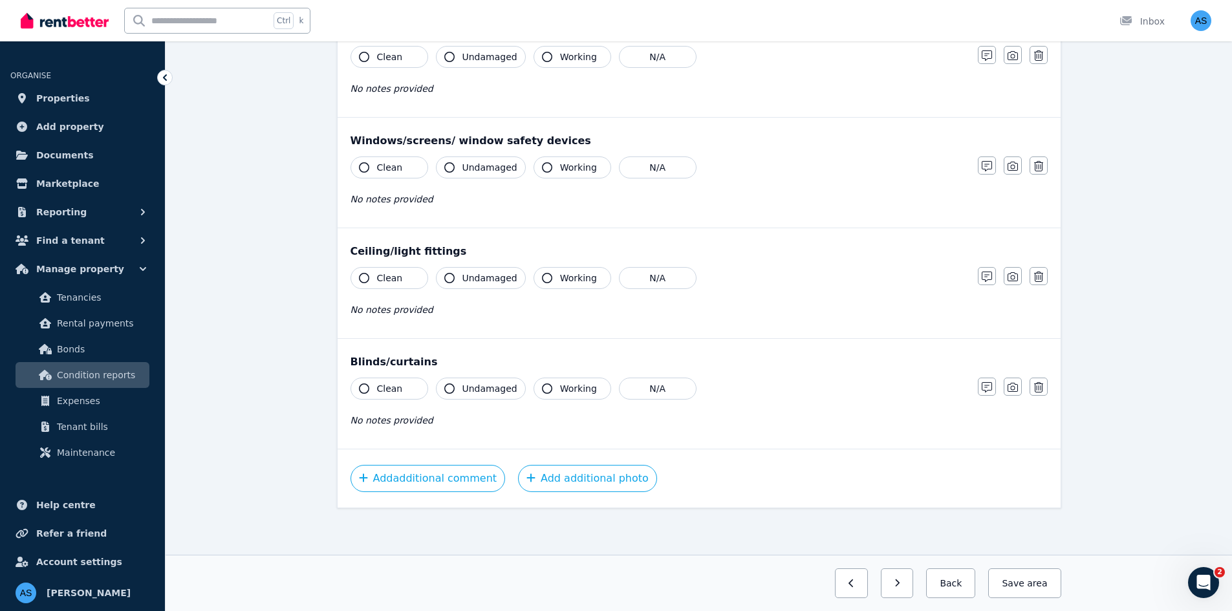
scroll to position [0, 0]
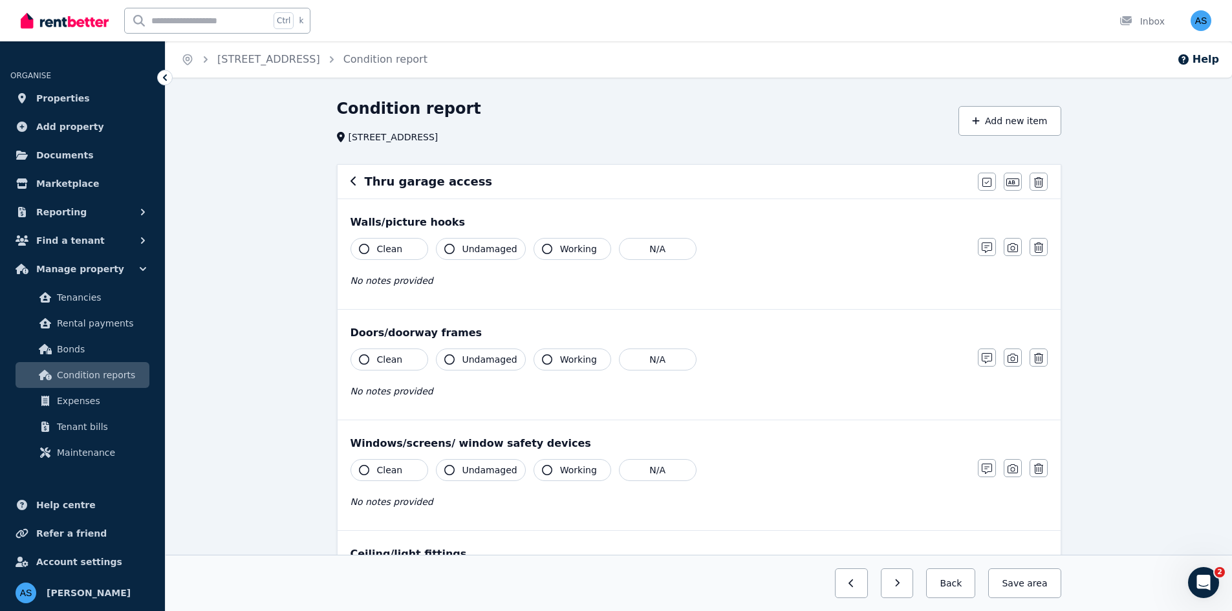
click at [395, 241] on button "Clean" at bounding box center [389, 249] width 78 height 22
click at [498, 250] on span "Undamaged" at bounding box center [489, 248] width 55 height 13
click at [564, 248] on span "Working" at bounding box center [578, 248] width 37 height 13
click at [402, 357] on button "Clean" at bounding box center [389, 359] width 78 height 22
click at [488, 361] on span "Undamaged" at bounding box center [489, 359] width 55 height 13
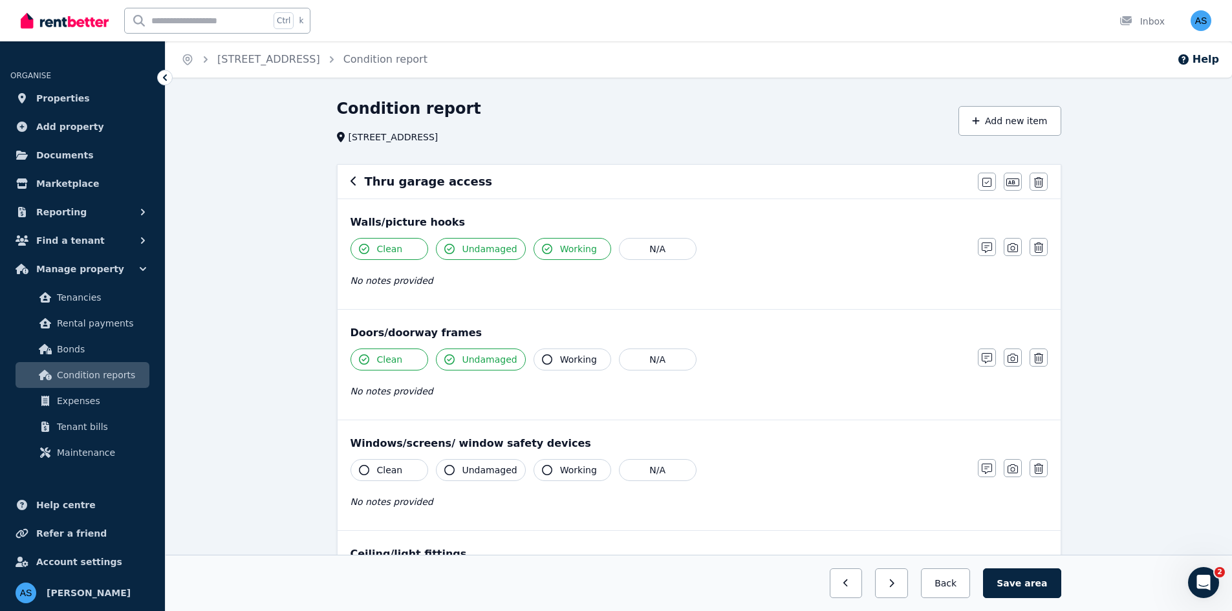
click at [582, 359] on span "Working" at bounding box center [578, 359] width 37 height 13
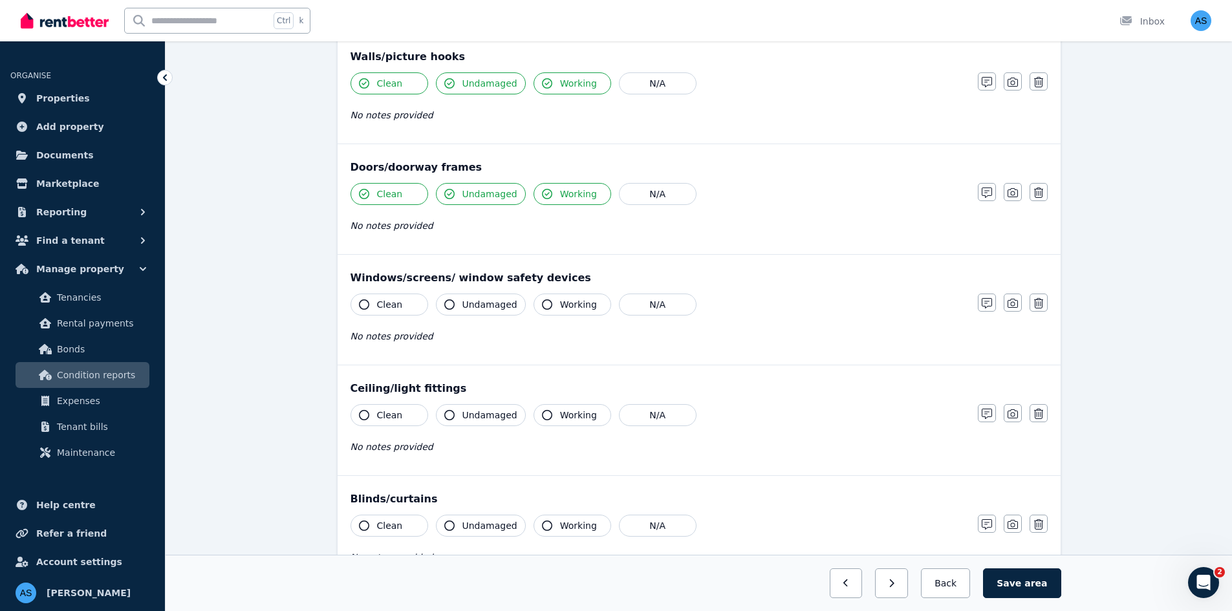
scroll to position [259, 0]
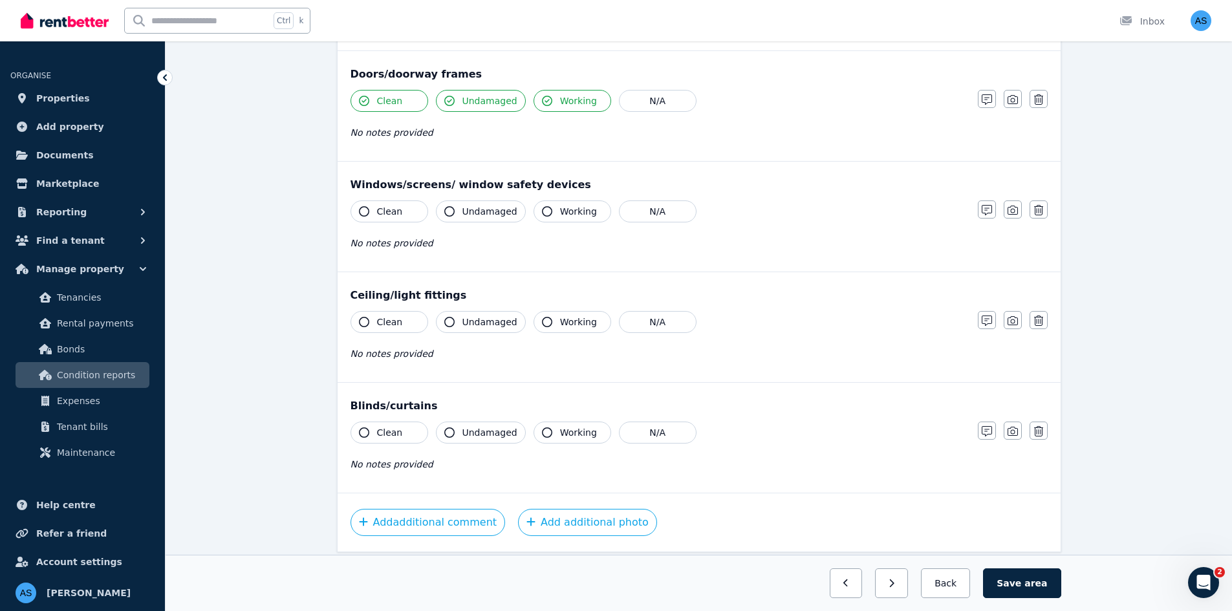
click at [394, 211] on span "Clean" at bounding box center [390, 211] width 26 height 13
click at [483, 217] on span "Undamaged" at bounding box center [489, 211] width 55 height 13
click at [583, 214] on span "Working" at bounding box center [578, 211] width 37 height 13
click at [409, 327] on button "Clean" at bounding box center [389, 322] width 78 height 22
click at [488, 324] on span "Undamaged" at bounding box center [489, 321] width 55 height 13
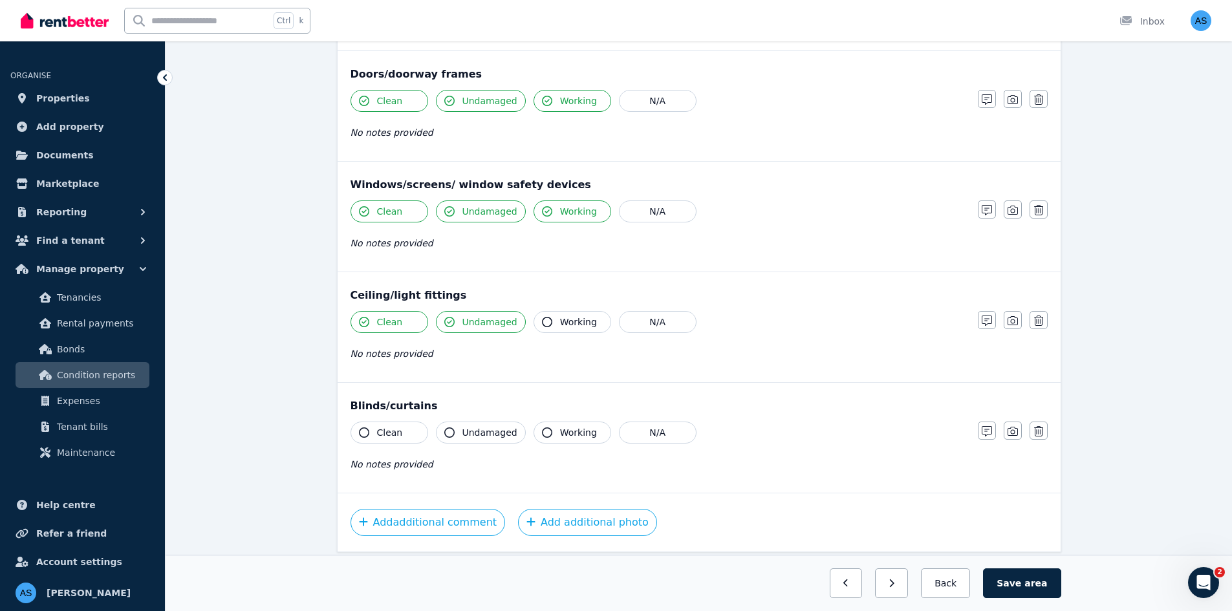
click at [565, 322] on span "Working" at bounding box center [578, 321] width 37 height 13
click at [359, 440] on button "Clean" at bounding box center [389, 433] width 78 height 22
click at [464, 426] on span "Undamaged" at bounding box center [489, 432] width 55 height 13
click at [564, 427] on span "Working" at bounding box center [578, 432] width 37 height 13
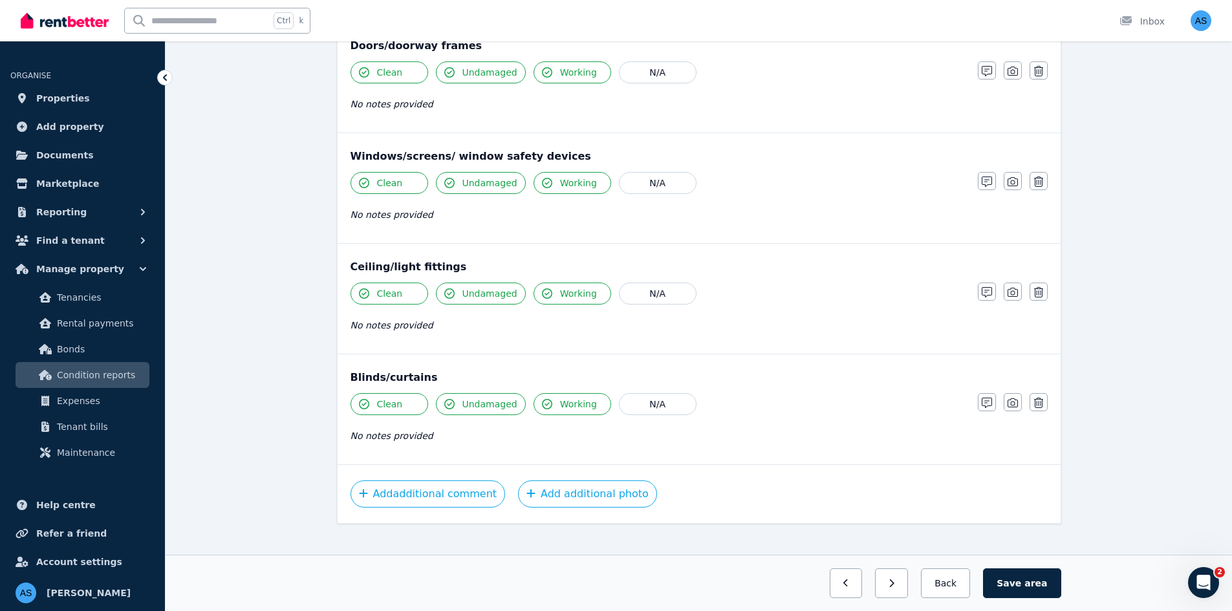
scroll to position [303, 0]
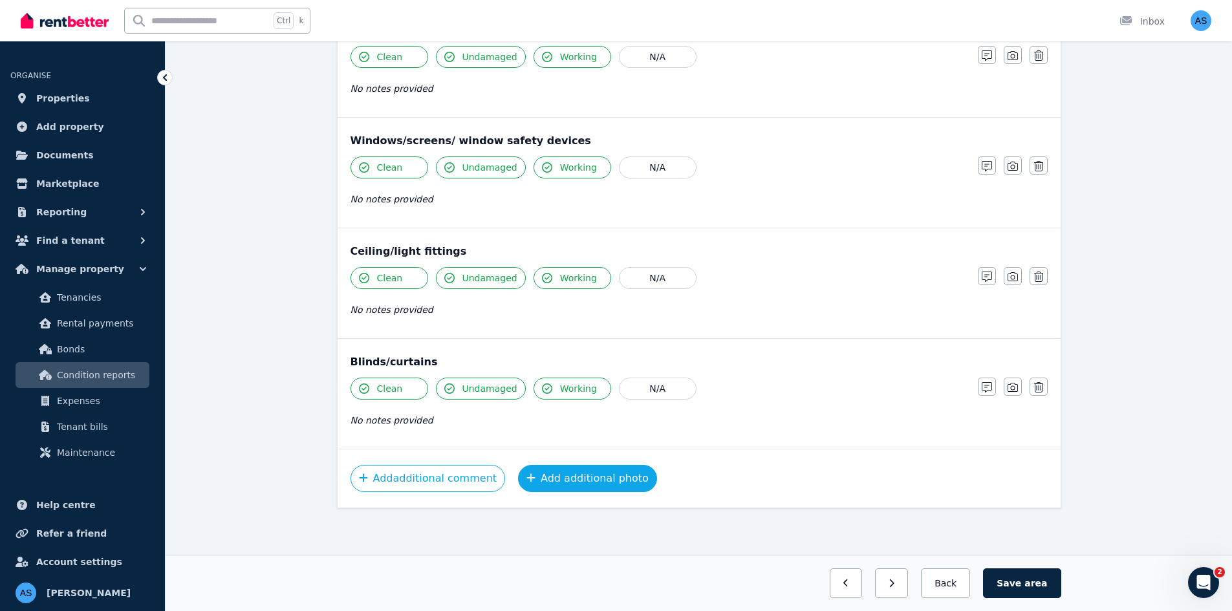
click at [565, 480] on button "Add additional photo" at bounding box center [587, 478] width 139 height 27
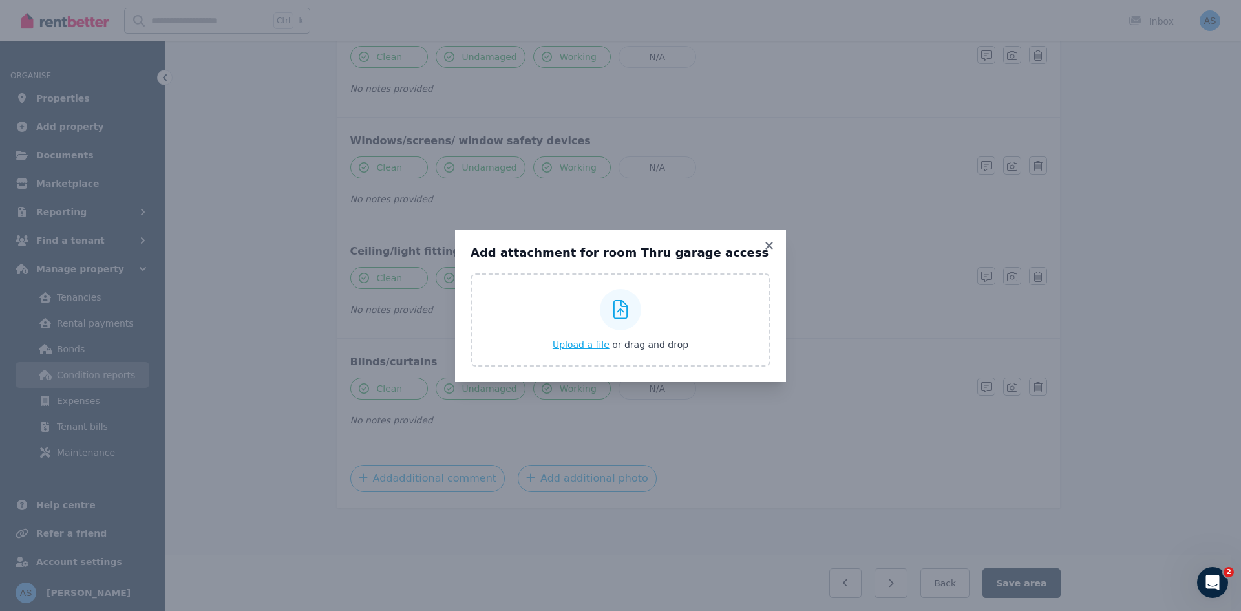
click at [588, 346] on span "Upload a file" at bounding box center [581, 344] width 57 height 10
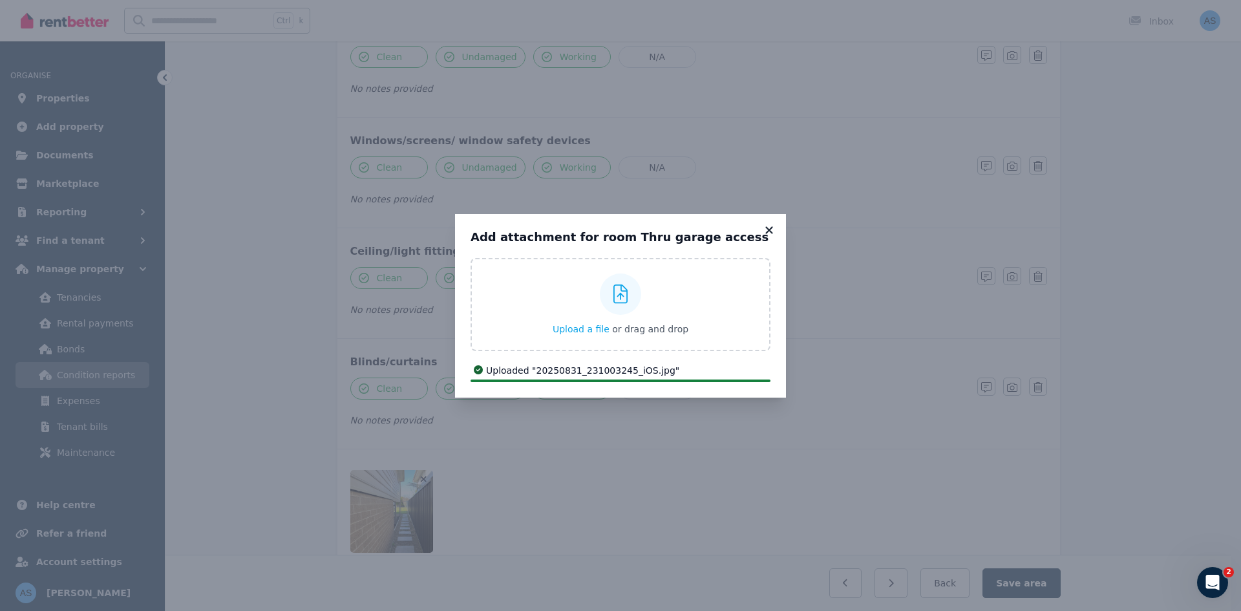
click at [769, 230] on icon at bounding box center [768, 229] width 7 height 7
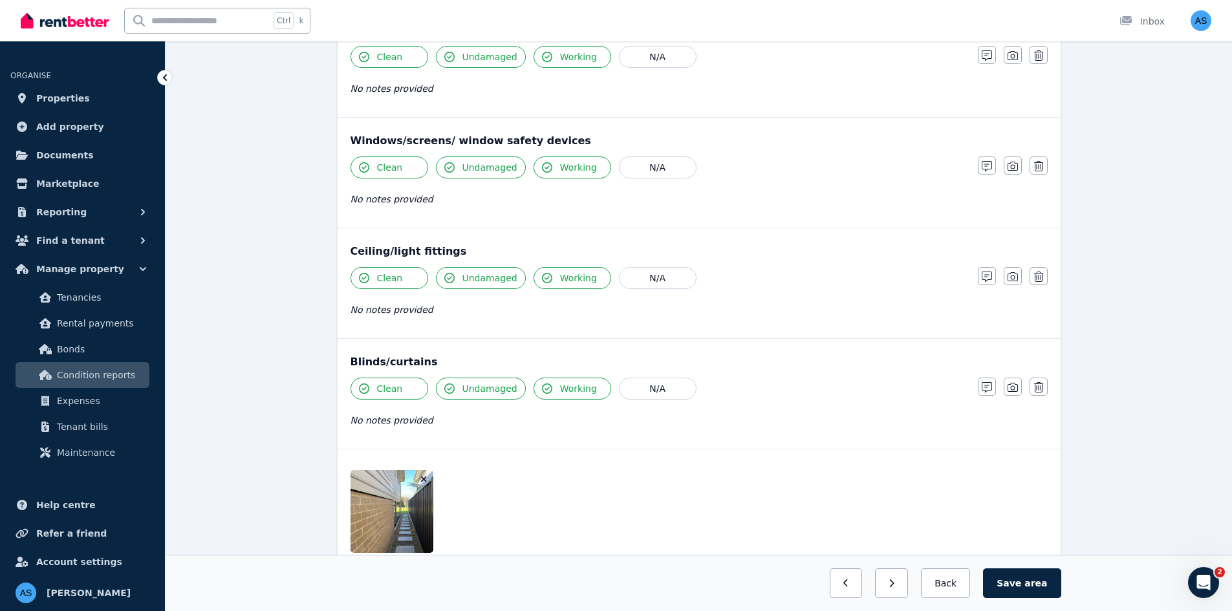
scroll to position [398, 0]
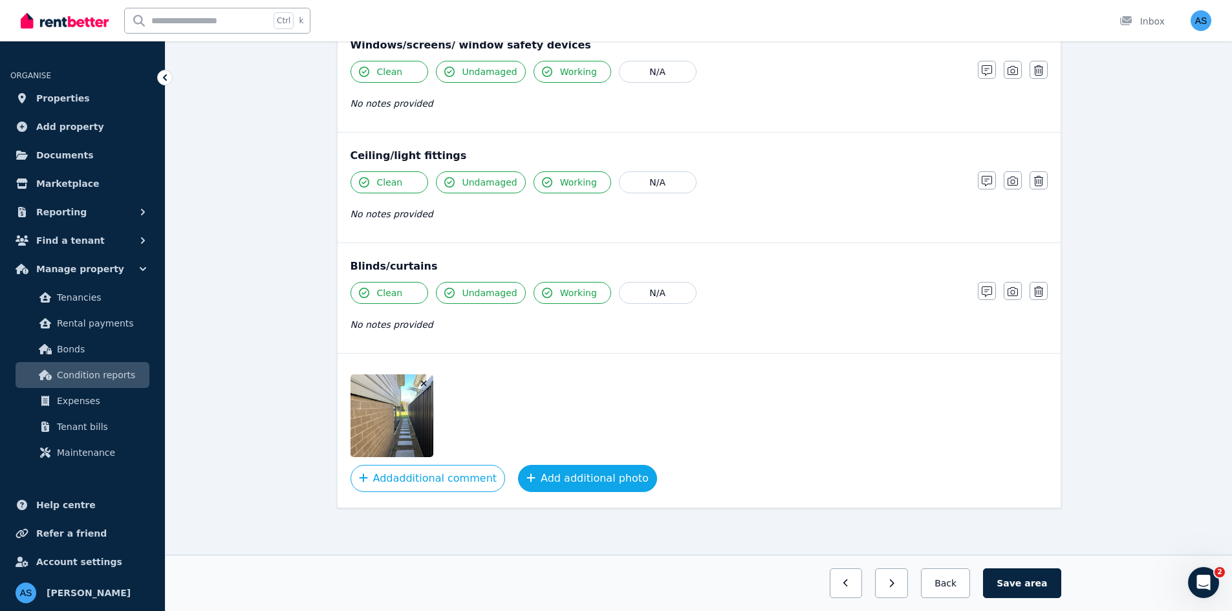
click at [590, 488] on button "Add additional photo" at bounding box center [587, 478] width 139 height 27
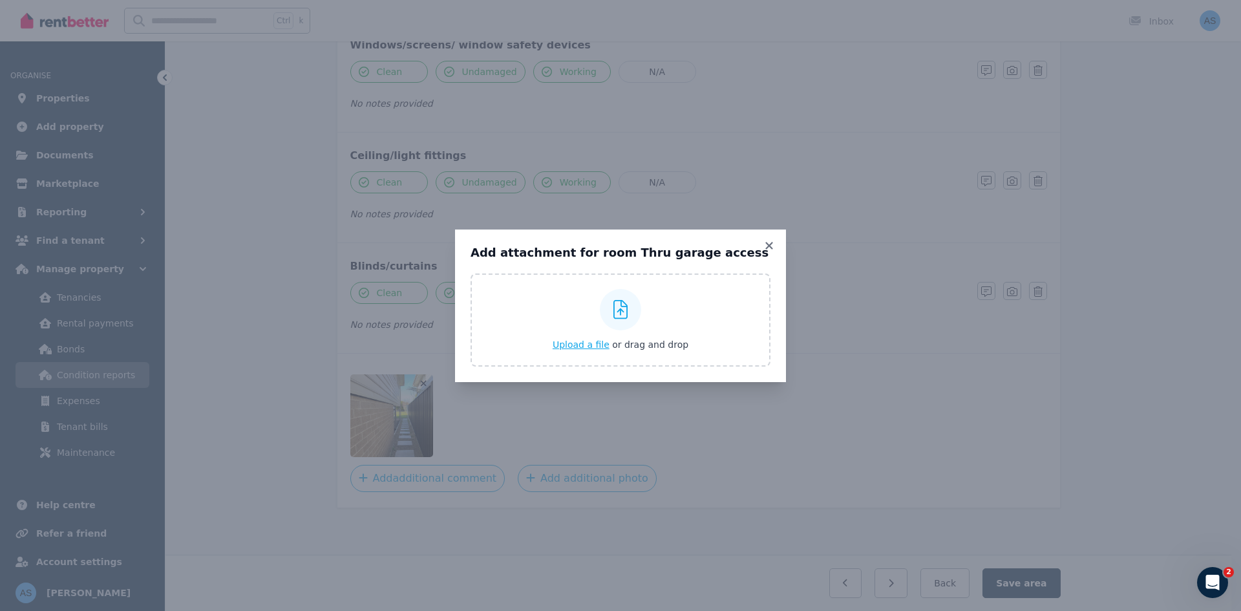
click at [592, 348] on span "Upload a file" at bounding box center [581, 344] width 57 height 10
click at [767, 243] on icon at bounding box center [768, 245] width 7 height 7
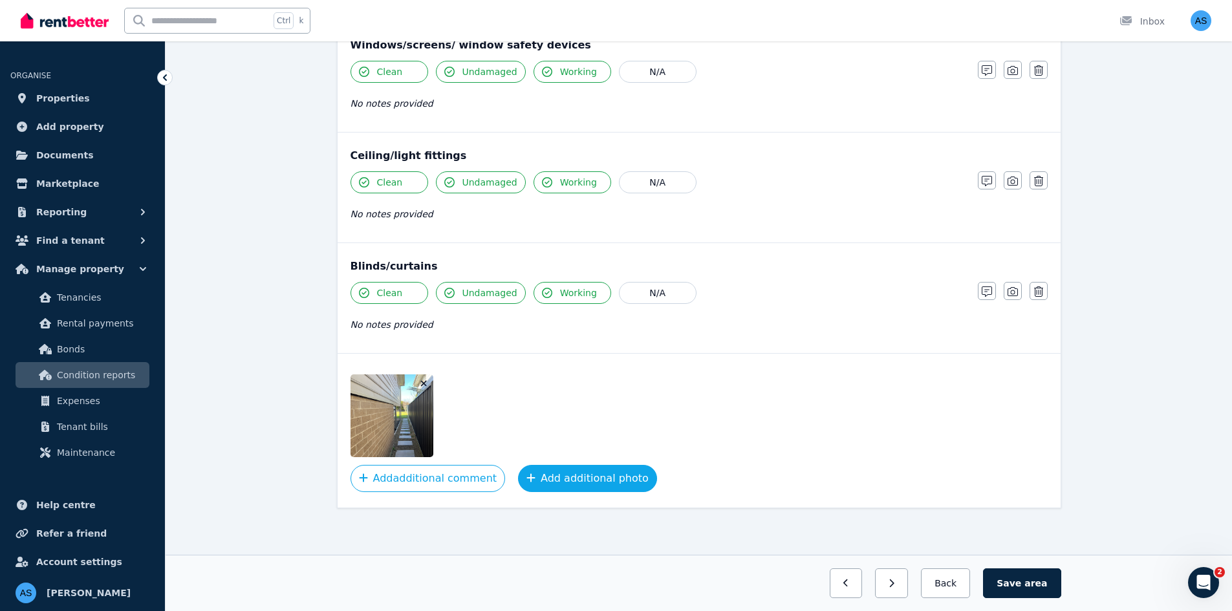
click at [550, 480] on button "Add additional photo" at bounding box center [587, 478] width 139 height 27
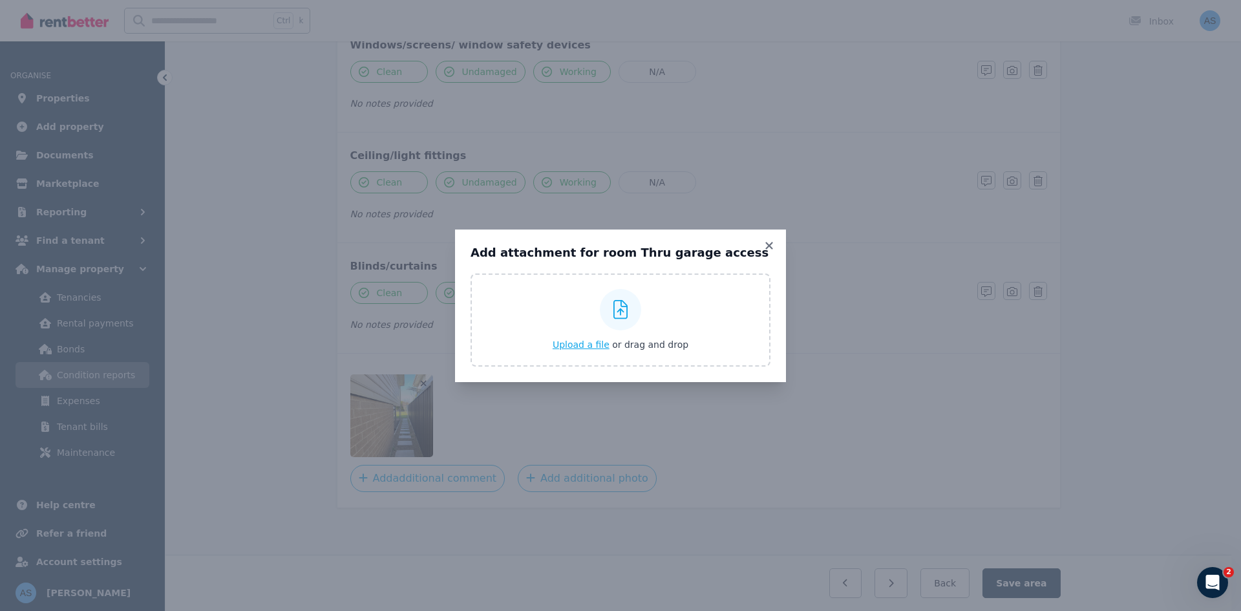
click at [577, 341] on span "Upload a file" at bounding box center [581, 344] width 57 height 10
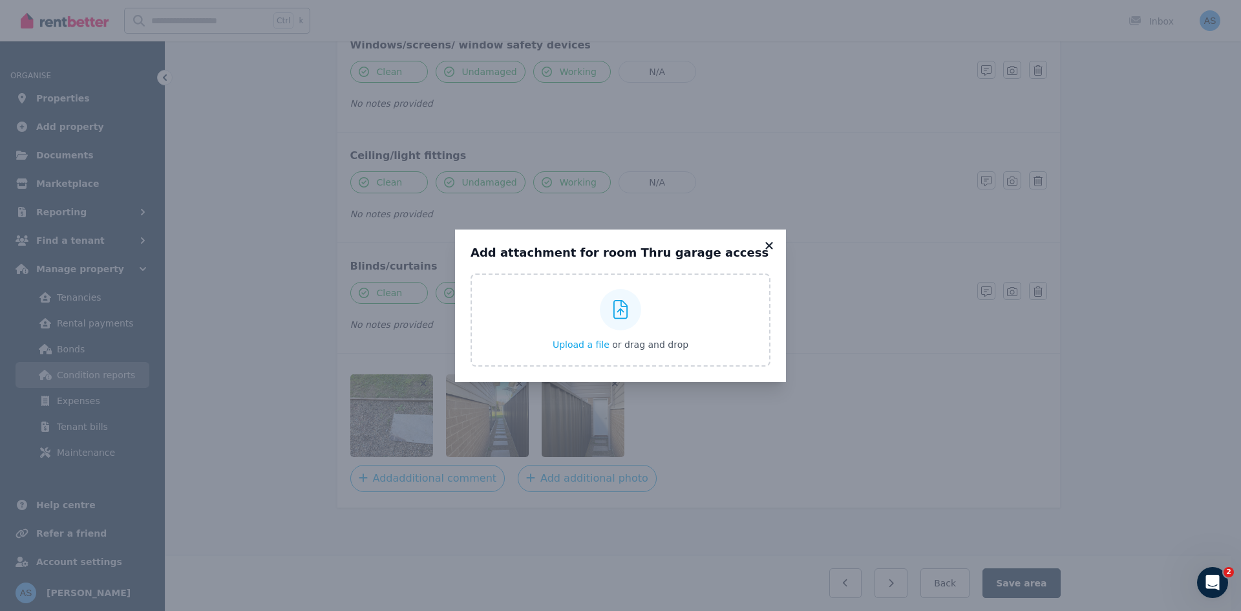
click at [771, 246] on icon at bounding box center [768, 245] width 7 height 7
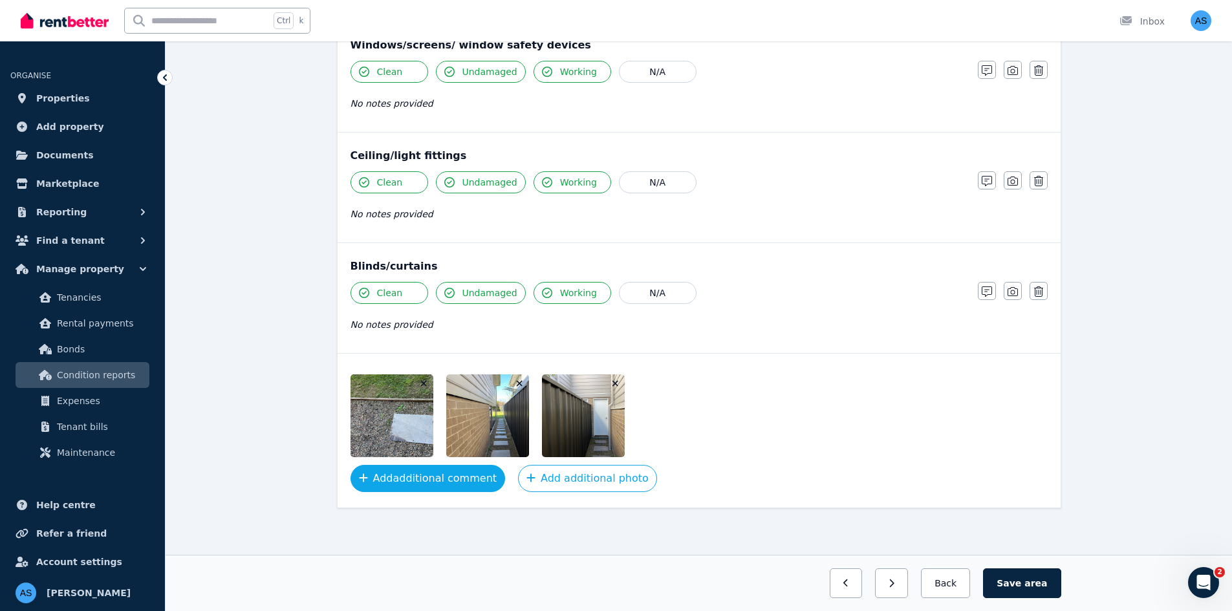
click at [465, 477] on button "Add additional comment" at bounding box center [427, 478] width 155 height 27
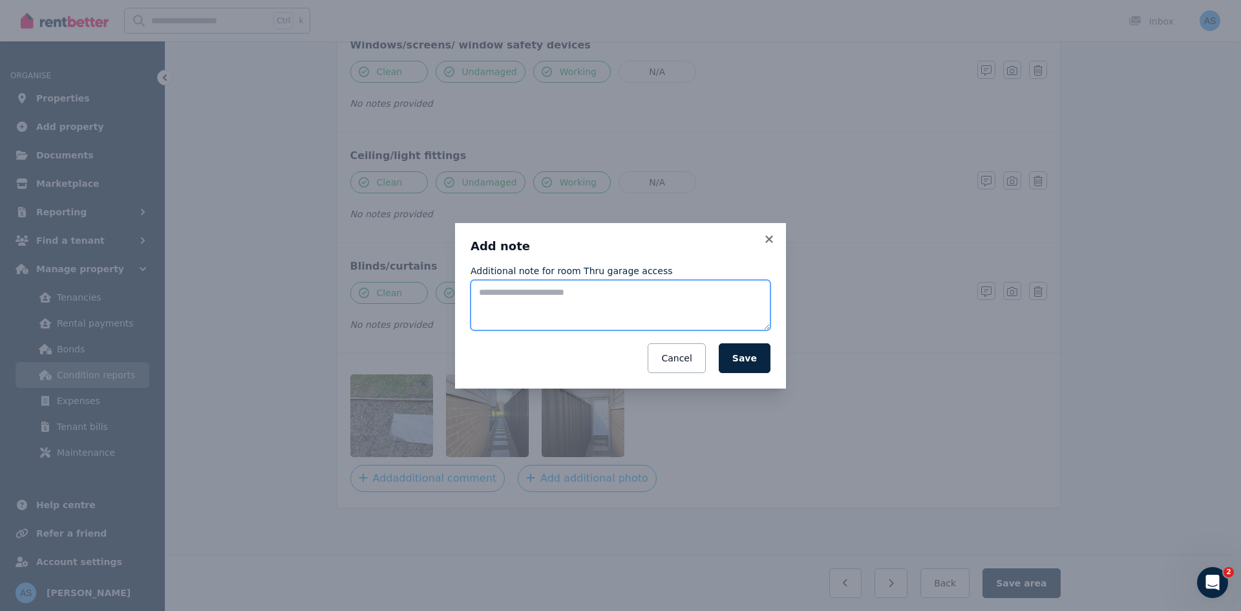
click at [559, 307] on textarea "Additional note for room Thru garage access" at bounding box center [621, 305] width 300 height 50
type textarea "**********"
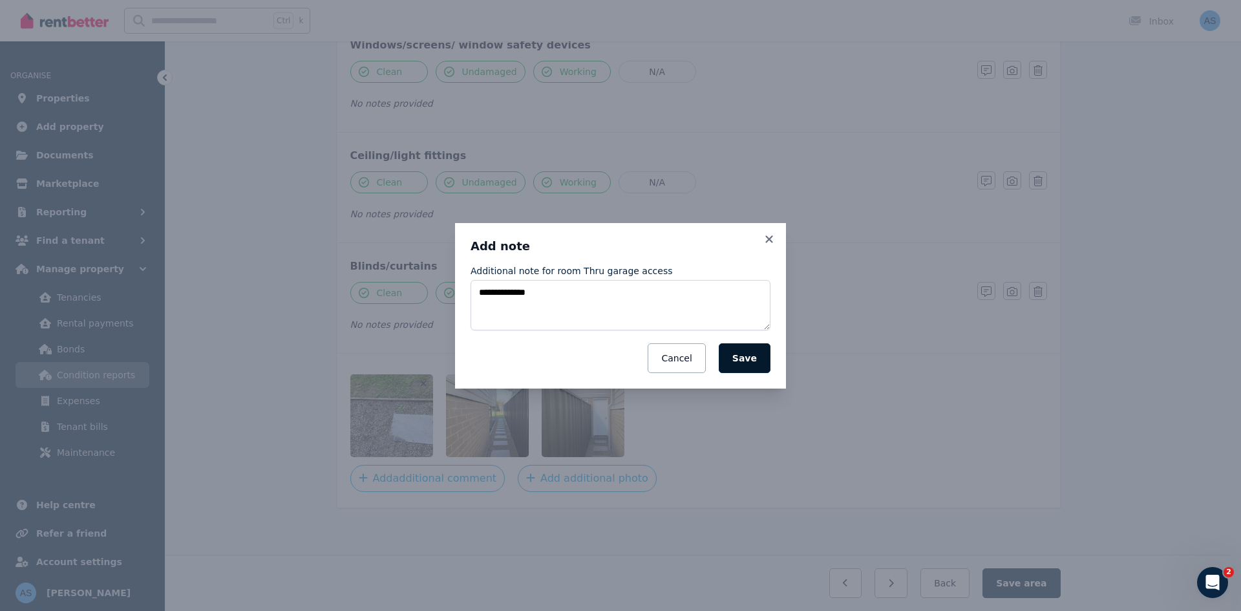
click at [749, 360] on button "Save" at bounding box center [745, 358] width 52 height 30
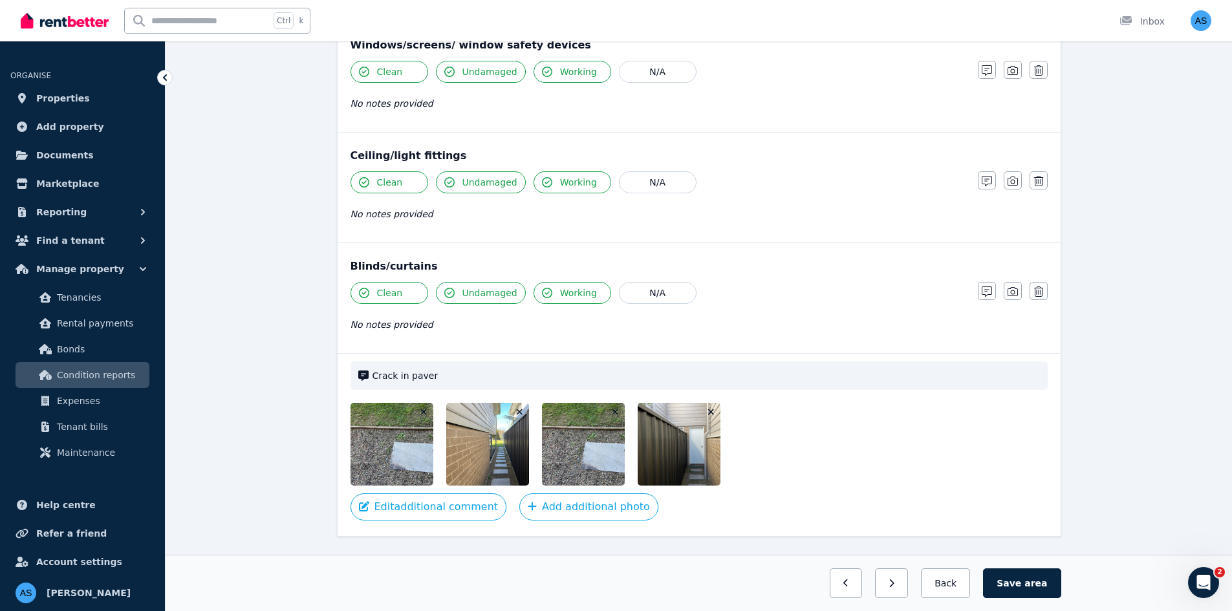
click at [613, 411] on icon "button" at bounding box center [615, 411] width 7 height 9
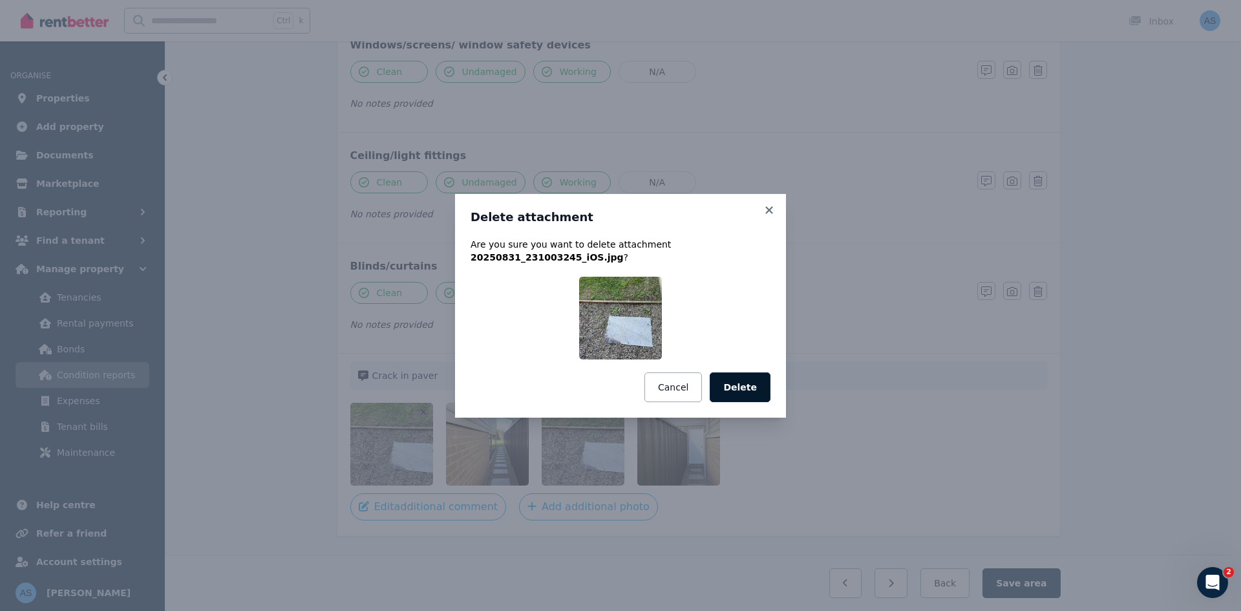
click at [736, 391] on button "Delete" at bounding box center [740, 387] width 61 height 30
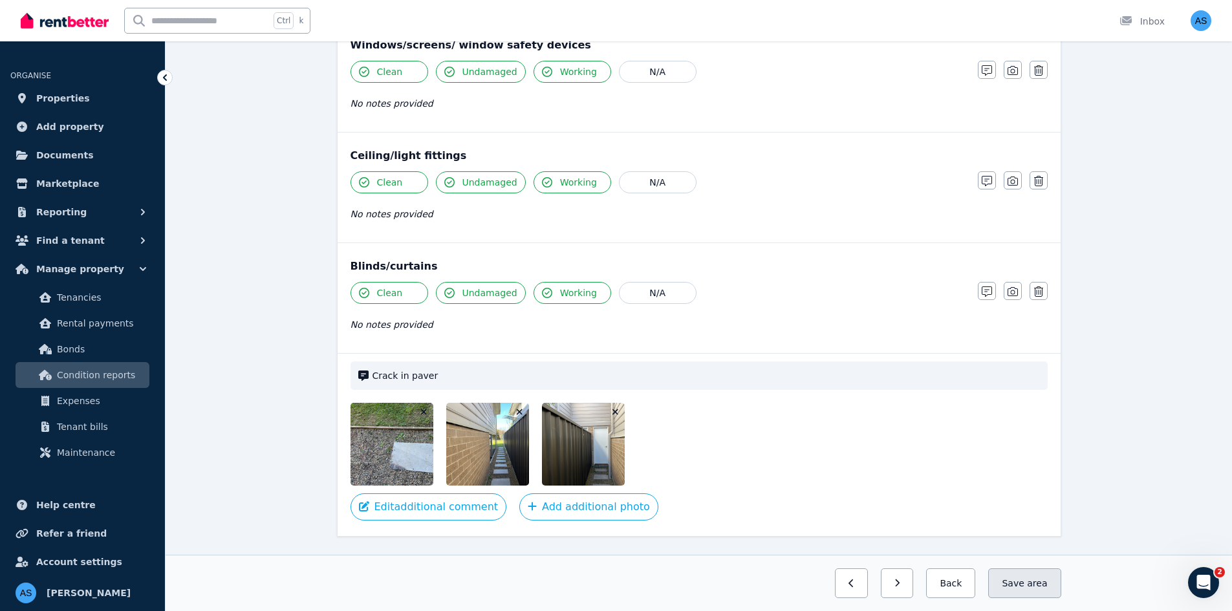
click at [1014, 575] on button "Save area" at bounding box center [1024, 583] width 72 height 30
click at [950, 586] on button "Back" at bounding box center [945, 583] width 60 height 30
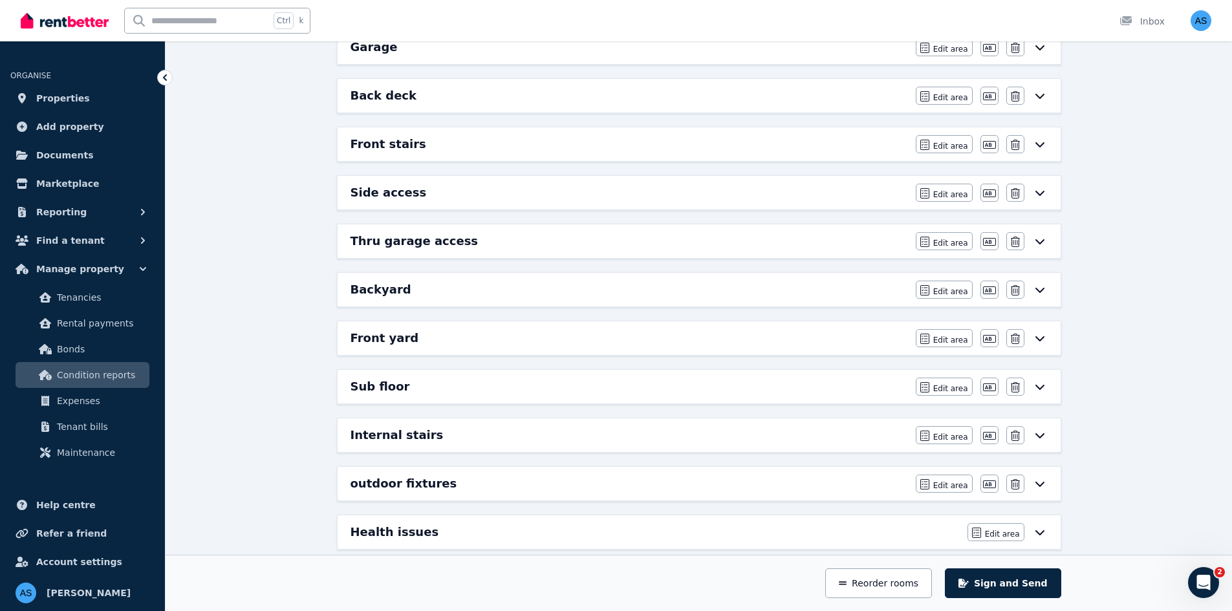
scroll to position [657, 0]
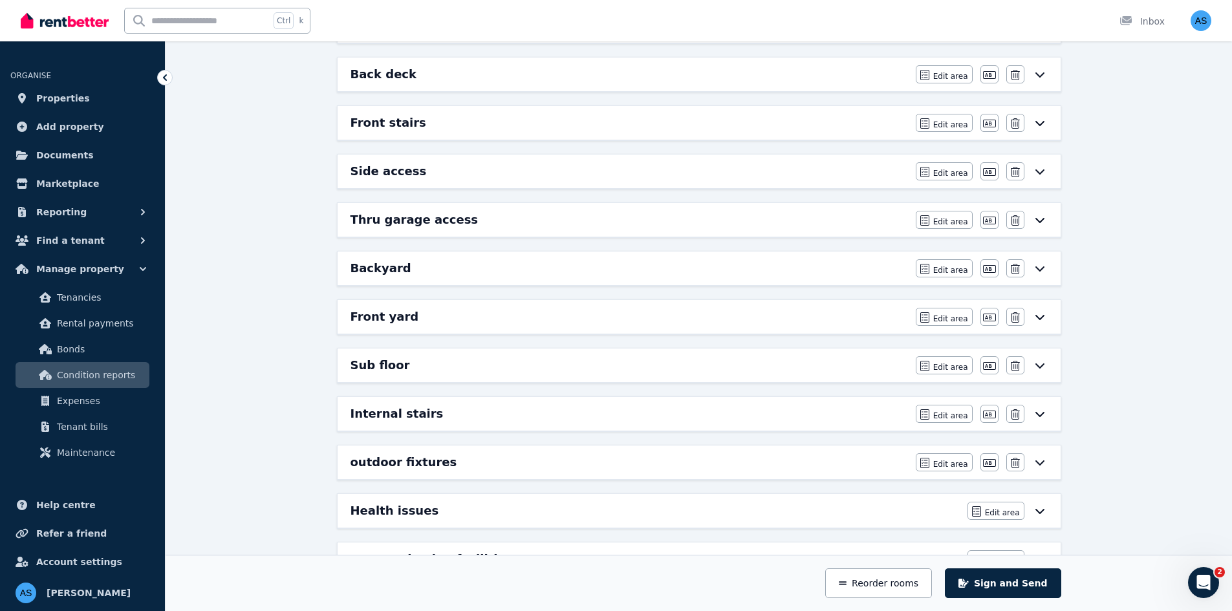
click at [741, 266] on div "Backyard" at bounding box center [628, 268] width 557 height 18
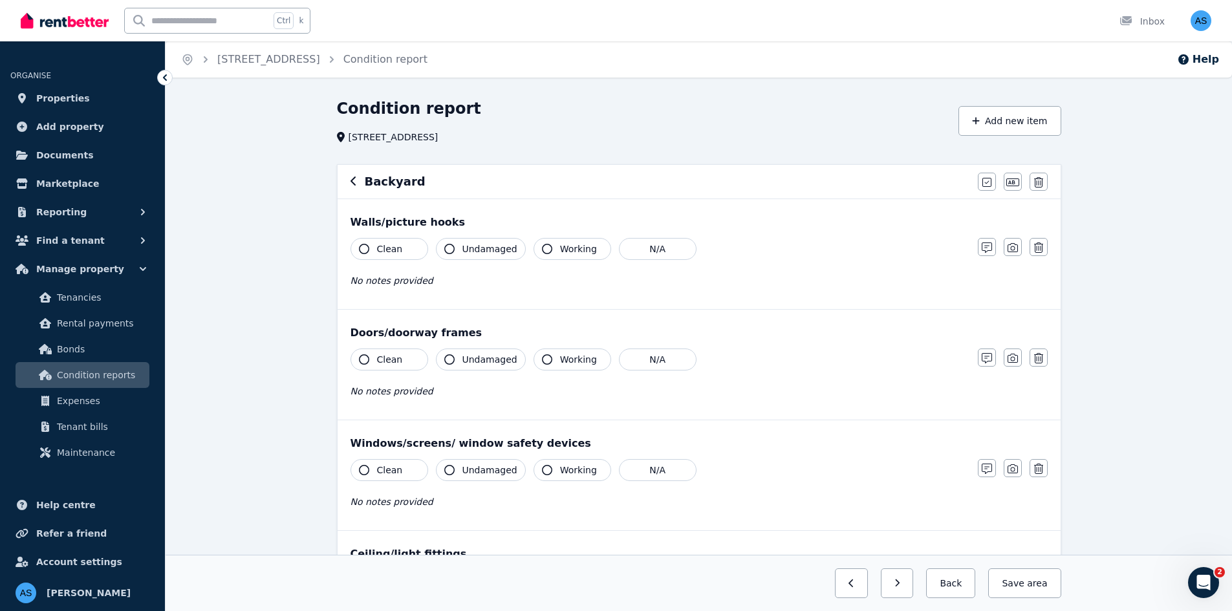
click at [383, 249] on span "Clean" at bounding box center [390, 248] width 26 height 13
click at [459, 252] on button "Undamaged" at bounding box center [481, 249] width 90 height 22
click at [582, 246] on span "Working" at bounding box center [578, 248] width 37 height 13
click at [392, 363] on span "Clean" at bounding box center [390, 359] width 26 height 13
click at [469, 358] on span "Undamaged" at bounding box center [489, 359] width 55 height 13
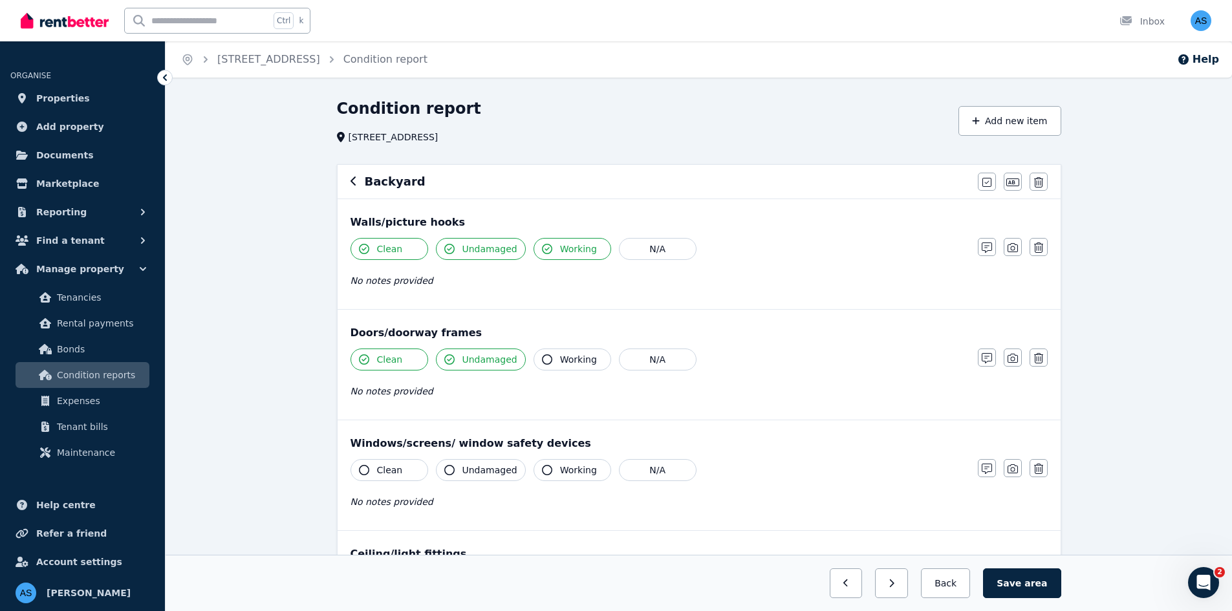
click at [589, 356] on button "Working" at bounding box center [572, 359] width 78 height 22
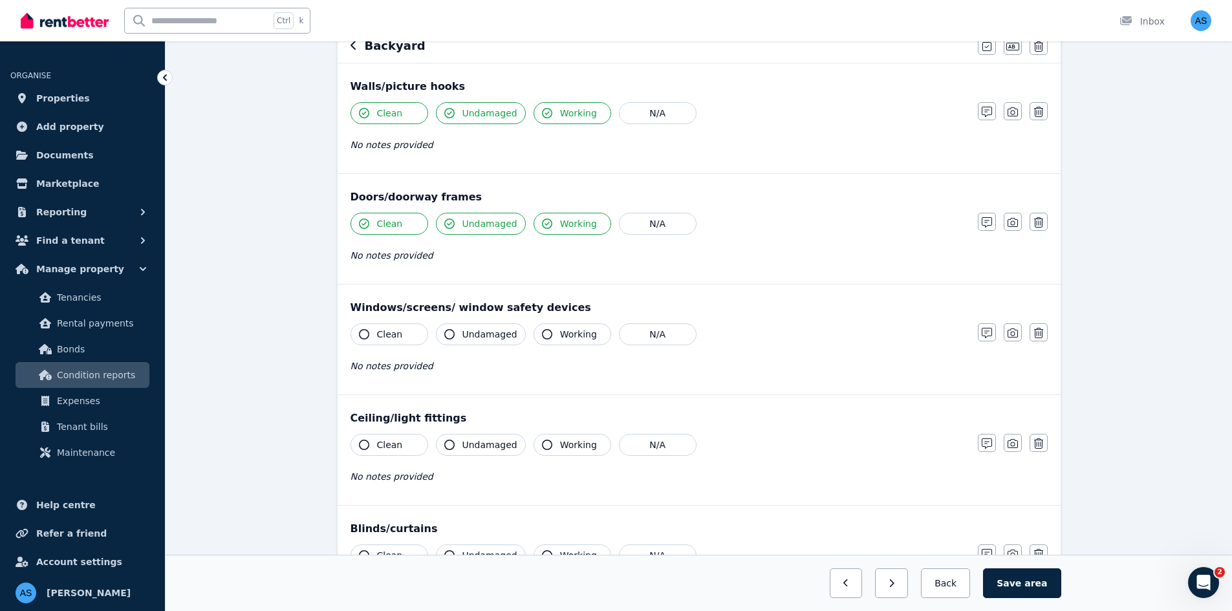
scroll to position [259, 0]
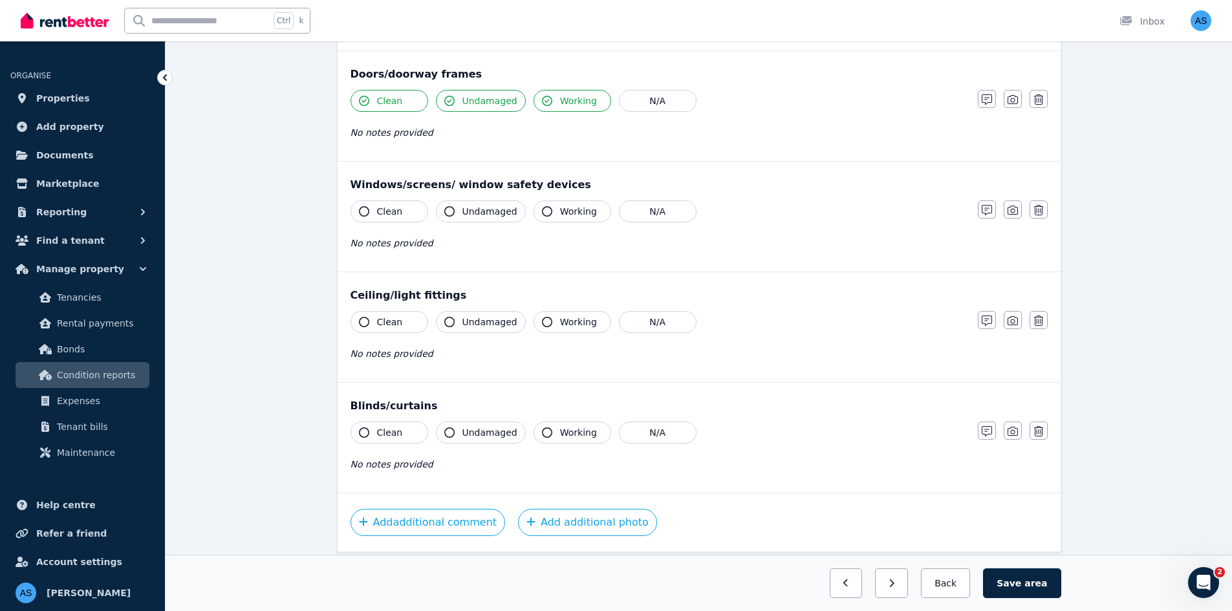
click at [403, 215] on button "Clean" at bounding box center [389, 211] width 78 height 22
click at [492, 216] on span "Undamaged" at bounding box center [489, 211] width 55 height 13
click at [560, 215] on span "Working" at bounding box center [578, 211] width 37 height 13
click at [414, 321] on button "Clean" at bounding box center [389, 322] width 78 height 22
click at [506, 321] on span "Undamaged" at bounding box center [489, 321] width 55 height 13
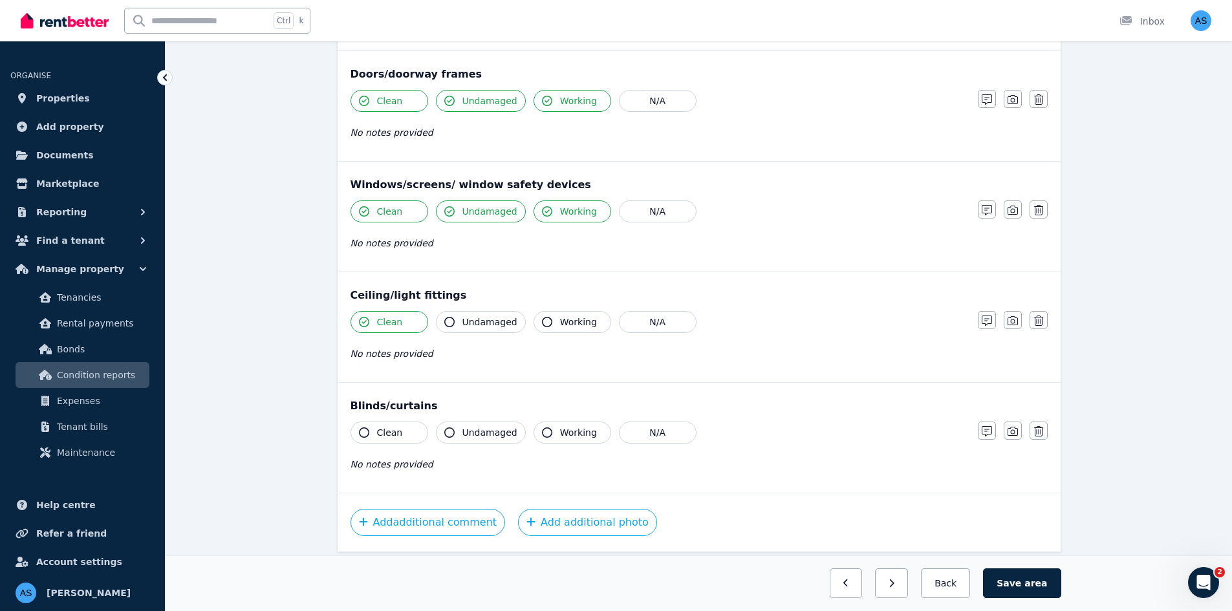
click at [583, 321] on span "Working" at bounding box center [578, 321] width 37 height 13
click at [422, 429] on button "Clean" at bounding box center [389, 433] width 78 height 22
click at [643, 436] on button "N/A" at bounding box center [658, 433] width 78 height 22
click at [640, 326] on button "N/A" at bounding box center [658, 322] width 78 height 22
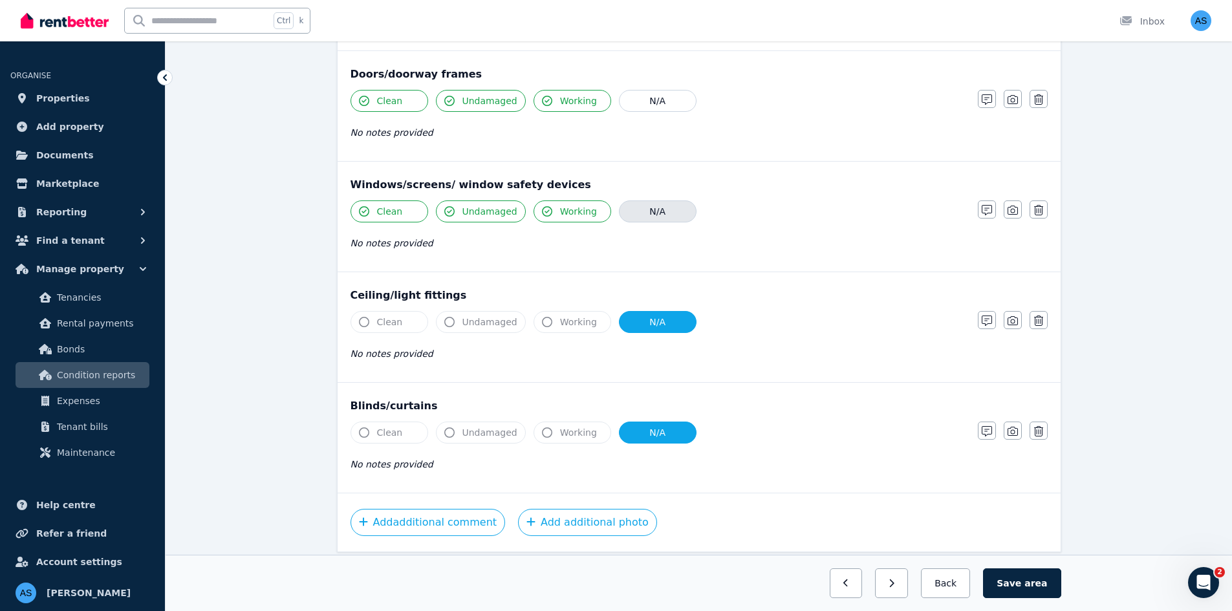
click at [648, 215] on button "N/A" at bounding box center [658, 211] width 78 height 22
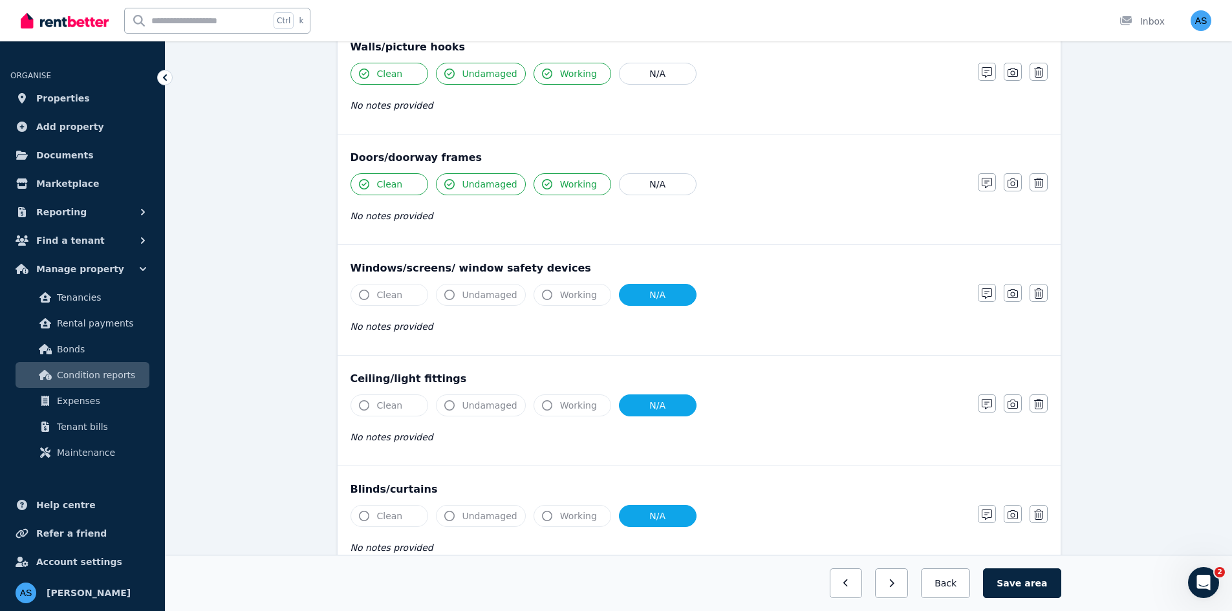
scroll to position [0, 0]
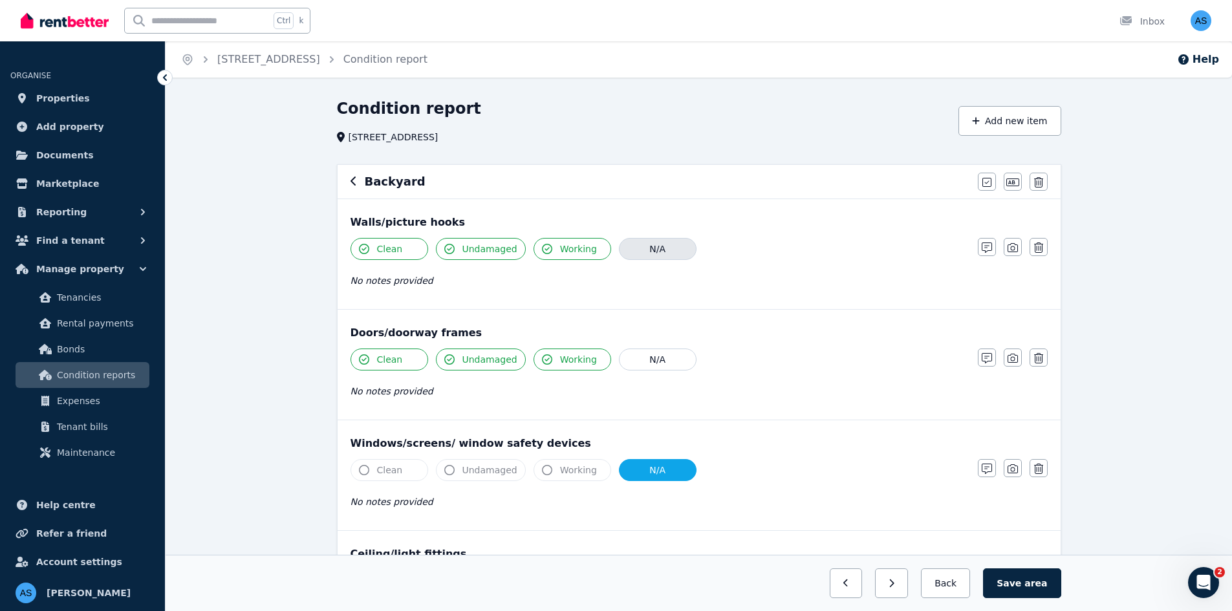
click at [655, 244] on button "N/A" at bounding box center [658, 249] width 78 height 22
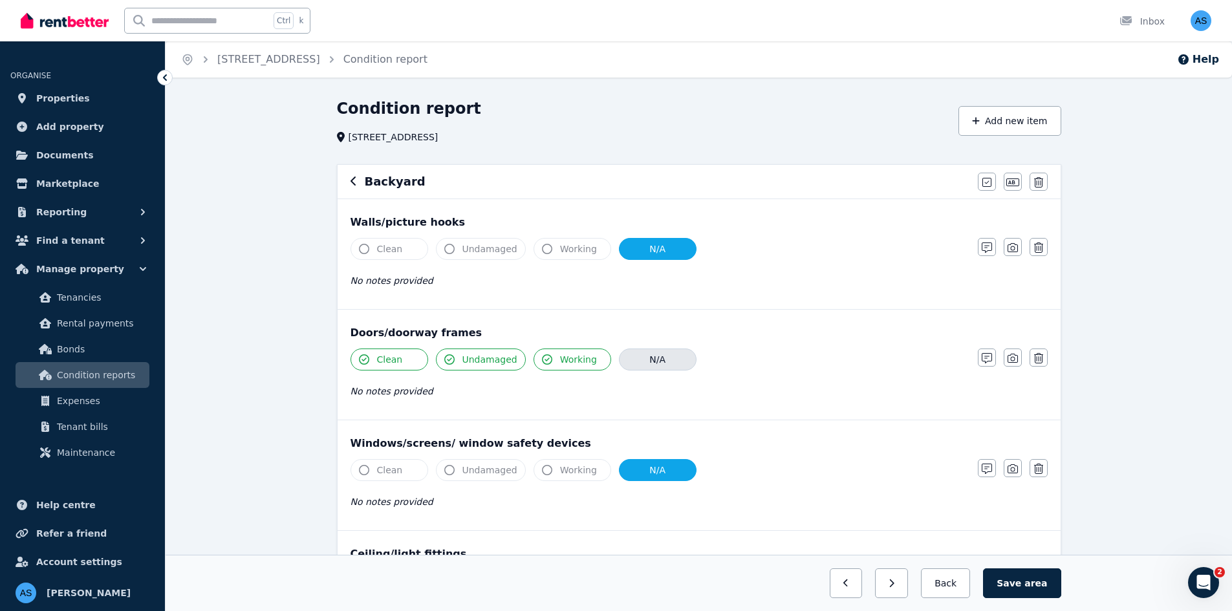
click at [633, 366] on button "N/A" at bounding box center [658, 359] width 78 height 22
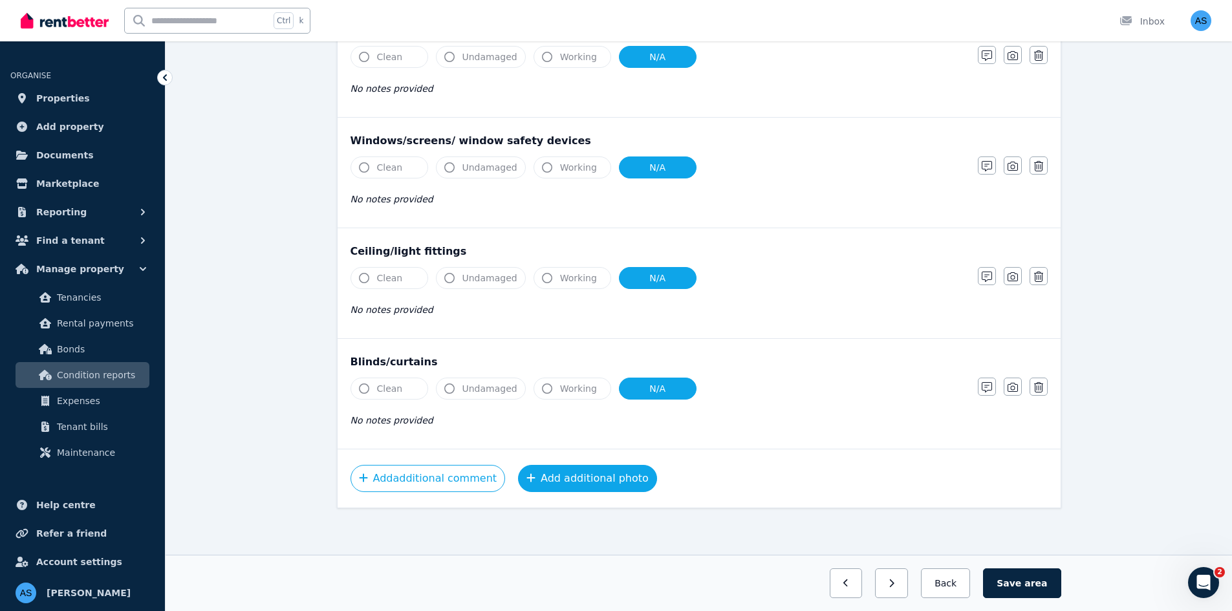
click at [542, 476] on button "Add additional photo" at bounding box center [587, 478] width 139 height 27
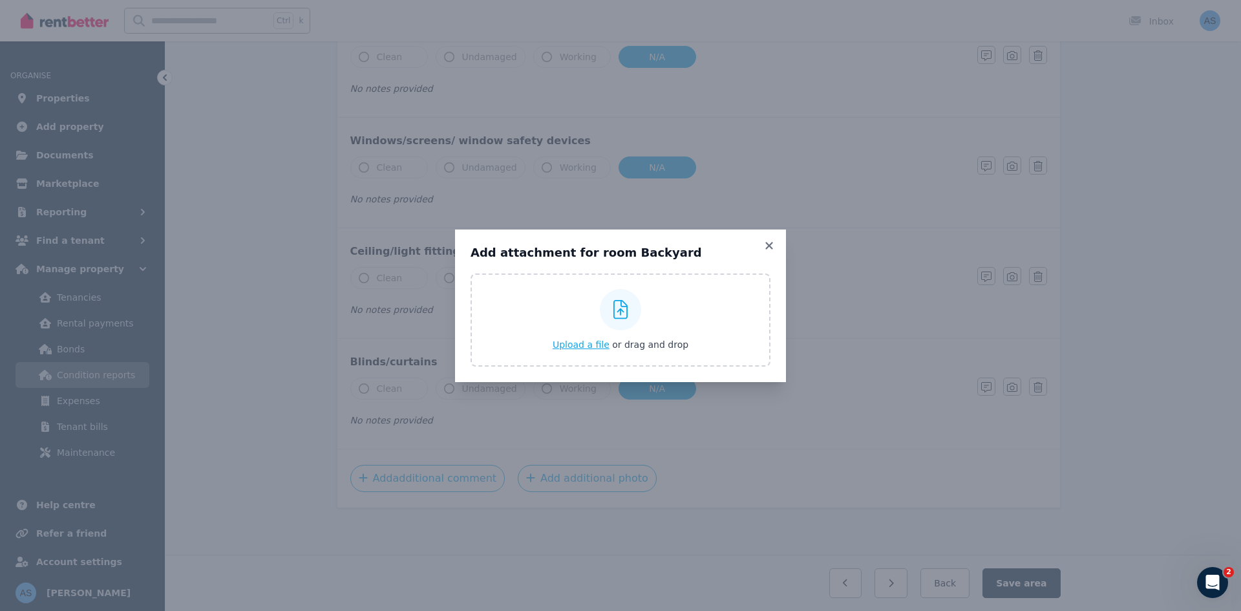
click at [586, 344] on span "Upload a file" at bounding box center [581, 344] width 57 height 10
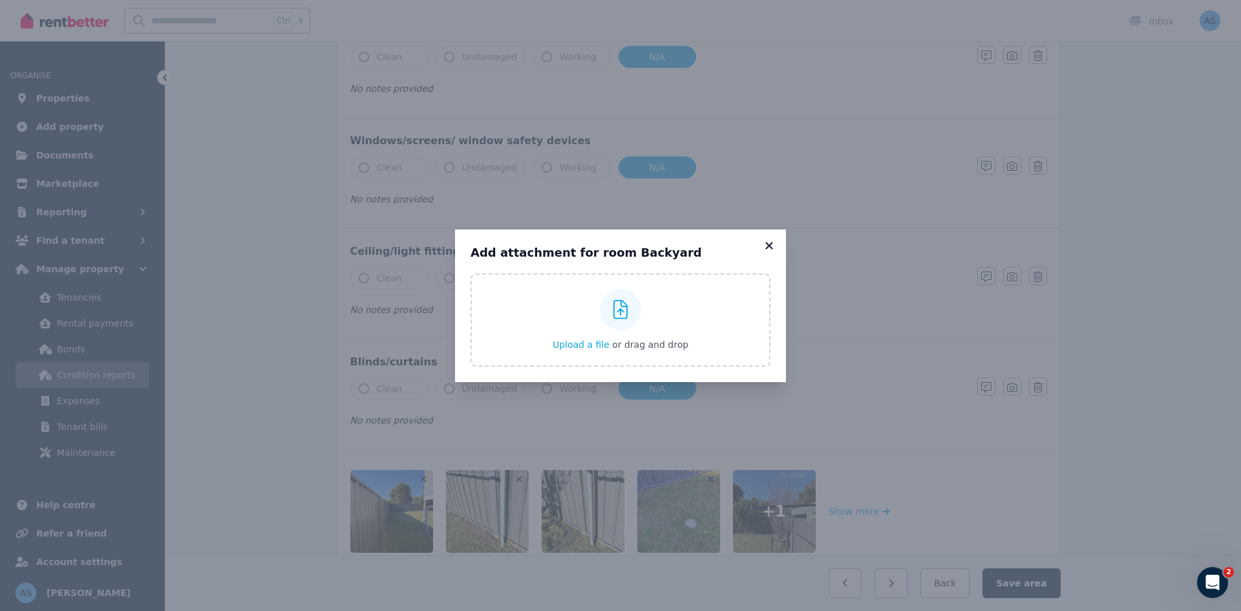
click at [773, 248] on icon at bounding box center [769, 246] width 13 height 12
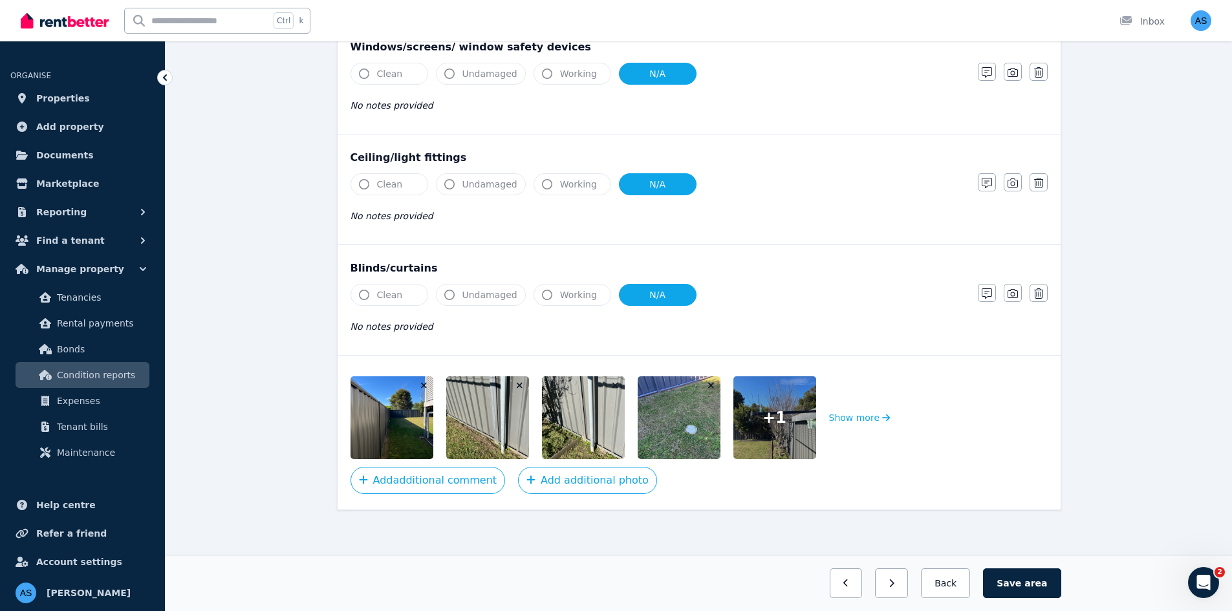
scroll to position [398, 0]
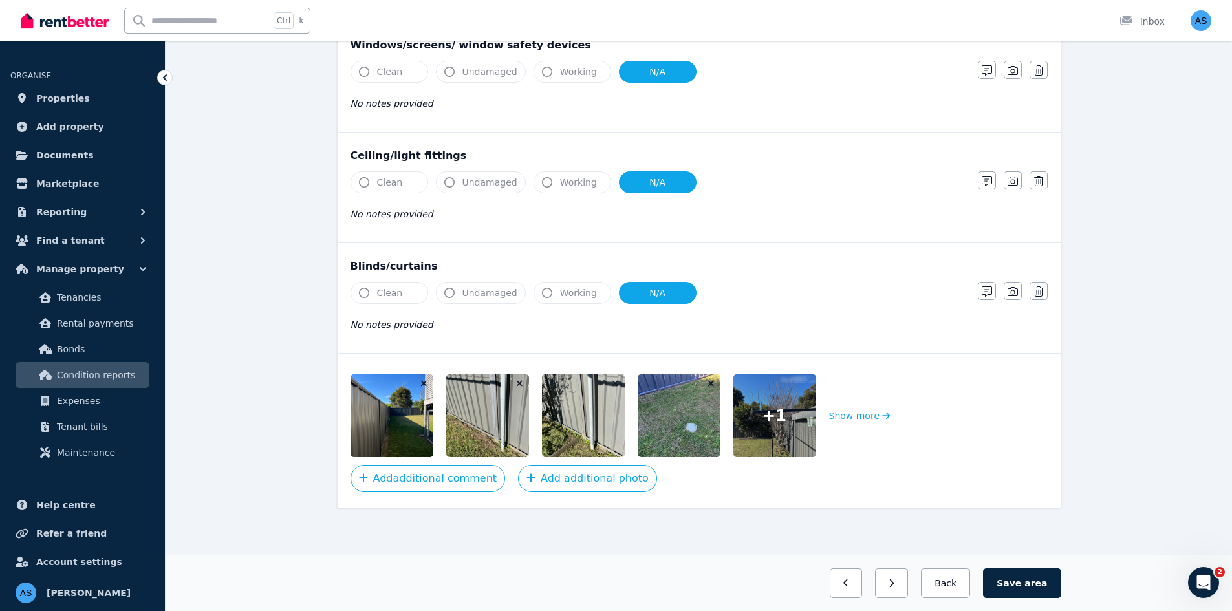
click at [865, 418] on button "Show more" at bounding box center [859, 415] width 61 height 83
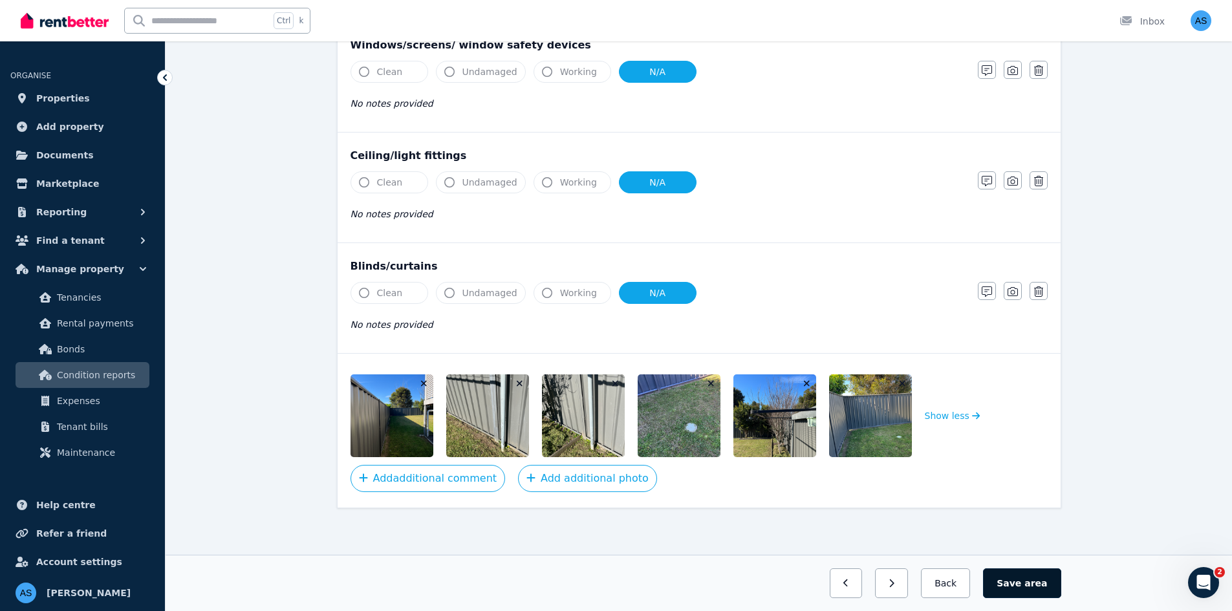
click at [1035, 586] on span "area" at bounding box center [1035, 583] width 23 height 13
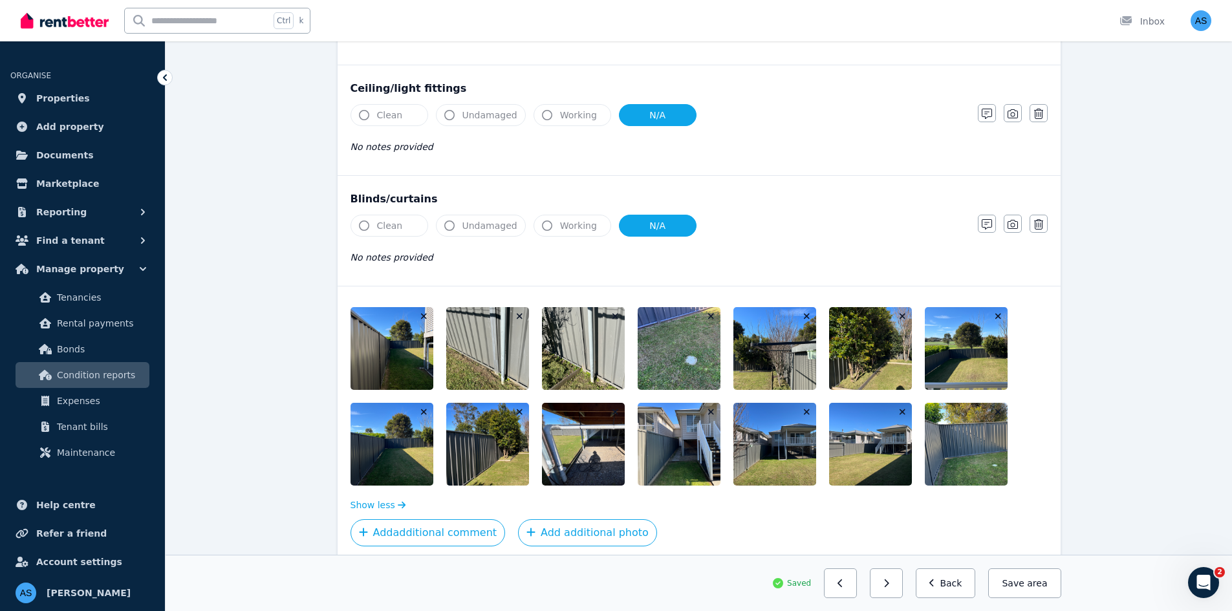
scroll to position [520, 0]
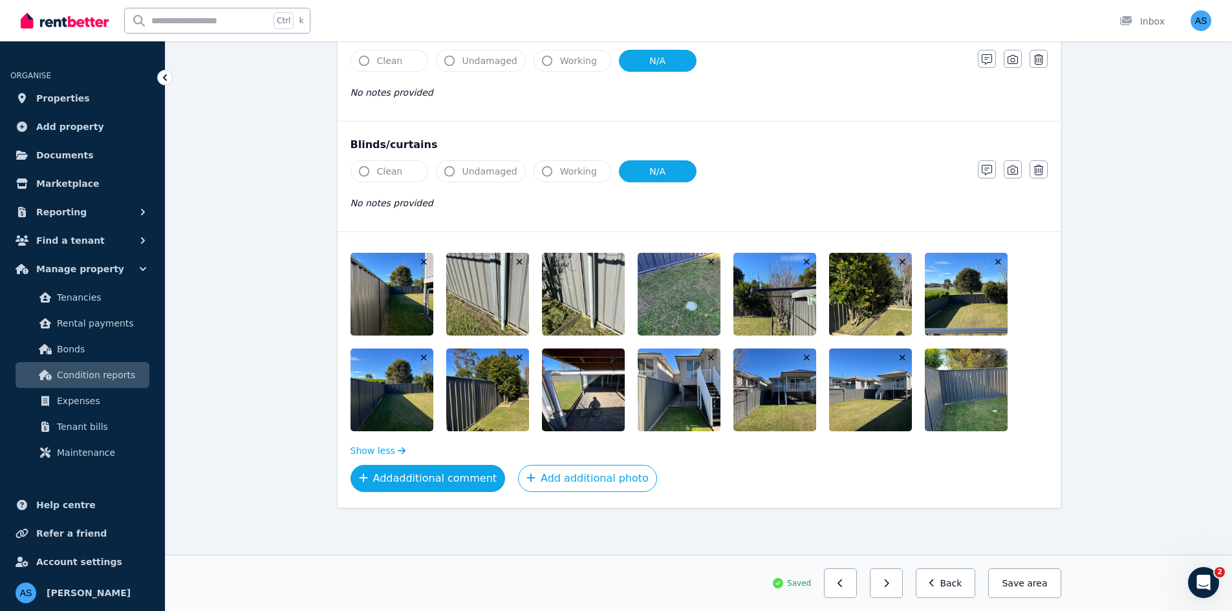
click at [458, 484] on button "Add additional comment" at bounding box center [427, 478] width 155 height 27
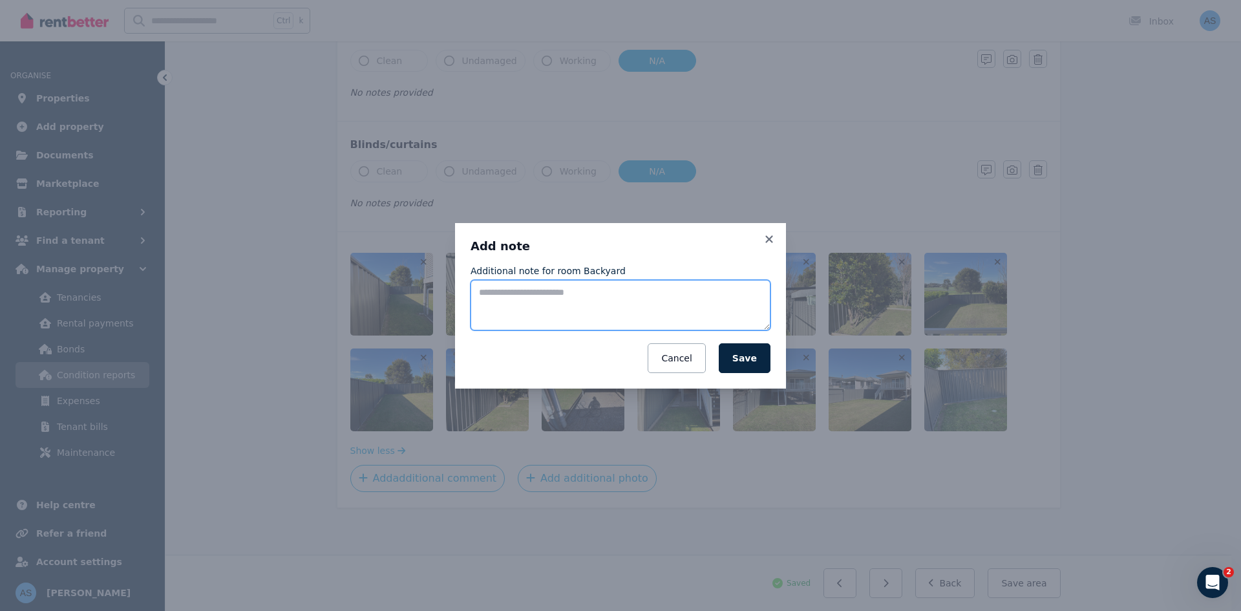
click at [555, 305] on textarea "Additional note for room Backyard" at bounding box center [621, 305] width 300 height 50
type textarea "**********"
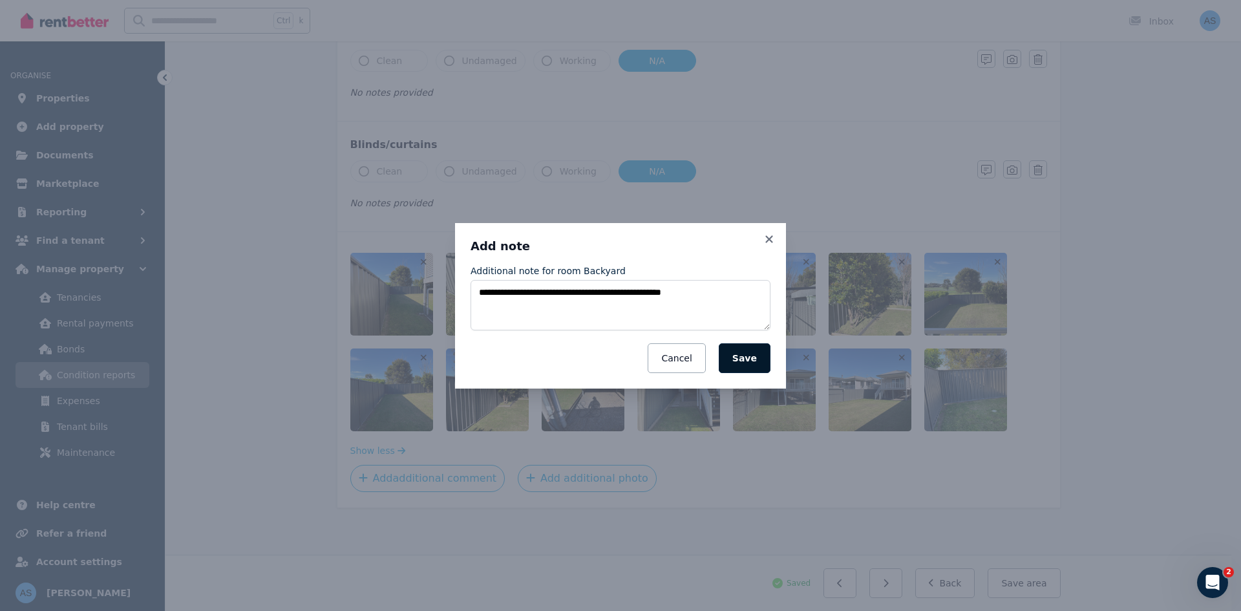
click at [755, 361] on button "Save" at bounding box center [745, 358] width 52 height 30
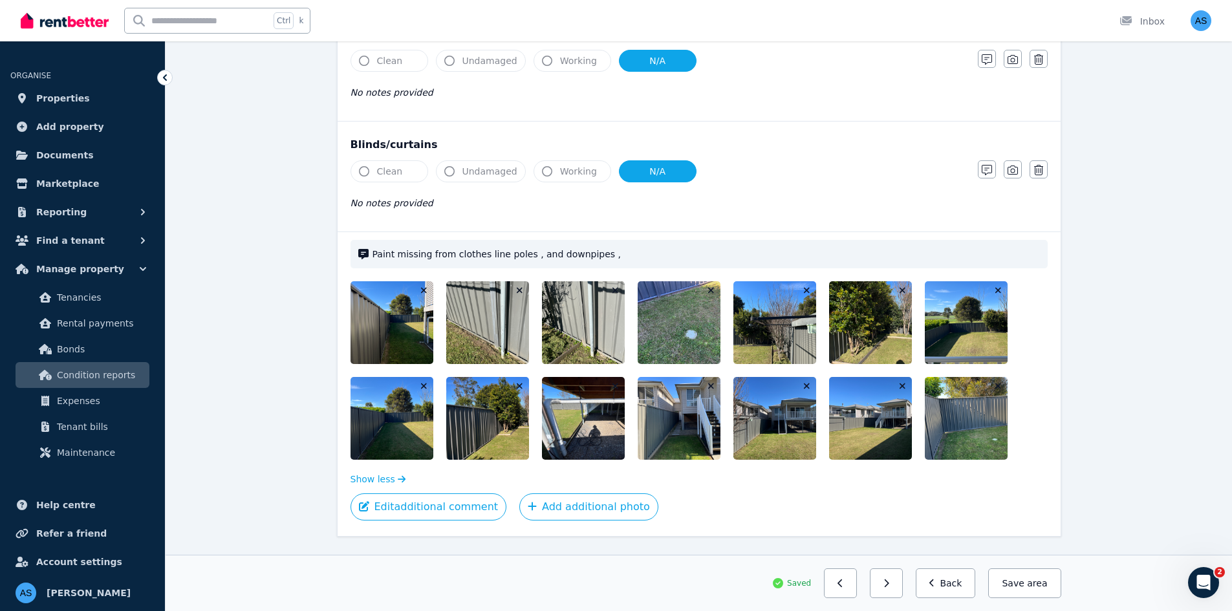
click at [690, 309] on img at bounding box center [692, 322] width 111 height 83
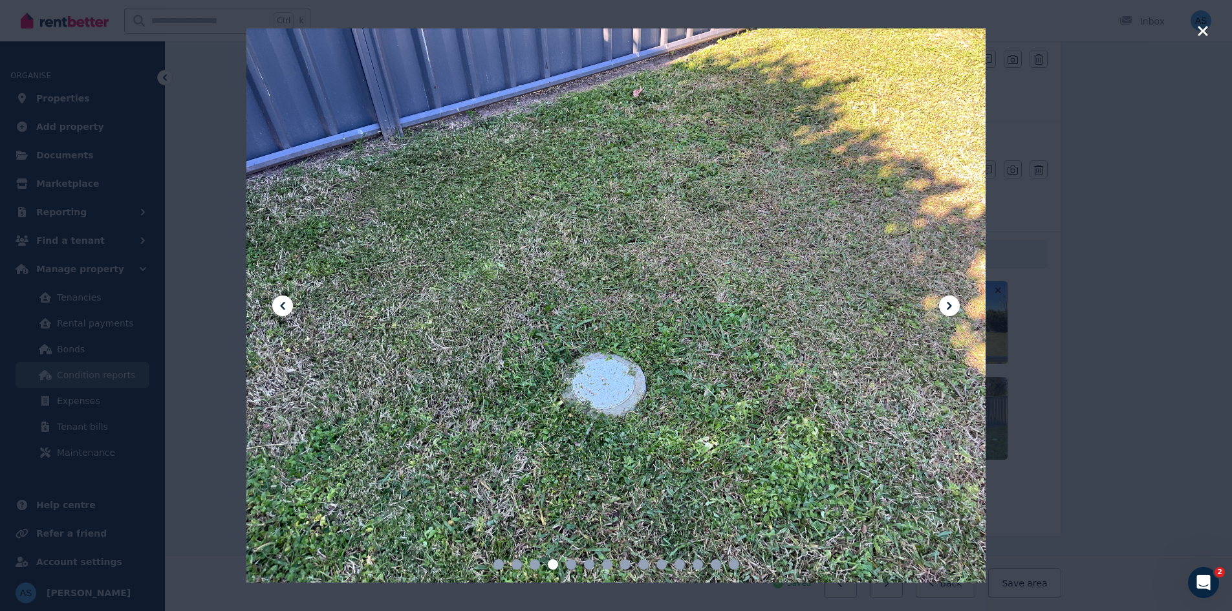
click at [1203, 34] on icon "button" at bounding box center [1203, 31] width 12 height 16
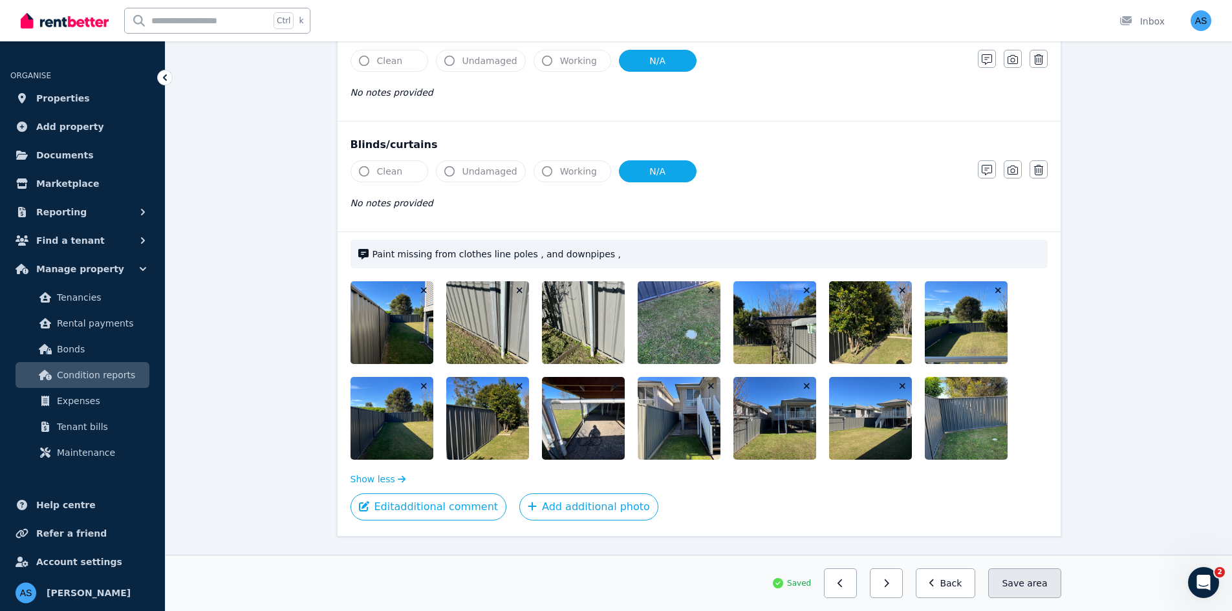
click at [1016, 584] on button "Save area" at bounding box center [1024, 583] width 72 height 30
click at [959, 583] on button "Back" at bounding box center [945, 583] width 60 height 30
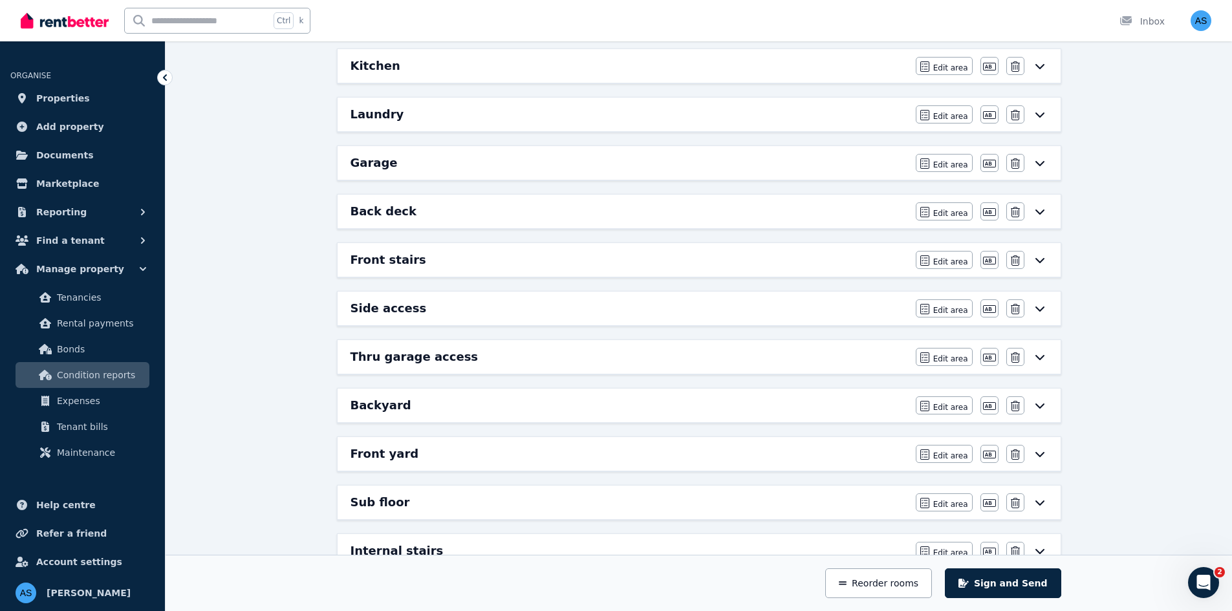
scroll to position [584, 0]
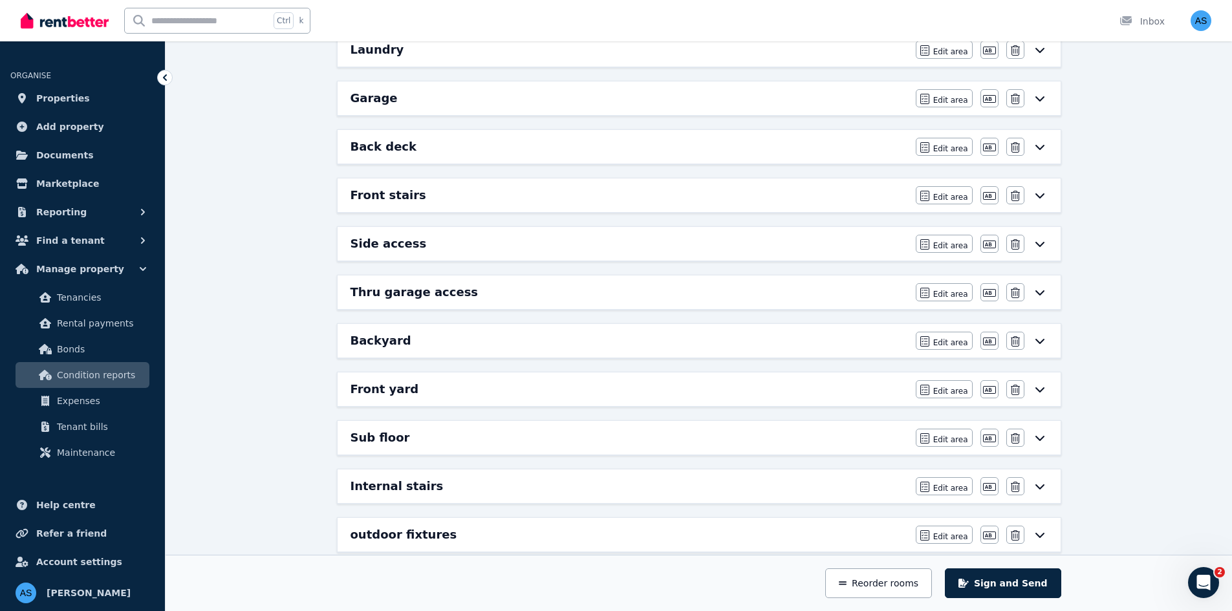
click at [522, 389] on div "Front yard" at bounding box center [628, 389] width 557 height 18
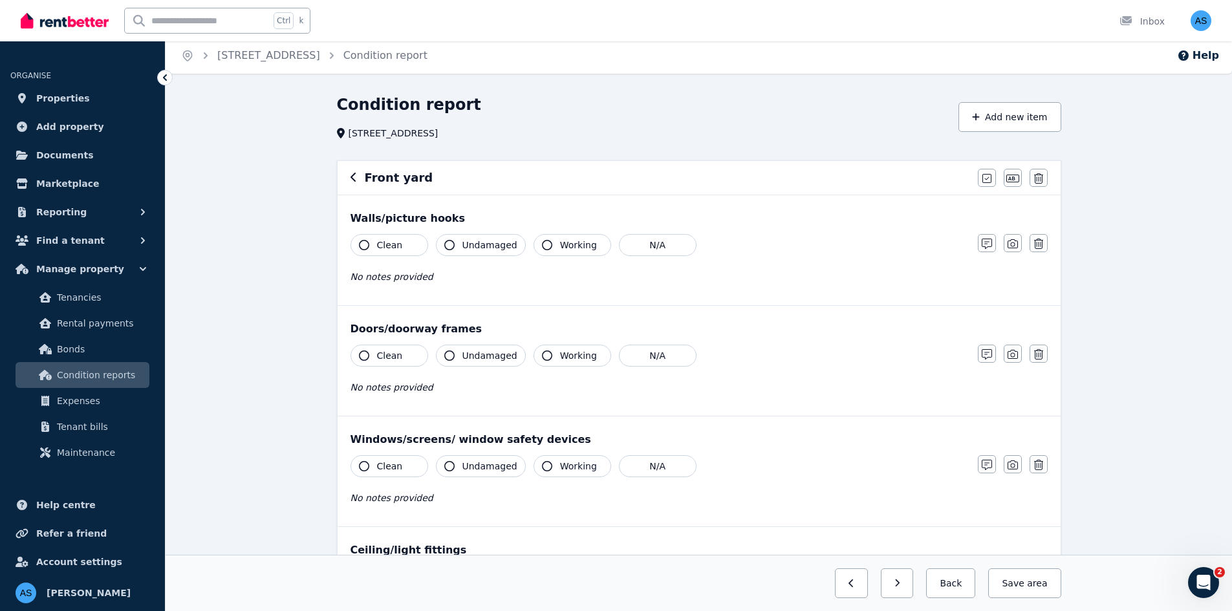
scroll to position [129, 0]
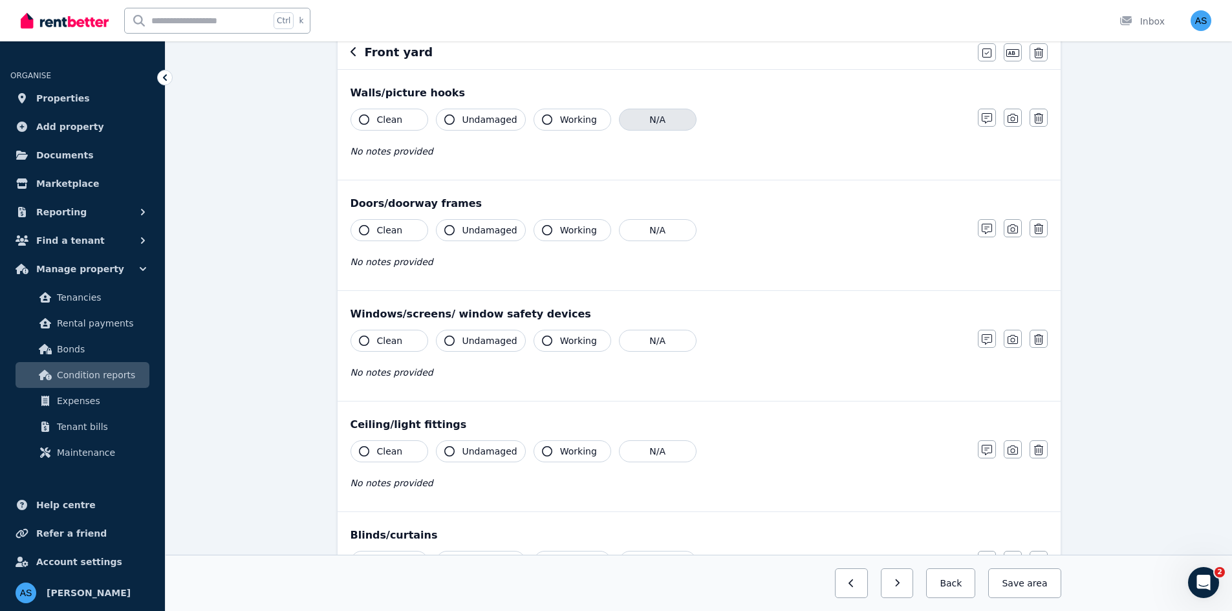
click at [668, 121] on button "N/A" at bounding box center [658, 120] width 78 height 22
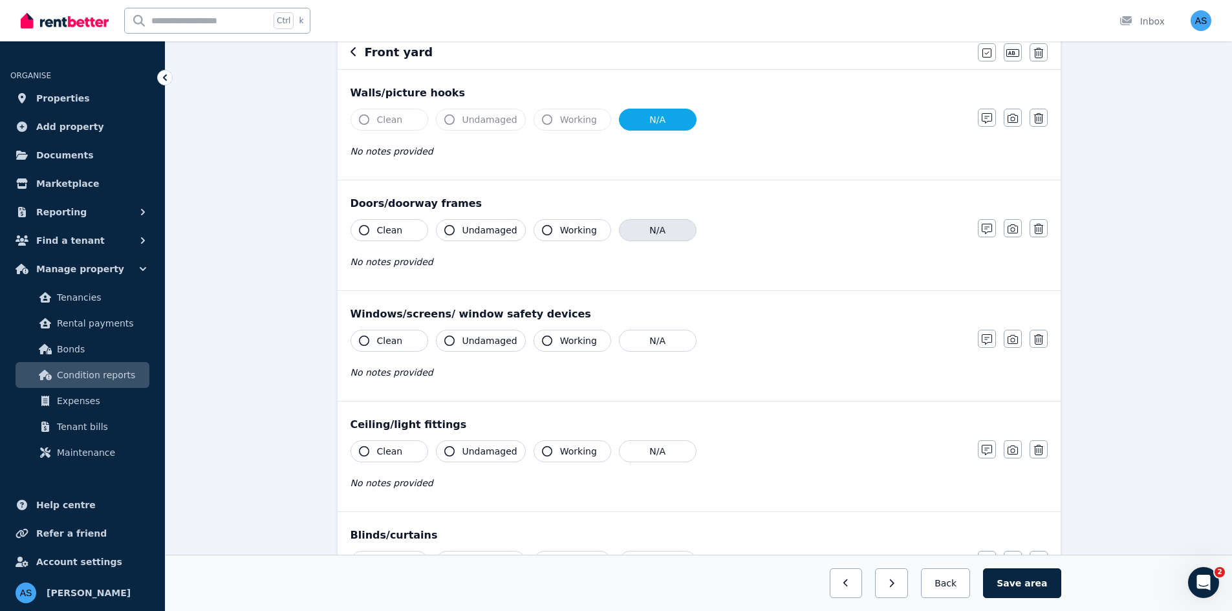
click at [654, 230] on button "N/A" at bounding box center [658, 230] width 78 height 22
click at [650, 337] on button "N/A" at bounding box center [658, 341] width 78 height 22
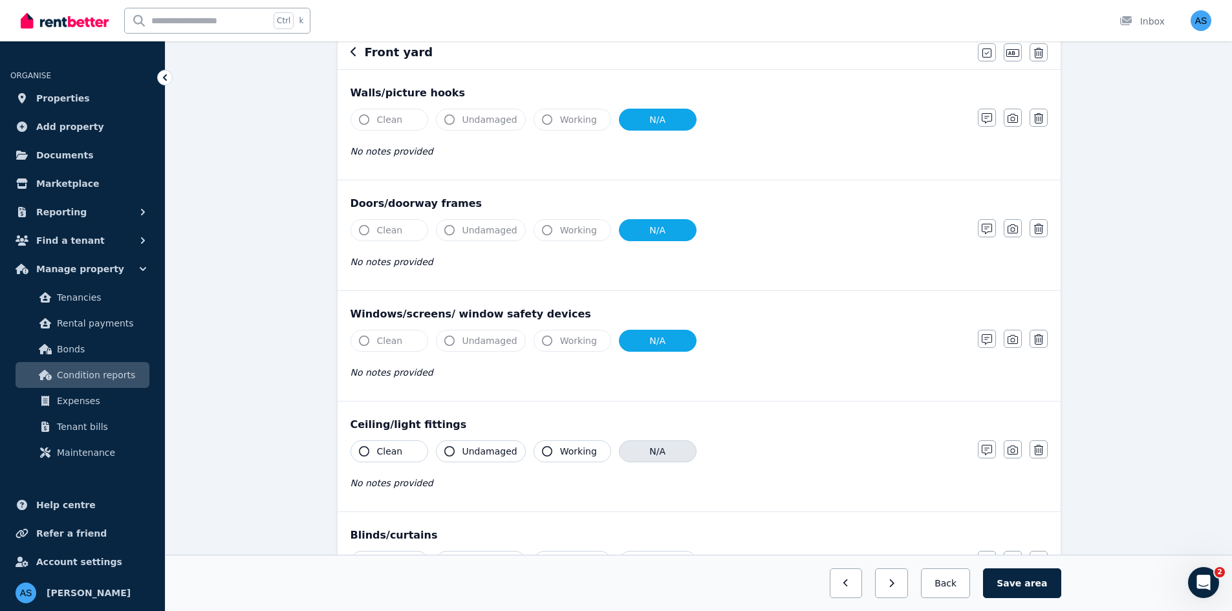
click at [650, 458] on button "N/A" at bounding box center [658, 451] width 78 height 22
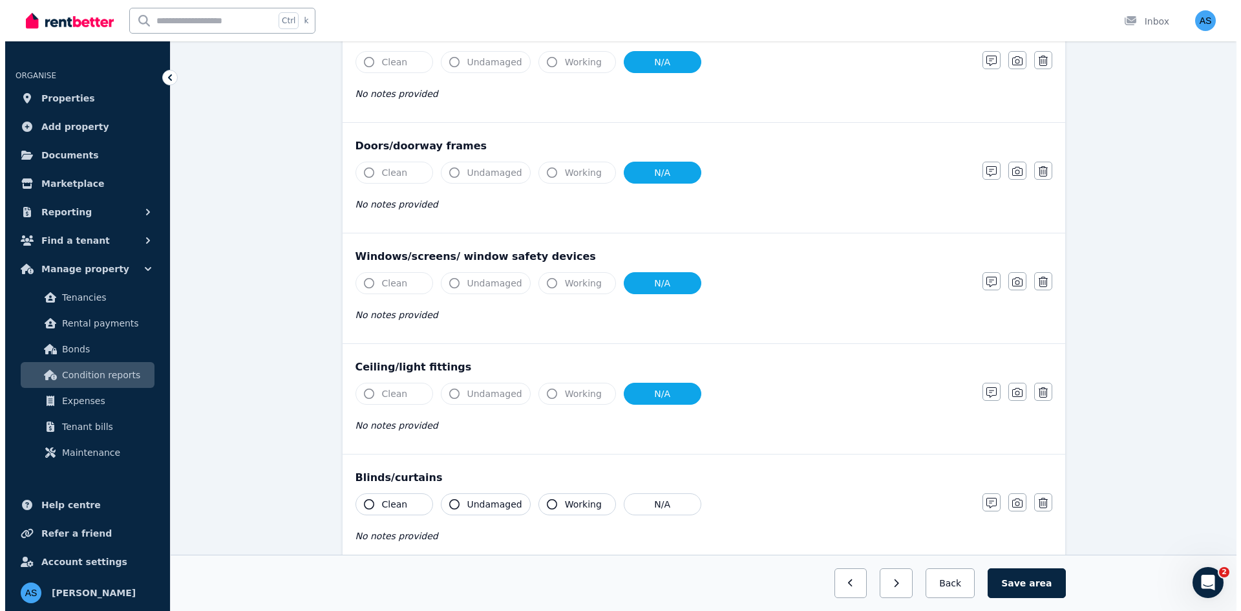
scroll to position [303, 0]
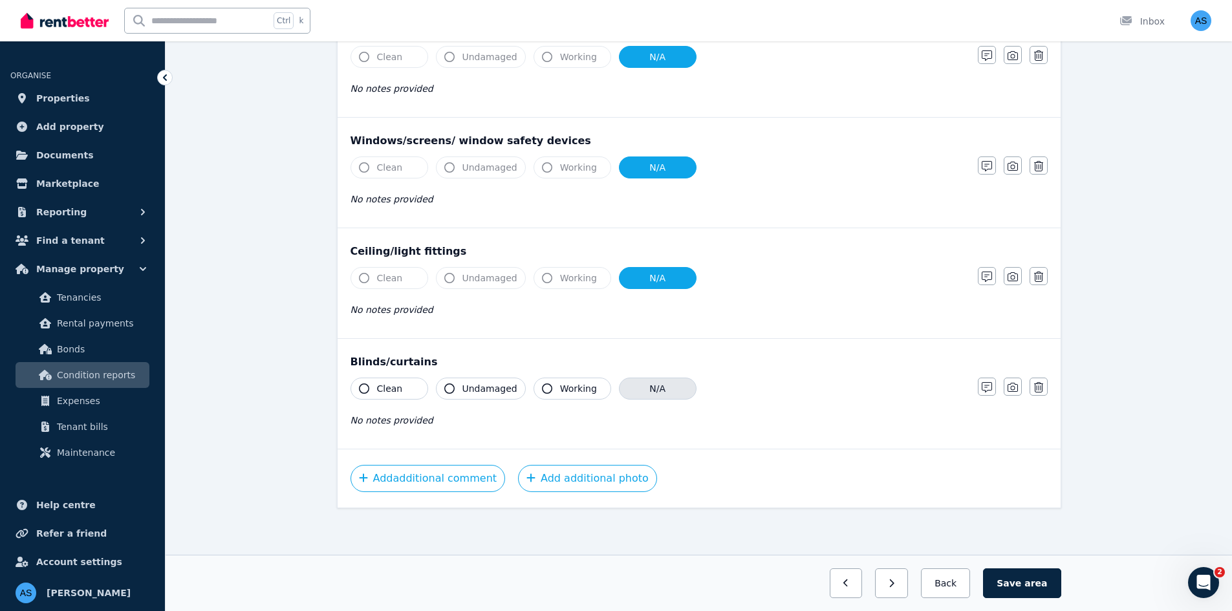
click at [668, 392] on button "N/A" at bounding box center [658, 389] width 78 height 22
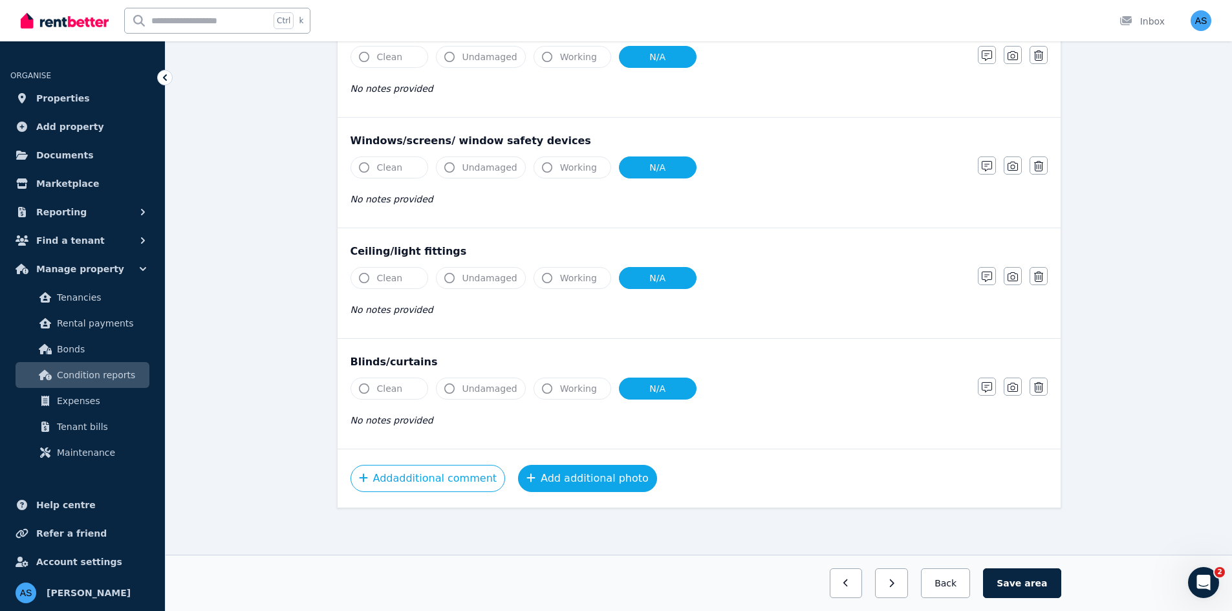
click at [613, 485] on button "Add additional photo" at bounding box center [587, 478] width 139 height 27
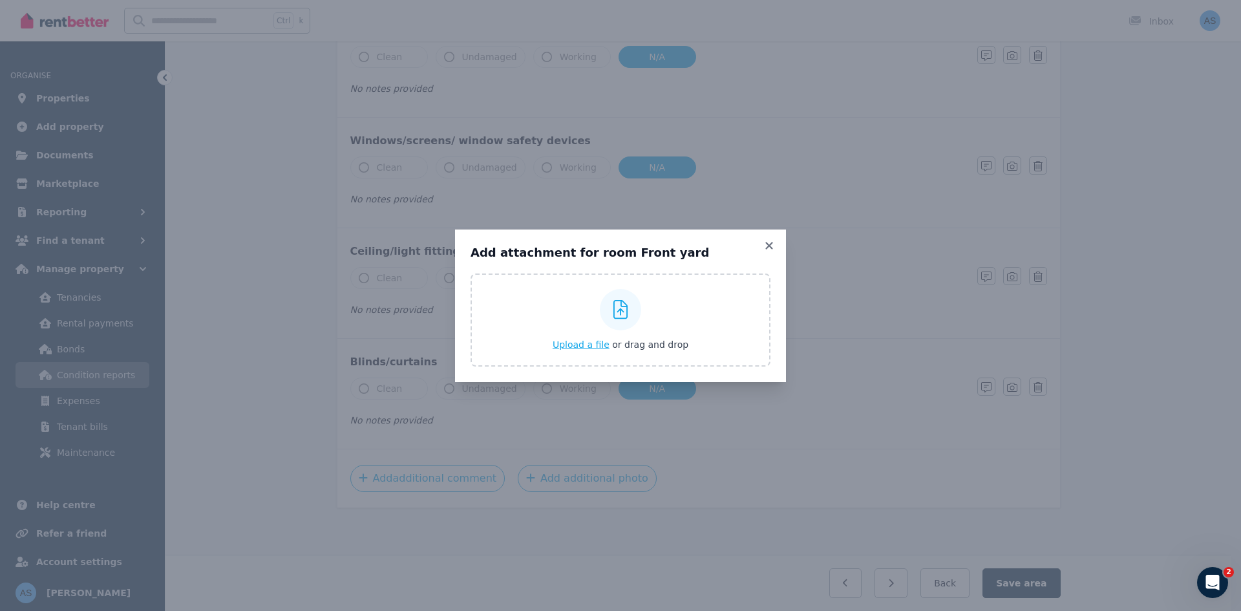
click at [593, 339] on span "Upload a file" at bounding box center [581, 344] width 57 height 10
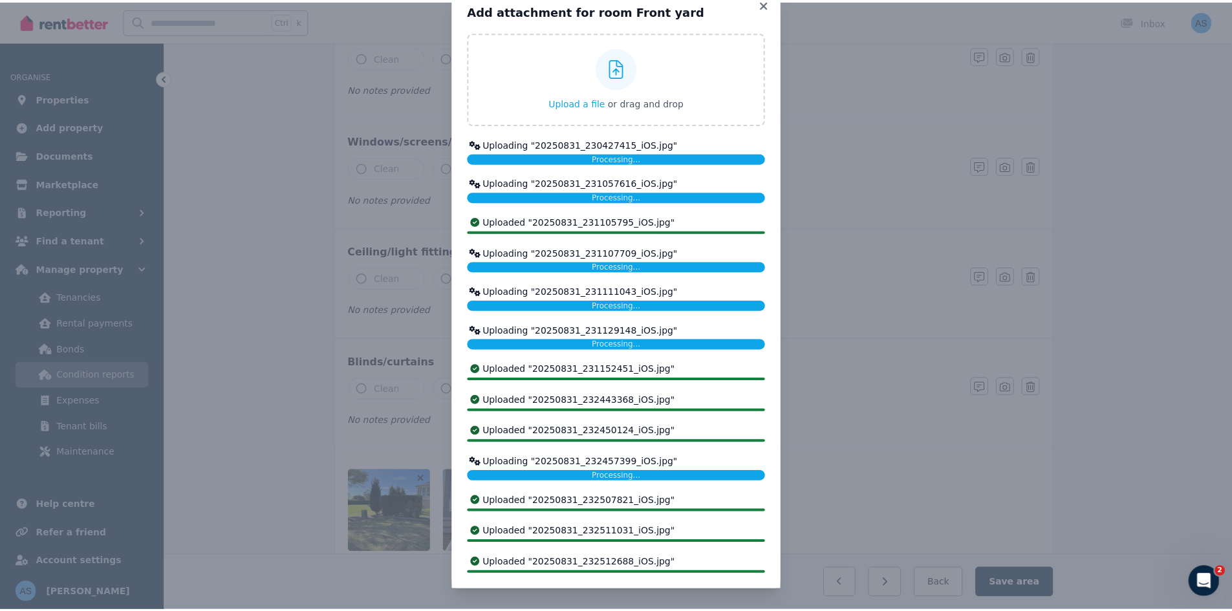
scroll to position [0, 0]
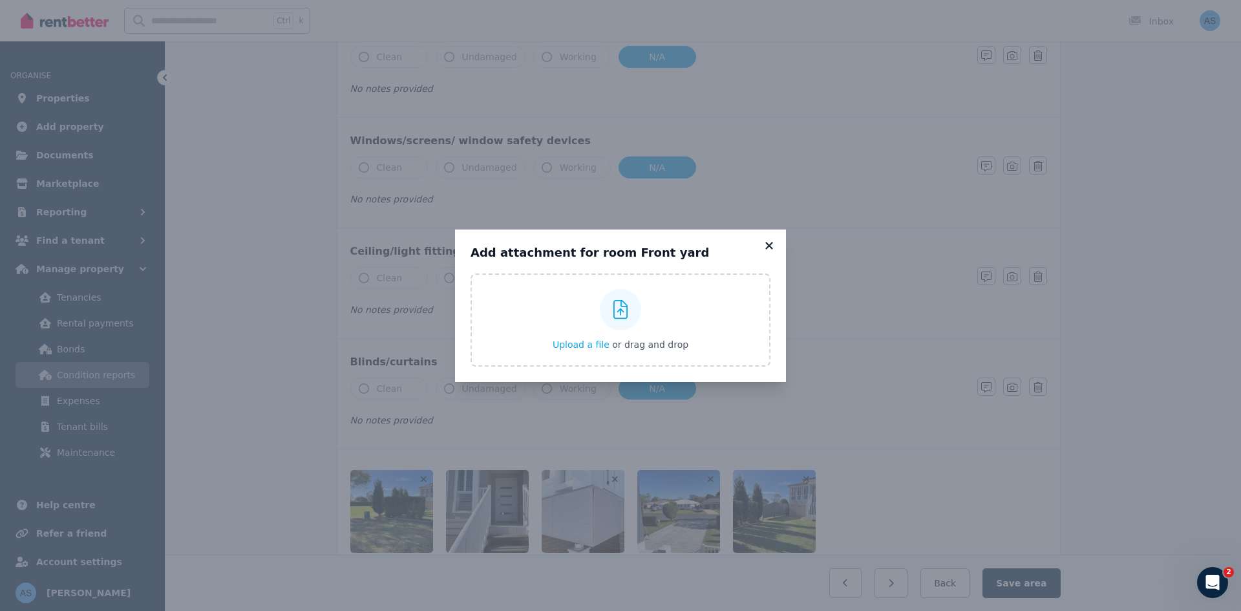
click at [768, 243] on icon at bounding box center [768, 245] width 7 height 7
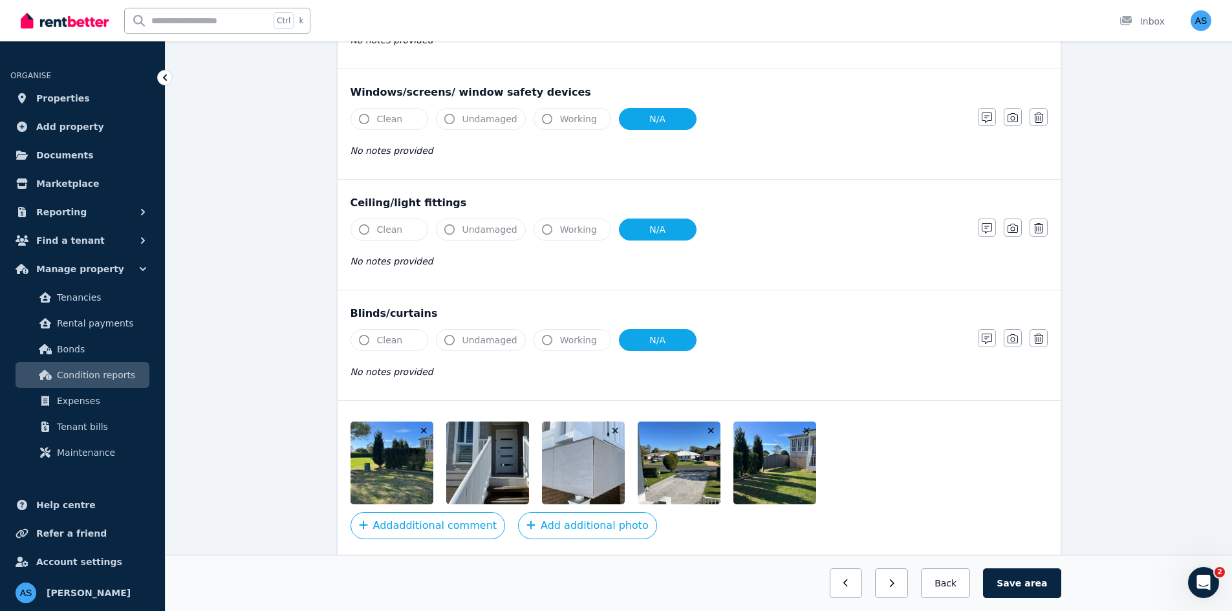
scroll to position [398, 0]
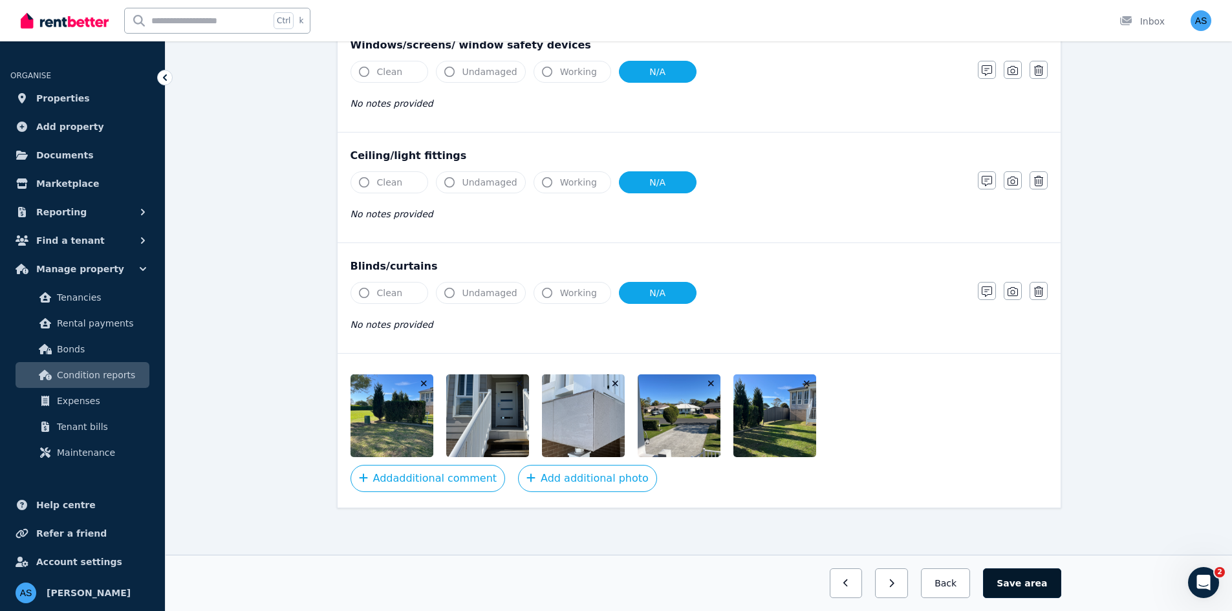
click at [1037, 586] on span "area" at bounding box center [1035, 583] width 23 height 13
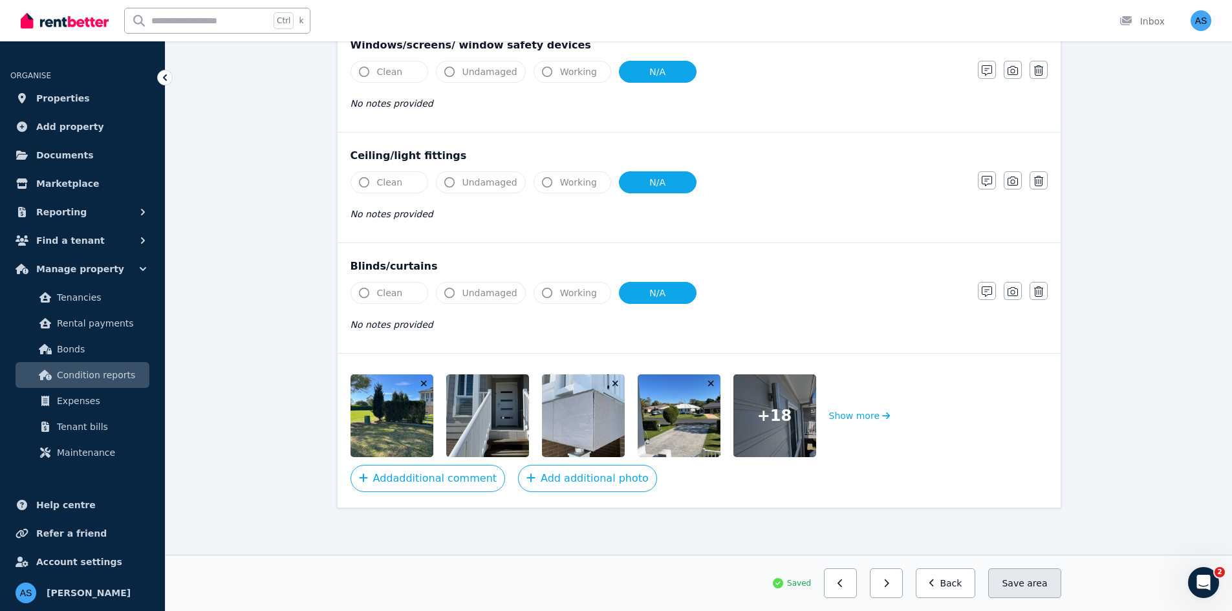
click at [1035, 585] on span "area" at bounding box center [1037, 583] width 20 height 13
click at [952, 586] on button "Back" at bounding box center [945, 583] width 60 height 30
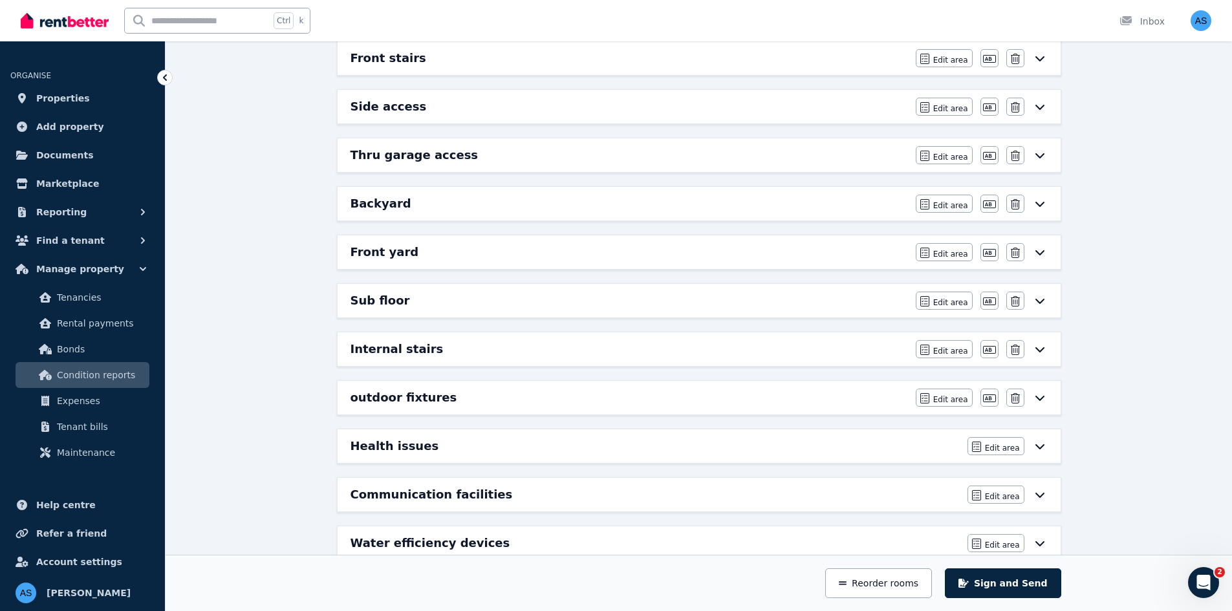
scroll to position [786, 0]
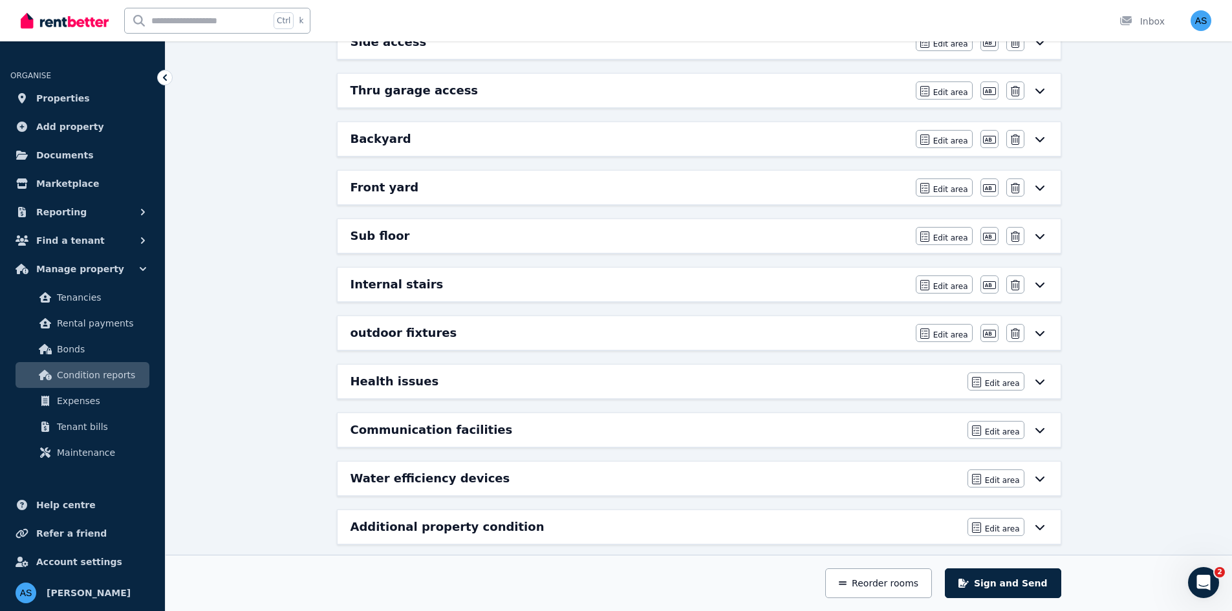
click at [513, 241] on div "Sub floor" at bounding box center [628, 236] width 557 height 18
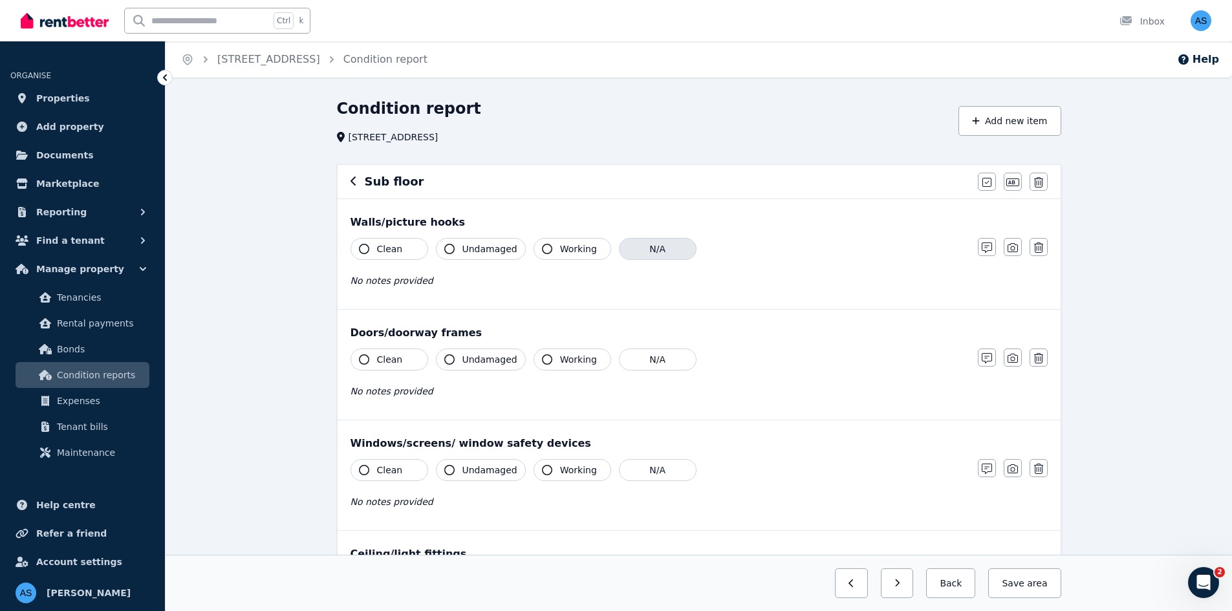
click at [634, 253] on button "N/A" at bounding box center [658, 249] width 78 height 22
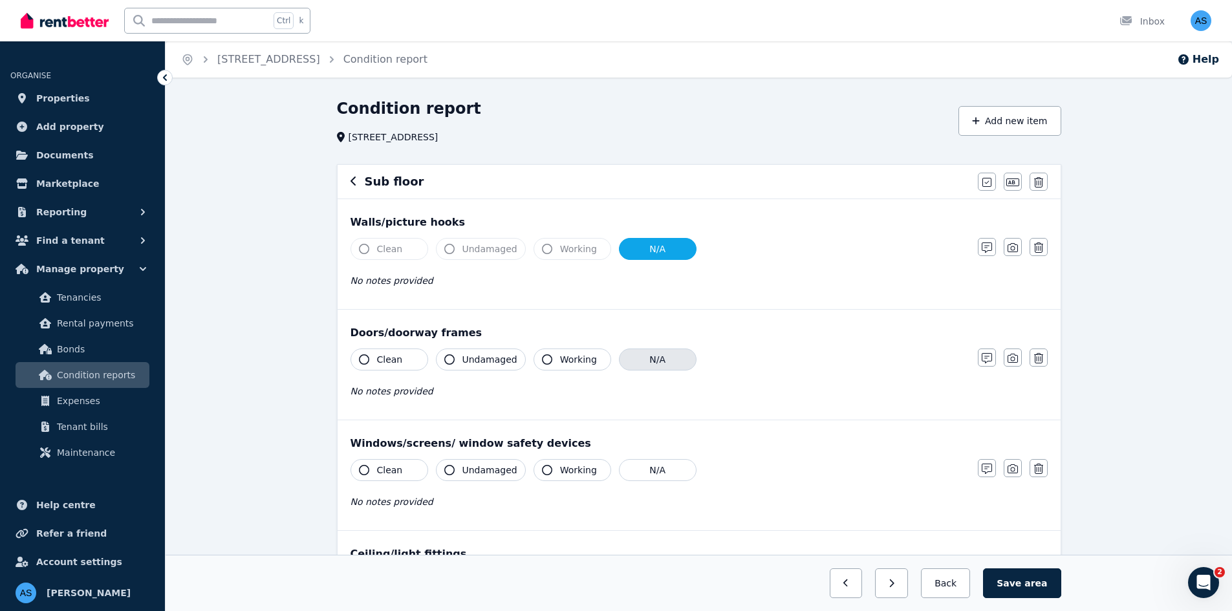
click at [645, 351] on button "N/A" at bounding box center [658, 359] width 78 height 22
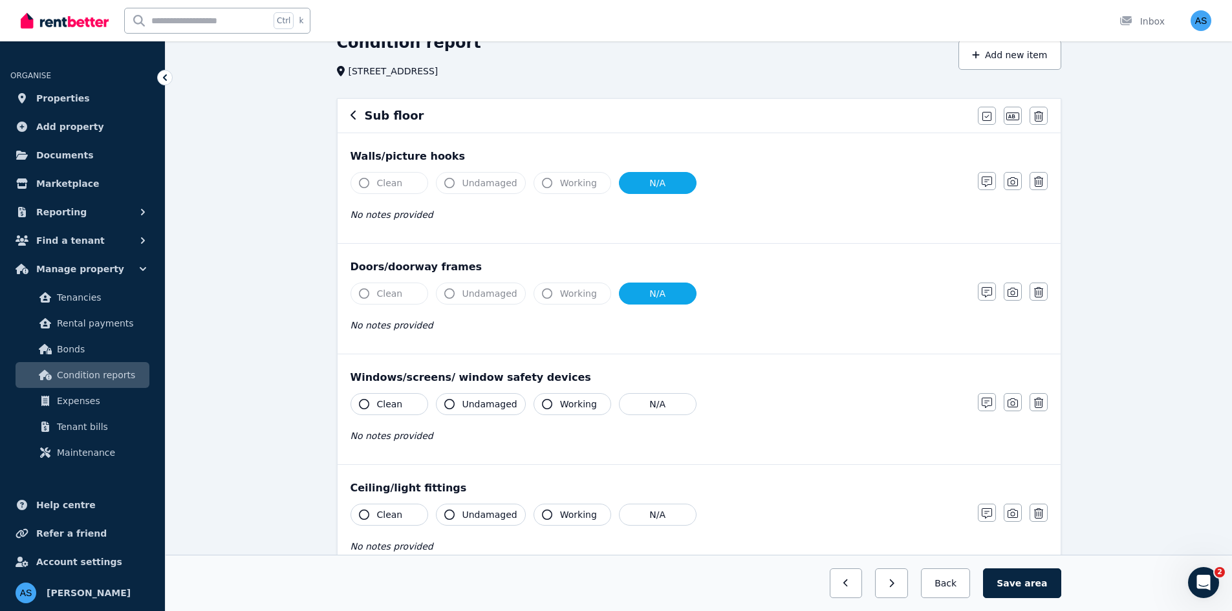
scroll to position [129, 0]
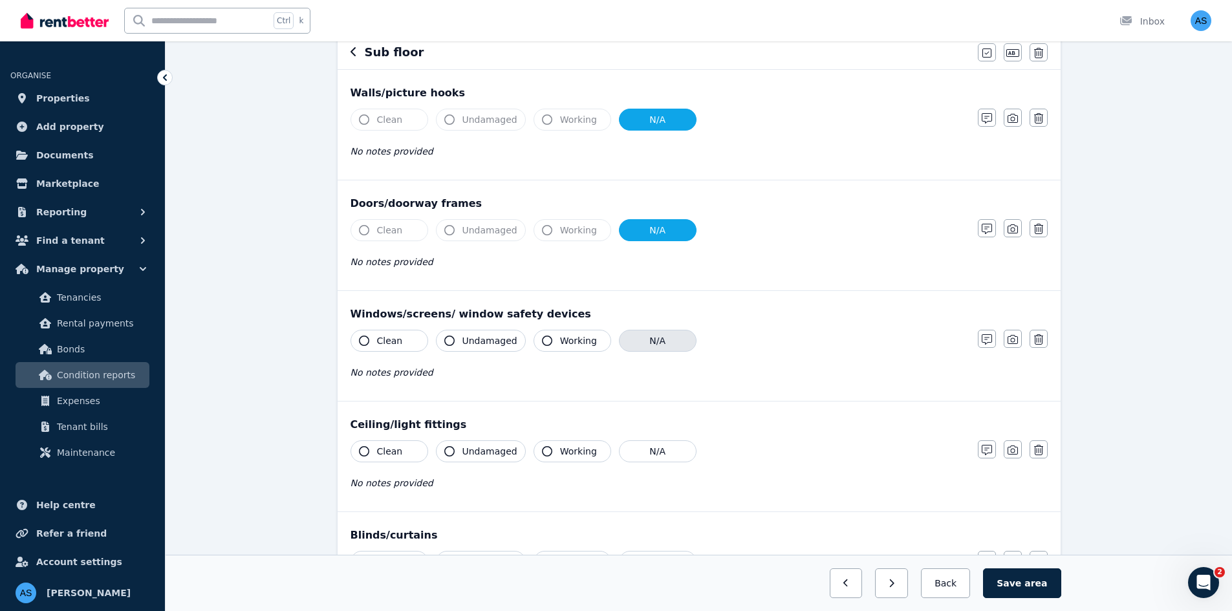
click at [652, 344] on button "N/A" at bounding box center [658, 341] width 78 height 22
click at [648, 438] on div "Ceiling/light fittings Clean Undamaged Working N/A No notes provided Notes Phot…" at bounding box center [698, 456] width 723 height 110
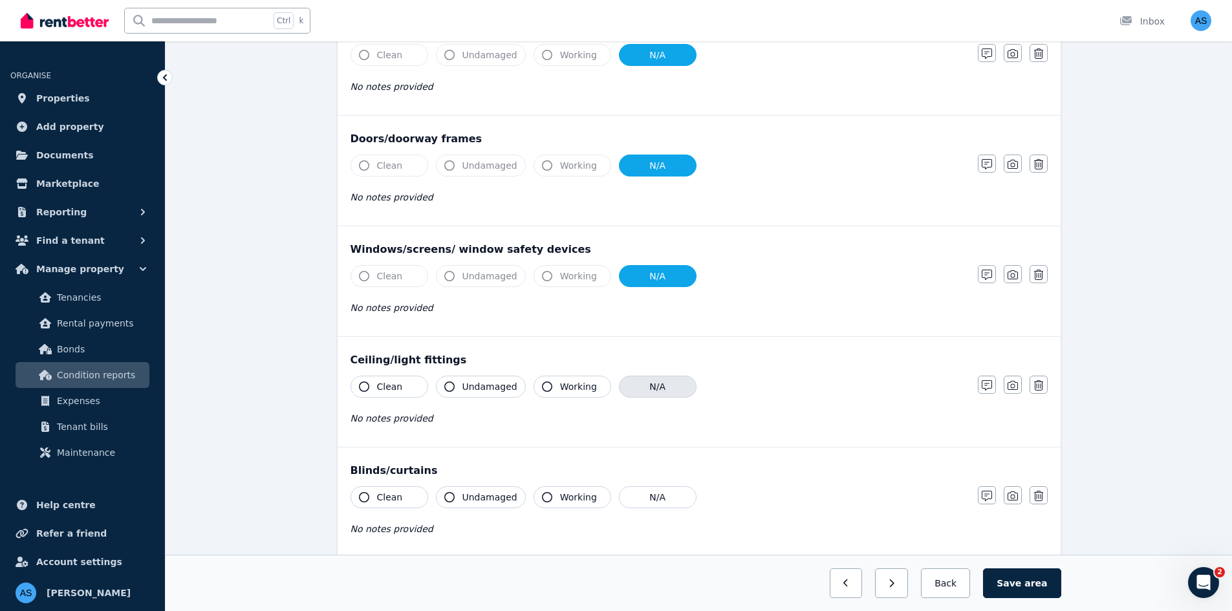
click at [659, 380] on button "N/A" at bounding box center [658, 387] width 78 height 22
click at [658, 493] on button "N/A" at bounding box center [658, 497] width 78 height 22
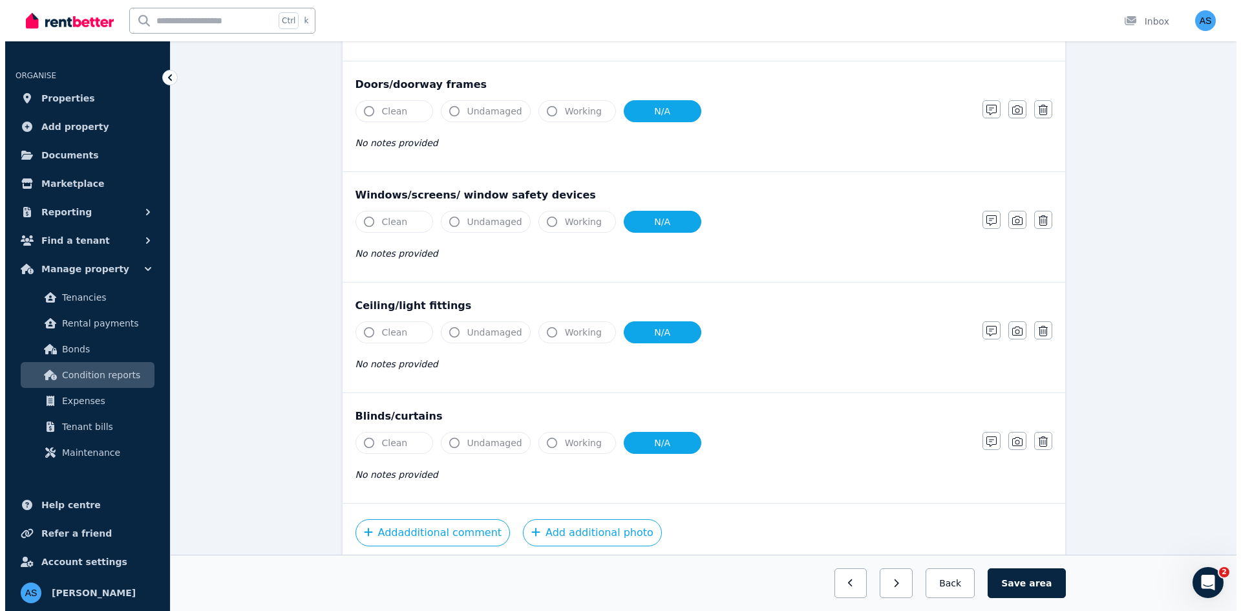
scroll to position [303, 0]
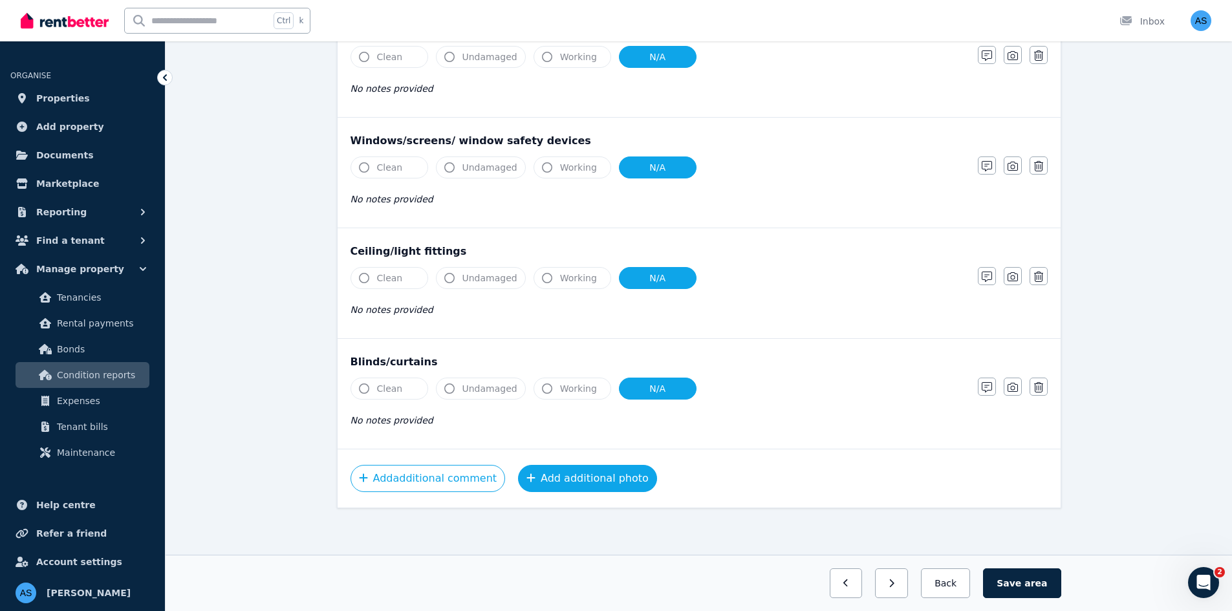
click at [566, 477] on button "Add additional photo" at bounding box center [587, 478] width 139 height 27
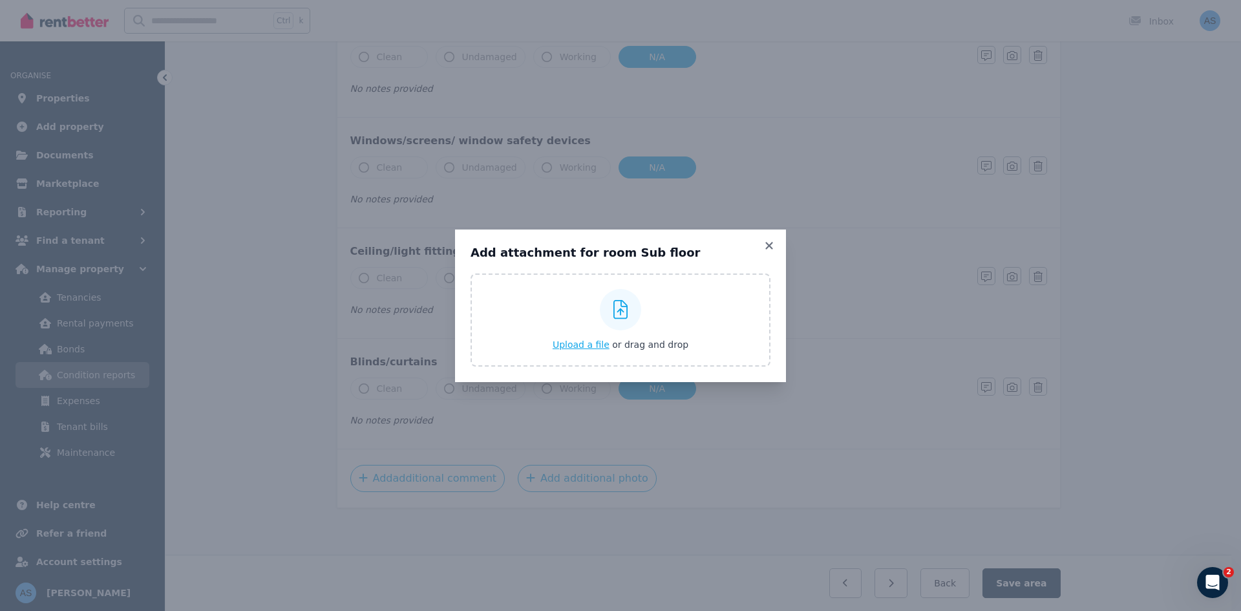
click at [591, 341] on span "Upload a file" at bounding box center [581, 344] width 57 height 10
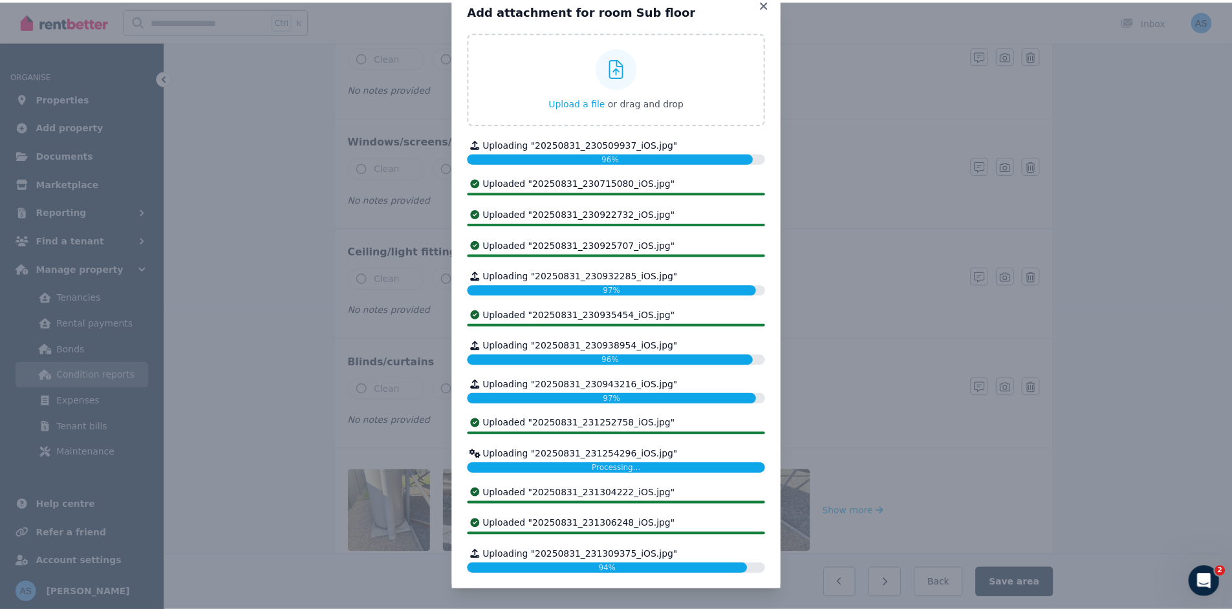
scroll to position [0, 0]
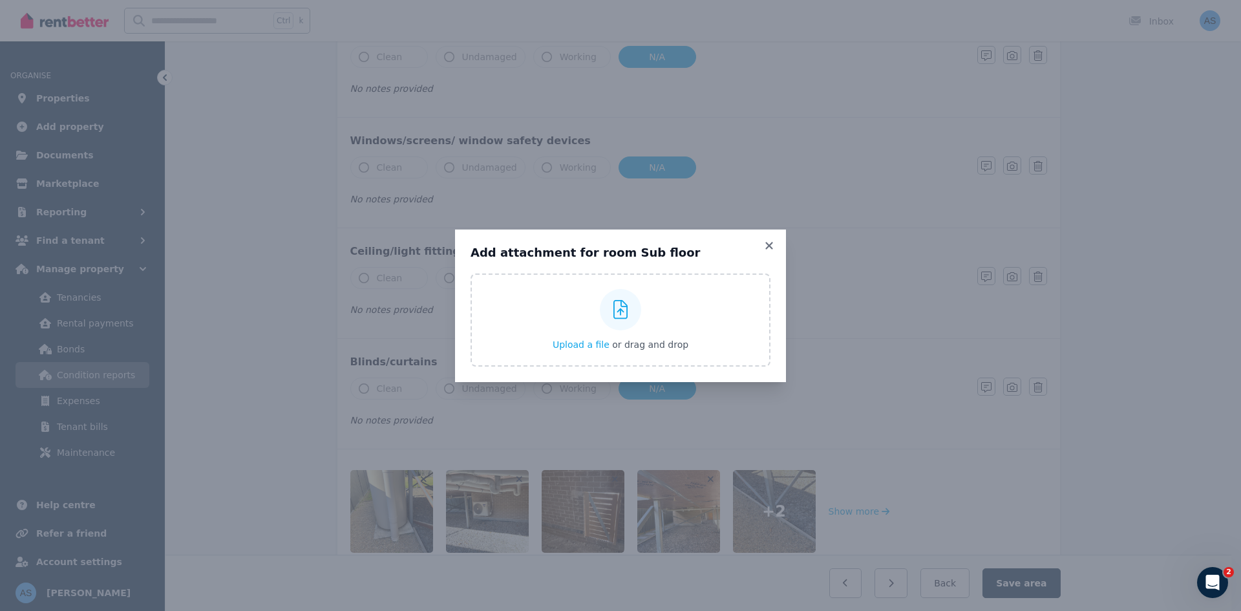
click at [768, 251] on h3 "Add attachment for room Sub floor" at bounding box center [621, 253] width 300 height 16
click at [771, 248] on icon at bounding box center [768, 245] width 7 height 7
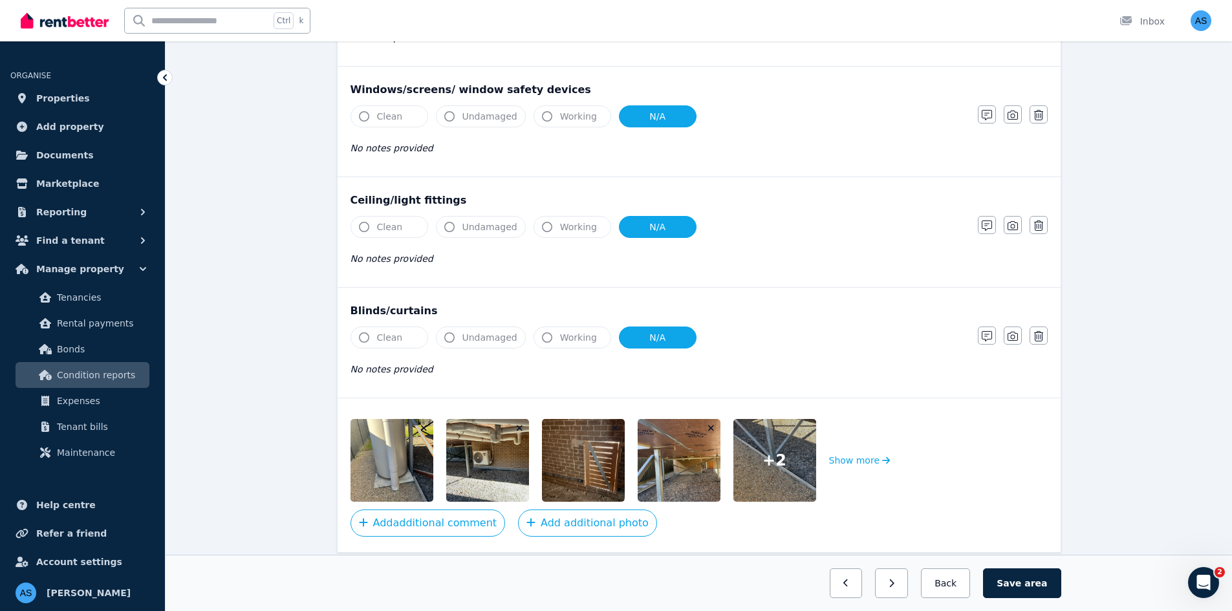
scroll to position [398, 0]
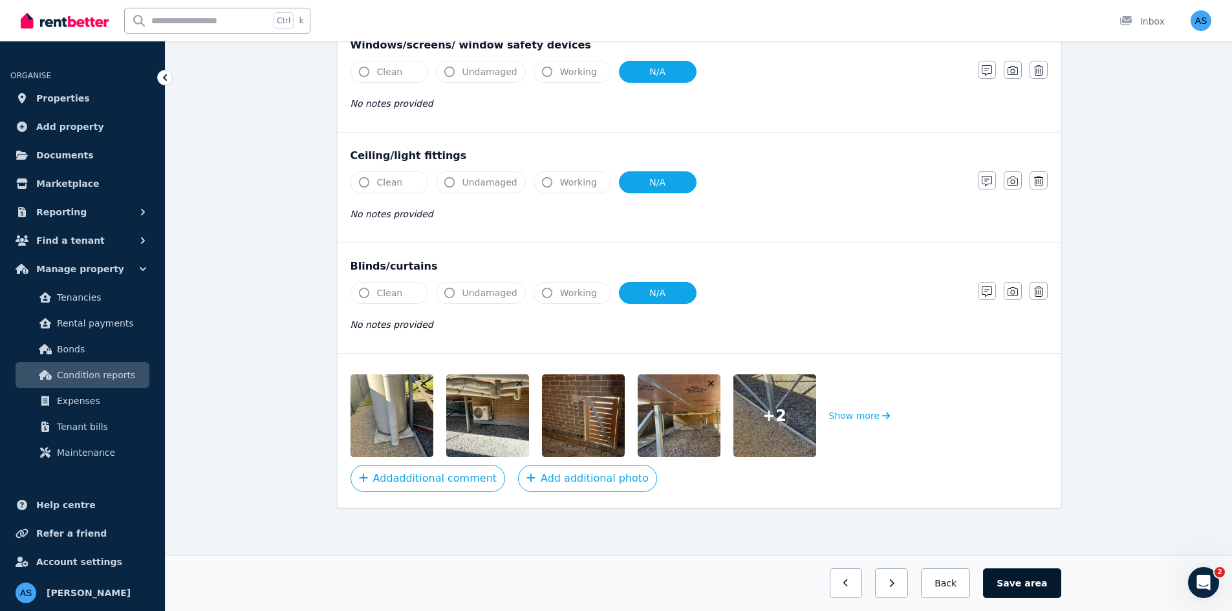
click at [1021, 581] on button "Save area" at bounding box center [1022, 583] width 78 height 30
click at [952, 590] on button "Back" at bounding box center [945, 583] width 60 height 30
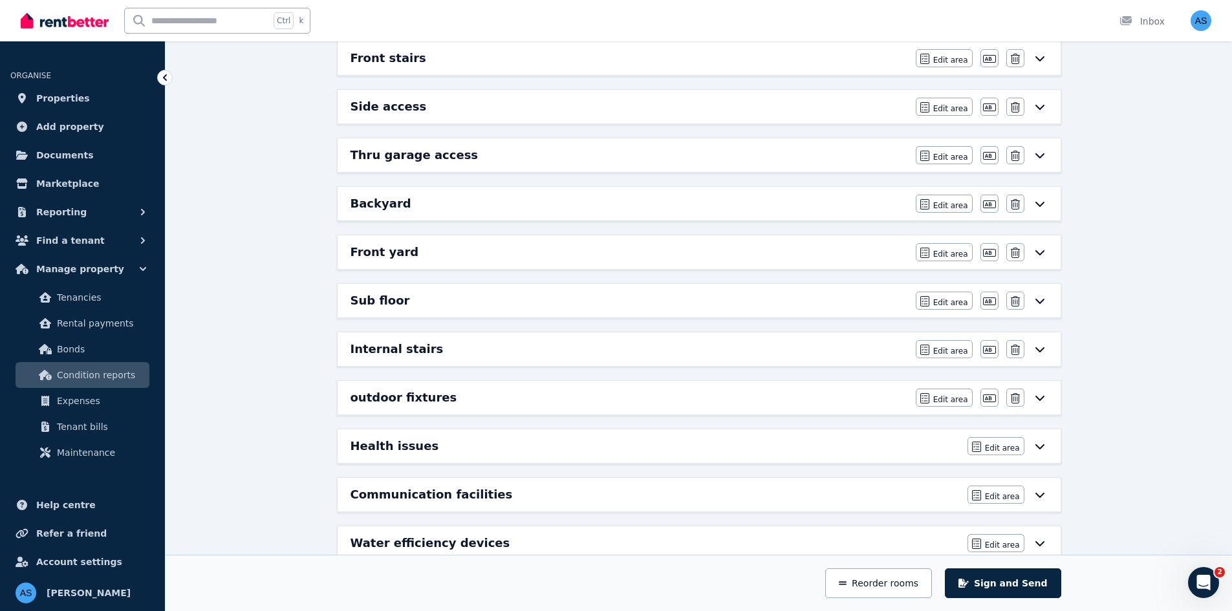
scroll to position [786, 0]
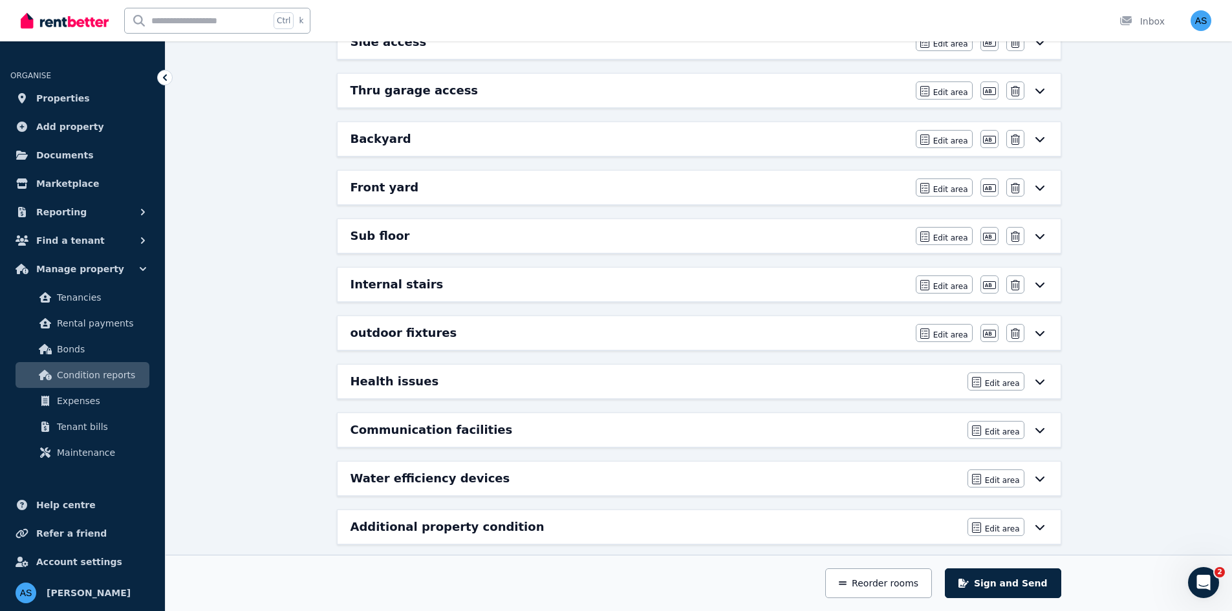
click at [550, 286] on div "Internal stairs" at bounding box center [628, 284] width 557 height 18
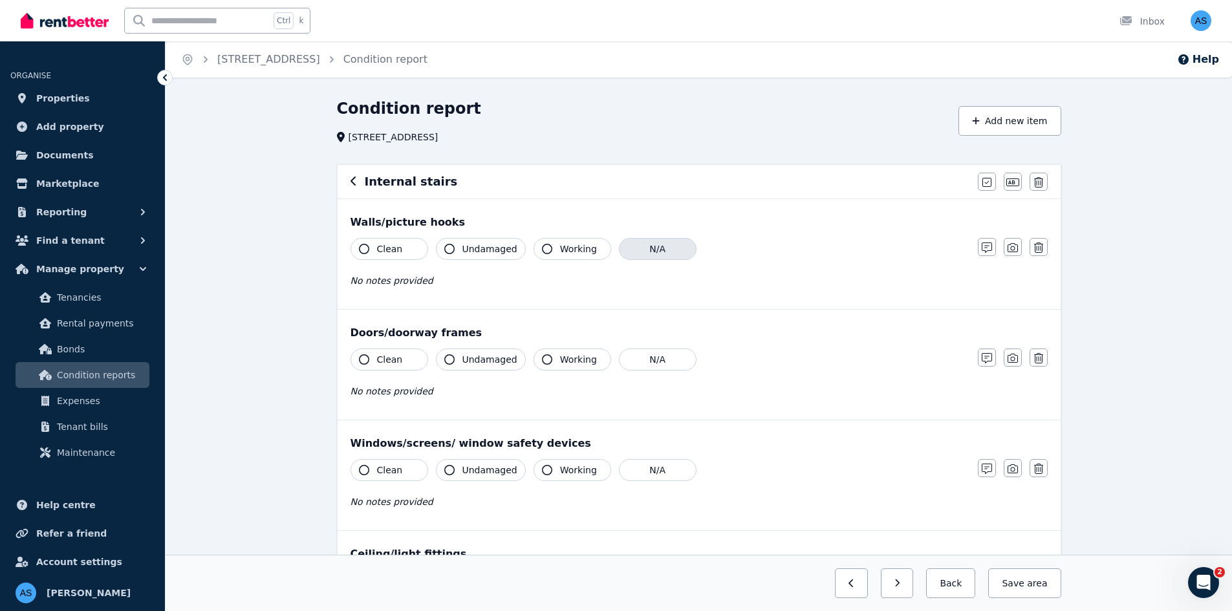
click at [619, 251] on button "N/A" at bounding box center [658, 249] width 78 height 22
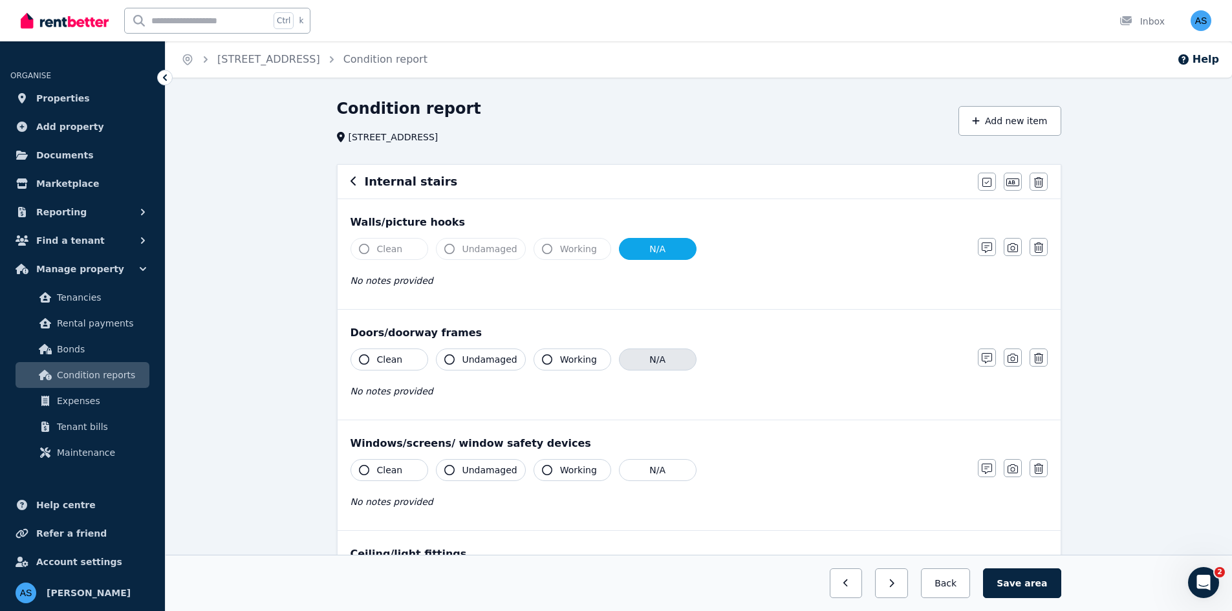
click at [654, 361] on button "N/A" at bounding box center [658, 359] width 78 height 22
click at [667, 473] on button "N/A" at bounding box center [658, 470] width 78 height 22
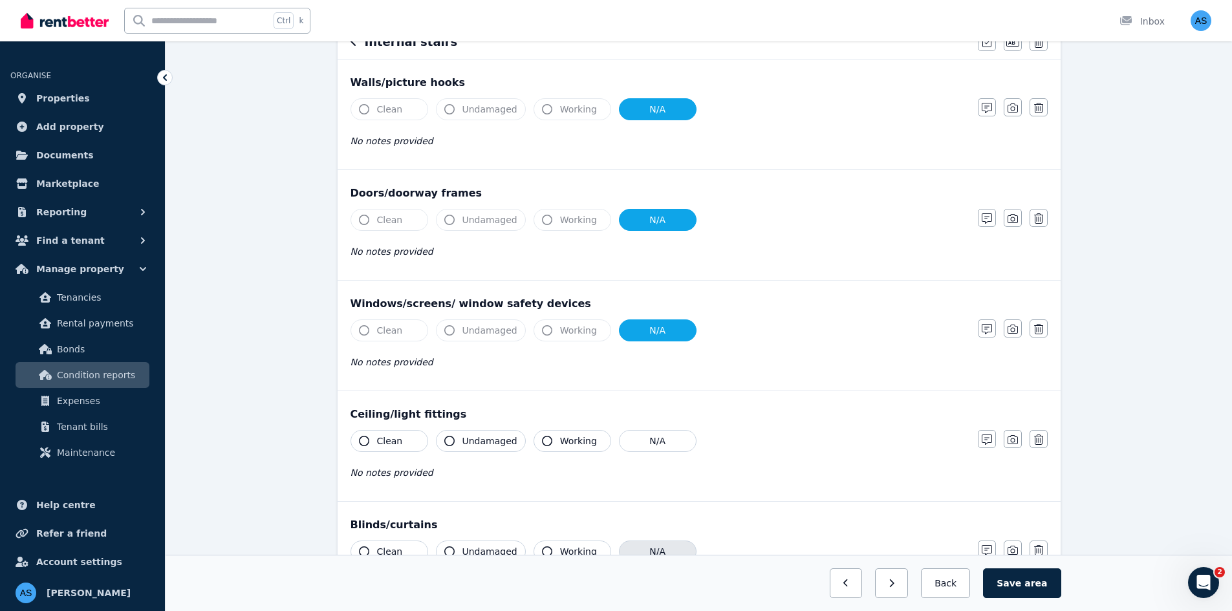
scroll to position [259, 0]
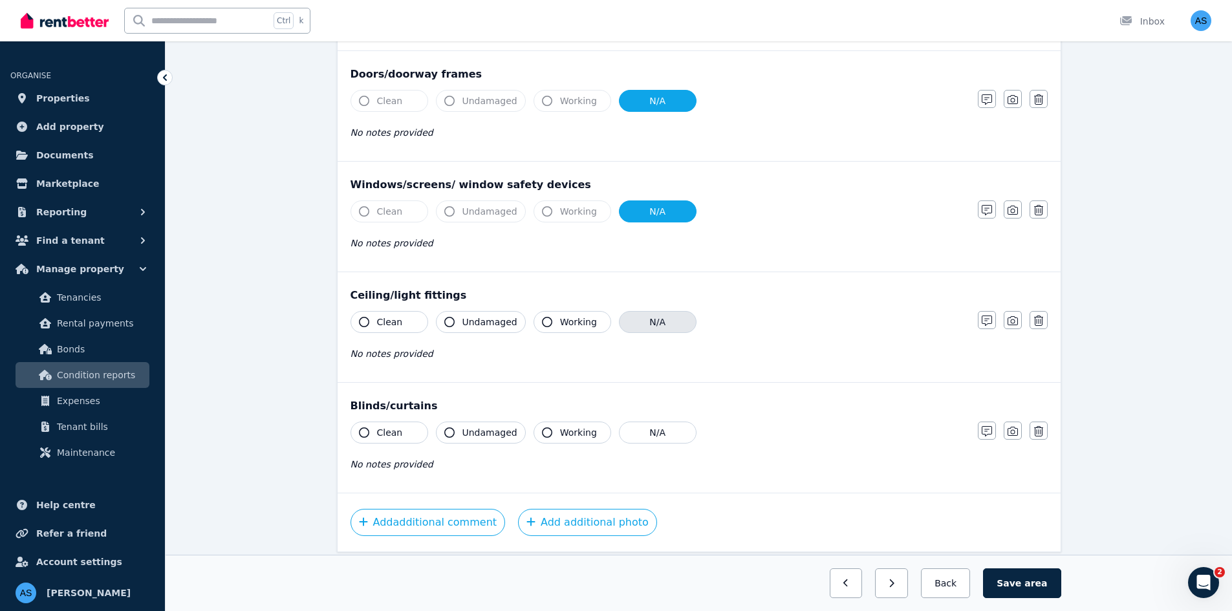
click at [642, 321] on button "N/A" at bounding box center [658, 322] width 78 height 22
click at [651, 438] on button "N/A" at bounding box center [658, 433] width 78 height 22
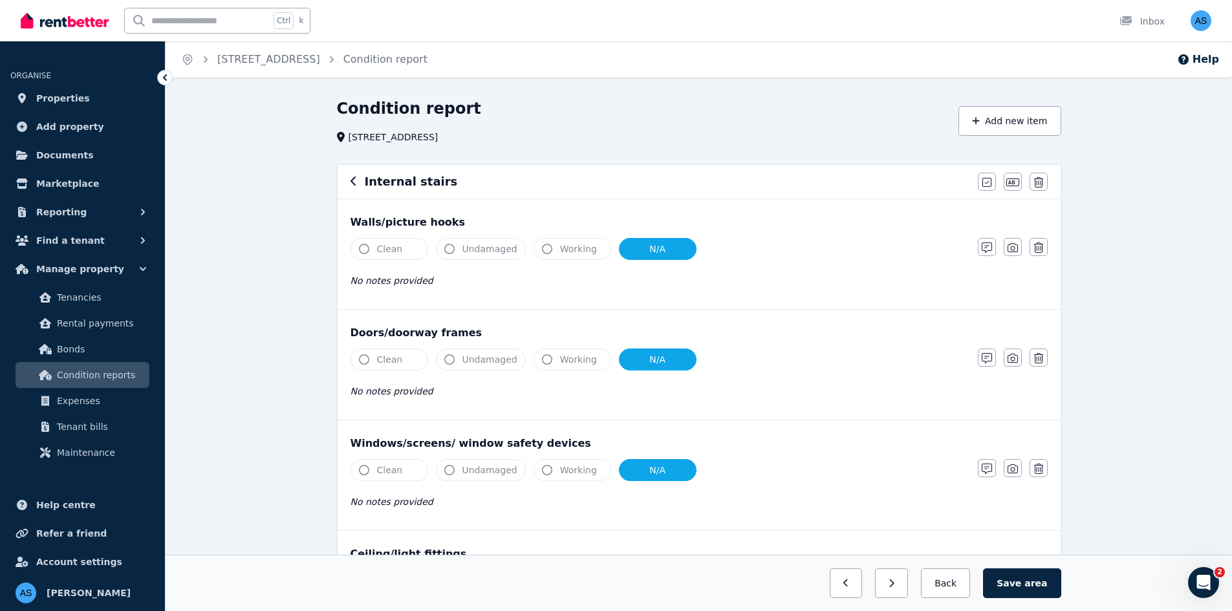
scroll to position [303, 0]
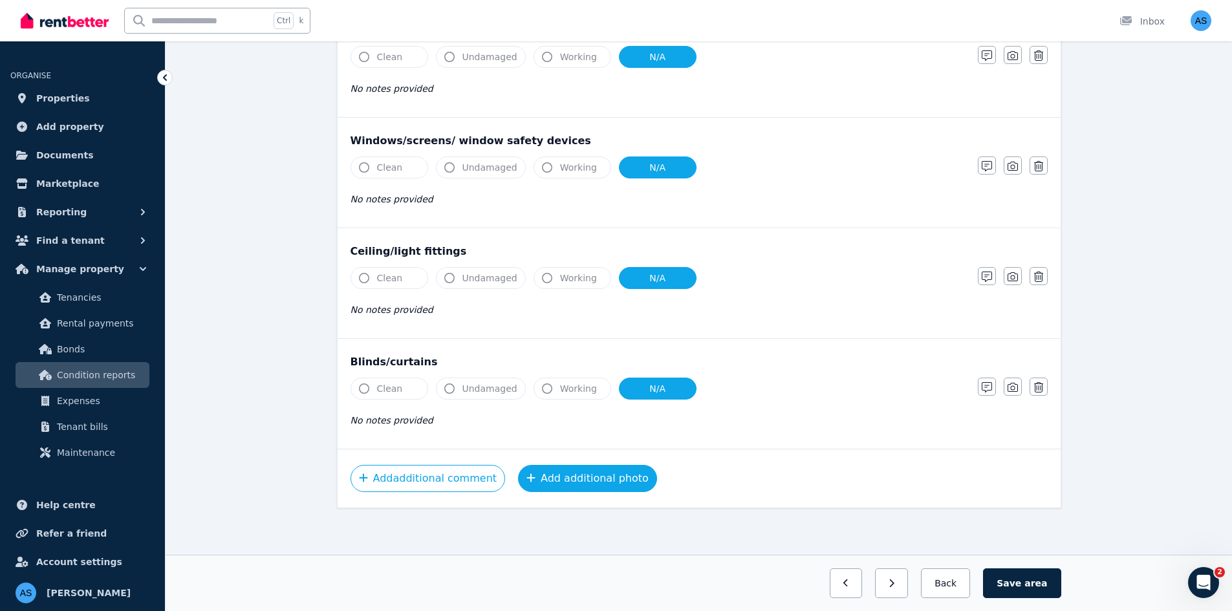
click at [592, 480] on button "Add additional photo" at bounding box center [587, 478] width 139 height 27
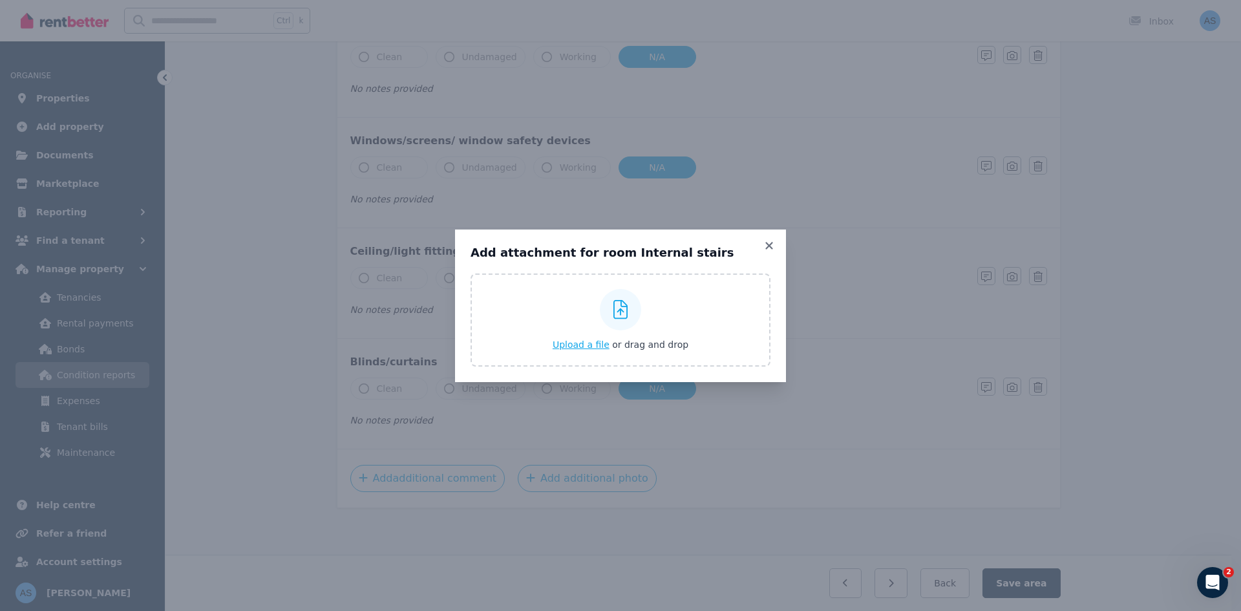
click at [595, 345] on span "Upload a file" at bounding box center [581, 344] width 57 height 10
click at [767, 247] on icon at bounding box center [768, 245] width 7 height 7
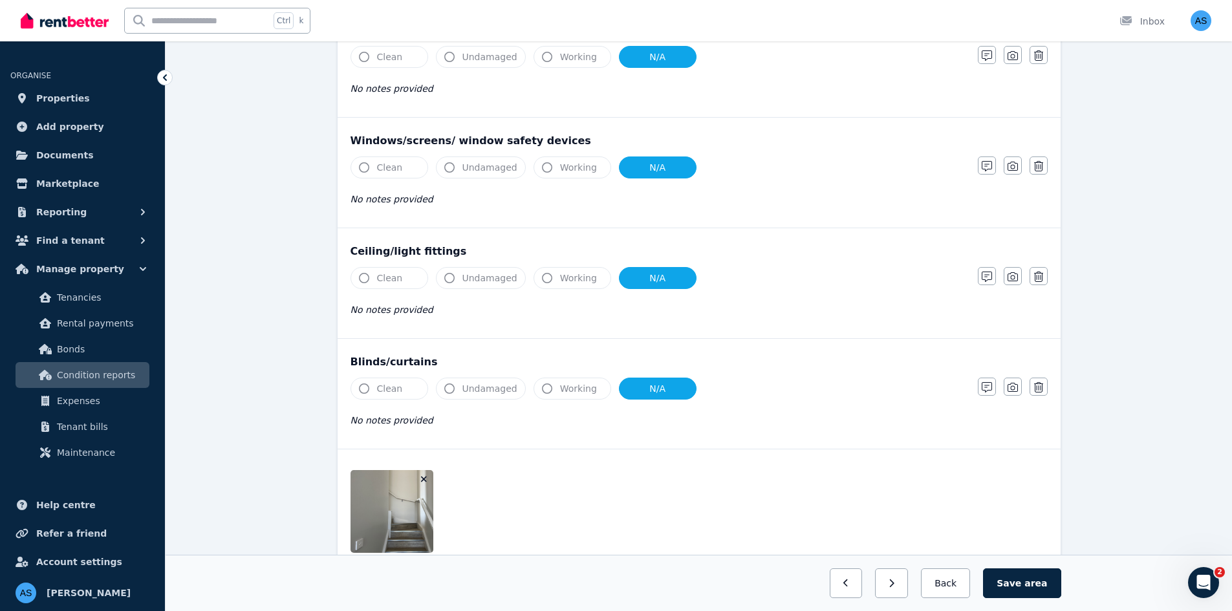
scroll to position [398, 0]
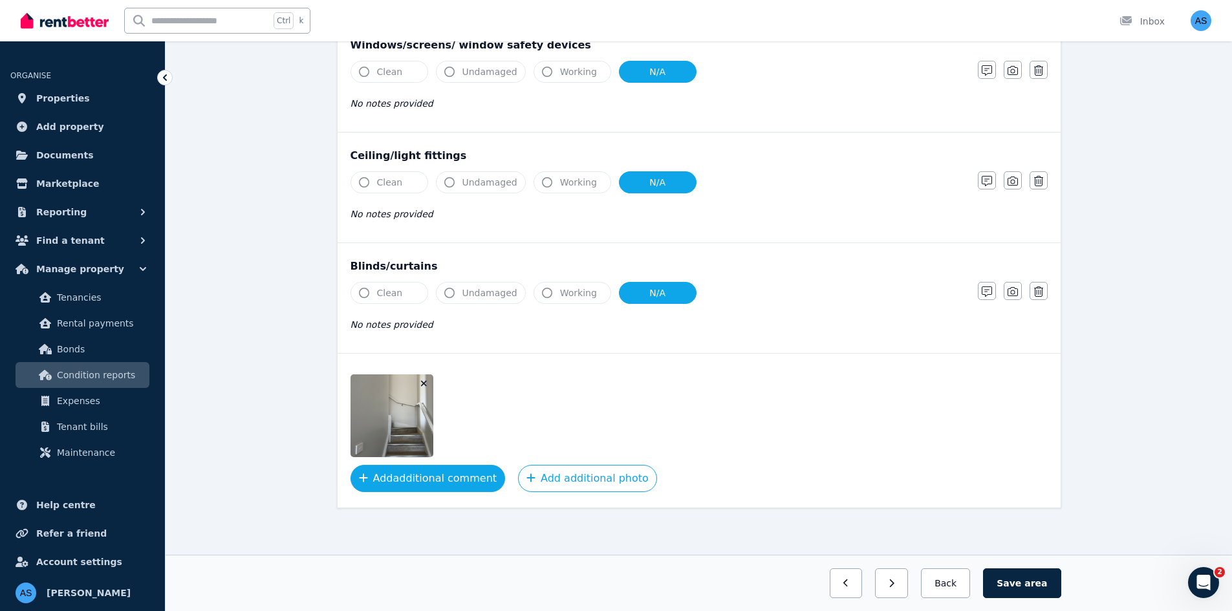
click at [458, 480] on button "Add additional comment" at bounding box center [427, 478] width 155 height 27
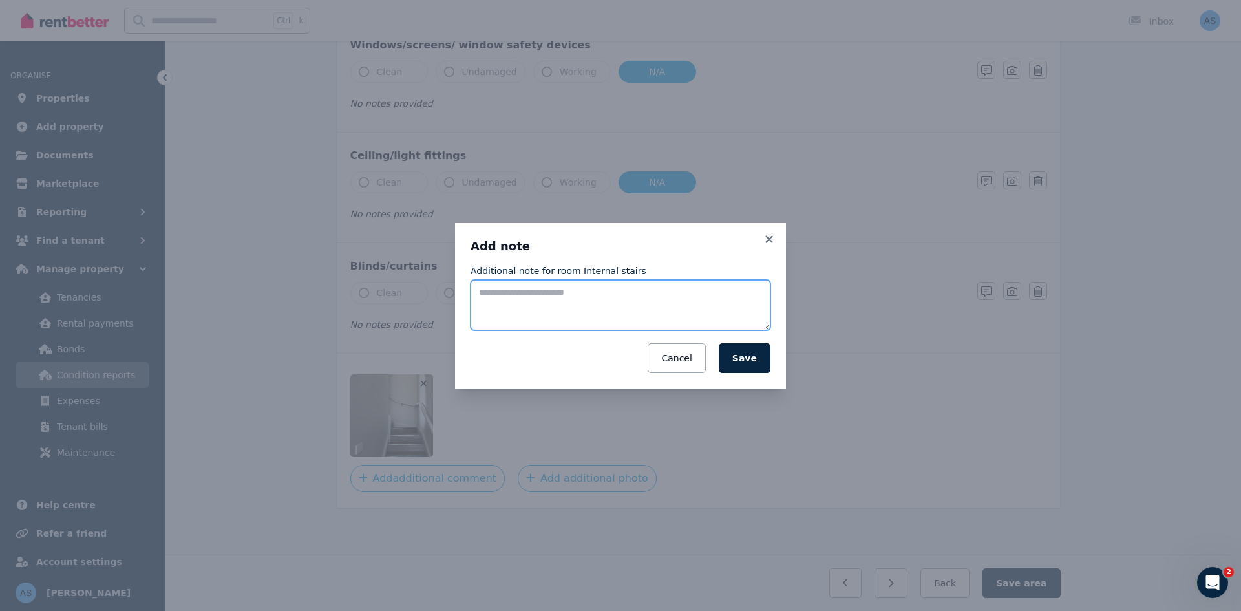
click at [553, 317] on textarea "Additional note for room Internal stairs" at bounding box center [621, 305] width 300 height 50
type textarea "**********"
click at [746, 368] on button "Save" at bounding box center [745, 358] width 52 height 30
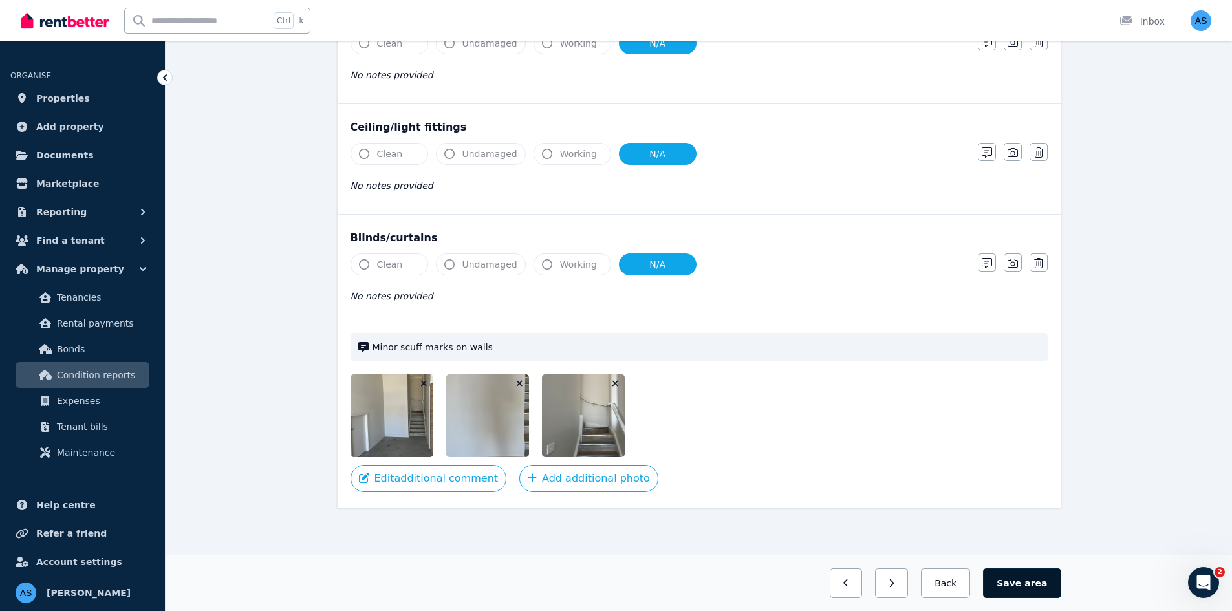
click at [1027, 585] on button "Save area" at bounding box center [1022, 583] width 78 height 30
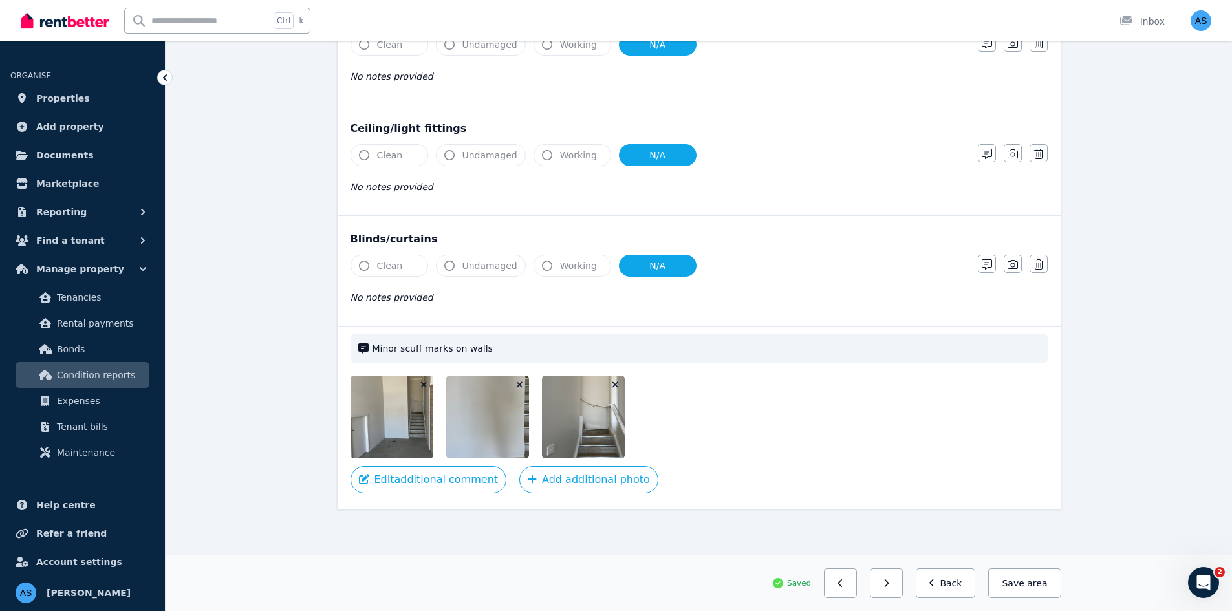
scroll to position [427, 0]
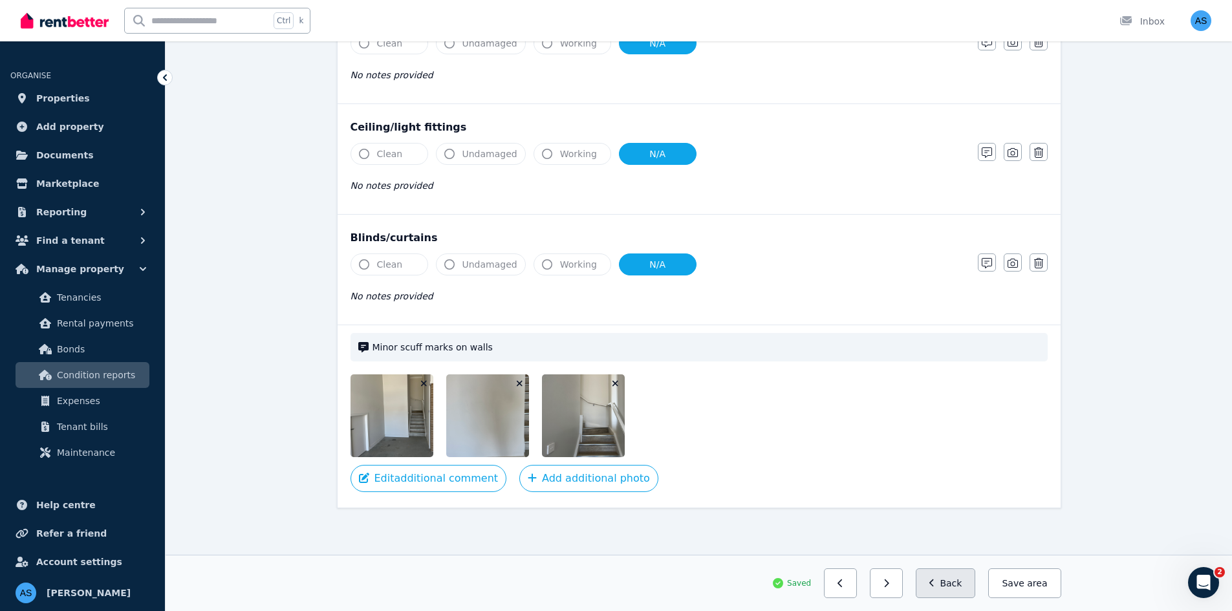
click at [962, 585] on button "Back" at bounding box center [945, 583] width 60 height 30
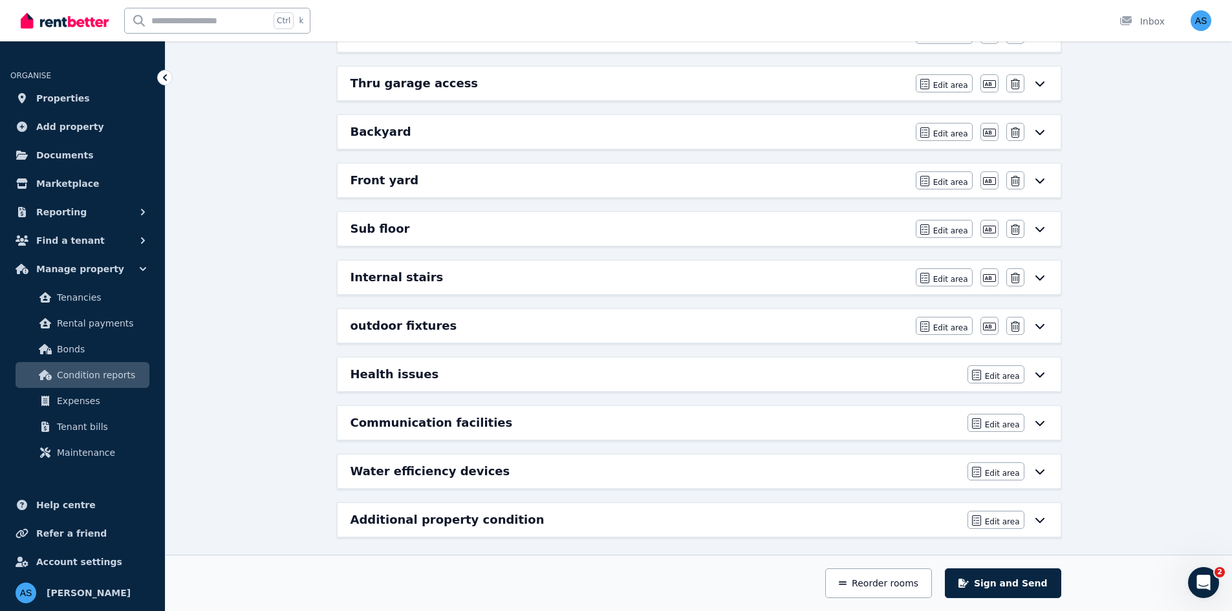
scroll to position [800, 0]
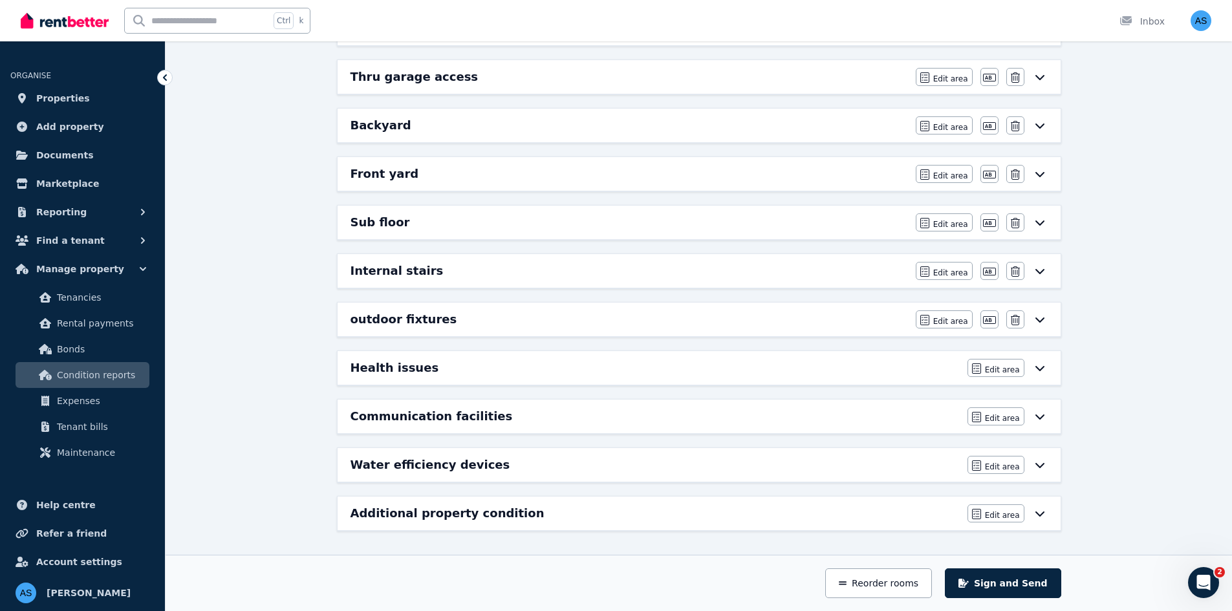
click at [865, 321] on div "outdoor fixtures" at bounding box center [628, 319] width 557 height 18
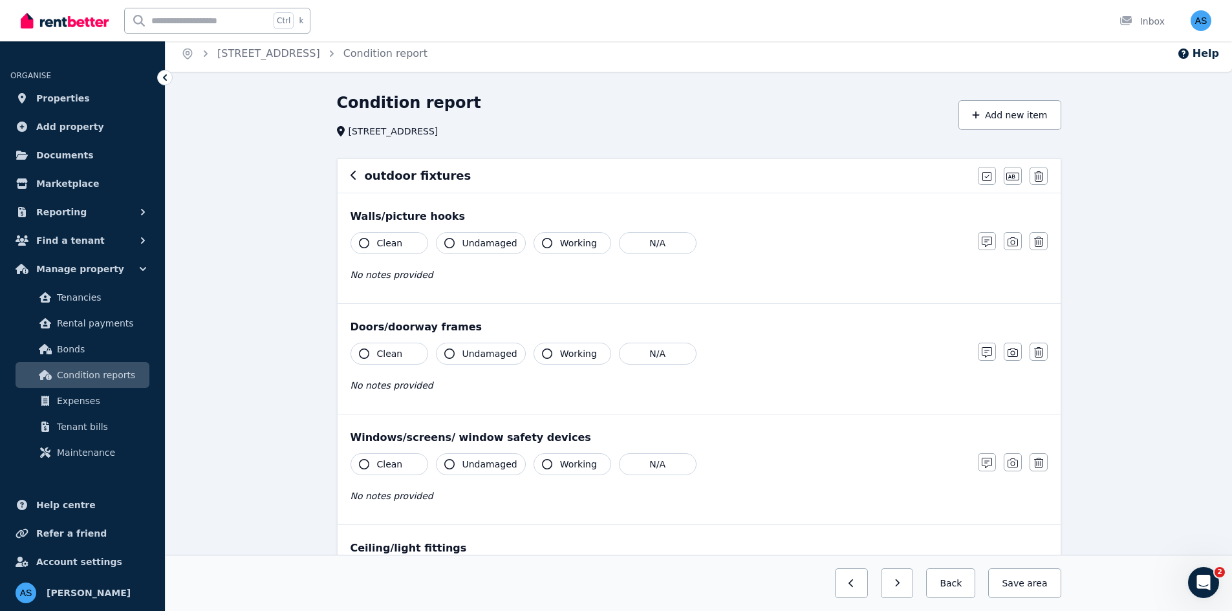
scroll to position [0, 0]
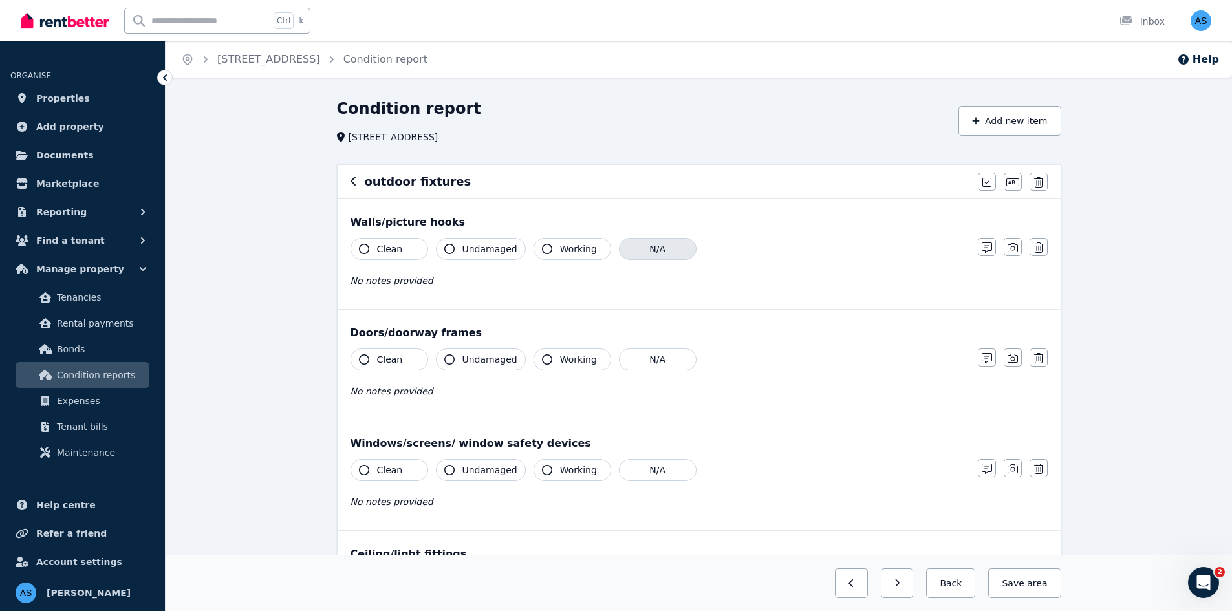
click at [650, 246] on button "N/A" at bounding box center [658, 249] width 78 height 22
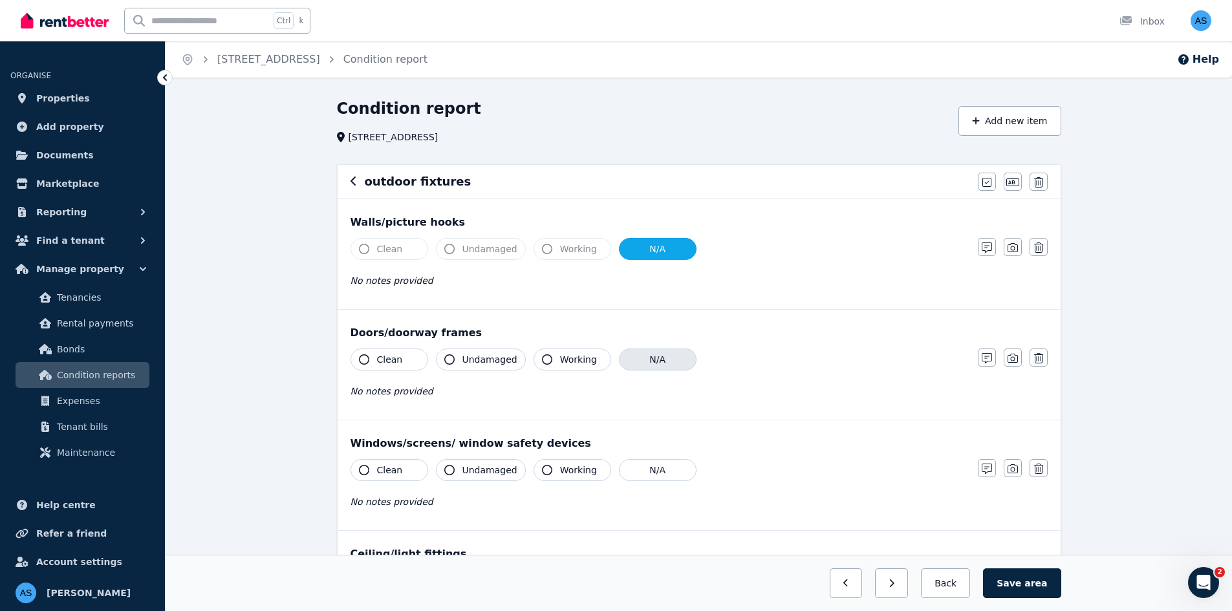
click at [658, 352] on button "N/A" at bounding box center [658, 359] width 78 height 22
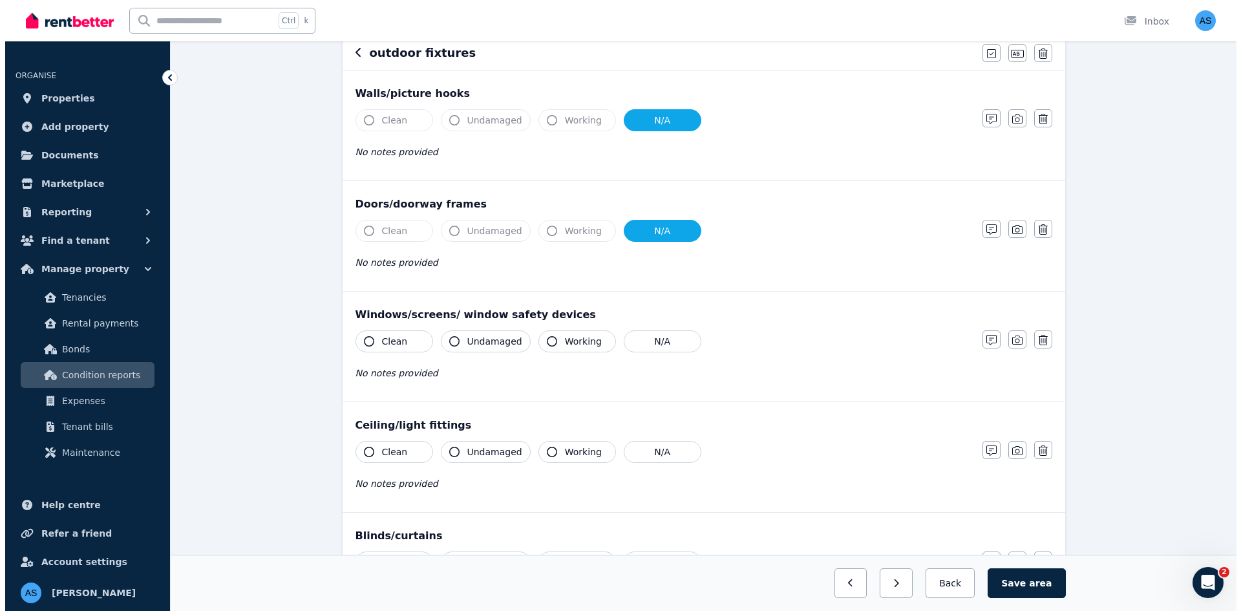
scroll to position [259, 0]
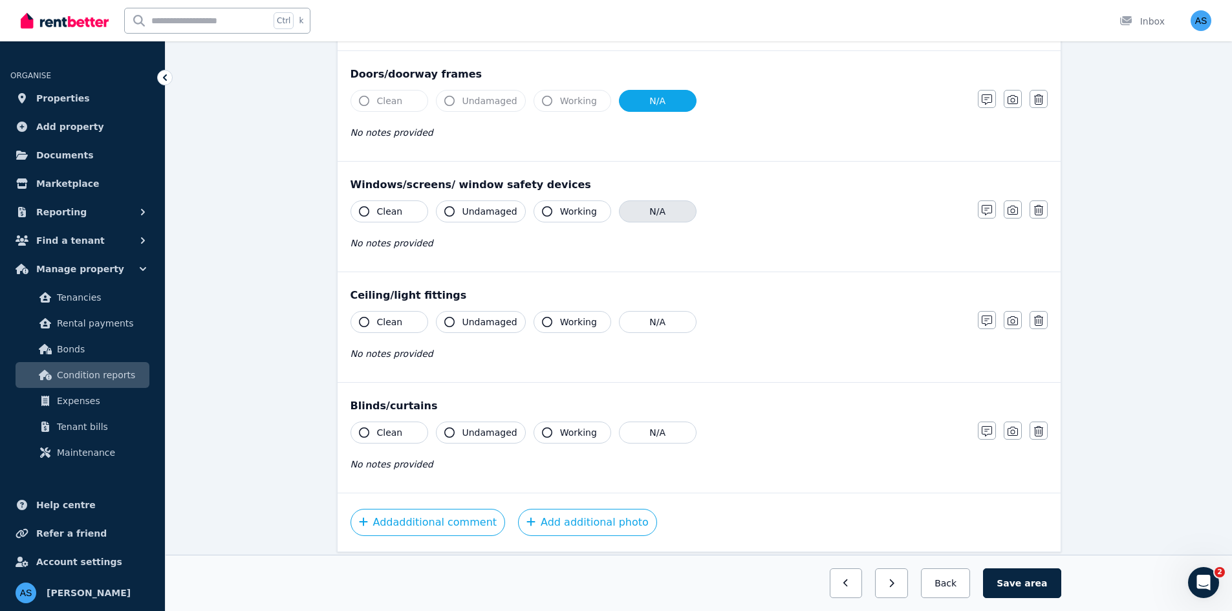
click at [654, 219] on button "N/A" at bounding box center [658, 211] width 78 height 22
click at [650, 321] on button "N/A" at bounding box center [658, 322] width 78 height 22
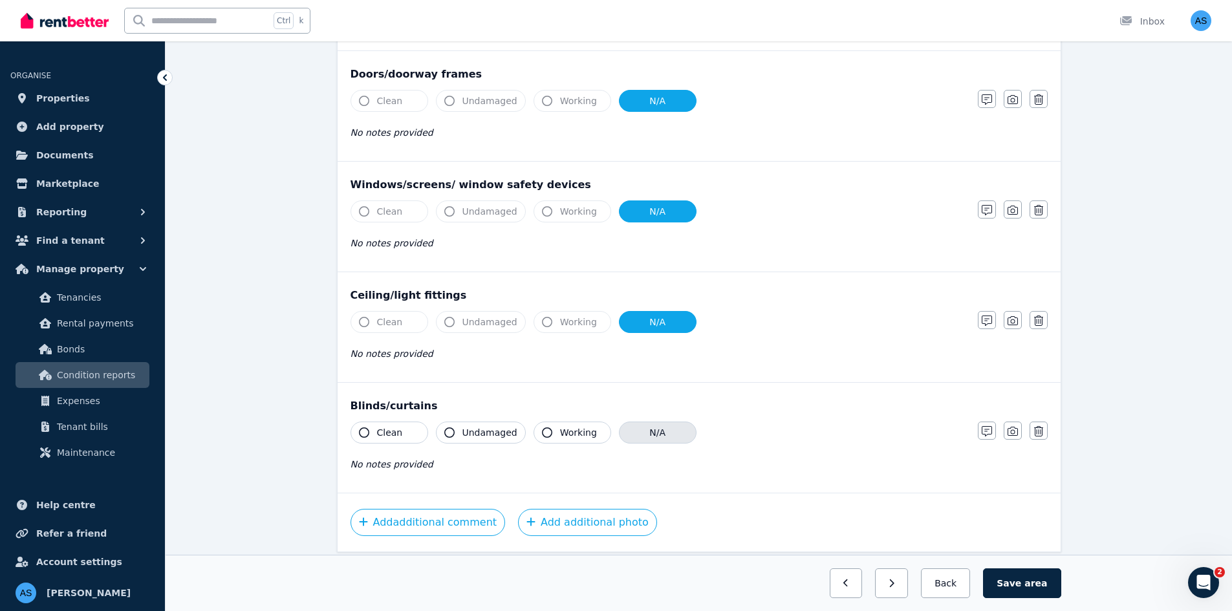
click at [657, 428] on button "N/A" at bounding box center [658, 433] width 78 height 22
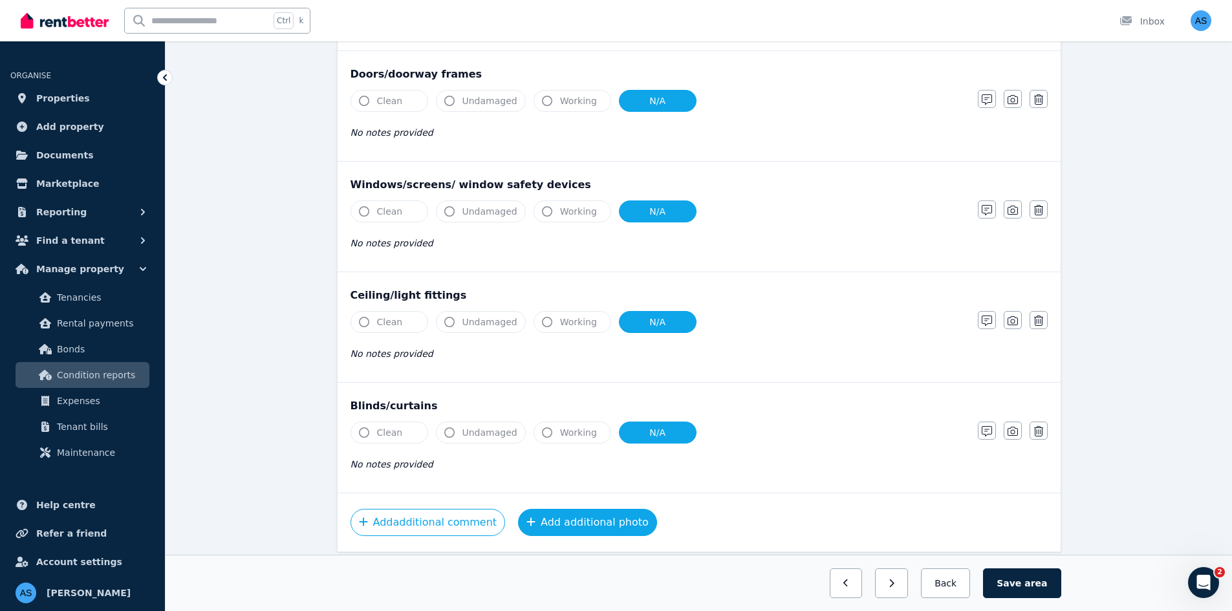
click at [575, 509] on button "Add additional photo" at bounding box center [587, 522] width 139 height 27
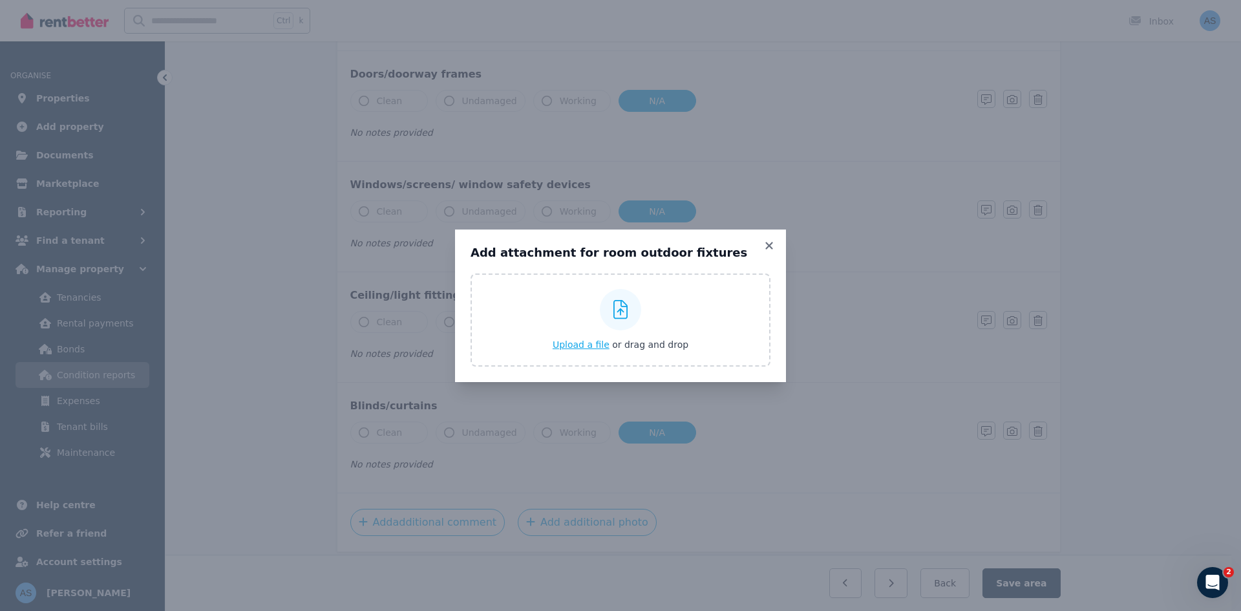
click at [595, 345] on span "Upload a file" at bounding box center [581, 344] width 57 height 10
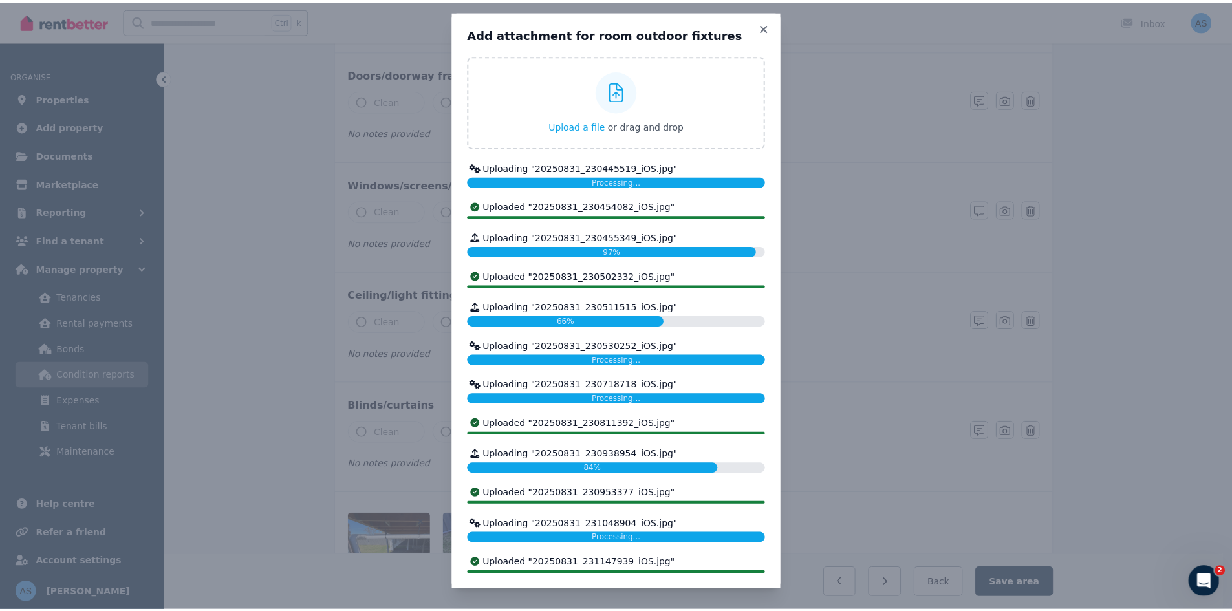
scroll to position [0, 0]
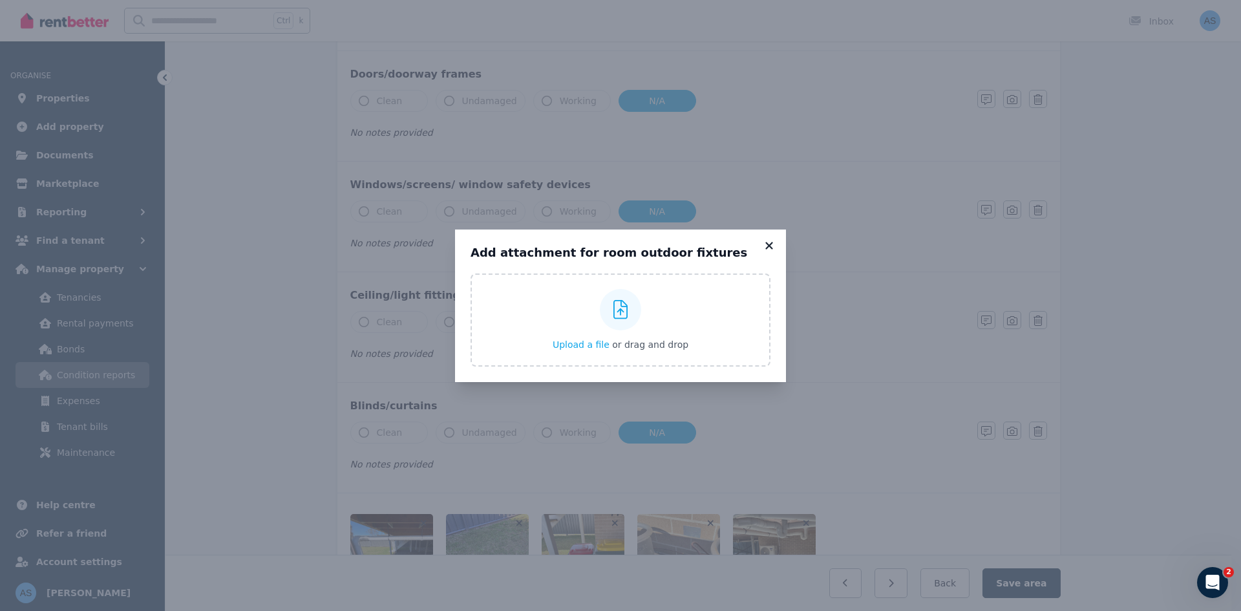
click at [772, 244] on icon at bounding box center [769, 246] width 13 height 12
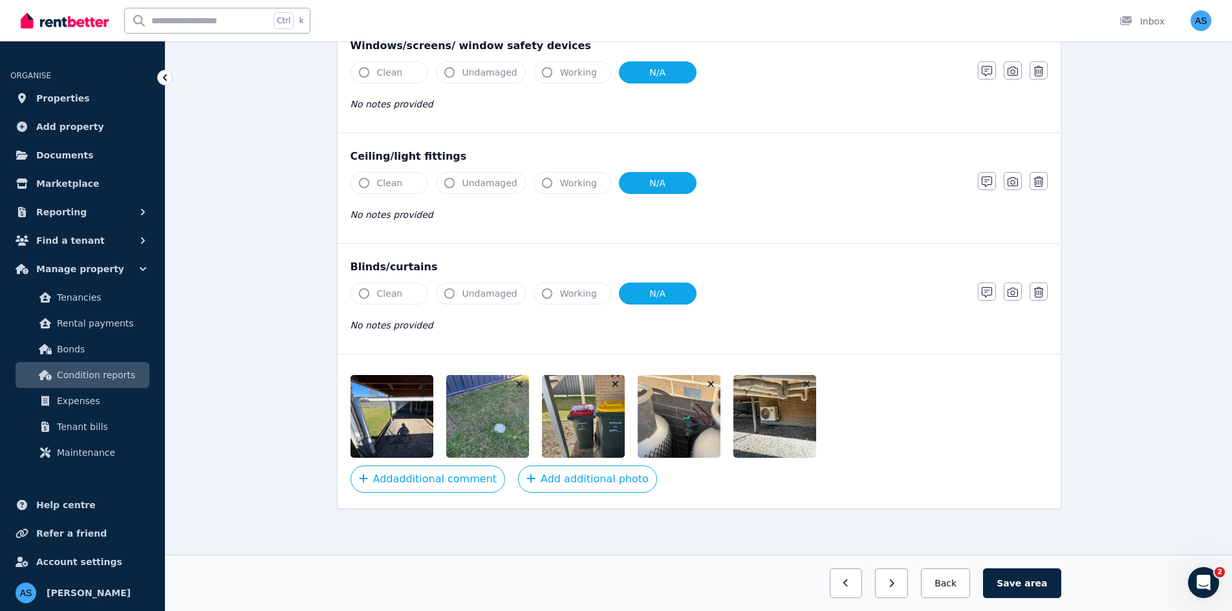
scroll to position [398, 0]
click at [1030, 581] on span "area" at bounding box center [1035, 583] width 23 height 13
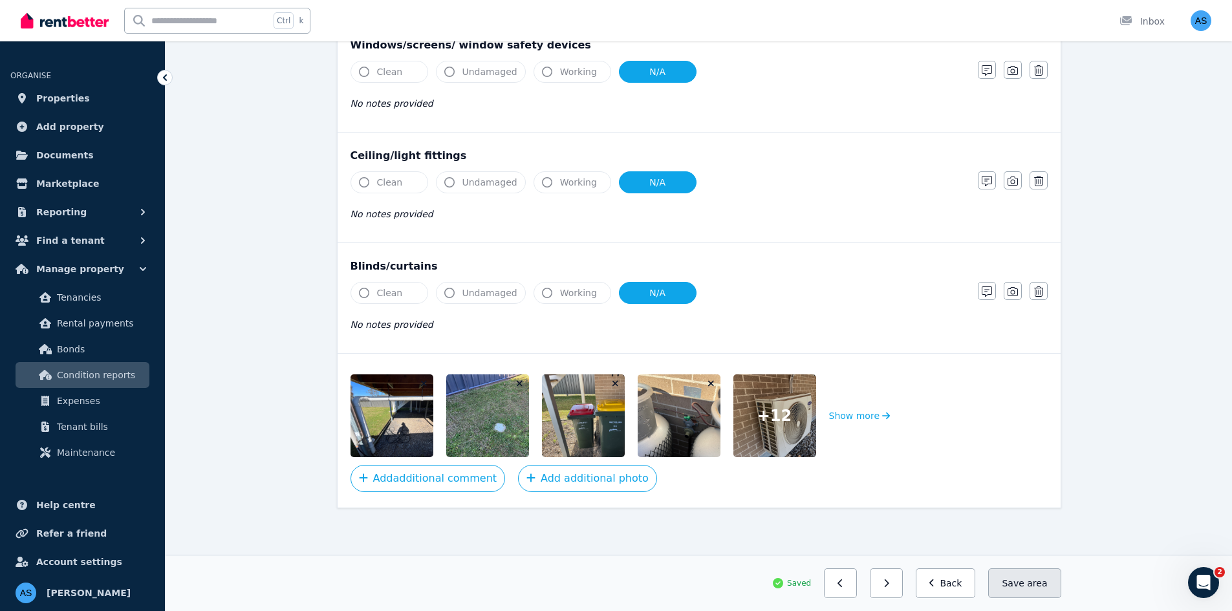
click at [1031, 587] on span "area" at bounding box center [1037, 583] width 20 height 13
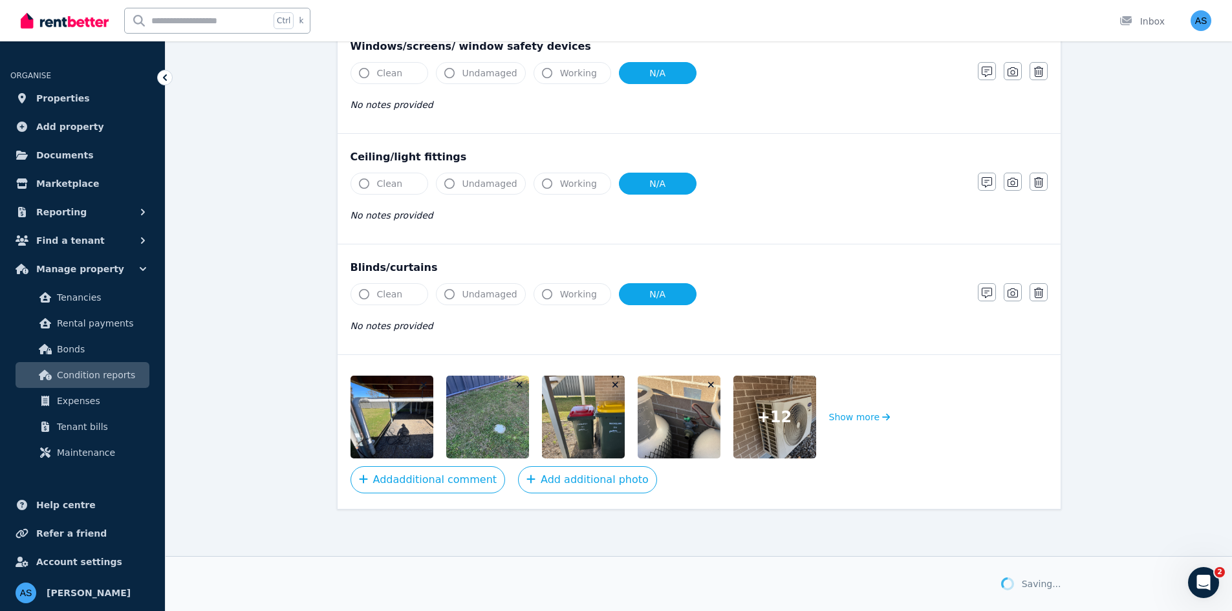
scroll to position [397, 0]
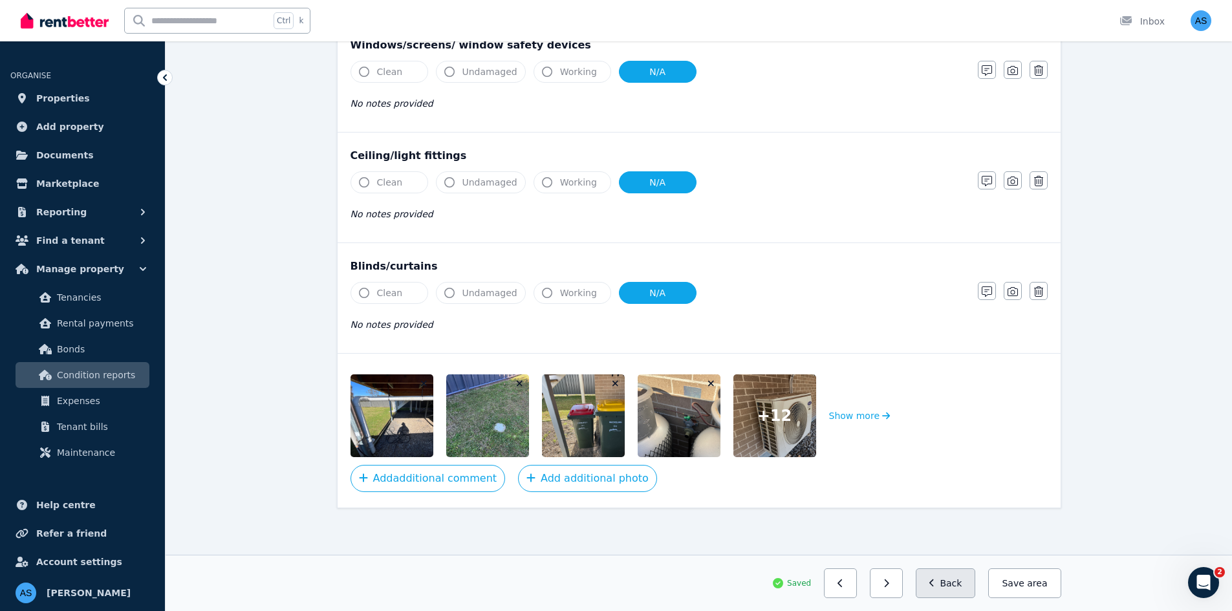
click at [953, 584] on button "Back" at bounding box center [945, 583] width 60 height 30
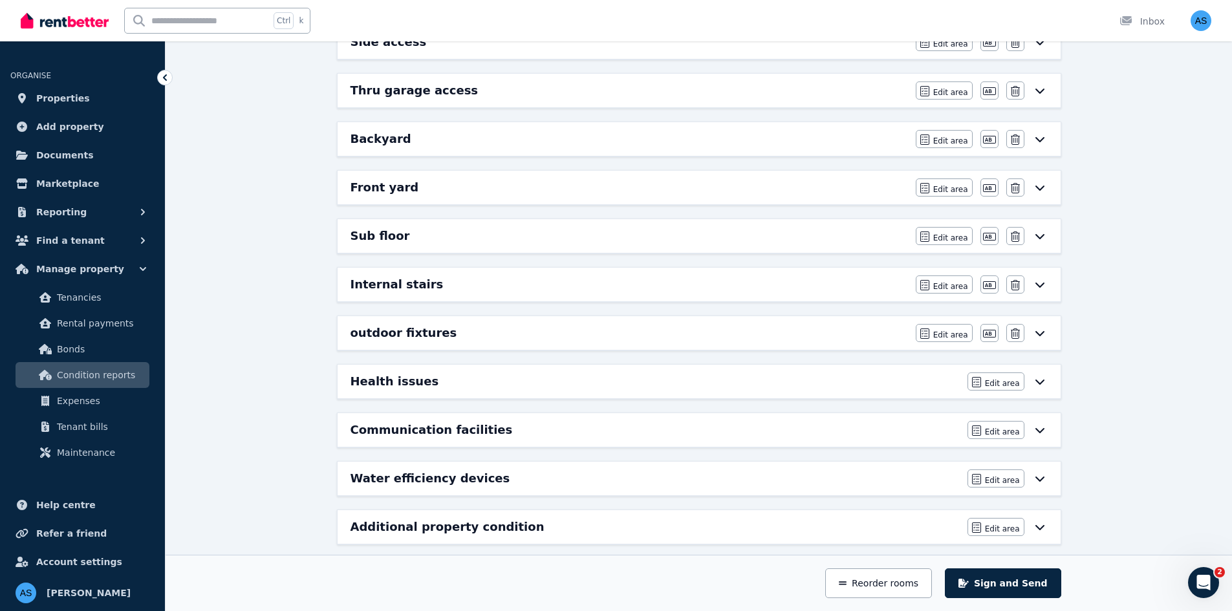
scroll to position [800, 0]
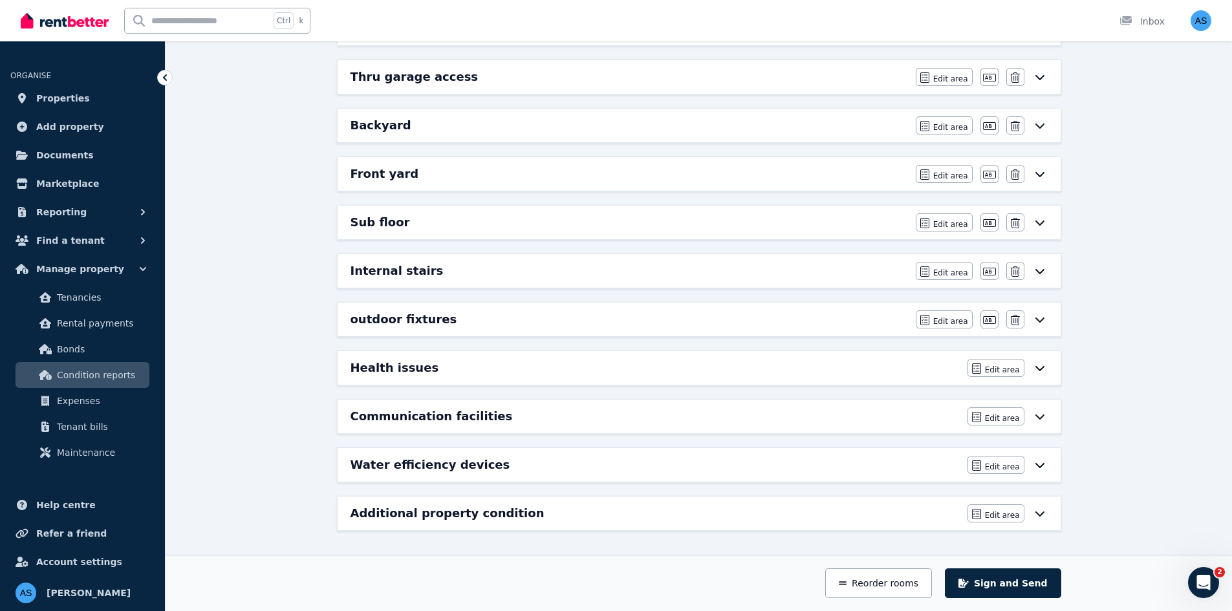
click at [1040, 370] on icon at bounding box center [1040, 368] width 16 height 10
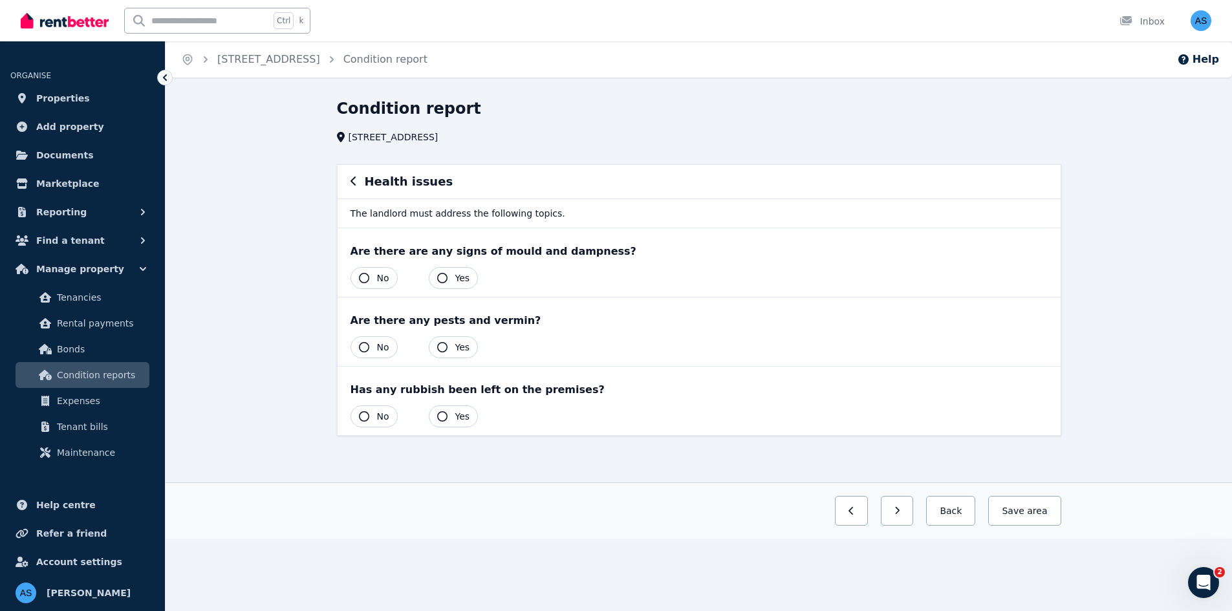
scroll to position [0, 0]
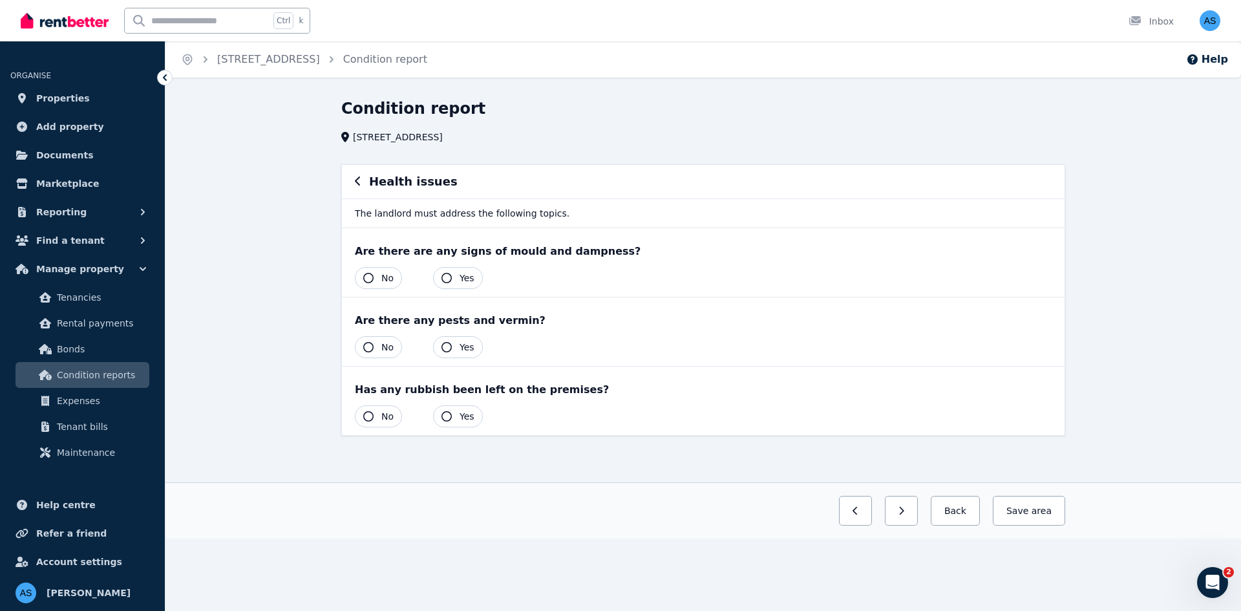
click at [390, 278] on span "No" at bounding box center [387, 278] width 12 height 13
click at [392, 343] on span "No" at bounding box center [387, 347] width 12 height 13
click at [386, 421] on span "No" at bounding box center [387, 416] width 12 height 13
click at [1017, 509] on button "Save area" at bounding box center [1027, 511] width 78 height 30
click at [357, 184] on icon "button" at bounding box center [357, 180] width 5 height 9
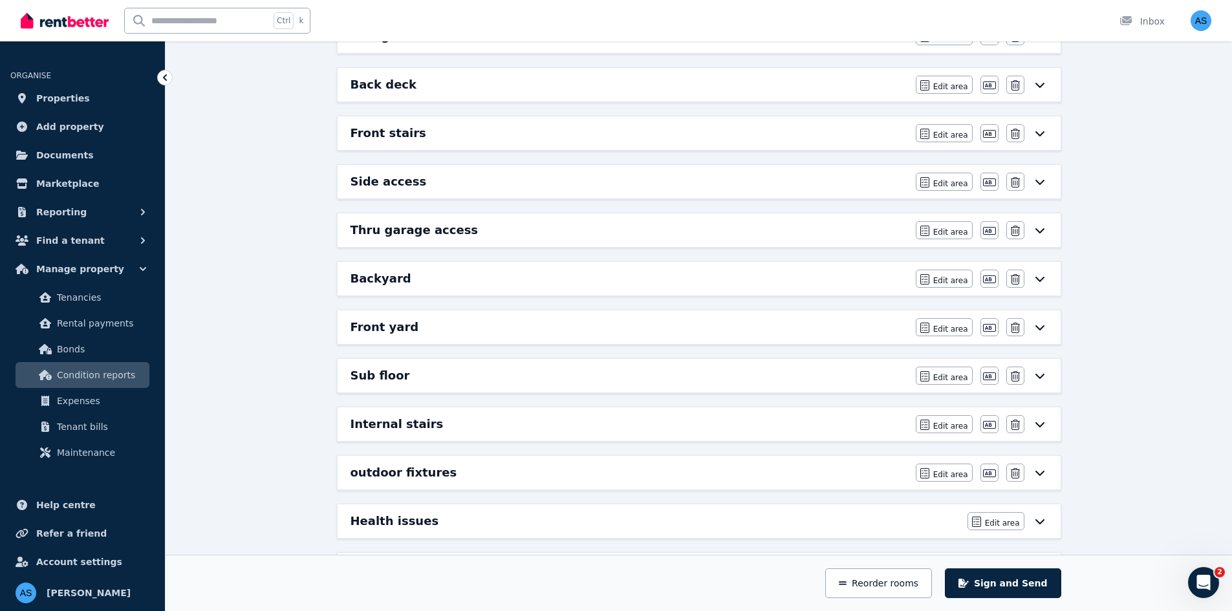
scroll to position [800, 0]
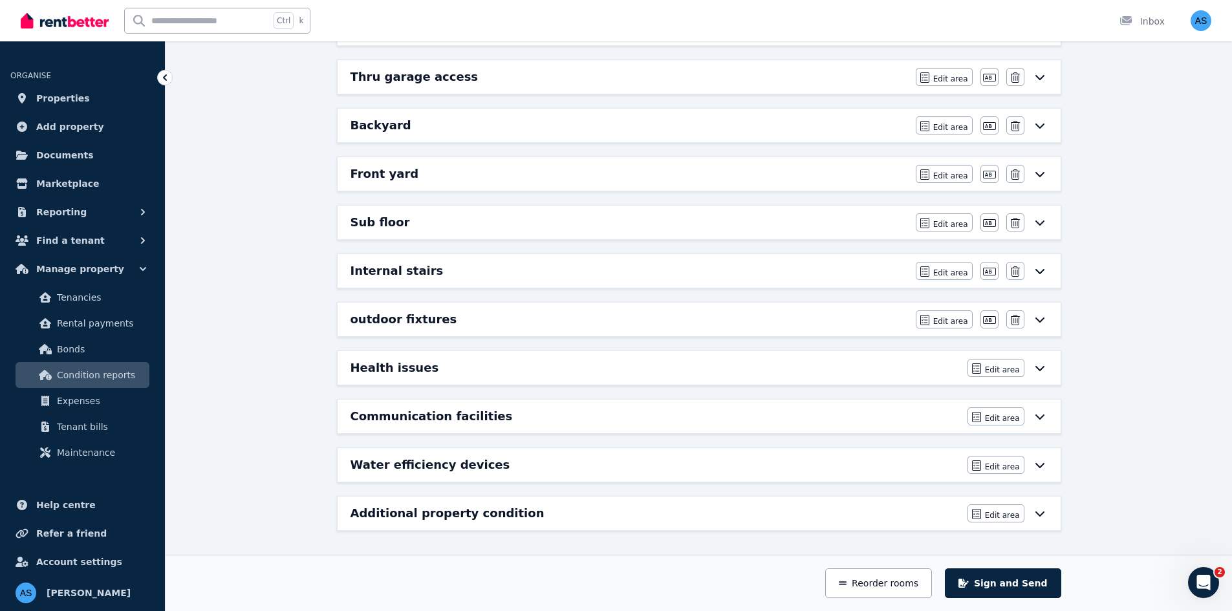
click at [598, 467] on div "Water efficiency devices" at bounding box center [654, 465] width 609 height 18
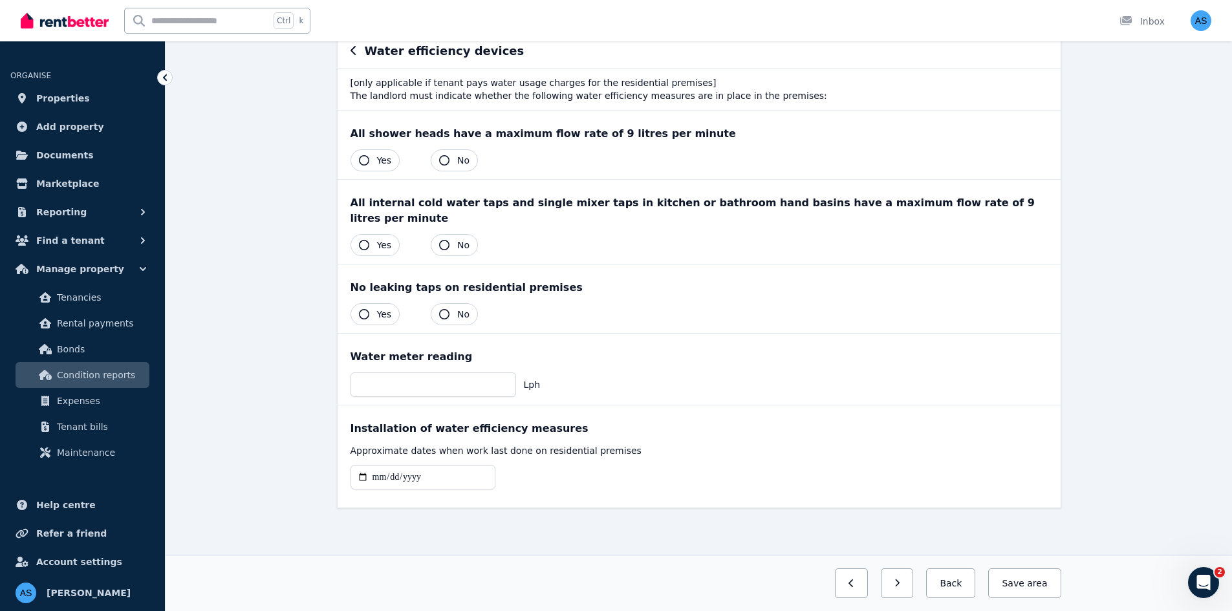
scroll to position [0, 0]
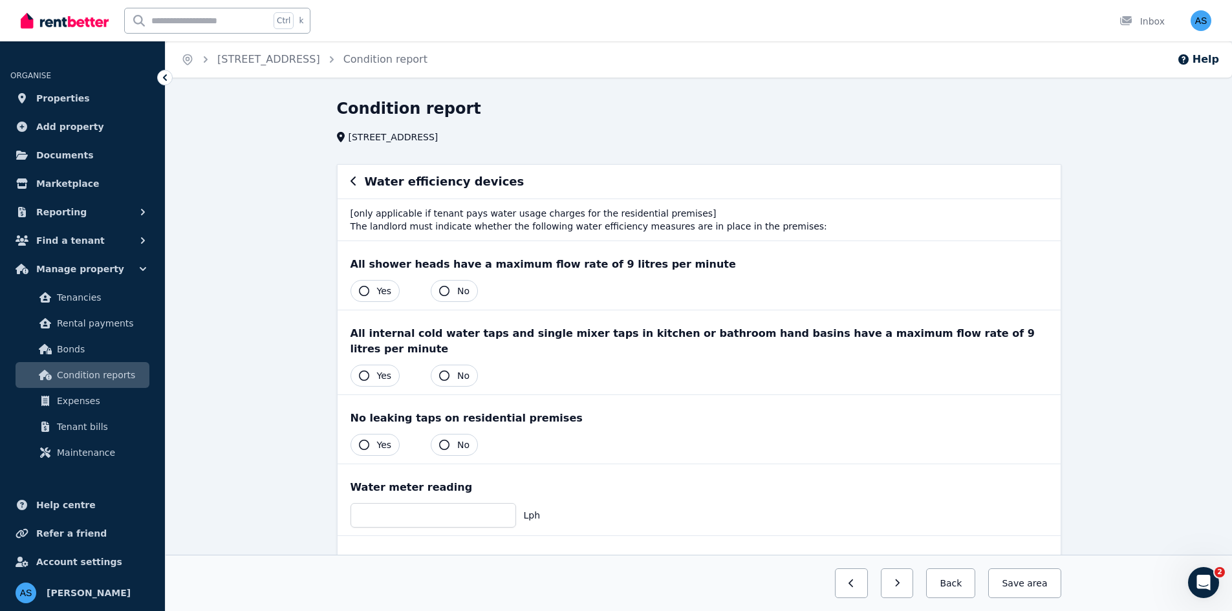
click at [384, 292] on span "Yes" at bounding box center [384, 290] width 15 height 13
click at [384, 369] on span "Yes" at bounding box center [384, 375] width 15 height 13
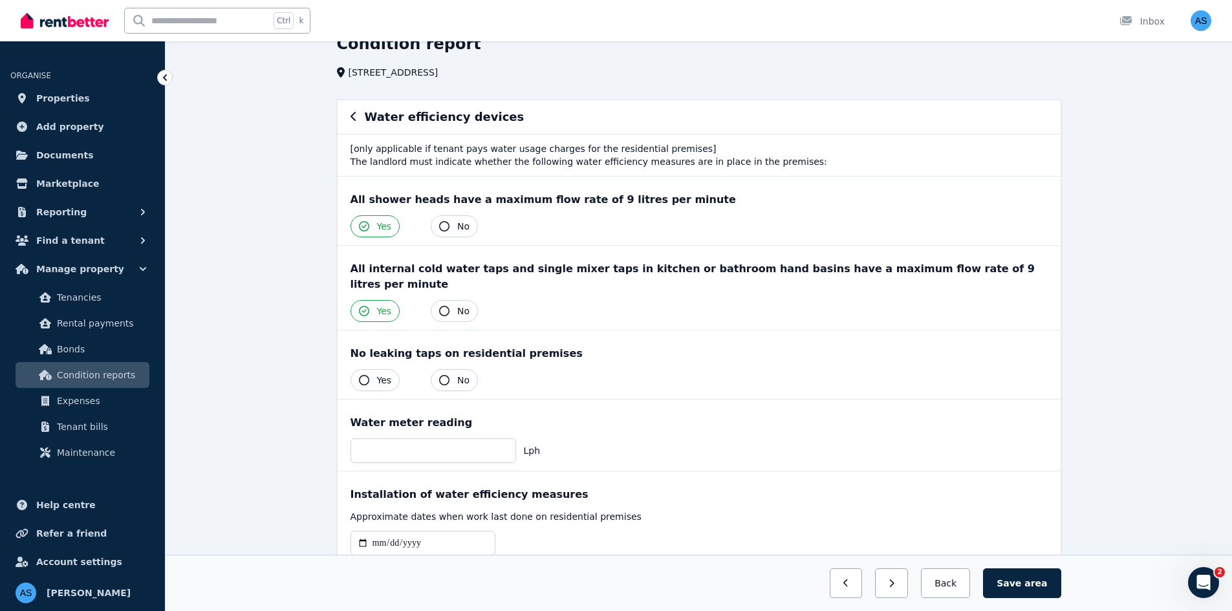
scroll to position [115, 0]
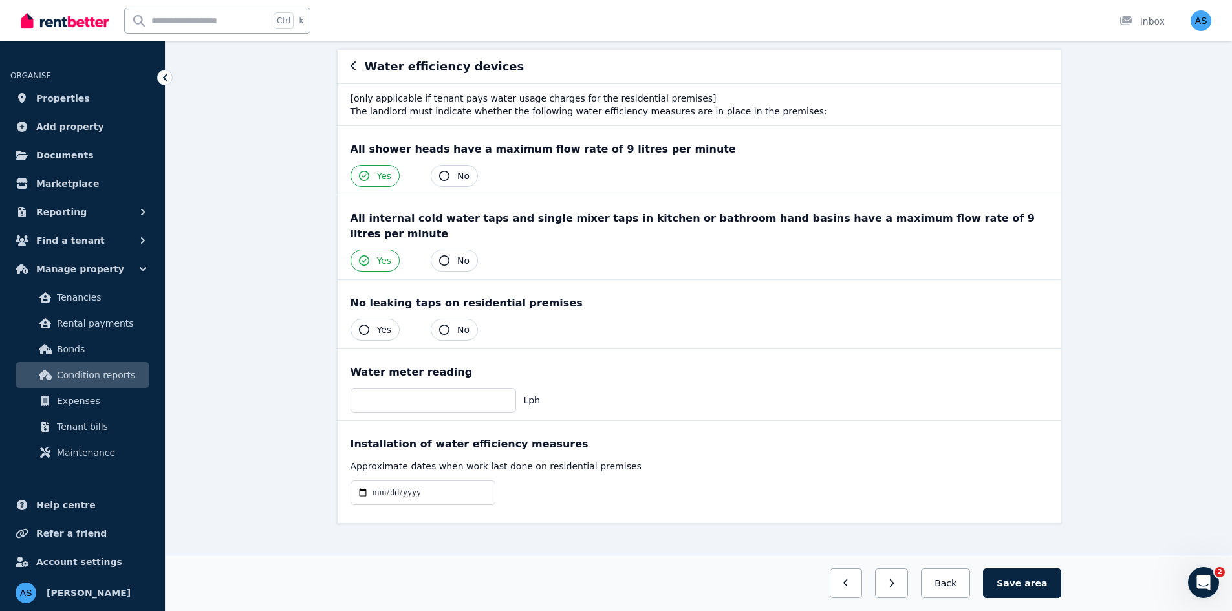
click at [379, 323] on span "Yes" at bounding box center [384, 329] width 15 height 13
click at [1023, 579] on button "Save area" at bounding box center [1022, 583] width 78 height 30
click at [941, 588] on button "Back" at bounding box center [945, 583] width 60 height 30
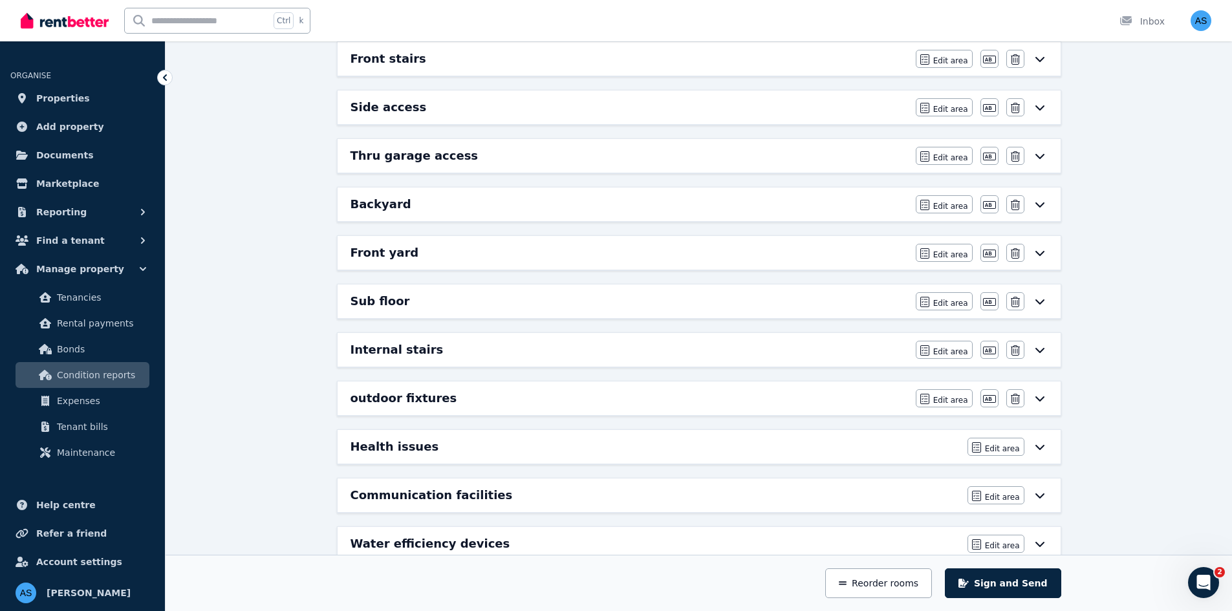
scroll to position [800, 0]
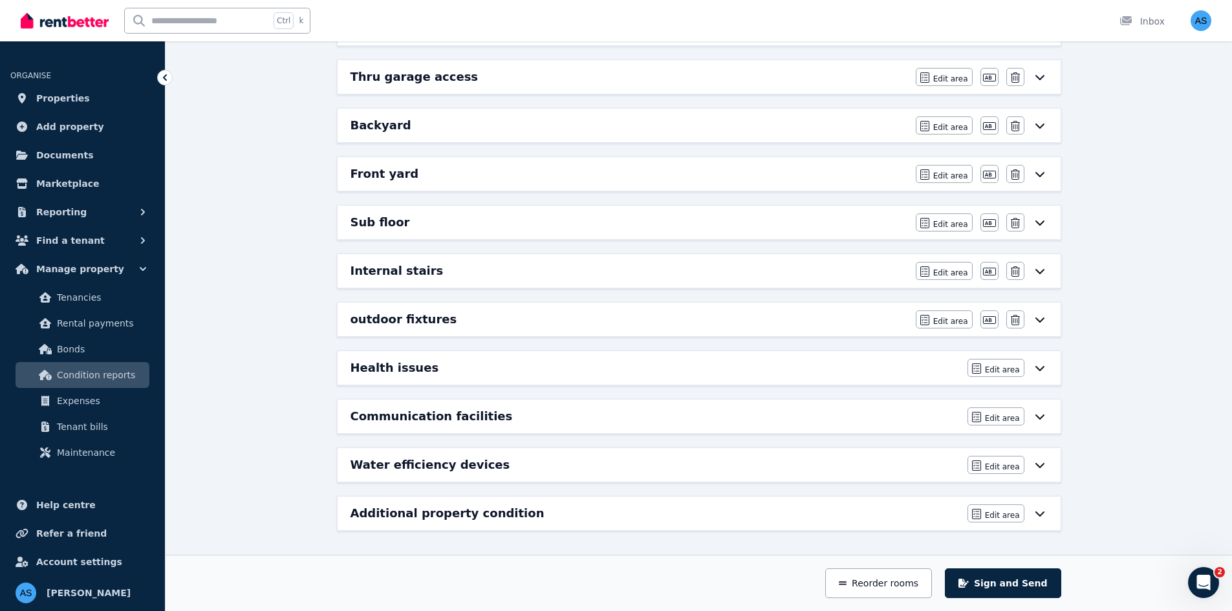
click at [500, 518] on h6 "Additional property condition" at bounding box center [447, 513] width 194 height 18
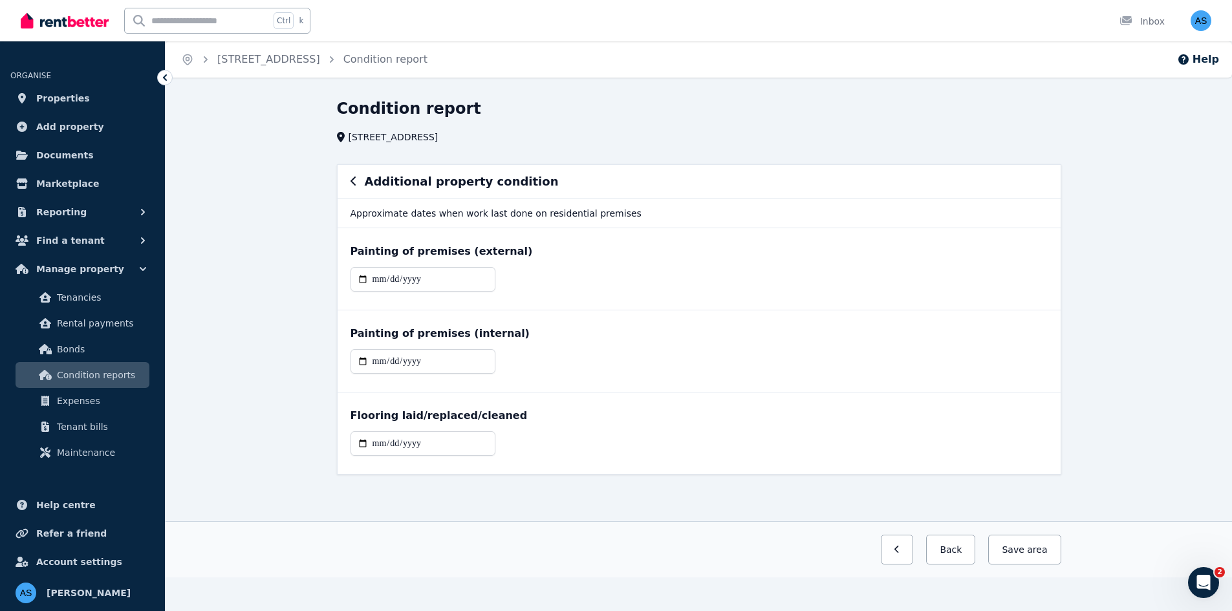
scroll to position [0, 0]
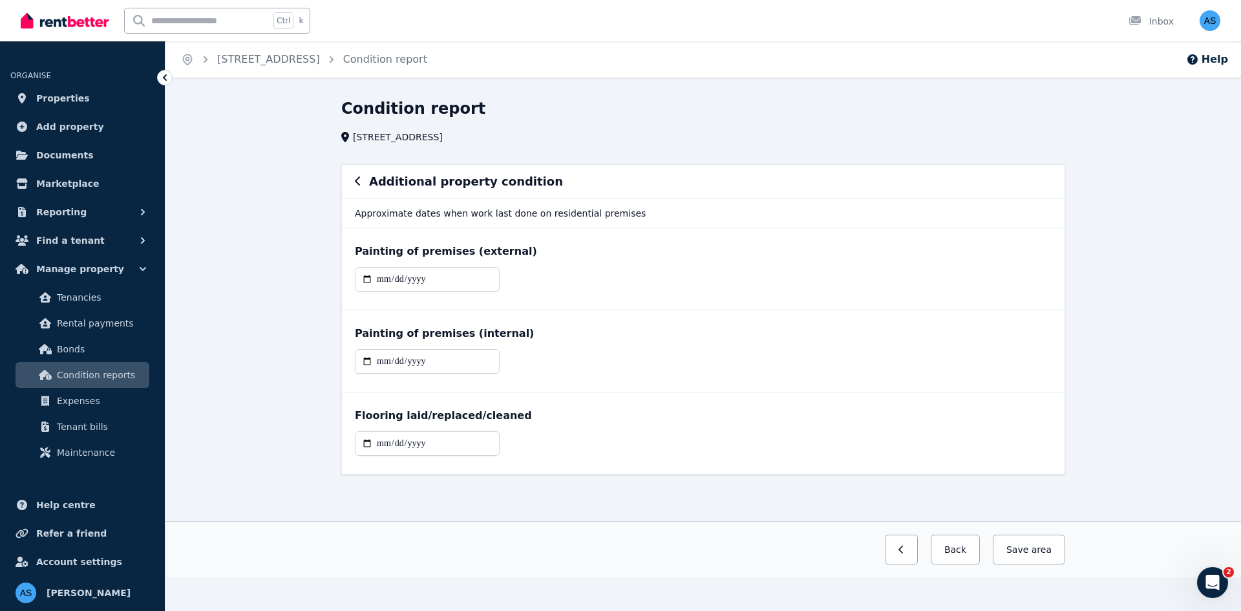
click at [361, 180] on icon "button" at bounding box center [358, 181] width 6 height 10
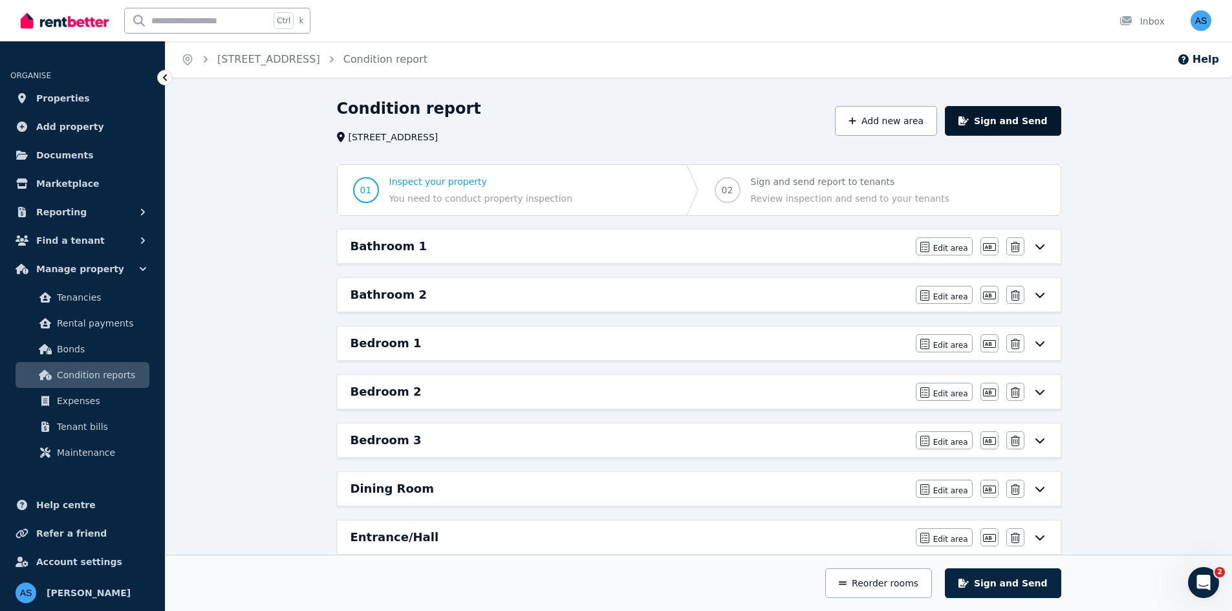
click at [1010, 125] on button "Sign and Send" at bounding box center [1003, 121] width 116 height 30
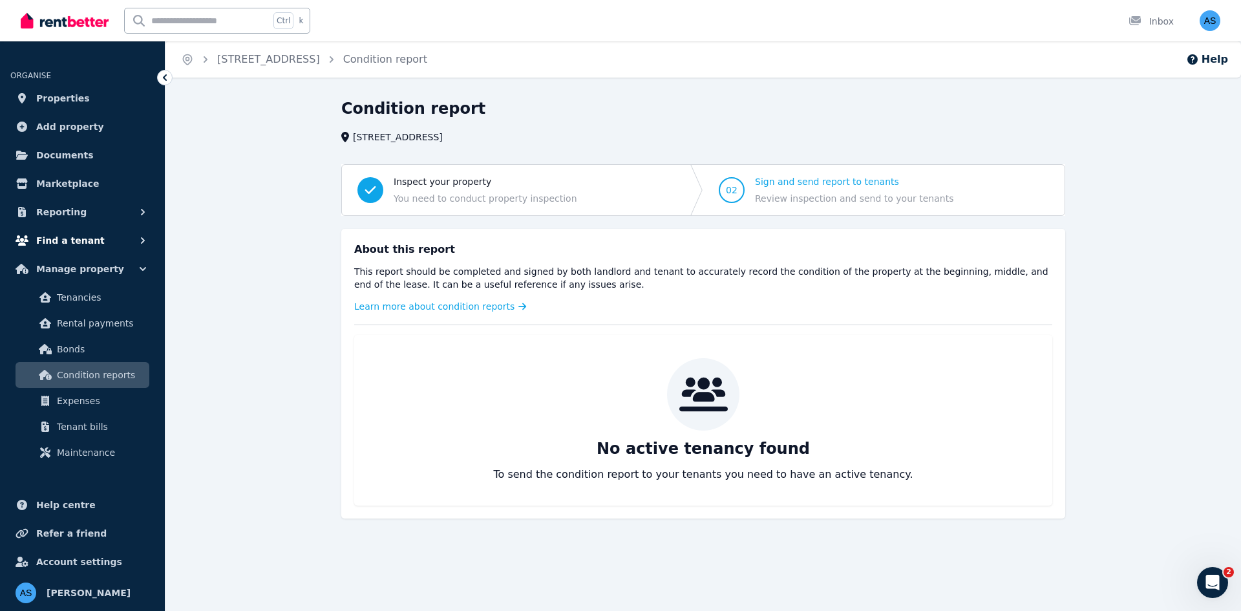
click at [99, 238] on button "Find a tenant" at bounding box center [82, 241] width 144 height 26
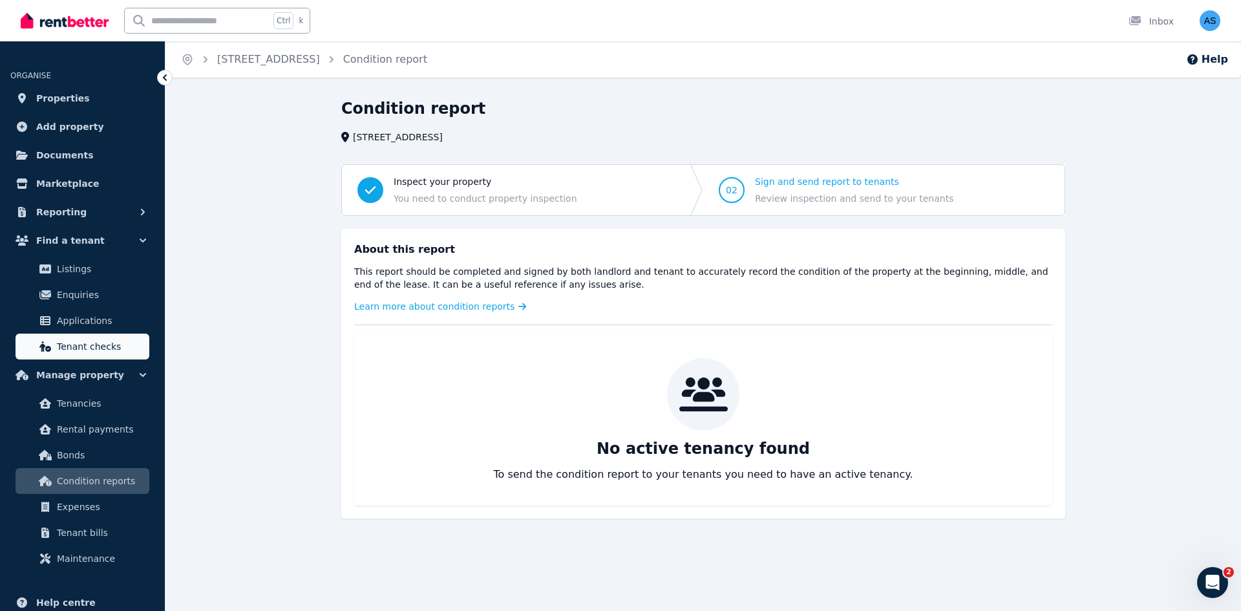
click at [99, 340] on span "Tenant checks" at bounding box center [100, 347] width 87 height 16
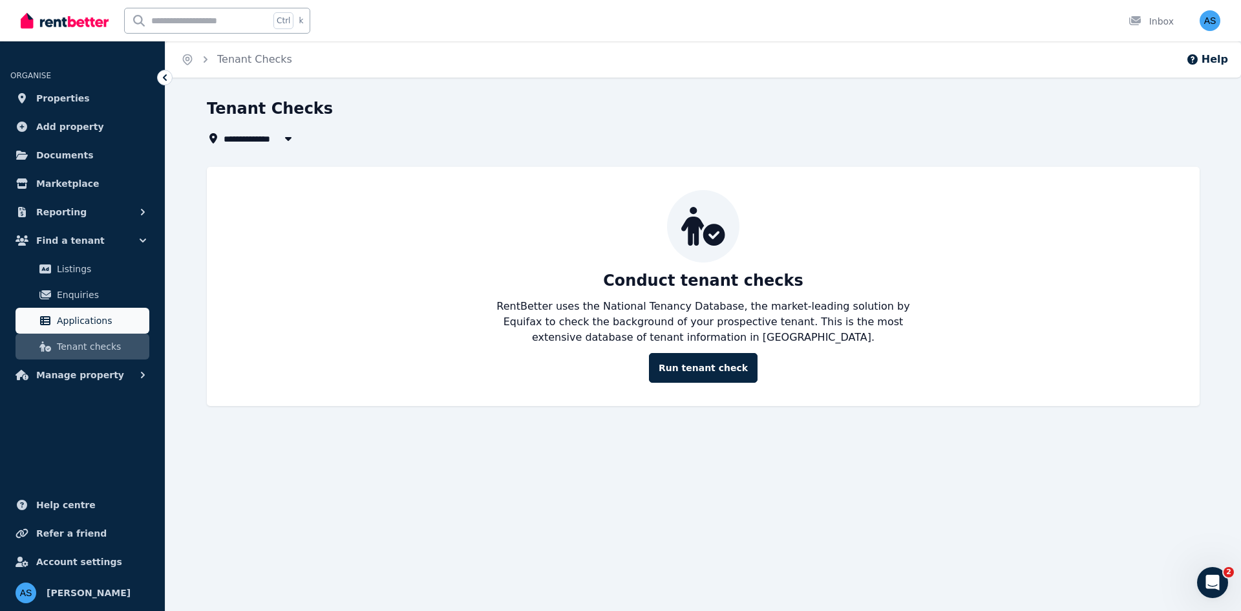
click at [92, 316] on span "Applications" at bounding box center [100, 321] width 87 height 16
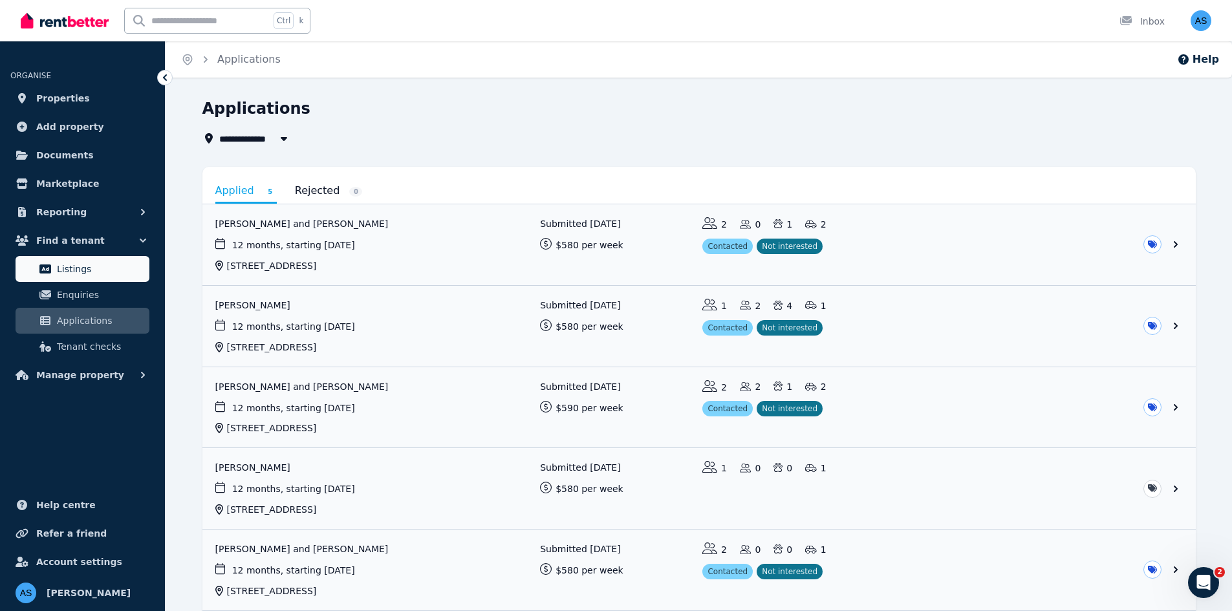
click at [90, 267] on span "Listings" at bounding box center [100, 269] width 87 height 16
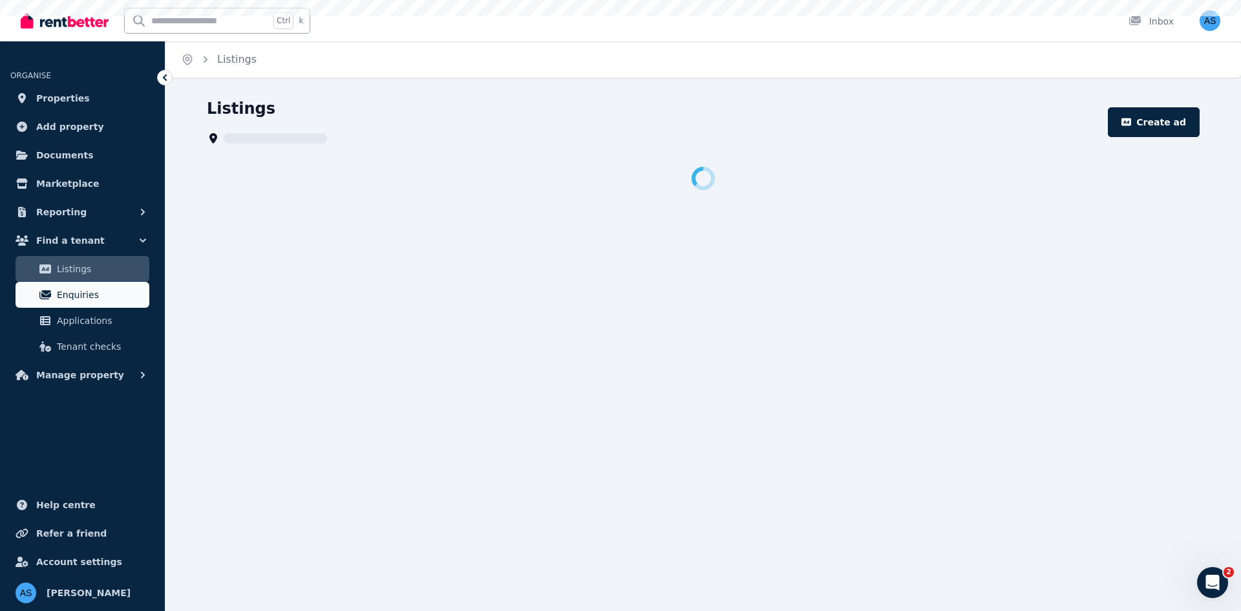
click at [88, 299] on span "Enquiries" at bounding box center [100, 295] width 87 height 16
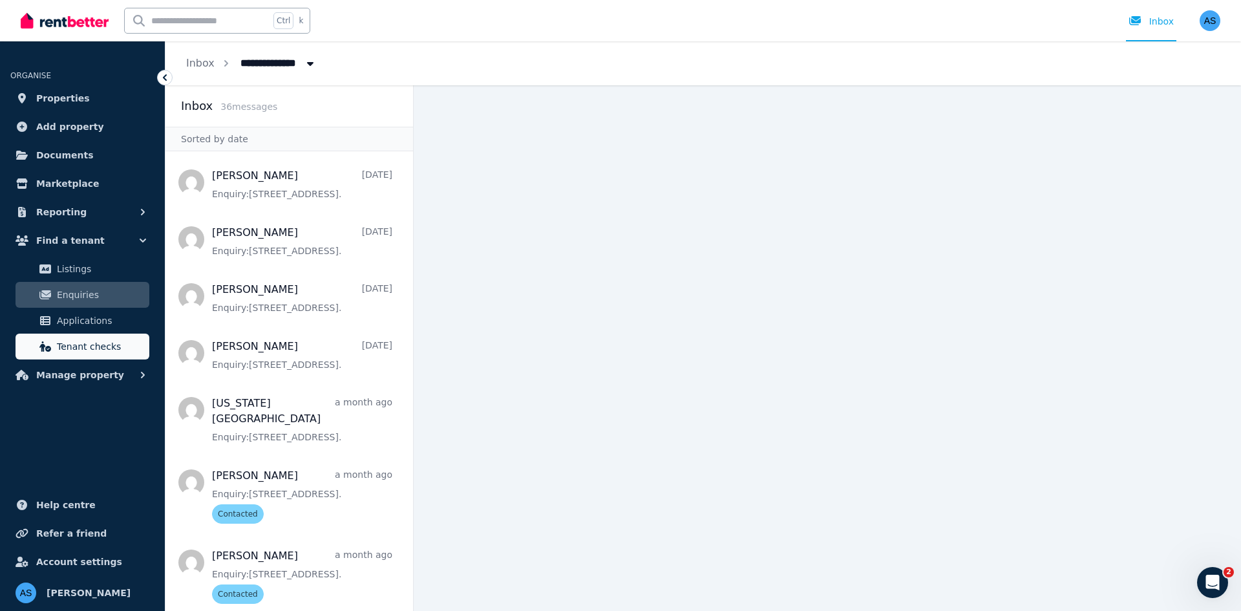
click at [94, 343] on span "Tenant checks" at bounding box center [100, 347] width 87 height 16
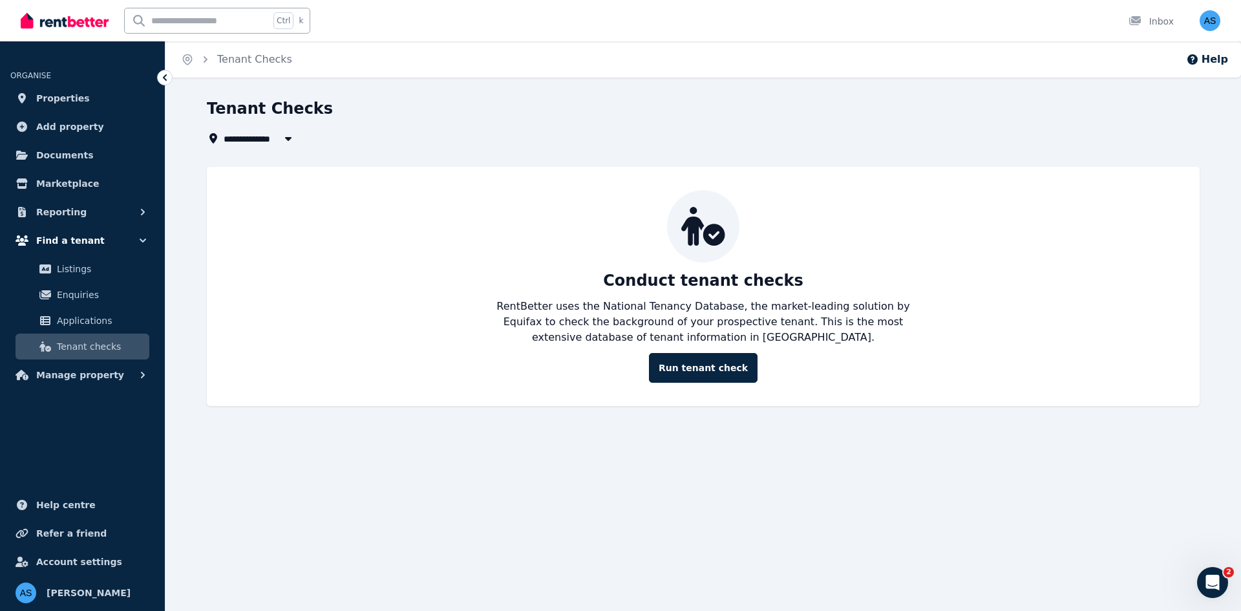
click at [83, 248] on span "Find a tenant" at bounding box center [70, 241] width 69 height 16
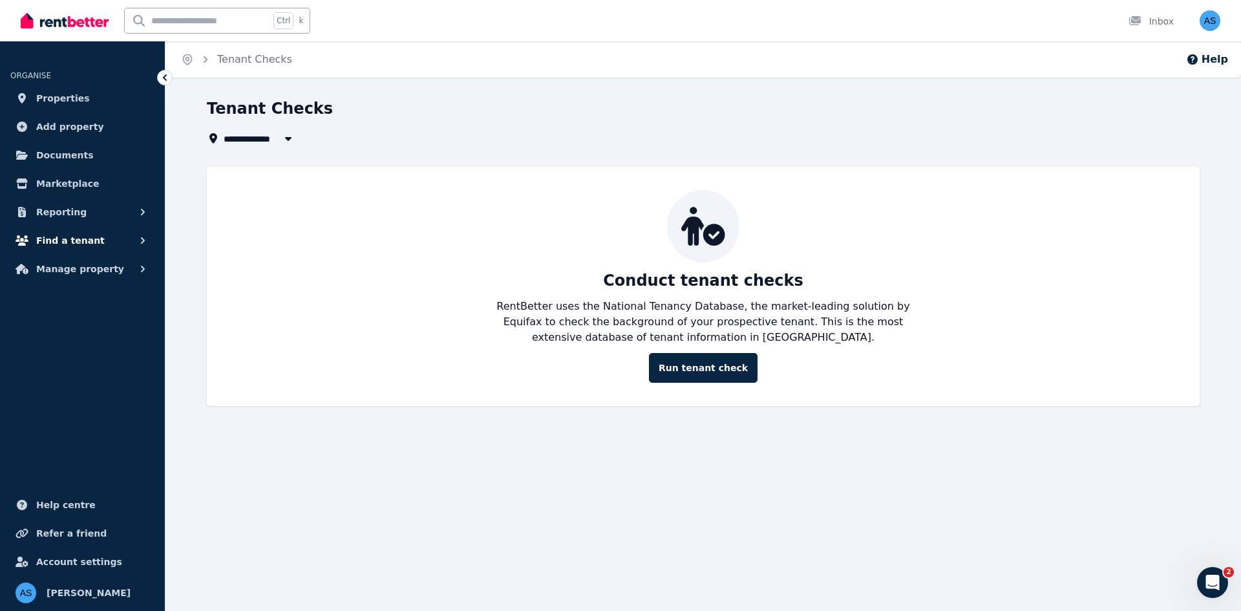
click at [81, 246] on span "Find a tenant" at bounding box center [70, 241] width 69 height 16
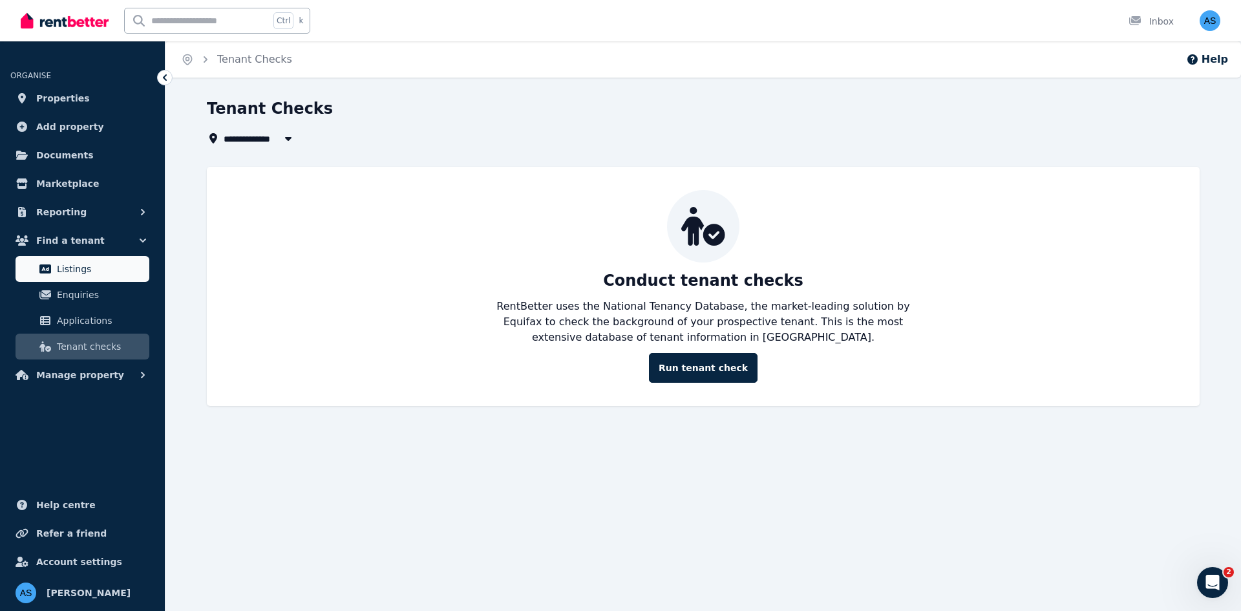
click at [76, 275] on span "Listings" at bounding box center [100, 269] width 87 height 16
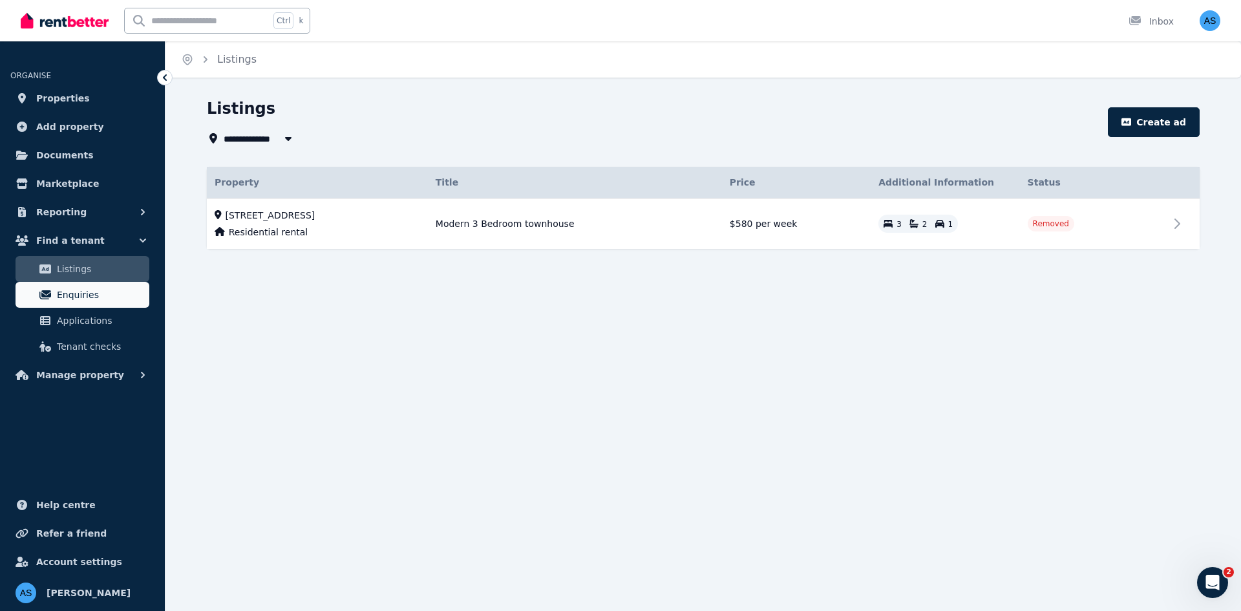
click at [69, 297] on span "Enquiries" at bounding box center [100, 295] width 87 height 16
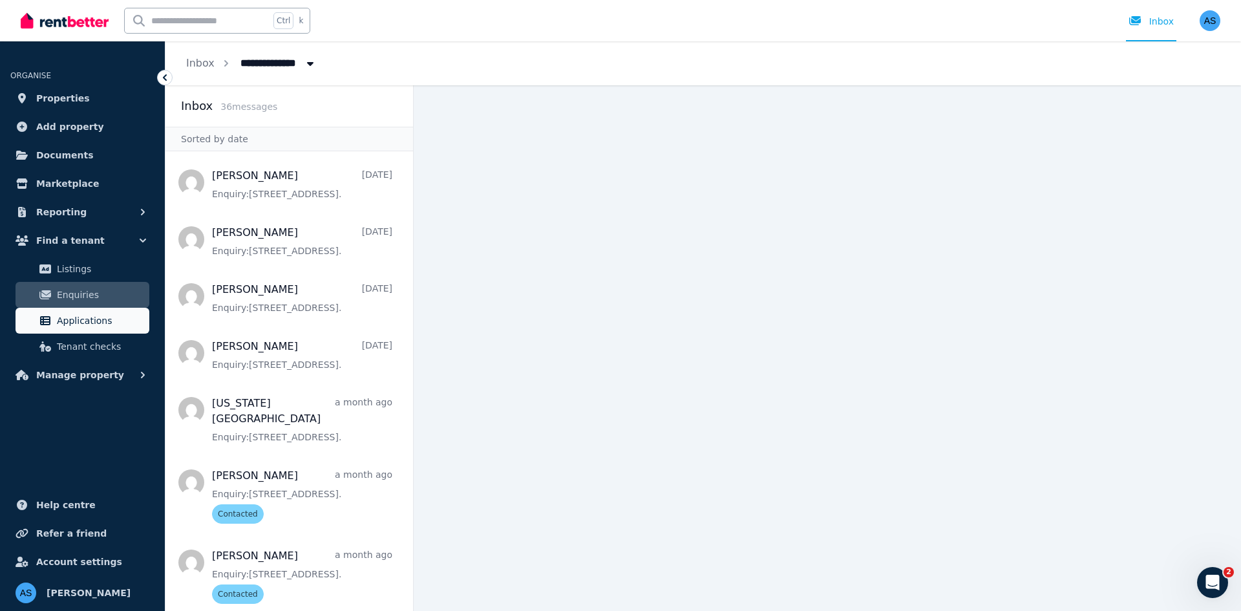
click at [72, 319] on span "Applications" at bounding box center [100, 321] width 87 height 16
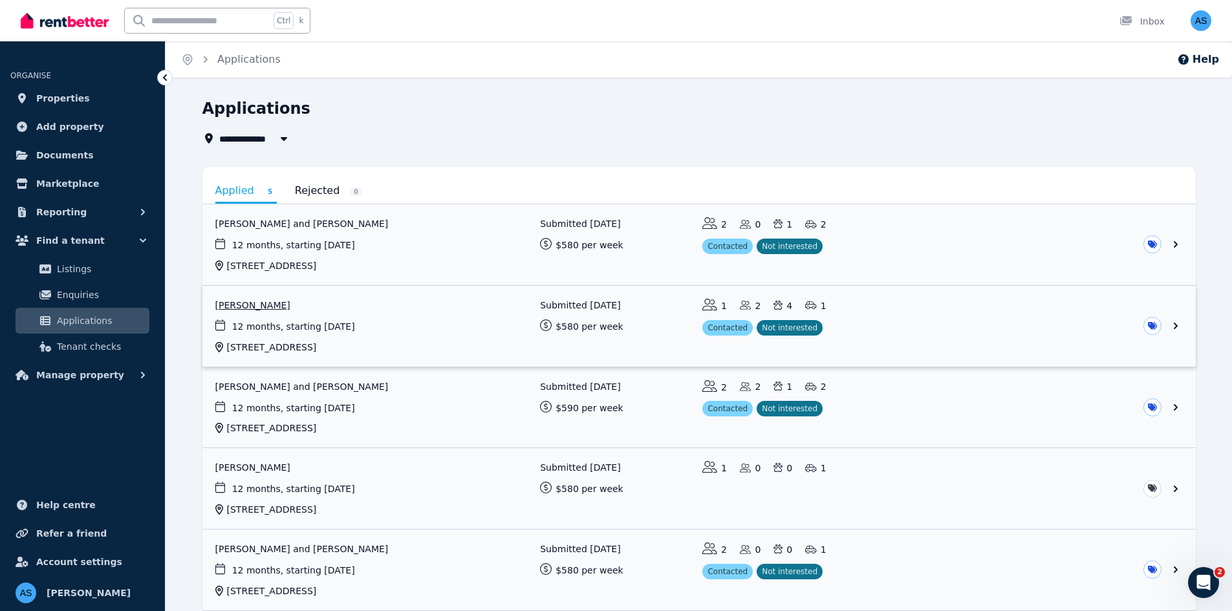
scroll to position [65, 0]
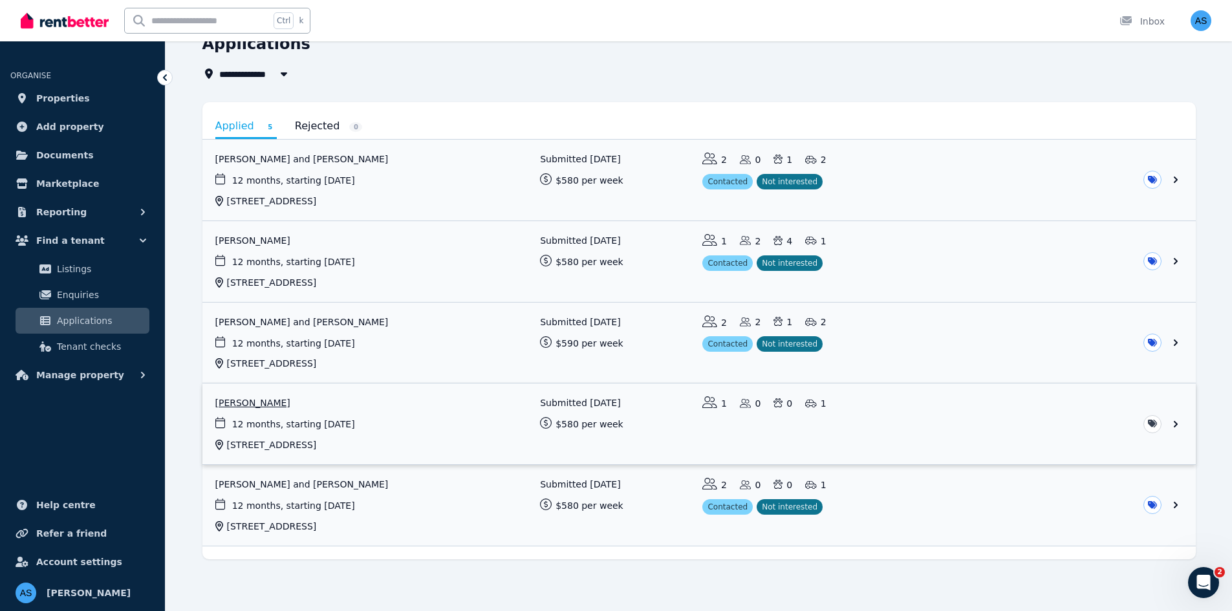
click at [924, 438] on link "View application: Edward Simmons" at bounding box center [698, 423] width 993 height 81
